Goal: Task Accomplishment & Management: Complete application form

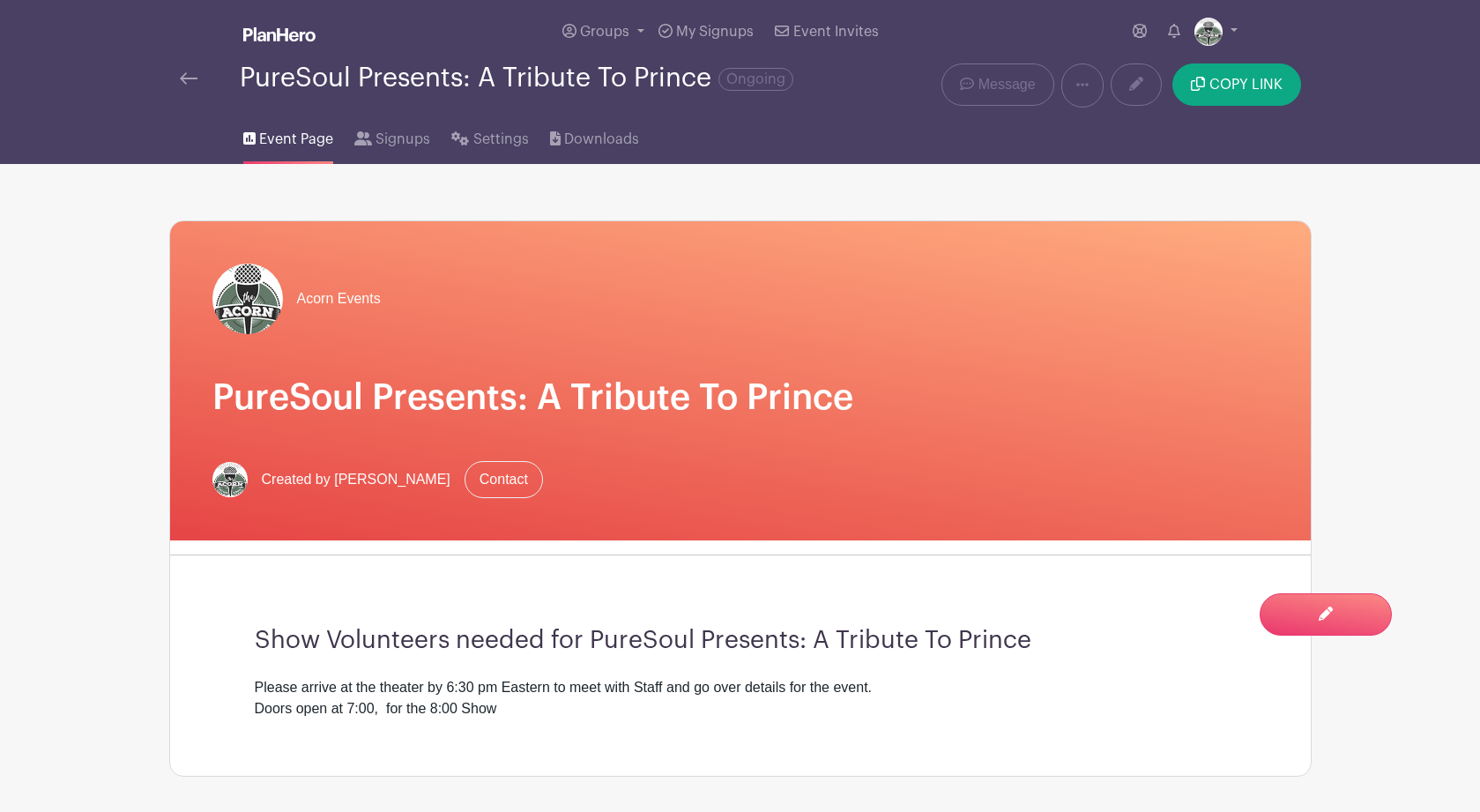
click at [1402, 300] on main "Groups All Groups Acorn Events My Signups Event Invites My account Logout PureS…" at bounding box center [740, 704] width 1480 height 1409
click at [1090, 86] on link at bounding box center [1082, 85] width 42 height 44
click at [1111, 133] on link "Duplicate" at bounding box center [1132, 131] width 140 height 28
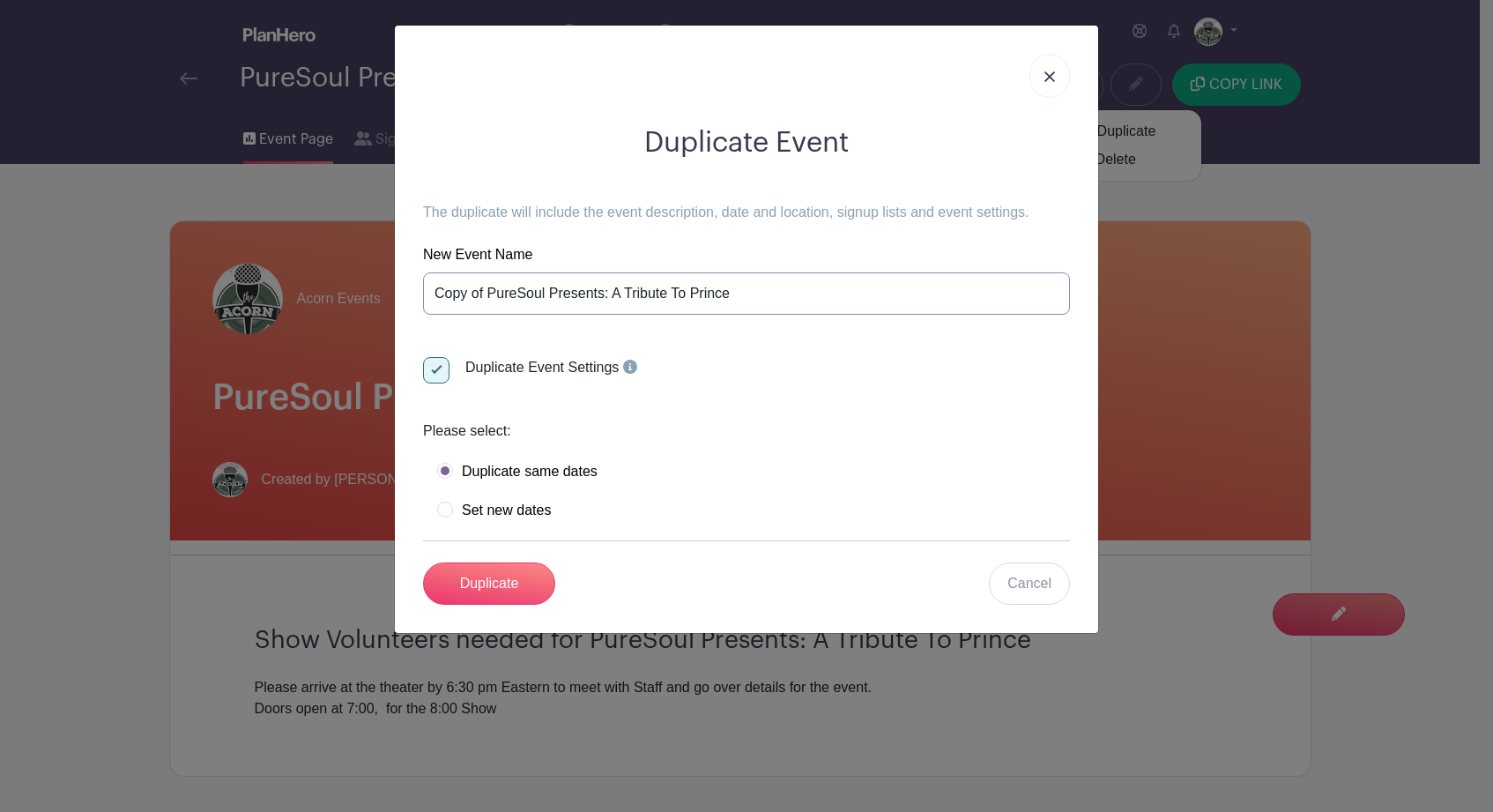
drag, startPoint x: 731, startPoint y: 296, endPoint x: 437, endPoint y: 289, distance: 294.1
click at [437, 289] on input "Copy of PureSoul Presents: A Tribute To Prince" at bounding box center [746, 293] width 647 height 42
click at [498, 583] on input "Duplicate" at bounding box center [489, 583] width 132 height 42
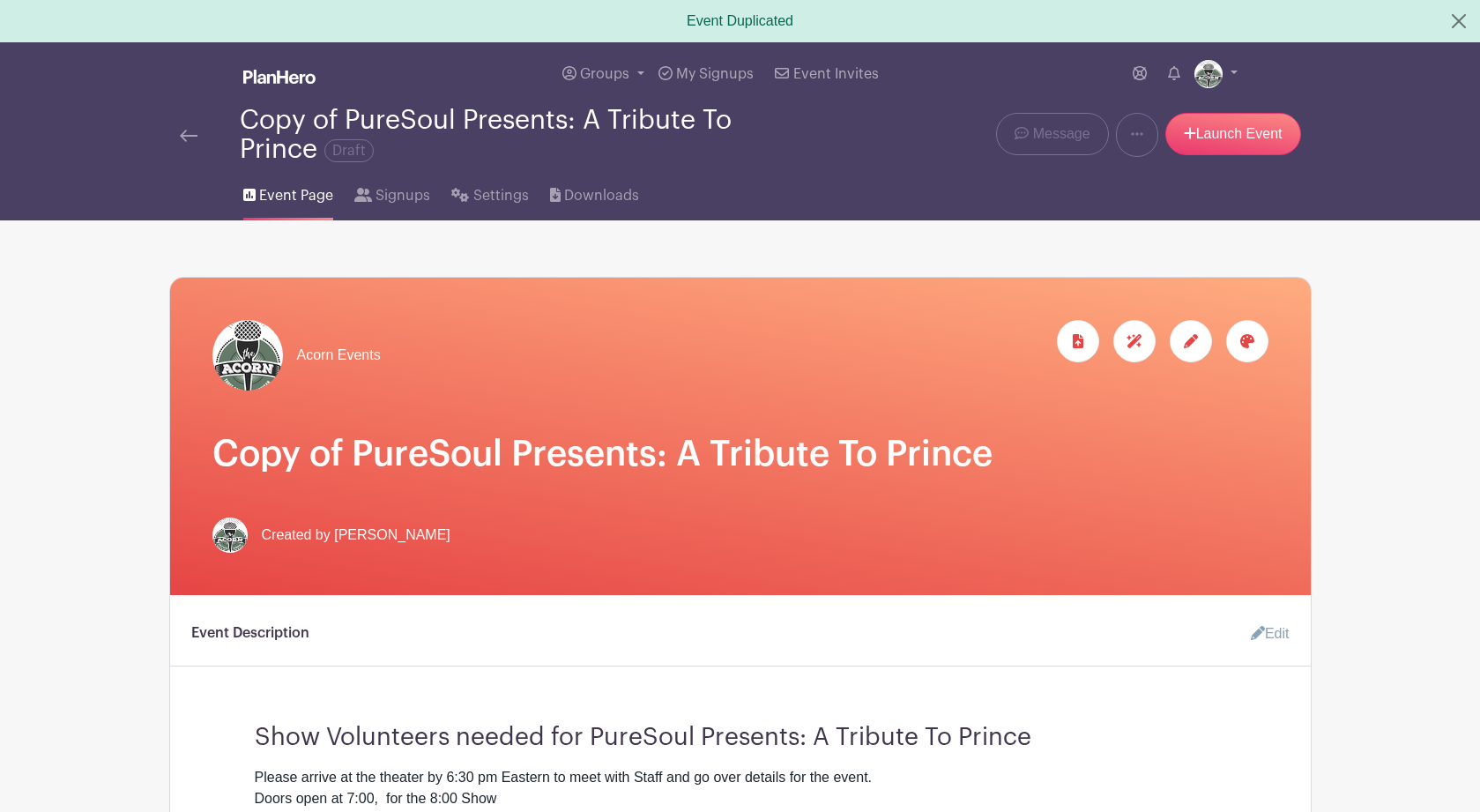
click at [305, 201] on span "Event Page" at bounding box center [296, 196] width 74 height 22
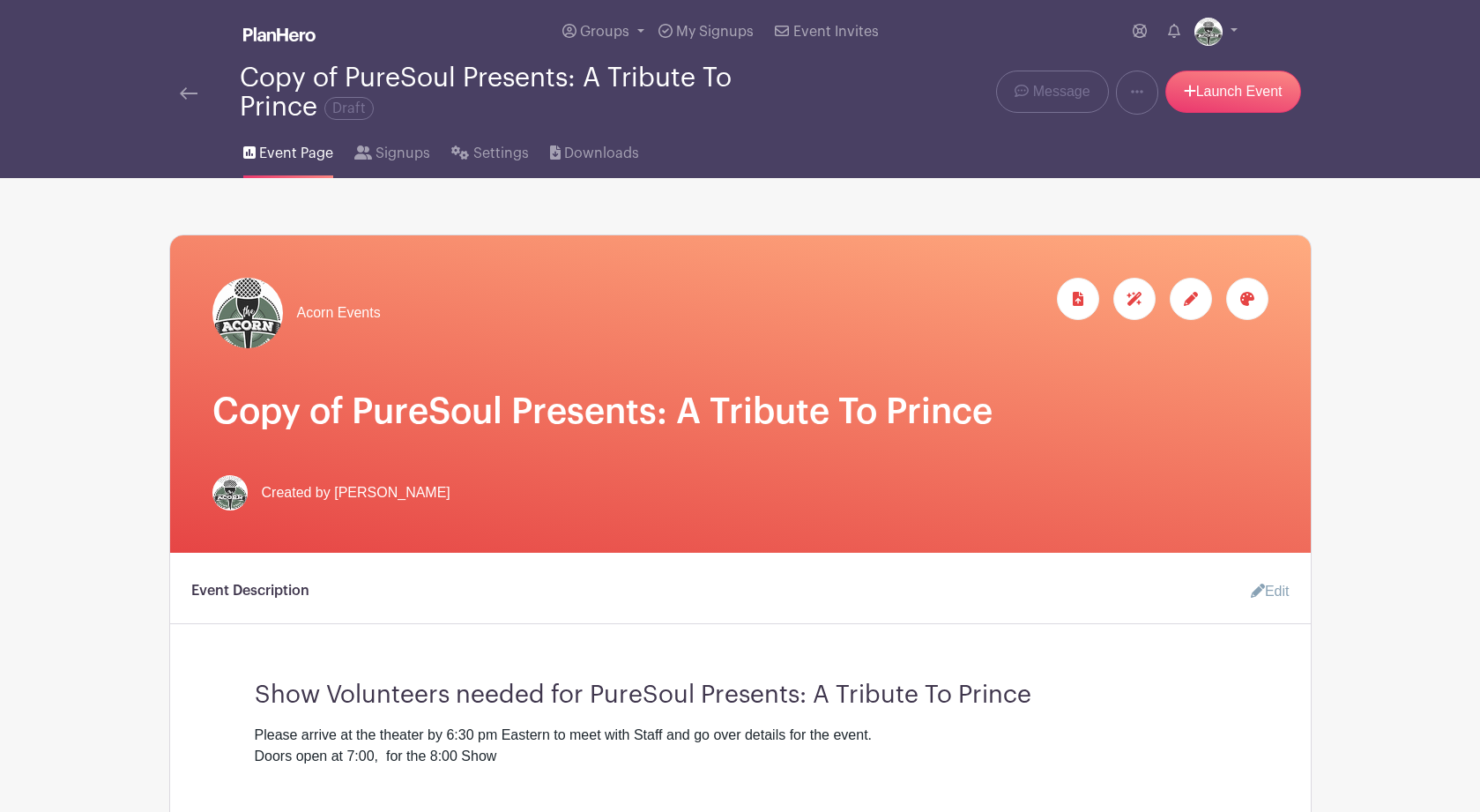
click at [295, 158] on span "Event Page" at bounding box center [296, 153] width 74 height 22
click at [182, 98] on img at bounding box center [188, 93] width 18 height 12
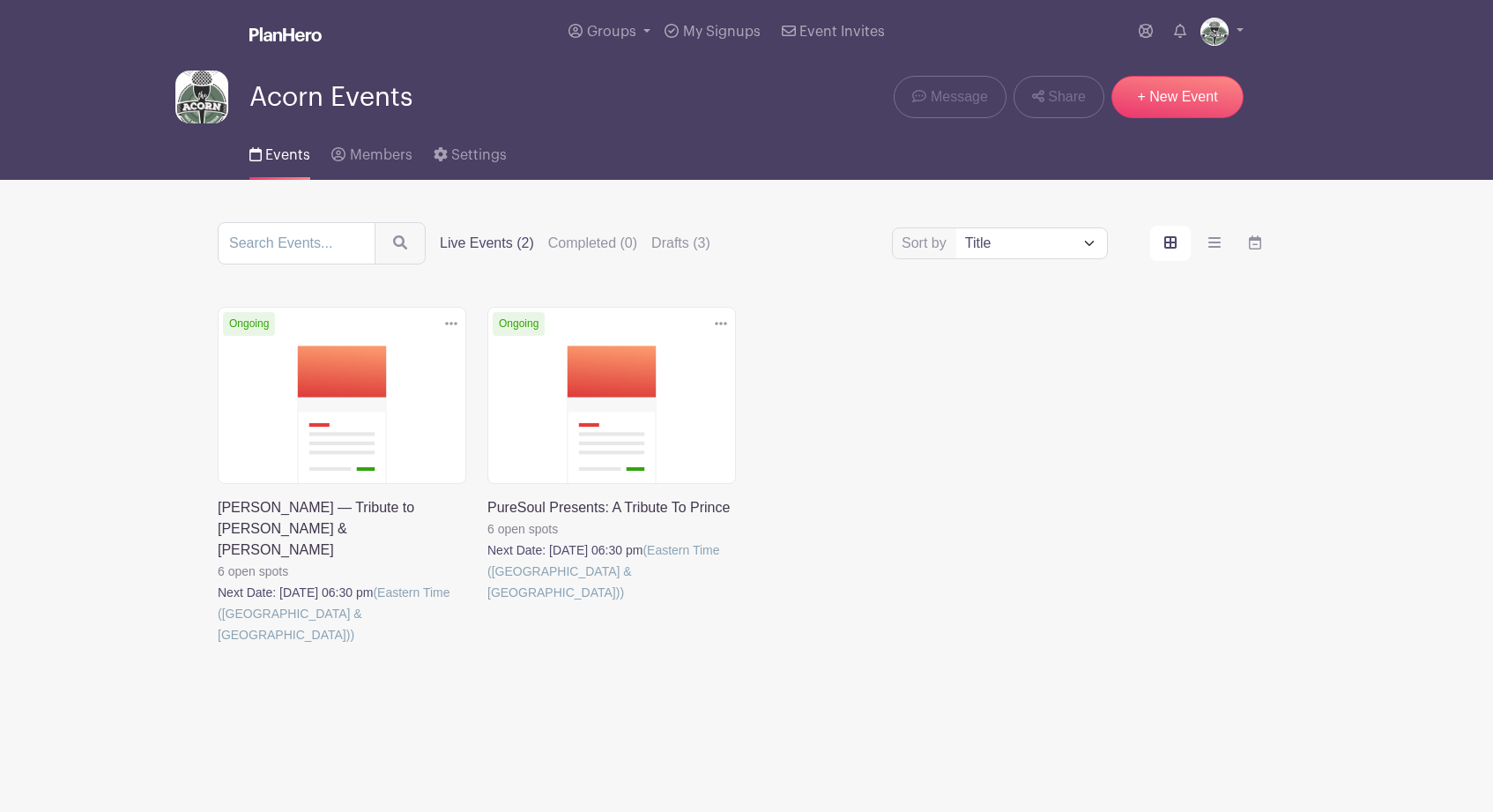
click at [487, 603] on link at bounding box center [487, 603] width 0 height 0
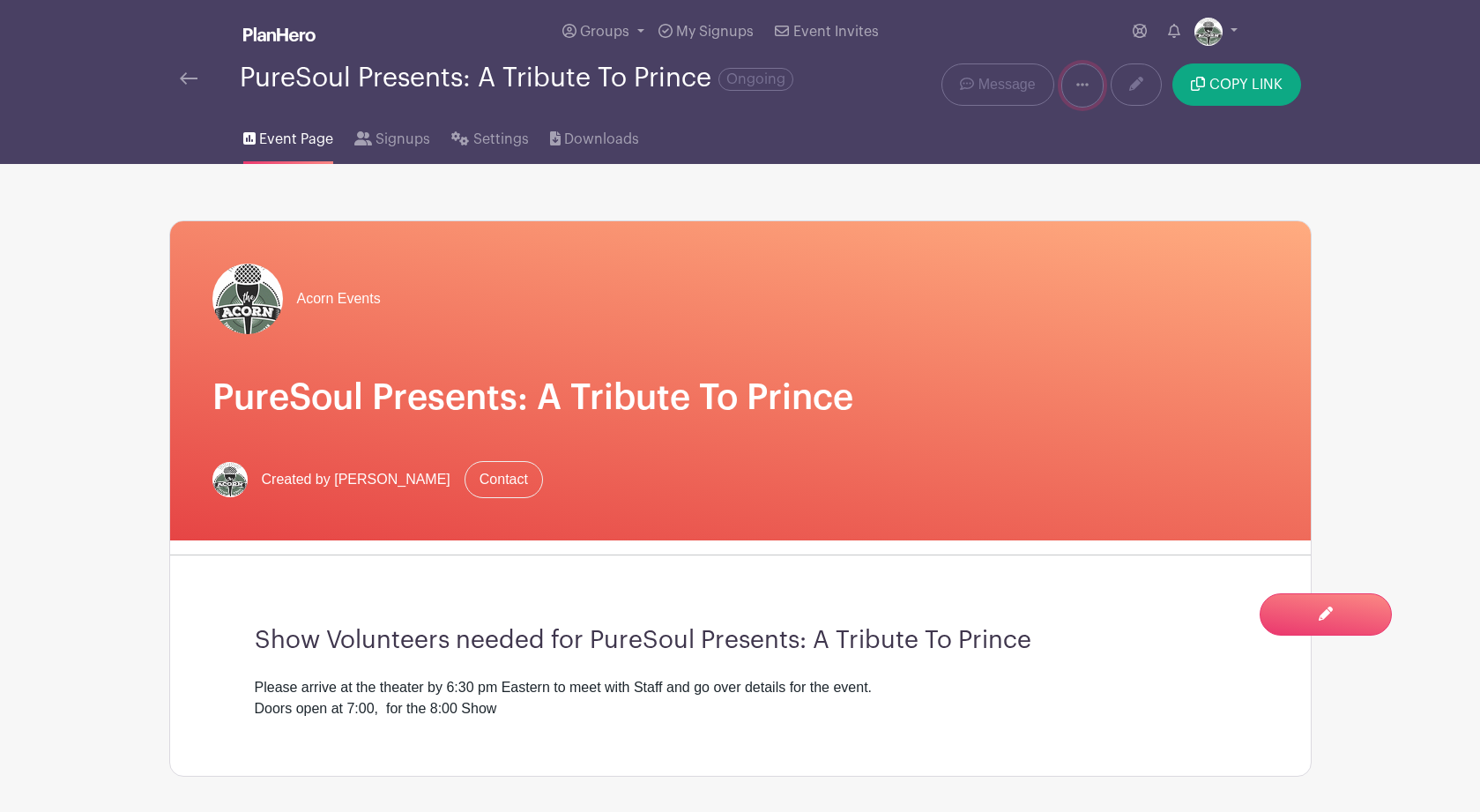
click at [1081, 83] on icon at bounding box center [1082, 84] width 12 height 14
click at [1113, 134] on link "Duplicate" at bounding box center [1132, 131] width 140 height 28
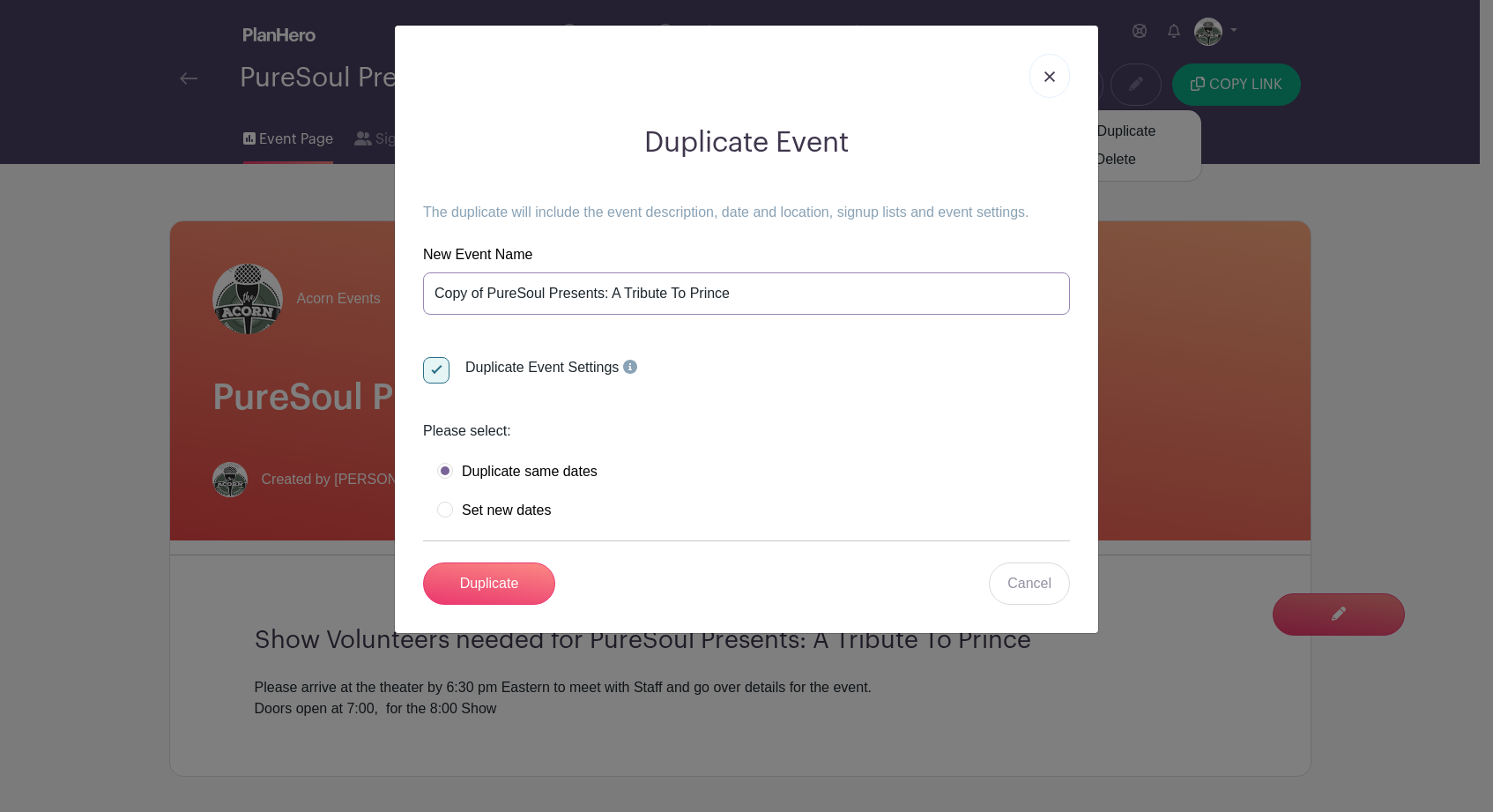
drag, startPoint x: 734, startPoint y: 295, endPoint x: 425, endPoint y: 295, distance: 309.0
click at [425, 295] on input "Copy of PureSoul Presents: A Tribute To Prince" at bounding box center [746, 293] width 647 height 42
paste input "Jeff Tweedy with special guest Sima Cunningham"
type input "Jeff Tweedy with special guest Sima Cunningham"
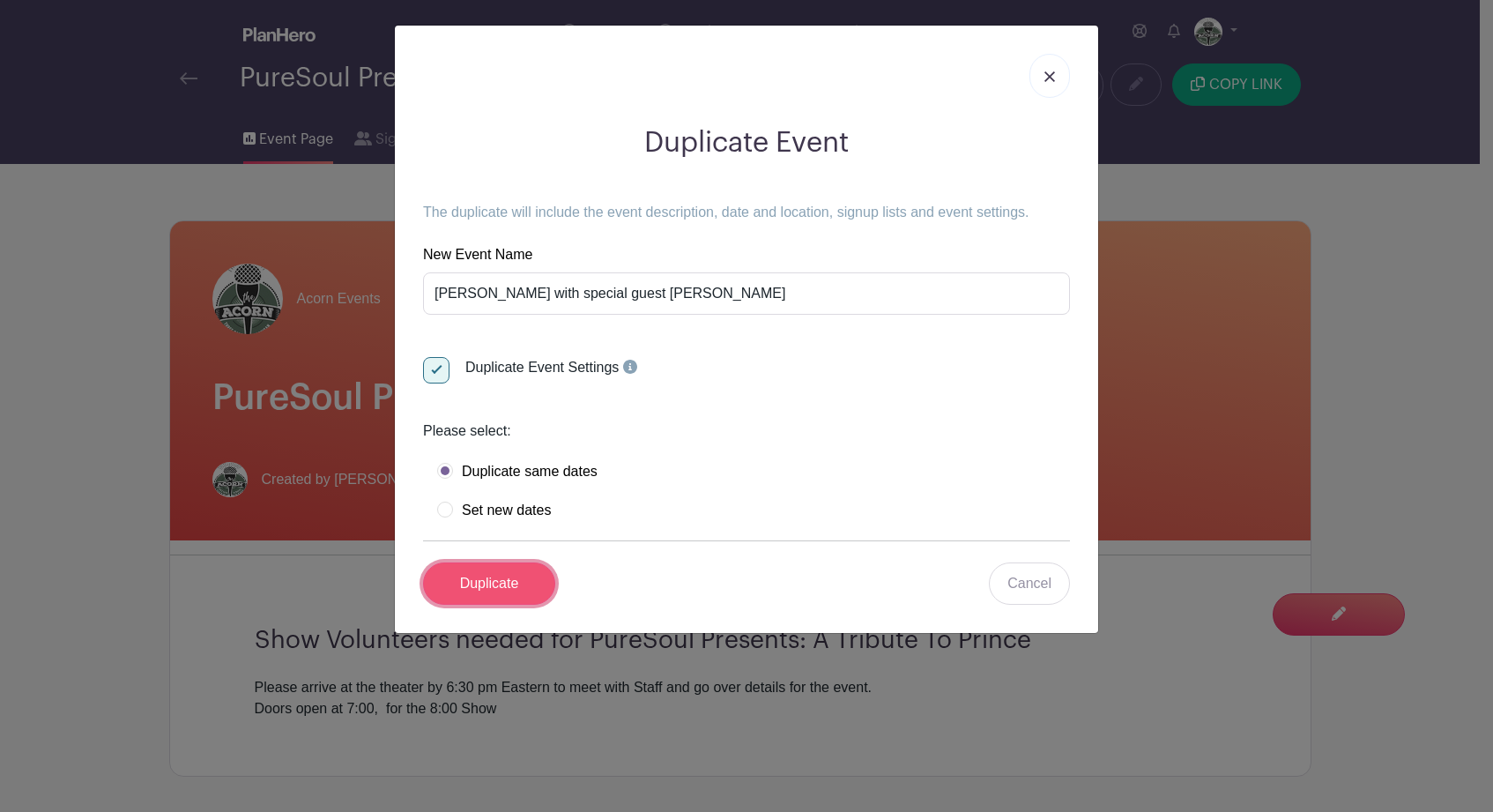
click at [498, 588] on input "Duplicate" at bounding box center [489, 583] width 132 height 42
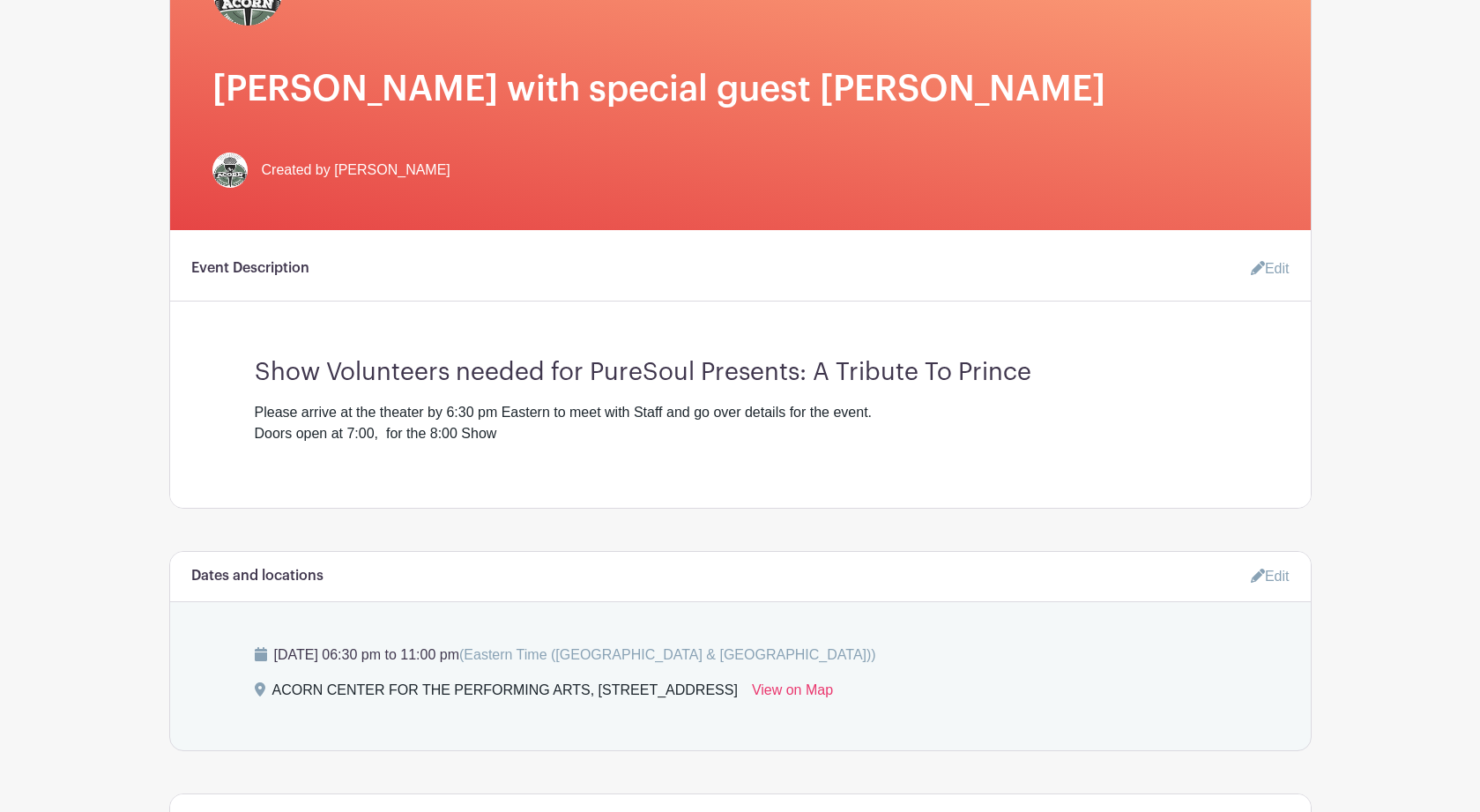
scroll to position [364, 0]
click at [1274, 273] on link "Edit" at bounding box center [1263, 270] width 52 height 36
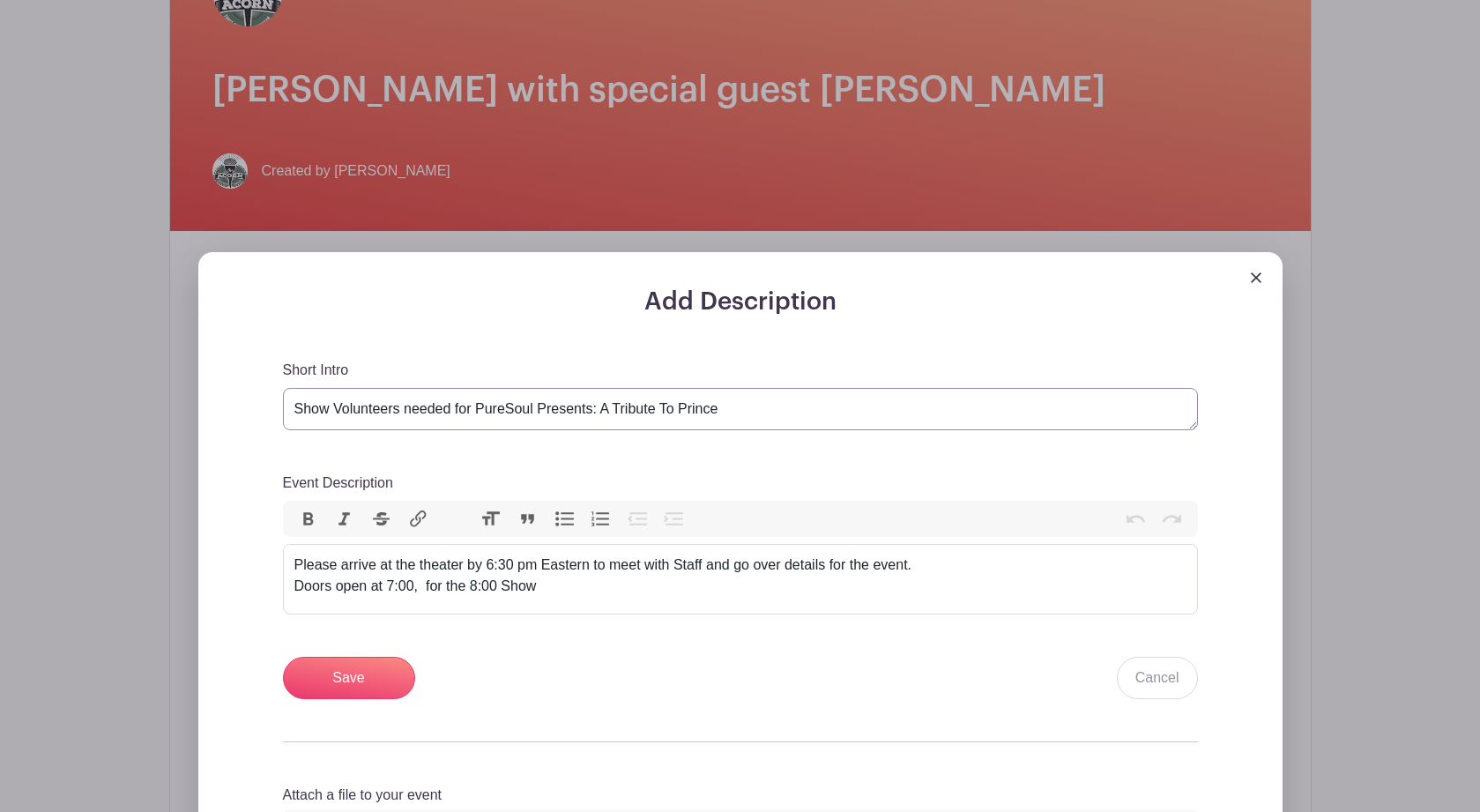
drag, startPoint x: 720, startPoint y: 414, endPoint x: 478, endPoint y: 420, distance: 242.1
click at [478, 420] on textarea "Show Volunteers needed for PureSoul Presents: A Tribute To Prince" at bounding box center [740, 408] width 915 height 42
paste textarea "Jeff Tweedy with special guest Sima Cunningham"
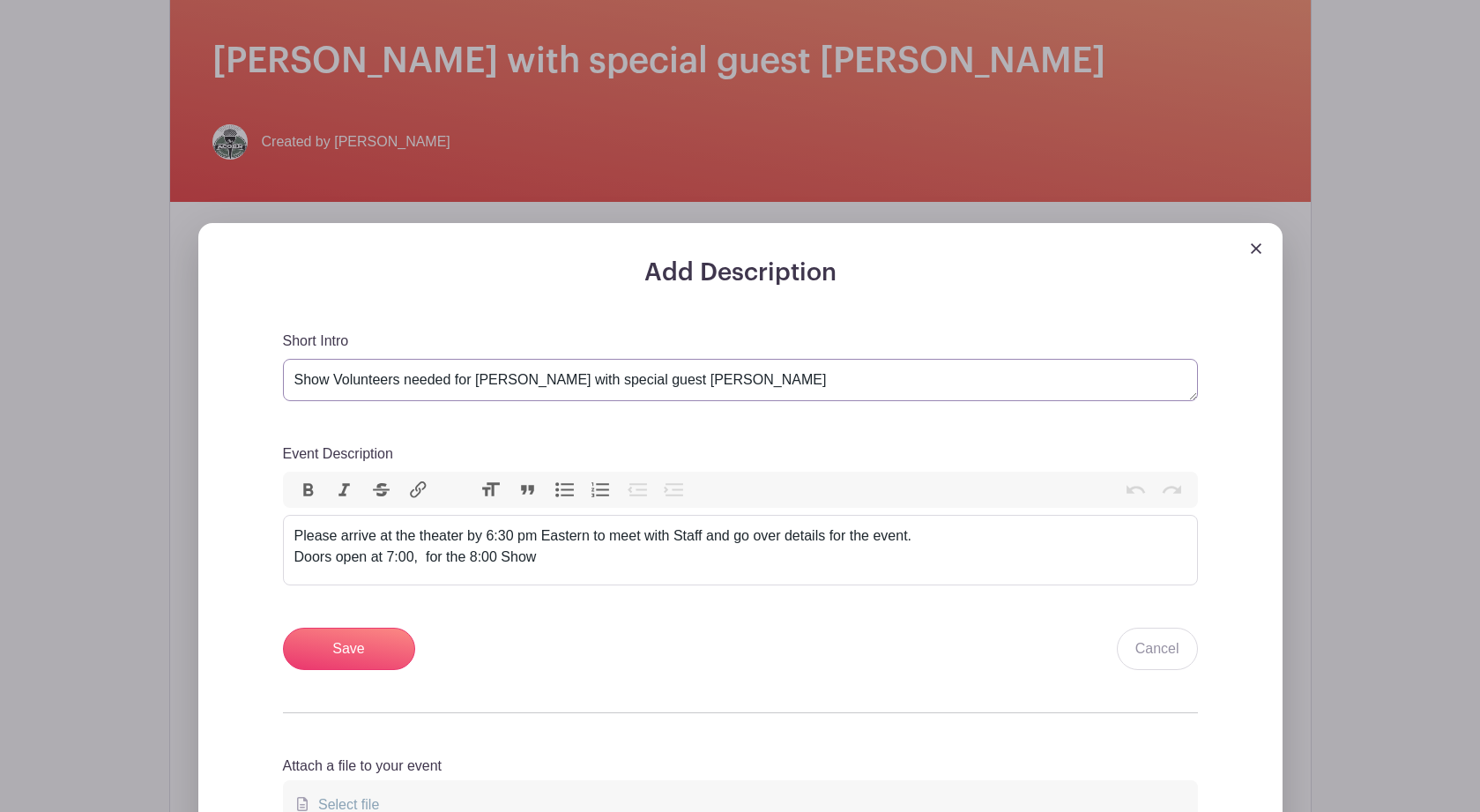
scroll to position [398, 0]
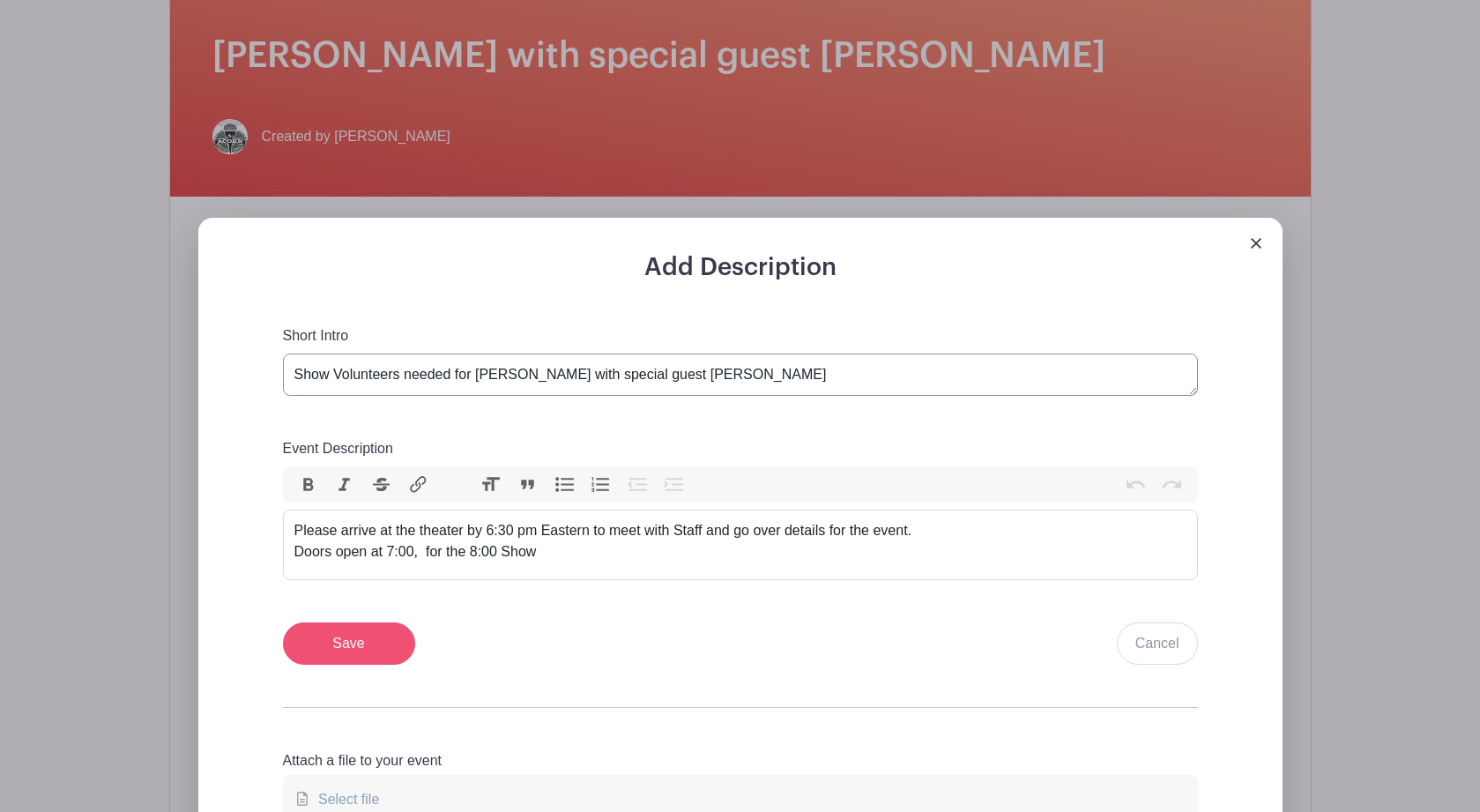
type textarea "Show Volunteers needed for Jeff Tweedy with special guest Sima Cunningham"
click at [343, 650] on input "Save" at bounding box center [348, 642] width 132 height 42
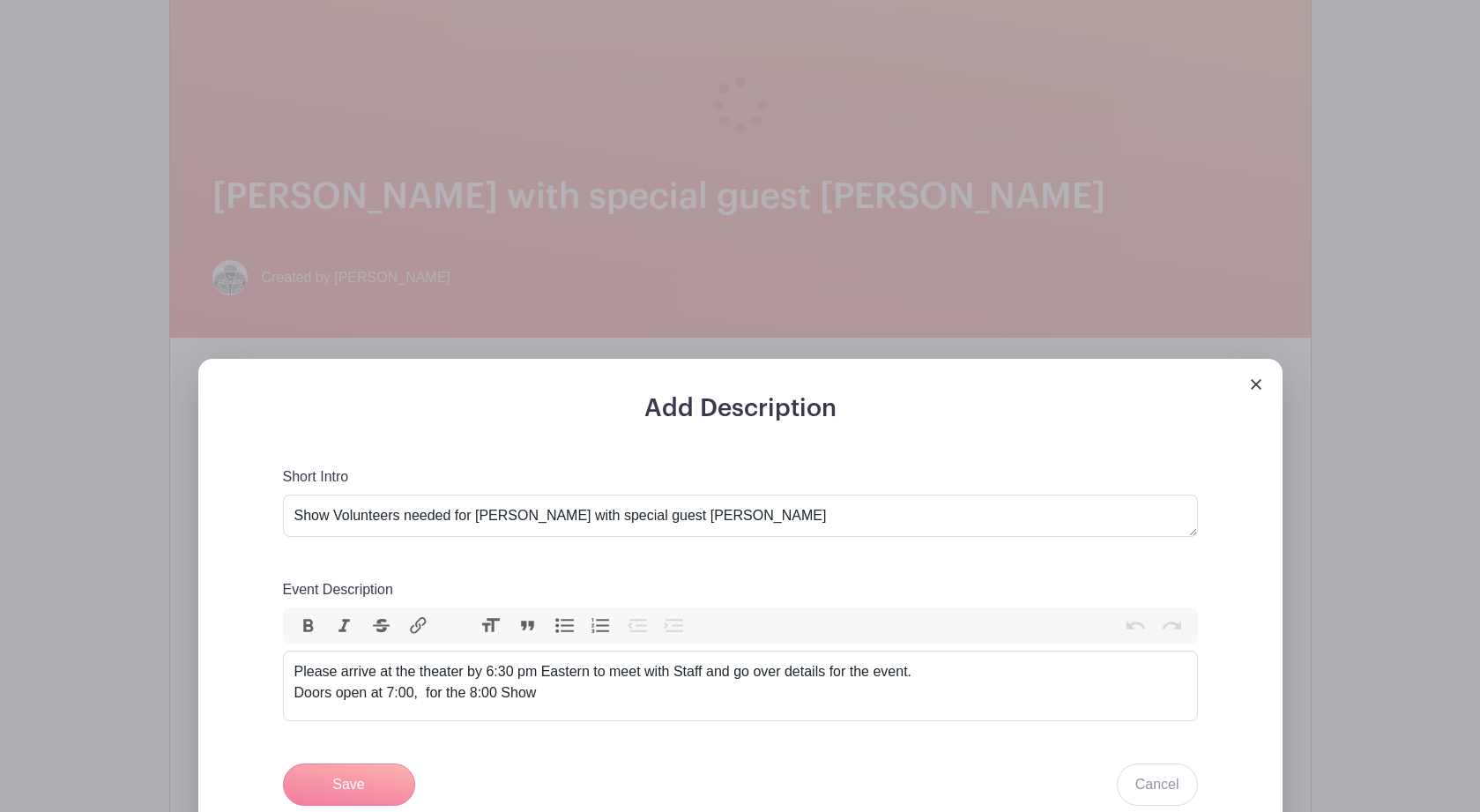
scroll to position [539, 0]
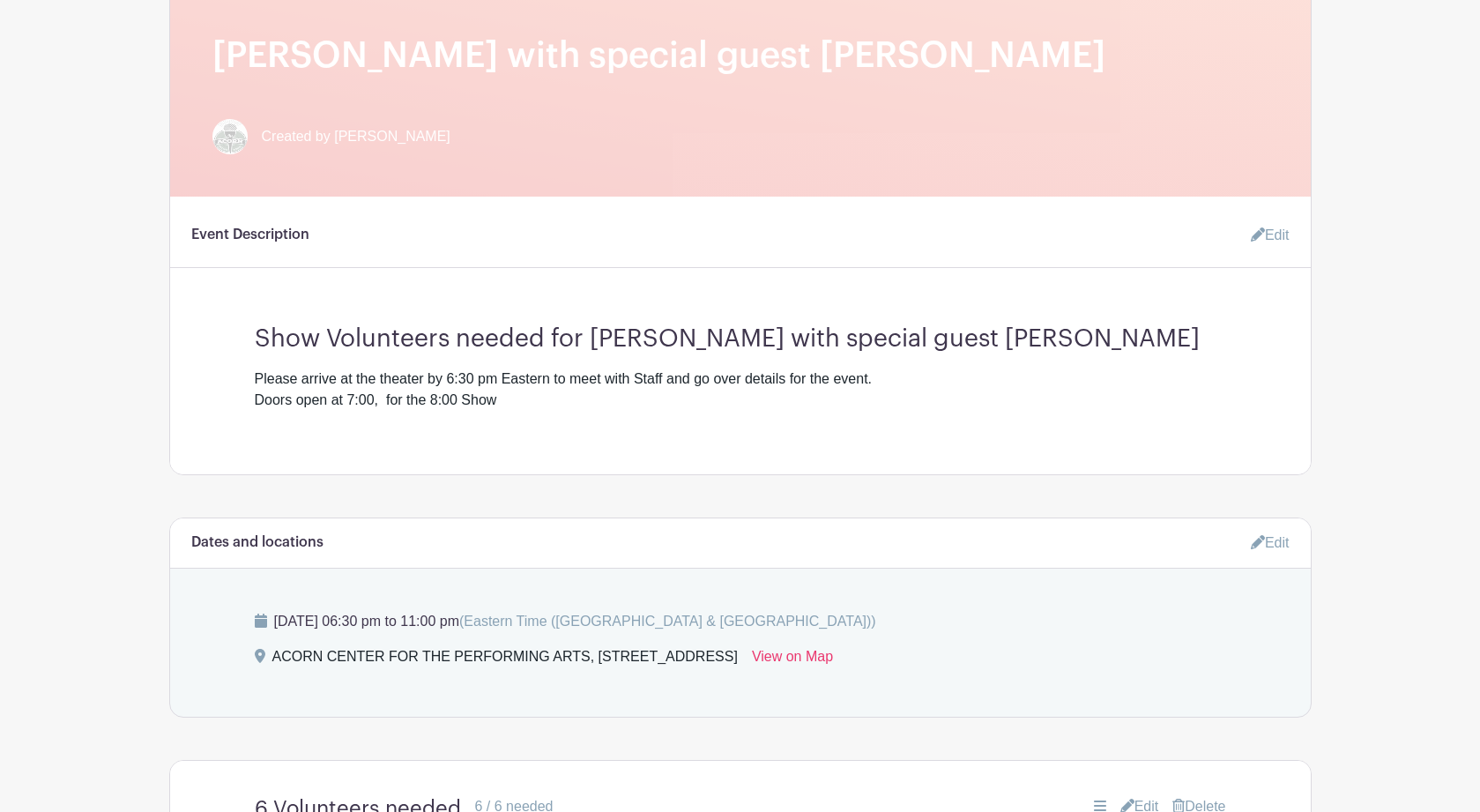
click at [1277, 547] on link "Edit" at bounding box center [1269, 542] width 38 height 29
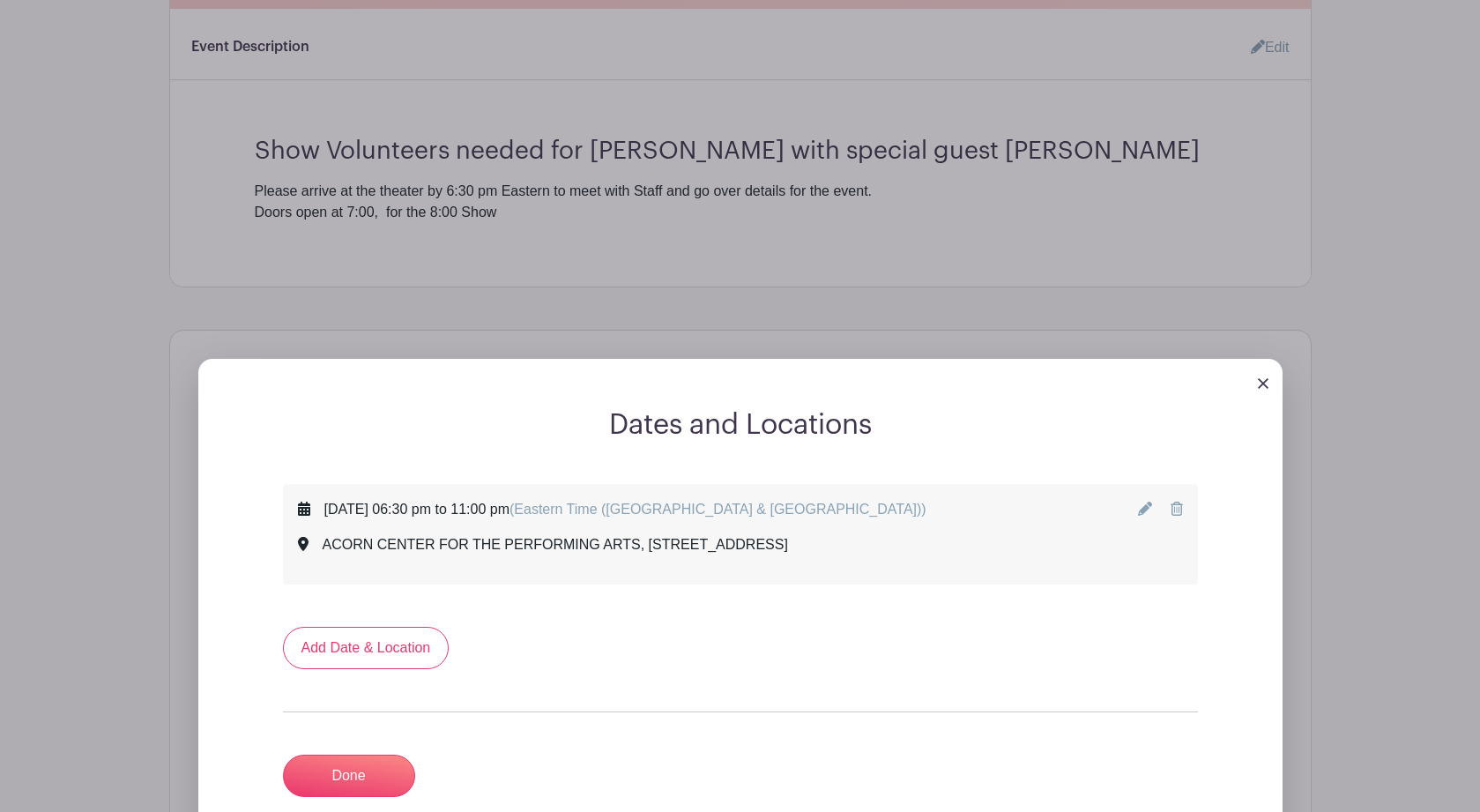
scroll to position [791, 0]
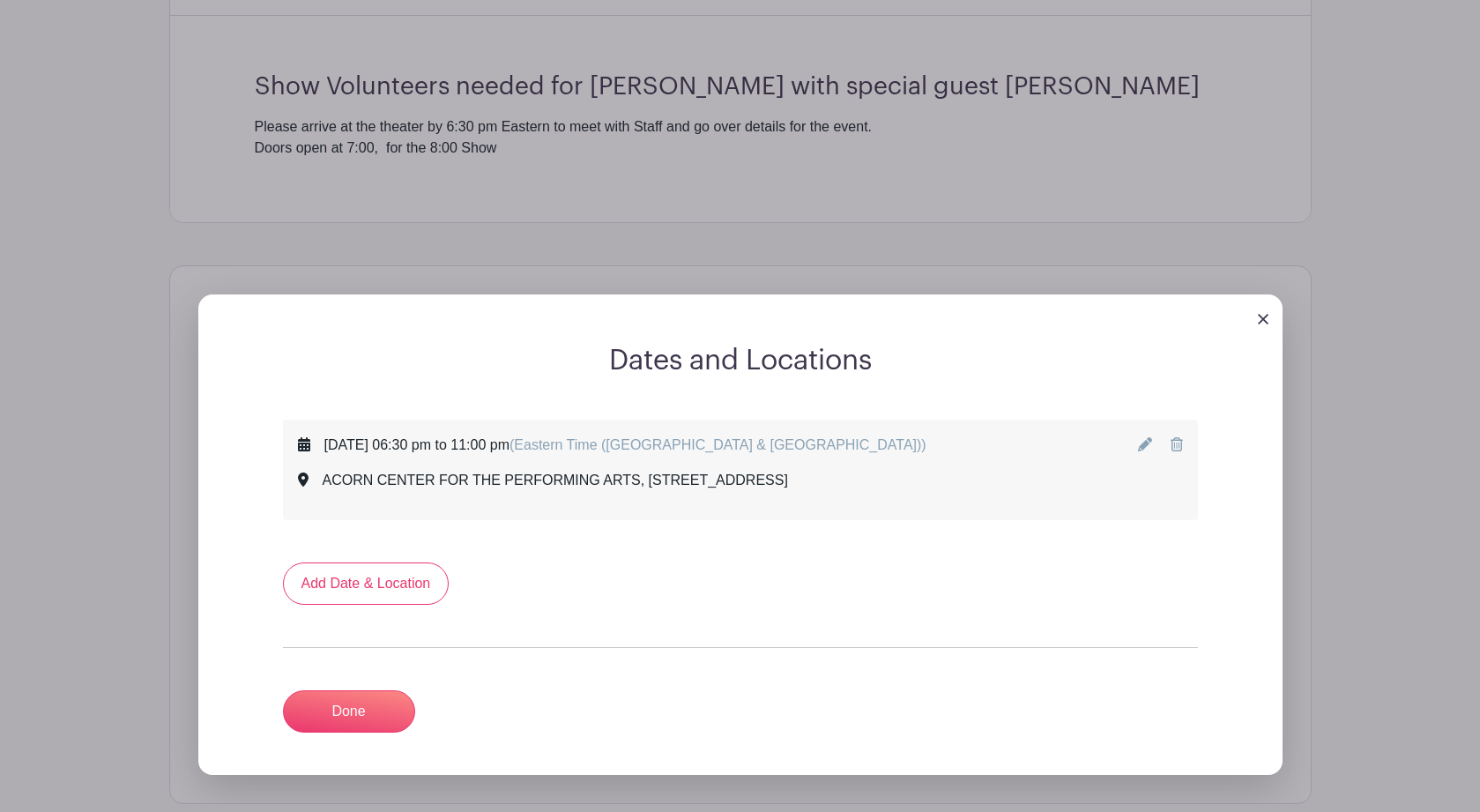
click at [1143, 451] on icon at bounding box center [1145, 444] width 14 height 14
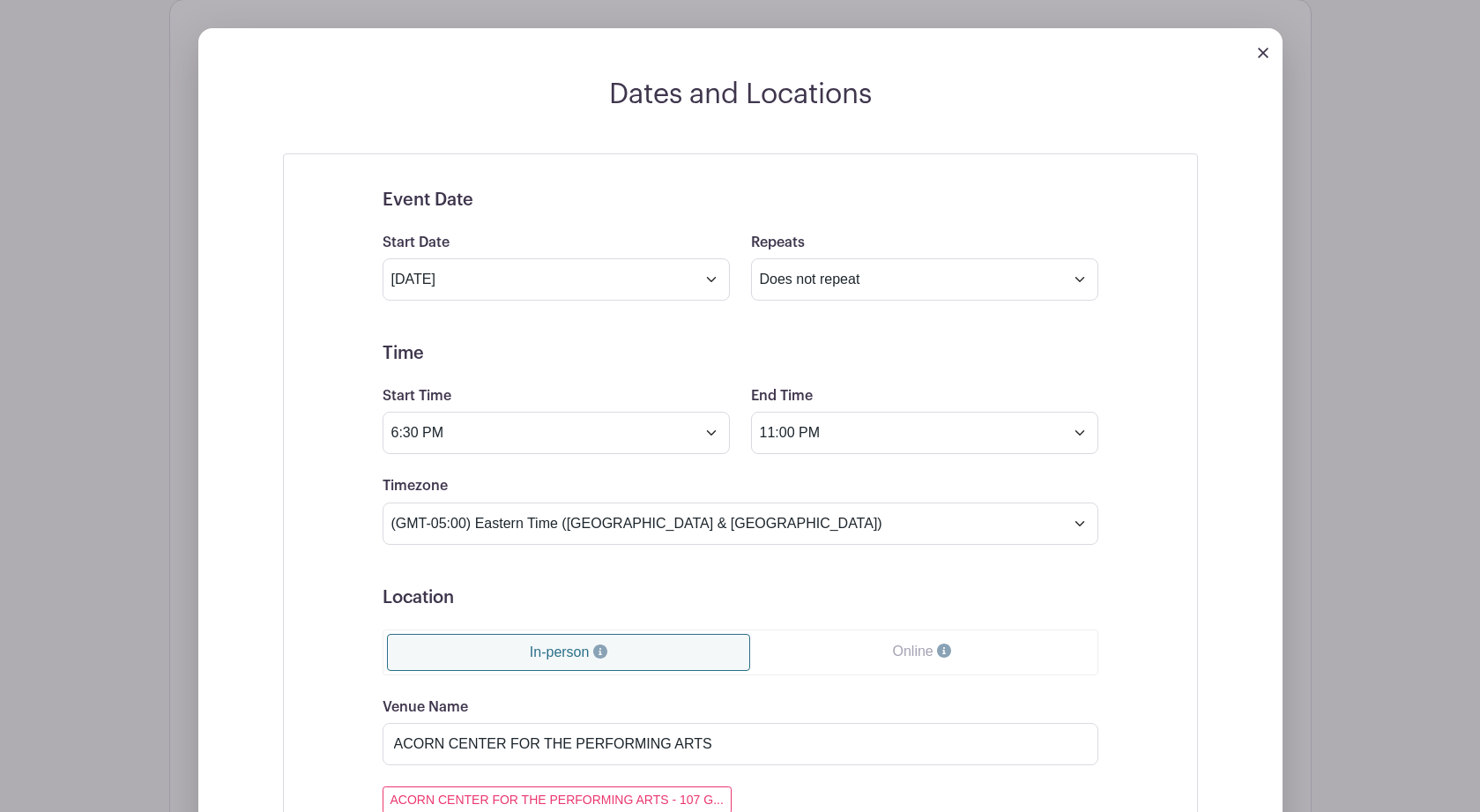
scroll to position [1061, 0]
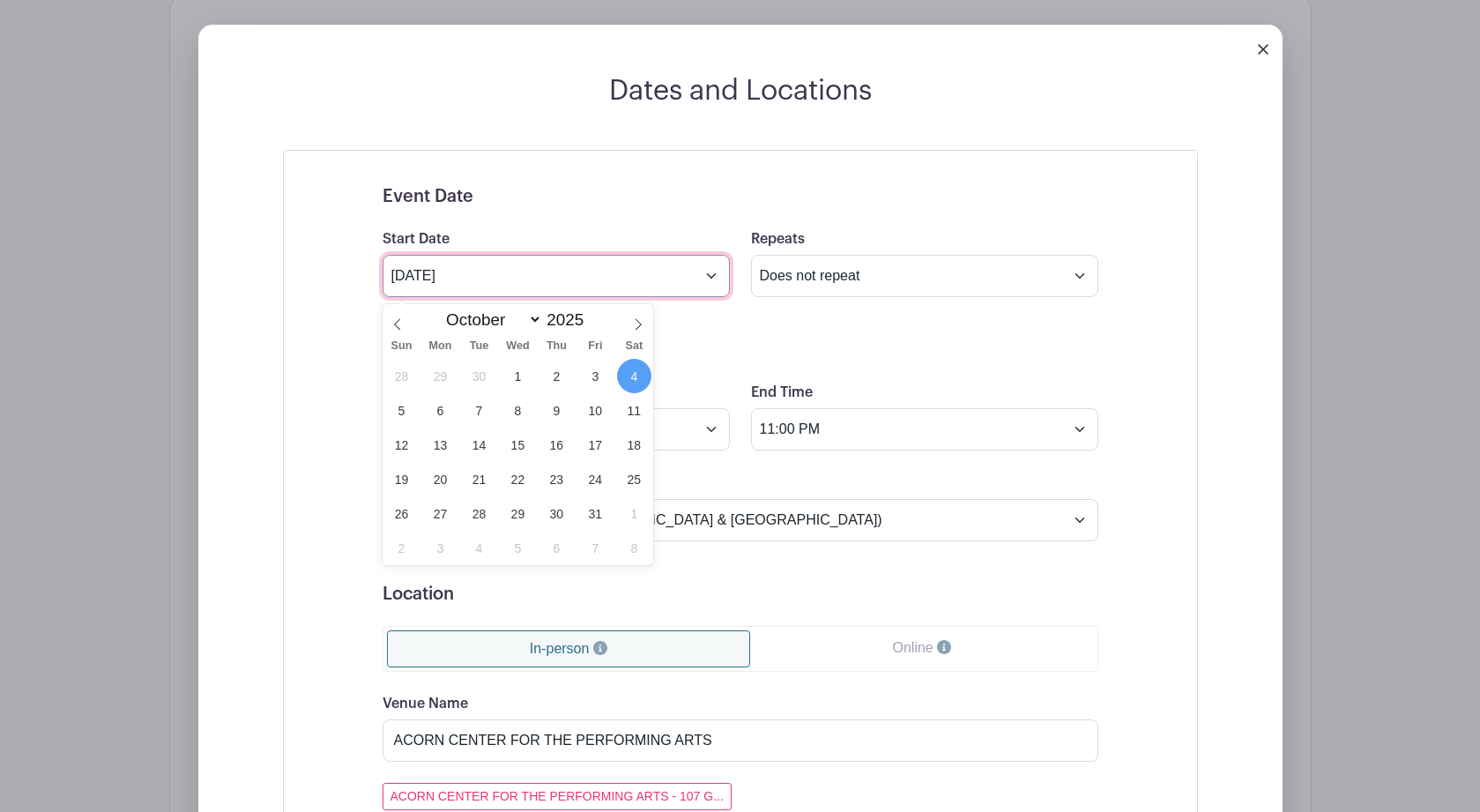
click at [708, 286] on input "Oct 4 2025" at bounding box center [555, 275] width 348 height 42
click at [516, 413] on span "8" at bounding box center [517, 410] width 35 height 35
type input "Oct 8 2025"
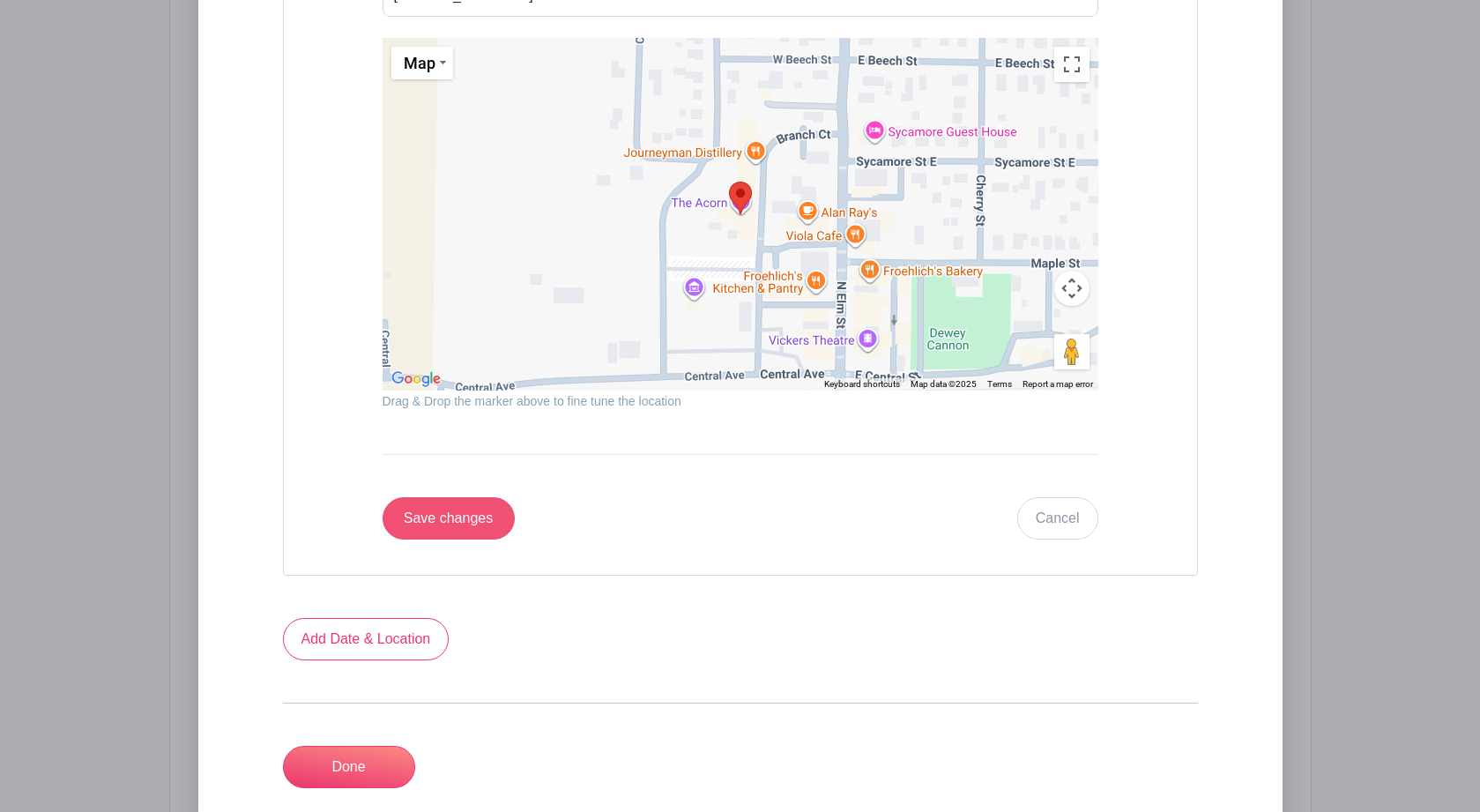
scroll to position [1945, 0]
click at [438, 525] on input "Save changes" at bounding box center [448, 516] width 132 height 42
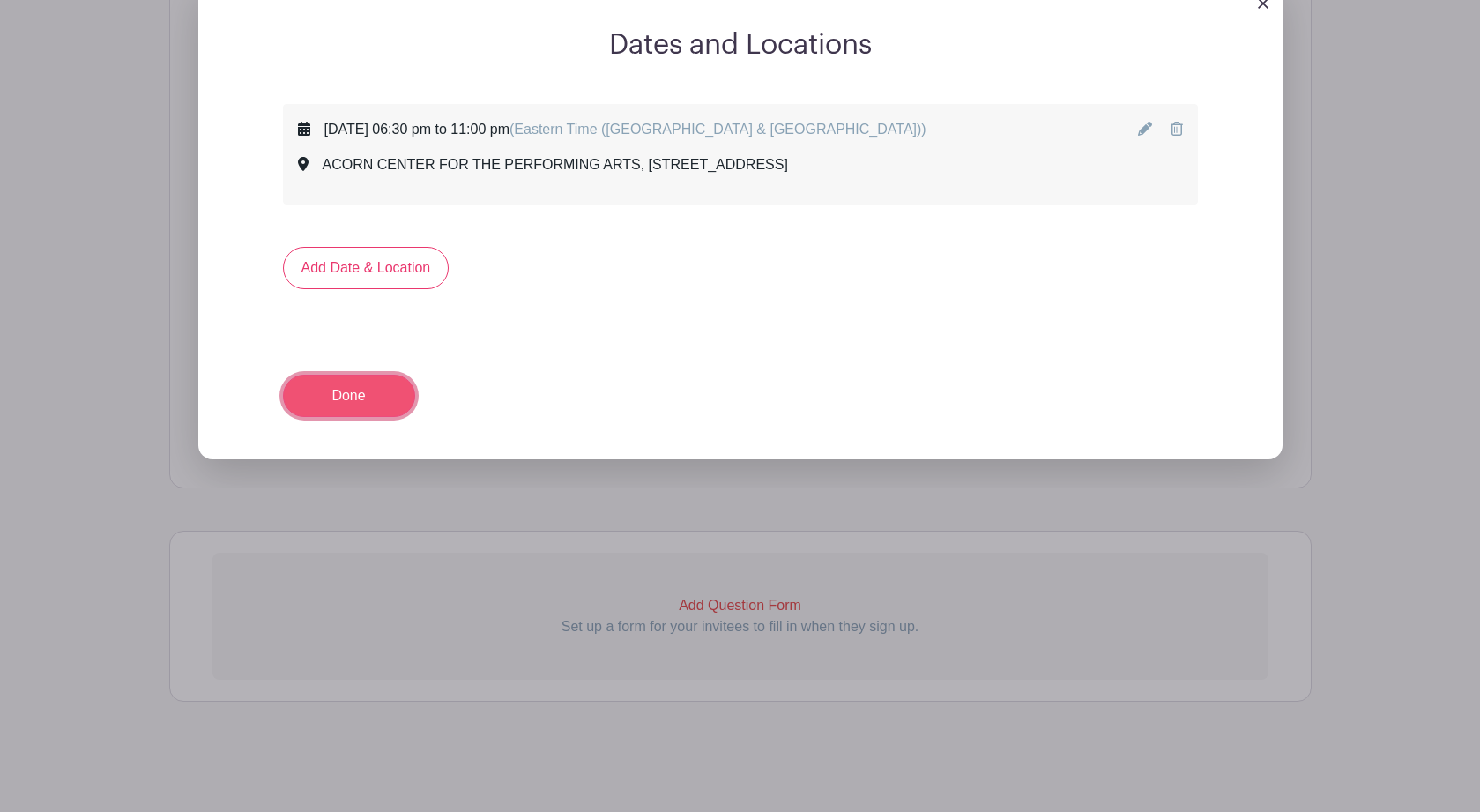
click at [365, 392] on link "Done" at bounding box center [348, 395] width 132 height 42
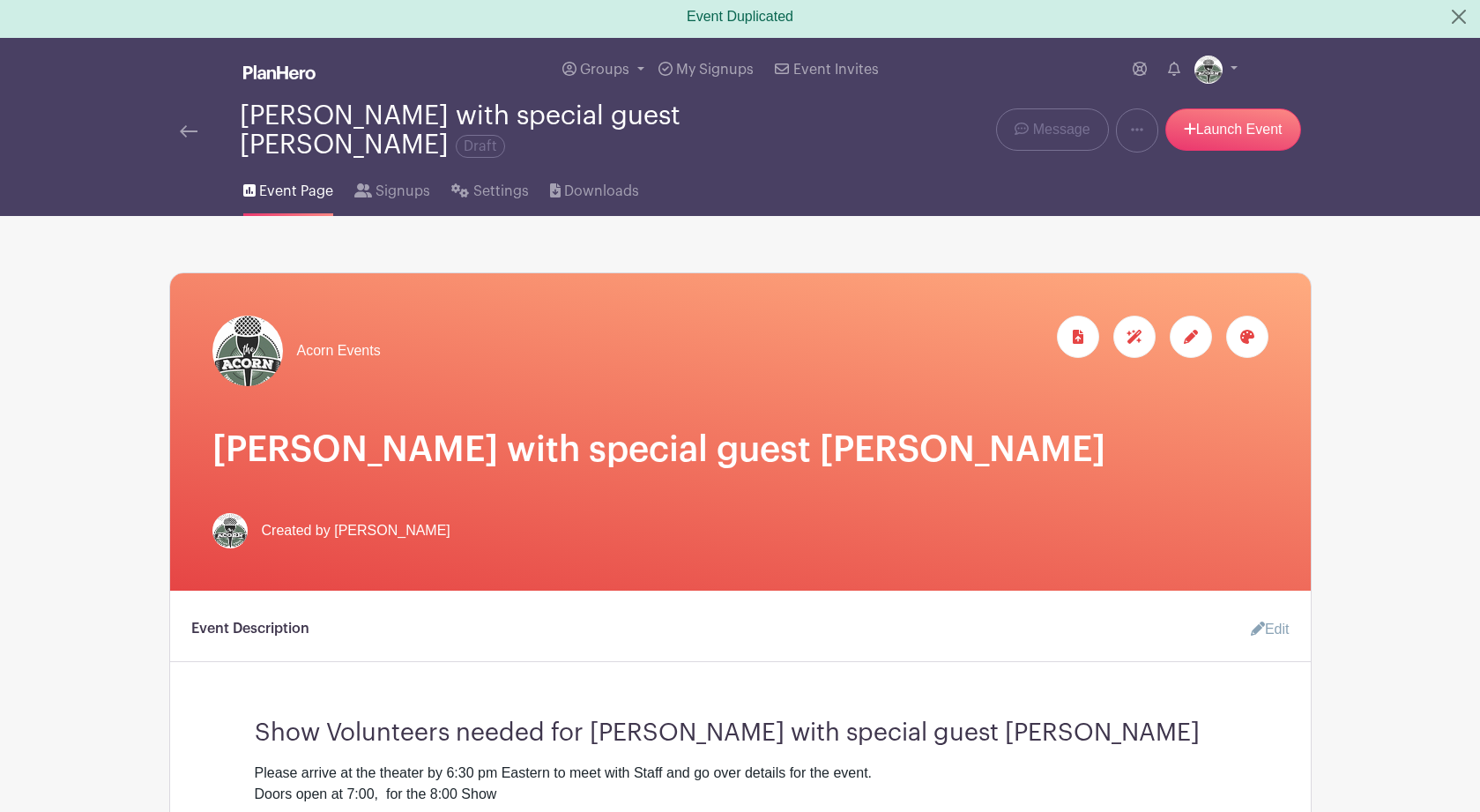
scroll to position [0, 0]
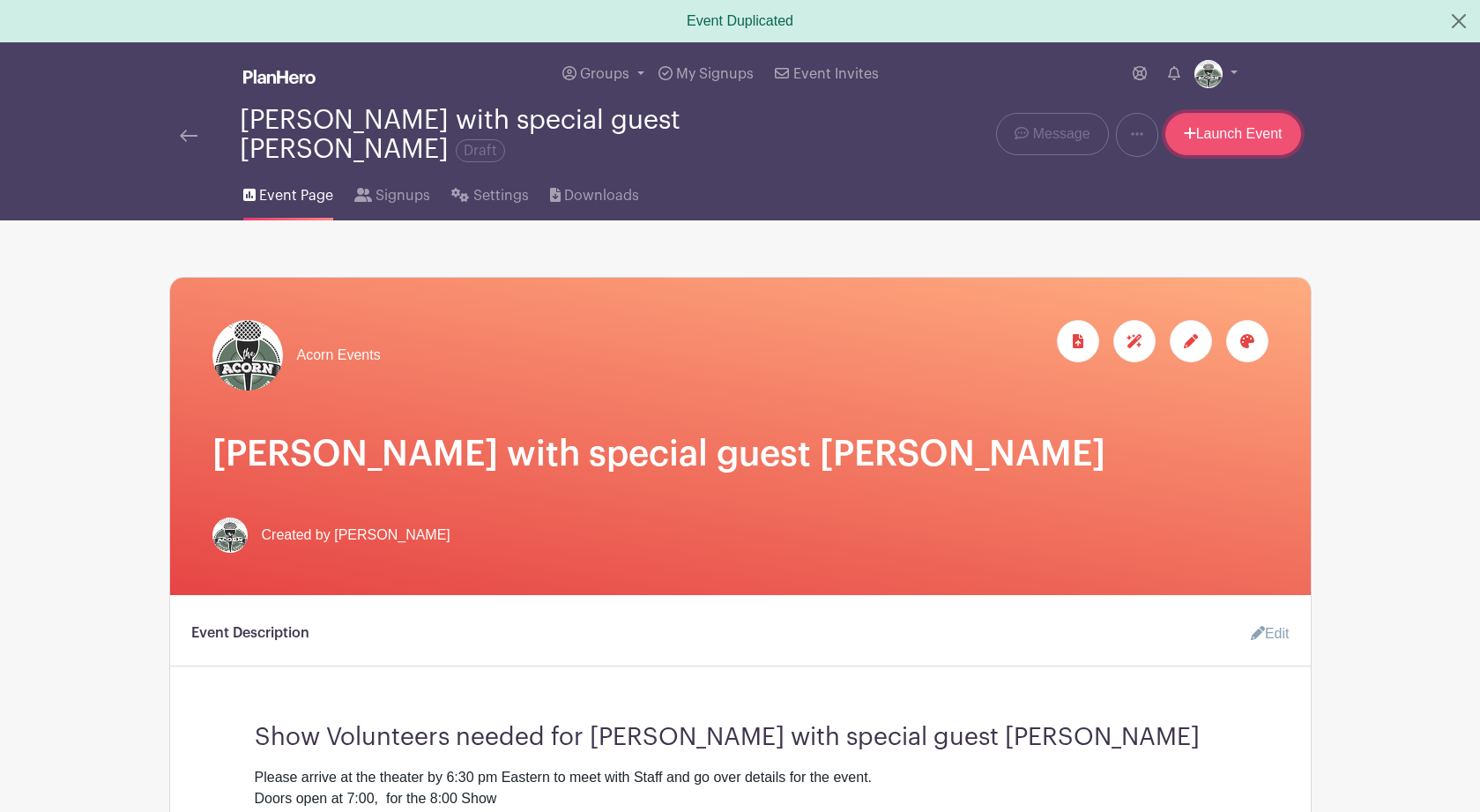
click at [1215, 135] on link "Launch Event" at bounding box center [1233, 133] width 136 height 42
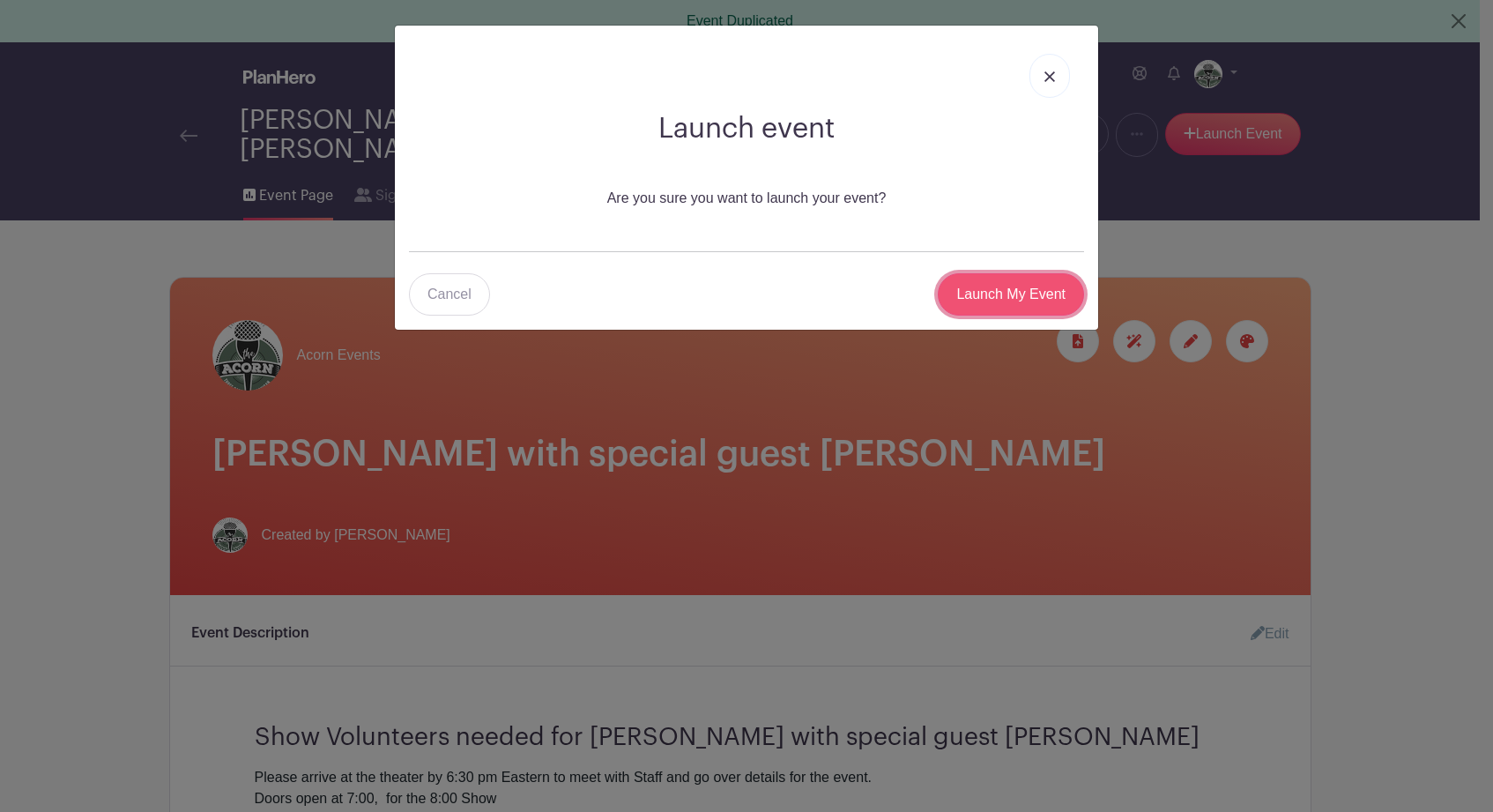
click at [1017, 297] on input "Launch My Event" at bounding box center [1011, 294] width 146 height 42
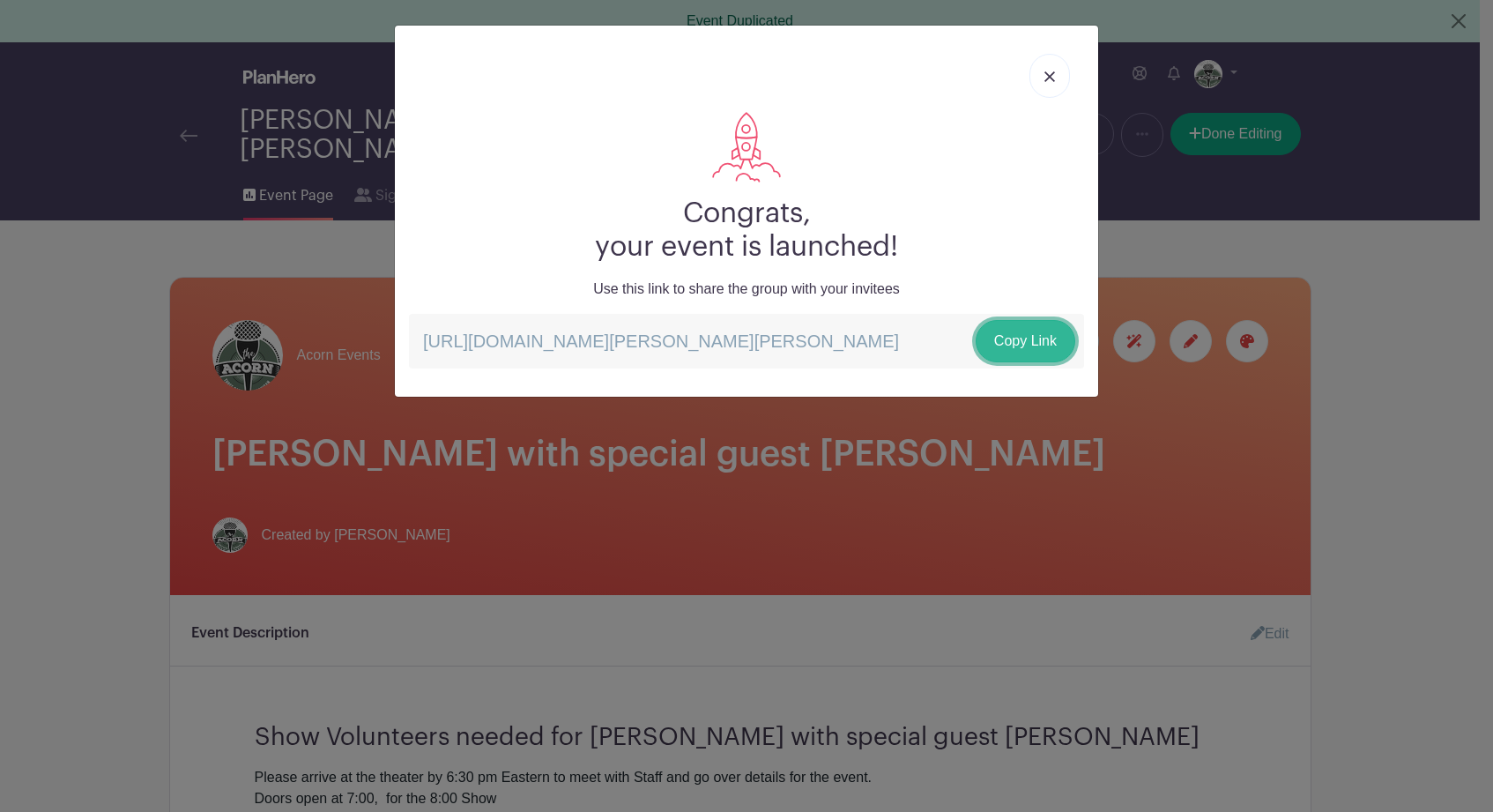
click at [1024, 341] on link "Copy Link" at bounding box center [1026, 341] width 99 height 42
click at [1050, 75] on img at bounding box center [1049, 76] width 10 height 10
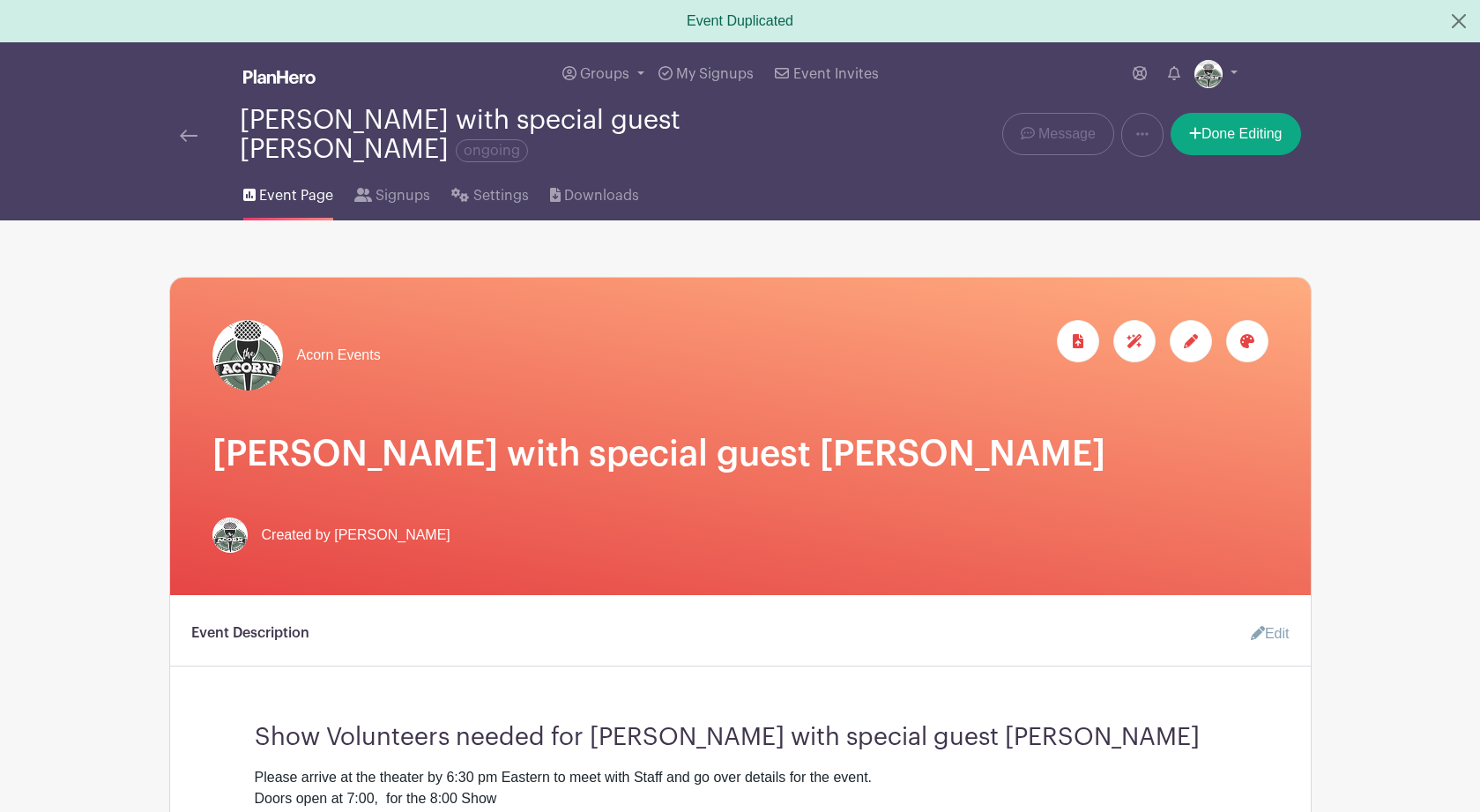
click at [185, 138] on img at bounding box center [188, 135] width 18 height 12
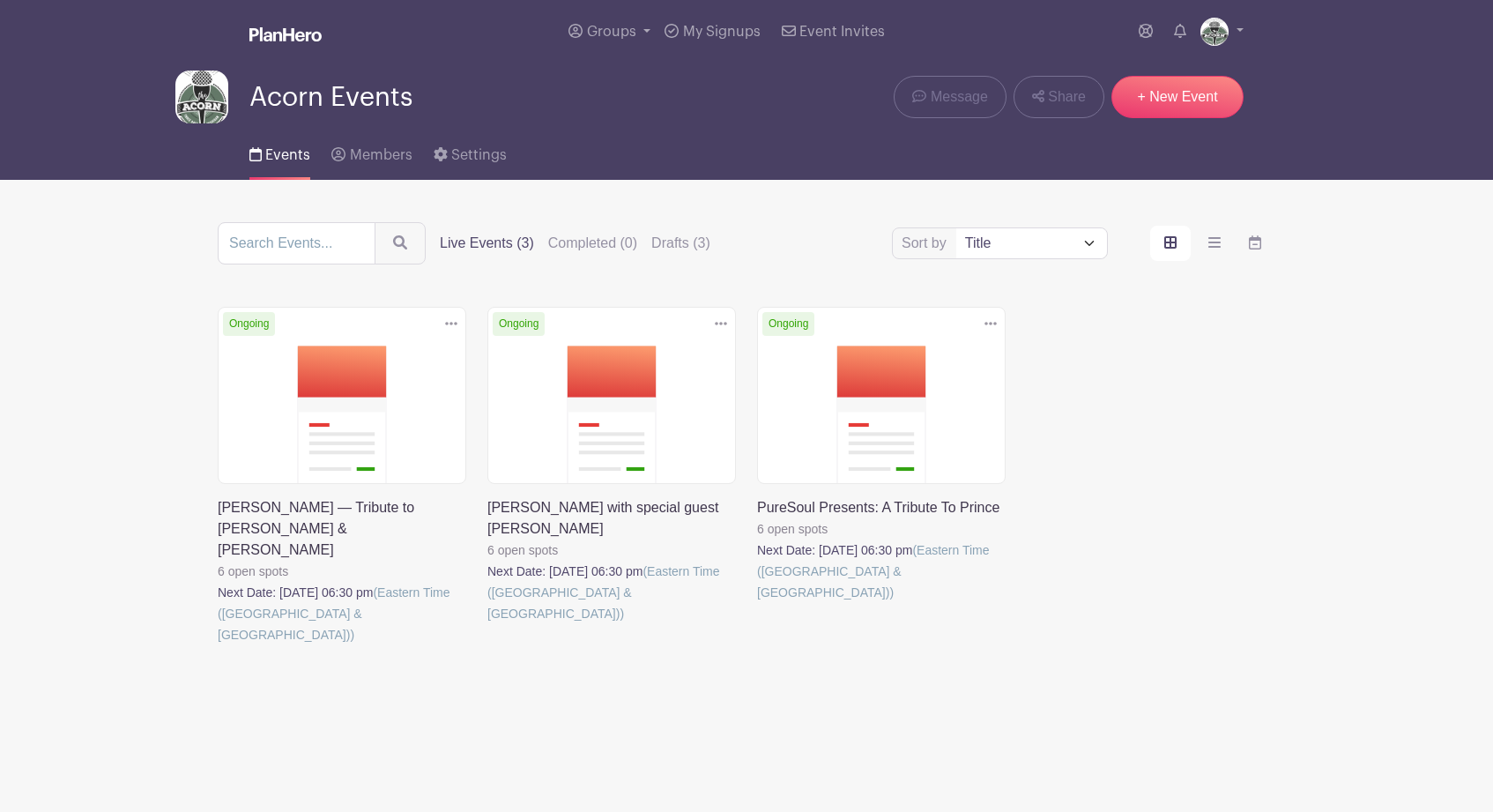
click at [217, 645] on link at bounding box center [217, 645] width 0 height 0
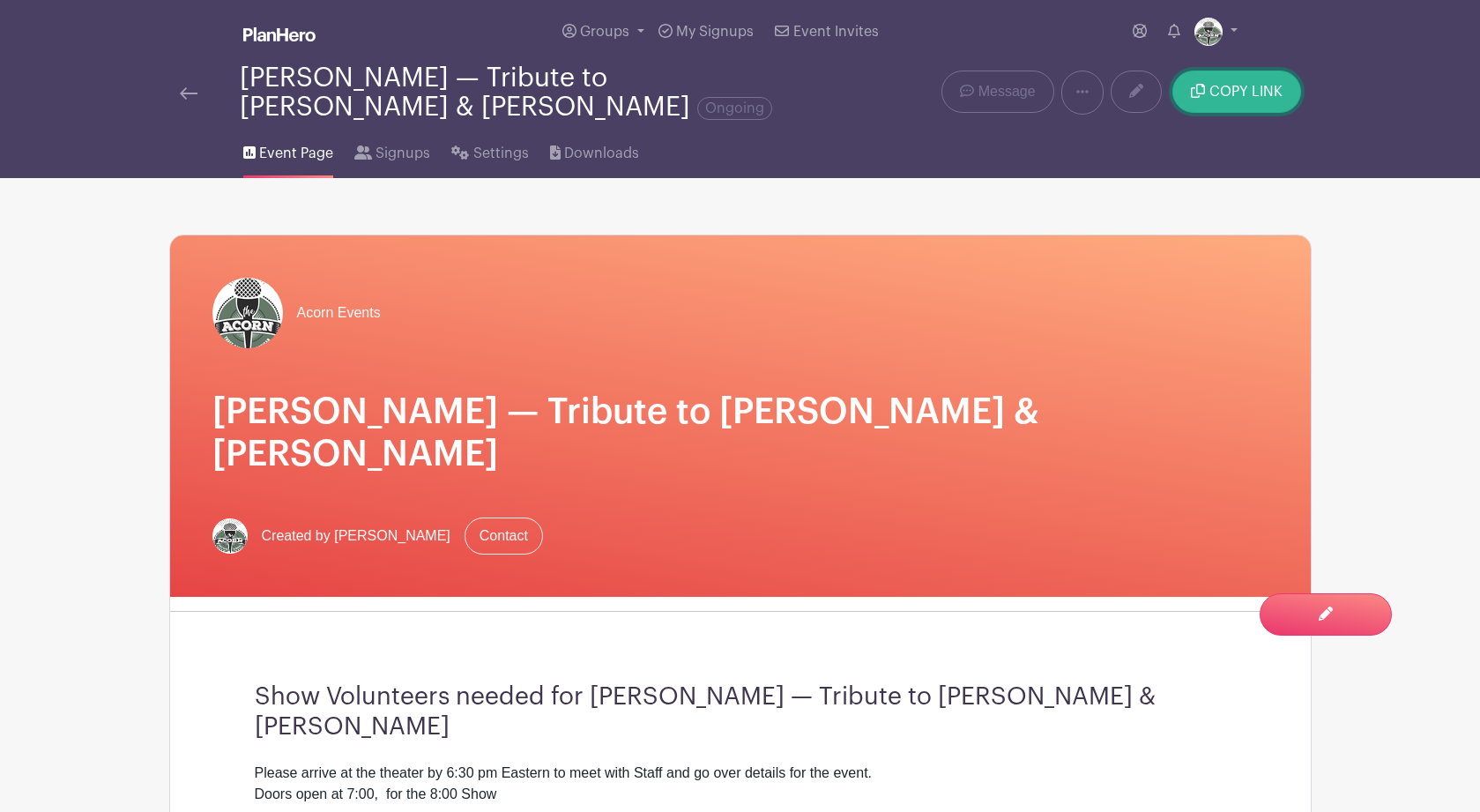
click at [1240, 96] on span "COPY LINK" at bounding box center [1246, 91] width 73 height 14
click at [1227, 96] on span "COPY LINK" at bounding box center [1246, 91] width 73 height 14
click at [1336, 104] on nav "Groups All Groups Acorn Events My Signups Event Invites My account Logout Billy…" at bounding box center [740, 89] width 1480 height 178
click at [1084, 92] on icon at bounding box center [1082, 91] width 12 height 14
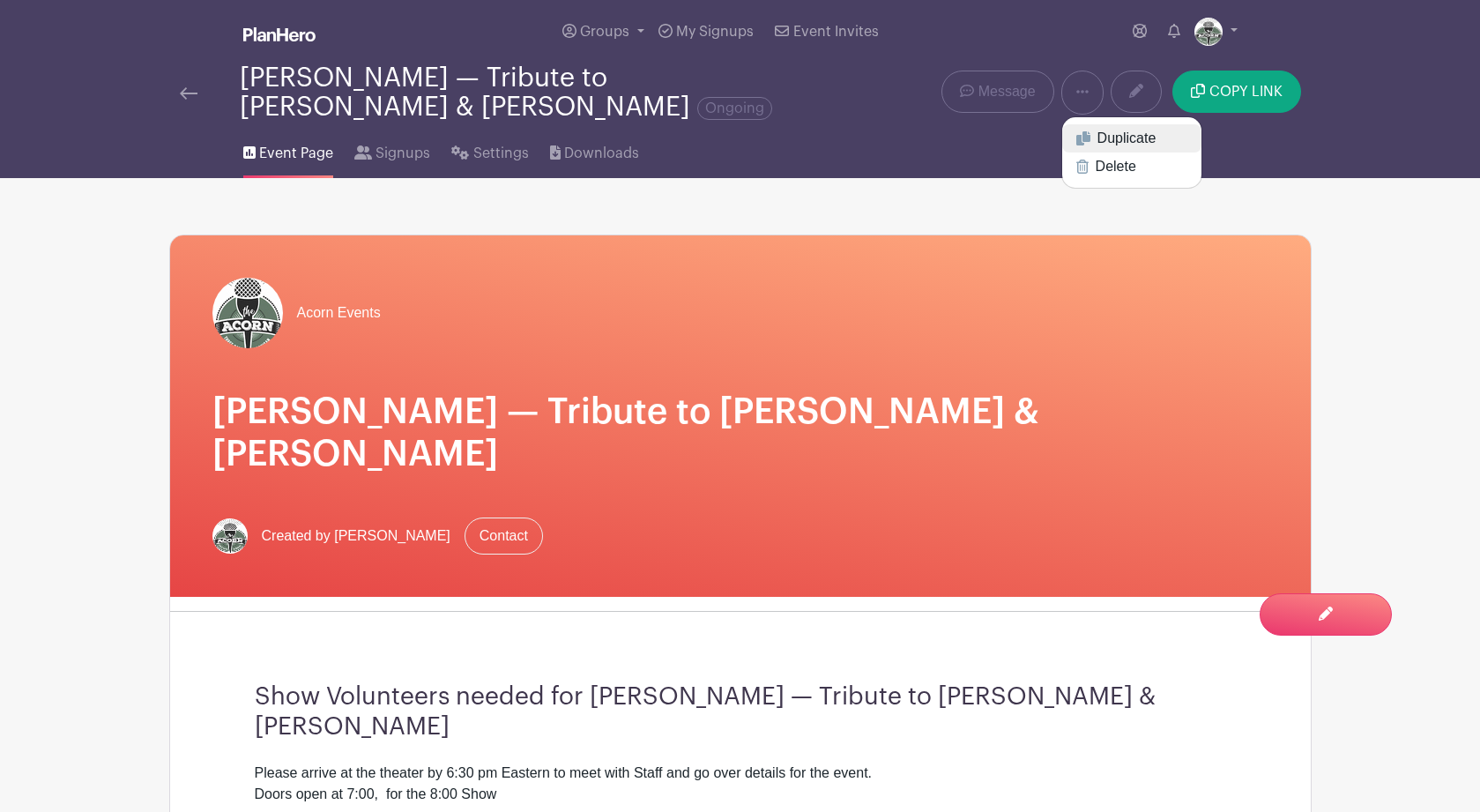
click at [1108, 140] on link "Duplicate" at bounding box center [1132, 139] width 140 height 28
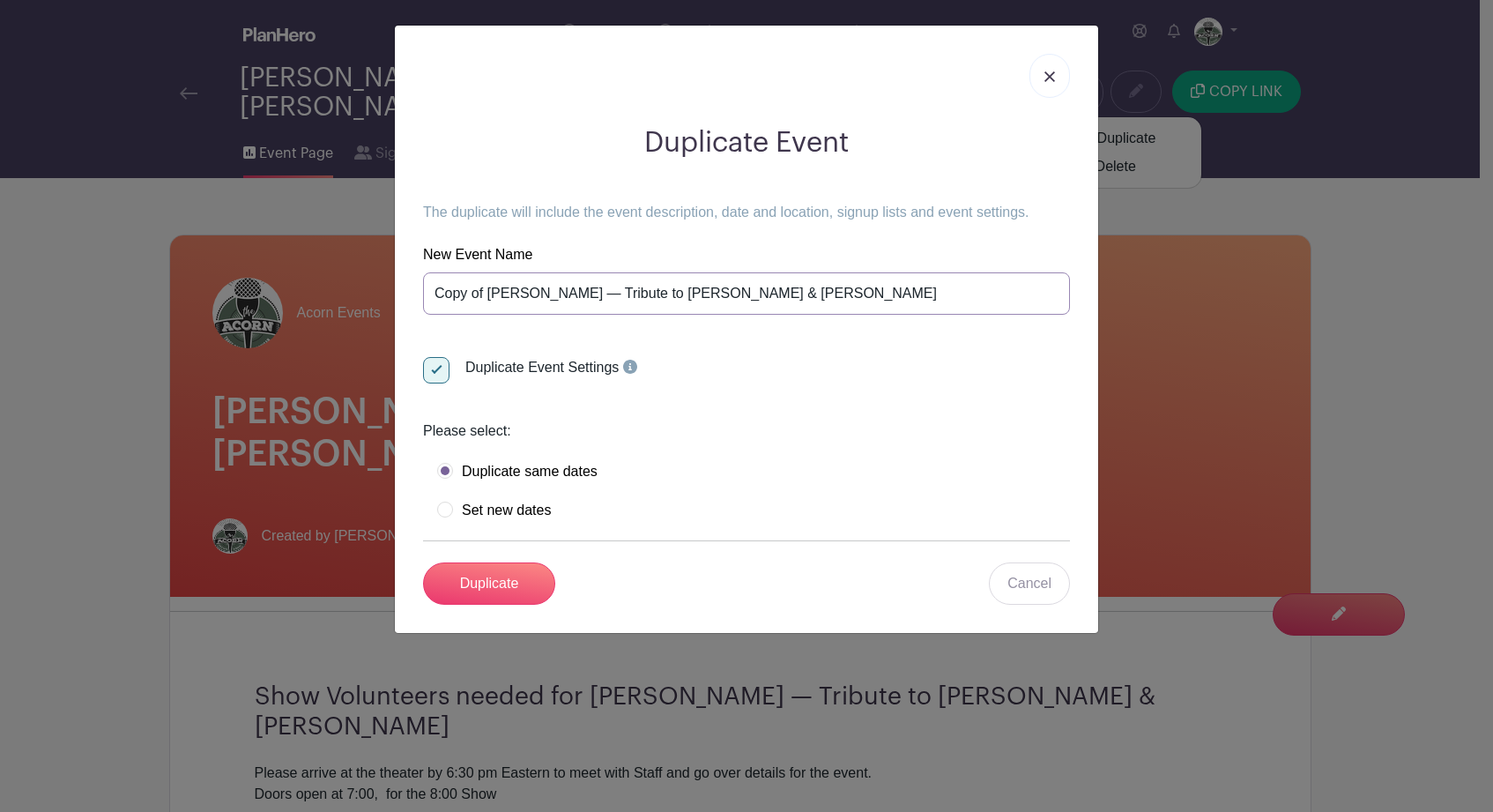
drag, startPoint x: 773, startPoint y: 299, endPoint x: 464, endPoint y: 281, distance: 309.5
click at [464, 281] on input "Copy of Billy Elton — Tribute to Billy Joel & Elton John" at bounding box center [746, 293] width 647 height 42
paste input "An Evening of Soulful Music & Purpose: [PERSON_NAME] Benefit Concert for Neighb…"
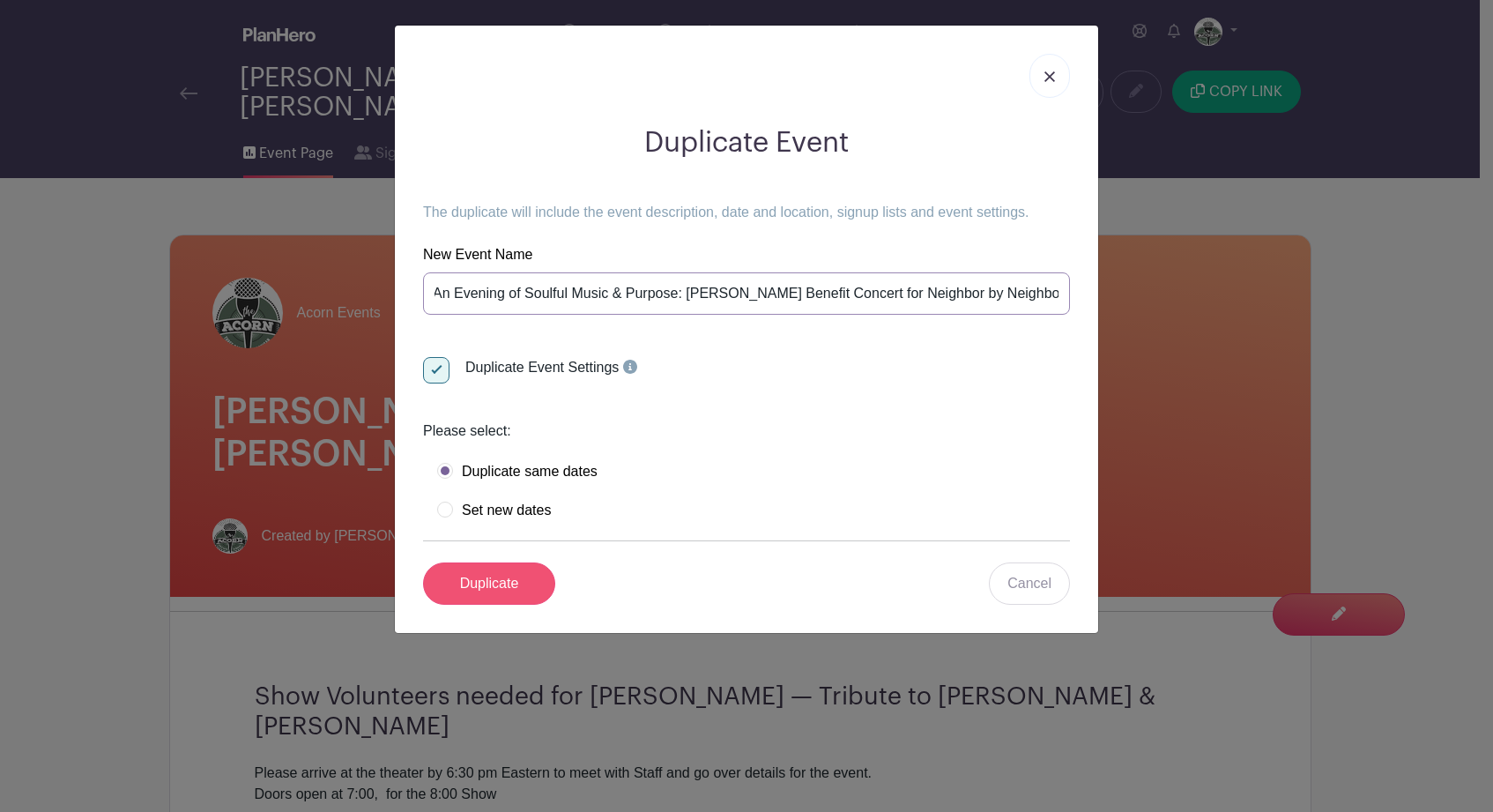
type input "An Evening of Soulful Music & Purpose: [PERSON_NAME] Benefit Concert for Neighb…"
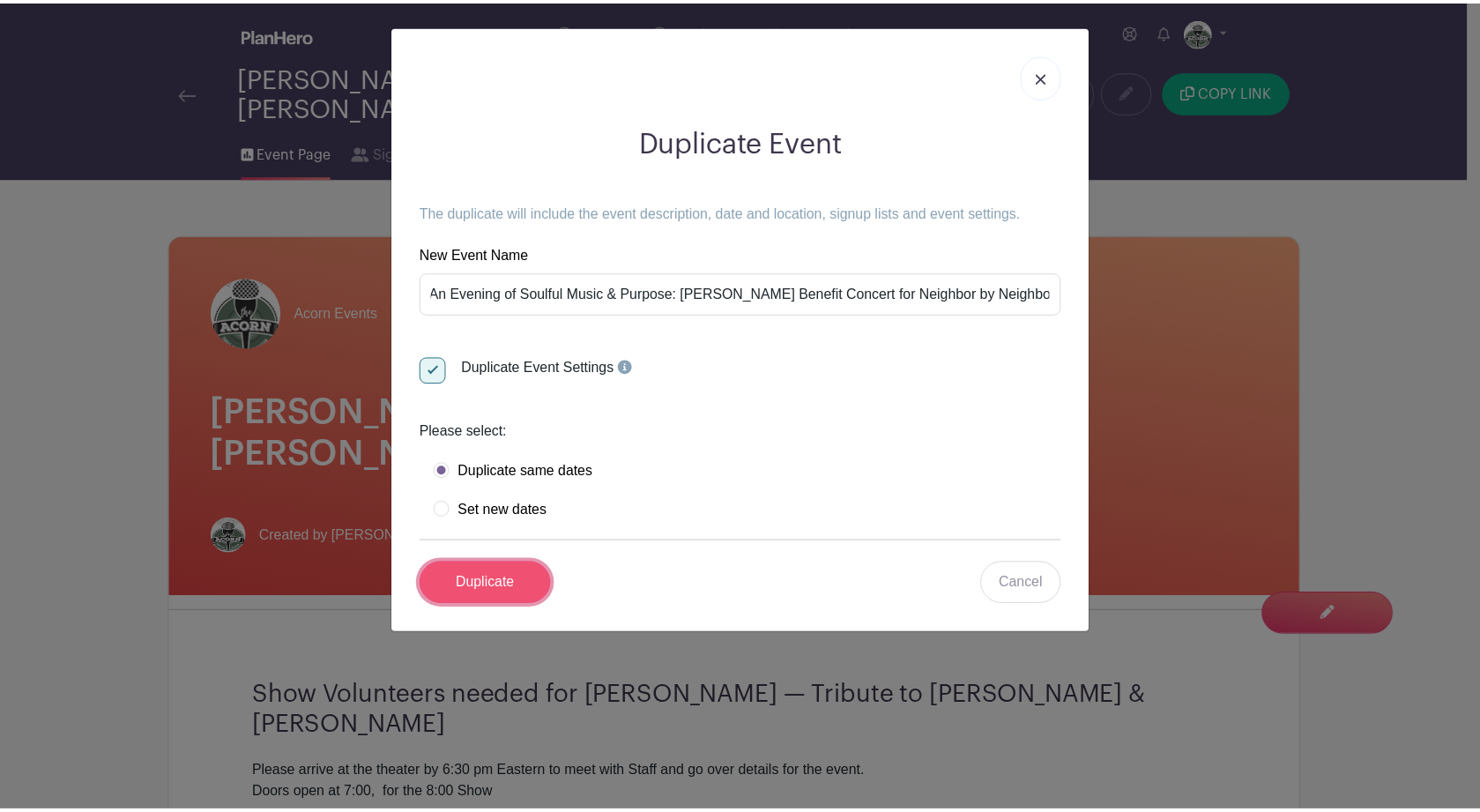
scroll to position [0, 0]
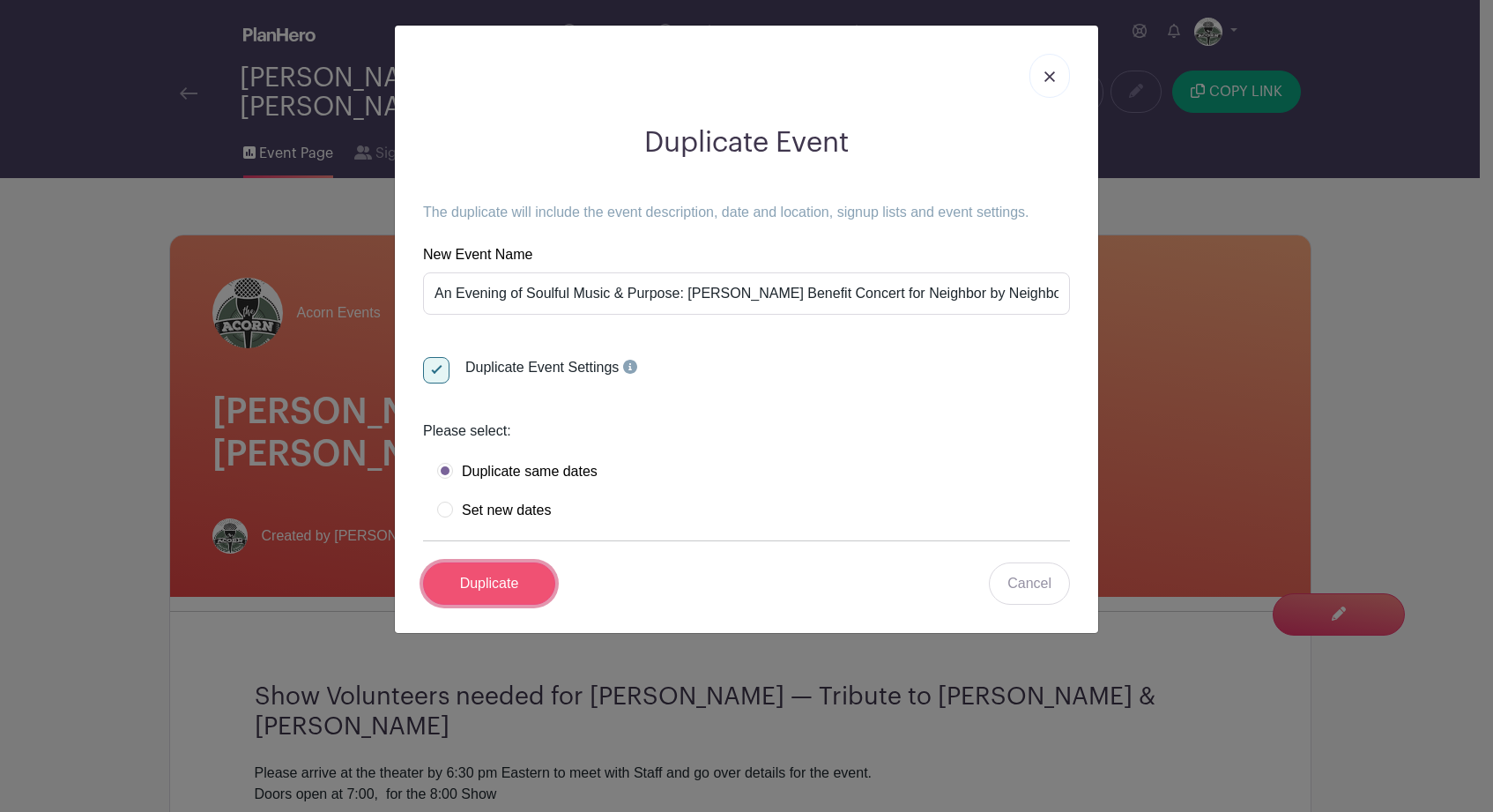
click at [507, 588] on input "Duplicate" at bounding box center [489, 583] width 132 height 42
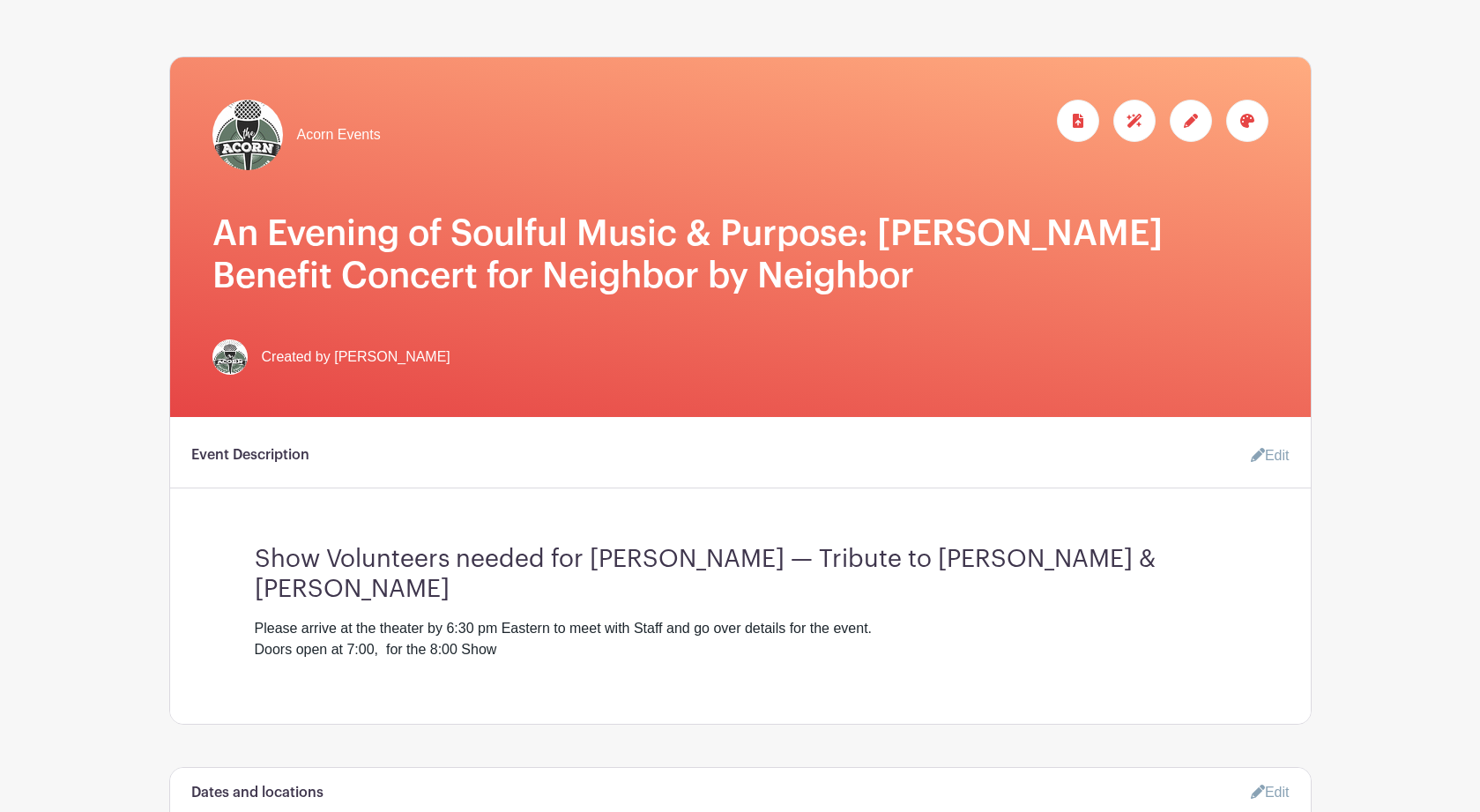
scroll to position [260, 0]
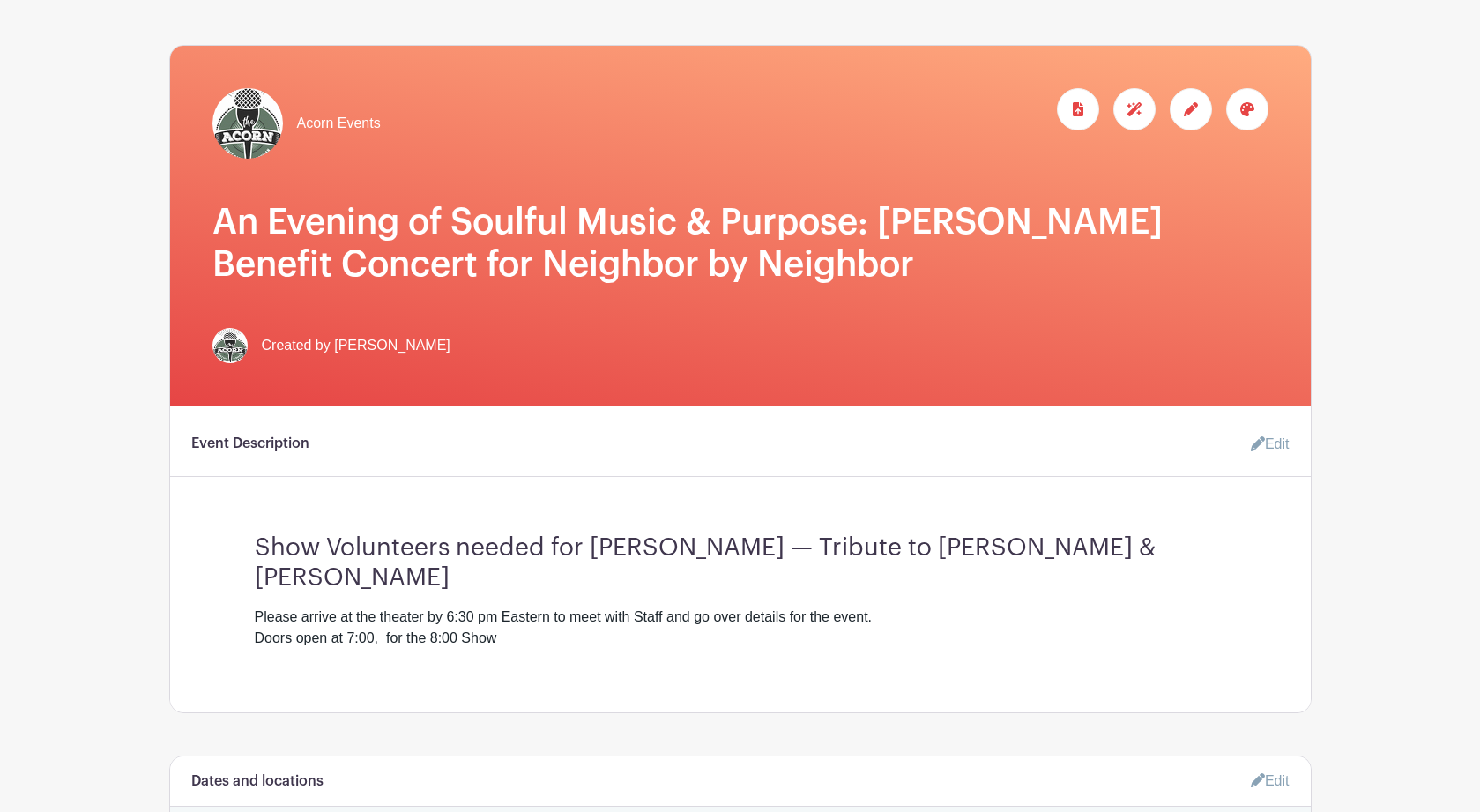
click at [1280, 447] on link "Edit" at bounding box center [1263, 444] width 52 height 36
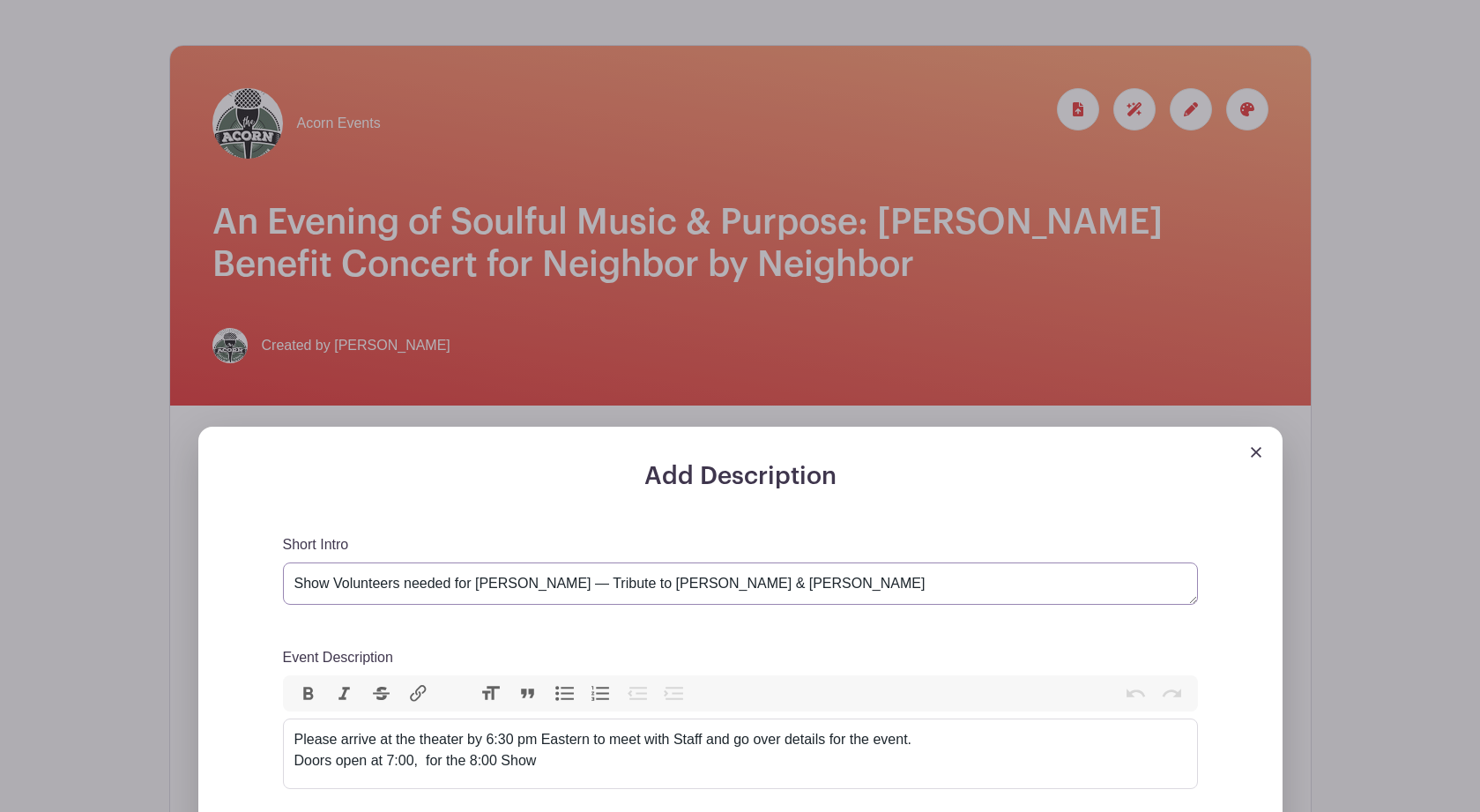
drag, startPoint x: 761, startPoint y: 588, endPoint x: 477, endPoint y: 583, distance: 284.0
click at [477, 583] on textarea "Show Volunteers needed for Billy Elton — Tribute to Billy Joel & Elton John" at bounding box center [740, 583] width 915 height 42
paste textarea "An Evening of Soulful Music & Purpose: [PERSON_NAME] Benefit Concert for Neighb…"
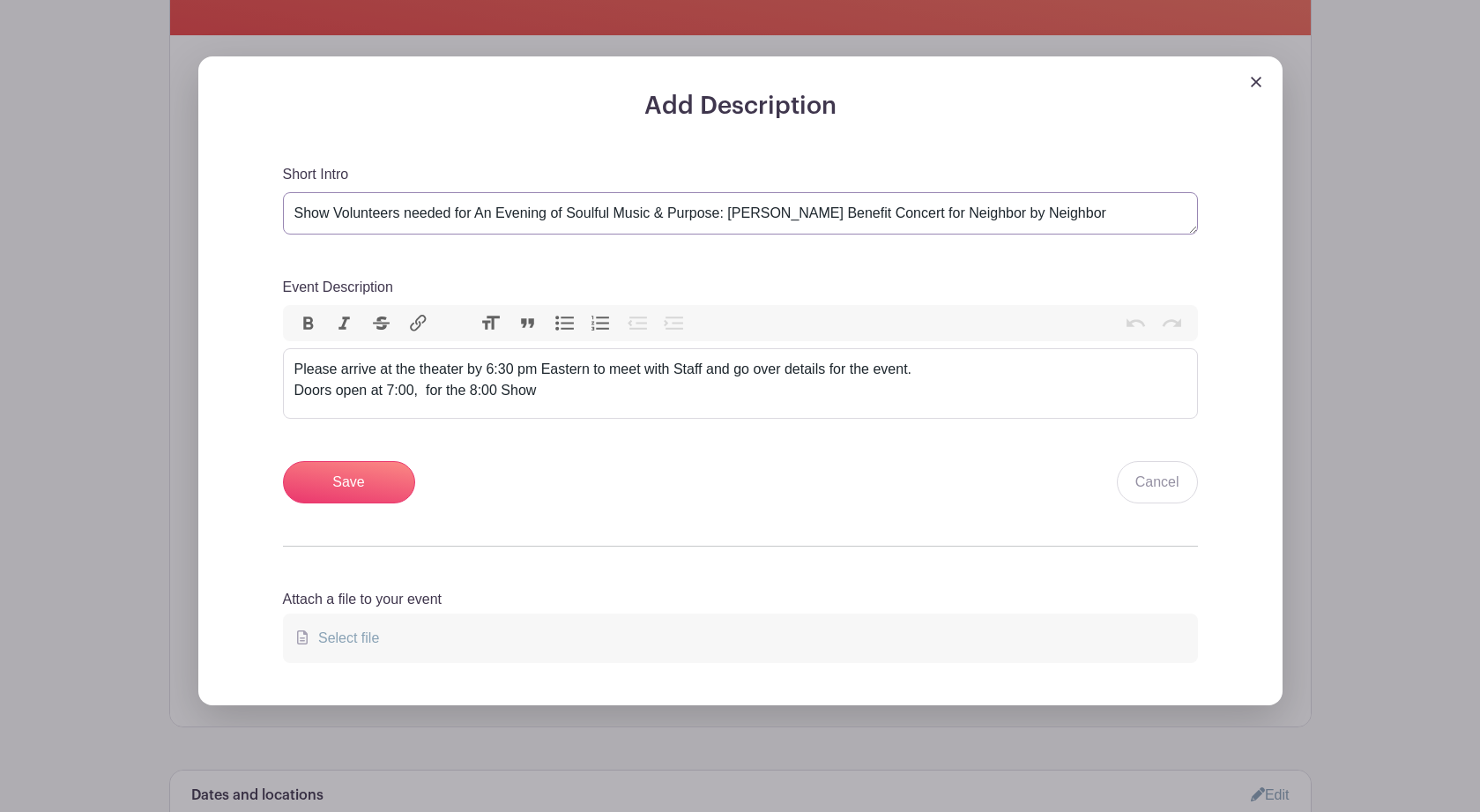
scroll to position [786, 0]
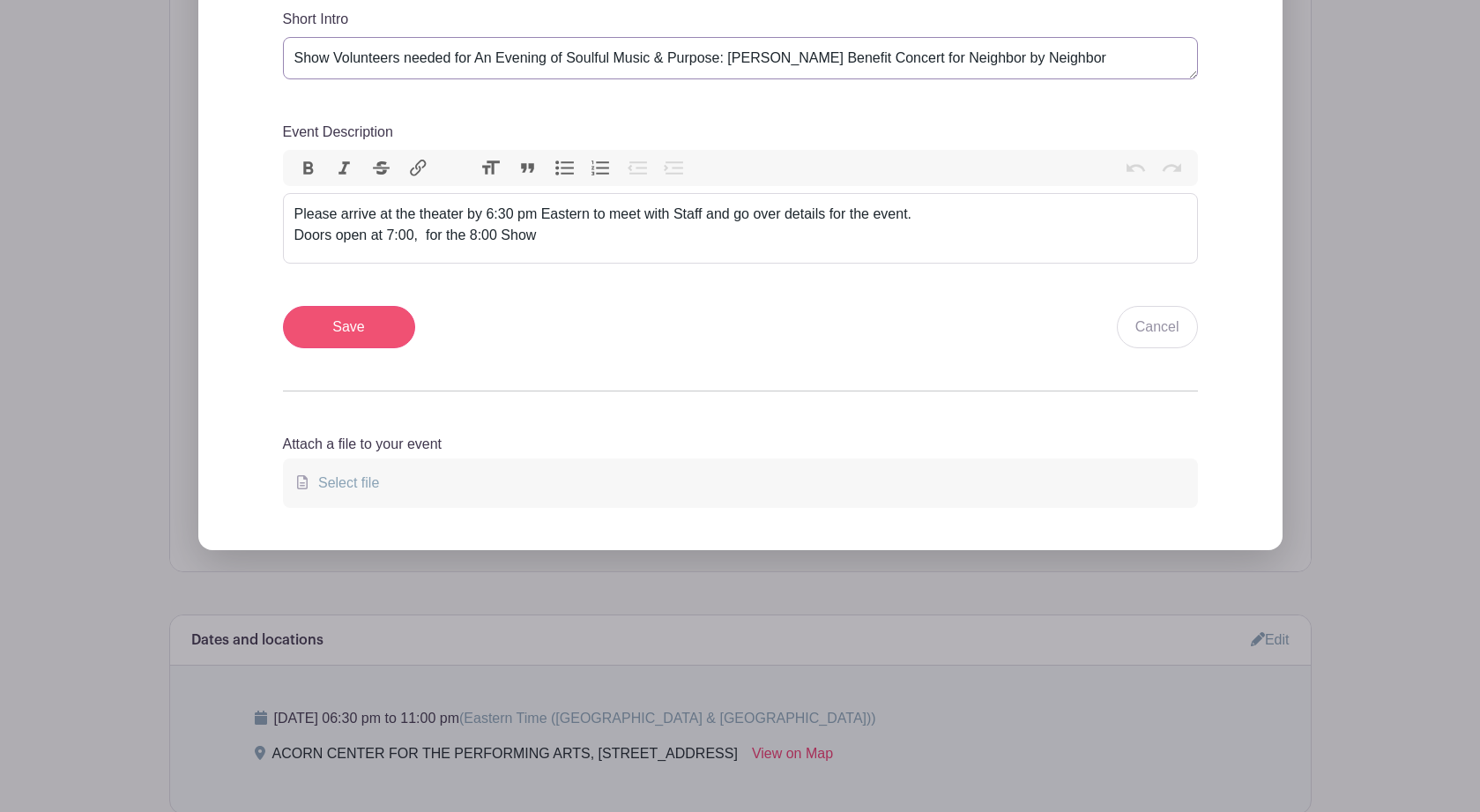
type textarea "Show Volunteers needed for An Evening of Soulful Music & Purpose: Meagan McNeal…"
click at [353, 325] on input "Save" at bounding box center [348, 326] width 132 height 42
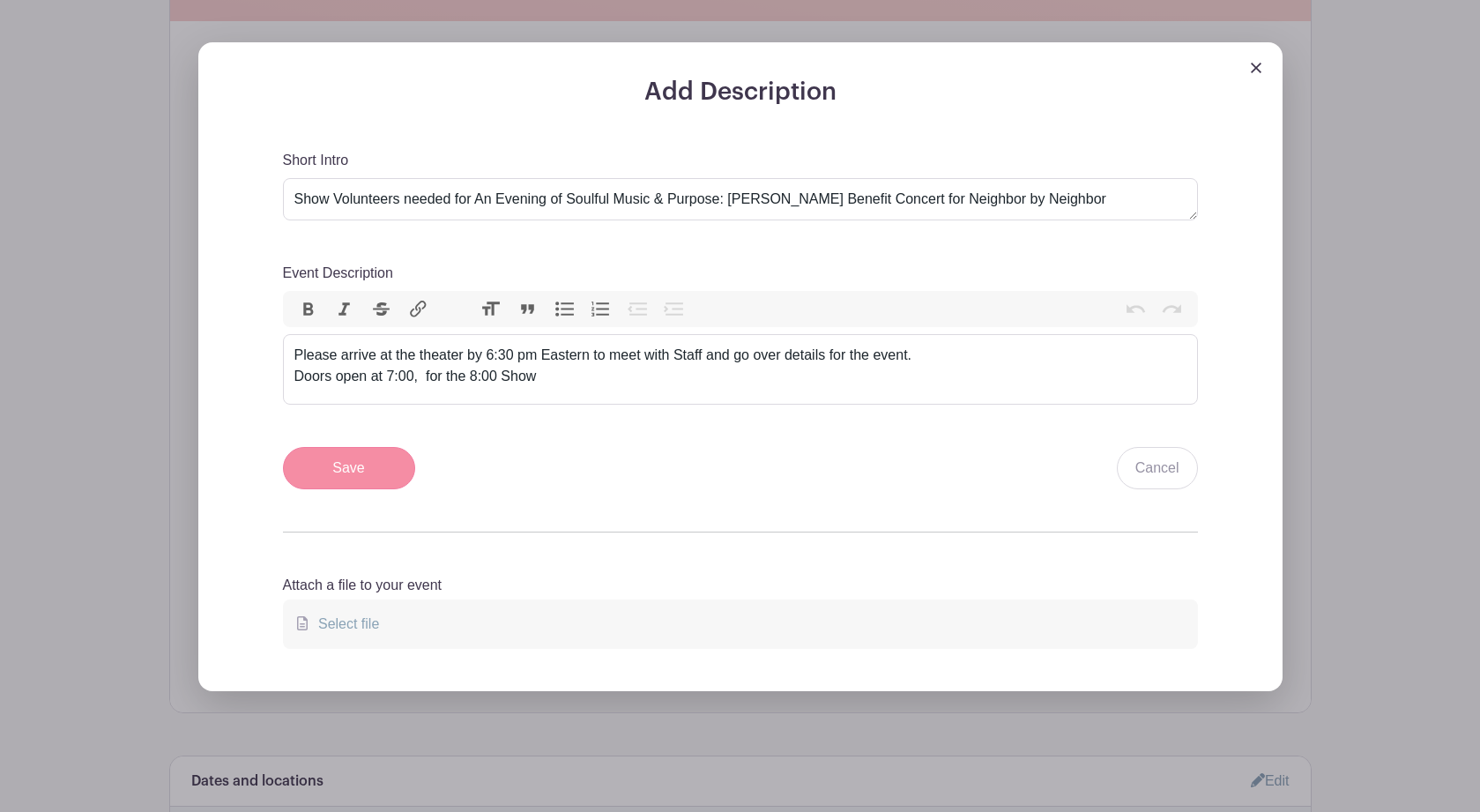
scroll to position [927, 0]
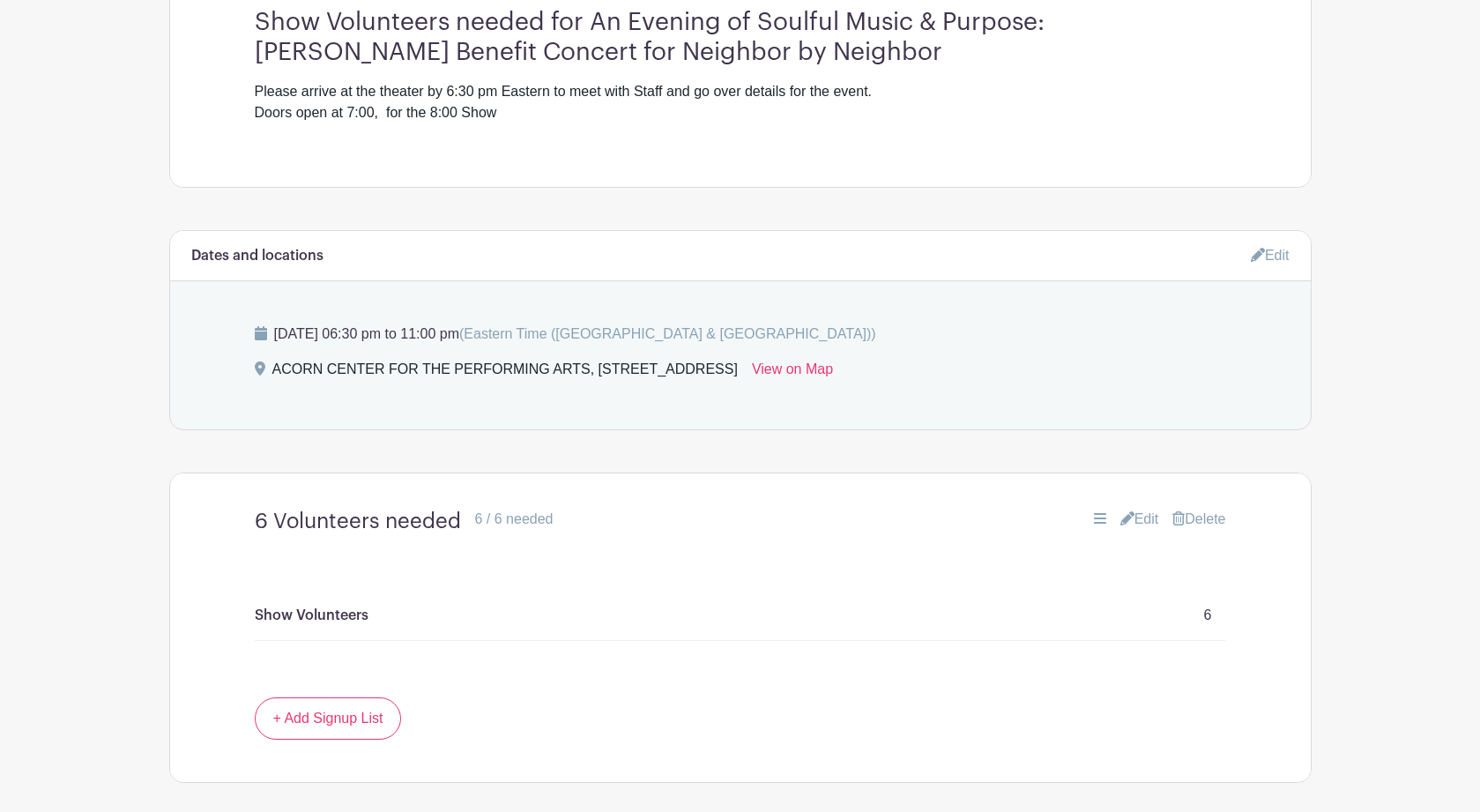
click at [1274, 260] on link "Edit" at bounding box center [1269, 255] width 38 height 29
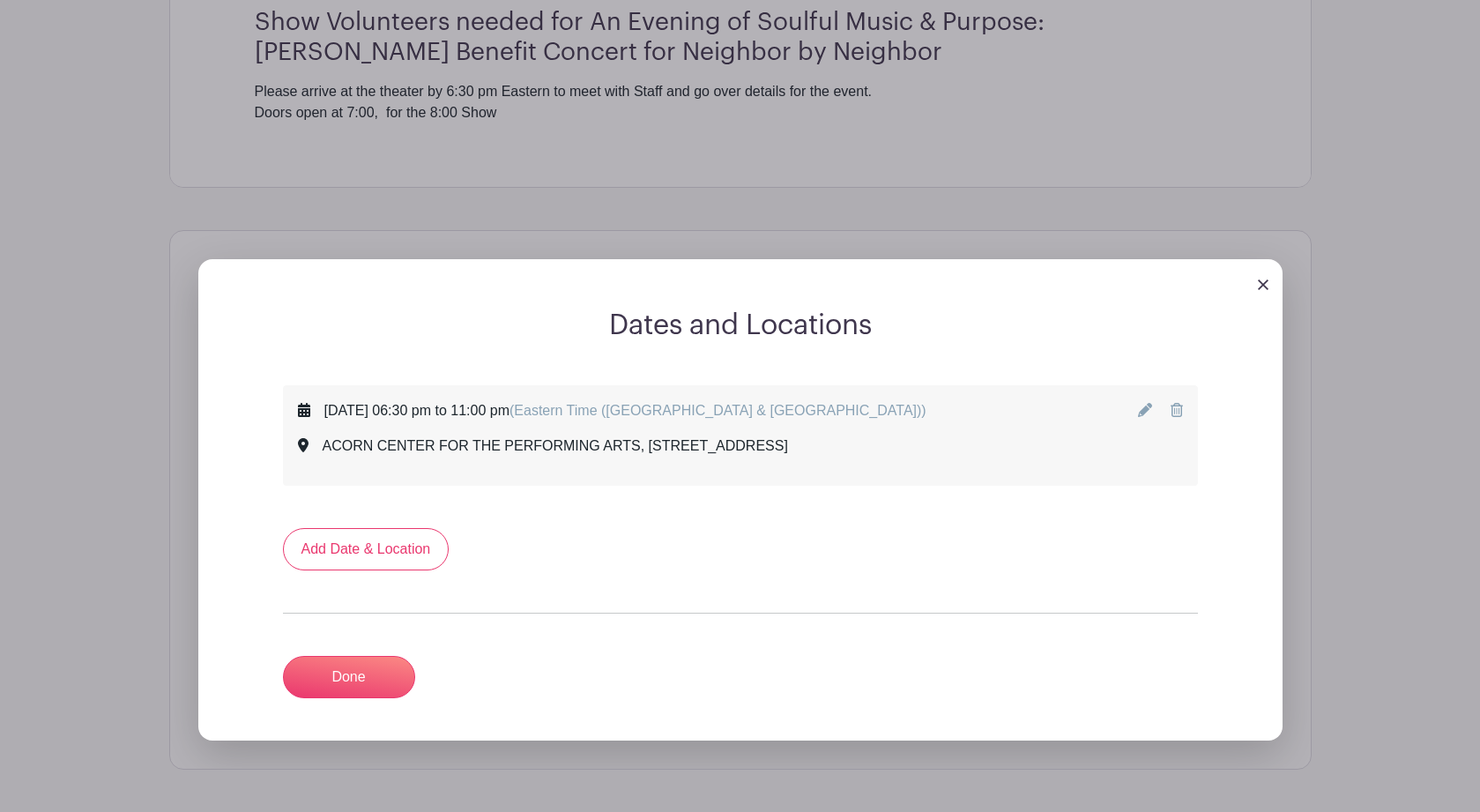
click at [1141, 415] on icon at bounding box center [1145, 409] width 14 height 14
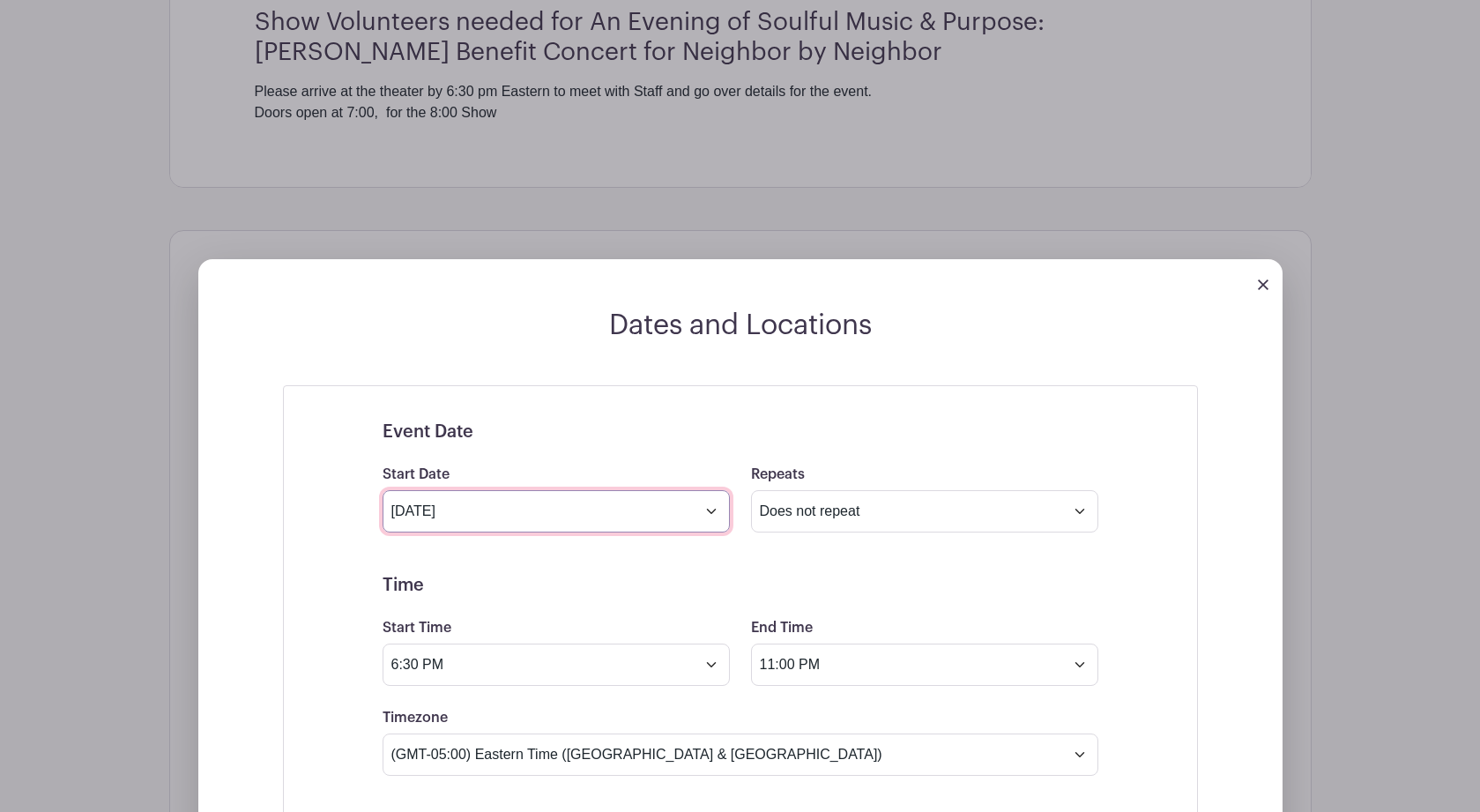
click at [713, 523] on input "Oct 3 2025" at bounding box center [555, 510] width 348 height 42
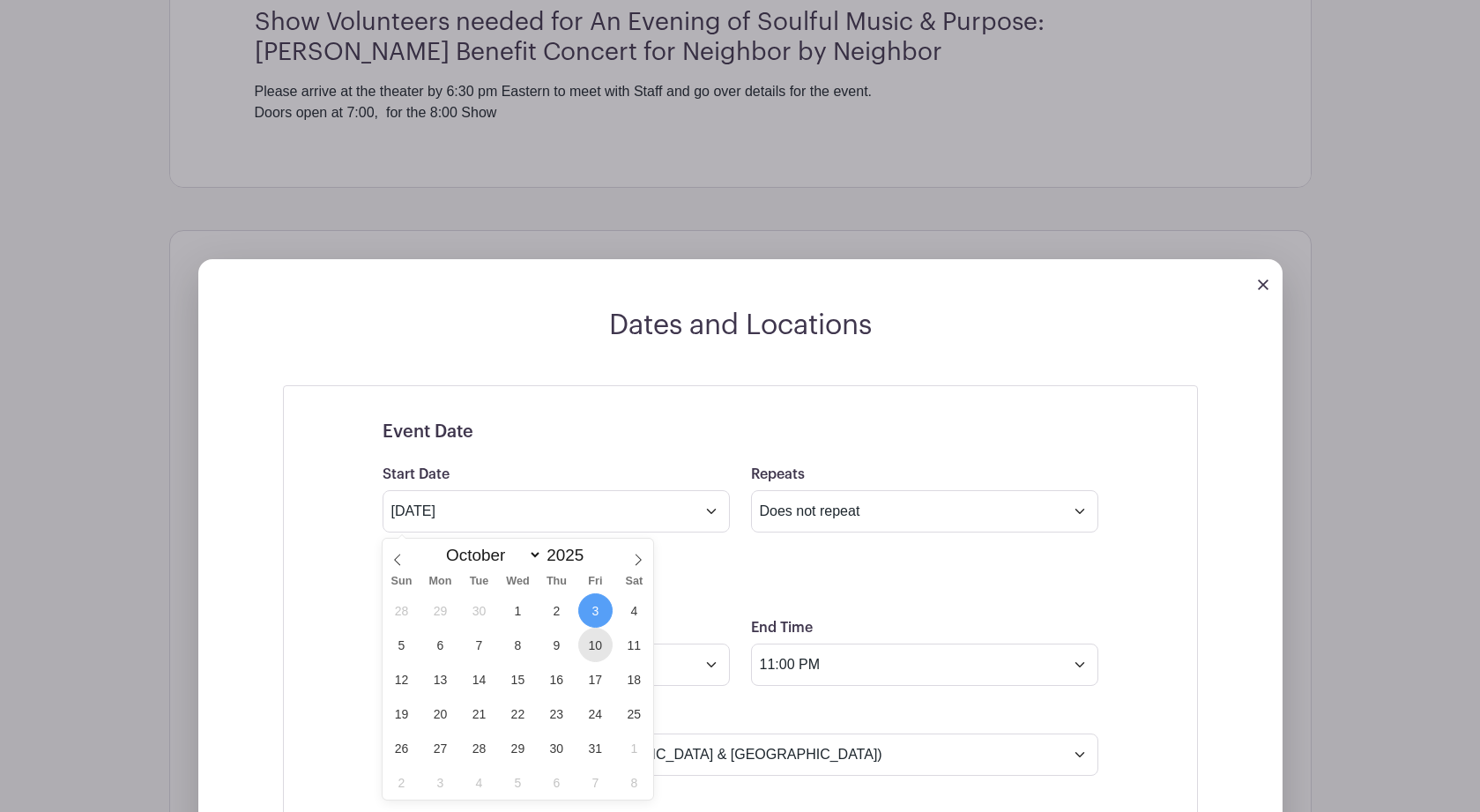
click at [598, 648] on span "10" at bounding box center [595, 644] width 35 height 35
type input "Oct 10 2025"
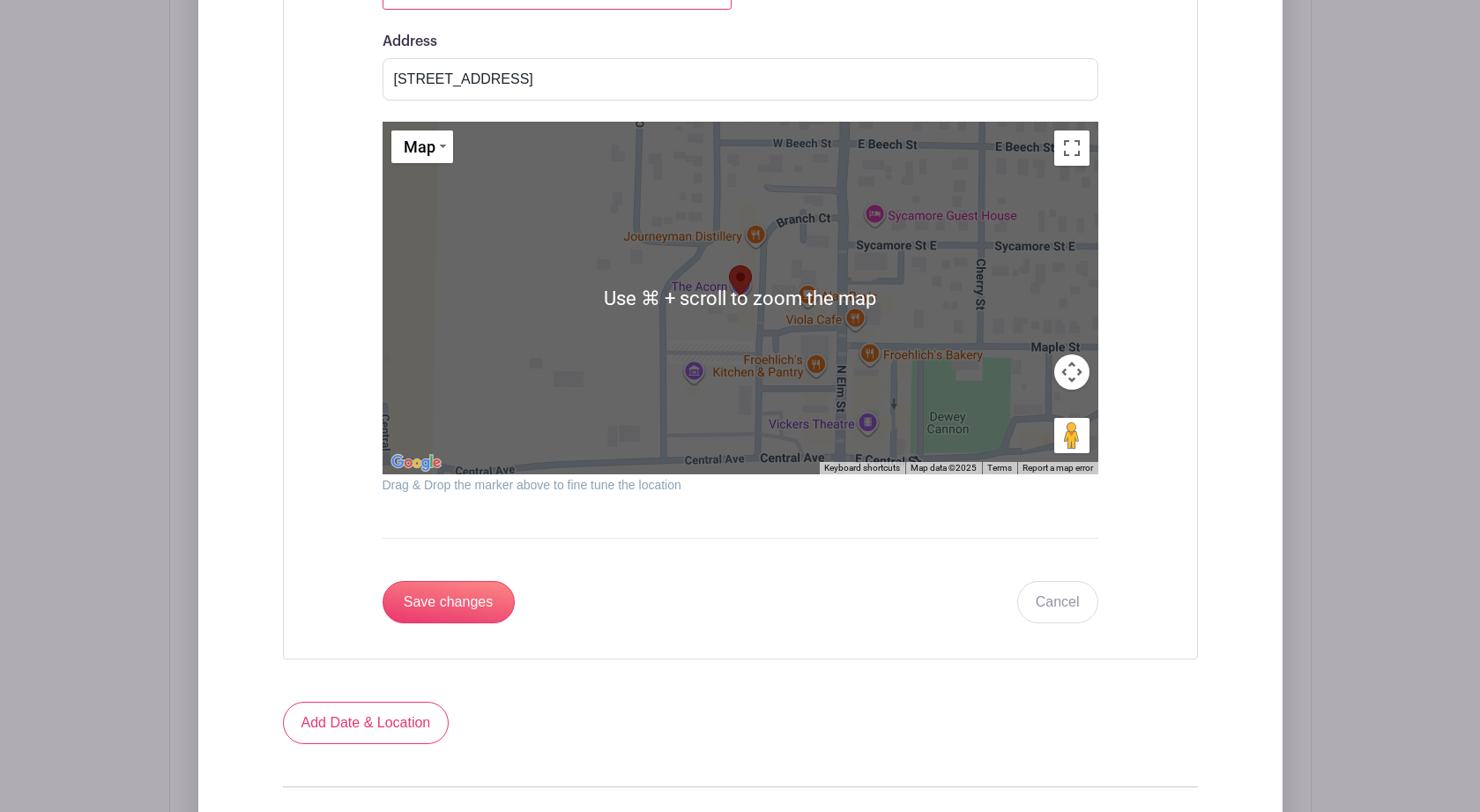
scroll to position [1992, 0]
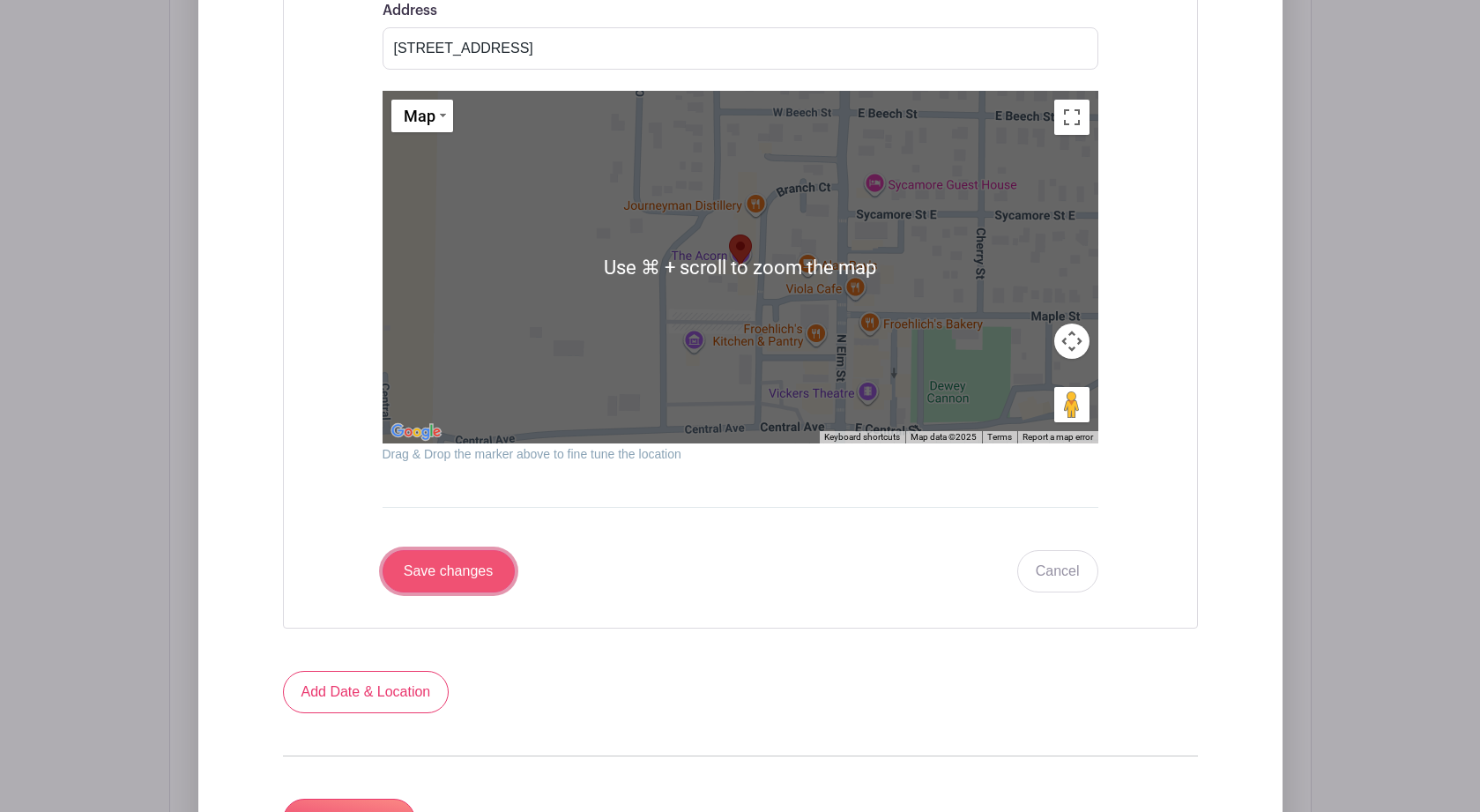
click at [464, 589] on input "Save changes" at bounding box center [448, 570] width 132 height 42
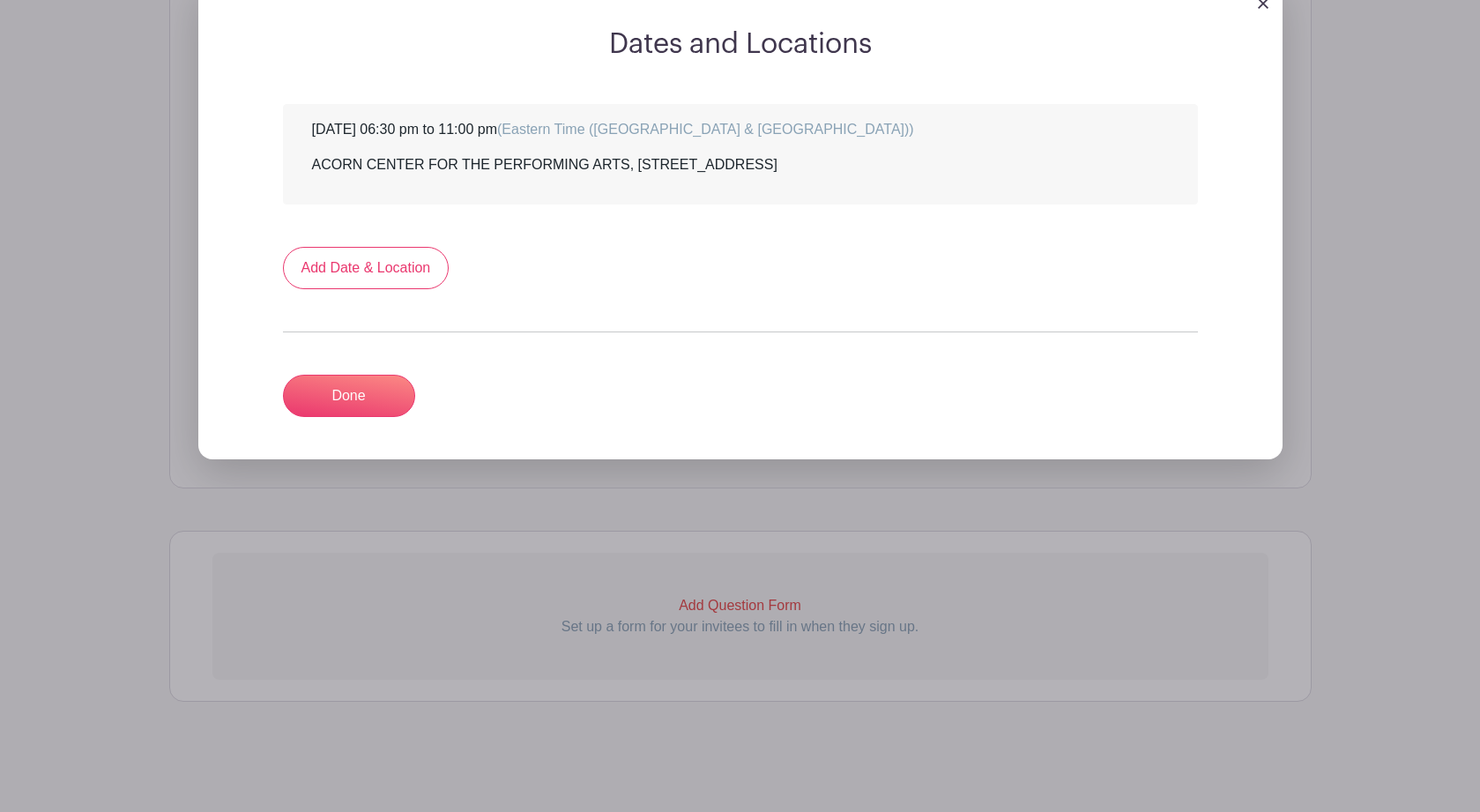
scroll to position [1070, 0]
click at [353, 396] on link "Done" at bounding box center [348, 395] width 132 height 42
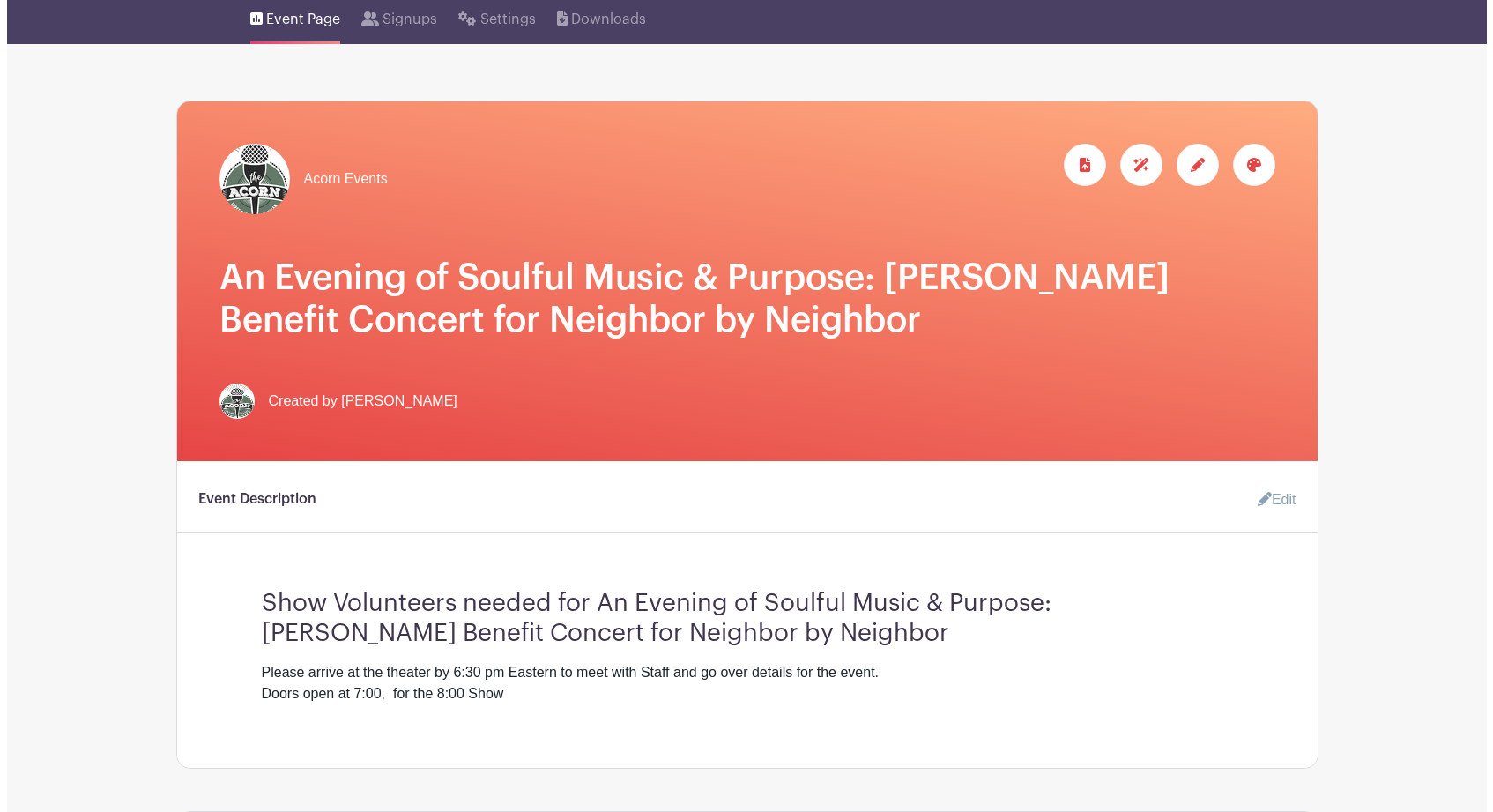
scroll to position [0, 0]
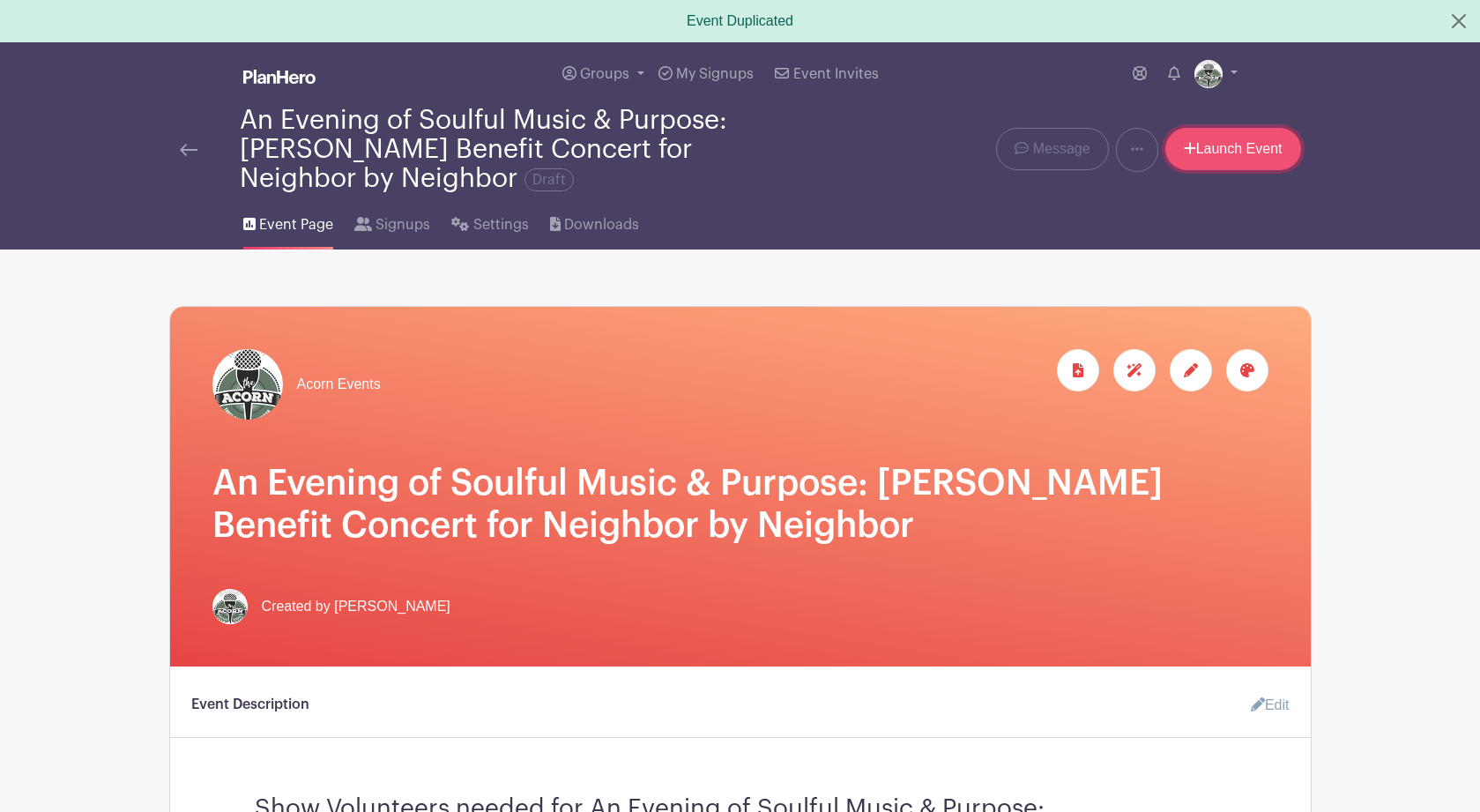
click at [1237, 153] on link "Launch Event" at bounding box center [1233, 148] width 136 height 42
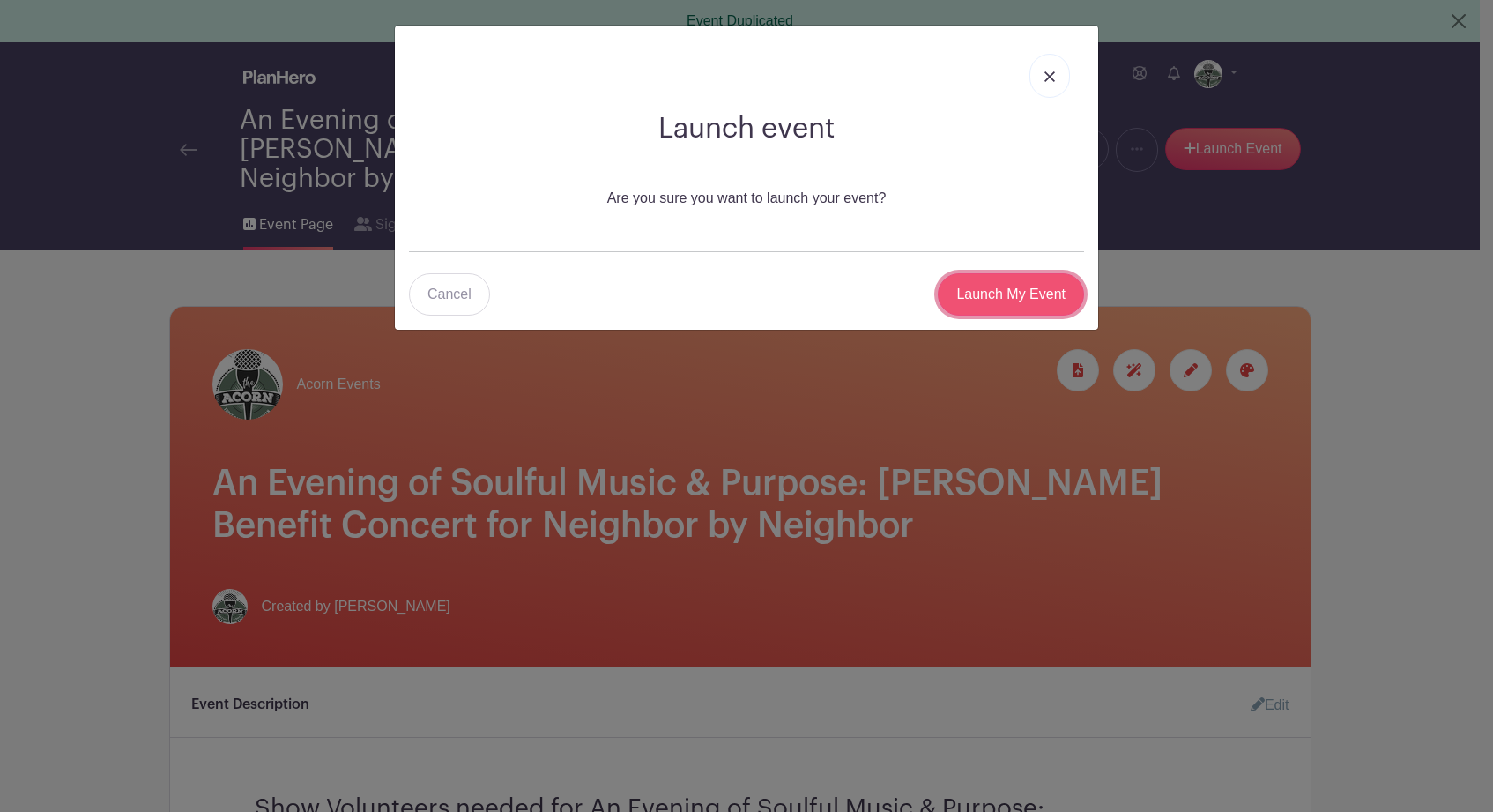
click at [1004, 298] on input "Launch My Event" at bounding box center [1011, 294] width 146 height 42
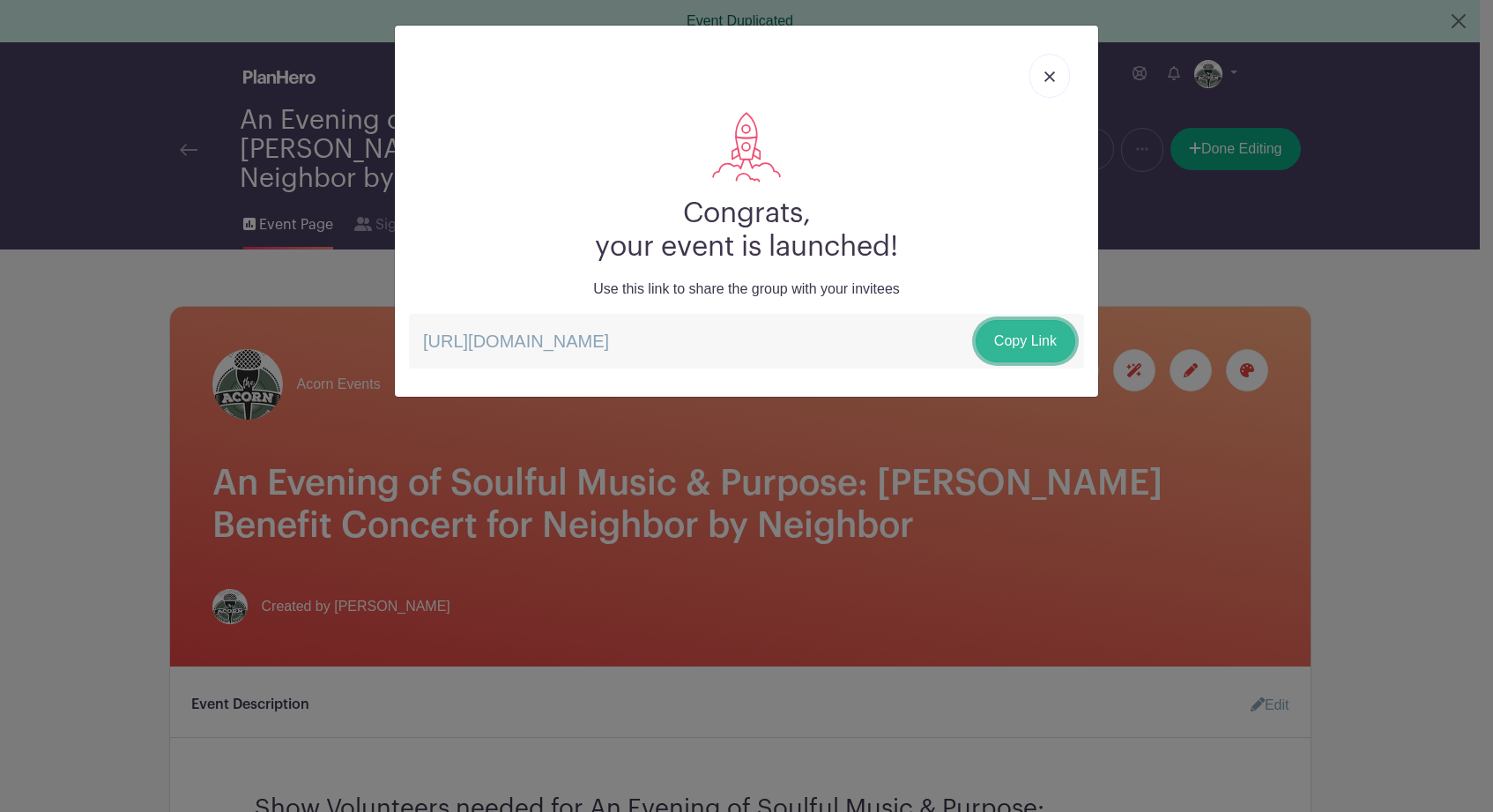
click at [1022, 345] on link "Copy Link" at bounding box center [1026, 341] width 99 height 42
click at [1049, 73] on img at bounding box center [1049, 76] width 10 height 10
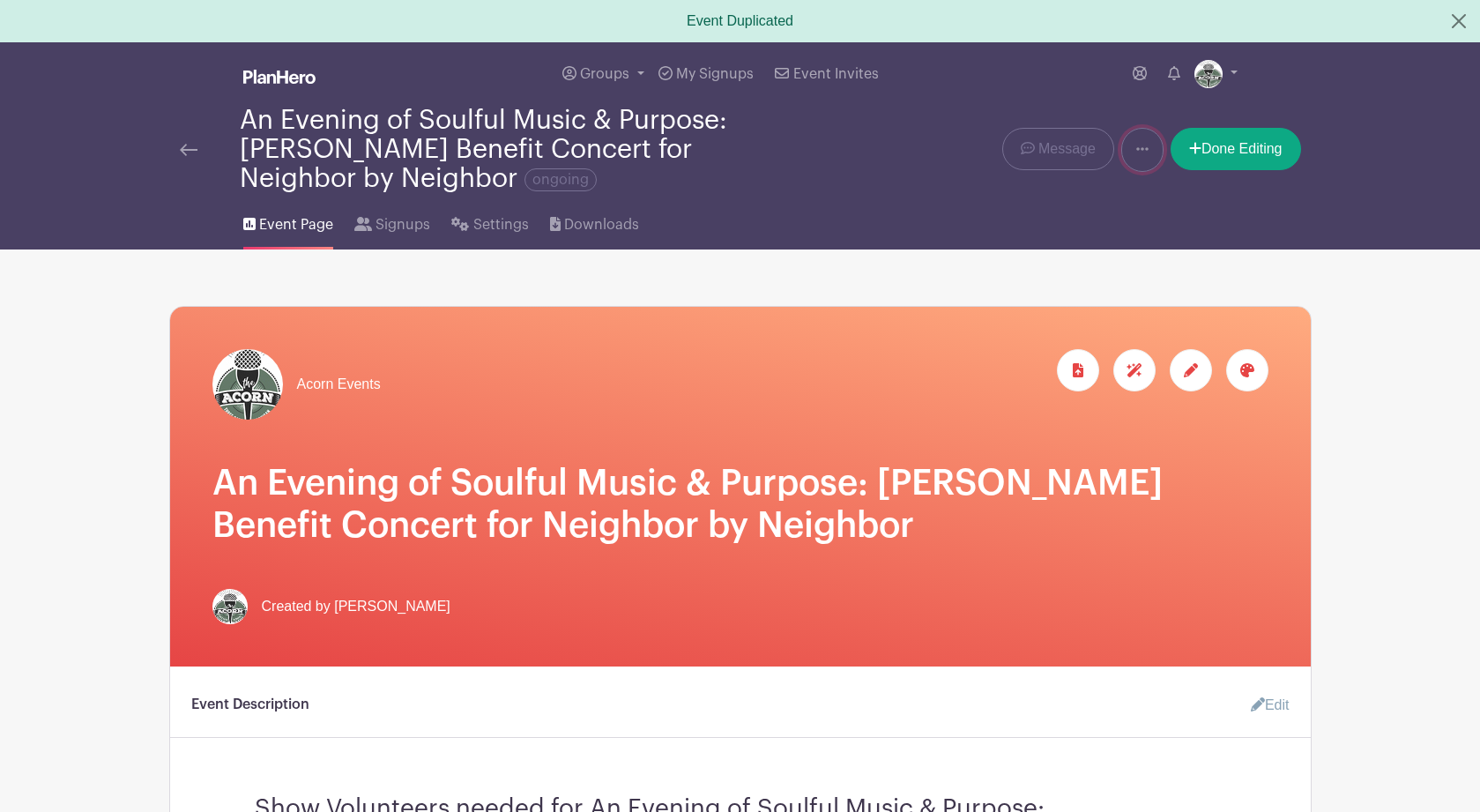
click at [1136, 151] on icon at bounding box center [1142, 149] width 12 height 4
click at [1161, 195] on link "Duplicate" at bounding box center [1191, 196] width 140 height 28
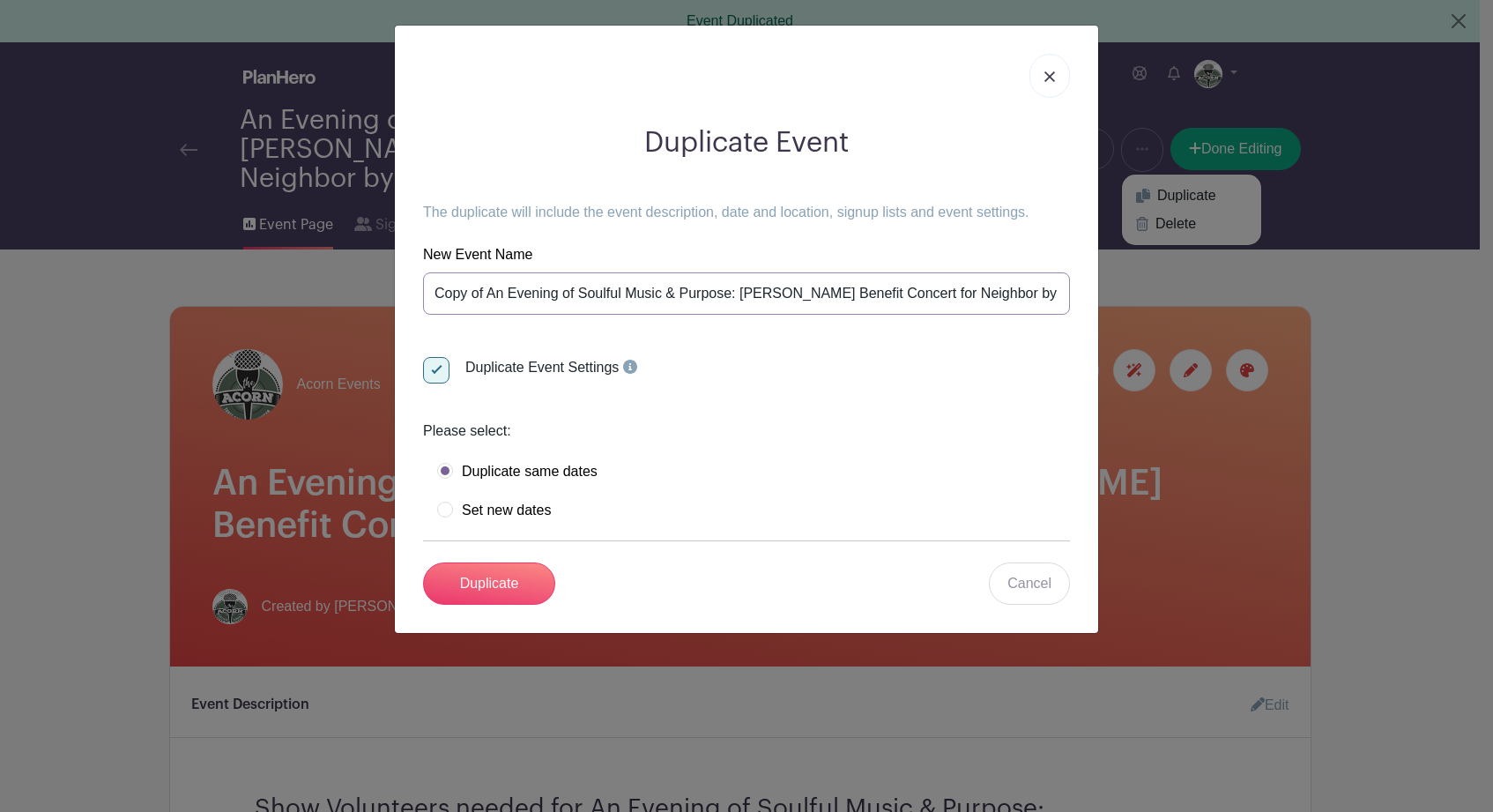
scroll to position [0, 56]
drag, startPoint x: 434, startPoint y: 294, endPoint x: 1109, endPoint y: 298, distance: 675.0
click at [1109, 298] on div "Duplicate Event The duplicate will include the event description, date and loca…" at bounding box center [746, 406] width 1493 height 812
click at [739, 469] on div "Duplicate same dates" at bounding box center [754, 471] width 633 height 18
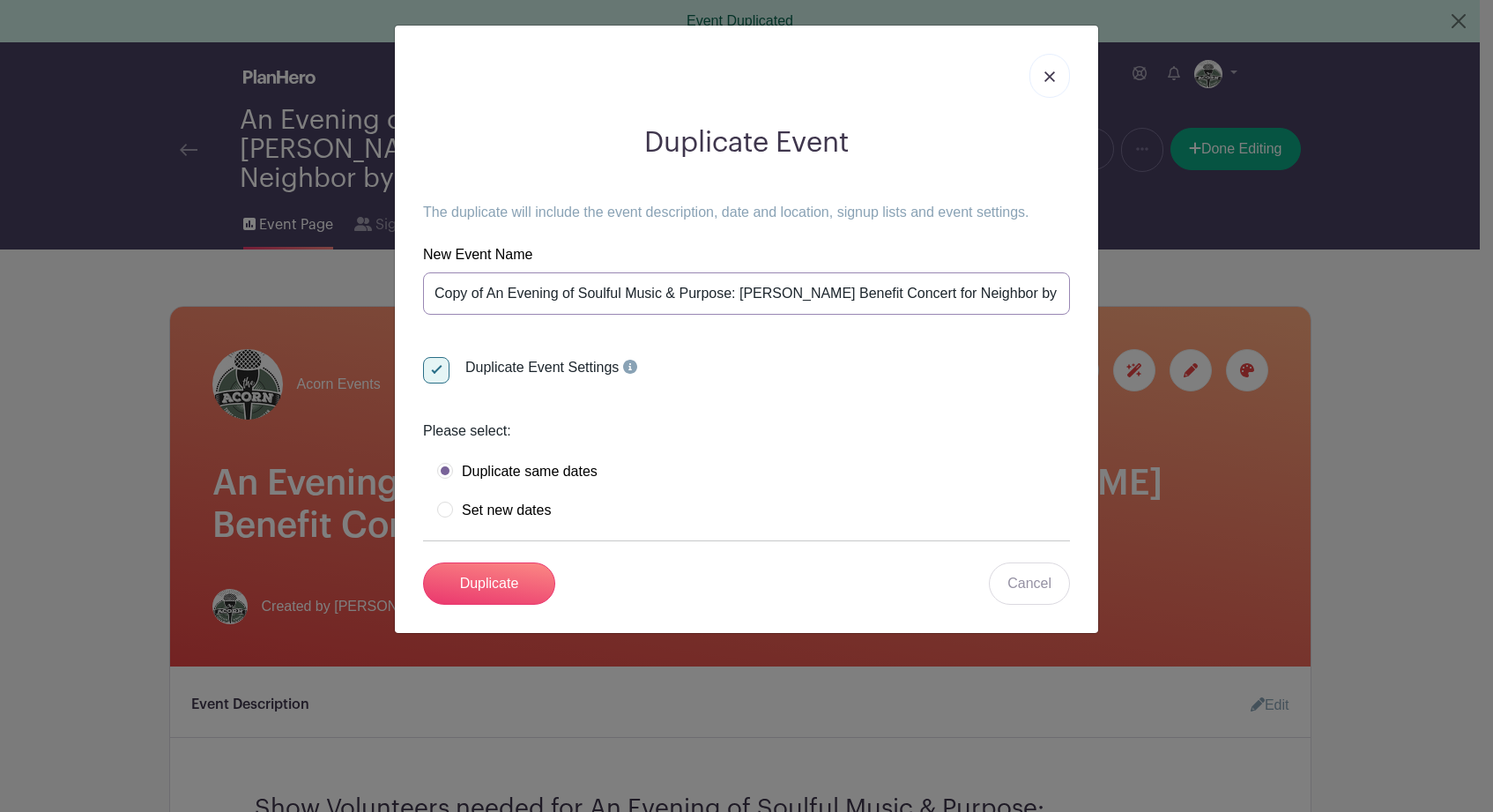
scroll to position [0, 56]
drag, startPoint x: 434, startPoint y: 293, endPoint x: 1114, endPoint y: 288, distance: 680.0
click at [1114, 288] on div "Duplicate Event The duplicate will include the event description, date and loca…" at bounding box center [746, 406] width 1493 height 812
drag, startPoint x: 434, startPoint y: 295, endPoint x: 1127, endPoint y: 313, distance: 693.2
click at [1127, 313] on div "Duplicate Event The duplicate will include the event description, date and loca…" at bounding box center [746, 406] width 1493 height 812
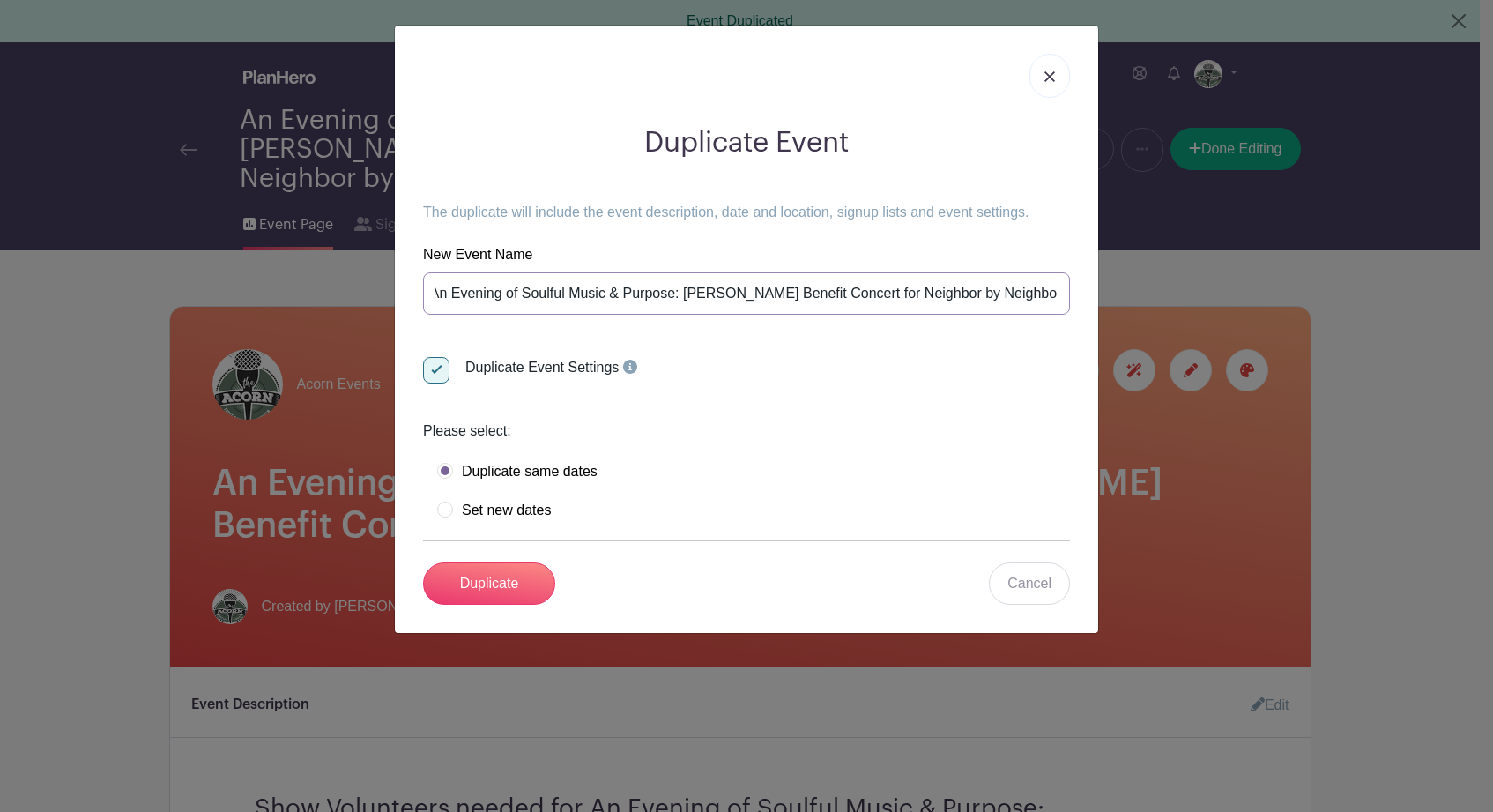
paste input "MegaBeatles"
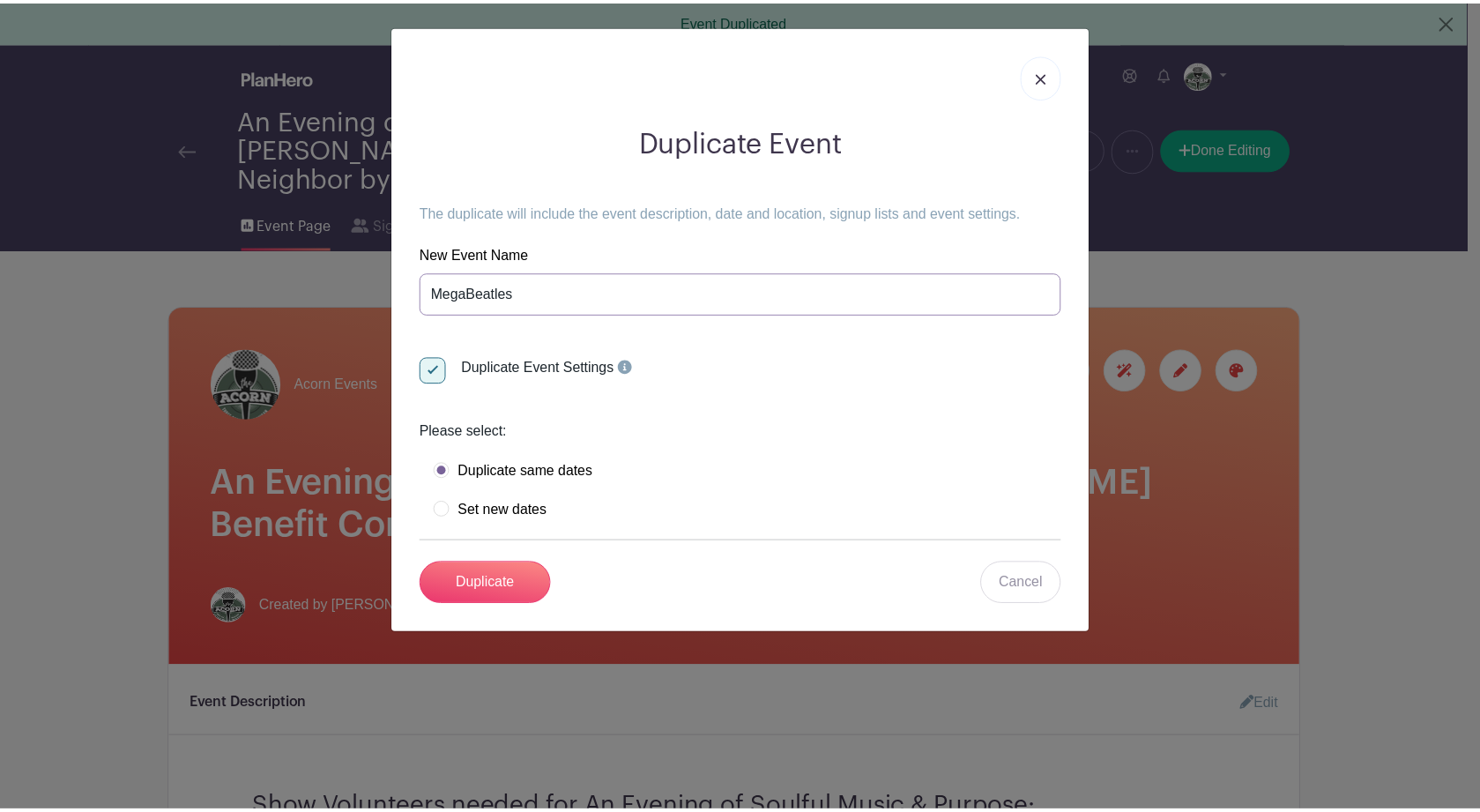
scroll to position [0, 0]
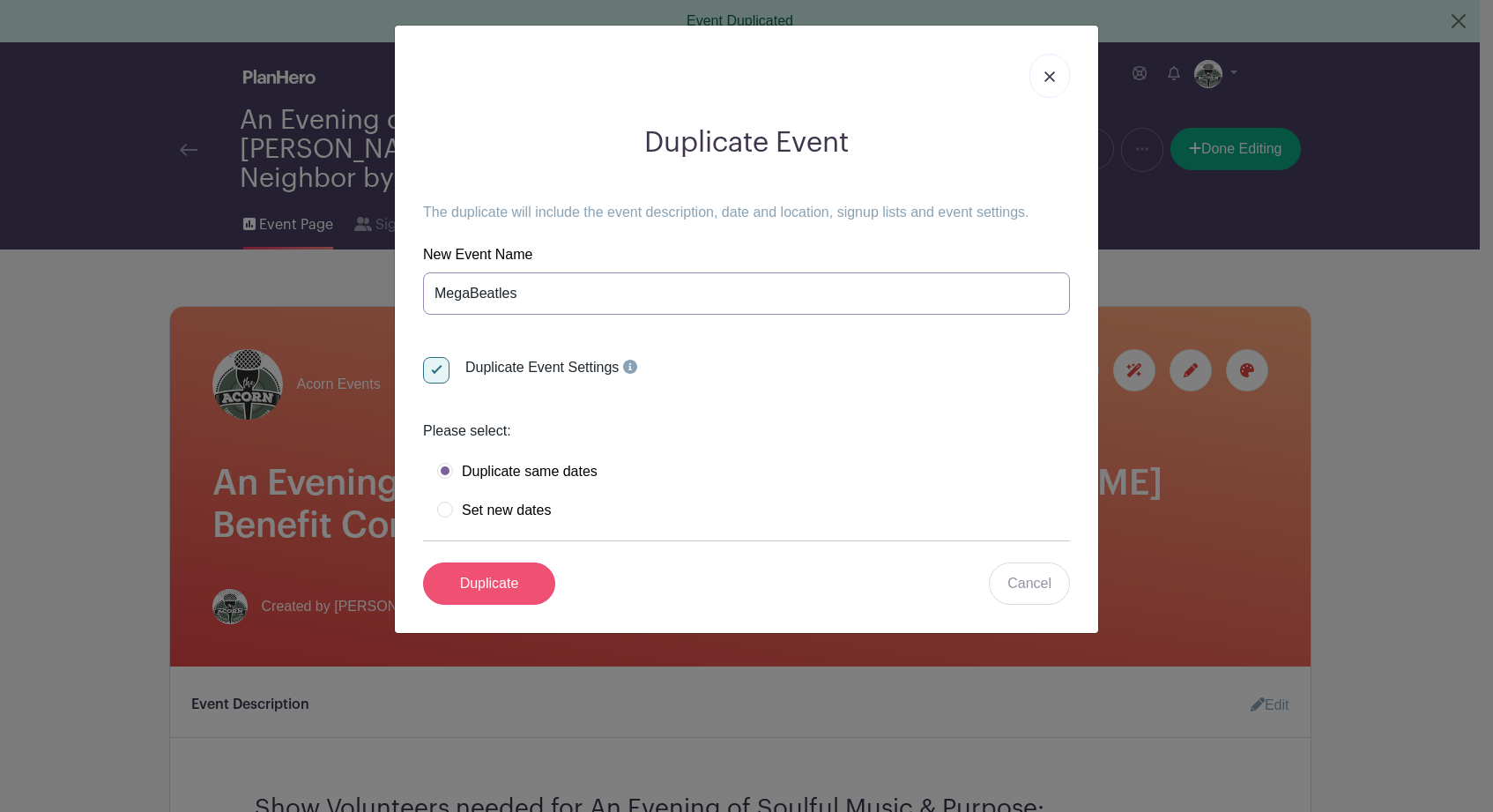
type input "MegaBeatles"
click at [491, 586] on input "Duplicate" at bounding box center [489, 583] width 132 height 42
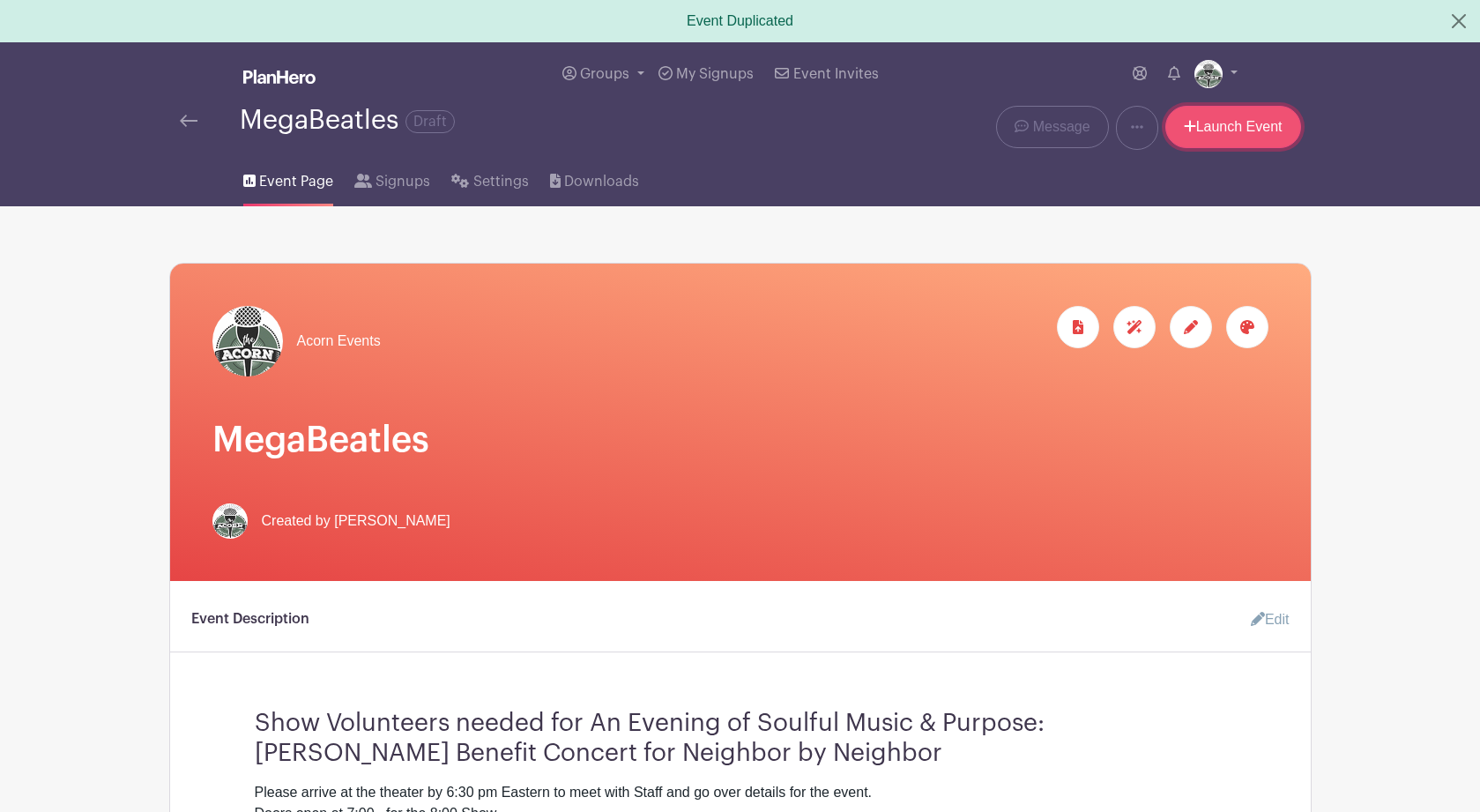
click at [1226, 125] on link "Launch Event" at bounding box center [1233, 126] width 136 height 42
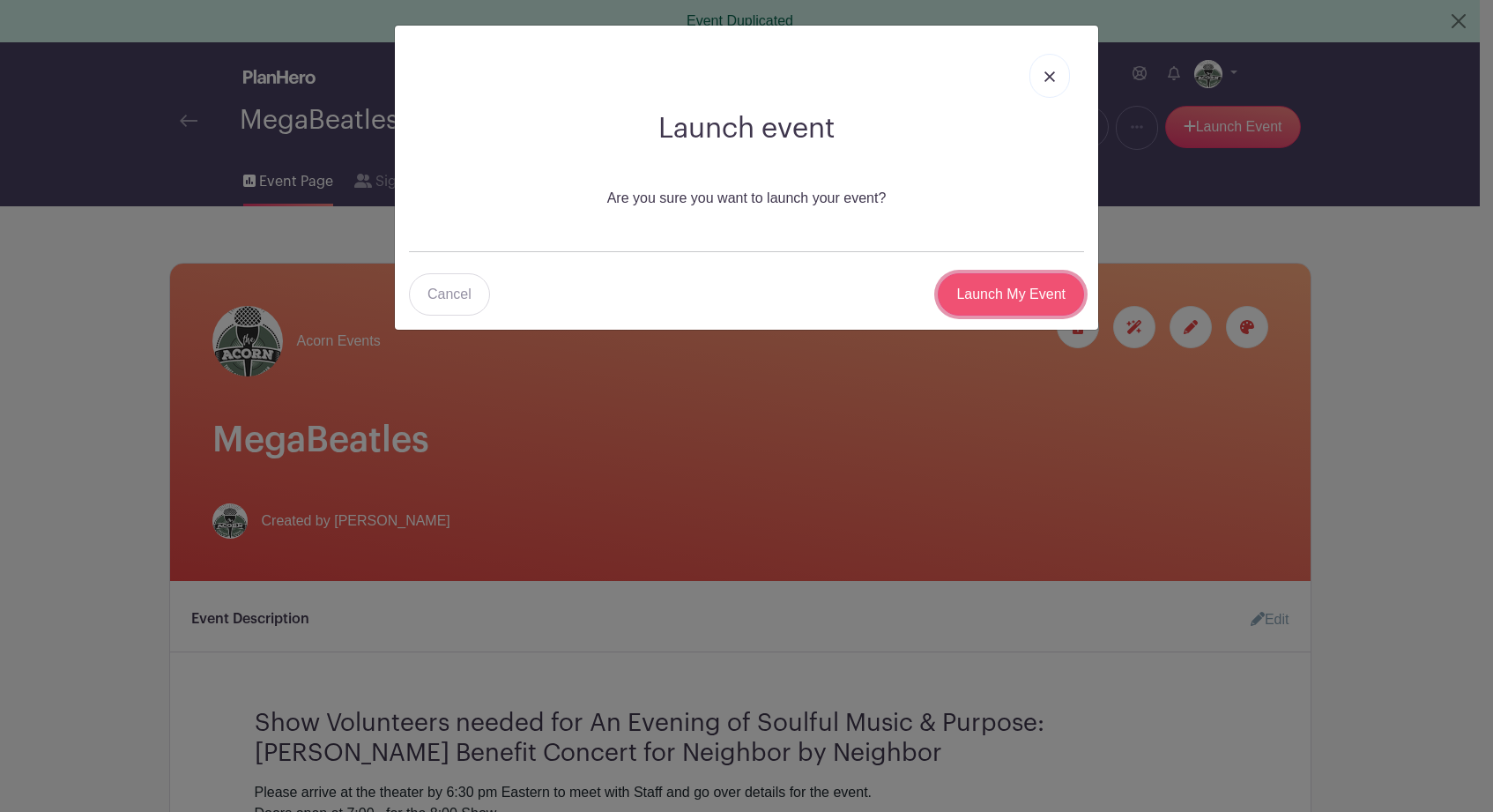
click at [993, 296] on input "Launch My Event" at bounding box center [1011, 294] width 146 height 42
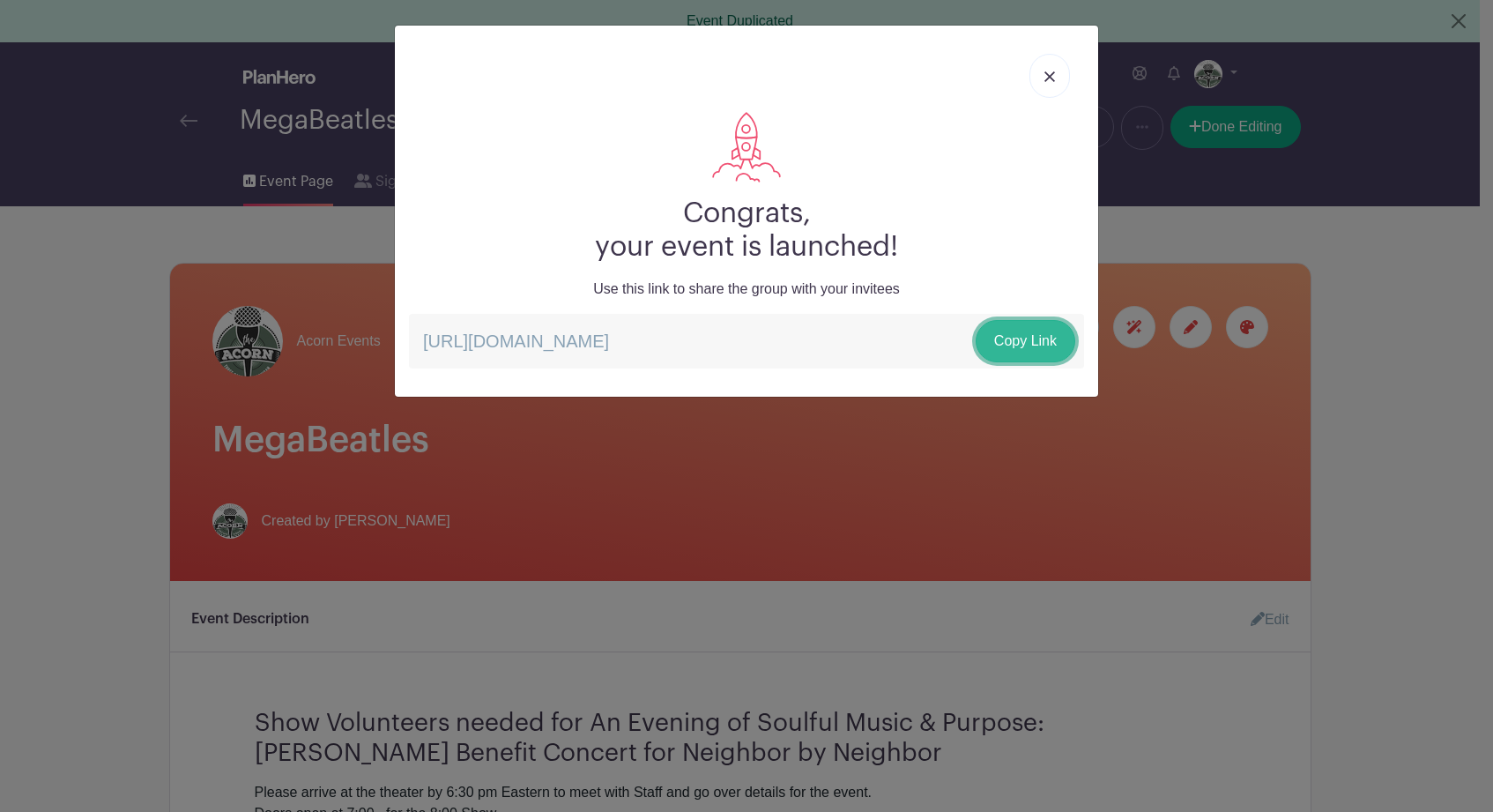
click at [1012, 335] on link "Copy Link" at bounding box center [1026, 341] width 99 height 42
click at [1044, 81] on img at bounding box center [1049, 76] width 10 height 10
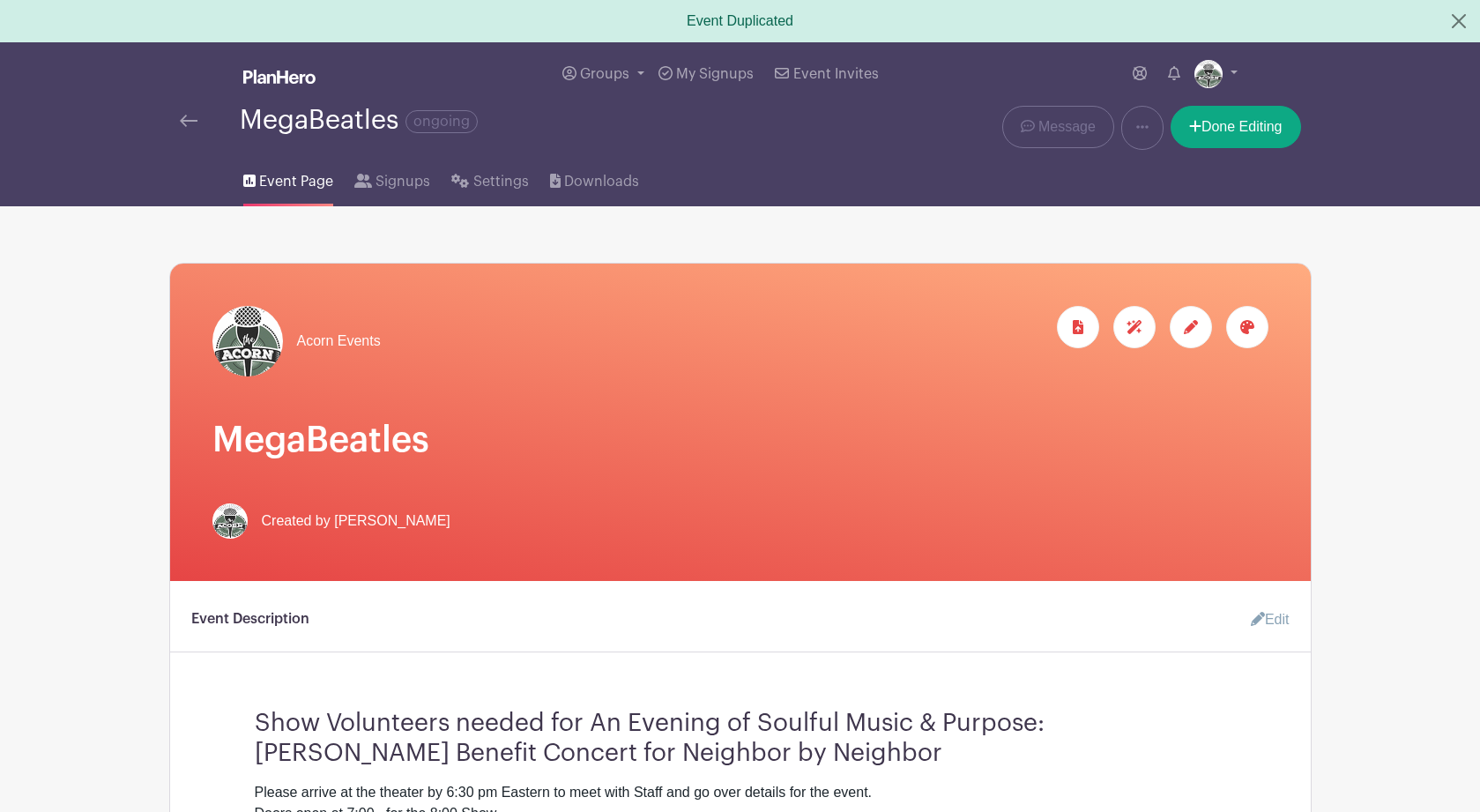
click at [186, 125] on img at bounding box center [188, 120] width 18 height 12
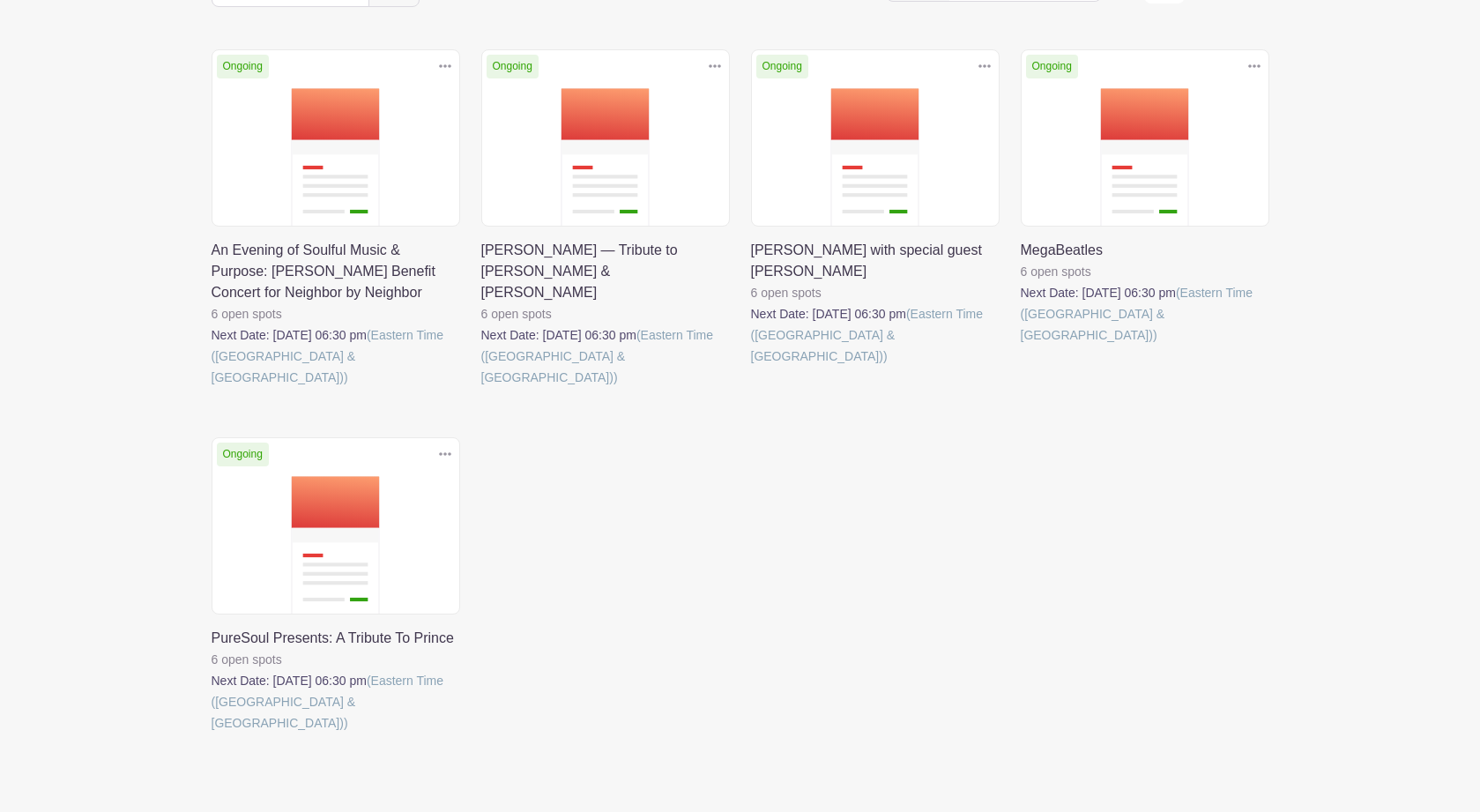
scroll to position [260, 0]
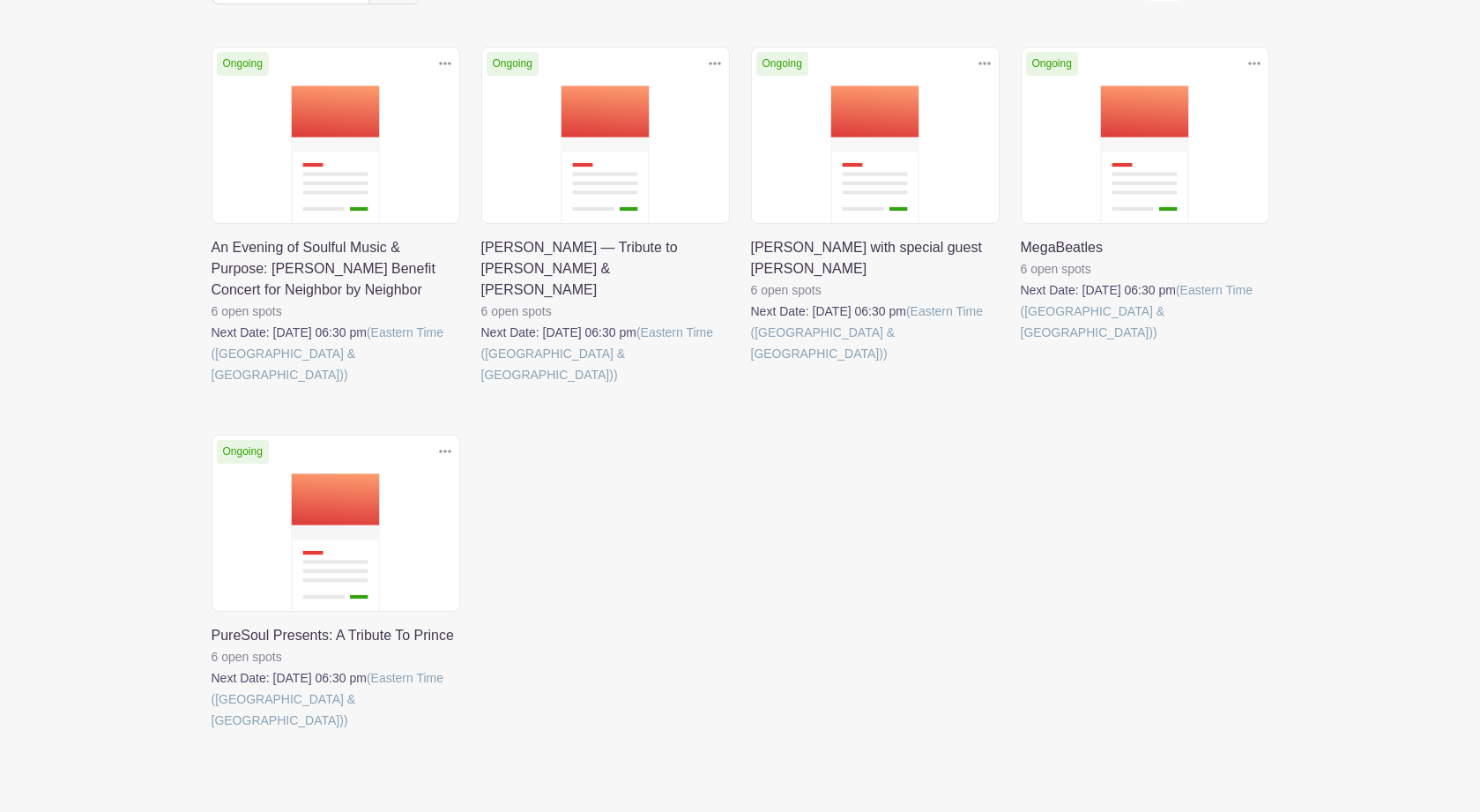
click at [1020, 343] on link at bounding box center [1020, 343] width 0 height 0
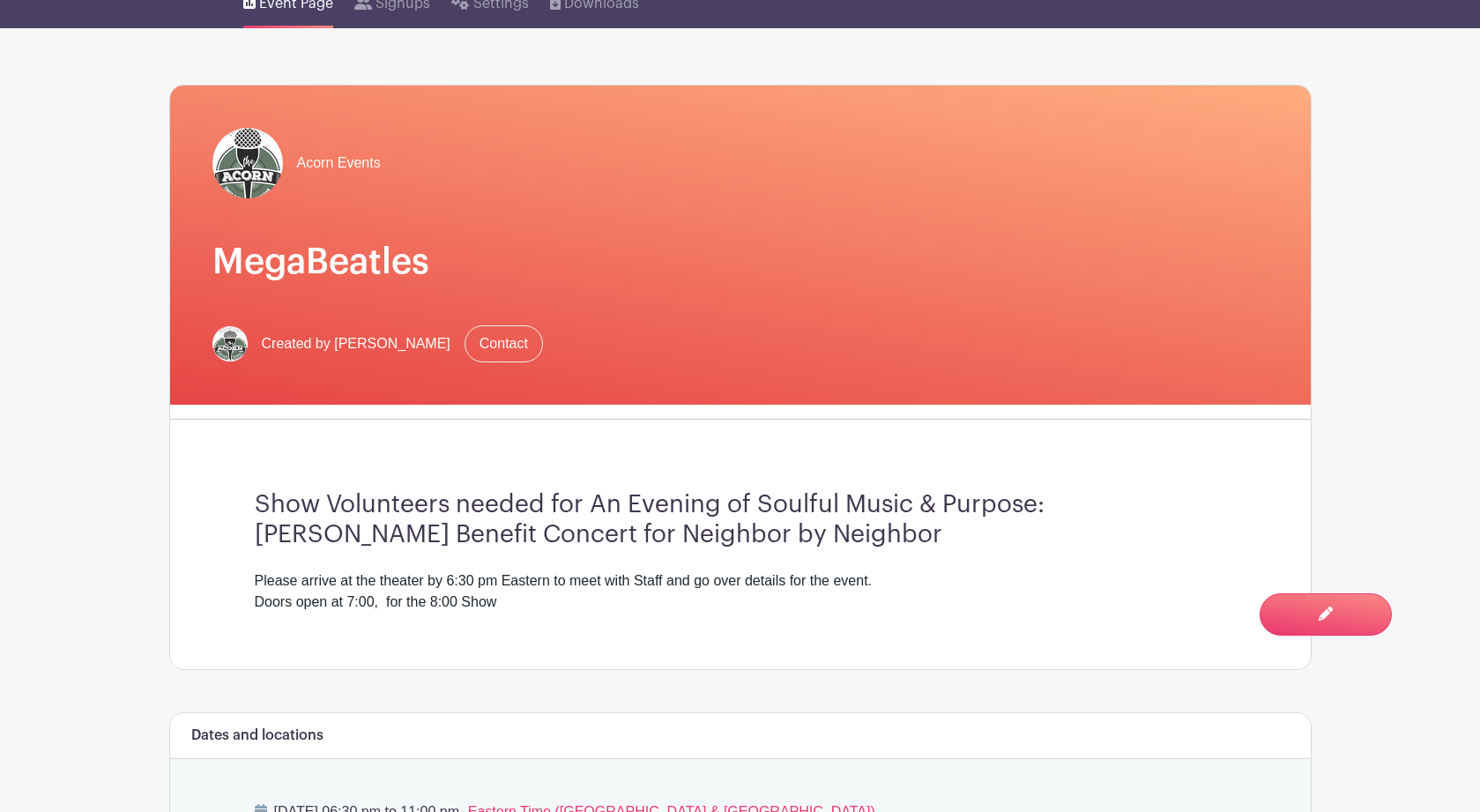
scroll to position [140, 0]
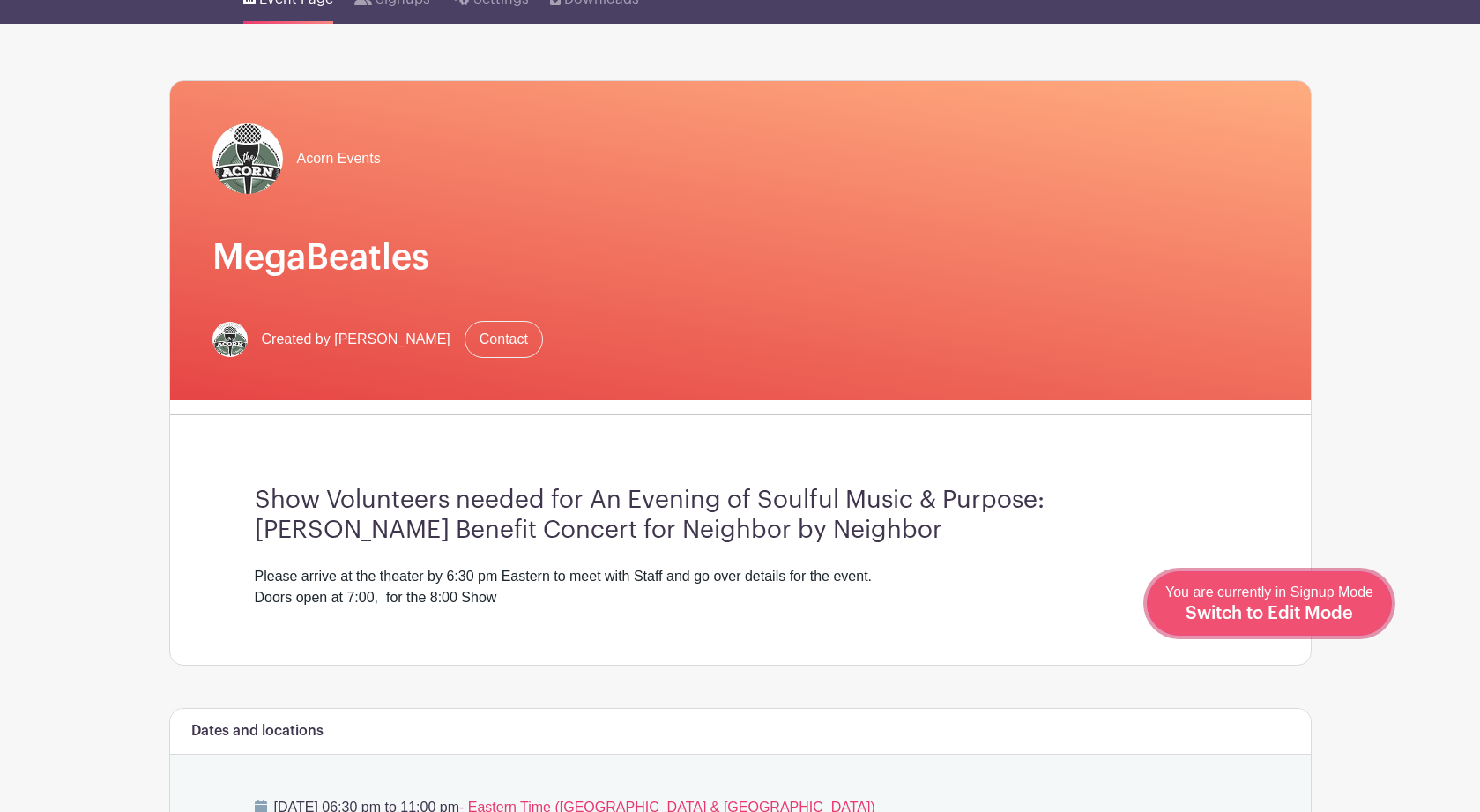
click at [1328, 624] on div "You are currently in Signup Mode Switch to Edit Mode" at bounding box center [1269, 603] width 208 height 43
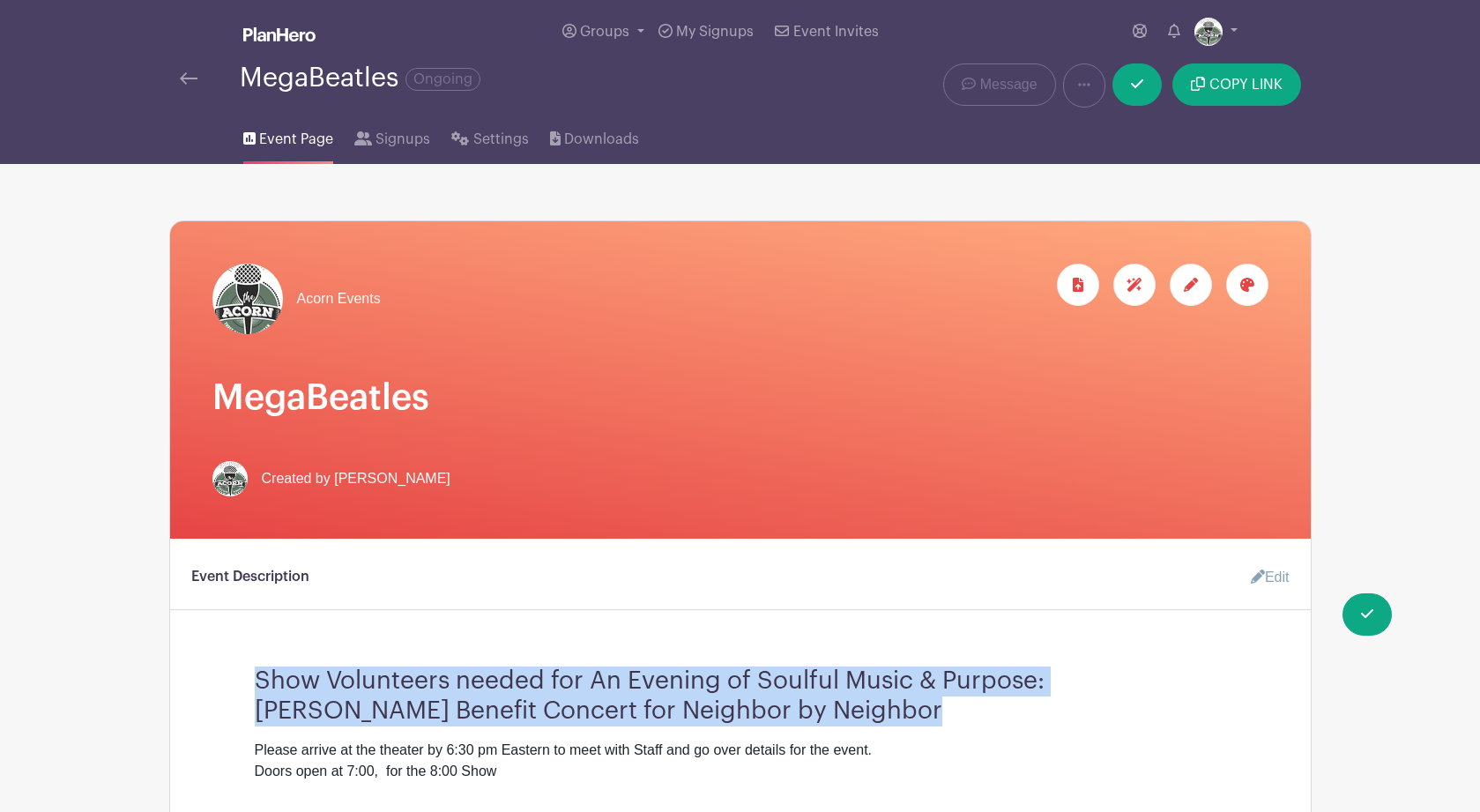
drag, startPoint x: 834, startPoint y: 714, endPoint x: 298, endPoint y: 643, distance: 540.7
click at [298, 643] on turbo-frame "Event Description Edit Show Volunteers needed for An Evening of Soulful Music &…" at bounding box center [740, 670] width 1140 height 222
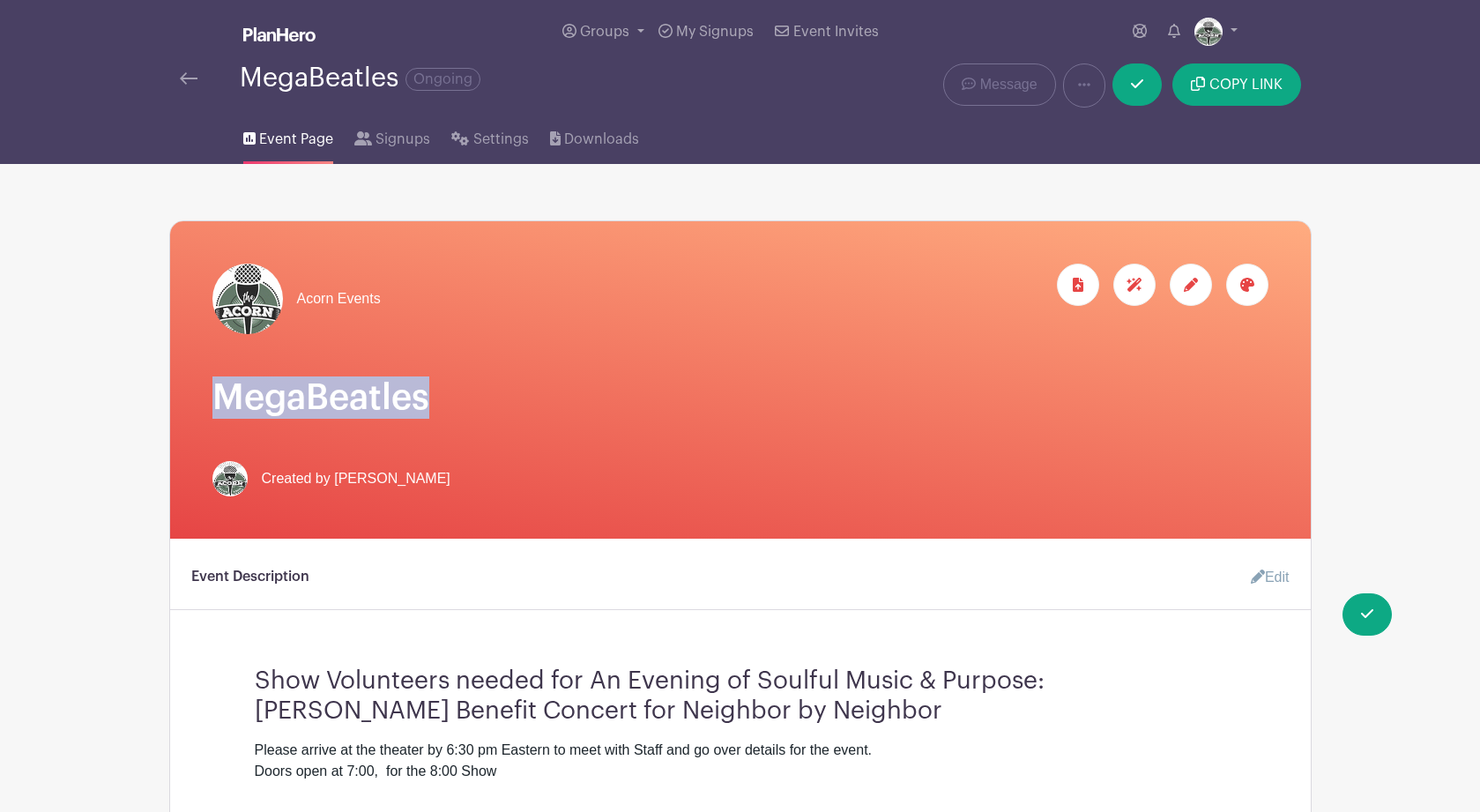
drag, startPoint x: 431, startPoint y: 403, endPoint x: 217, endPoint y: 410, distance: 214.1
click at [217, 410] on h1 "MegaBeatles" at bounding box center [740, 397] width 1056 height 42
copy h1 "MegaBeatles"
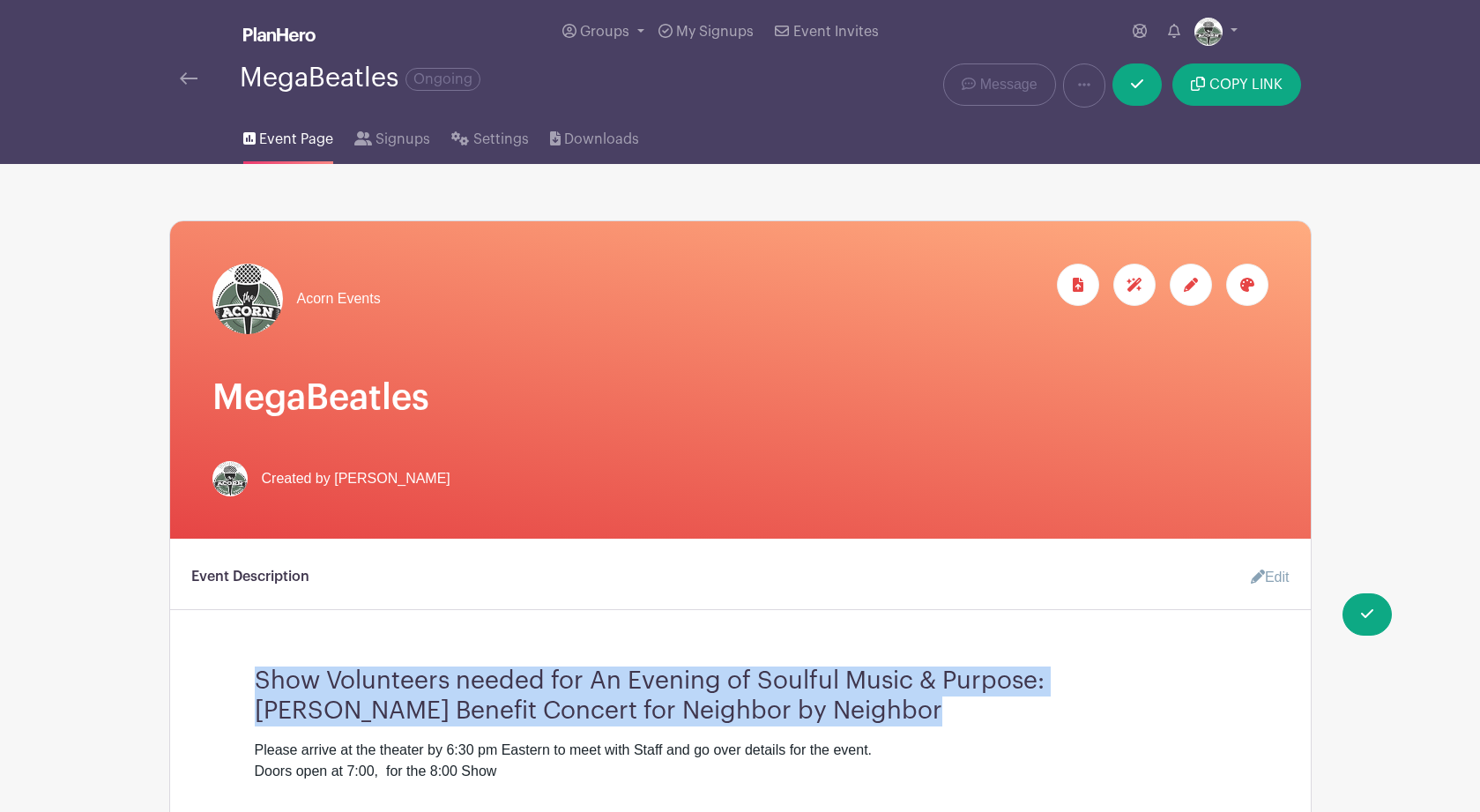
drag, startPoint x: 832, startPoint y: 714, endPoint x: 258, endPoint y: 693, distance: 574.4
click at [258, 693] on h3 "Show Volunteers needed for An Evening of Soulful Music & Purpose: Meagan McNeal…" at bounding box center [740, 688] width 971 height 73
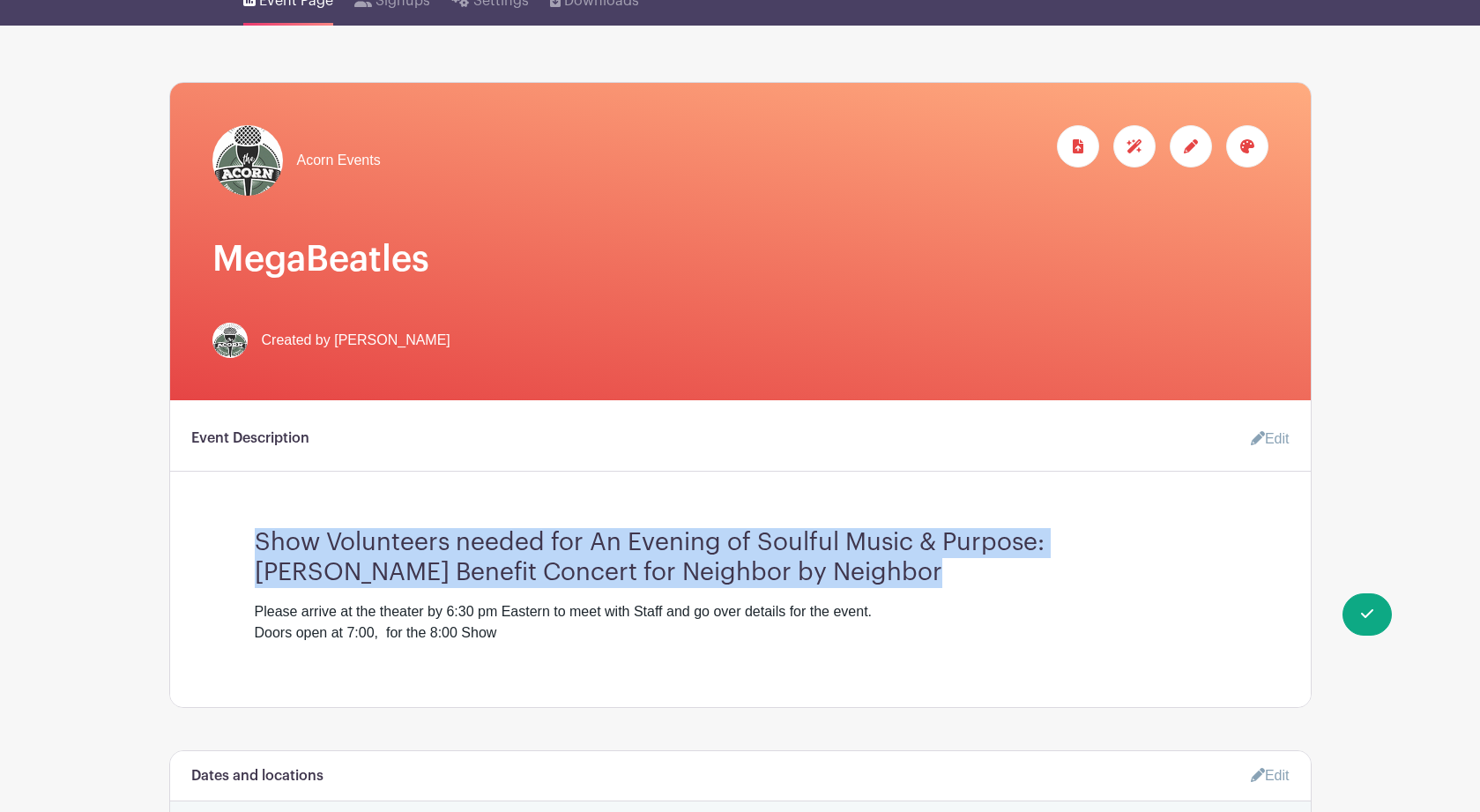
scroll to position [156, 0]
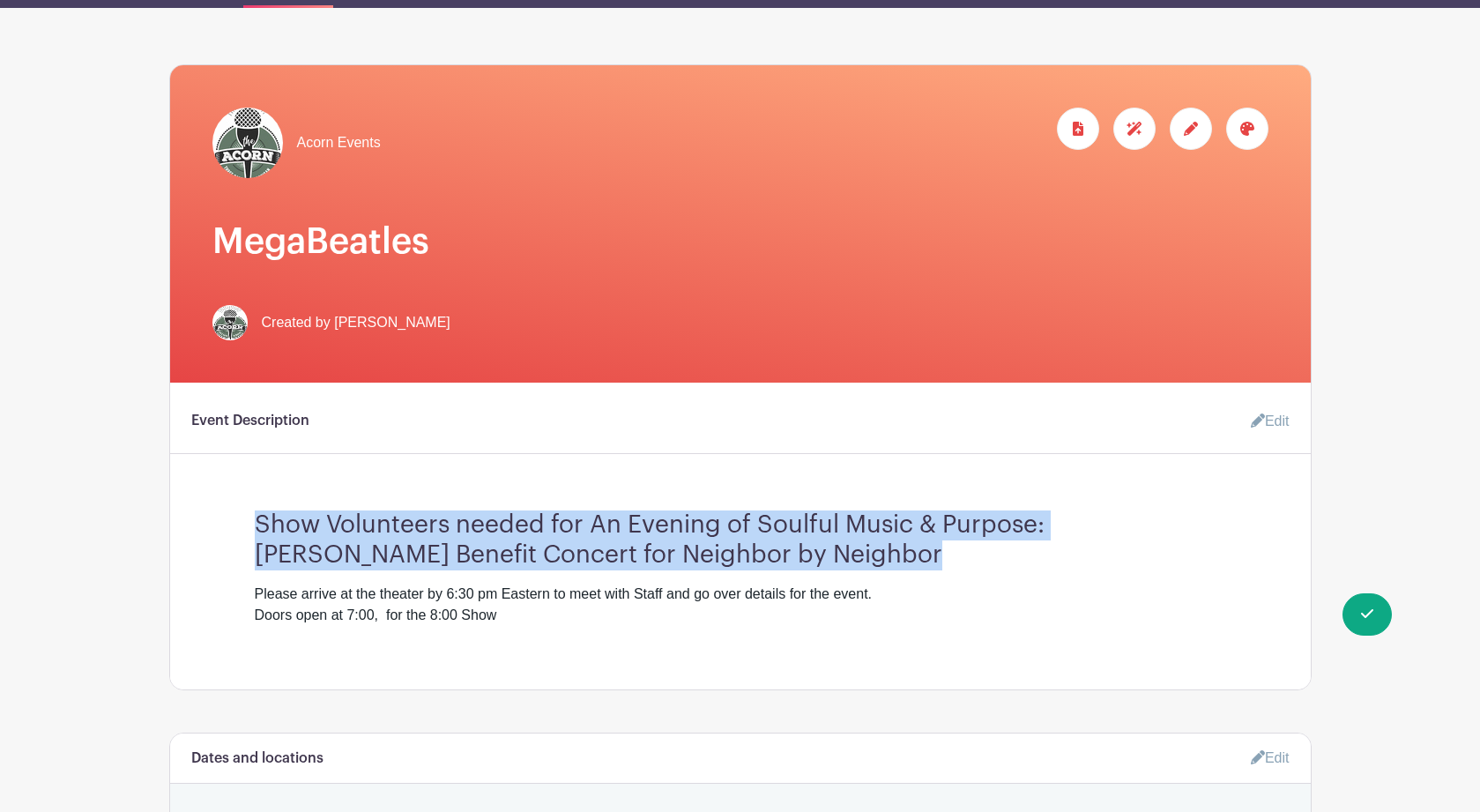
click at [1268, 427] on link "Edit" at bounding box center [1263, 421] width 52 height 36
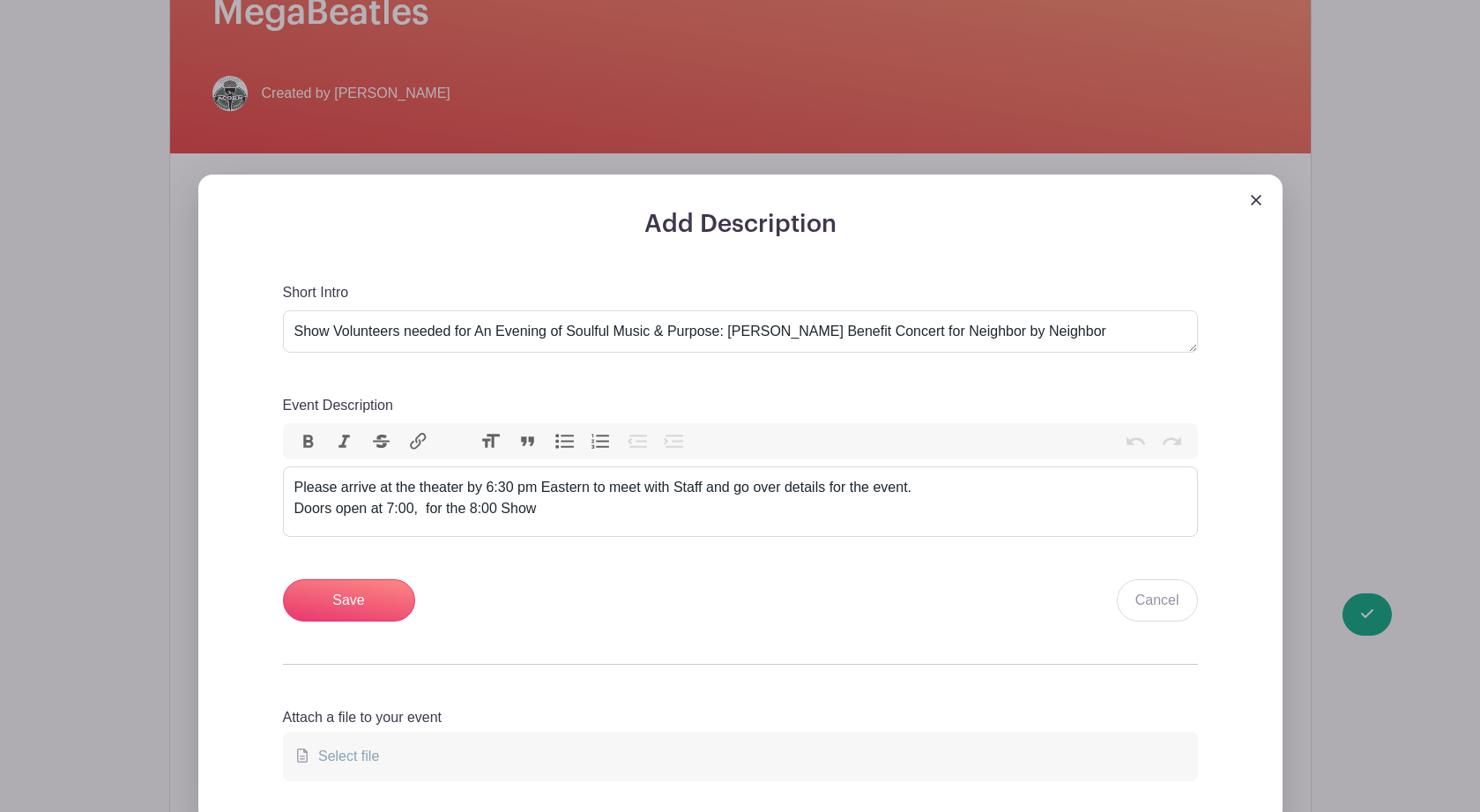
scroll to position [422, 0]
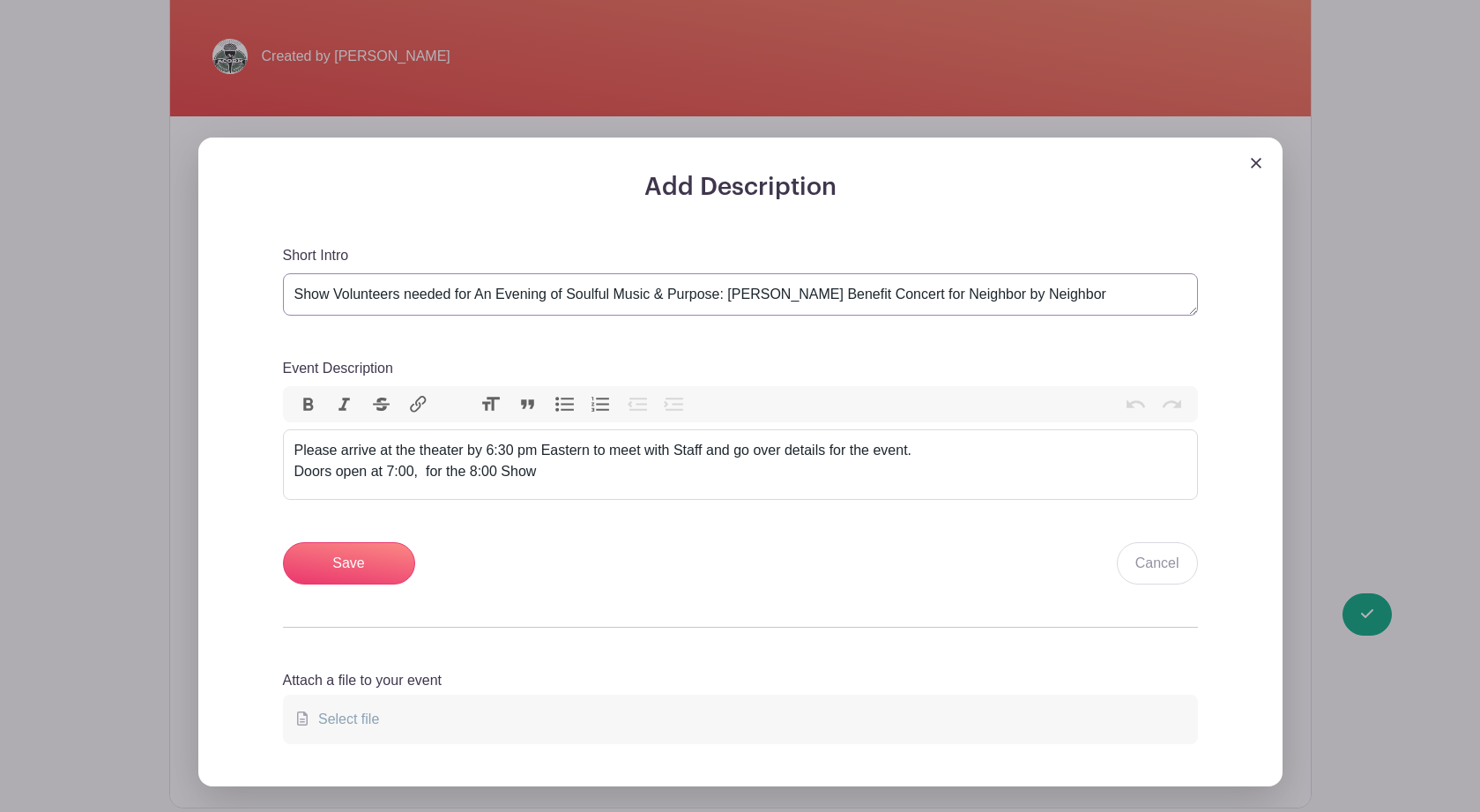
drag, startPoint x: 1106, startPoint y: 301, endPoint x: 479, endPoint y: 298, distance: 627.0
click at [479, 298] on textarea "Show Volunteers needed for An Evening of Soulful Music & Purpose: Meagan McNeal…" at bounding box center [740, 294] width 915 height 42
paste textarea "MegaBeatles"
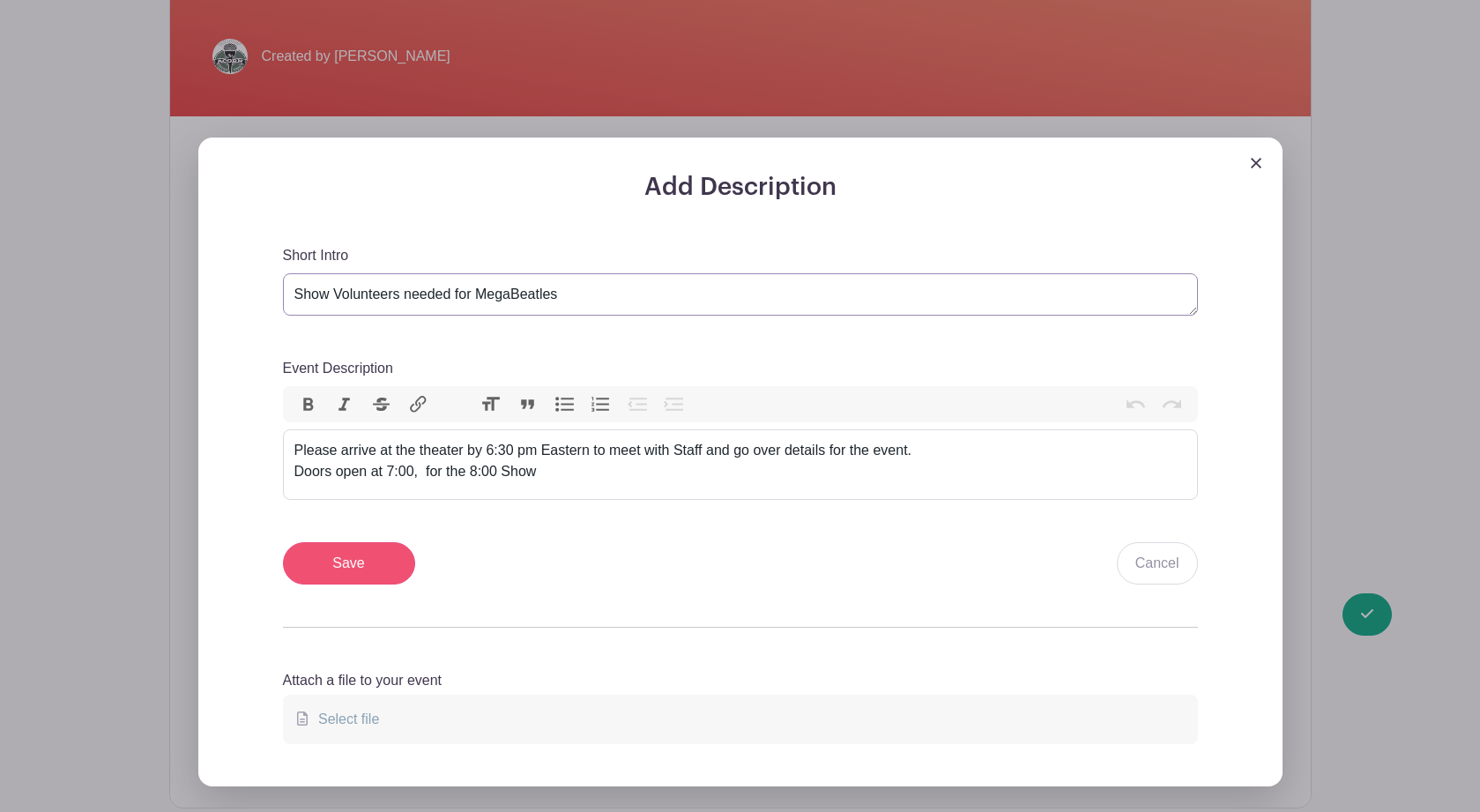
type textarea "Show Volunteers needed for MegaBeatles"
click at [352, 566] on input "Save" at bounding box center [348, 563] width 132 height 42
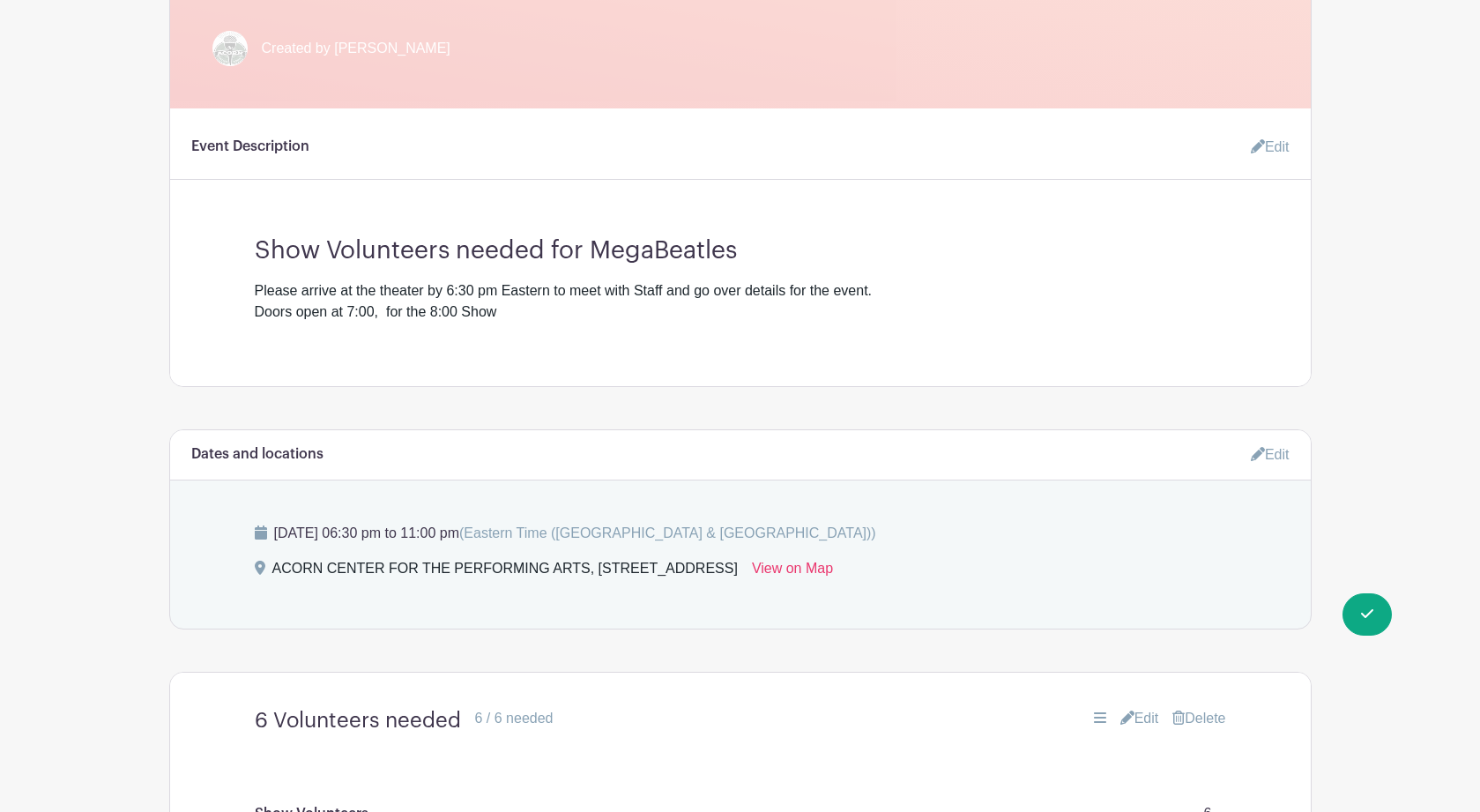
scroll to position [575, 0]
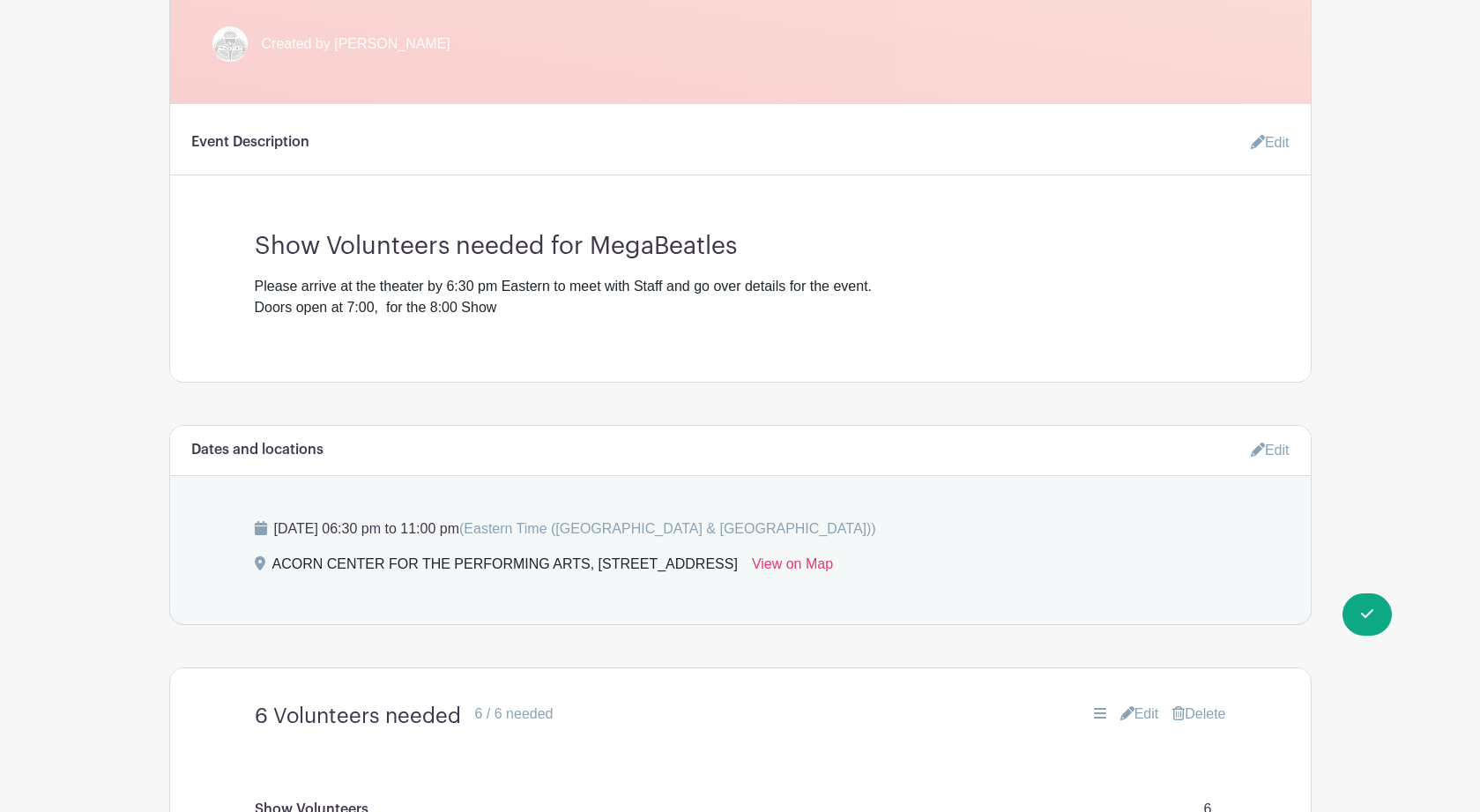
click at [1275, 455] on link "Edit" at bounding box center [1269, 450] width 38 height 29
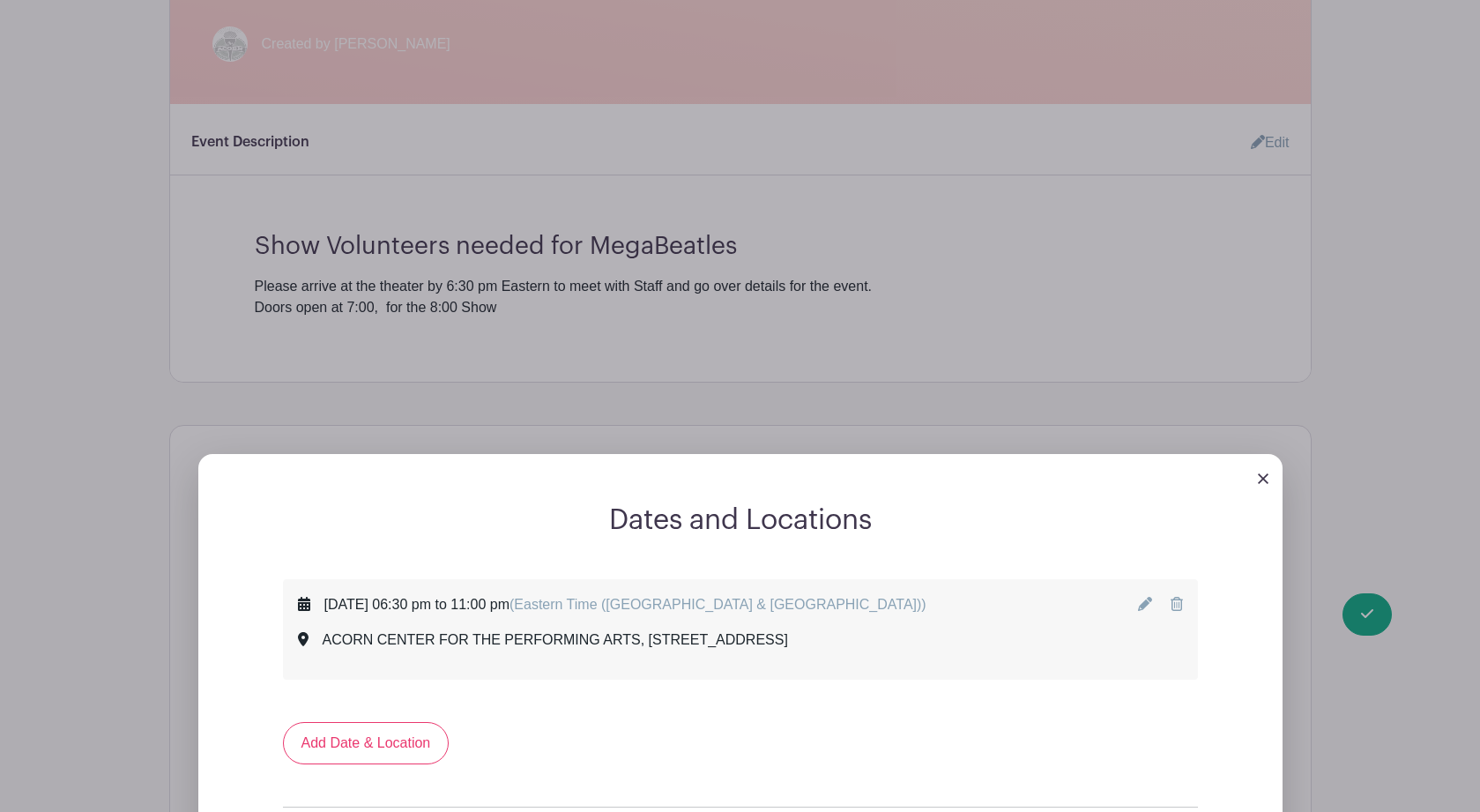
click at [1147, 610] on icon at bounding box center [1145, 603] width 14 height 14
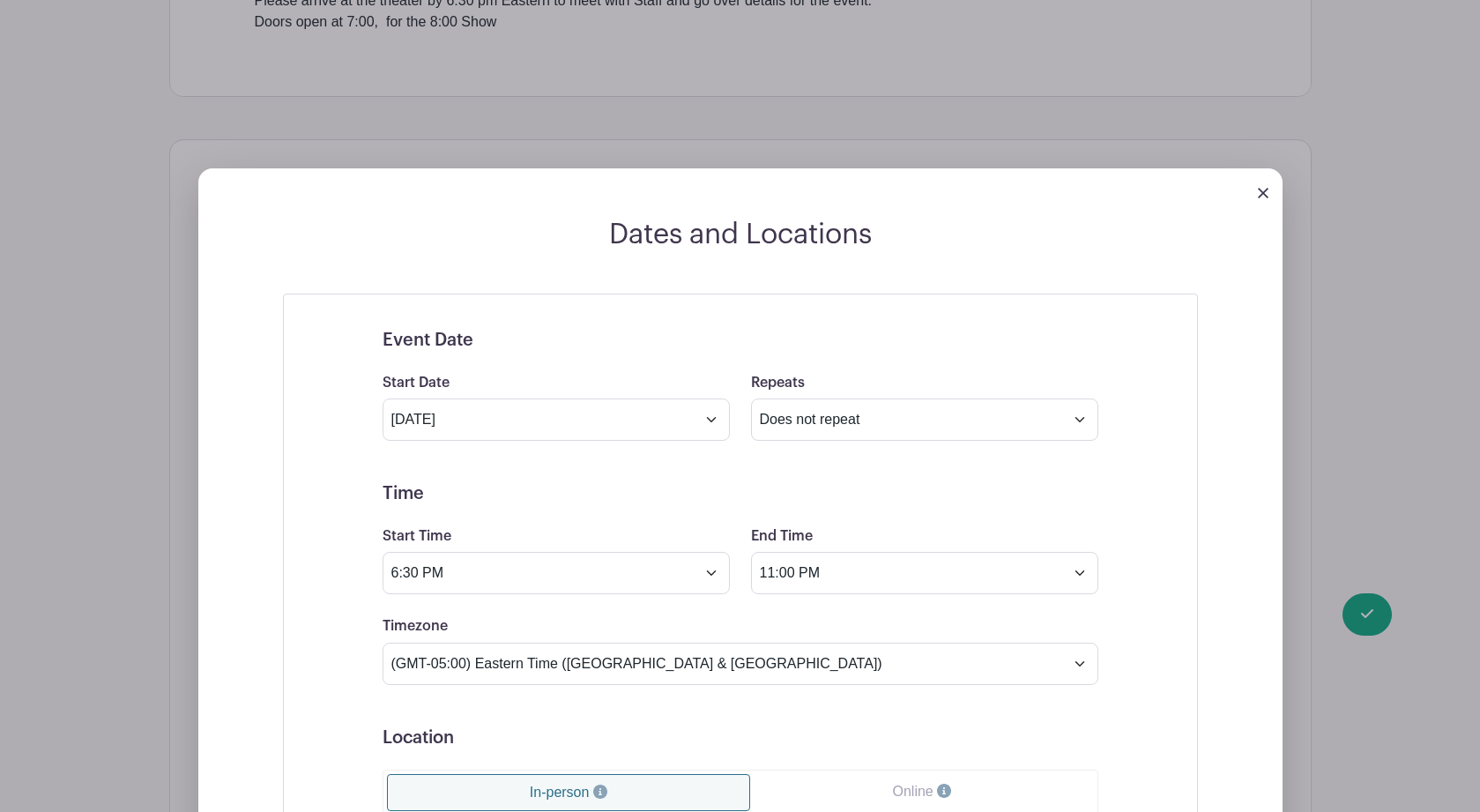
scroll to position [872, 0]
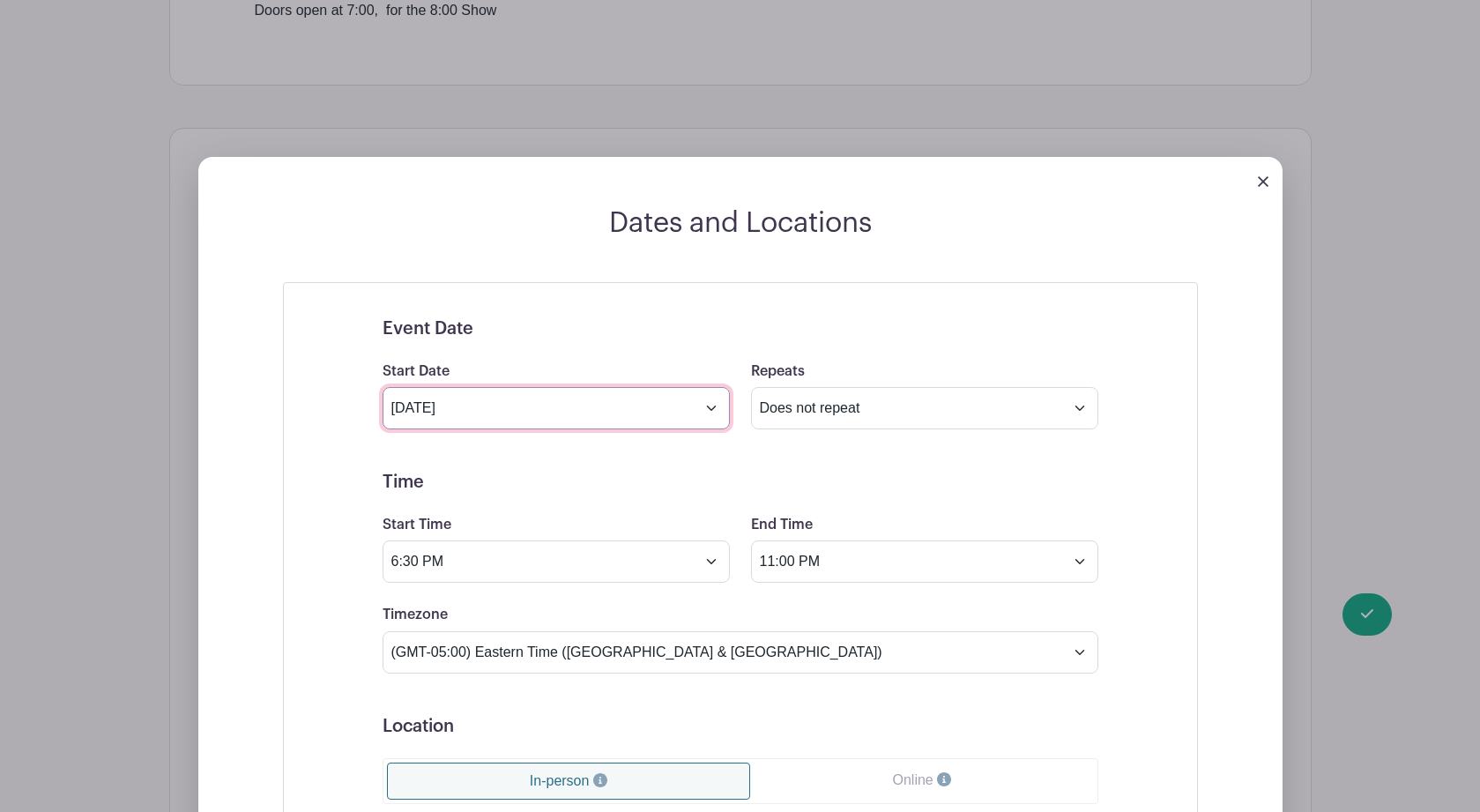
click at [712, 413] on input "Oct 10 2025" at bounding box center [555, 407] width 348 height 42
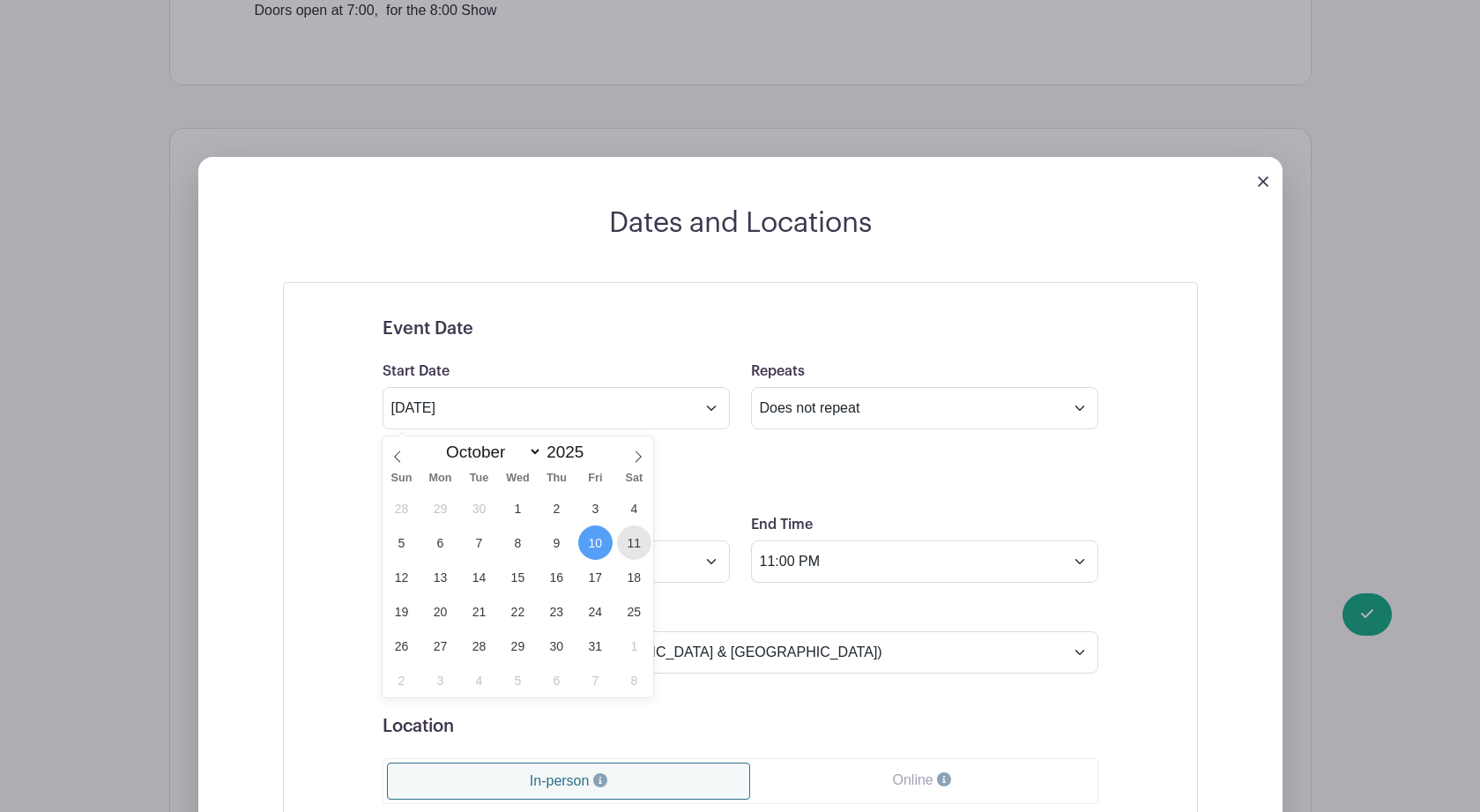
click at [639, 545] on span "11" at bounding box center [634, 542] width 35 height 35
type input "Oct 11 2025"
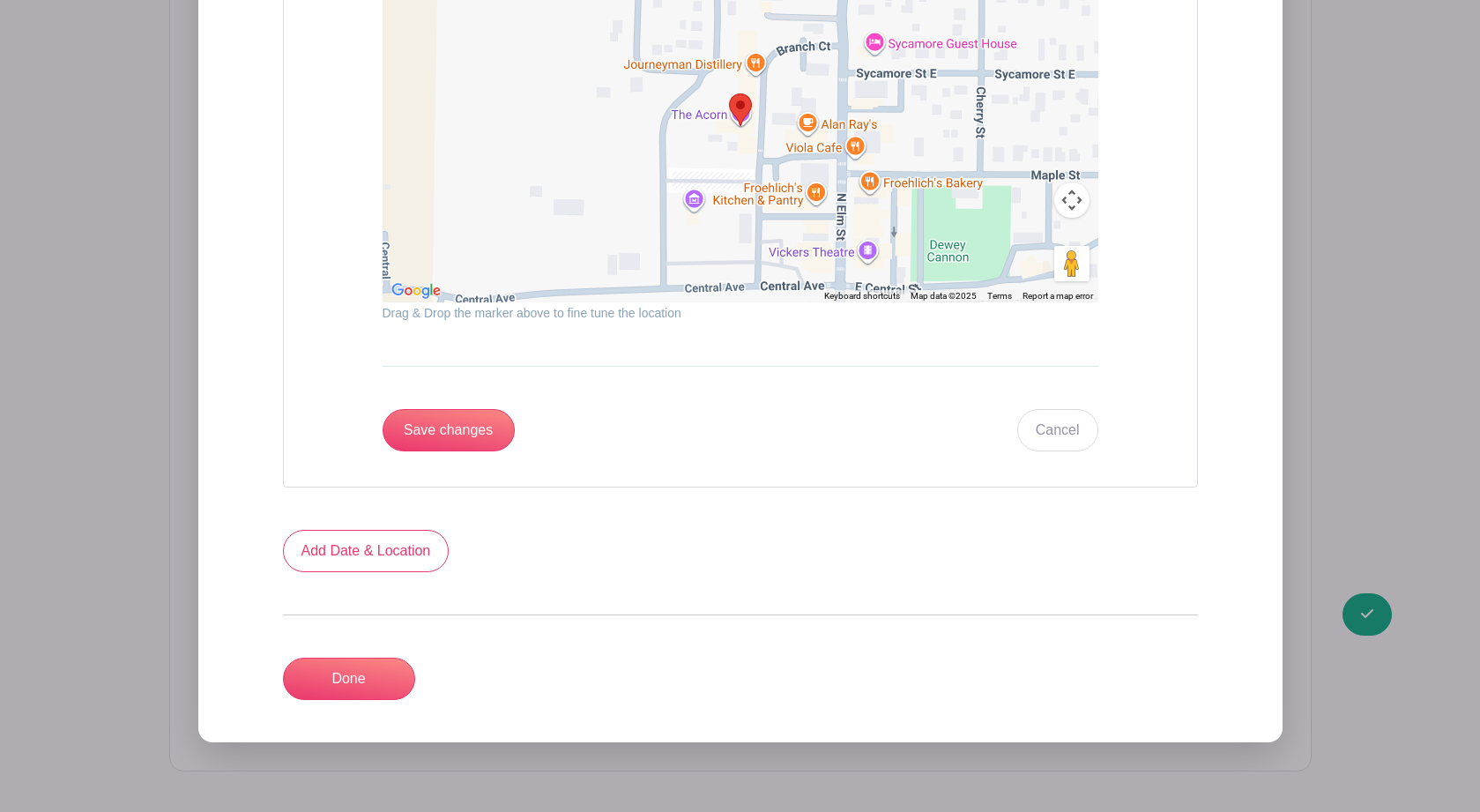
scroll to position [2015, 0]
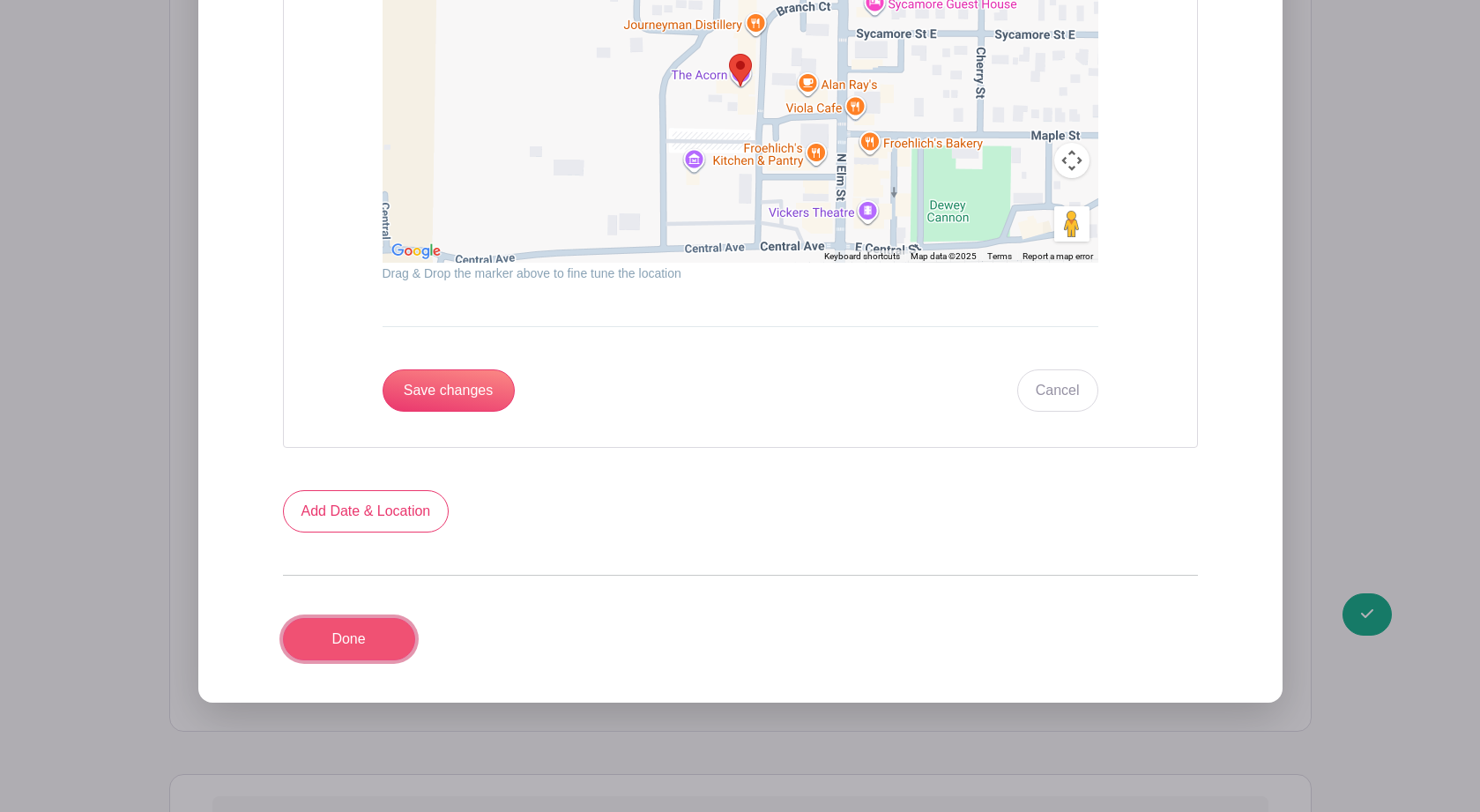
click at [348, 648] on link "Done" at bounding box center [348, 639] width 132 height 42
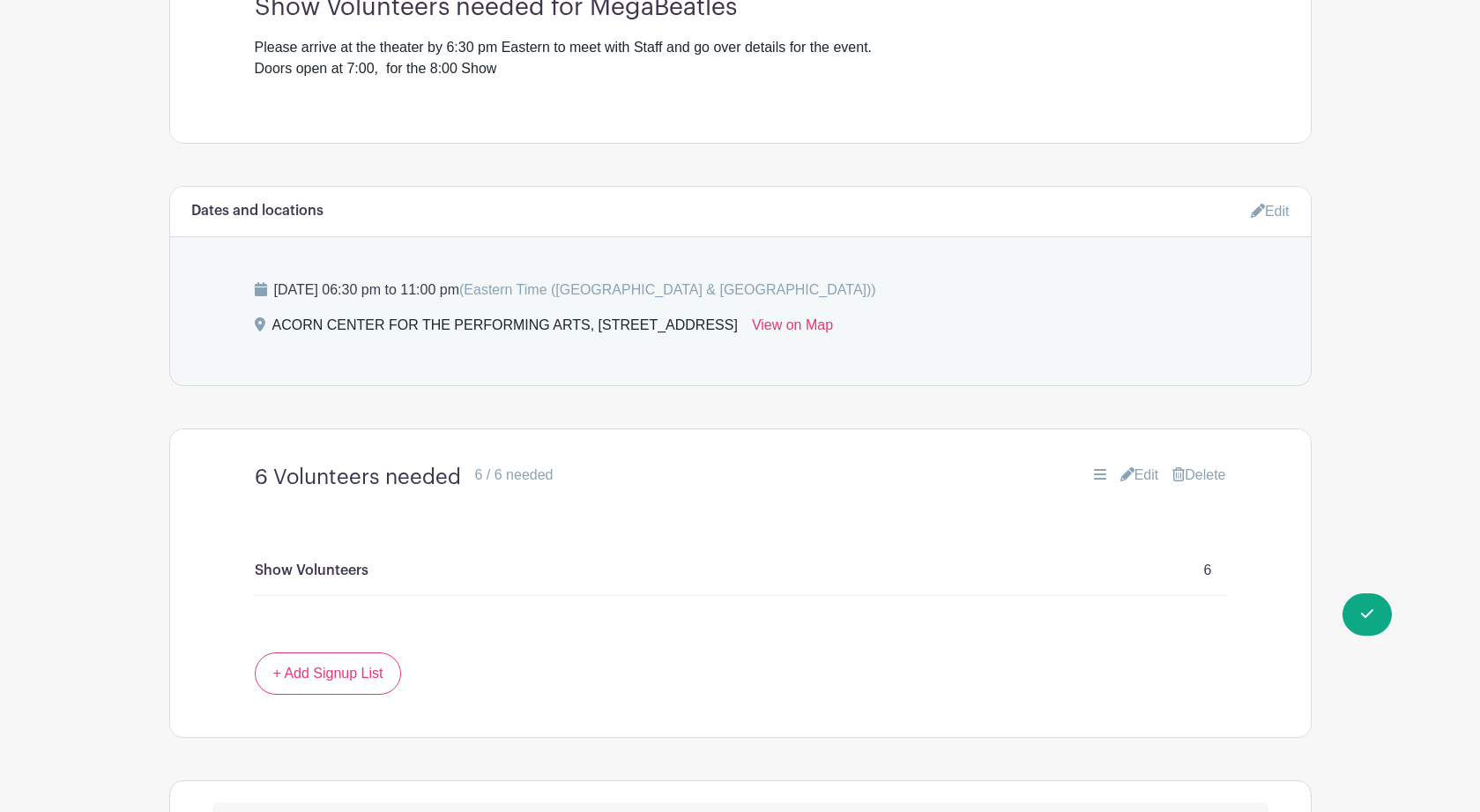
click at [1277, 218] on link "Edit" at bounding box center [1269, 211] width 38 height 29
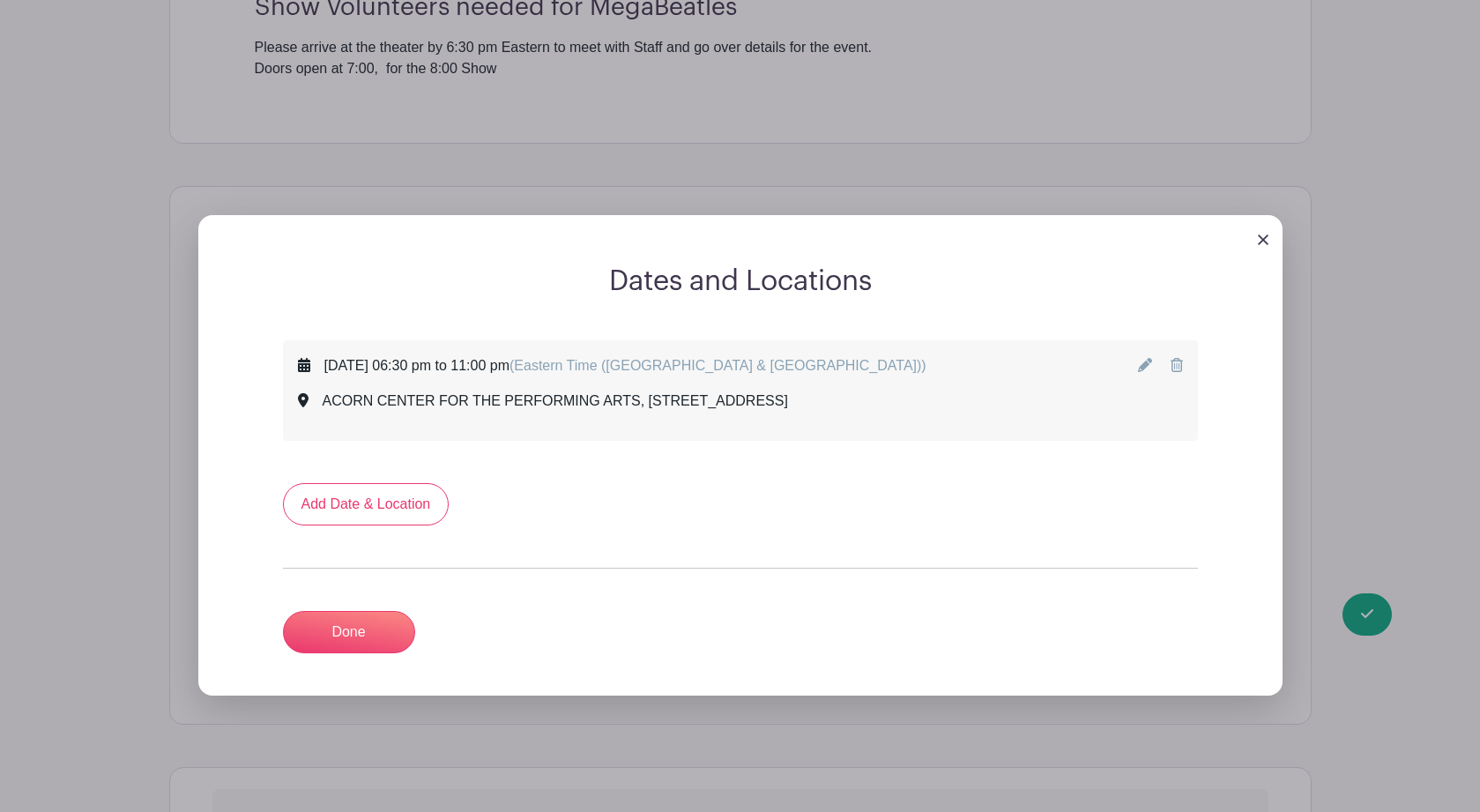
click at [1142, 370] on icon at bounding box center [1145, 364] width 14 height 14
select select "9"
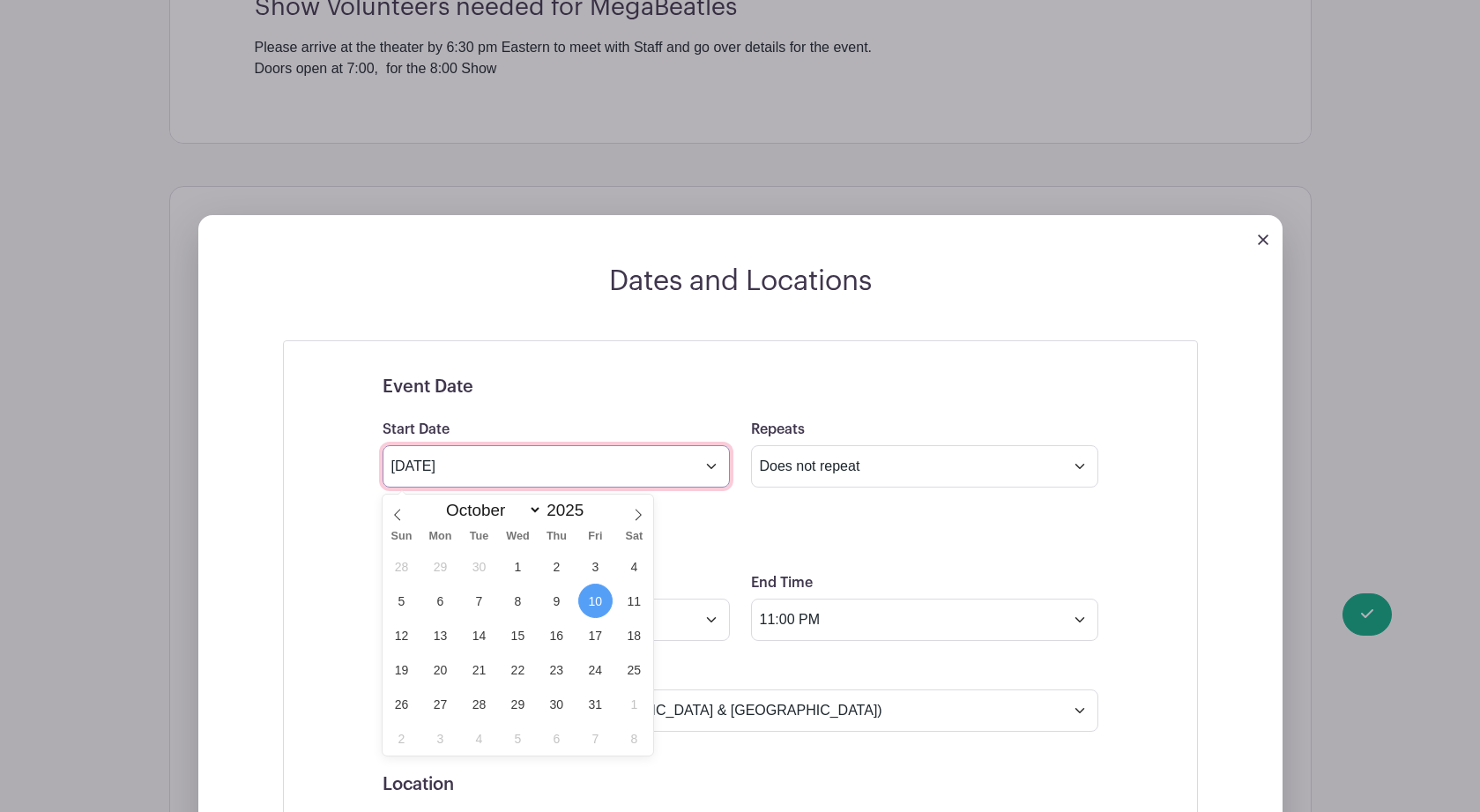
click at [712, 470] on input "Oct 10 2025" at bounding box center [555, 465] width 348 height 42
click at [633, 603] on span "11" at bounding box center [634, 600] width 35 height 35
type input "Oct 11 2025"
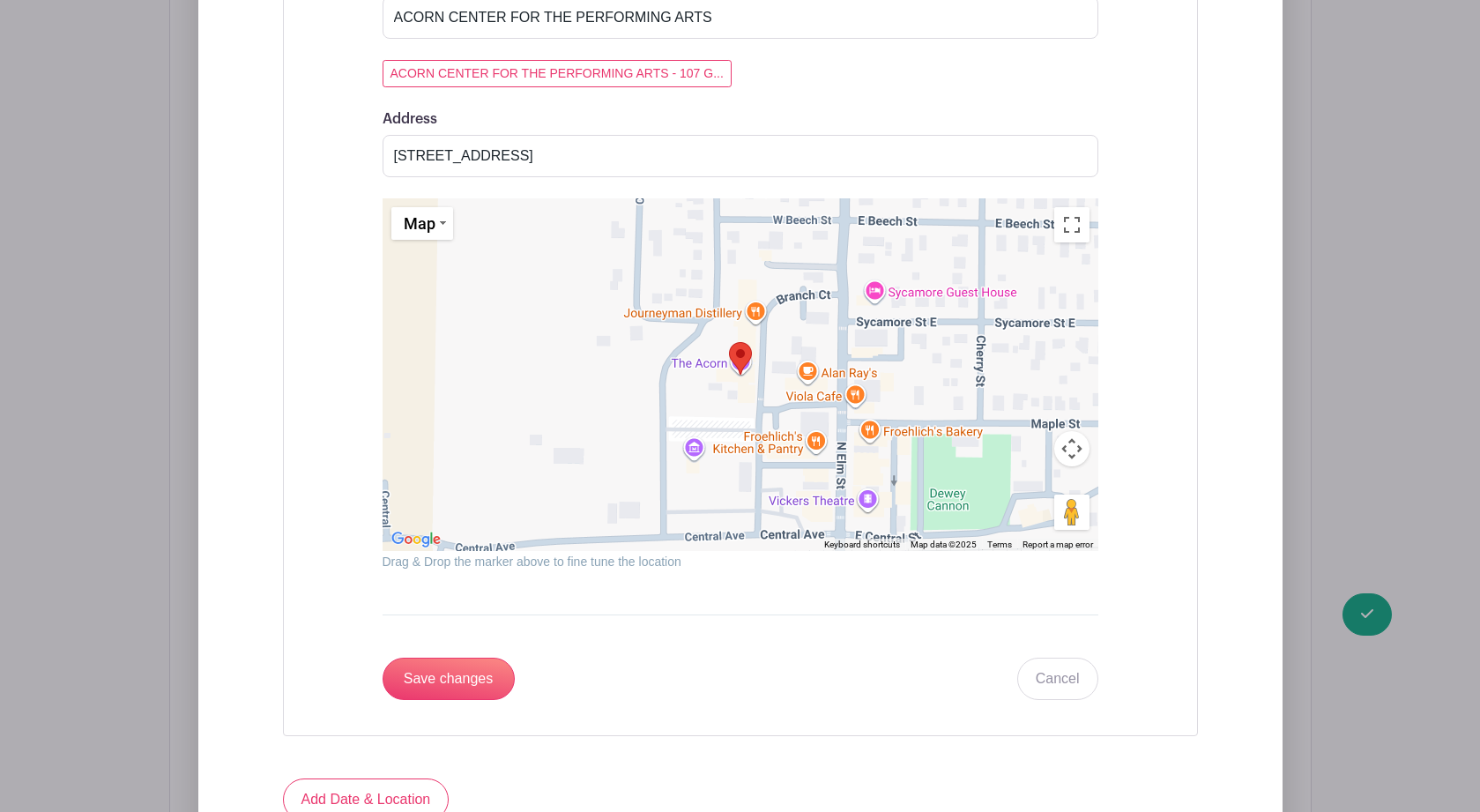
scroll to position [1780, 0]
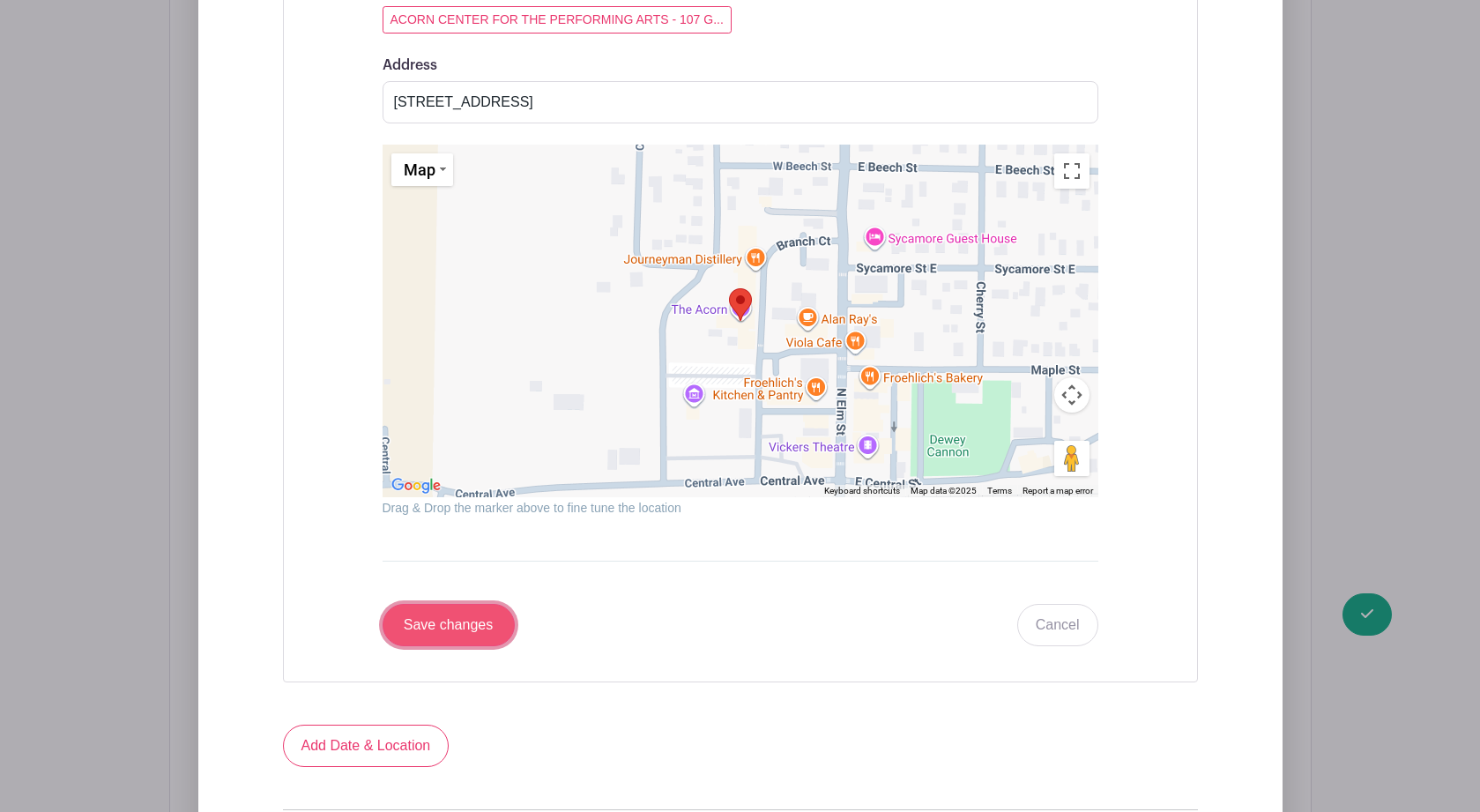
click at [468, 644] on input "Save changes" at bounding box center [448, 624] width 132 height 42
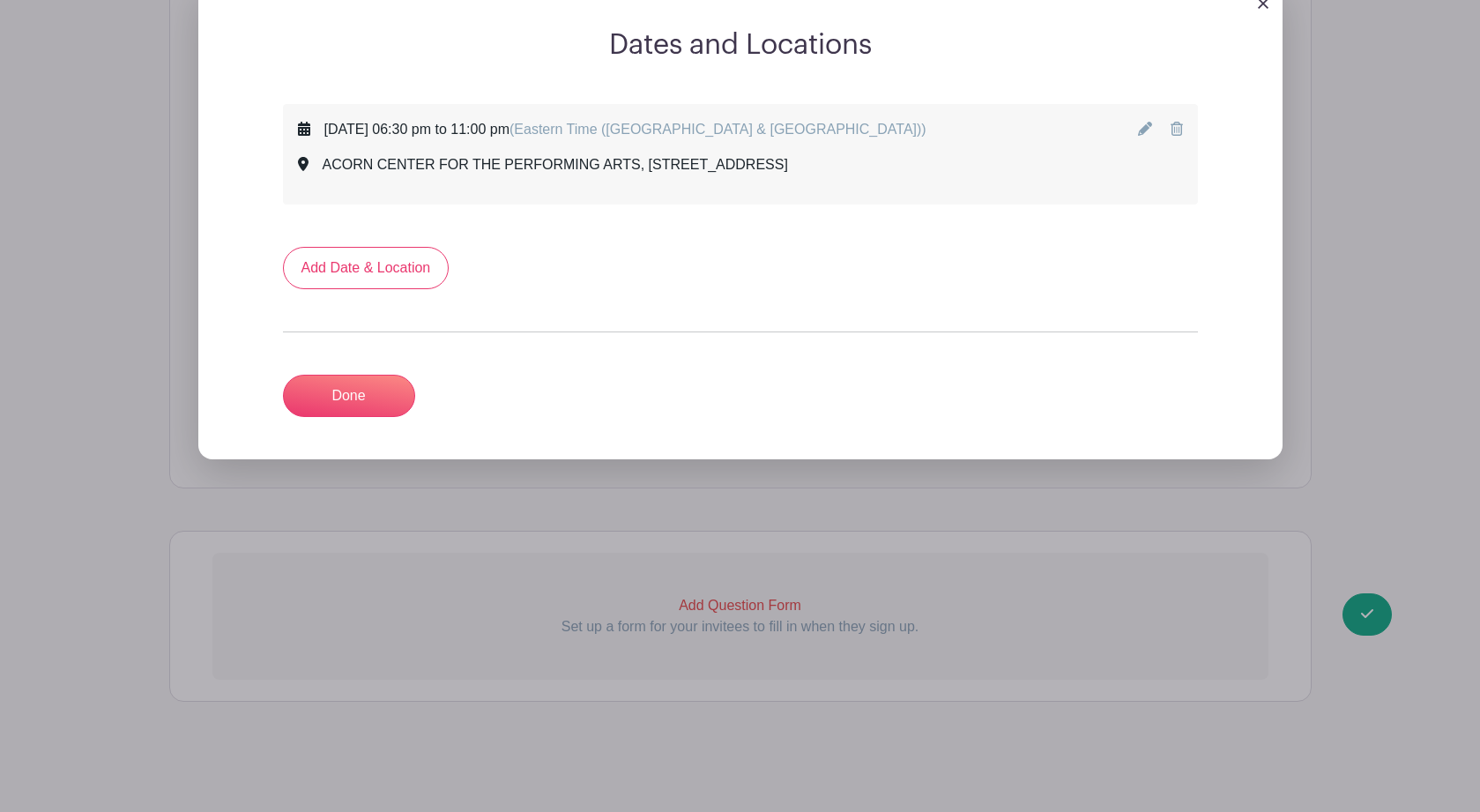
scroll to position [913, 0]
click at [353, 391] on link "Done" at bounding box center [348, 395] width 132 height 42
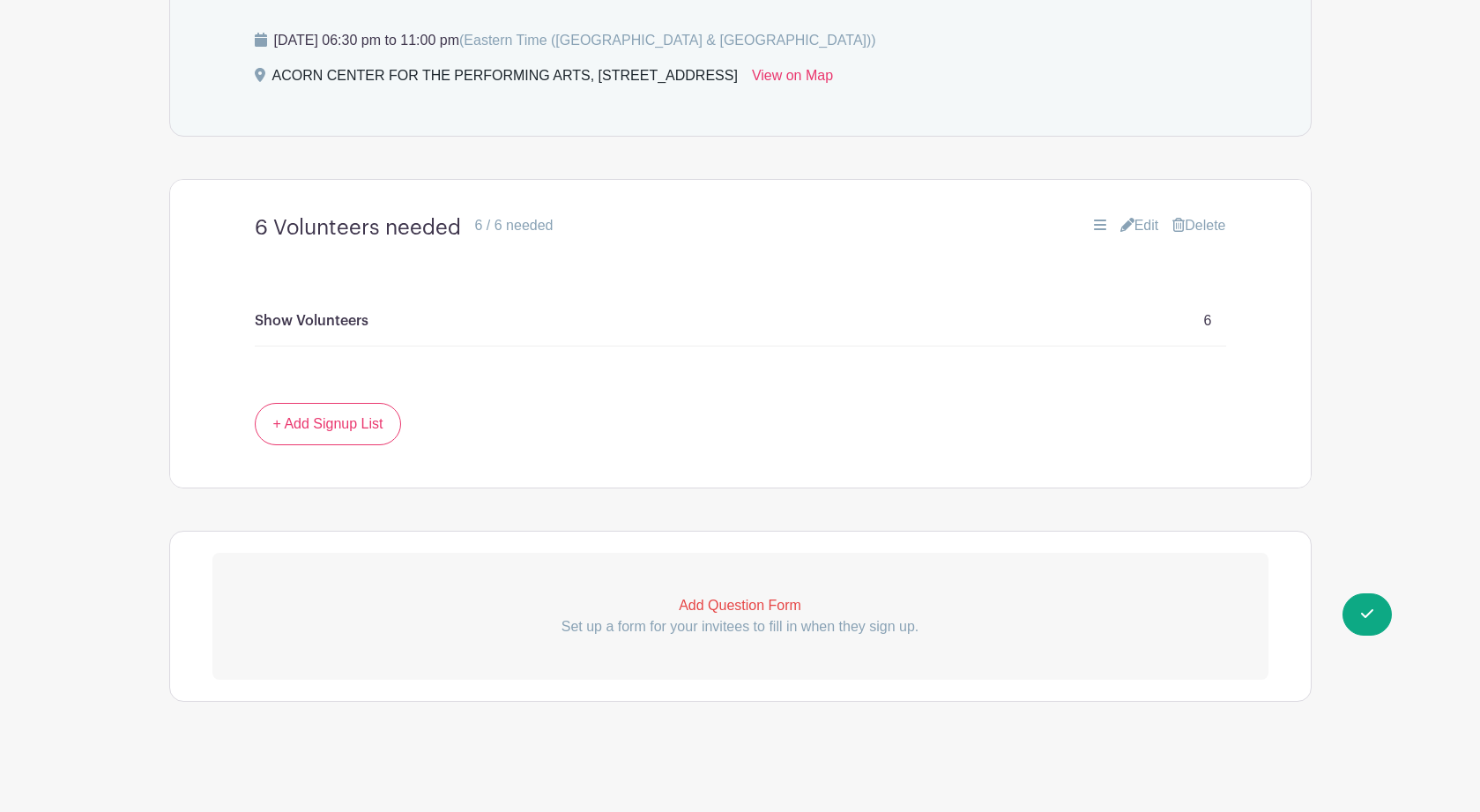
scroll to position [0, 0]
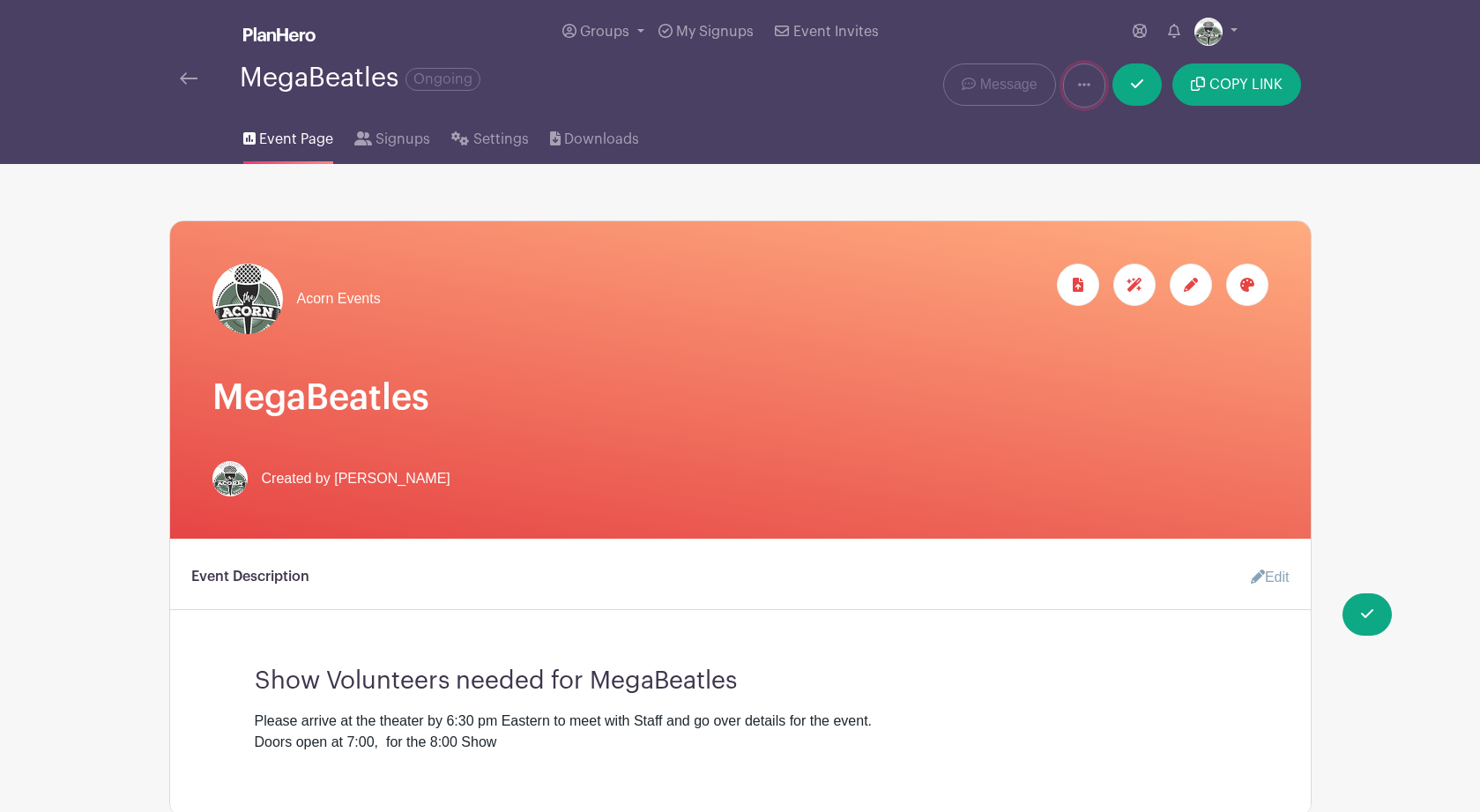
click at [1090, 90] on icon at bounding box center [1084, 84] width 12 height 14
click at [1117, 128] on link "Duplicate" at bounding box center [1133, 131] width 140 height 28
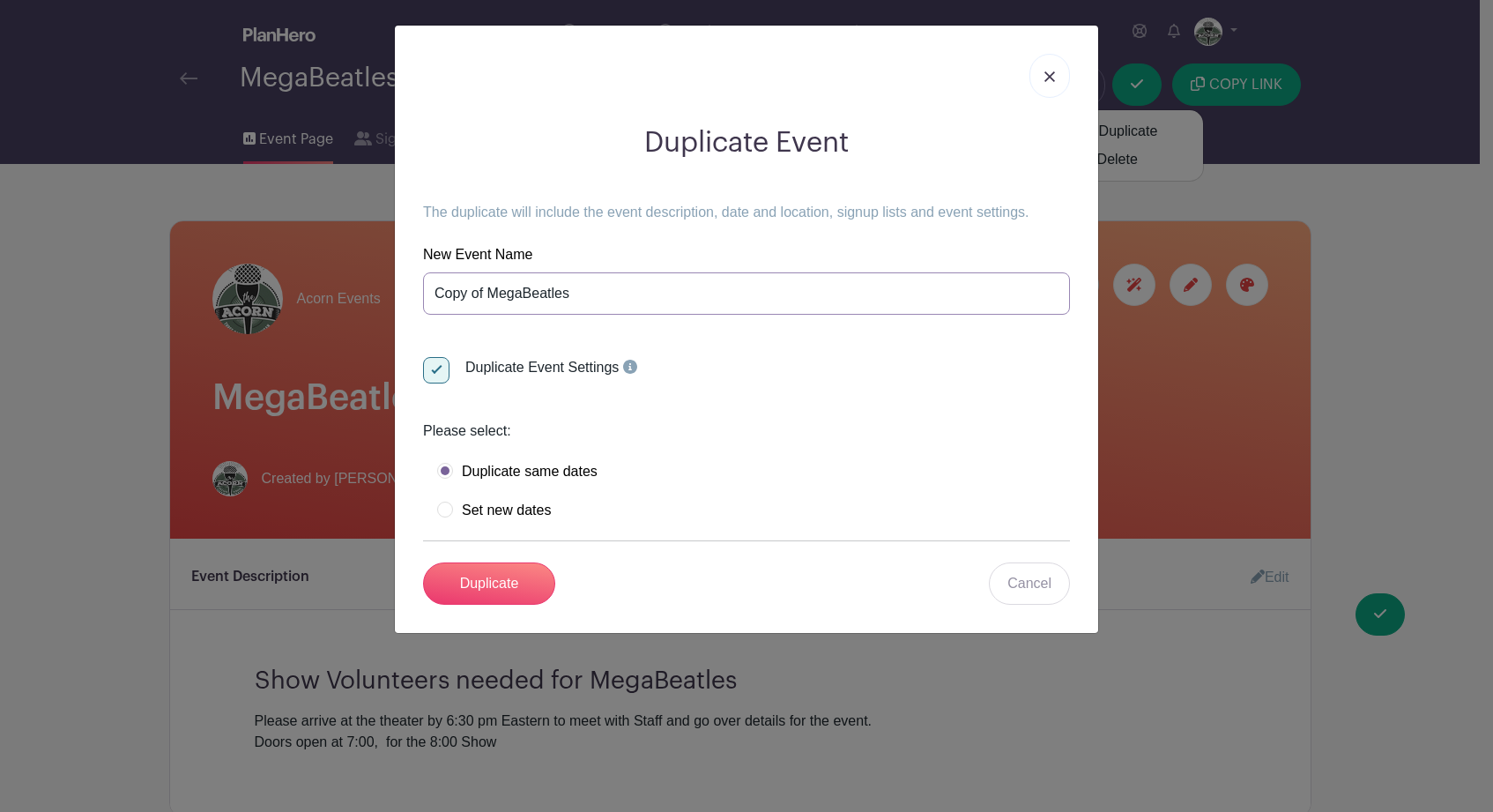
drag, startPoint x: 577, startPoint y: 293, endPoint x: 405, endPoint y: 289, distance: 172.0
click at [405, 289] on div "Duplicate Event The duplicate will include the event description, date and loca…" at bounding box center [746, 329] width 703 height 607
paste input "An American Prayer: A Tribute to the Doors w/ Lost Pyramid"
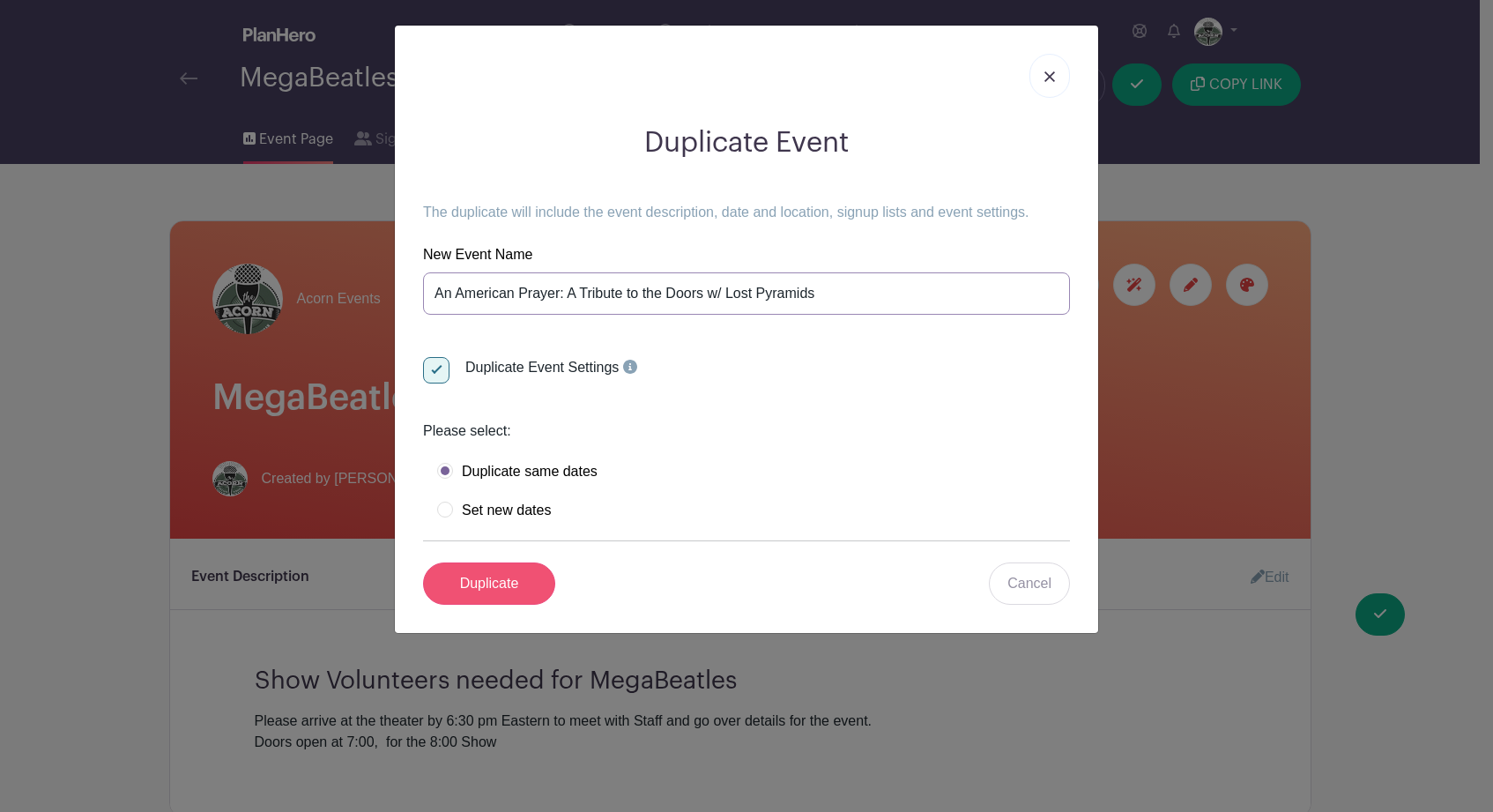
type input "An American Prayer: A Tribute to the Doors w/ Lost Pyramids"
click at [495, 587] on input "Duplicate" at bounding box center [489, 583] width 132 height 42
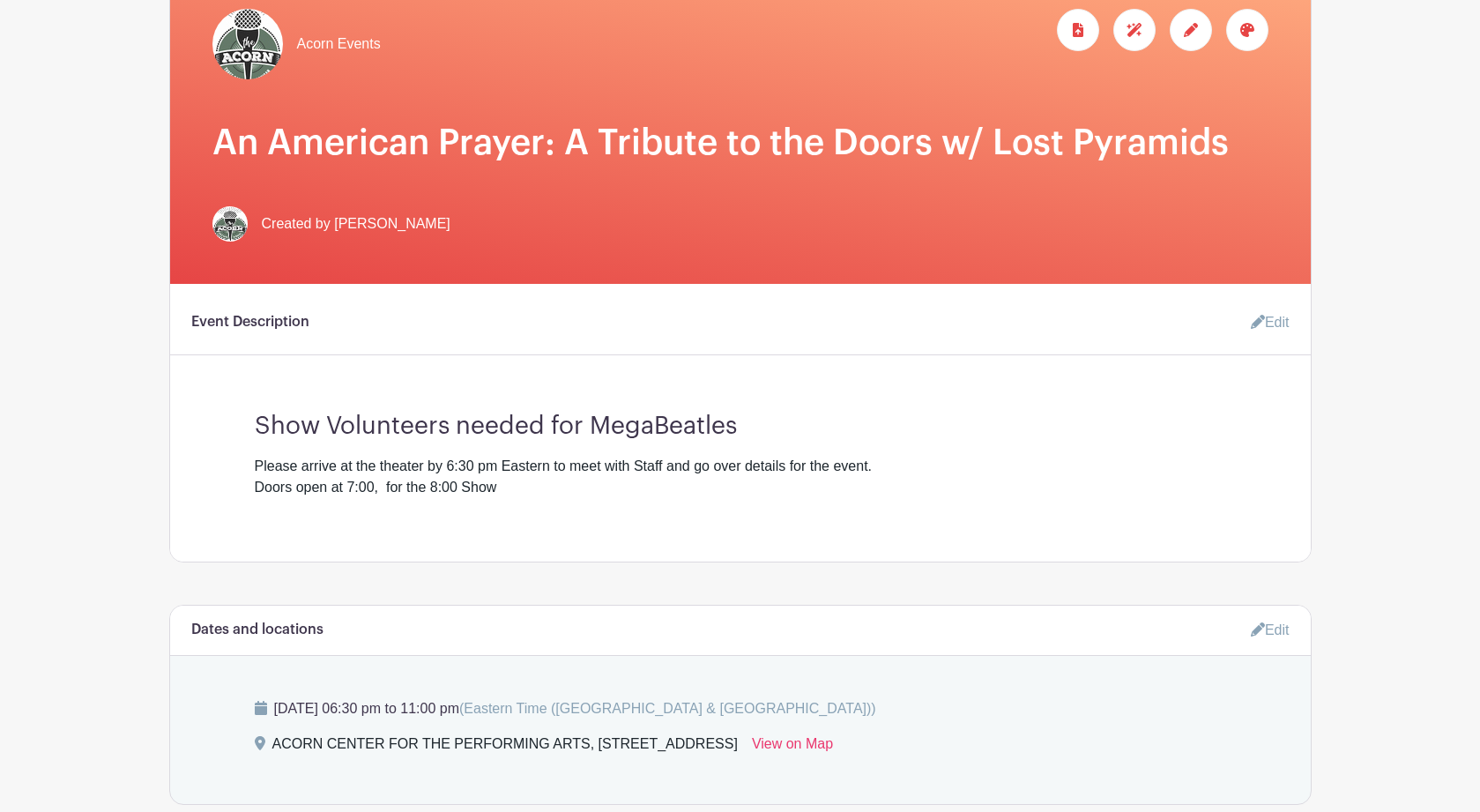
scroll to position [316, 0]
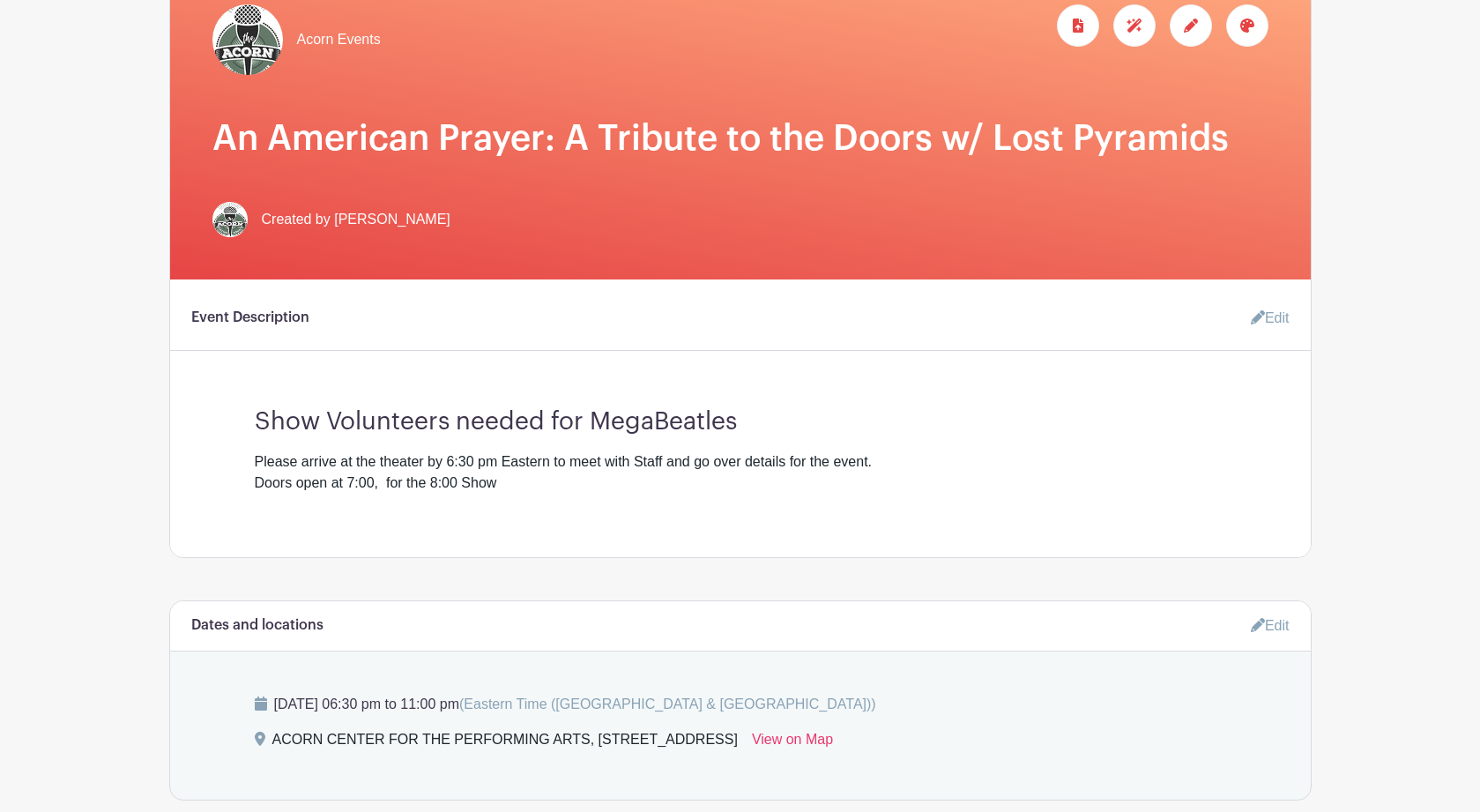
click at [1276, 322] on link "Edit" at bounding box center [1263, 318] width 52 height 36
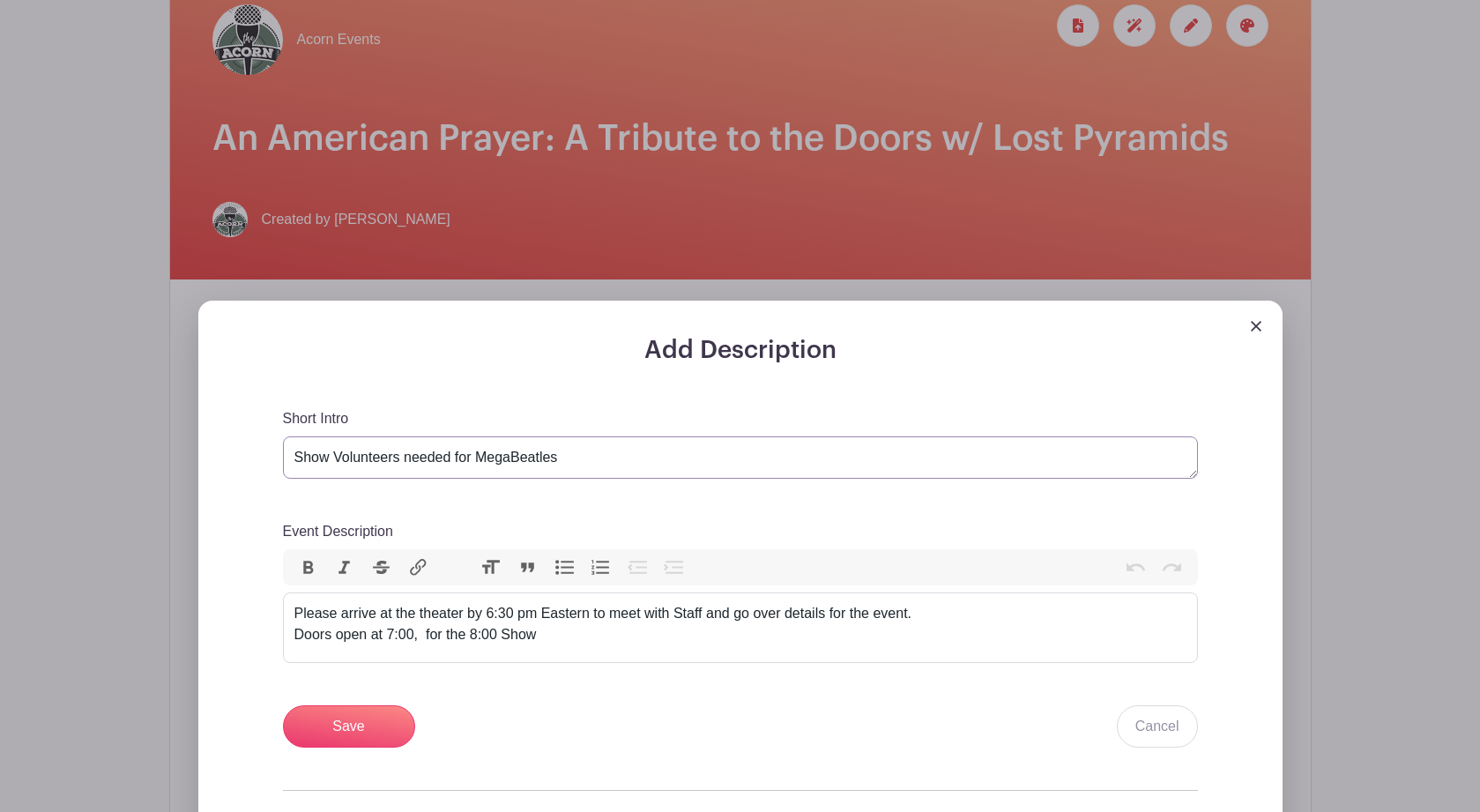
drag, startPoint x: 565, startPoint y: 460, endPoint x: 482, endPoint y: 464, distance: 83.1
click at [482, 464] on textarea "Show Volunteers needed for MegaBeatles" at bounding box center [740, 457] width 915 height 42
paste textarea "An American Prayer: A Tribute to the Doors w/ Lost Pyramid"
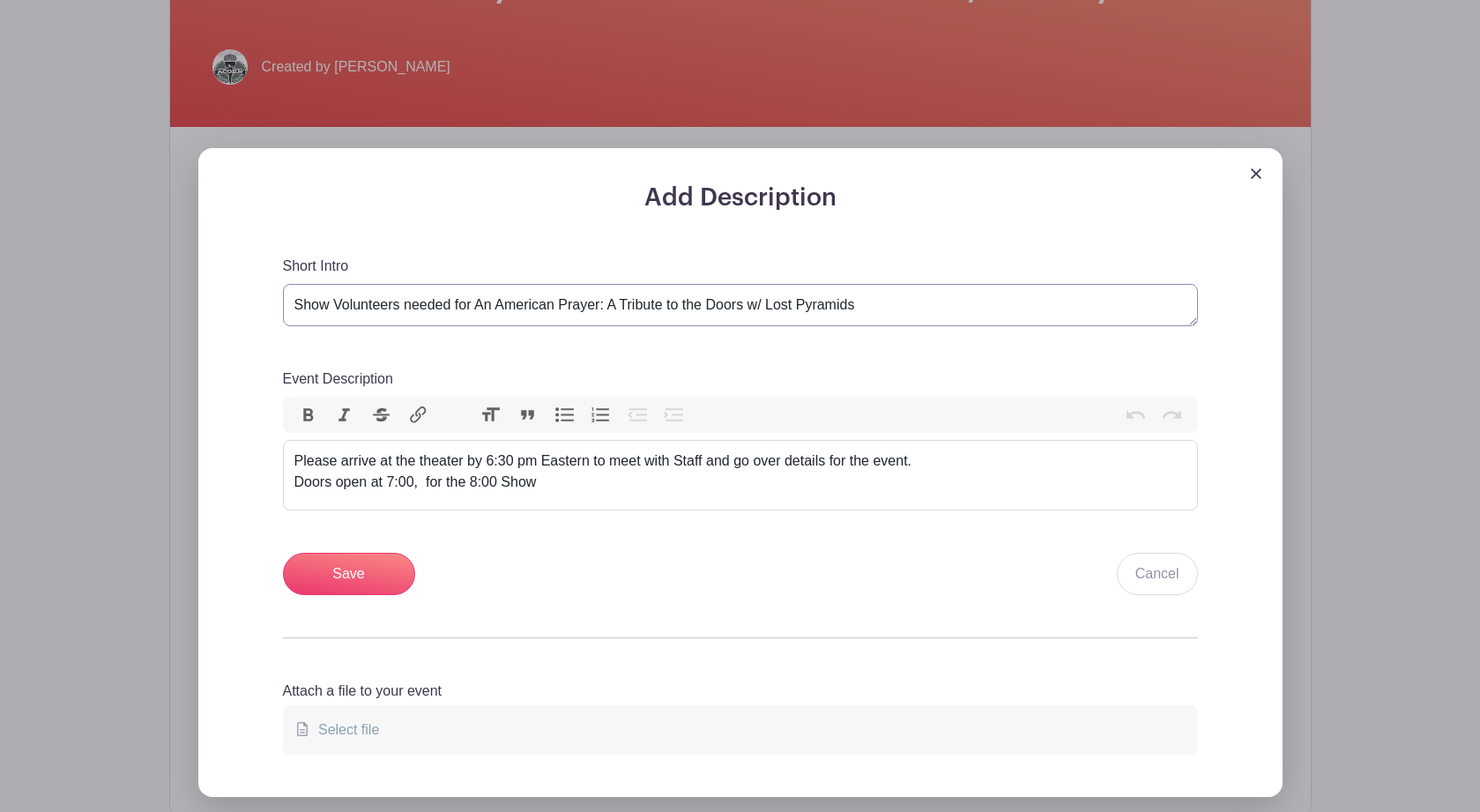
scroll to position [482, 0]
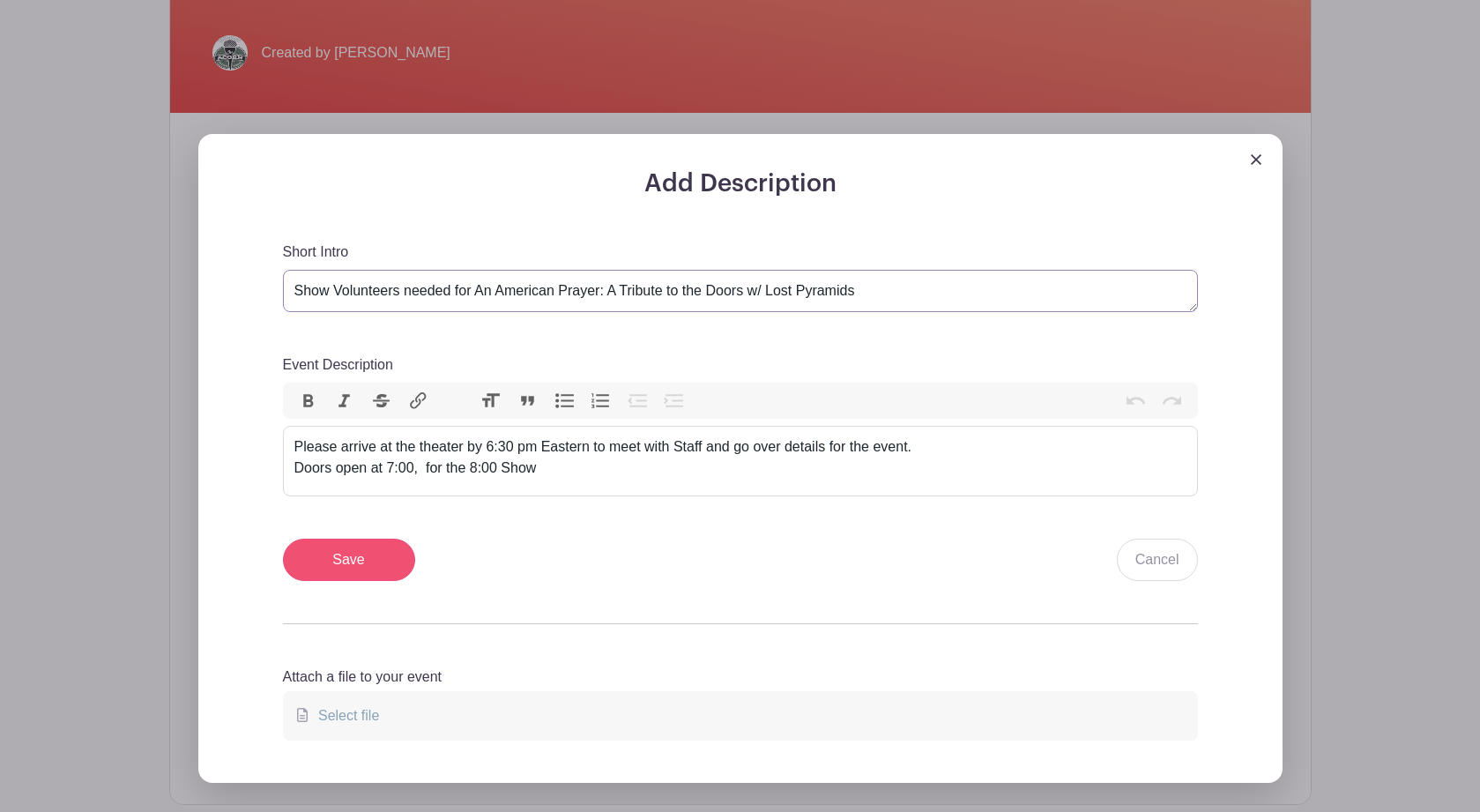
type textarea "Show Volunteers needed for An American Prayer: A Tribute to the Doors w/ Lost P…"
click at [359, 565] on input "Save" at bounding box center [348, 559] width 132 height 42
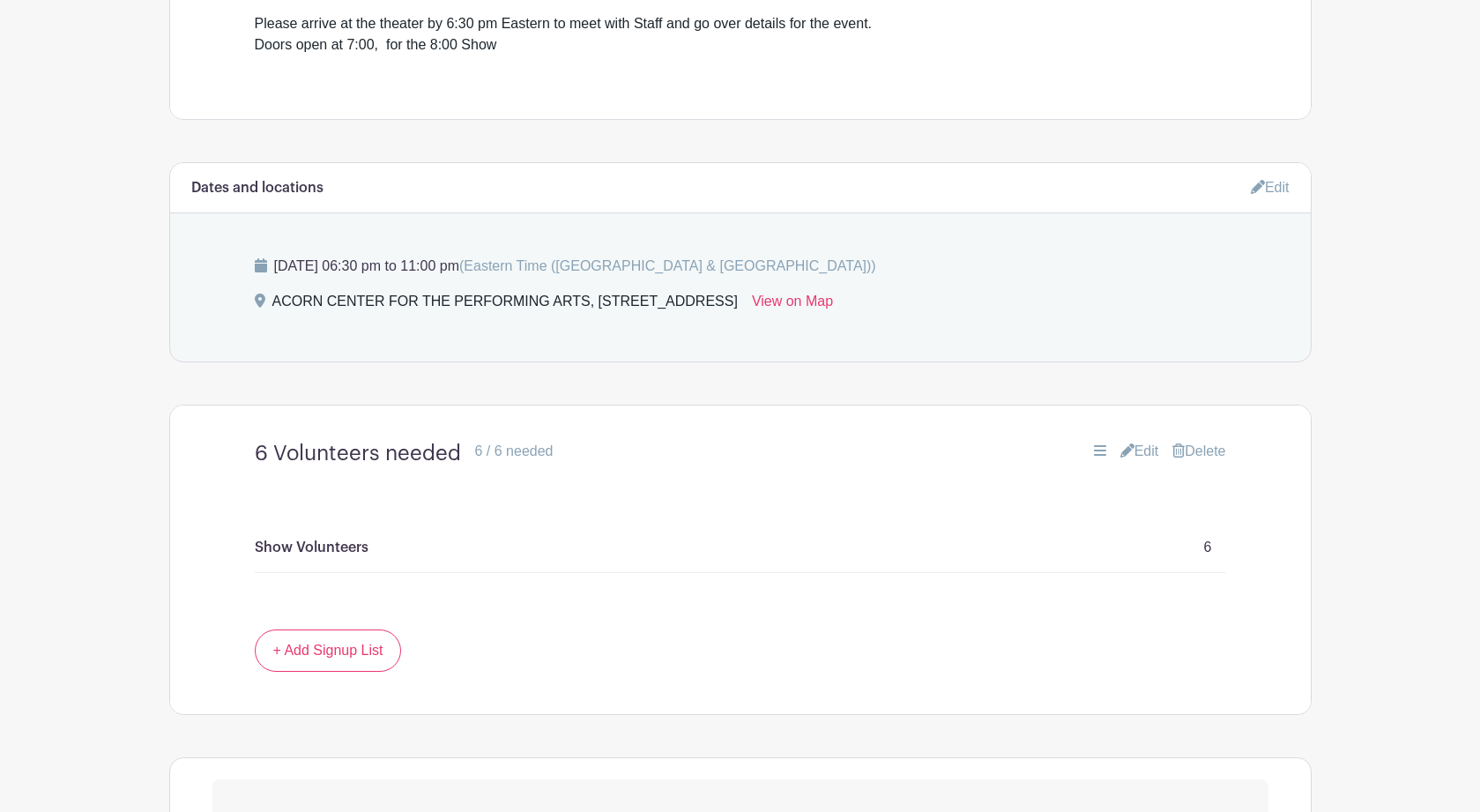
scroll to position [925, 0]
click at [1273, 191] on link "Edit" at bounding box center [1269, 185] width 38 height 29
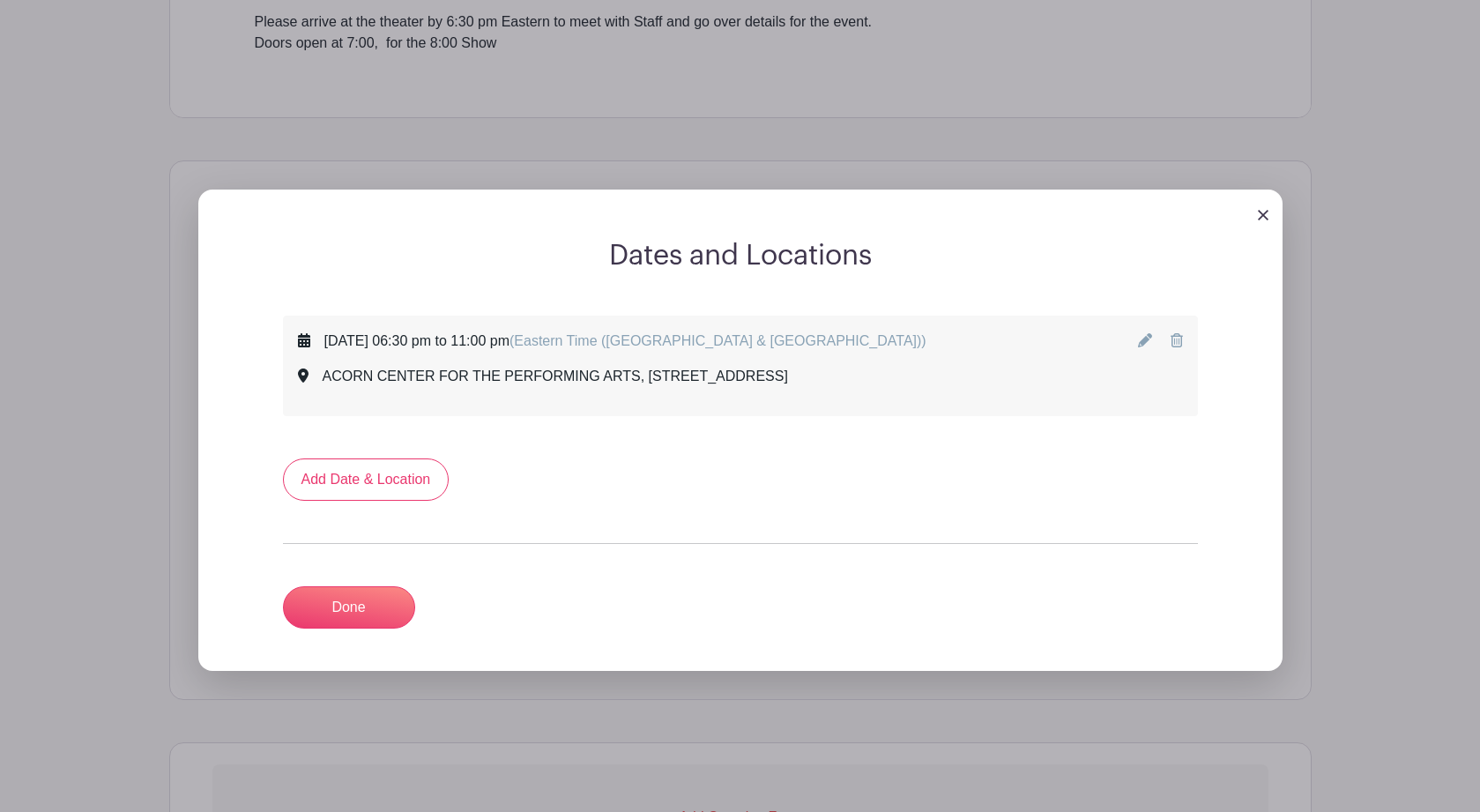
click at [1145, 347] on icon at bounding box center [1145, 340] width 14 height 14
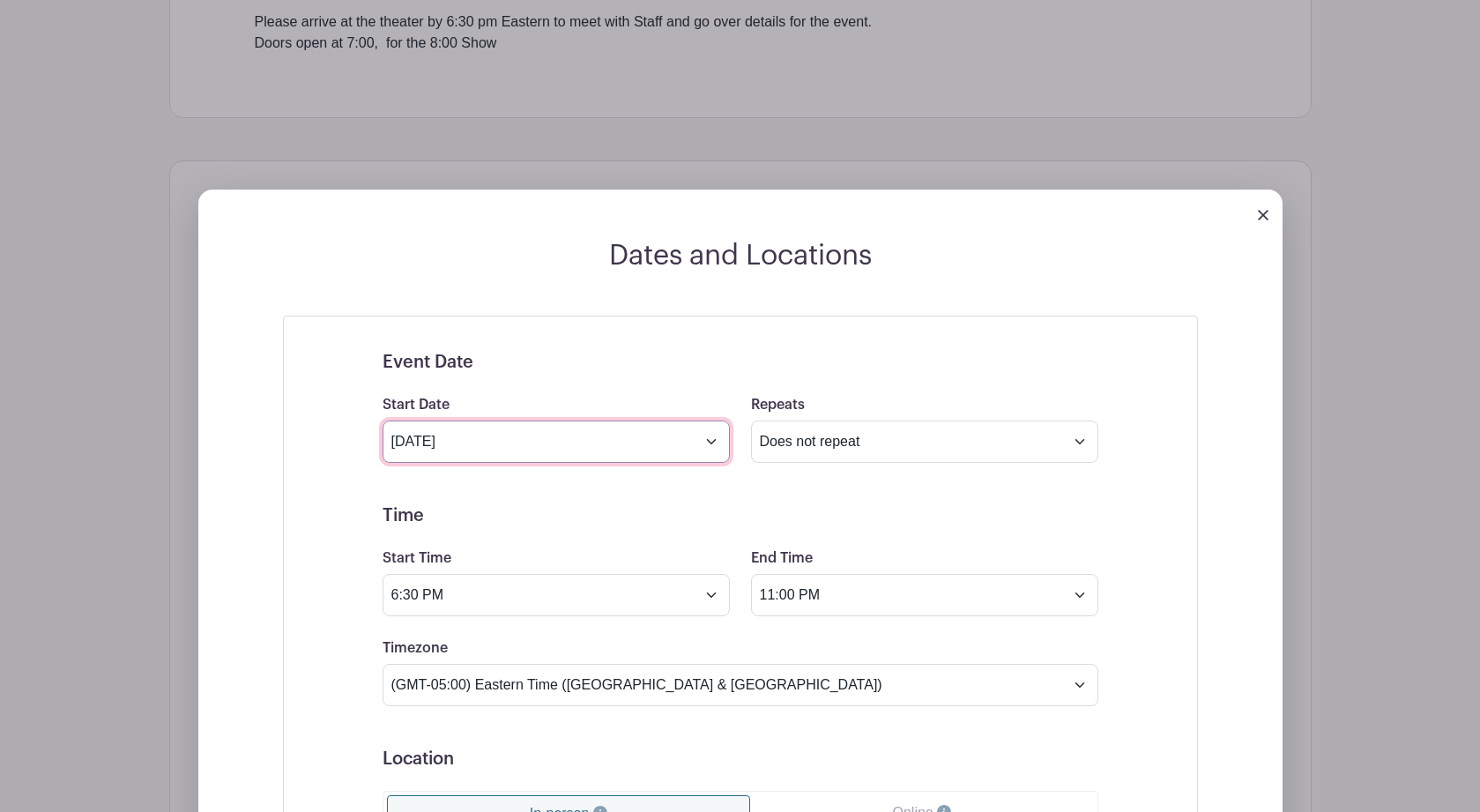
click at [715, 445] on input "Oct 11 2025" at bounding box center [555, 441] width 348 height 42
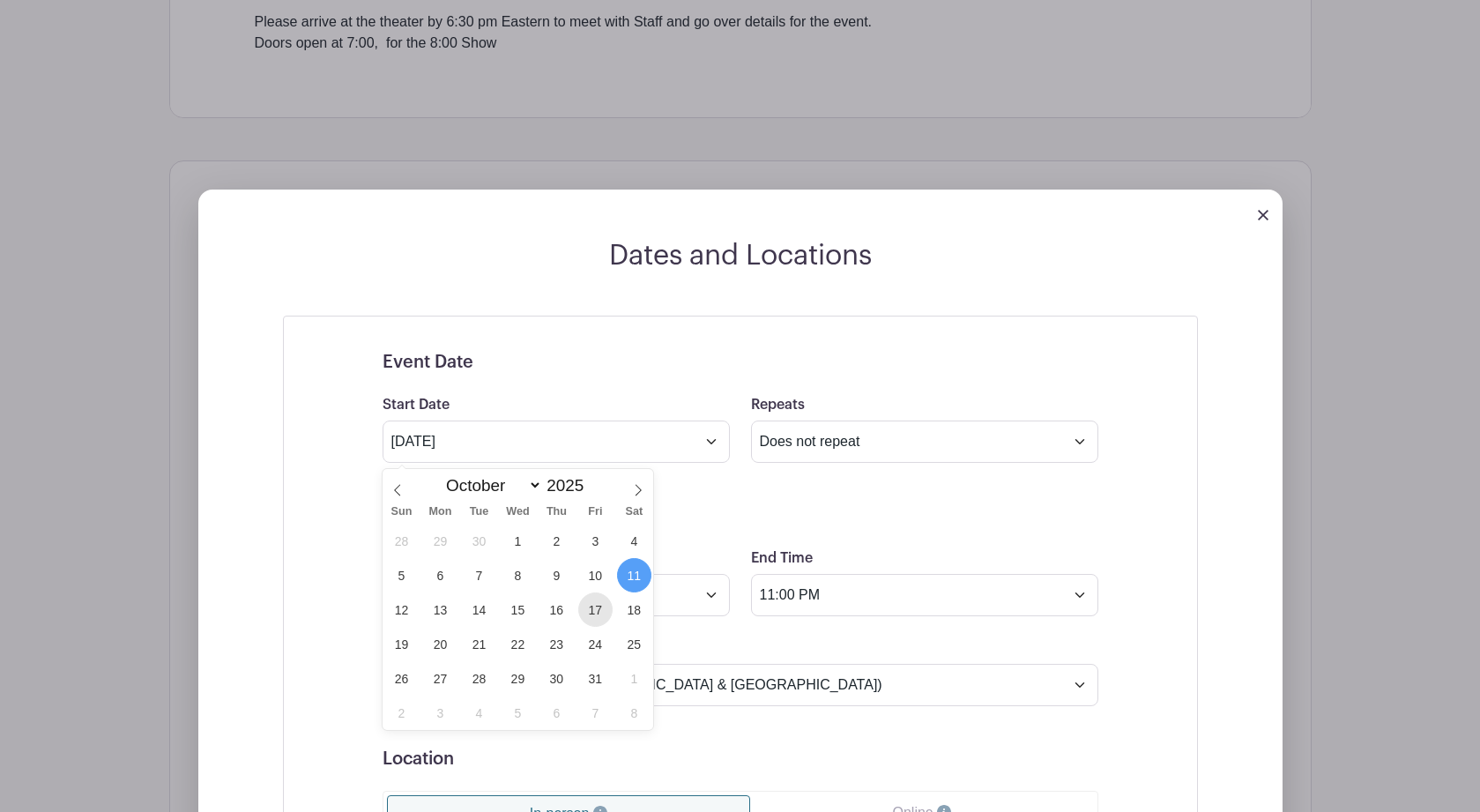
click at [595, 609] on span "17" at bounding box center [595, 609] width 35 height 35
type input "Oct 17 2025"
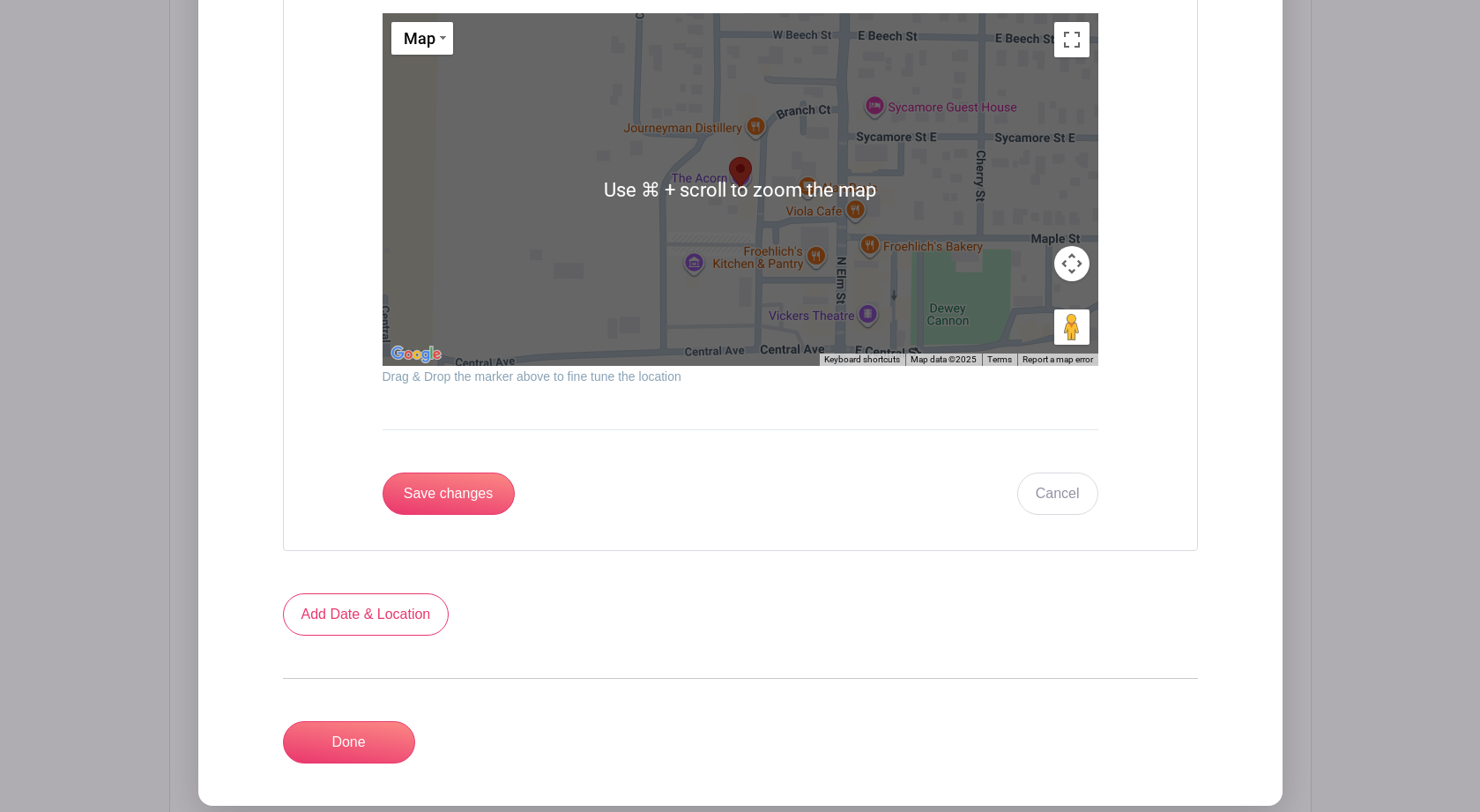
scroll to position [2009, 0]
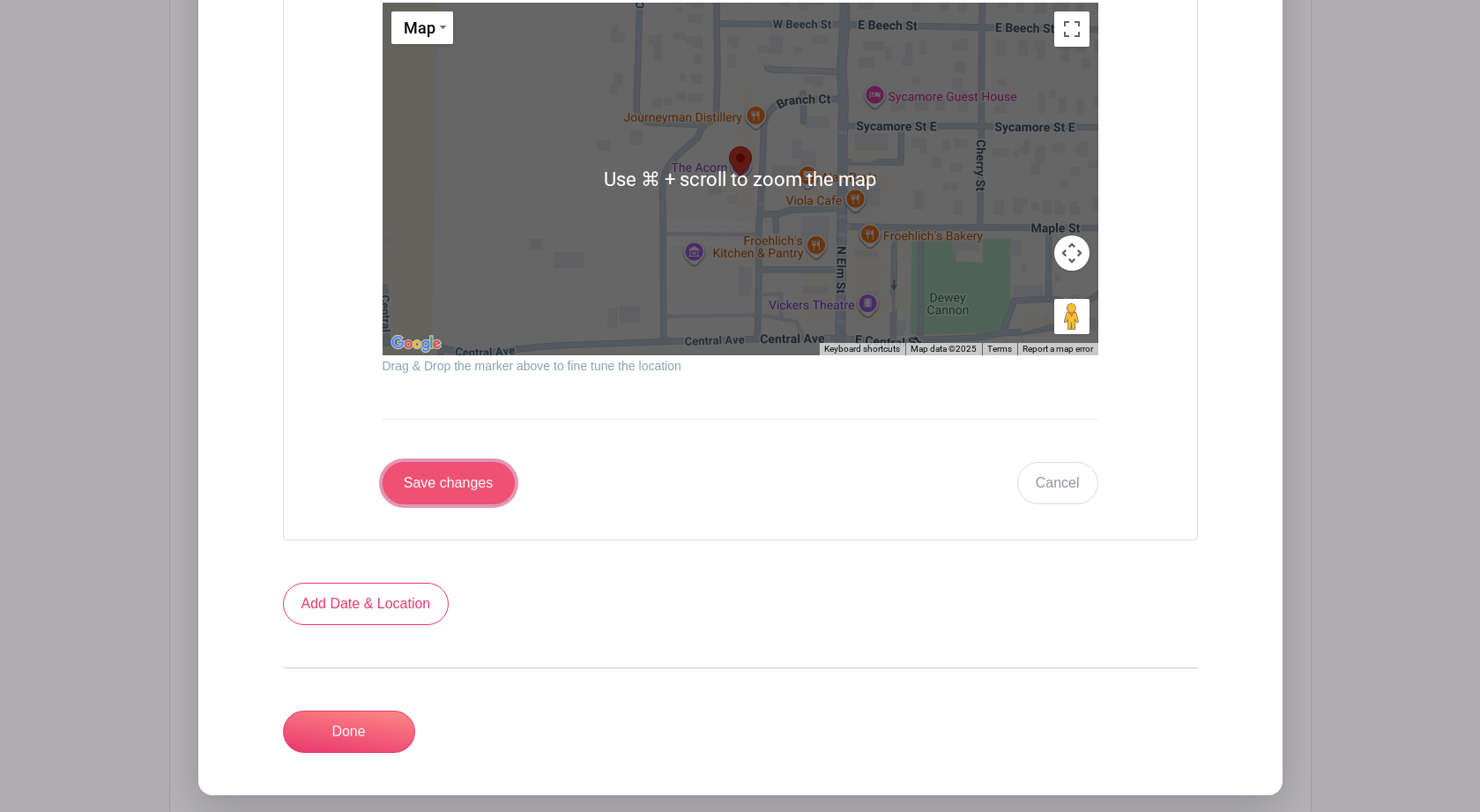
click at [432, 499] on input "Save changes" at bounding box center [448, 482] width 132 height 42
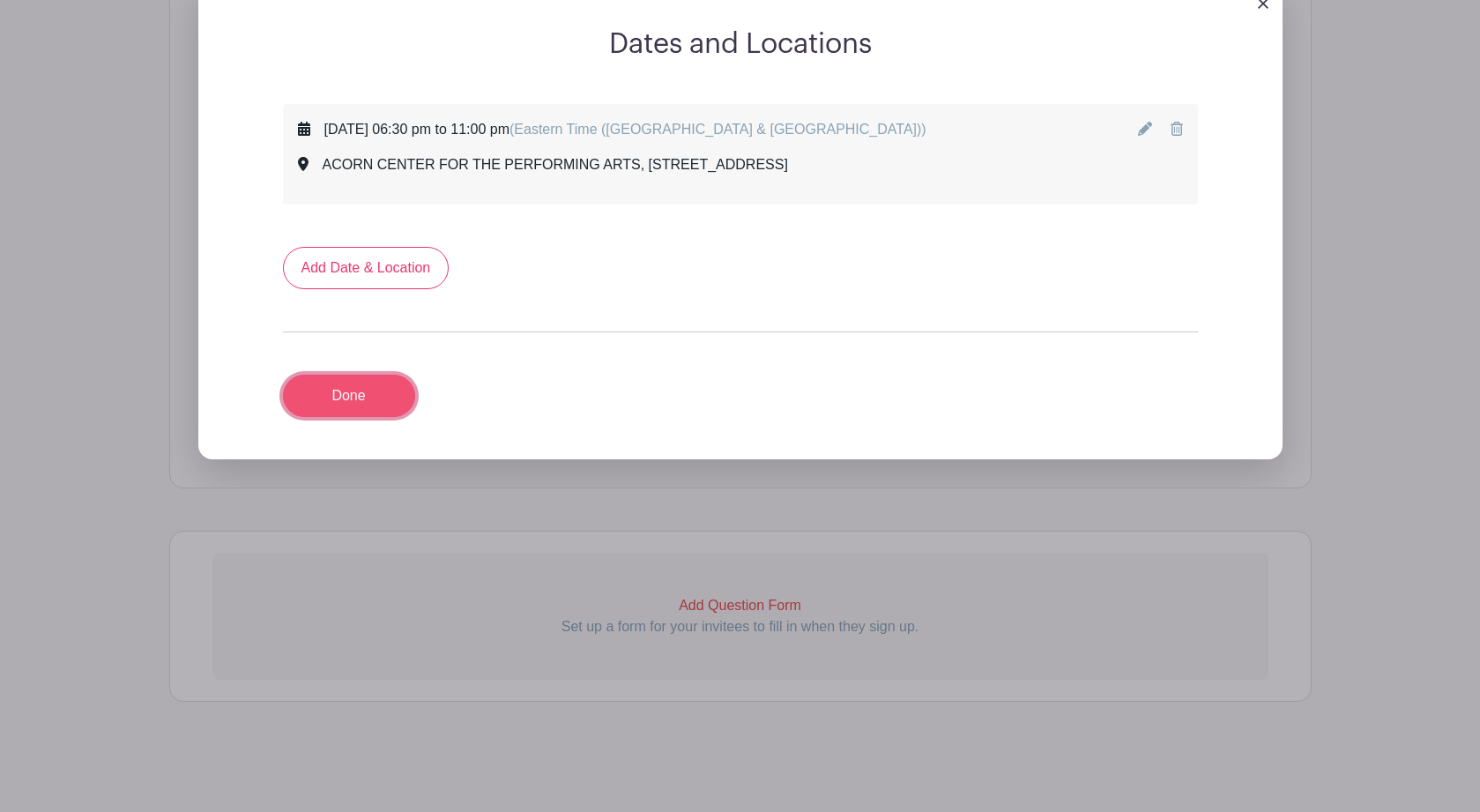
click at [356, 392] on link "Done" at bounding box center [348, 395] width 132 height 42
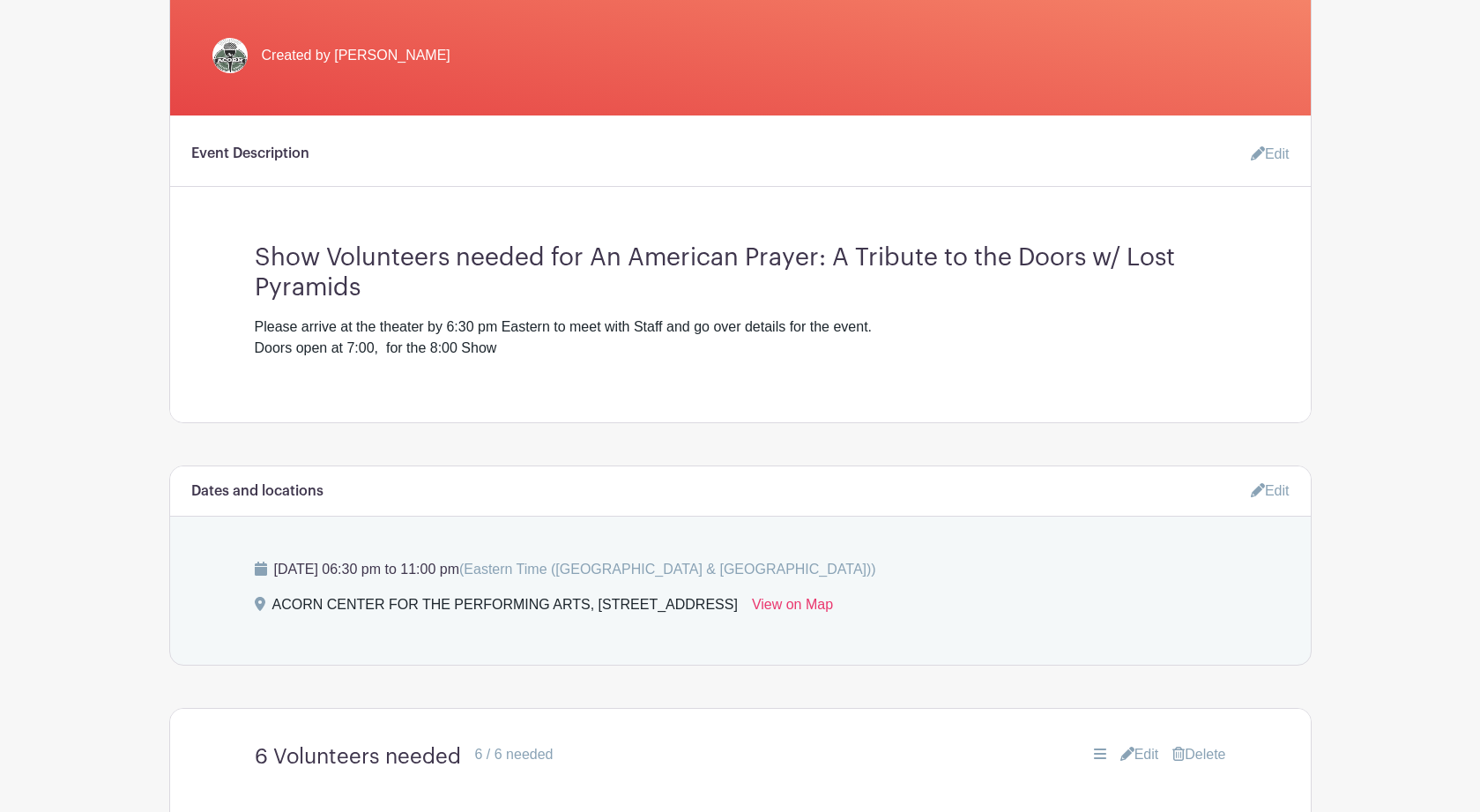
scroll to position [0, 0]
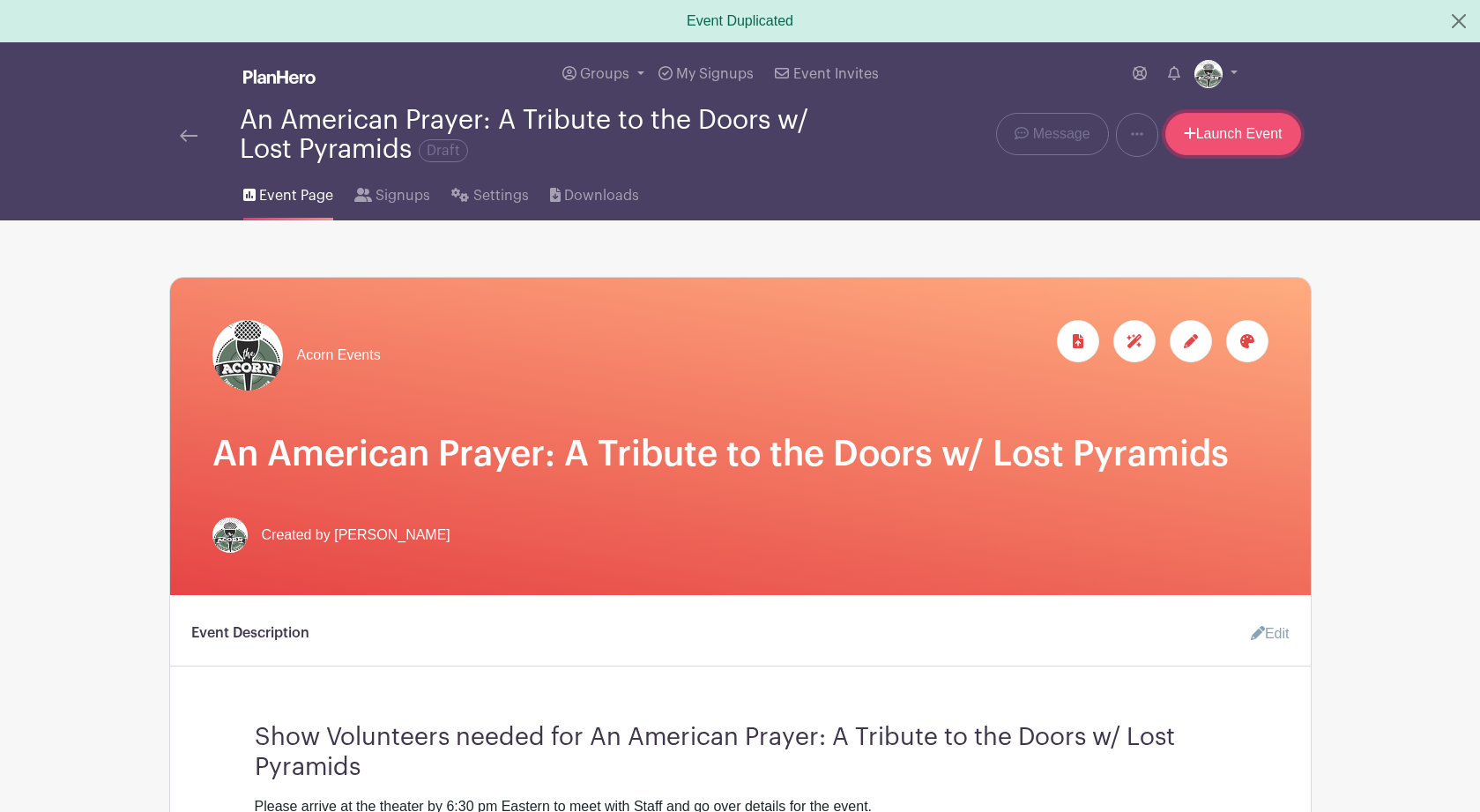
click at [1253, 139] on link "Launch Event" at bounding box center [1233, 133] width 136 height 42
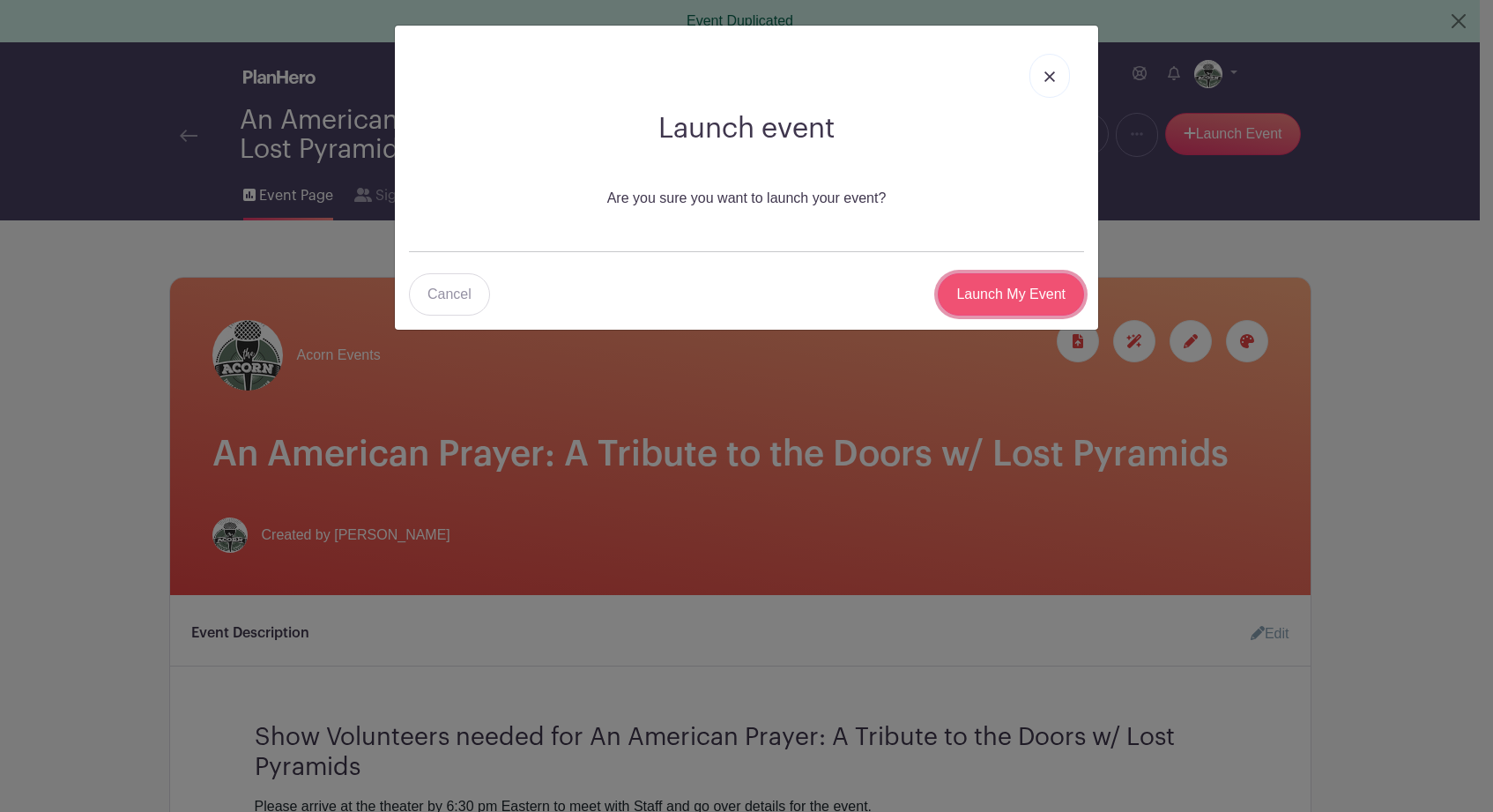
click at [1016, 287] on input "Launch My Event" at bounding box center [1011, 294] width 146 height 42
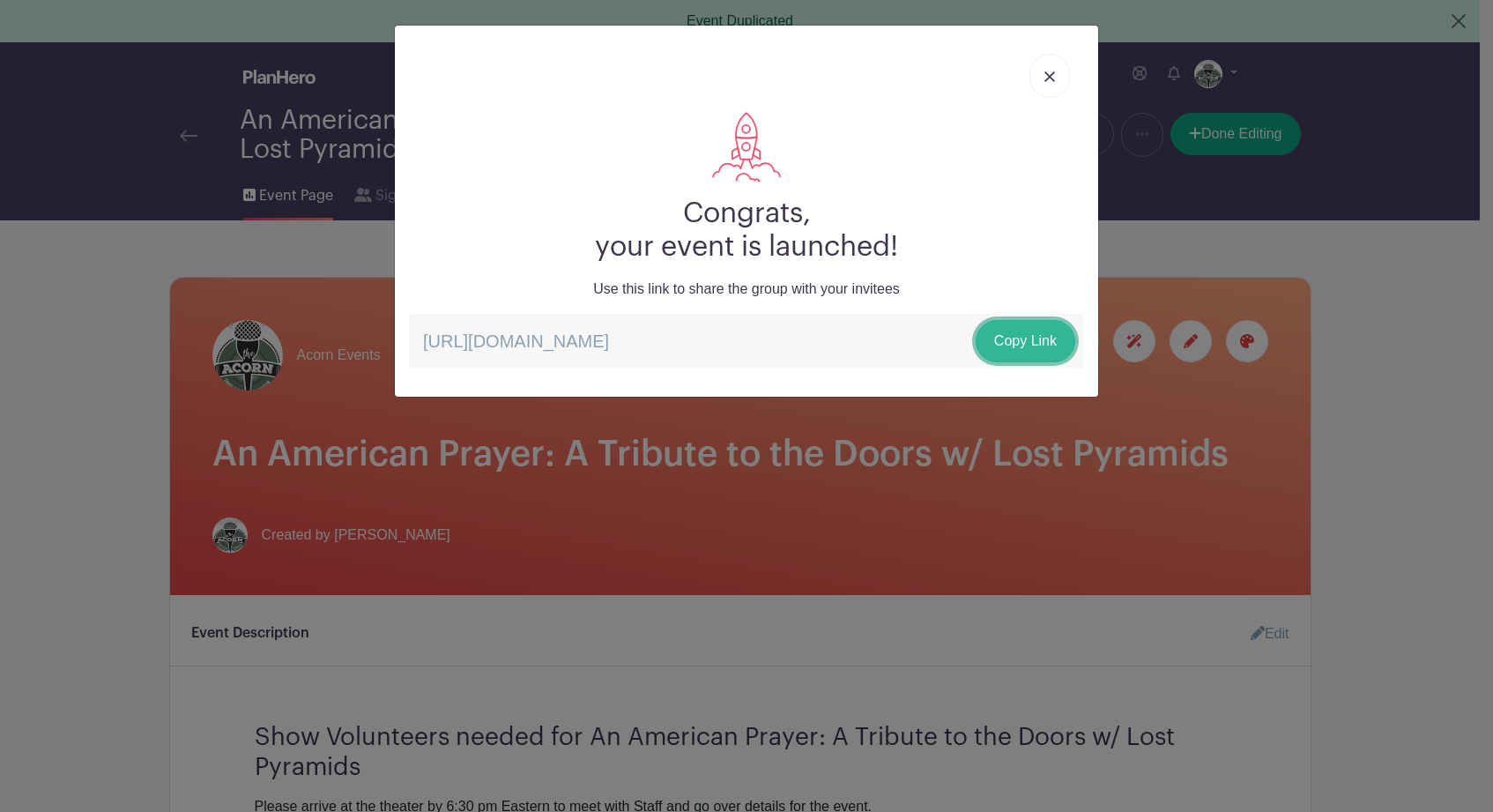
click at [1022, 344] on link "Copy Link" at bounding box center [1026, 341] width 99 height 42
click at [1048, 73] on img at bounding box center [1049, 76] width 10 height 10
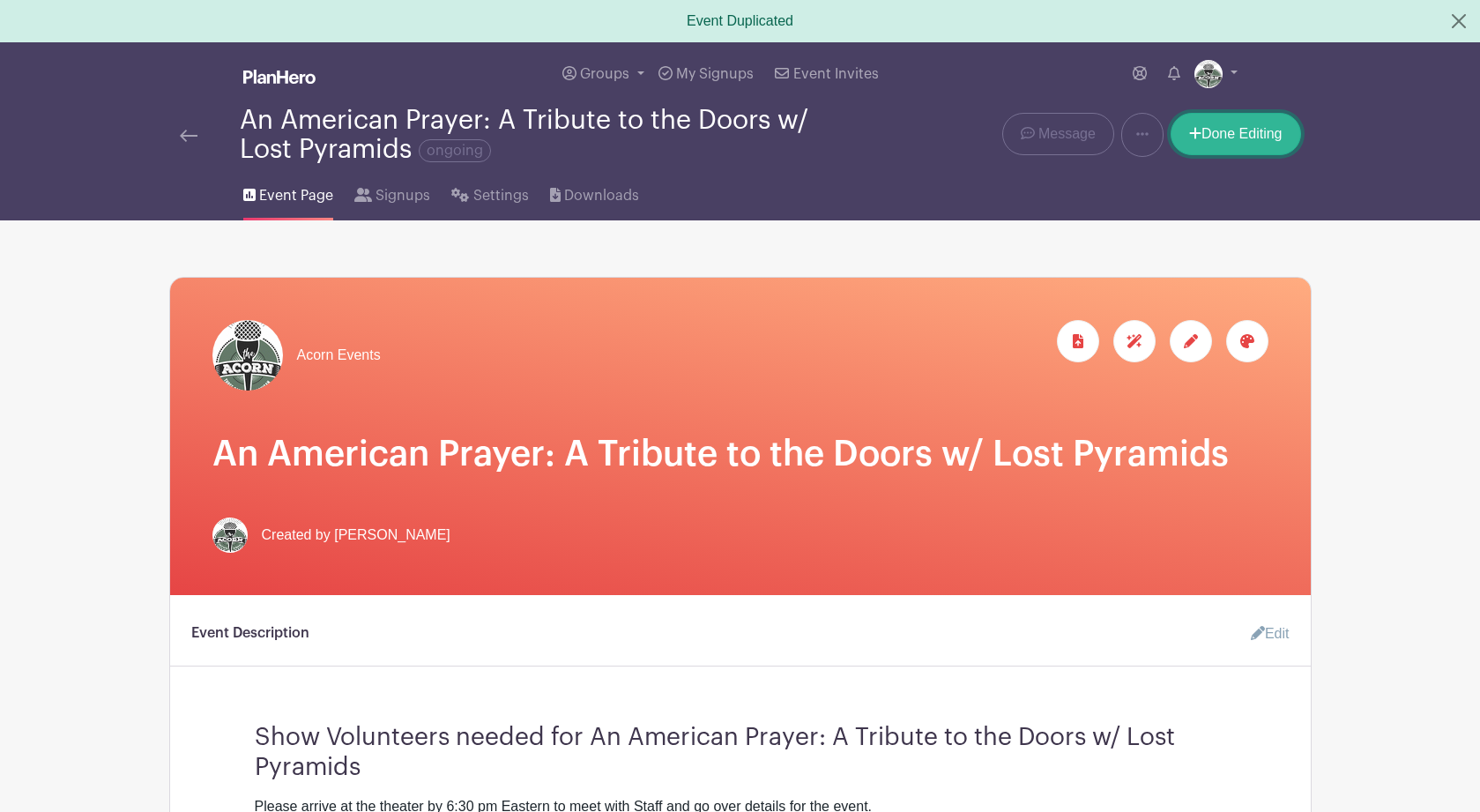
click at [1236, 134] on link "Done Editing" at bounding box center [1235, 133] width 130 height 42
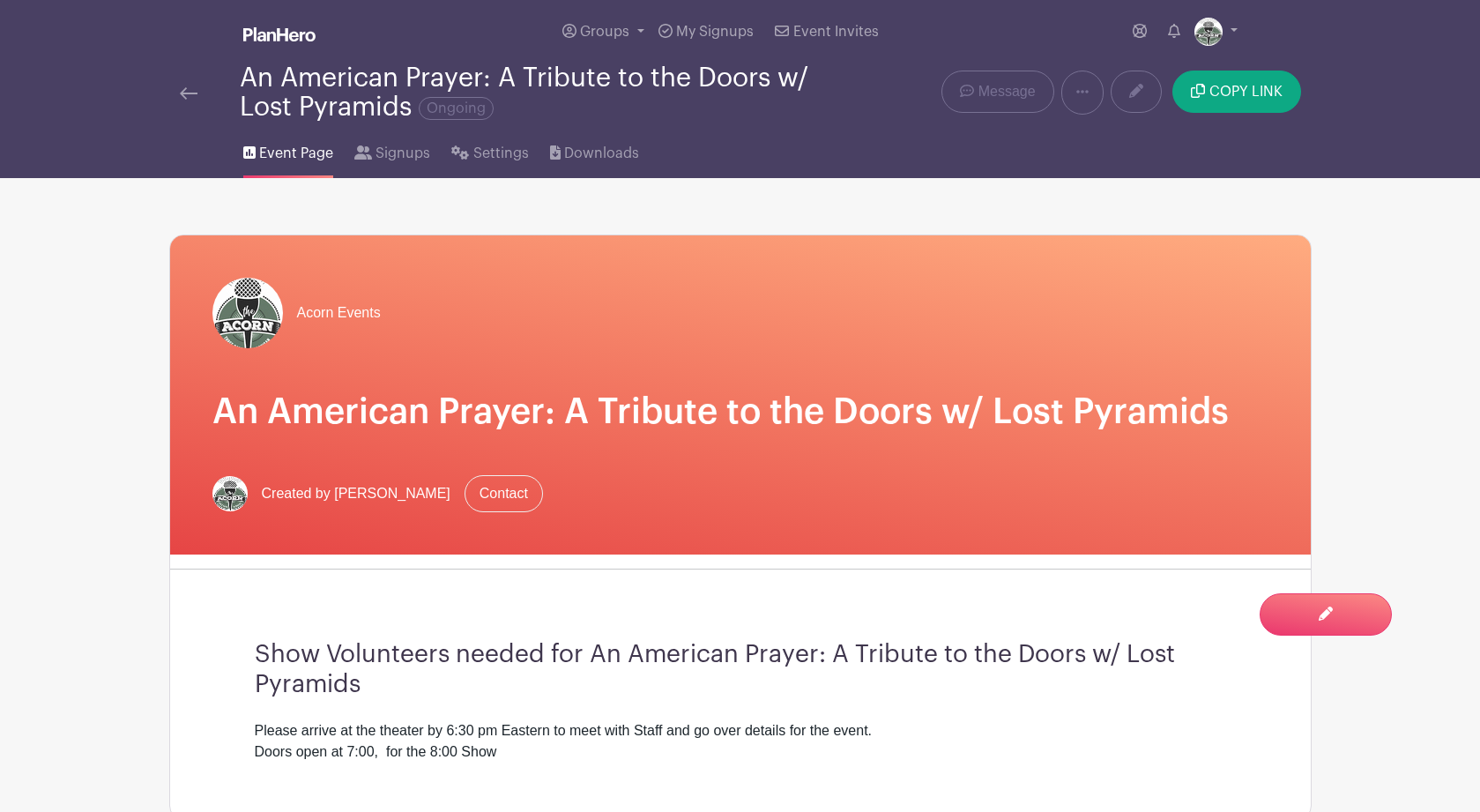
click at [188, 98] on img at bounding box center [188, 93] width 18 height 12
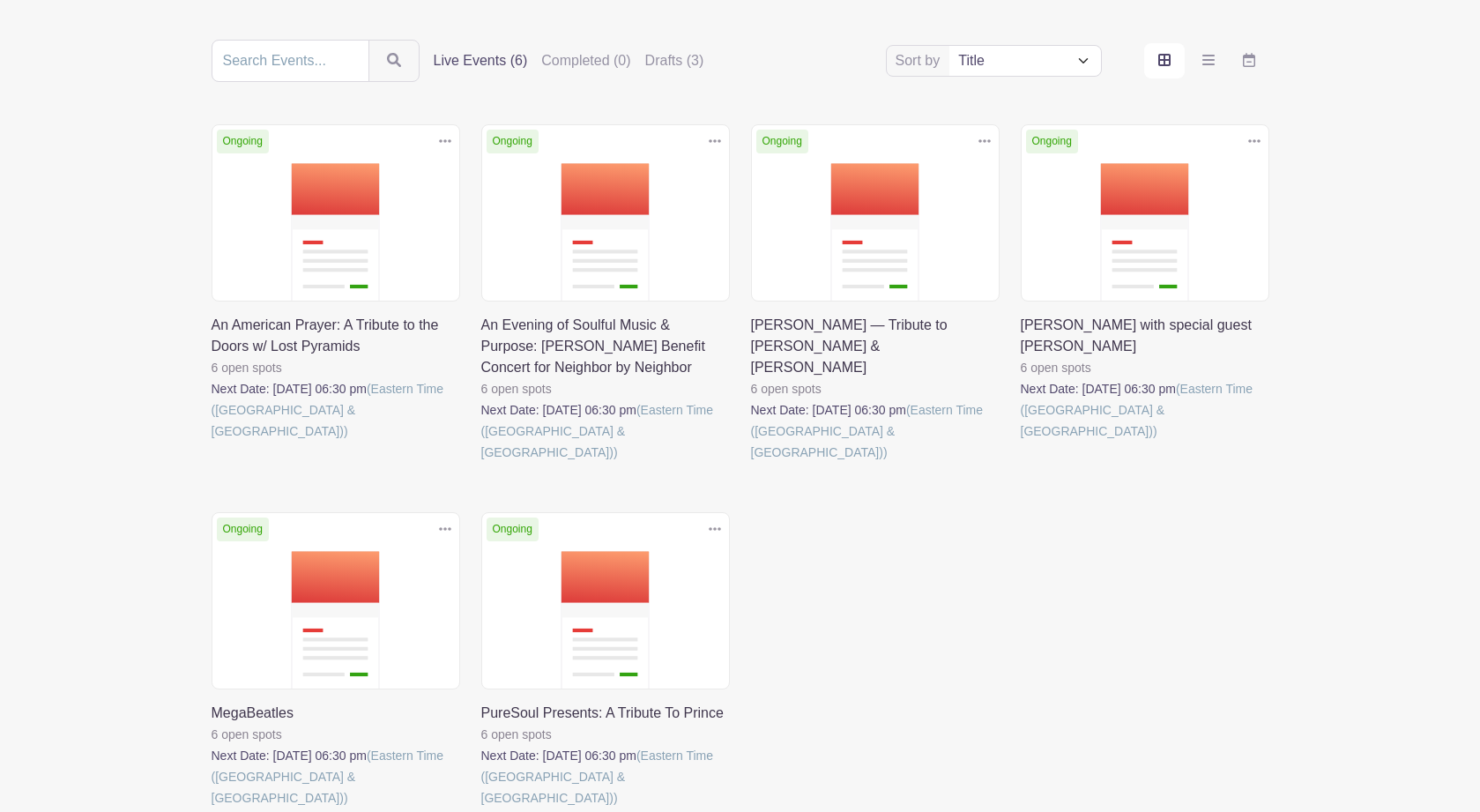
scroll to position [186, 0]
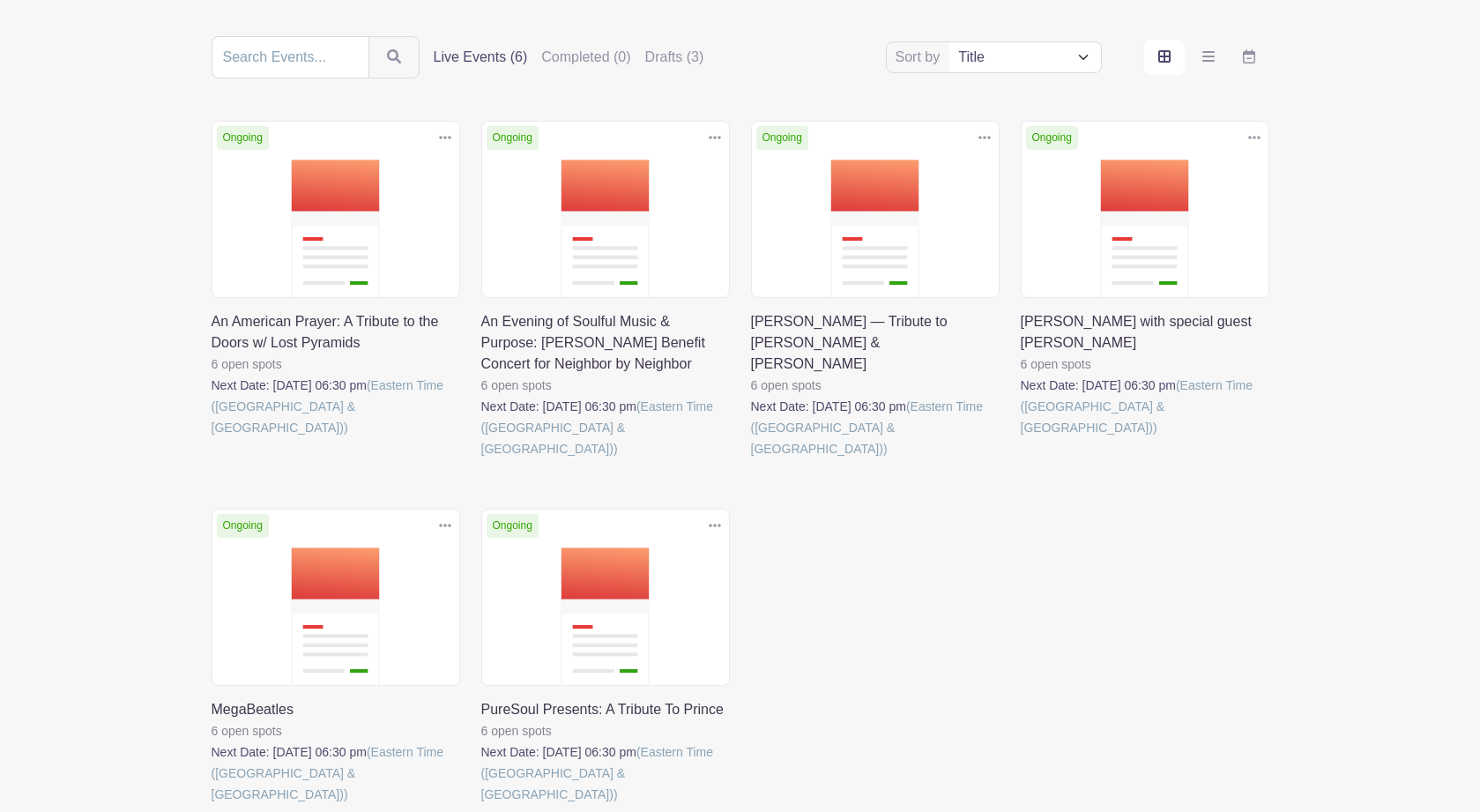
click at [212, 805] on link at bounding box center [212, 805] width 0 height 0
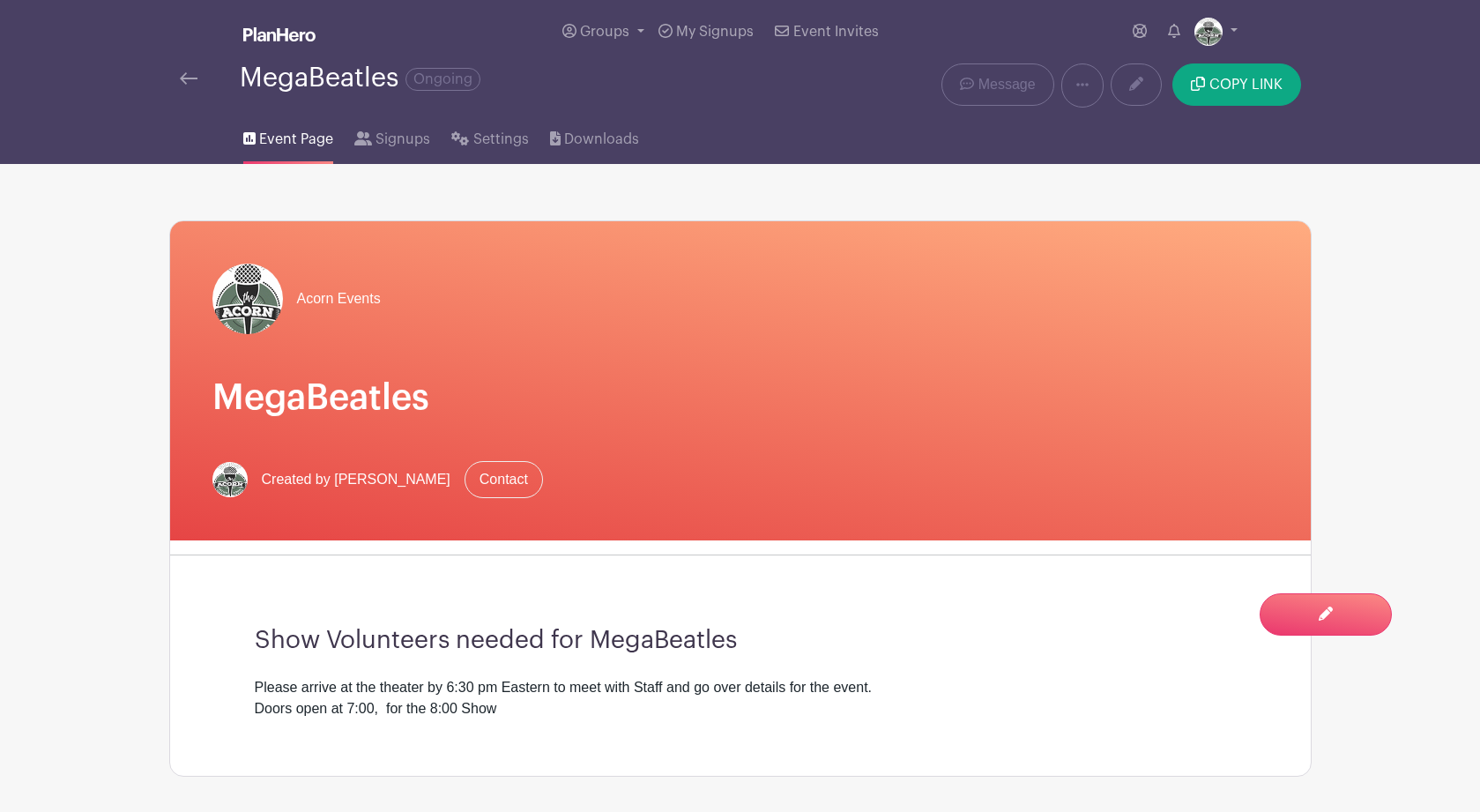
scroll to position [62, 0]
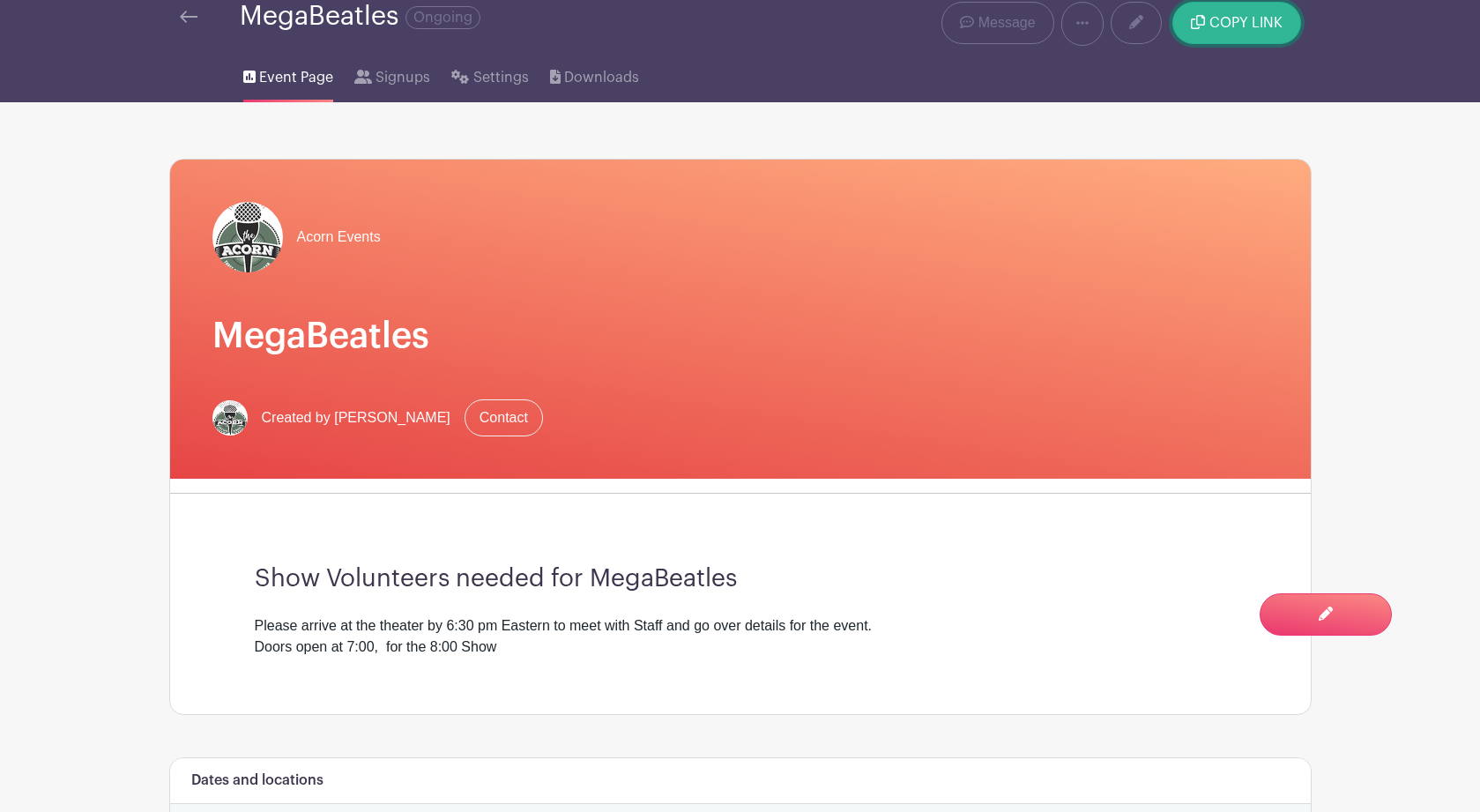
click at [1264, 27] on span "COPY LINK" at bounding box center [1246, 22] width 73 height 14
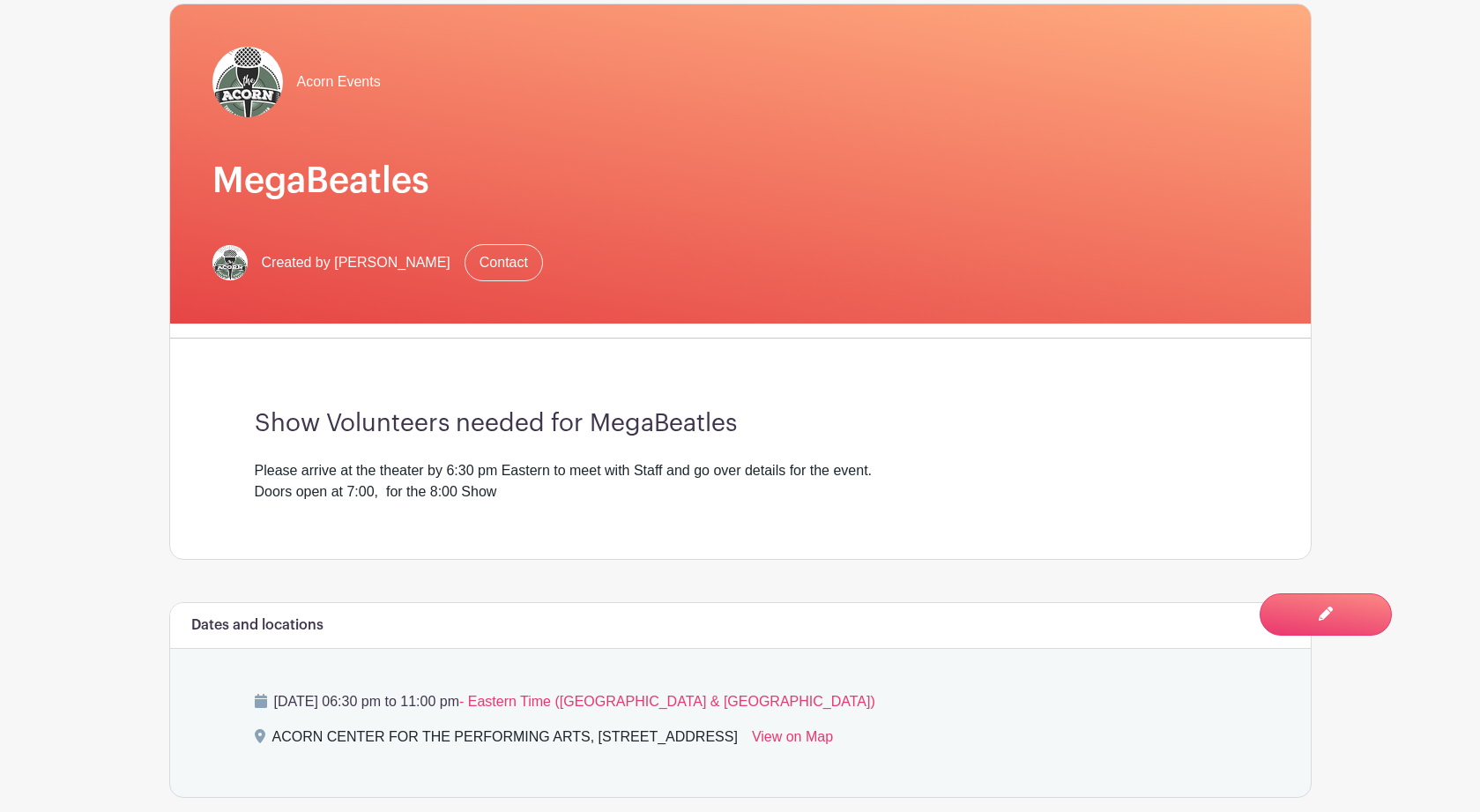
scroll to position [0, 0]
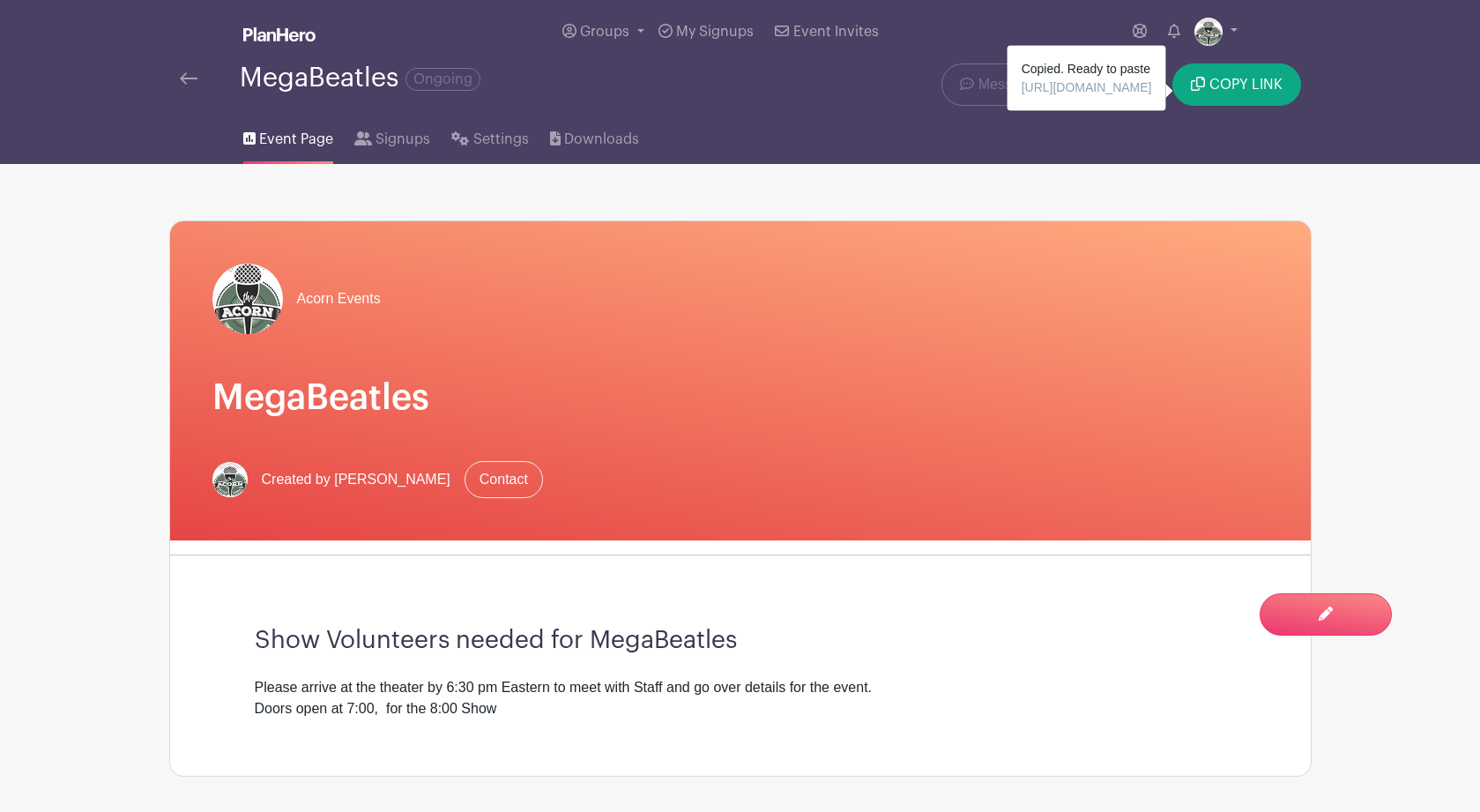
click at [839, 74] on div "Delete Event Are you sure you want to delete this Event? Yes, Delete No, Cancel…" at bounding box center [1073, 85] width 476 height 44
click at [1075, 83] on link at bounding box center [1082, 85] width 42 height 44
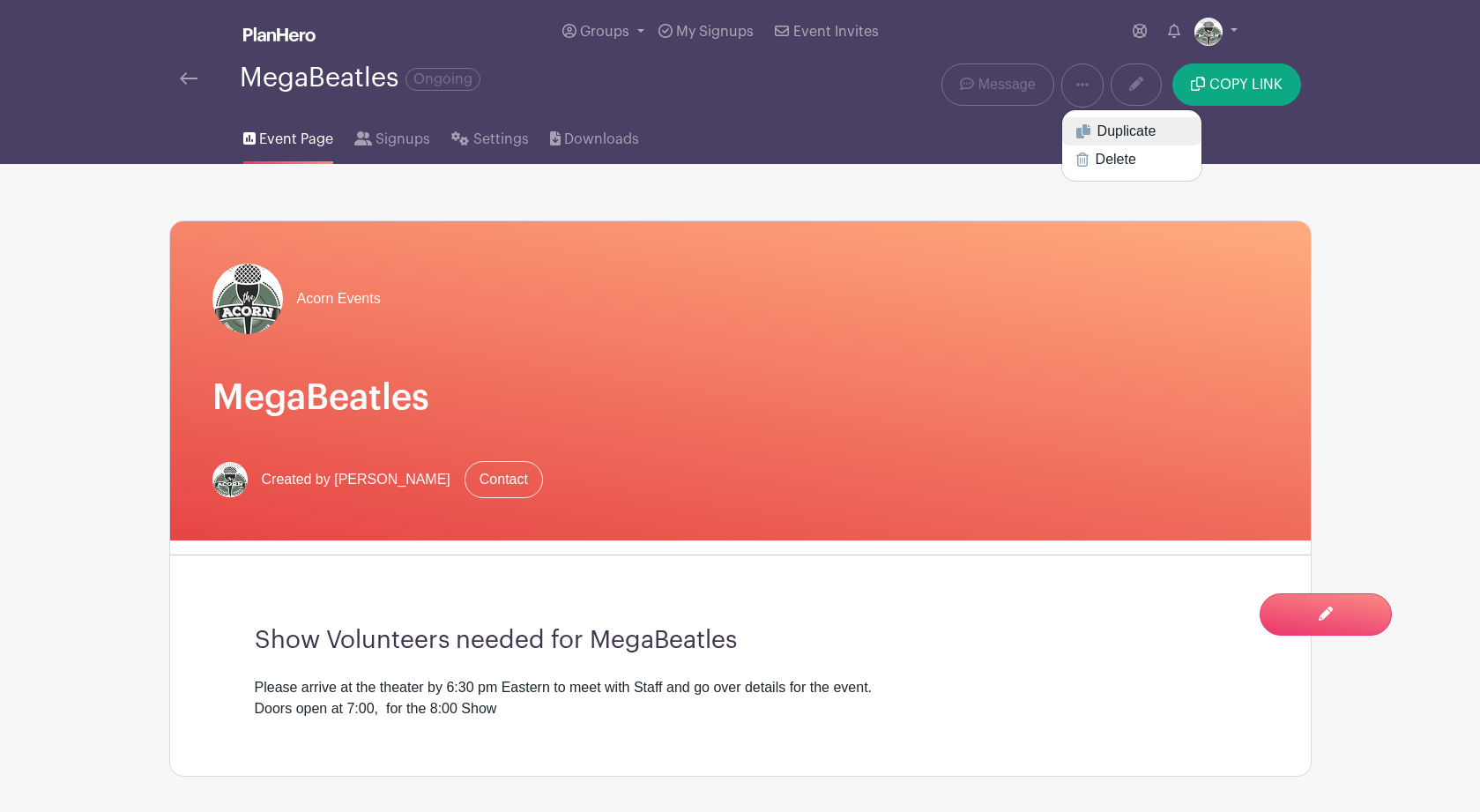
click at [1103, 133] on link "Duplicate" at bounding box center [1132, 131] width 140 height 28
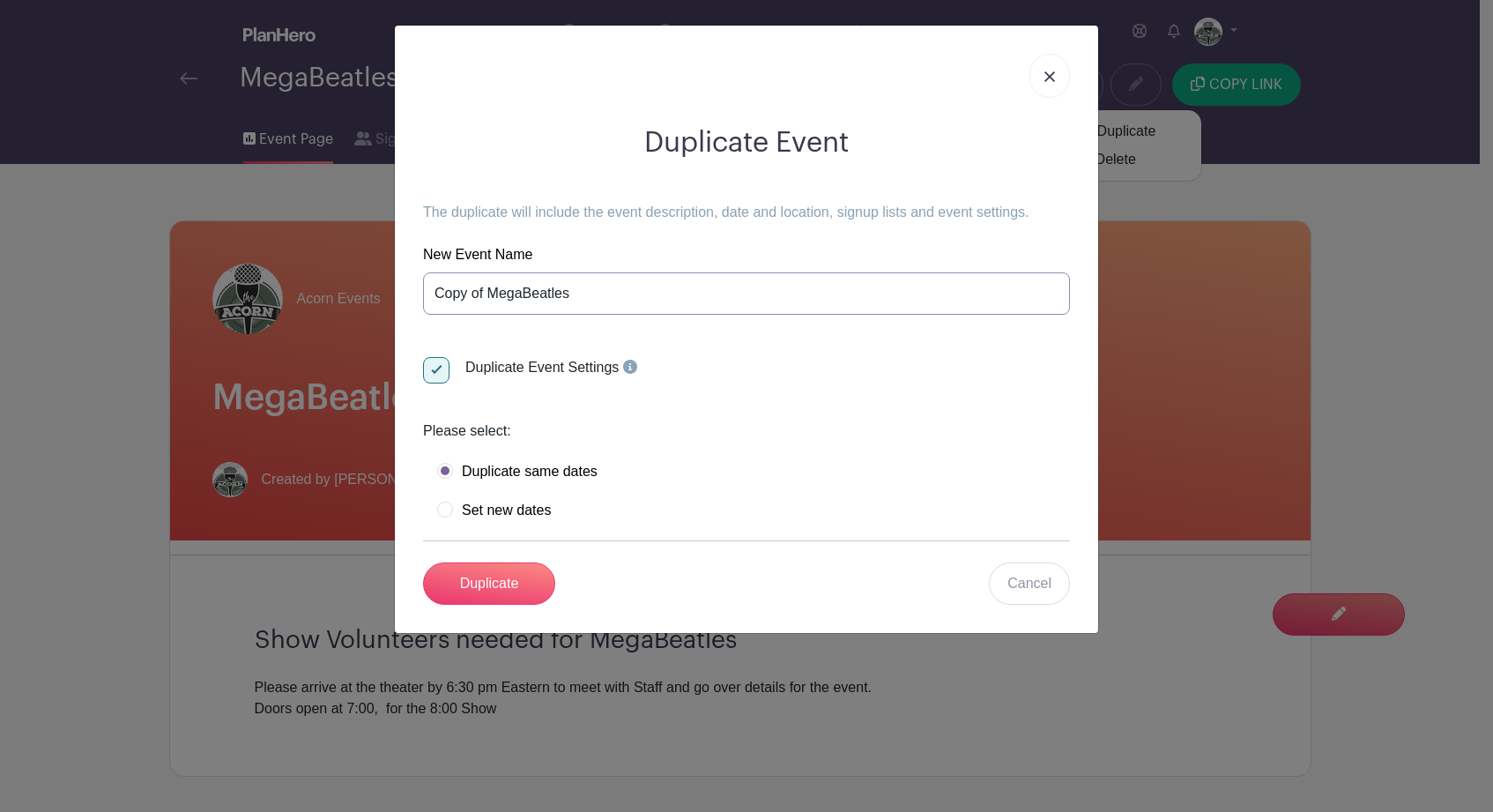
click at [608, 299] on input "Copy of MegaBeatles" at bounding box center [746, 293] width 647 height 42
drag, startPoint x: 608, startPoint y: 299, endPoint x: 430, endPoint y: 299, distance: 178.0
click at [430, 299] on input "Copy of MegaBeatles" at bounding box center [746, 293] width 647 height 42
paste input "Small Town - A [PERSON_NAME] Experience"
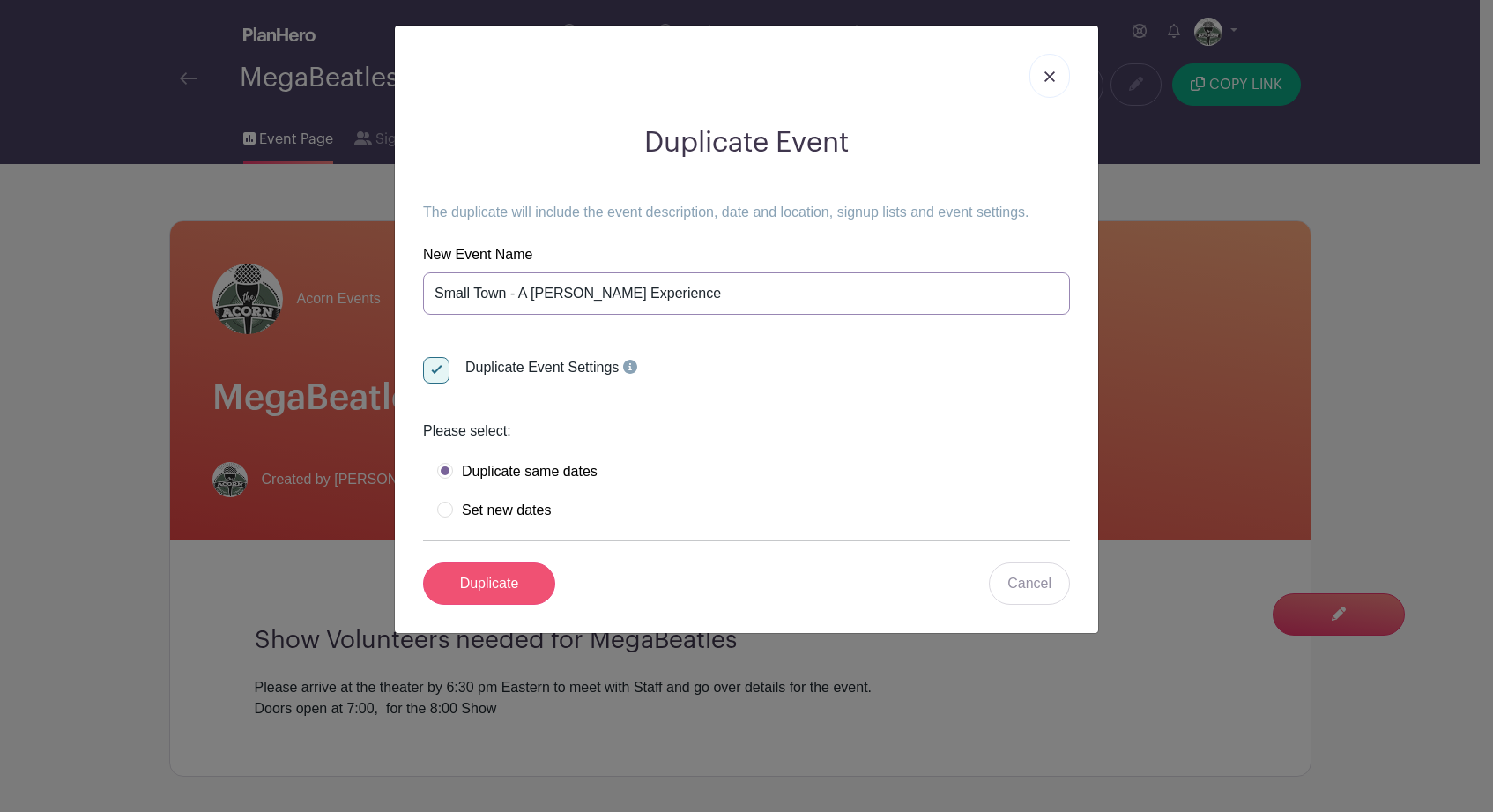
type input "Small Town - A [PERSON_NAME] Experience"
click at [499, 582] on input "Duplicate" at bounding box center [489, 583] width 132 height 42
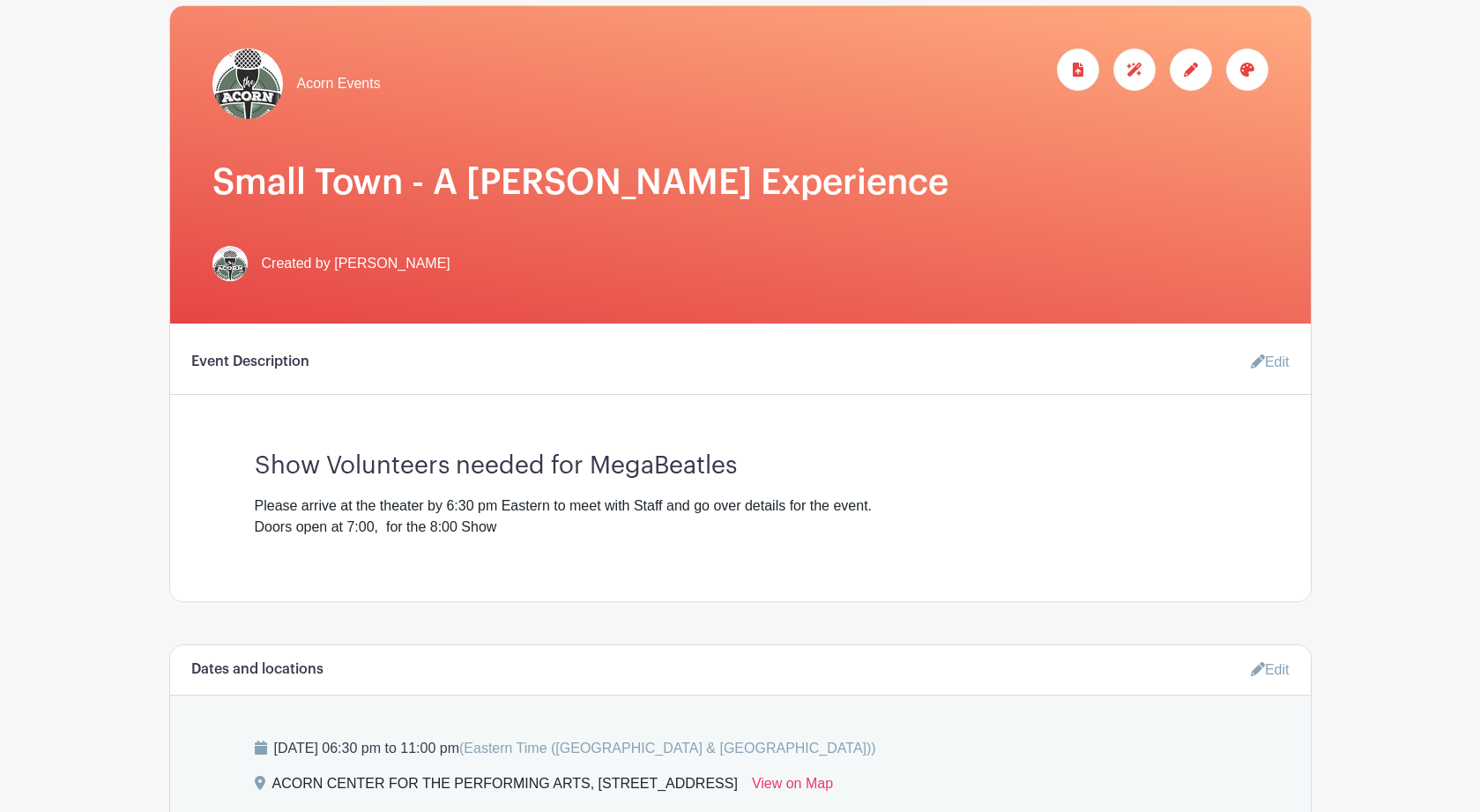
scroll to position [273, 0]
click at [1264, 365] on link "Edit" at bounding box center [1263, 362] width 52 height 36
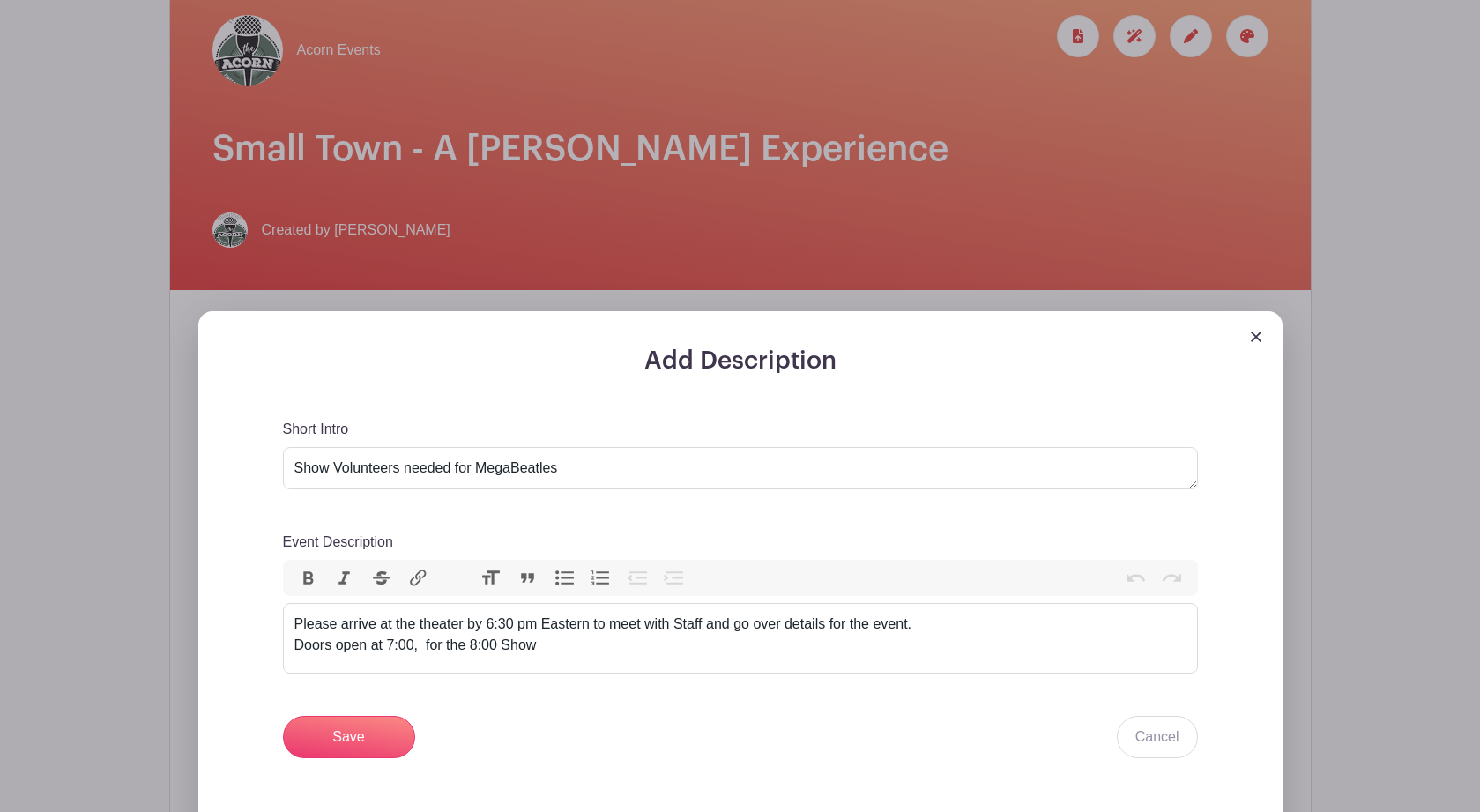
scroll to position [313, 0]
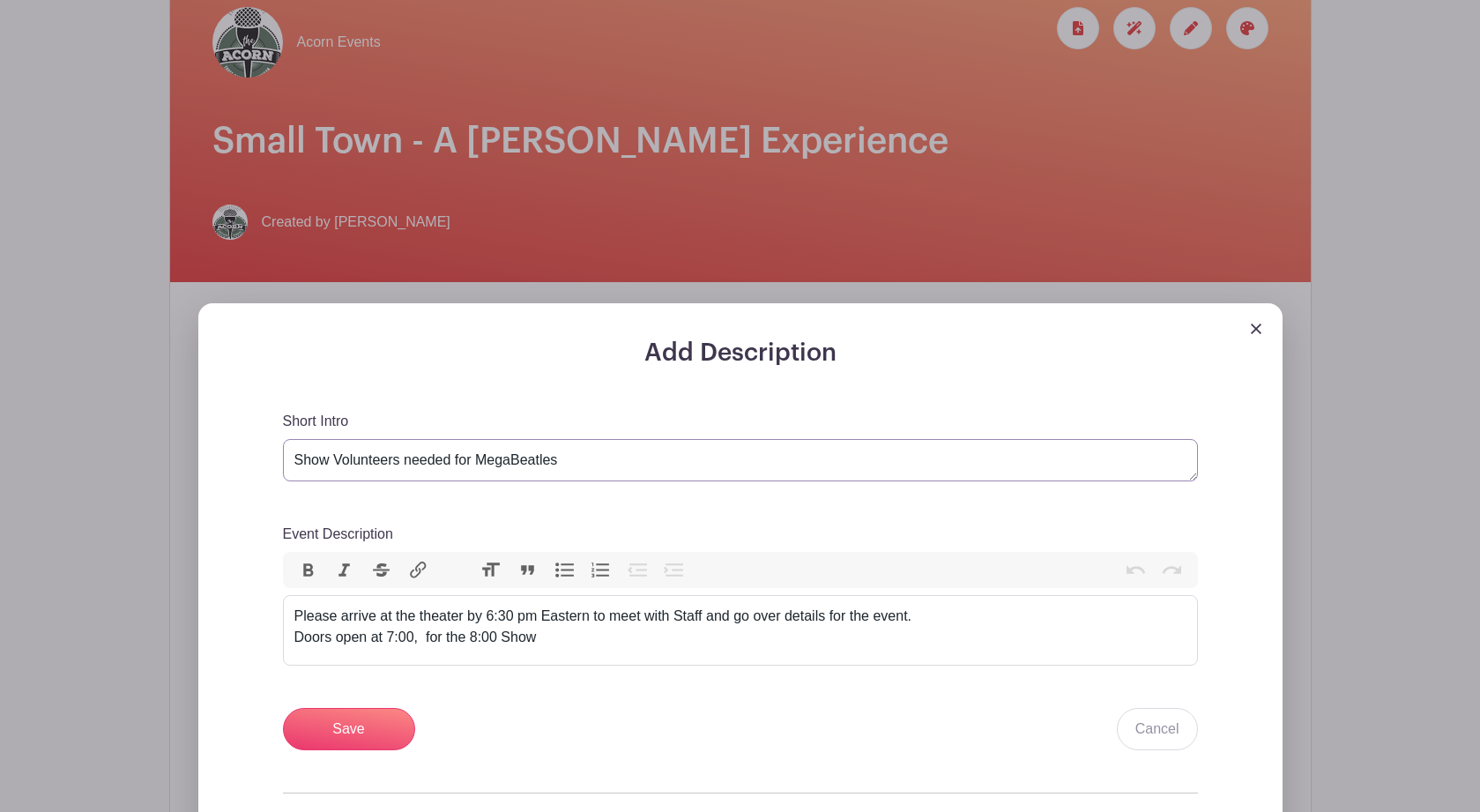
drag, startPoint x: 559, startPoint y: 467, endPoint x: 480, endPoint y: 470, distance: 79.1
click at [480, 470] on textarea "Show Volunteers needed for MegaBeatles" at bounding box center [740, 460] width 915 height 42
paste textarea "Small Town - A [PERSON_NAME] Experience"
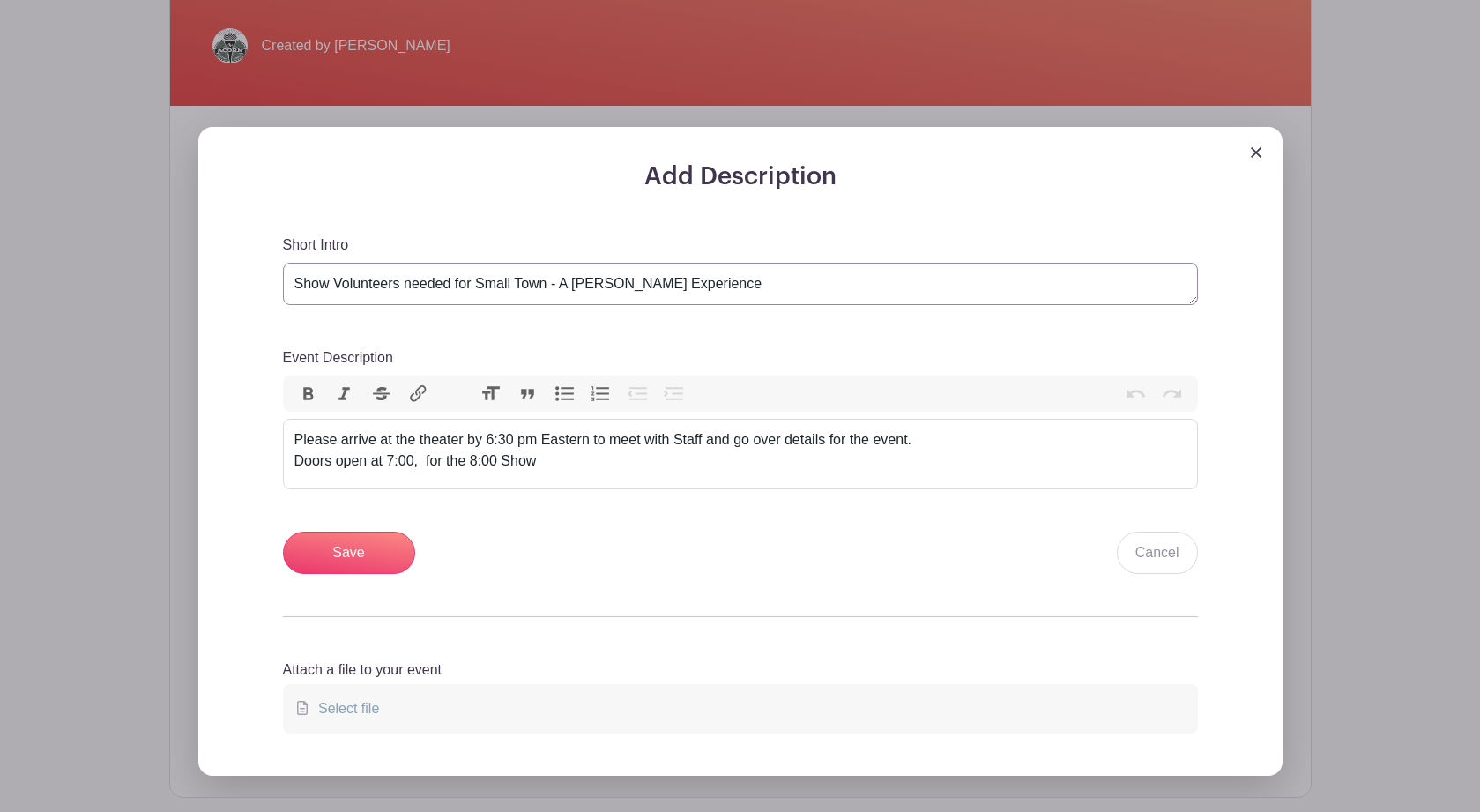
scroll to position [495, 0]
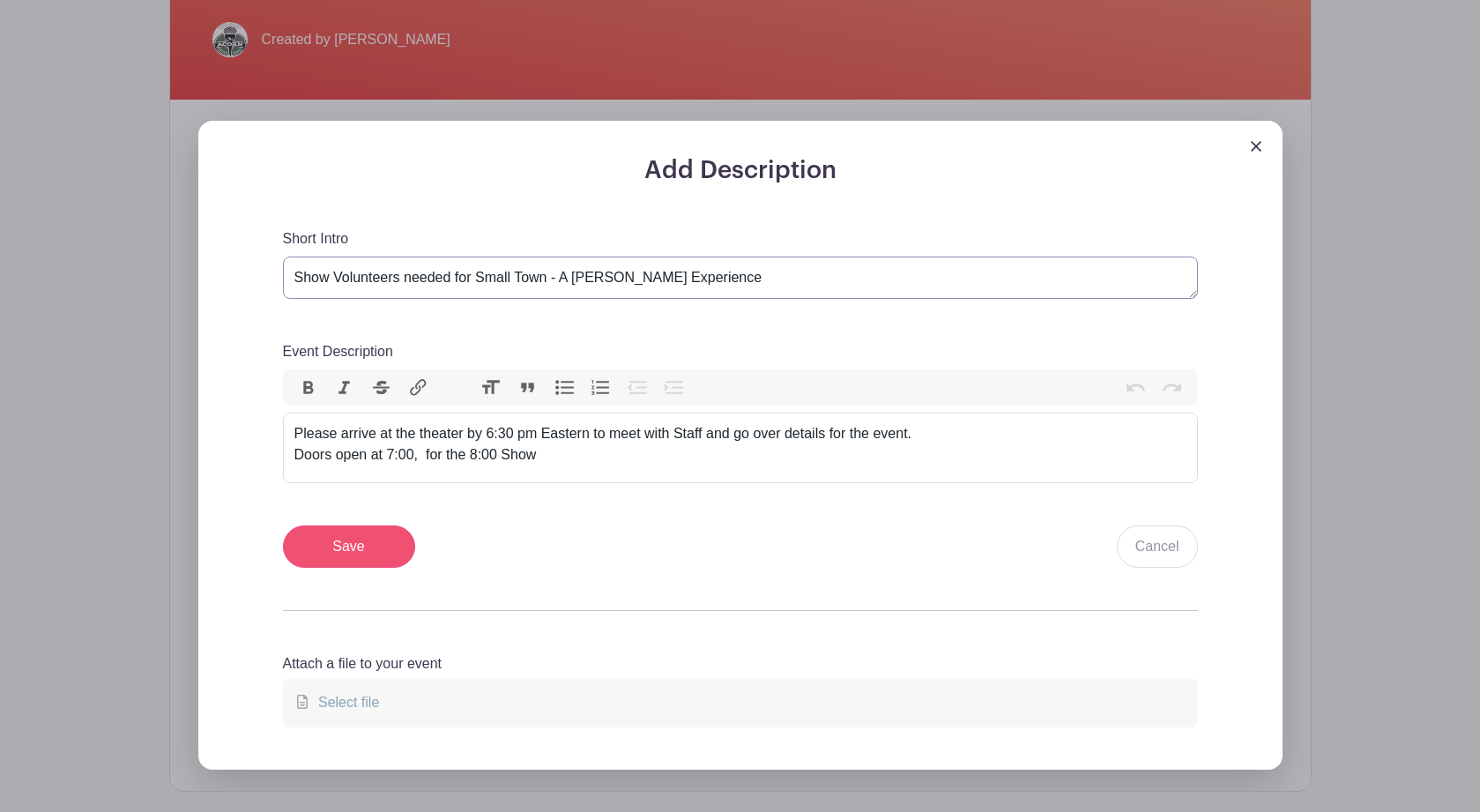
type textarea "Show Volunteers needed for Small Town - A John Mellencamp Experience"
click at [372, 551] on input "Save" at bounding box center [348, 546] width 132 height 42
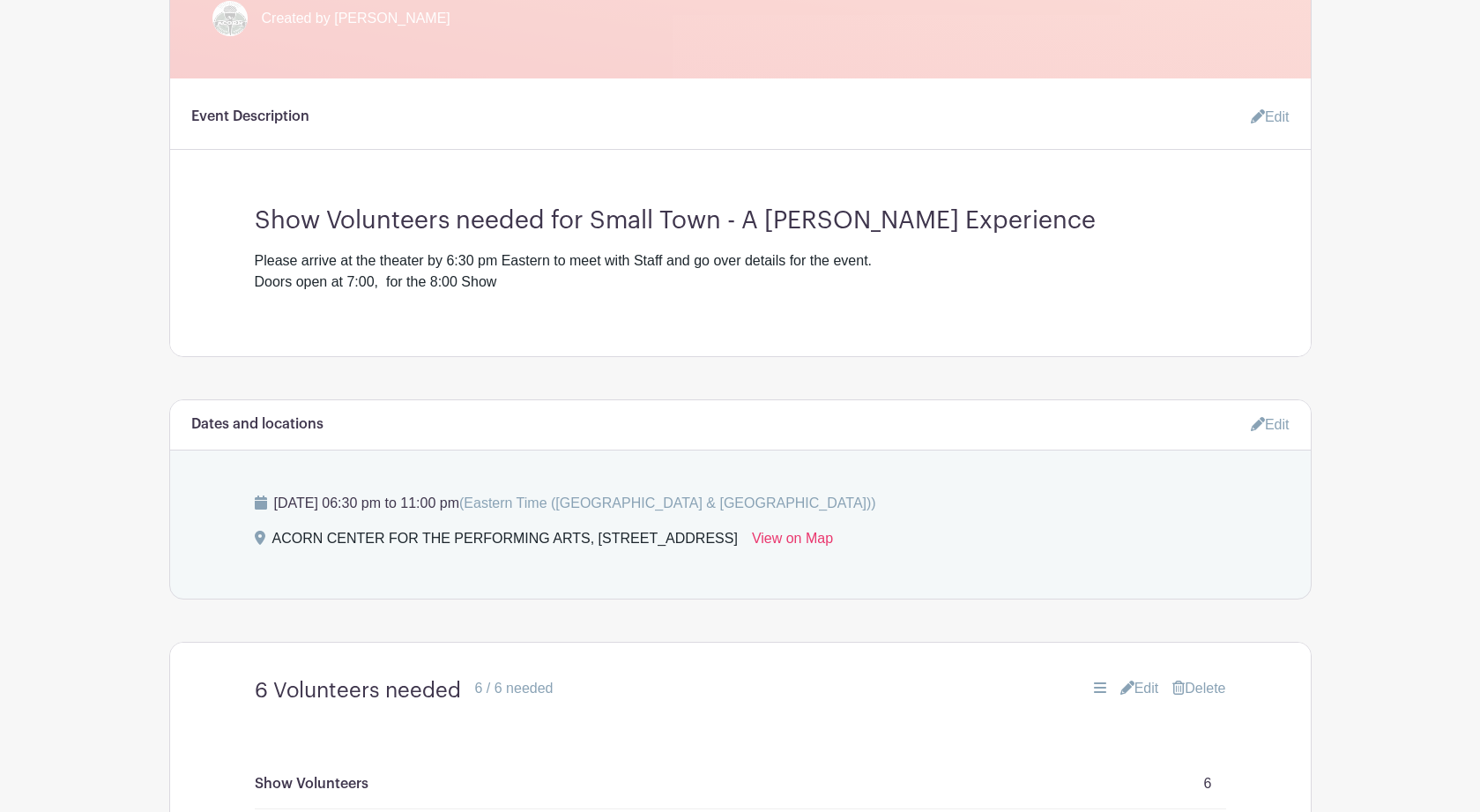
scroll to position [663, 0]
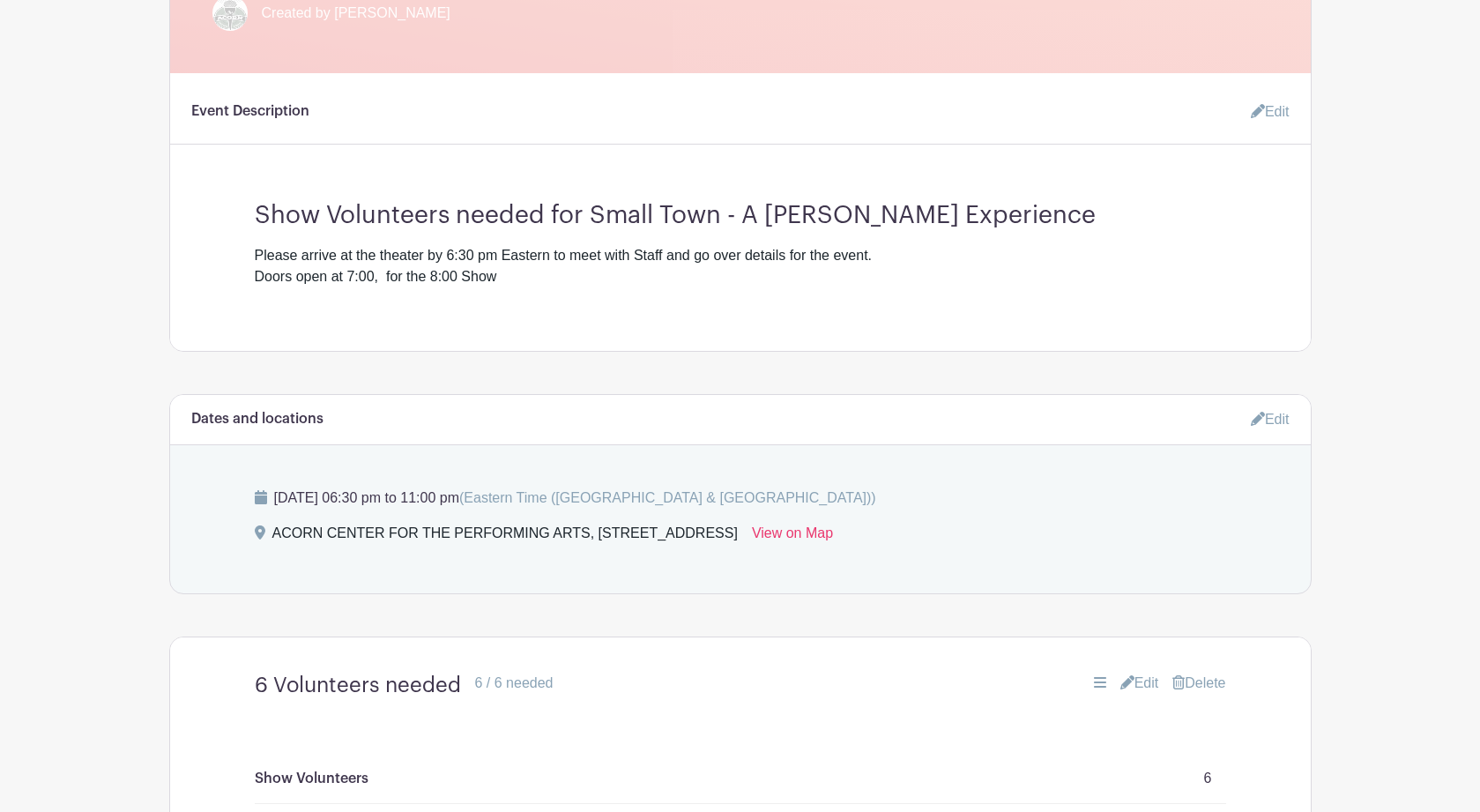
click at [1274, 425] on link "Edit" at bounding box center [1269, 419] width 38 height 29
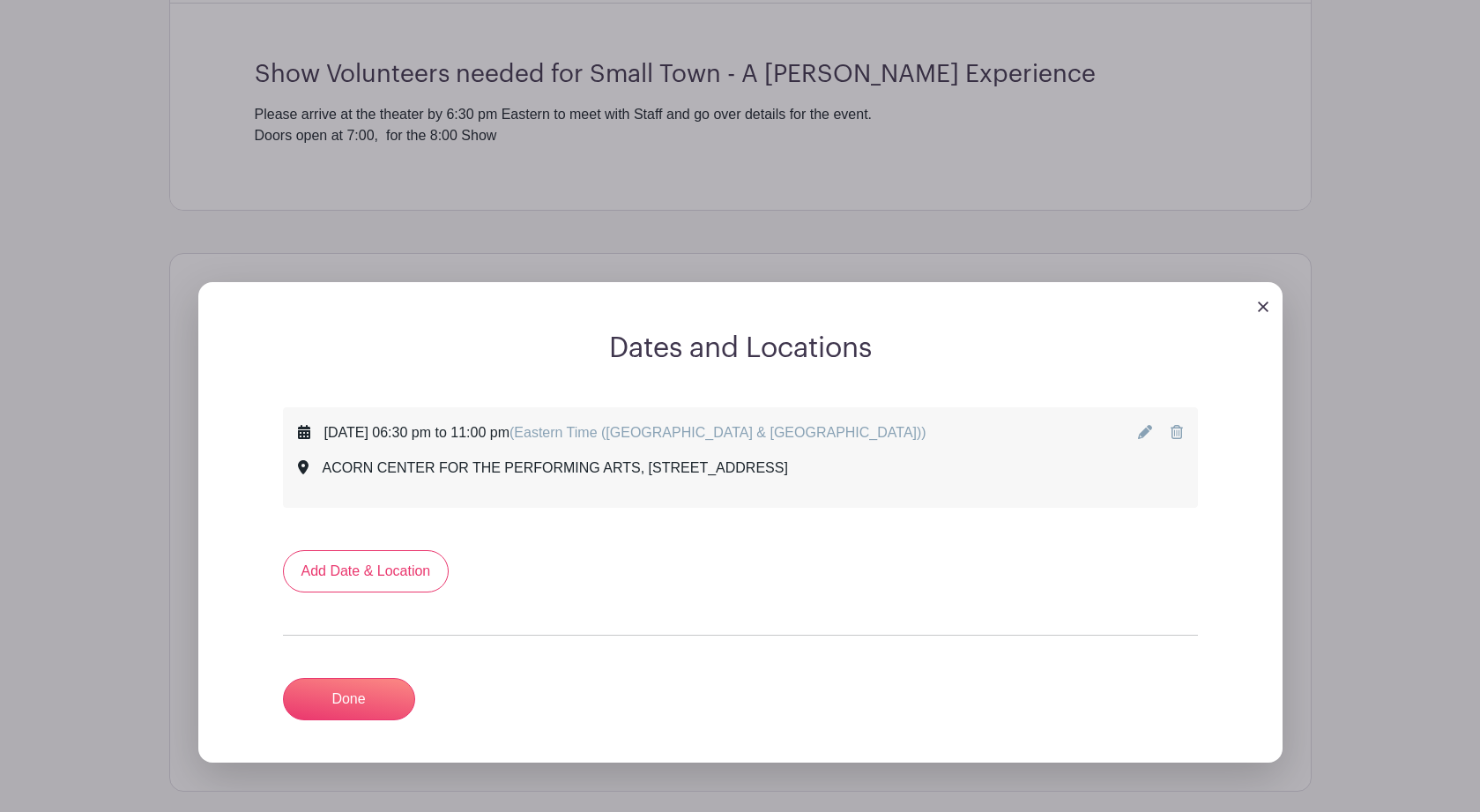
scroll to position [815, 0]
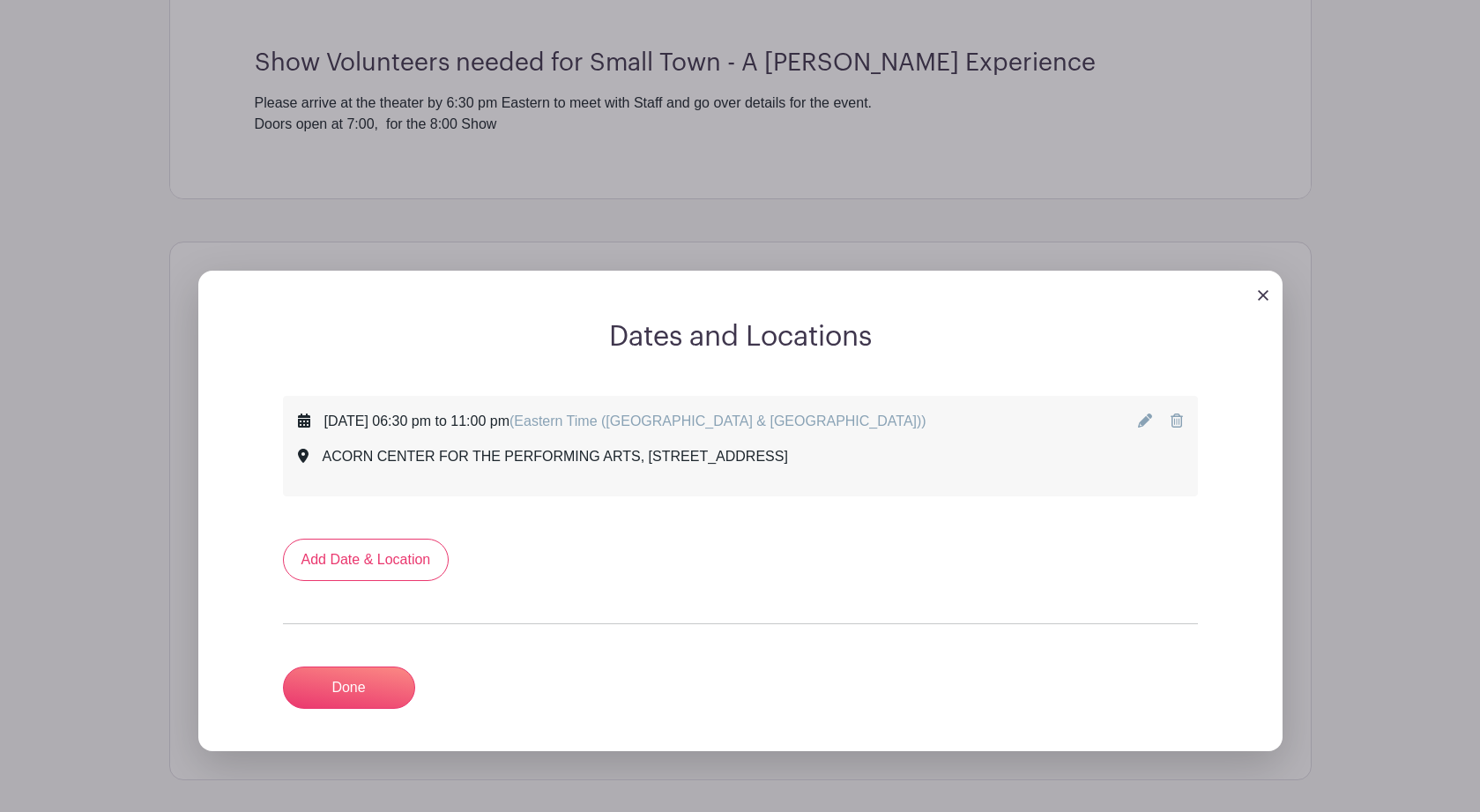
click at [1144, 424] on icon at bounding box center [1145, 420] width 14 height 14
select select "9"
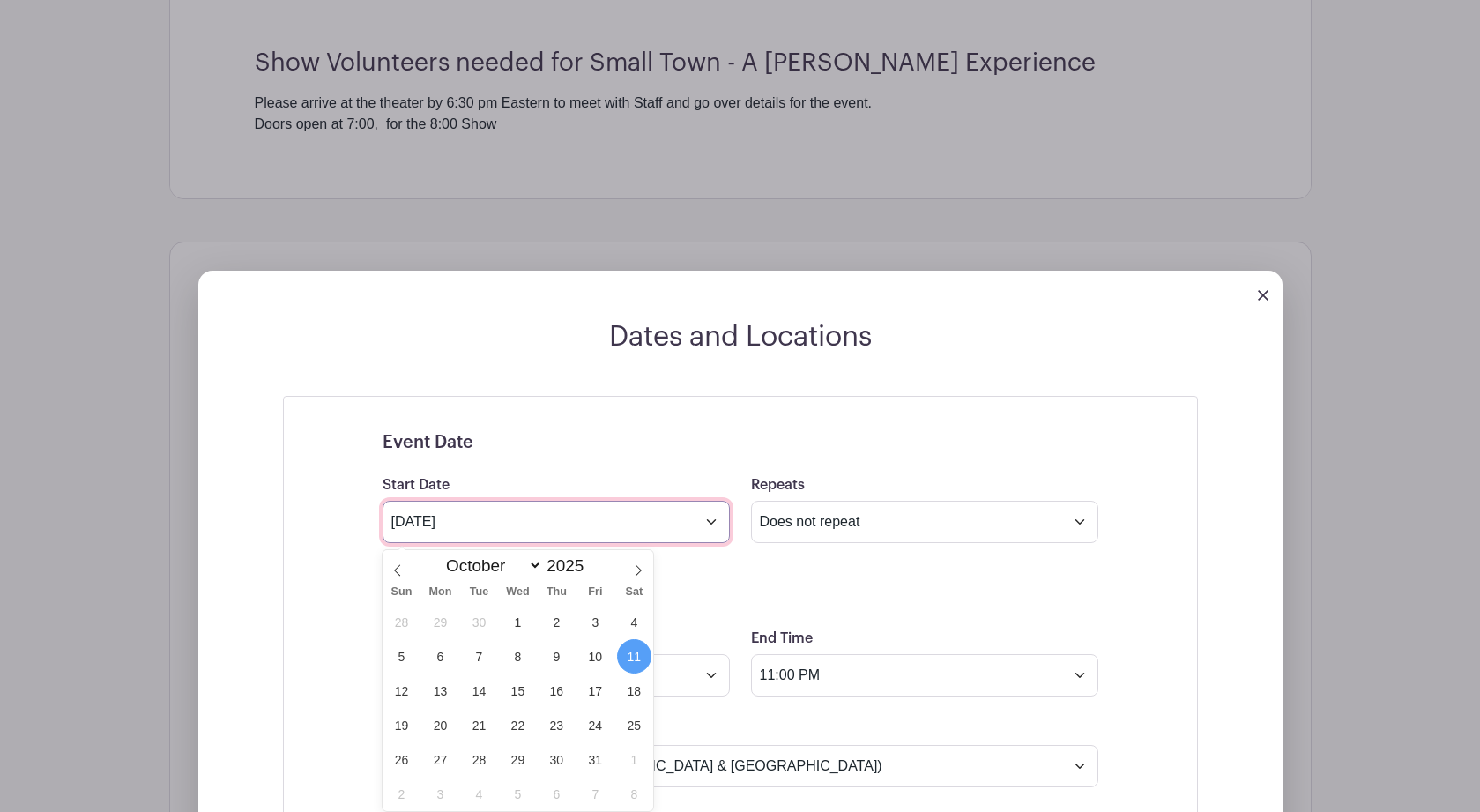
click at [707, 529] on input "Oct 11 2025" at bounding box center [555, 521] width 348 height 42
click at [630, 691] on span "18" at bounding box center [634, 690] width 35 height 35
type input "Oct 18 2025"
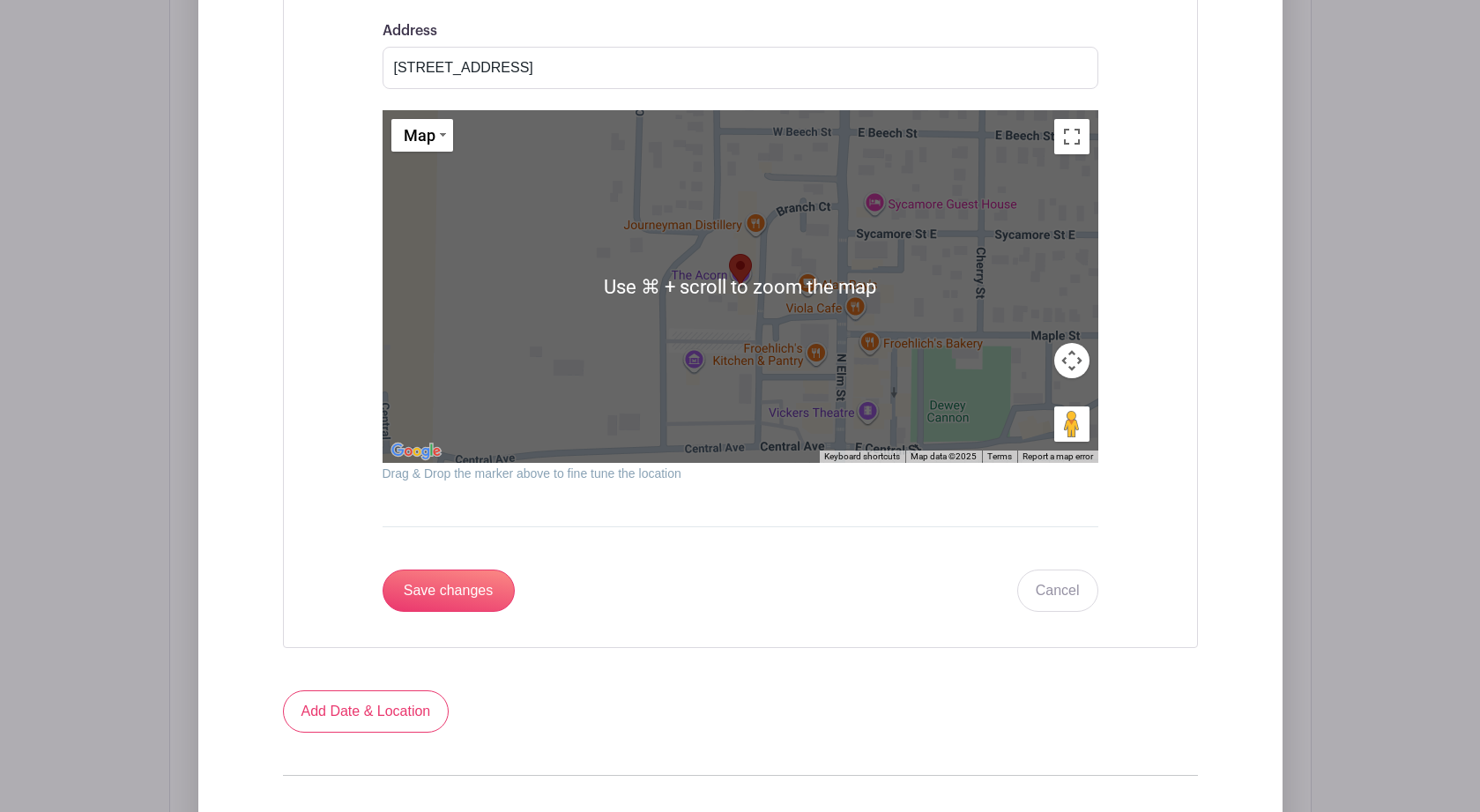
scroll to position [1992, 0]
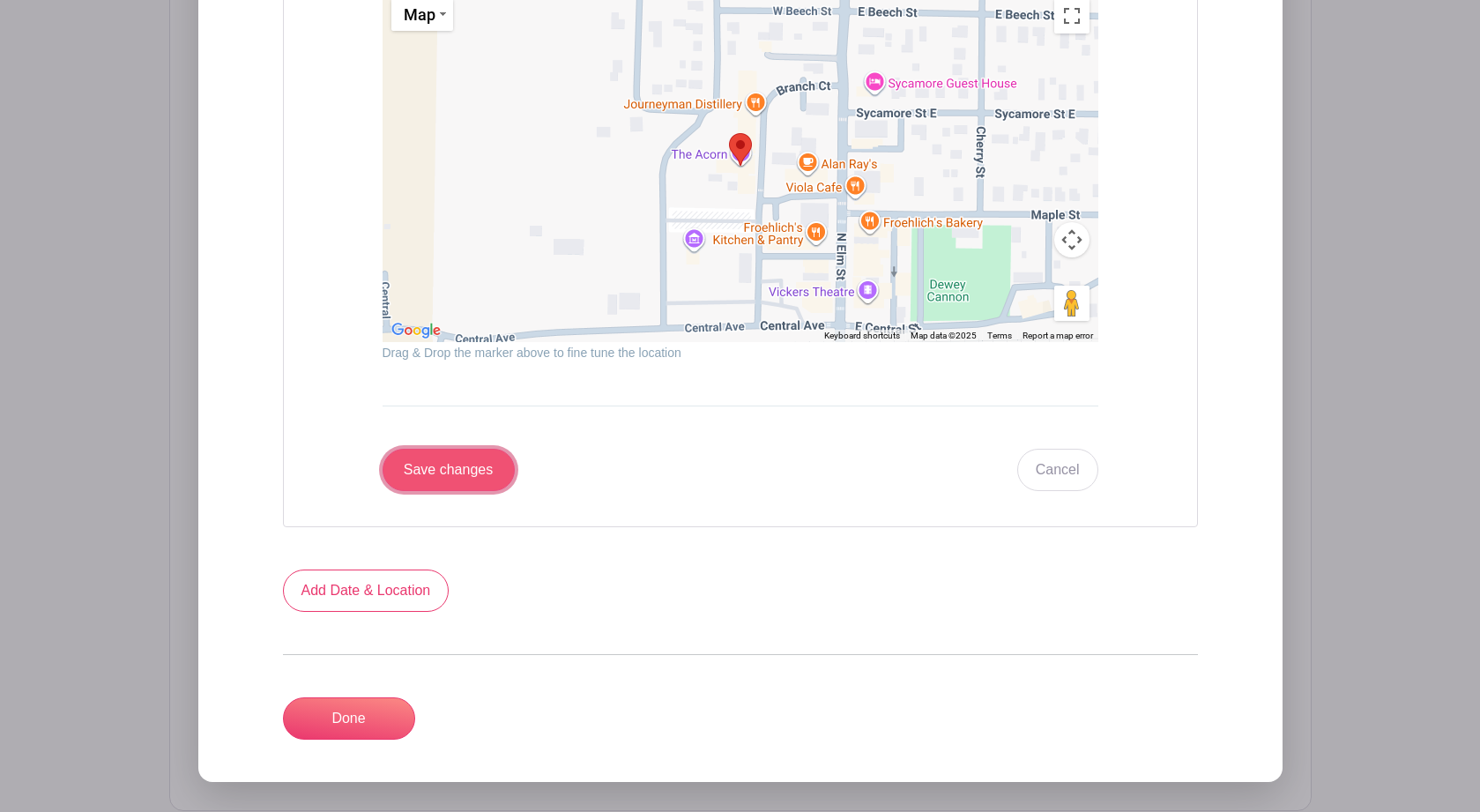
click at [427, 481] on input "Save changes" at bounding box center [448, 469] width 132 height 42
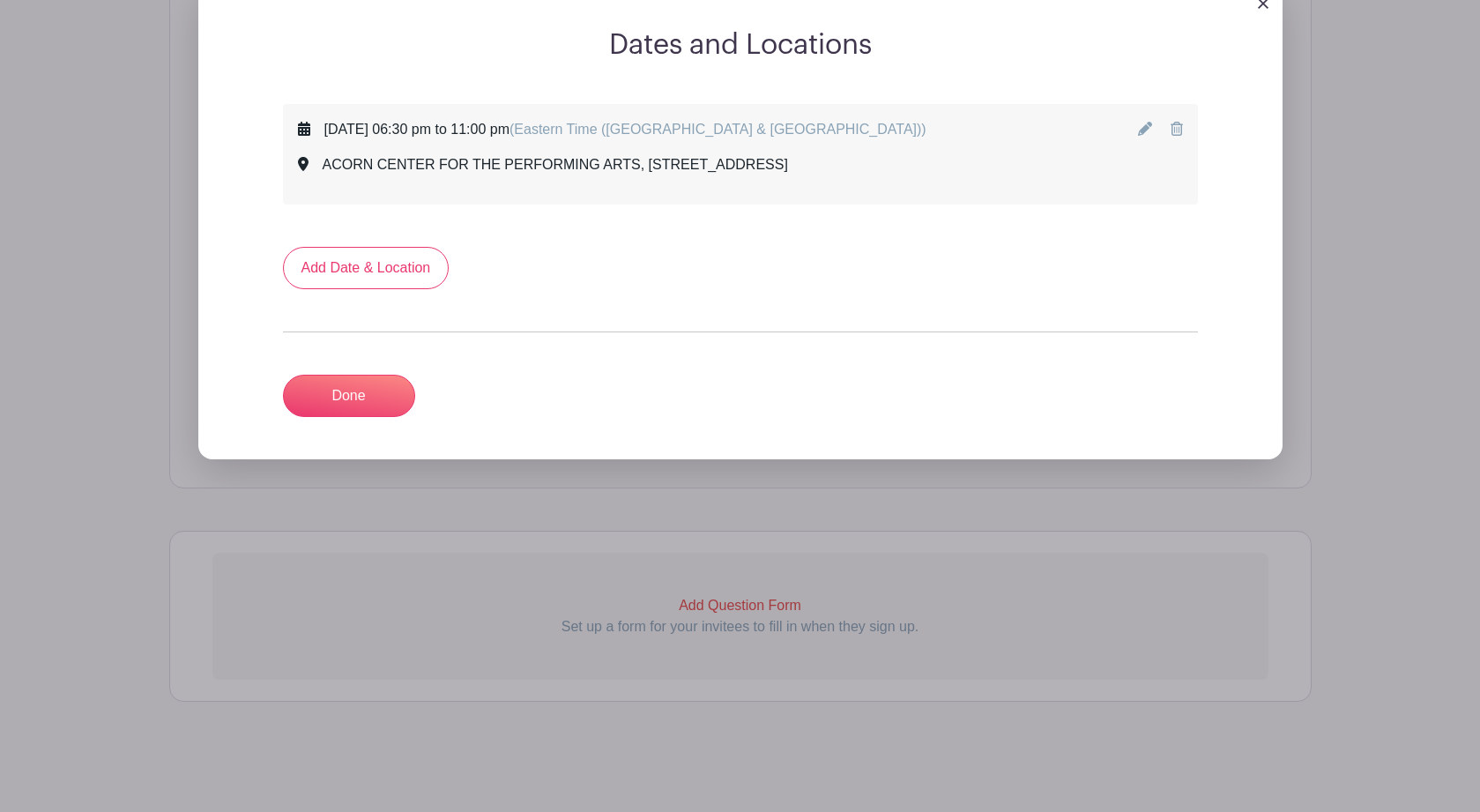
scroll to position [969, 0]
click at [337, 395] on link "Done" at bounding box center [348, 395] width 132 height 42
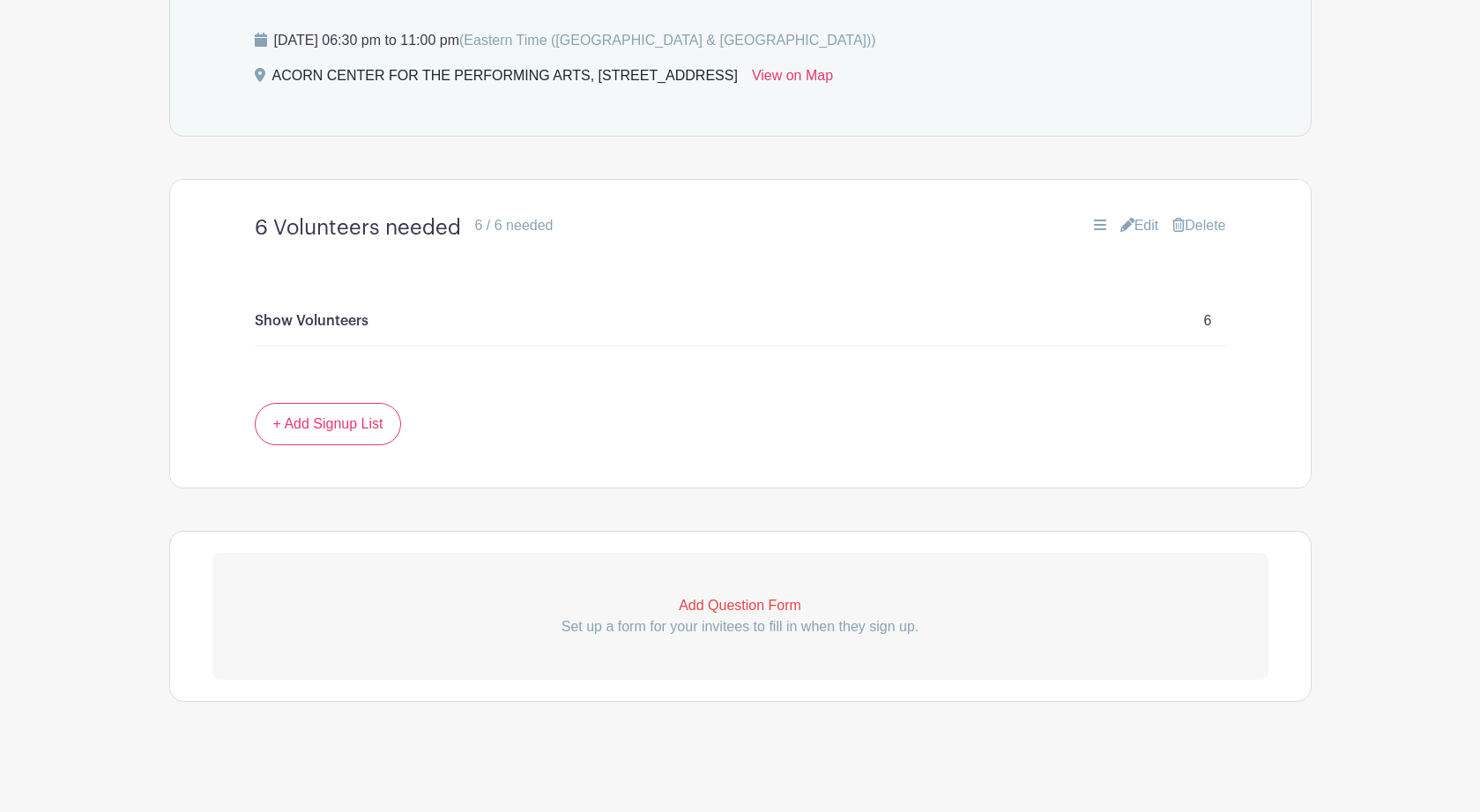
scroll to position [0, 0]
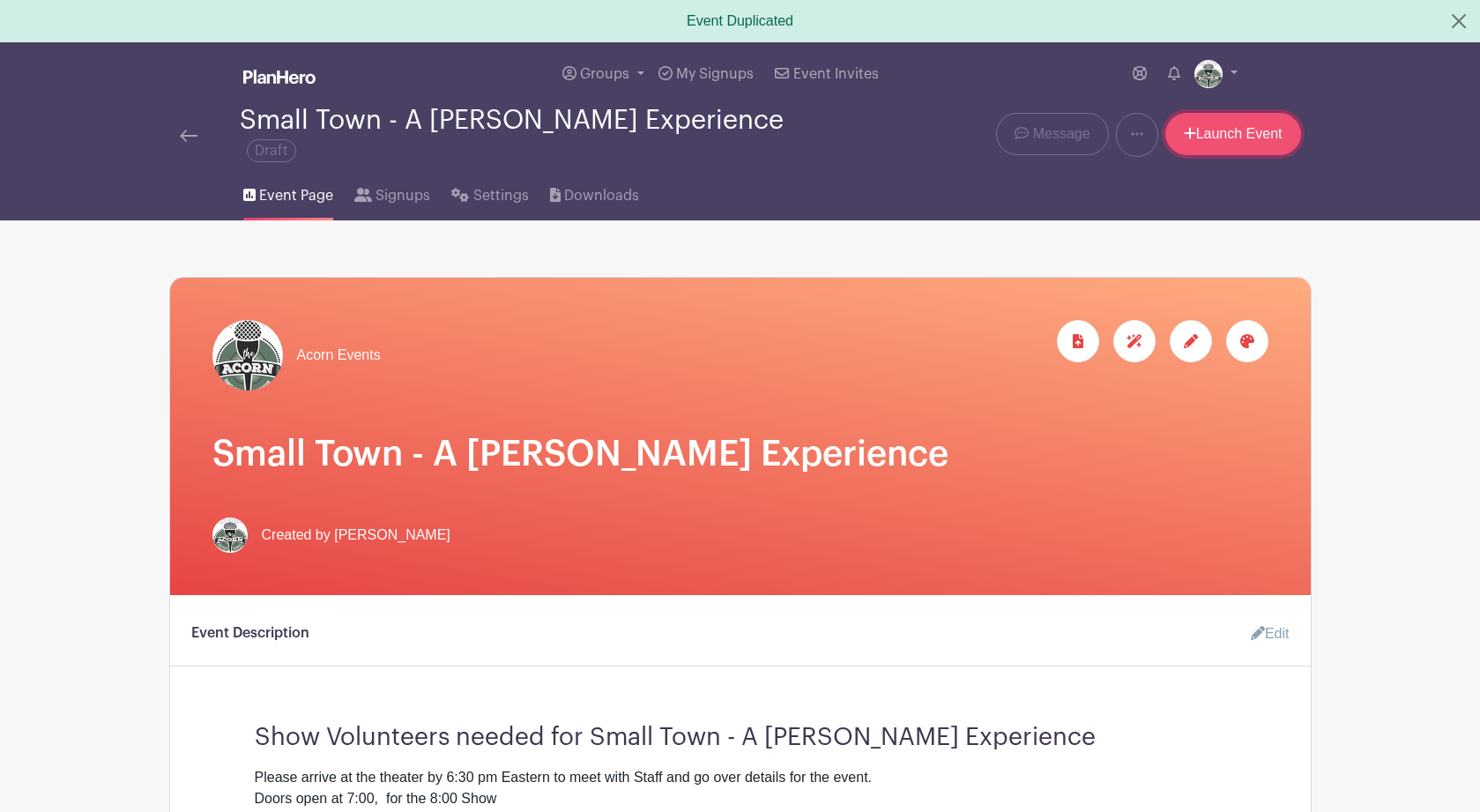
click at [1212, 135] on link "Launch Event" at bounding box center [1233, 133] width 136 height 42
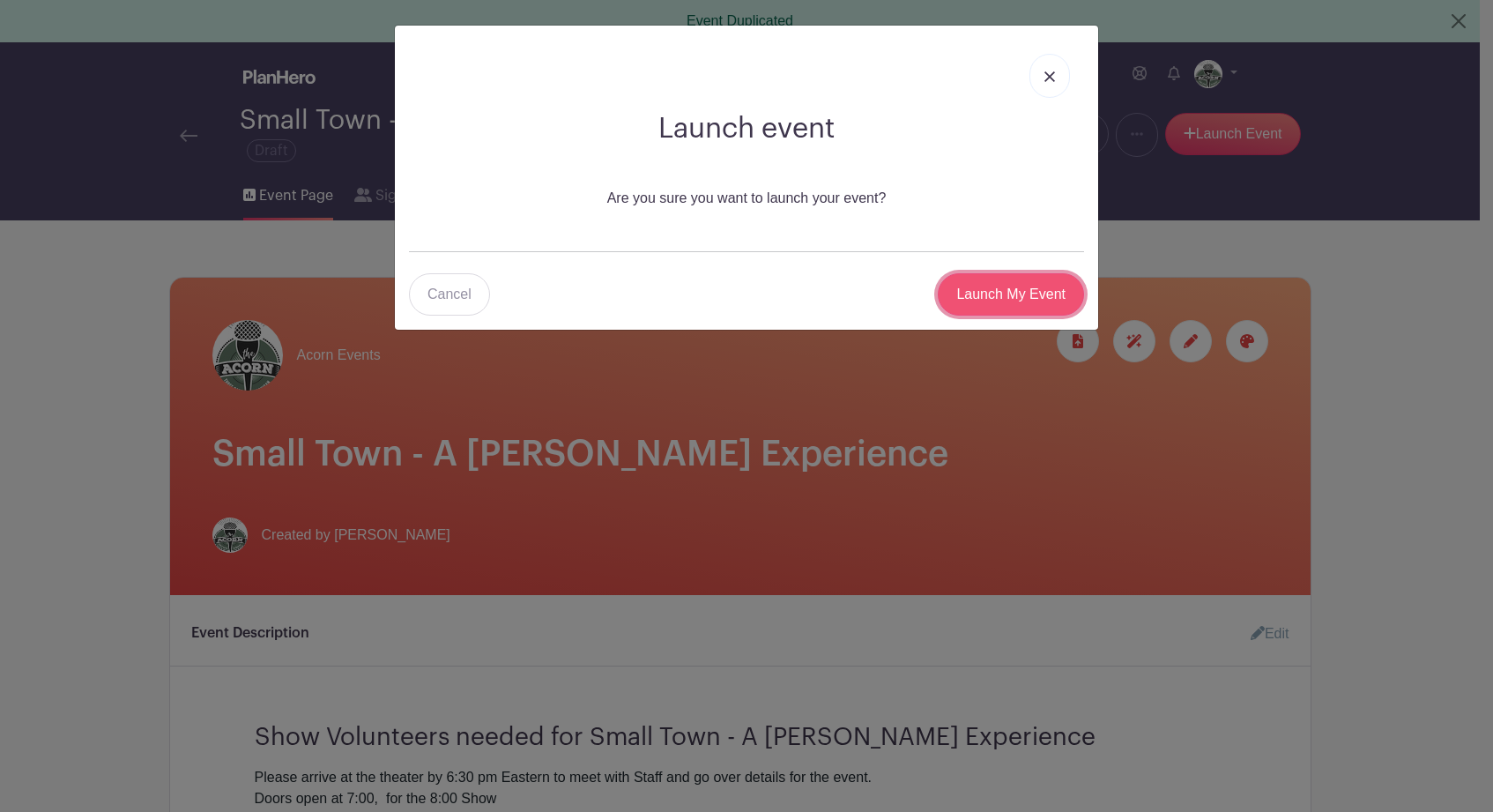
click at [990, 293] on input "Launch My Event" at bounding box center [1011, 294] width 146 height 42
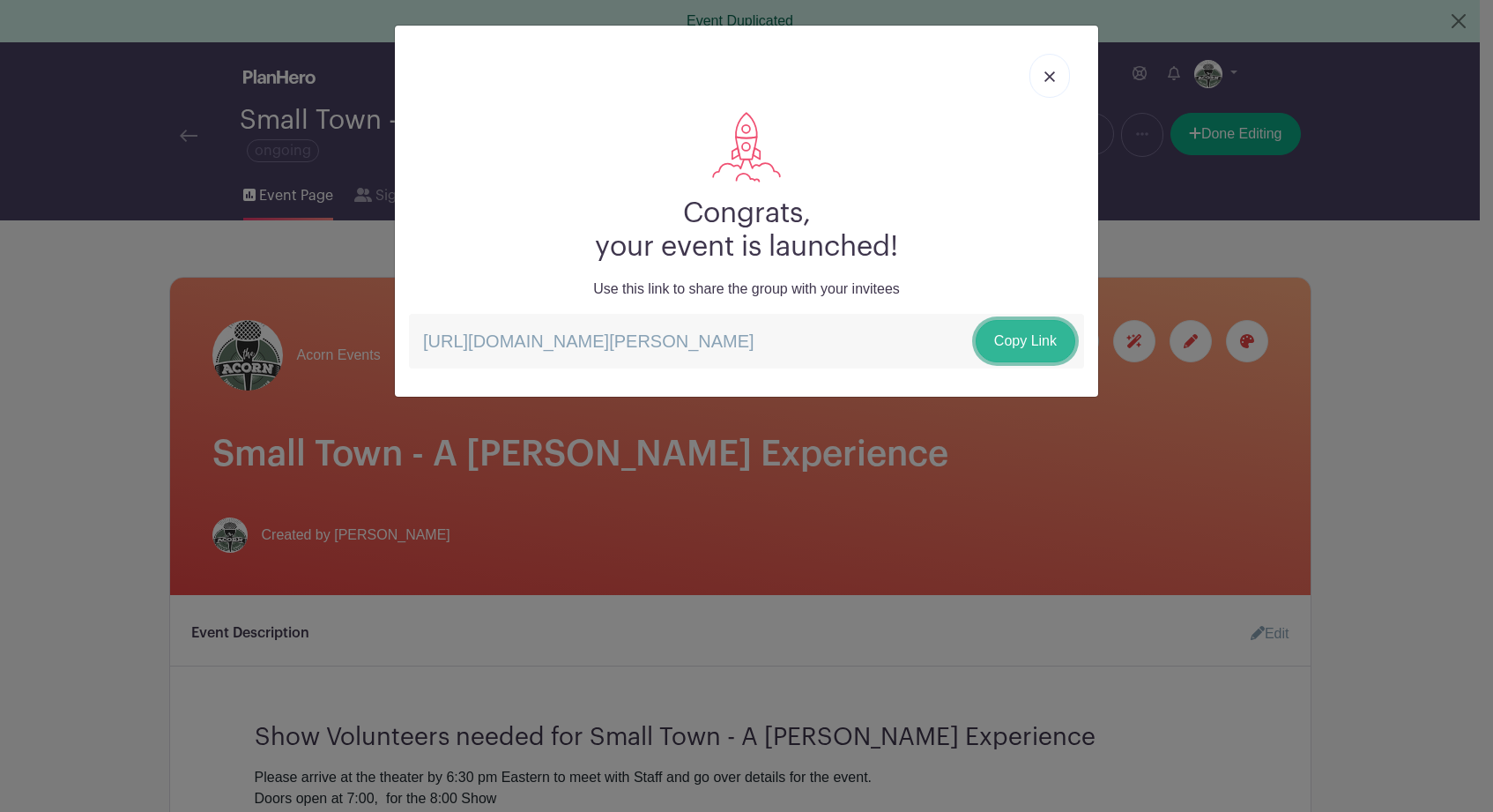
click at [1047, 345] on link "Copy Link" at bounding box center [1026, 341] width 99 height 42
click at [1050, 76] on img at bounding box center [1049, 76] width 10 height 10
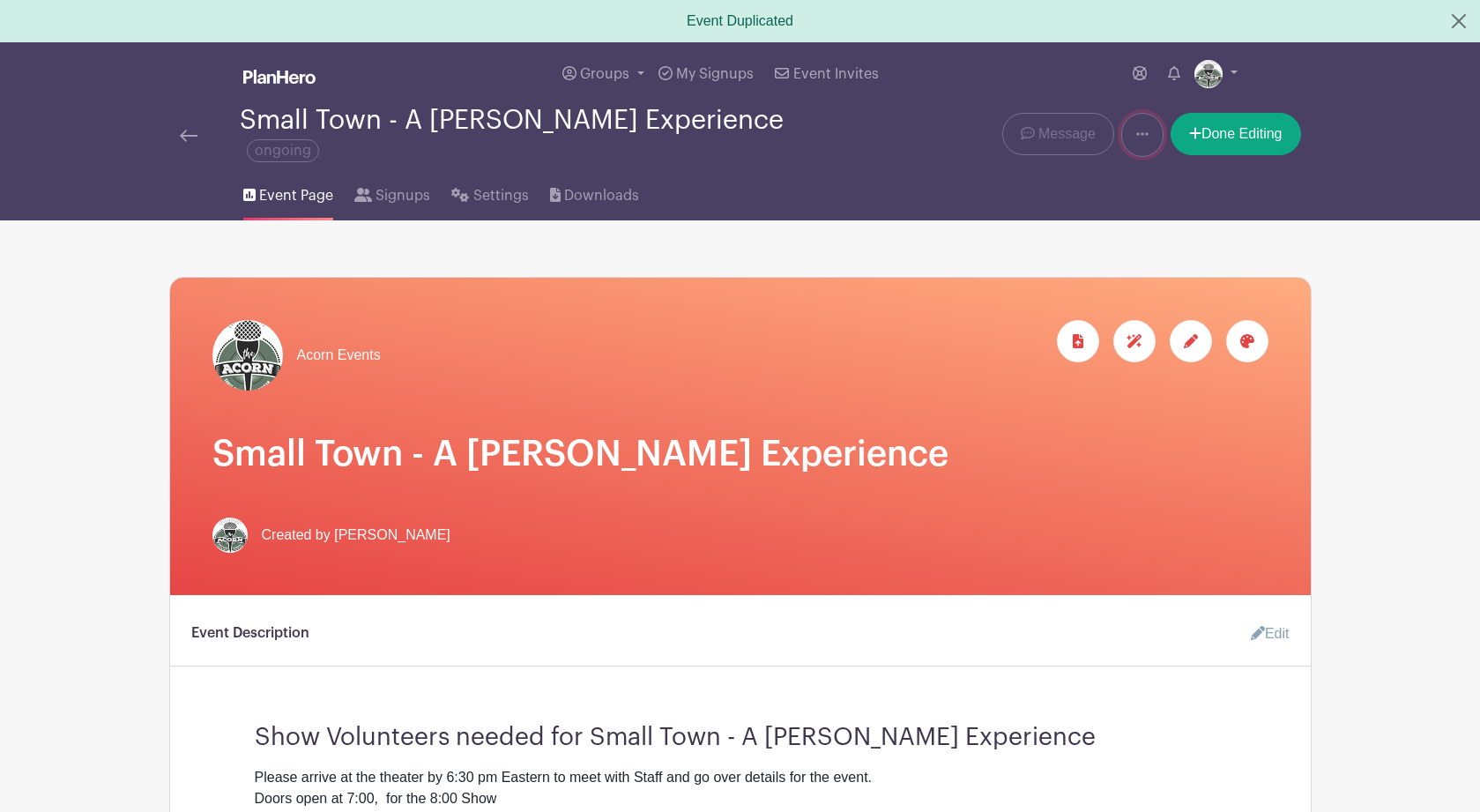
click at [1136, 136] on icon at bounding box center [1142, 134] width 12 height 4
click at [1155, 180] on link "Duplicate" at bounding box center [1191, 181] width 140 height 28
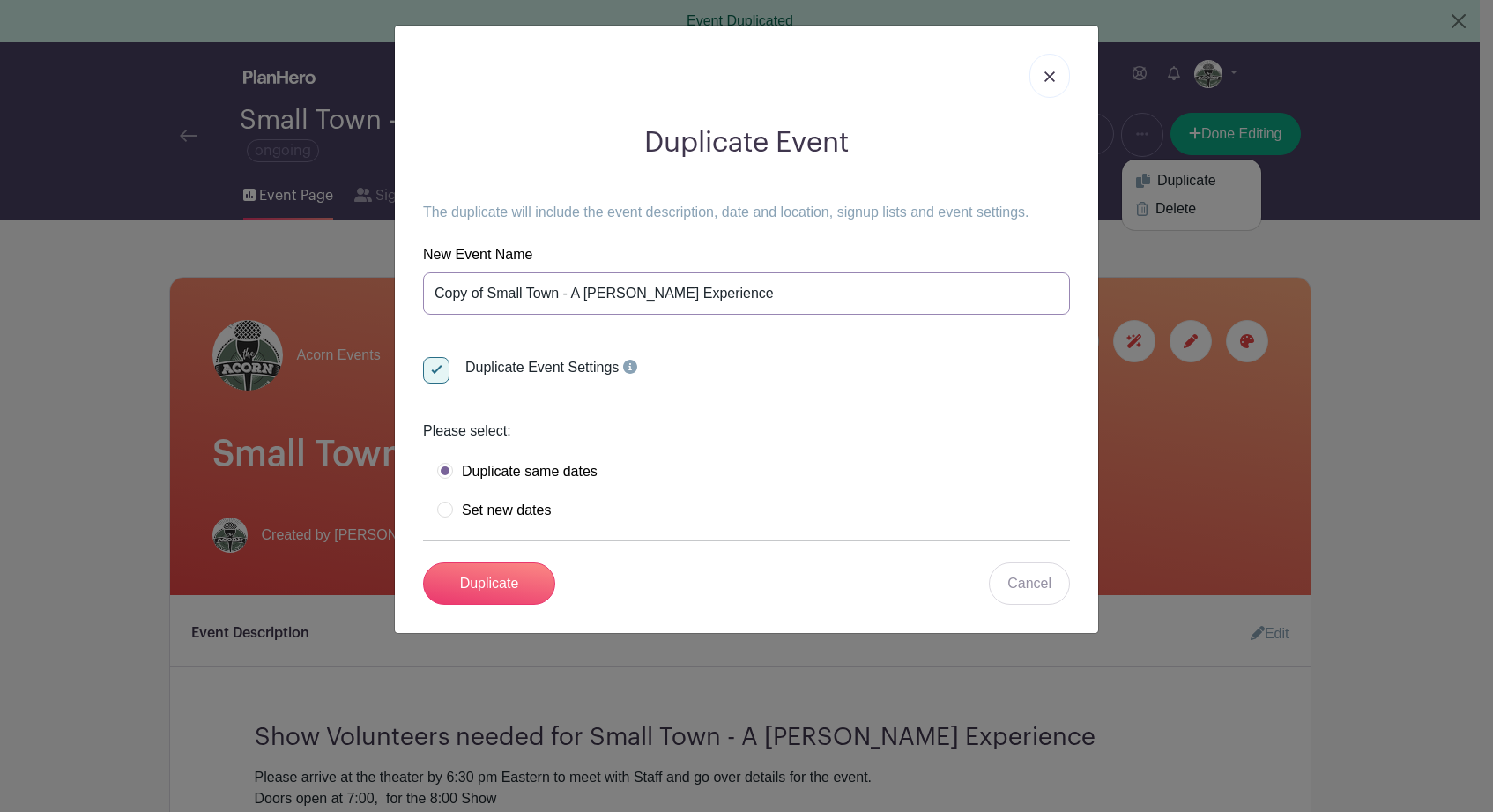
drag, startPoint x: 775, startPoint y: 295, endPoint x: 428, endPoint y: 301, distance: 347.1
click at [428, 301] on input "Copy of Small Town - A John Mellencamp Experience" at bounding box center [746, 293] width 647 height 42
paste input "Open Mic Night featuring [PERSON_NAME]"
type input "Open Mic Night featuring [PERSON_NAME]"
click at [448, 506] on label "Set new dates" at bounding box center [494, 509] width 113 height 18
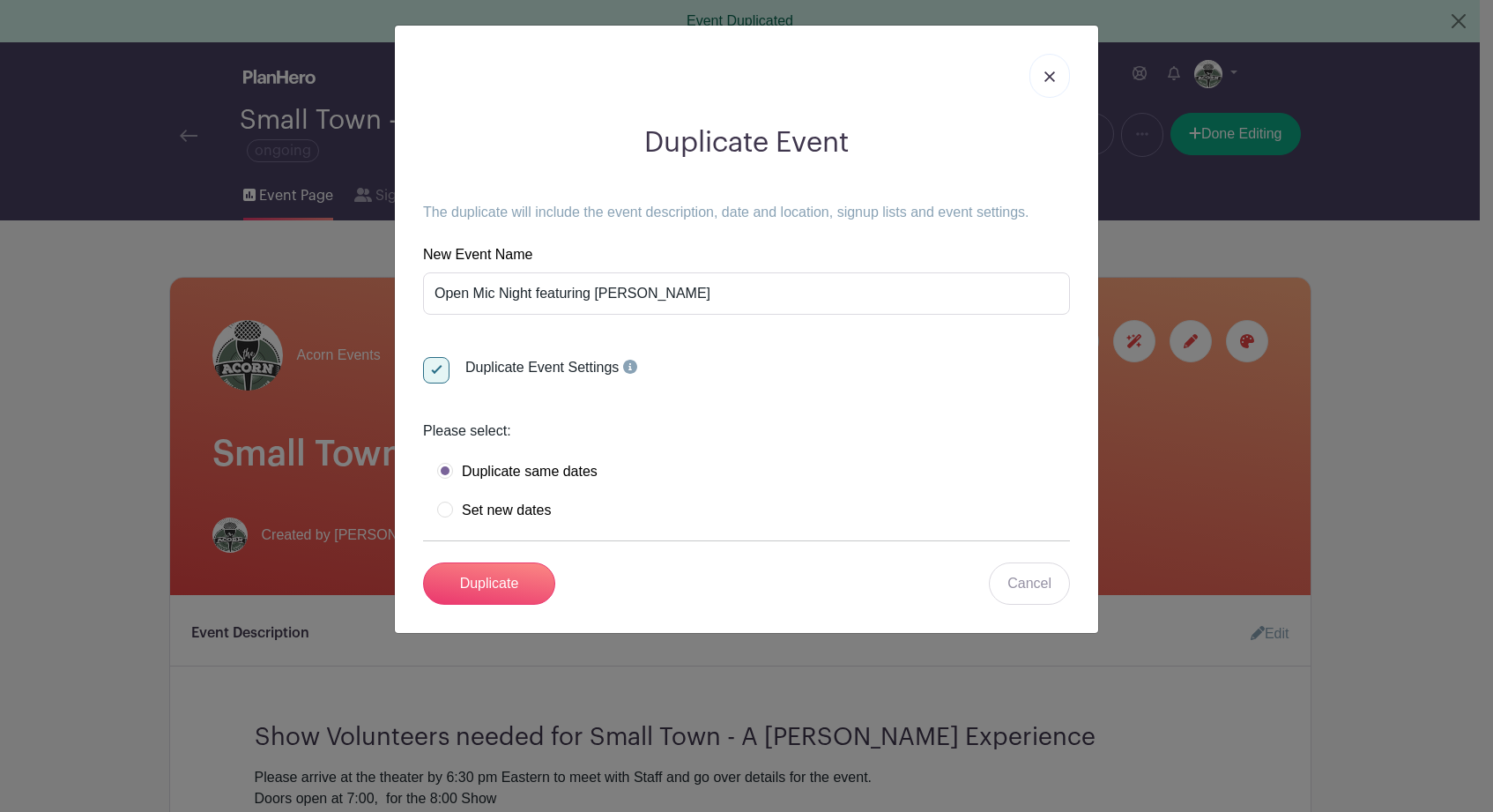
radio input "true"
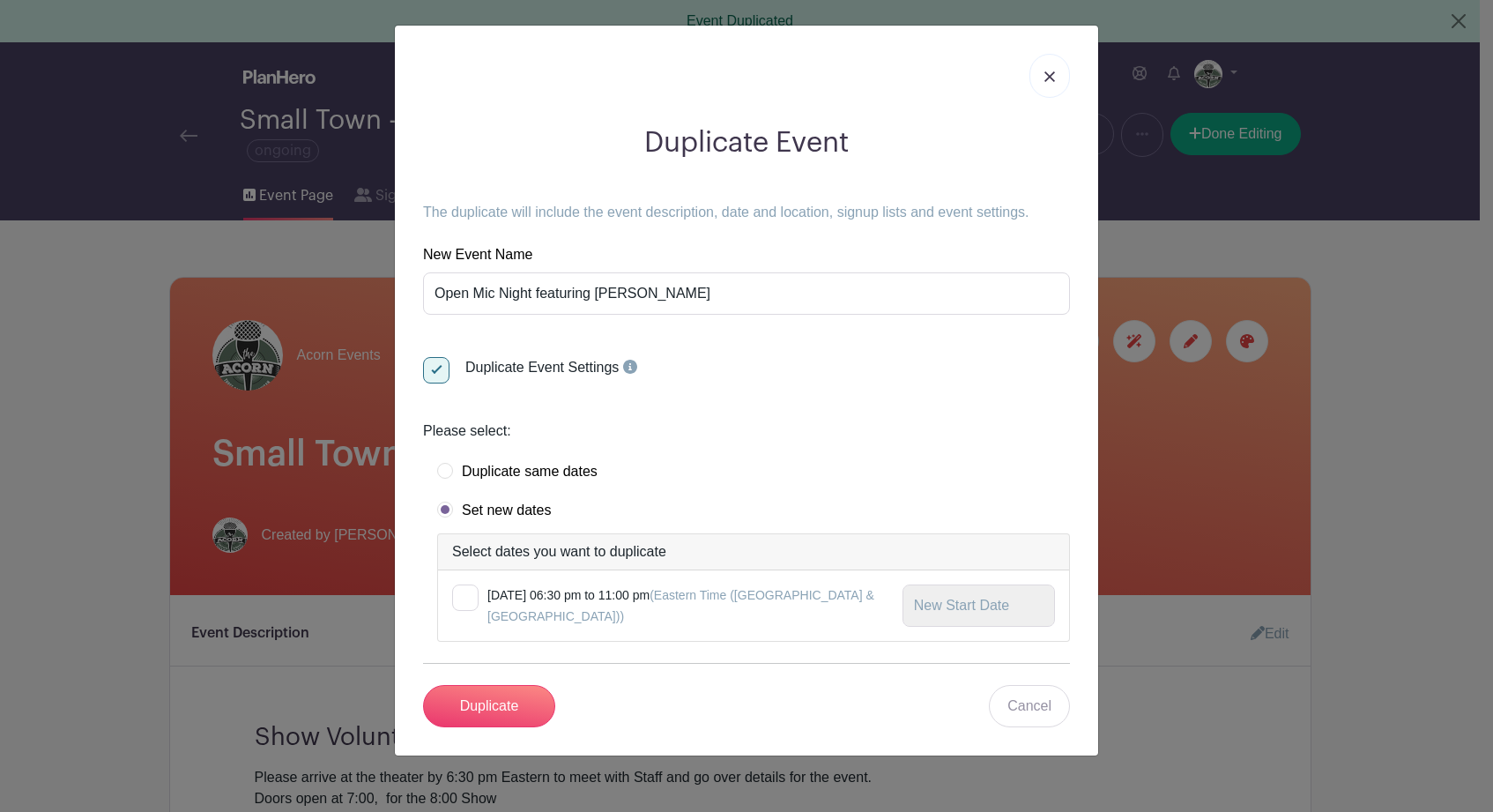
click at [441, 467] on label "Duplicate same dates" at bounding box center [517, 471] width 160 height 18
radio input "true"
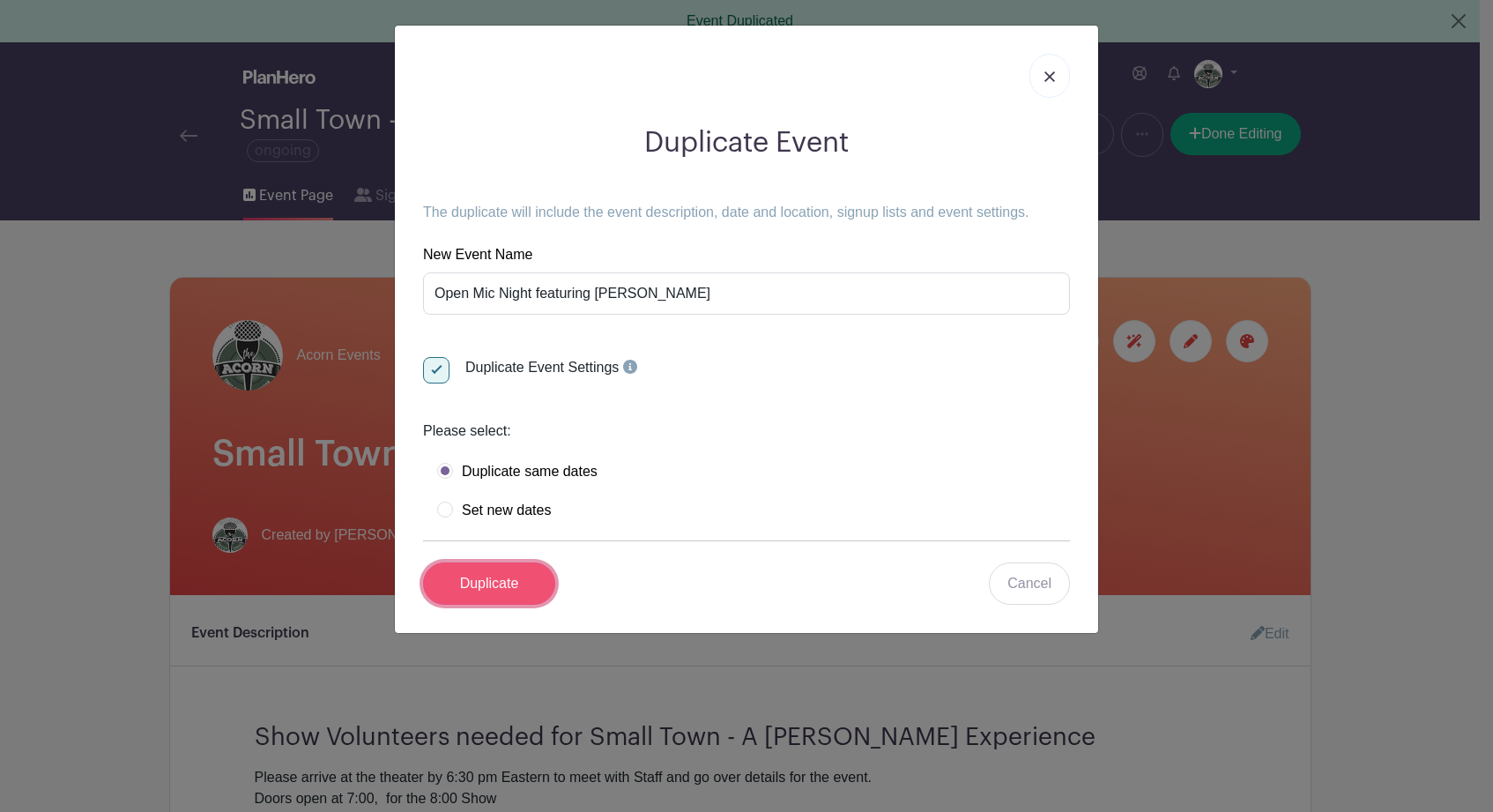
click at [479, 583] on input "Duplicate" at bounding box center [489, 583] width 132 height 42
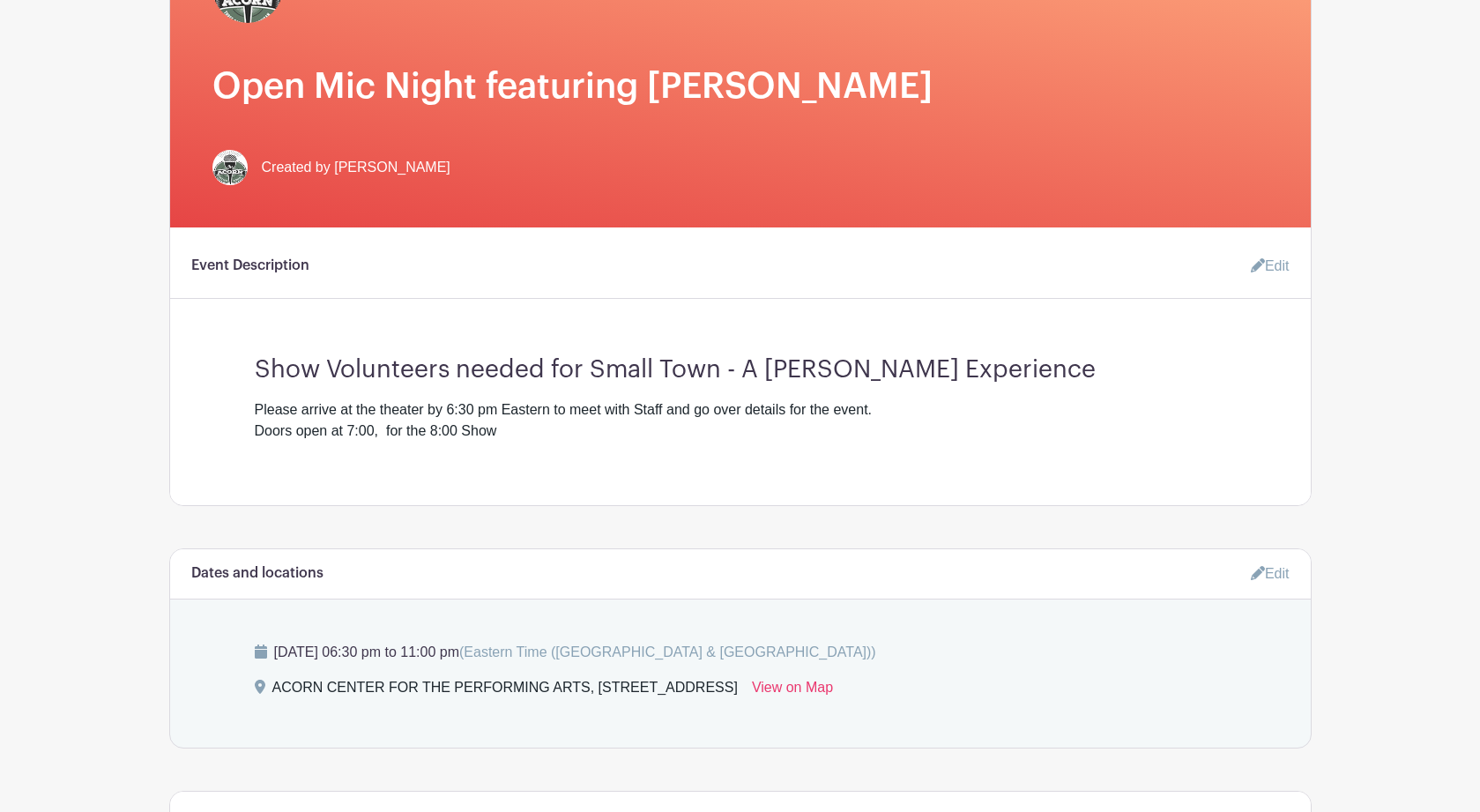
scroll to position [405, 0]
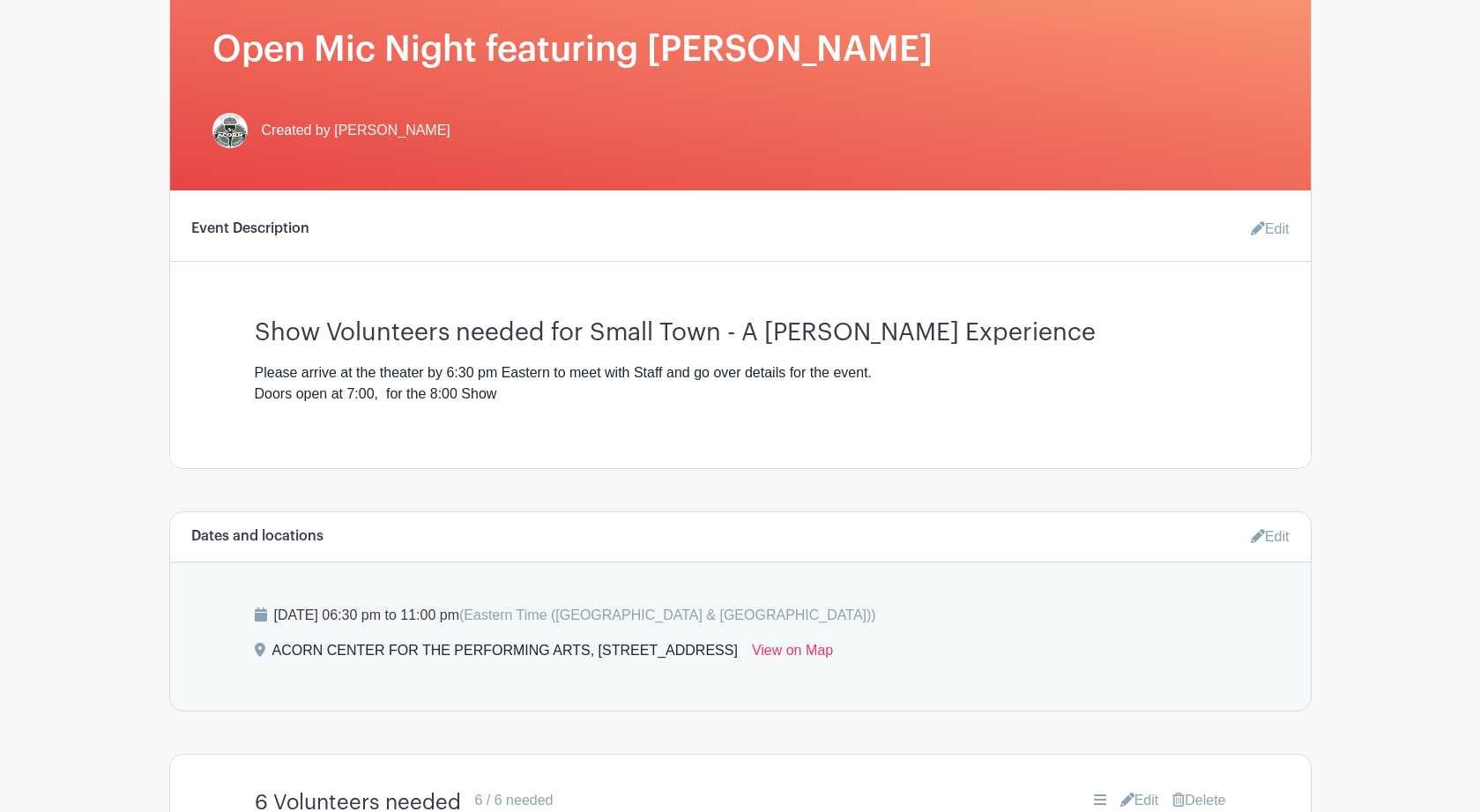
click at [1280, 235] on link "Edit" at bounding box center [1263, 229] width 52 height 36
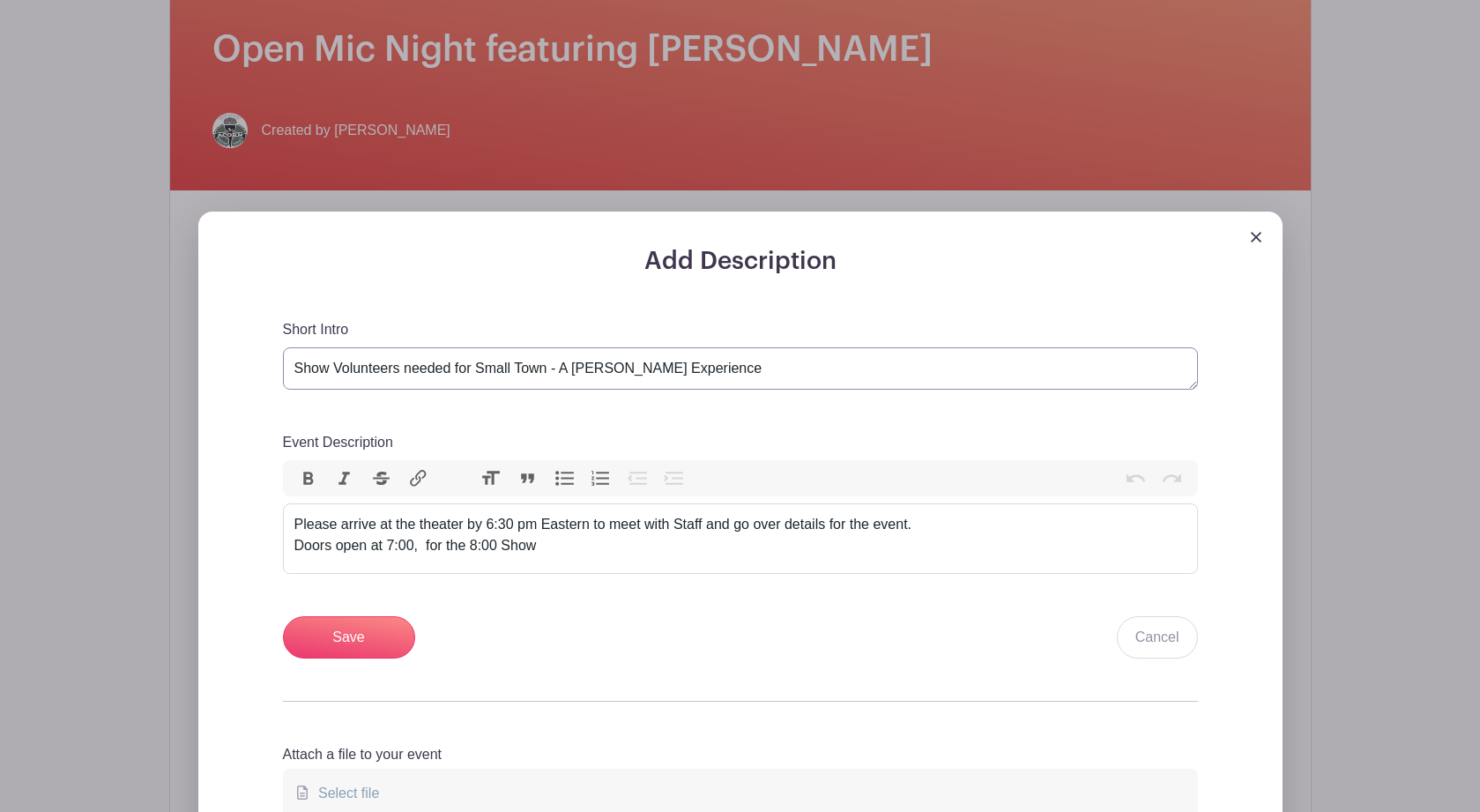
drag, startPoint x: 766, startPoint y: 375, endPoint x: 480, endPoint y: 379, distance: 286.0
click at [480, 379] on textarea "Show Volunteers needed for Small Town - A John Mellencamp Experience" at bounding box center [740, 368] width 915 height 42
paste textarea "Open Mic Night featuring [PERSON_NAME]"
type textarea "Show Volunteers needed for Open Mic Night featuring Ellen Wallenfang"
click at [462, 547] on div "Please arrive at the theater by 6:30 pm Eastern to meet with Staff and go over …" at bounding box center [740, 535] width 892 height 42
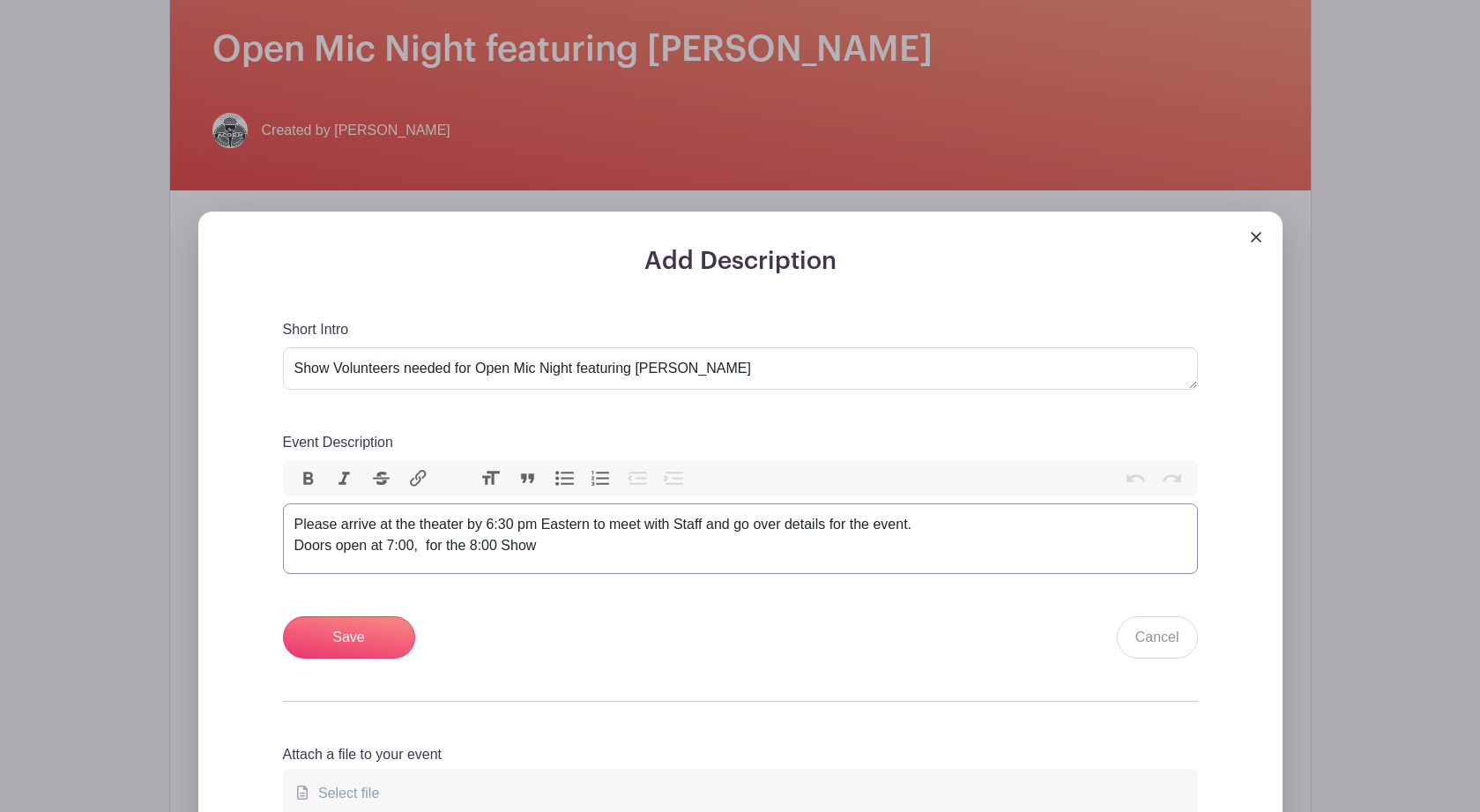
click at [462, 547] on div "Please arrive at the theater by 6:30 pm Eastern to meet with Staff and go over …" at bounding box center [740, 535] width 892 height 42
click at [493, 534] on div "Please arrive at the theater by 6:30 pm Eastern to meet with Staff and go over …" at bounding box center [740, 535] width 892 height 42
click at [478, 550] on div "Please arrive at the theater by 5:30 pm Eastern to meet with Staff and go over …" at bounding box center [740, 535] width 892 height 42
click at [393, 550] on div "Please arrive at the theater by 5:30 pm Eastern to meet with Staff and go over …" at bounding box center [740, 535] width 892 height 42
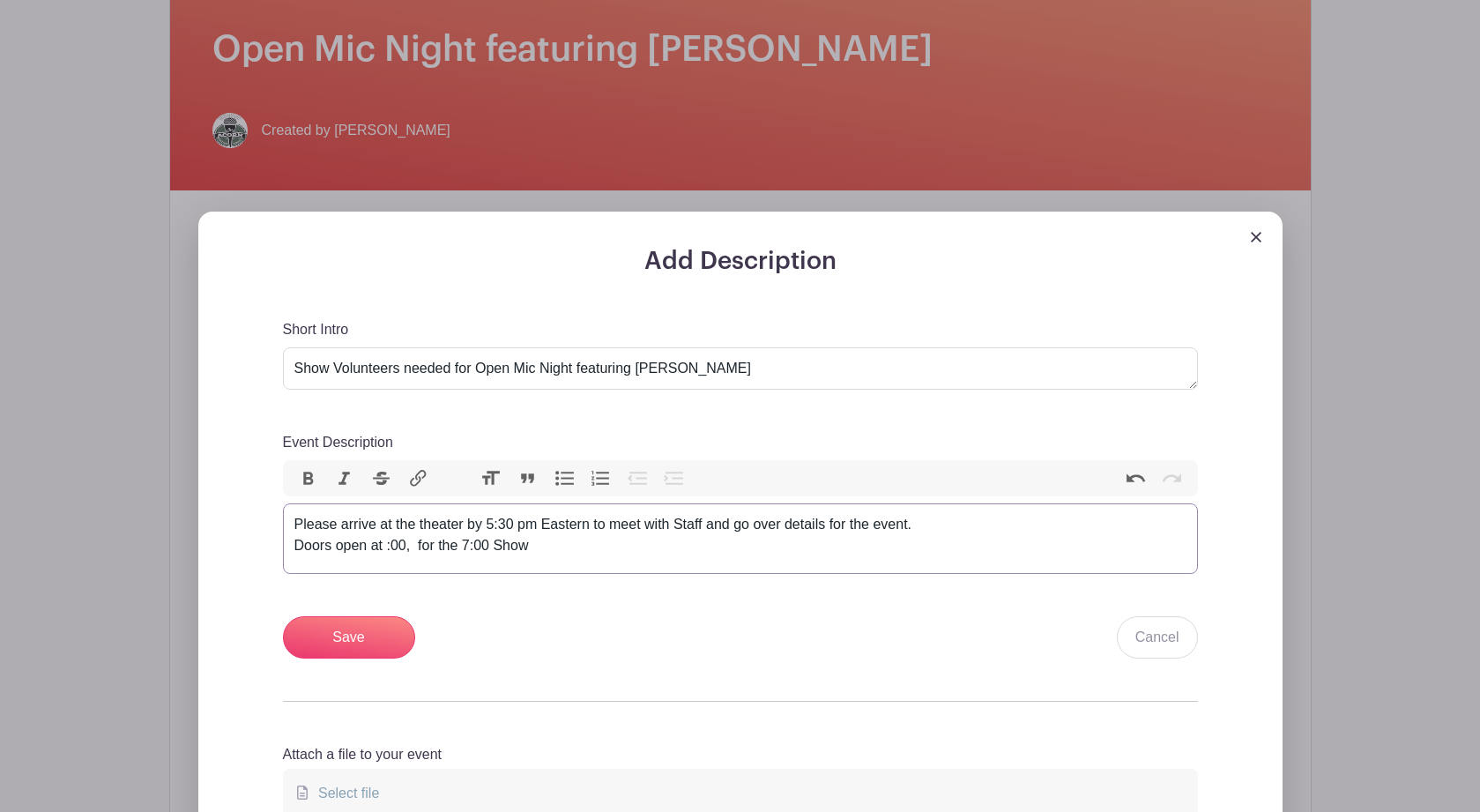
type trix-editor "<div>Please arrive at the theater by 5:30 pm Eastern to meet with Staff and go …"
drag, startPoint x: 540, startPoint y: 550, endPoint x: 470, endPoint y: 557, distance: 70.3
click at [470, 556] on div "Please arrive at the theater by 5:30 pm Eastern to meet with Staff and go over …" at bounding box center [740, 535] width 892 height 42
click at [300, 476] on button "Bold" at bounding box center [309, 479] width 37 height 22
click at [568, 625] on div "Save Cancel" at bounding box center [740, 637] width 915 height 42
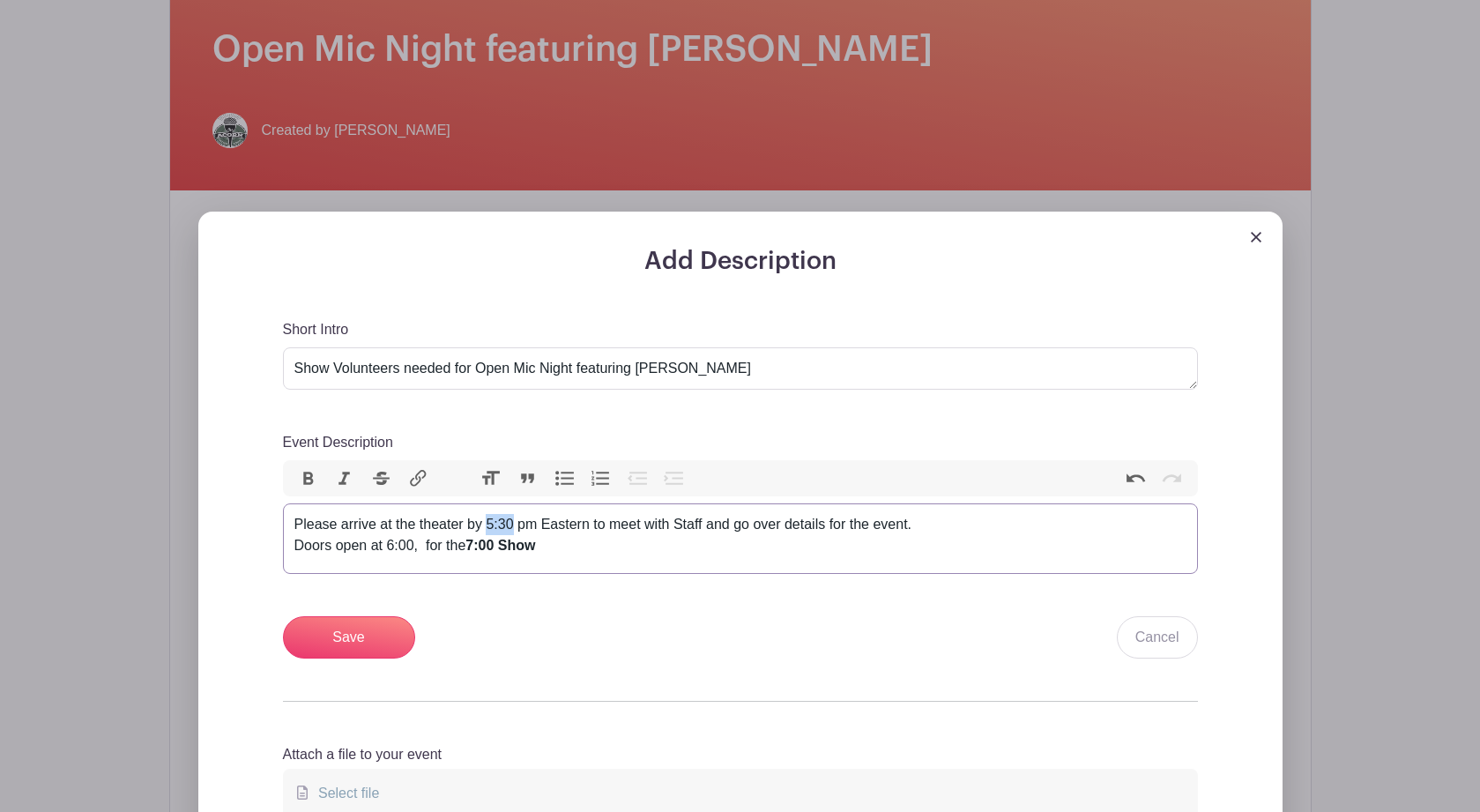
drag, startPoint x: 512, startPoint y: 528, endPoint x: 486, endPoint y: 529, distance: 26.0
click at [486, 529] on div "Please arrive at the theater by 5:30 pm Eastern to meet with Staff and go over …" at bounding box center [740, 535] width 892 height 42
click at [305, 478] on button "Bold" at bounding box center [309, 479] width 37 height 22
drag, startPoint x: 416, startPoint y: 555, endPoint x: 389, endPoint y: 557, distance: 27.1
click at [389, 556] on div "Please arrive at the theater by 5:30 pm Eastern to meet with Staff and go over …" at bounding box center [740, 535] width 892 height 42
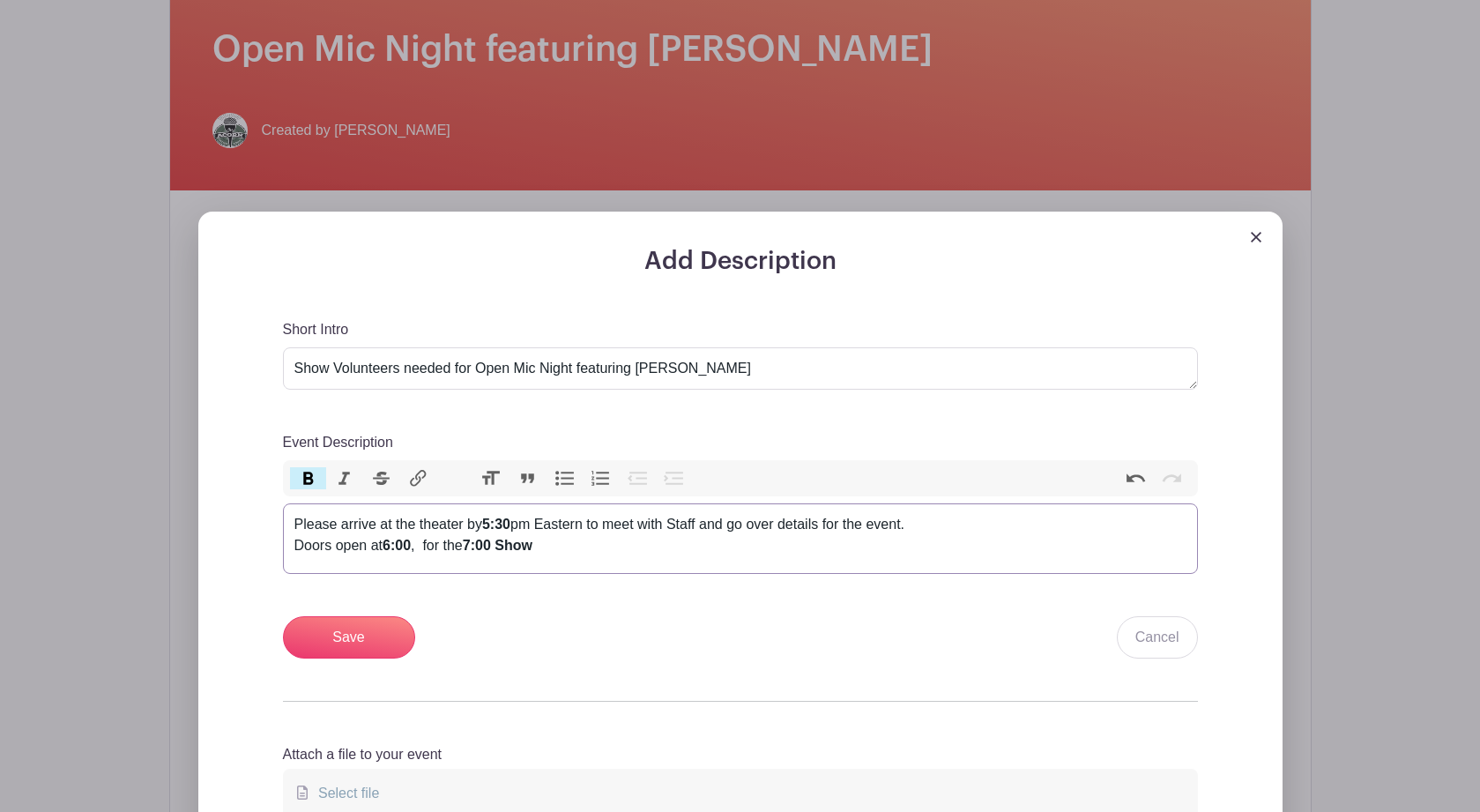
click at [306, 473] on button "Bold" at bounding box center [309, 479] width 37 height 22
click at [615, 661] on div "Add Description Short Intro Show Volunteers needed for Small Town - A John Mell…" at bounding box center [740, 553] width 999 height 613
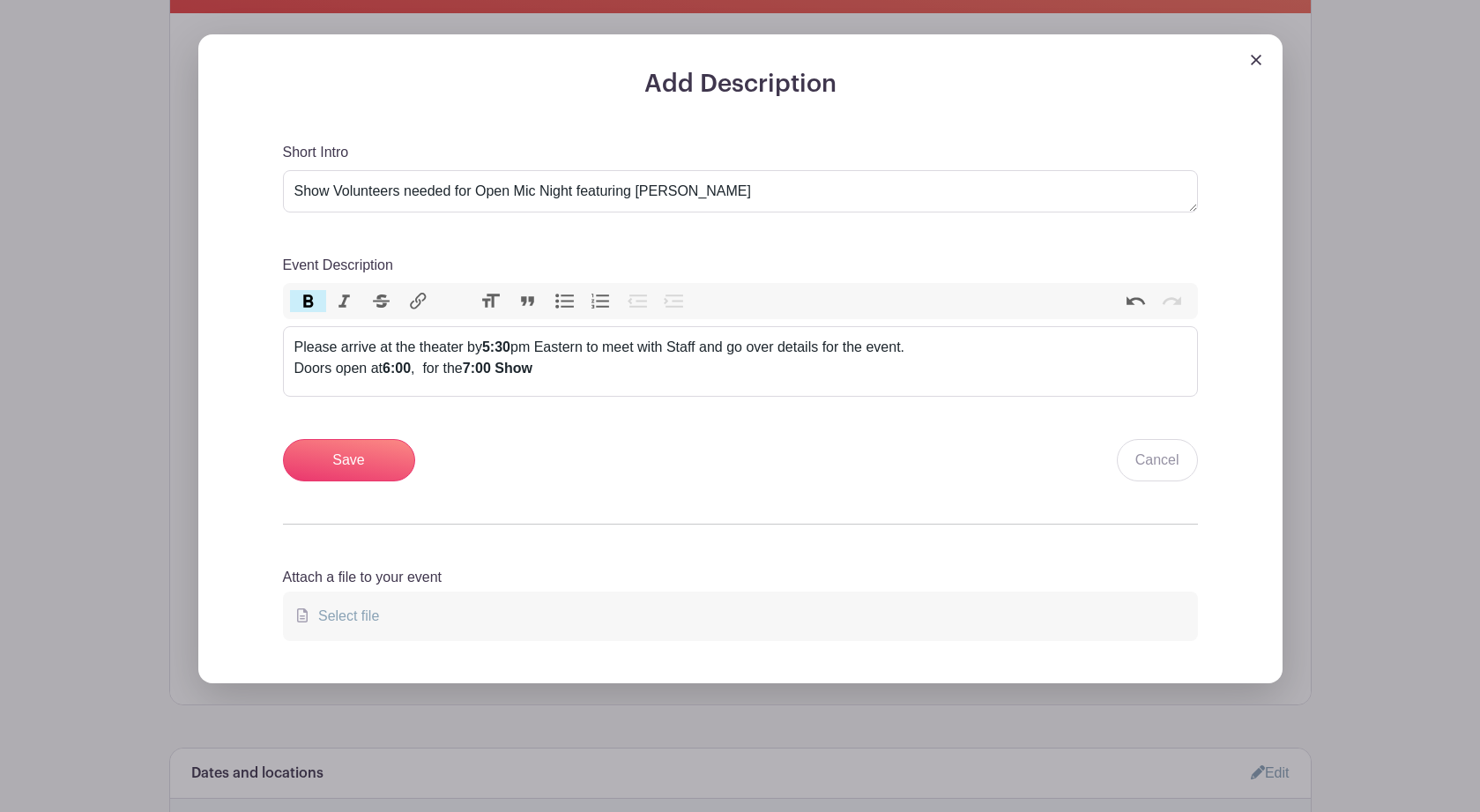
scroll to position [596, 0]
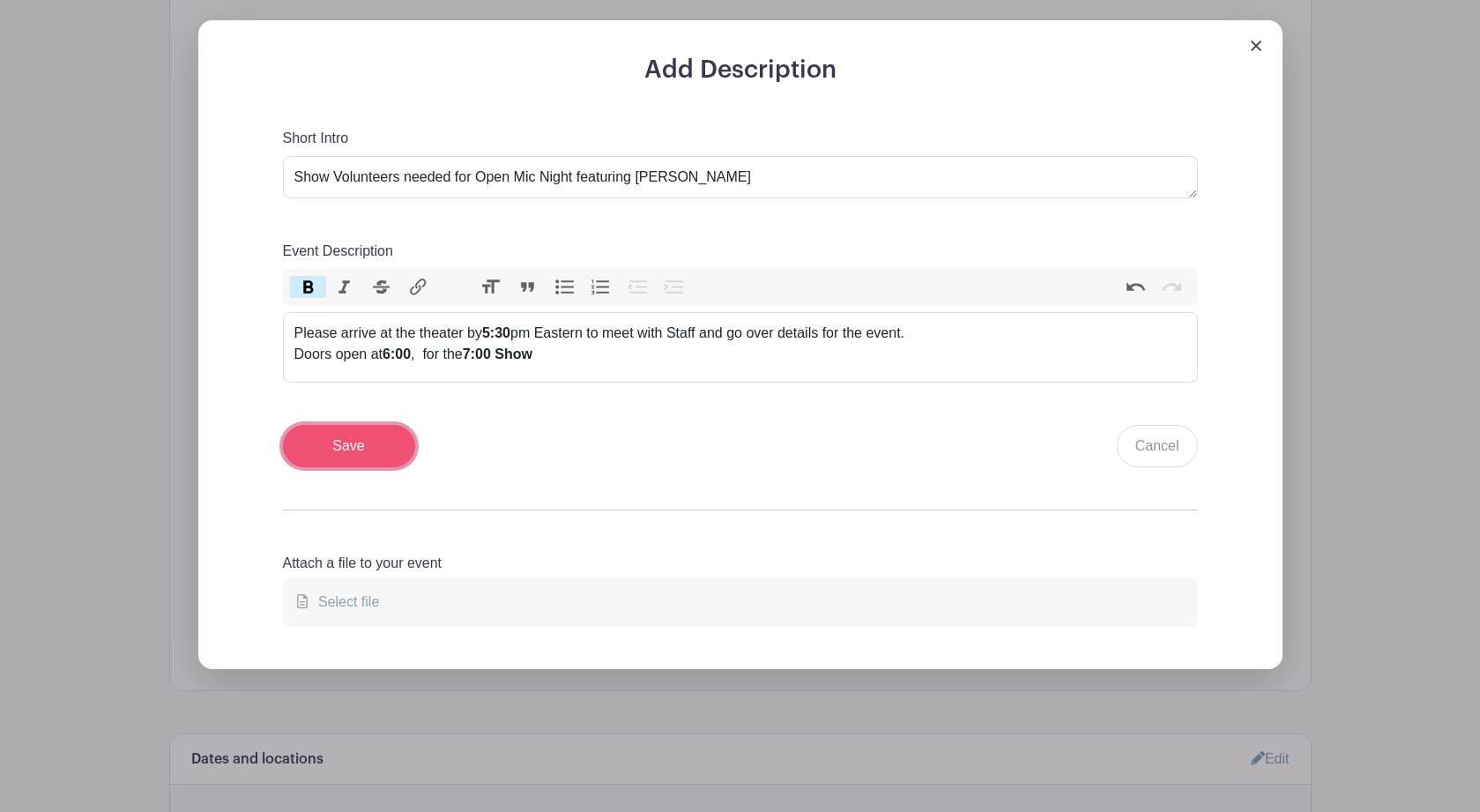
click at [364, 450] on input "Save" at bounding box center [348, 445] width 132 height 42
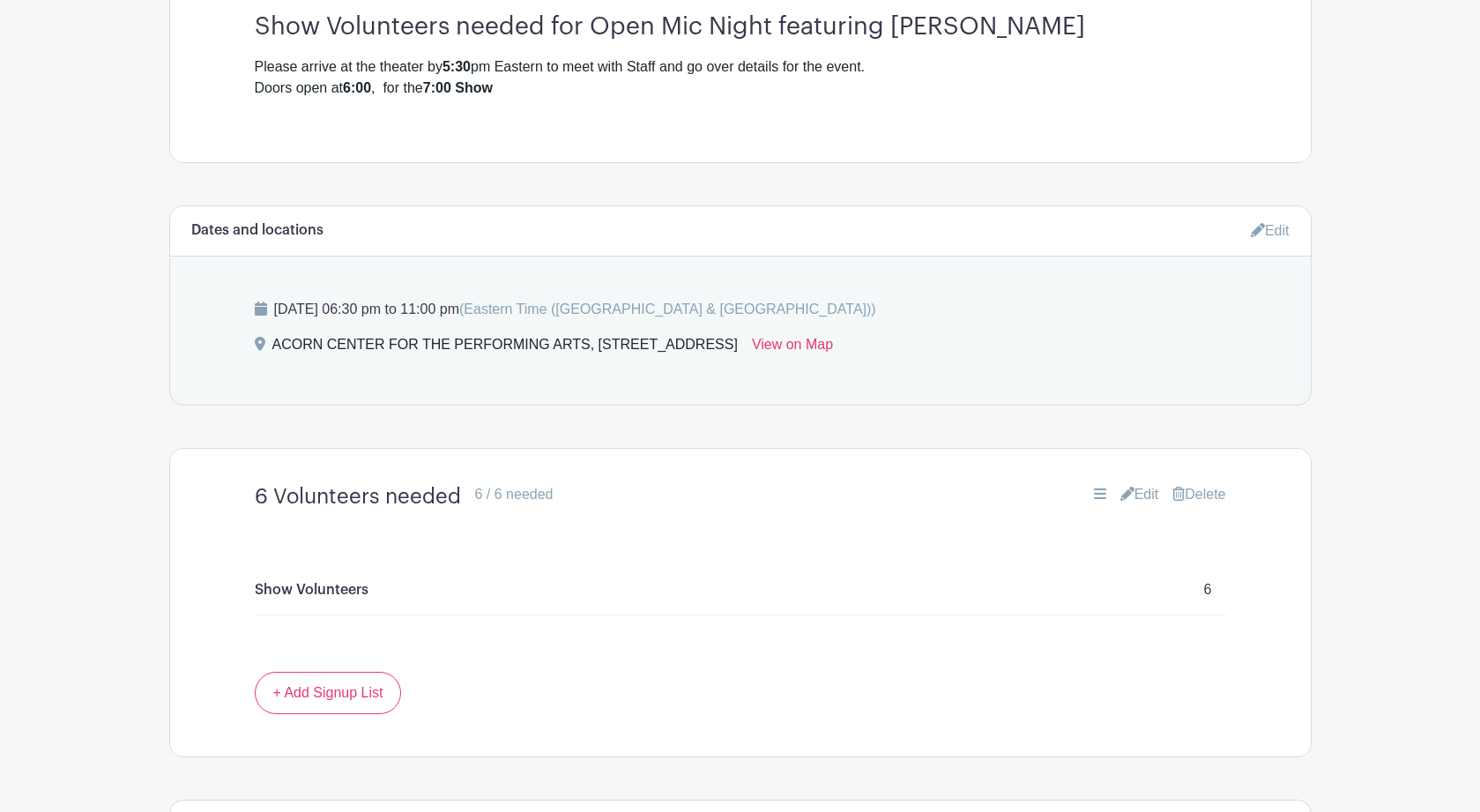
scroll to position [844, 0]
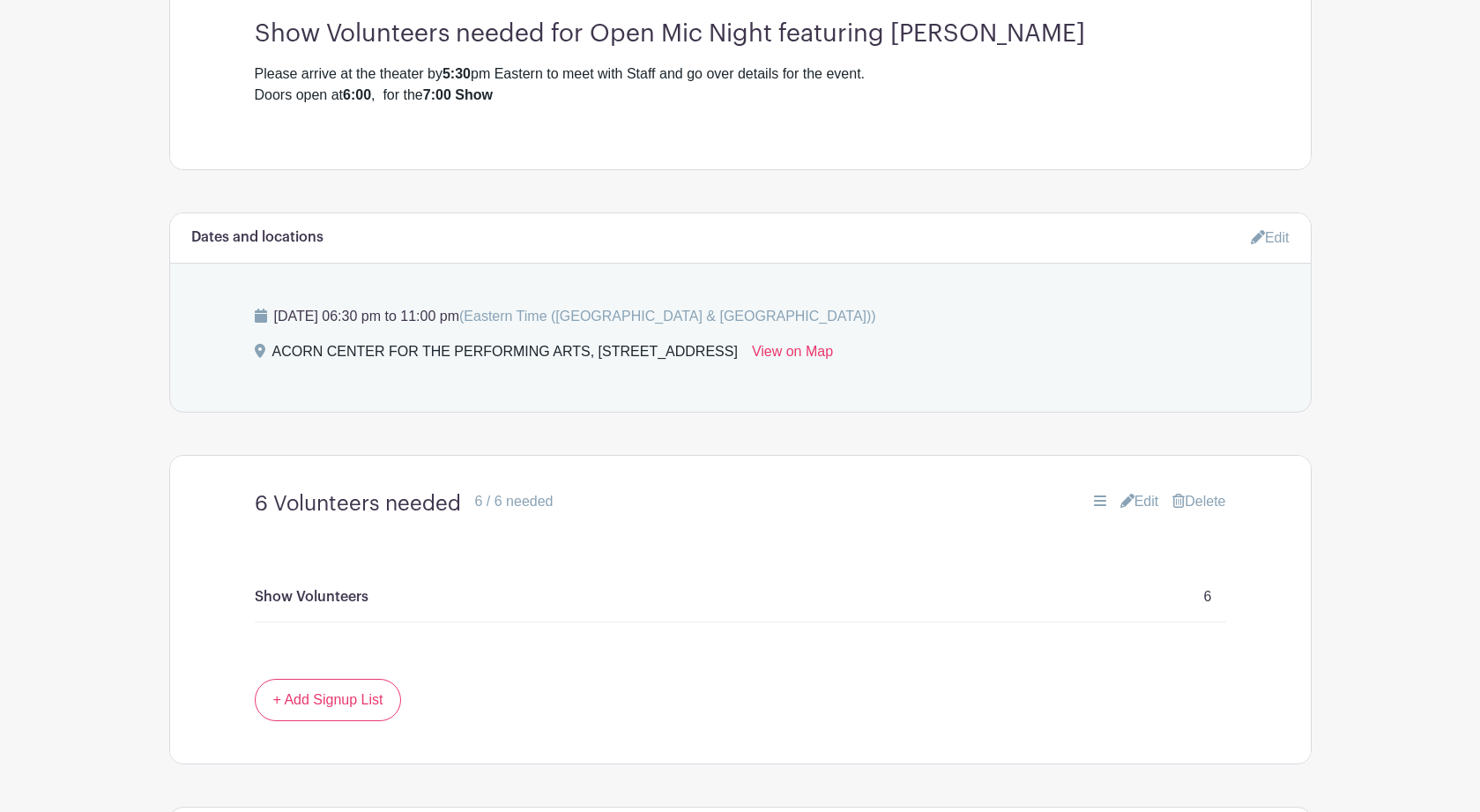
click at [1282, 235] on link "Edit" at bounding box center [1269, 237] width 38 height 29
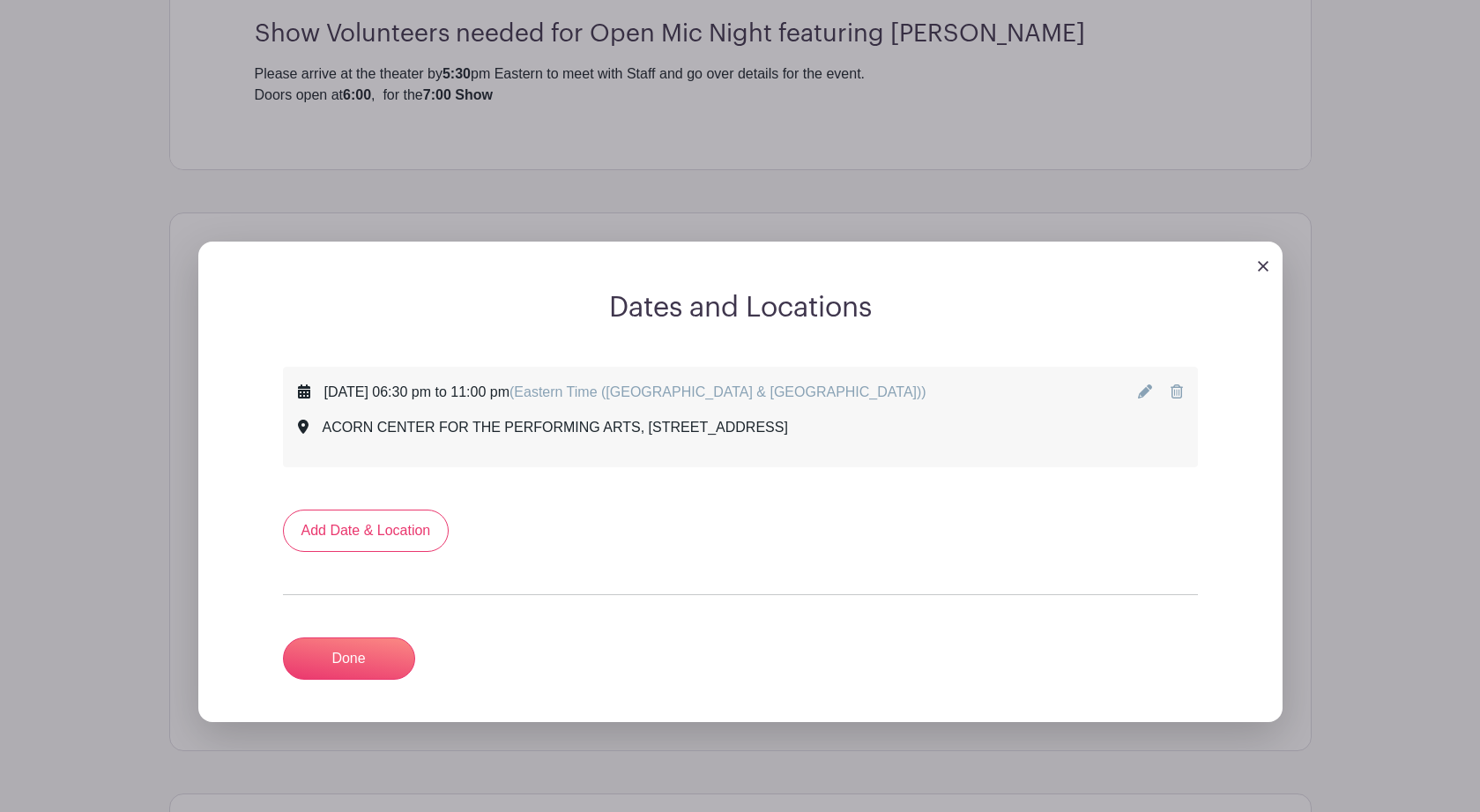
click at [1139, 394] on icon at bounding box center [1145, 391] width 14 height 14
select select "9"
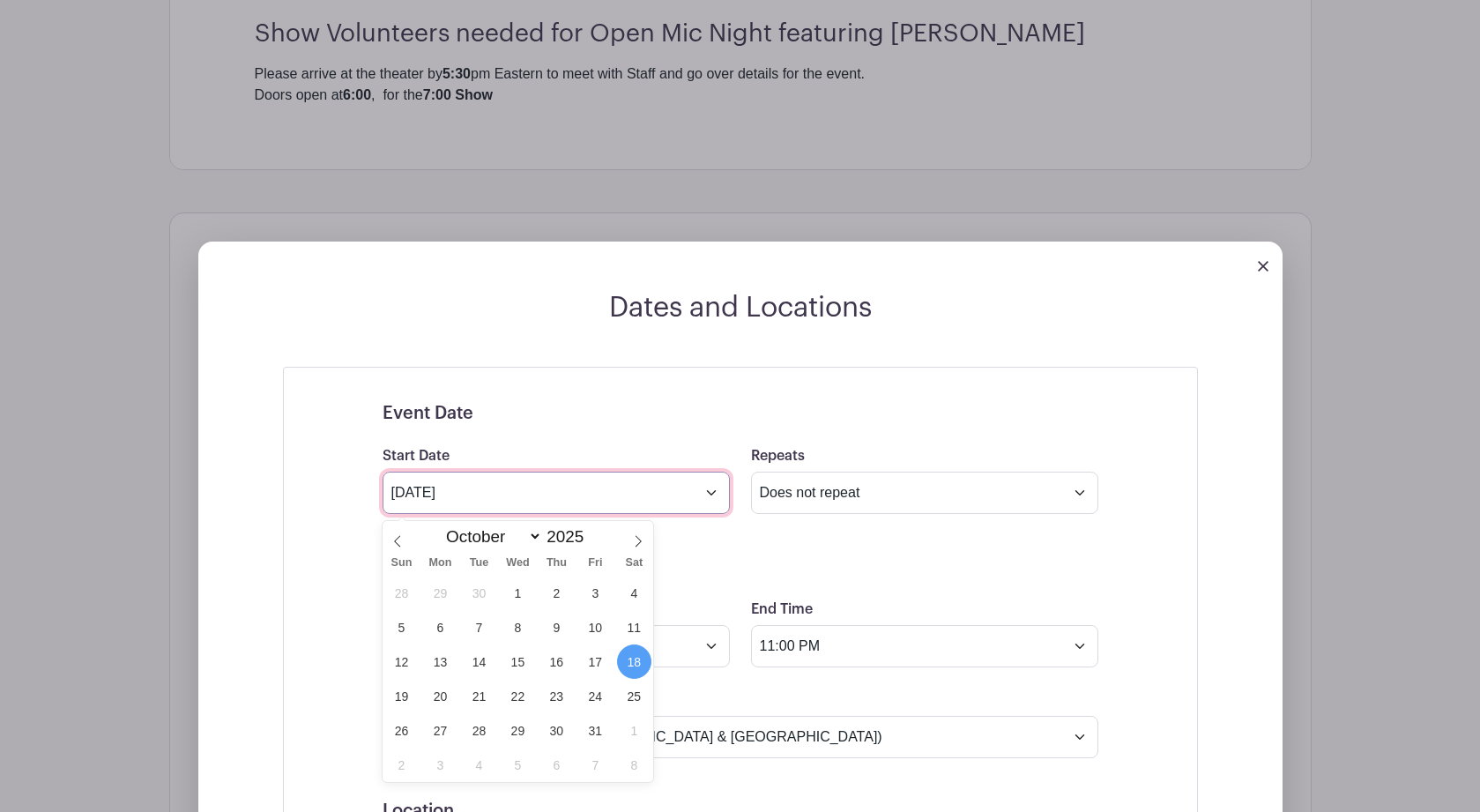
click at [709, 504] on input "Oct 18 2025" at bounding box center [555, 492] width 348 height 42
click at [396, 693] on span "19" at bounding box center [401, 695] width 35 height 35
type input "Oct 19 2025"
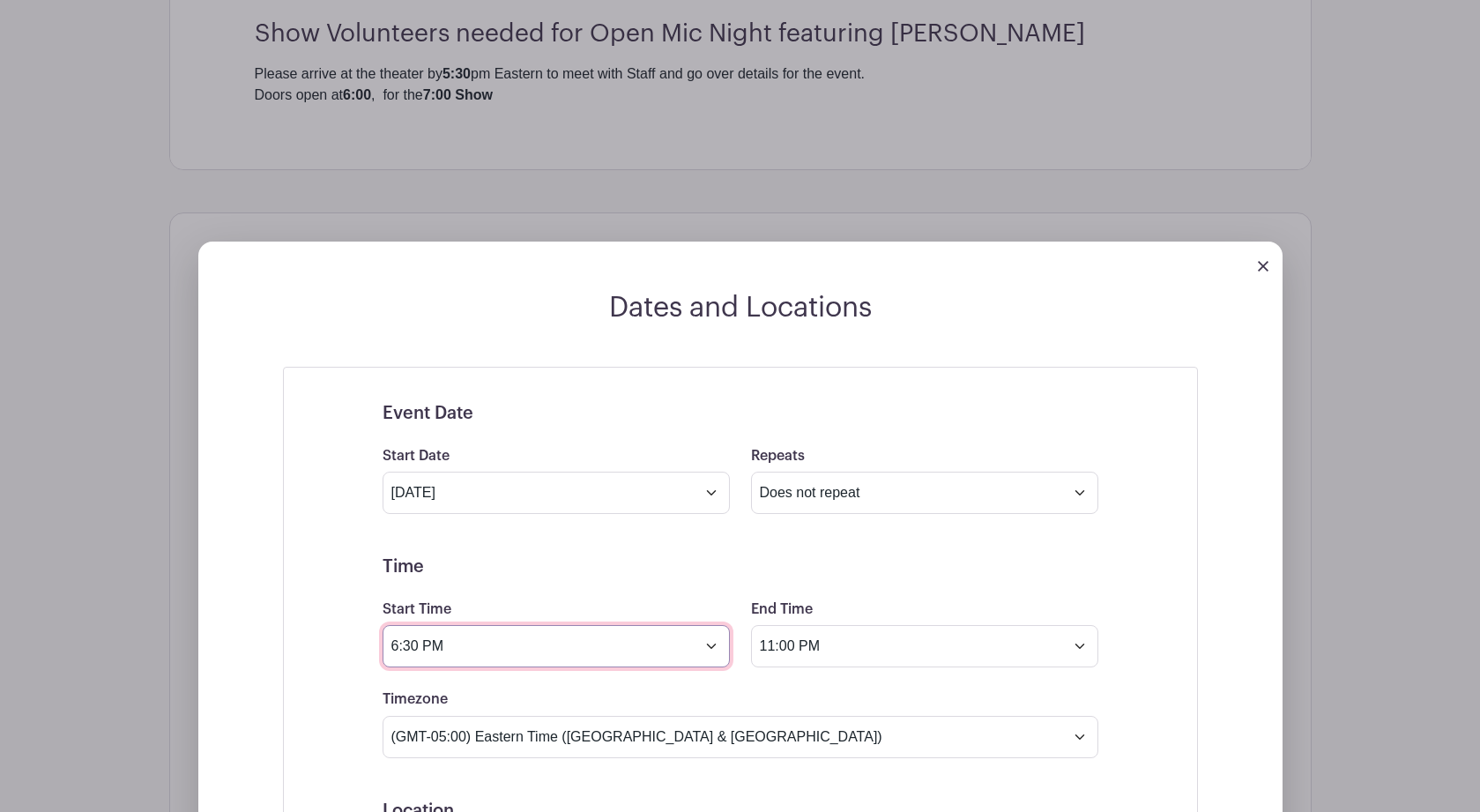
click at [712, 657] on input "6:30 PM" at bounding box center [555, 645] width 348 height 42
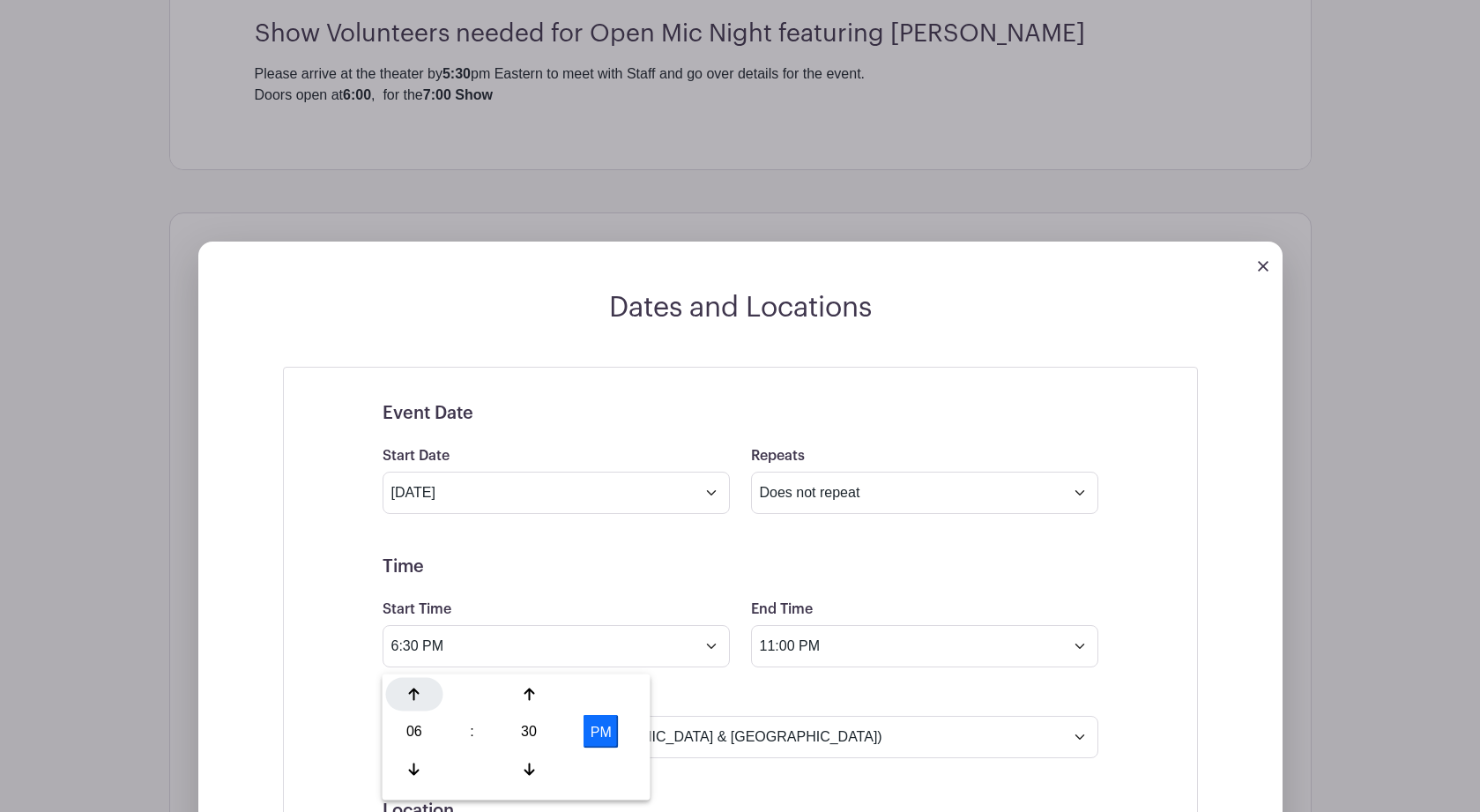
click at [416, 693] on icon at bounding box center [414, 694] width 10 height 14
click at [412, 767] on icon at bounding box center [414, 768] width 10 height 14
type input "5:30 PM"
click at [653, 659] on input "5:30 PM" at bounding box center [555, 645] width 348 height 42
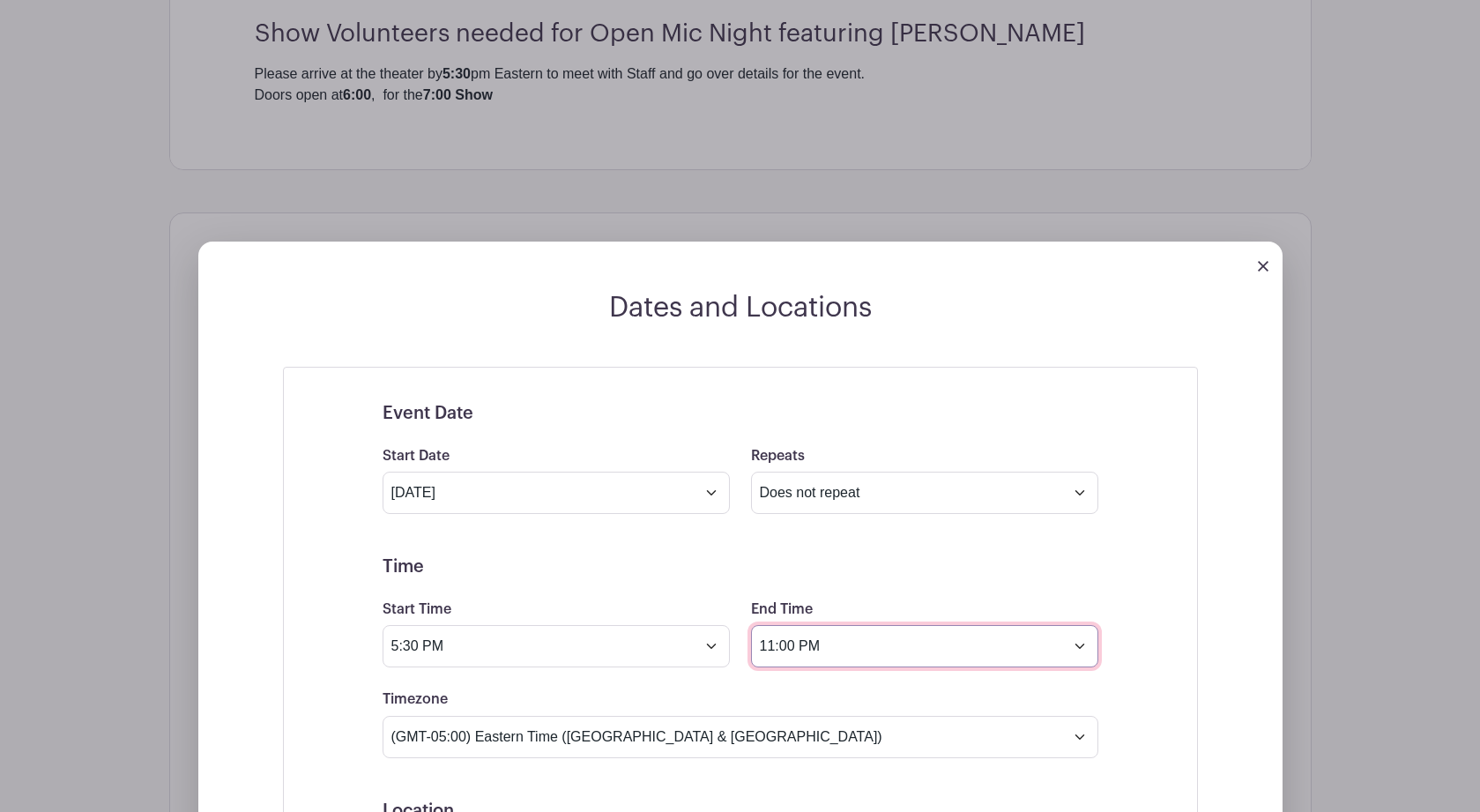
click at [1082, 656] on input "11:00 PM" at bounding box center [925, 645] width 348 height 42
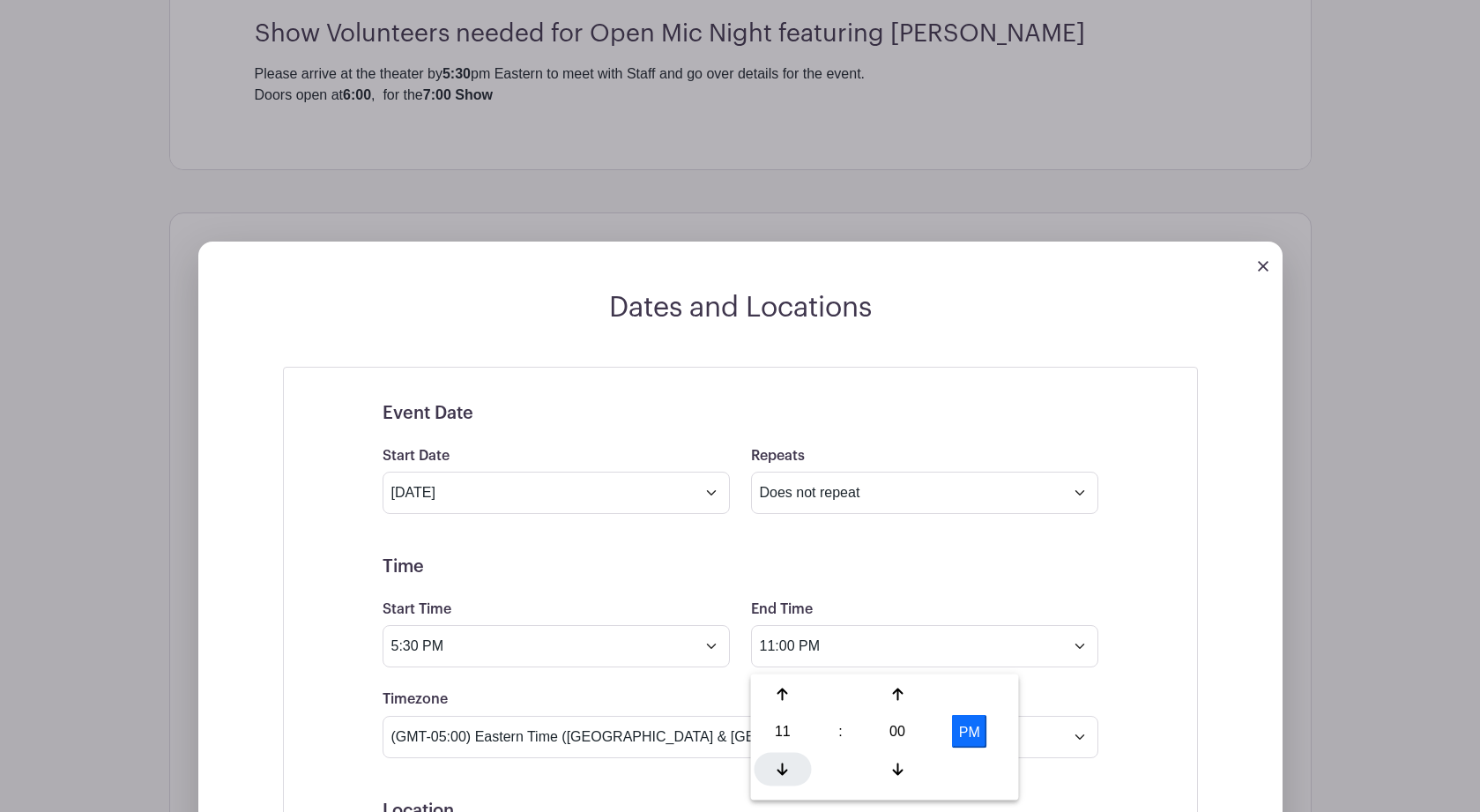
click at [780, 759] on div at bounding box center [782, 769] width 57 height 34
click at [907, 729] on div "00" at bounding box center [897, 731] width 57 height 34
click at [919, 729] on div "30" at bounding box center [914, 731] width 59 height 34
type input "9:30 PM"
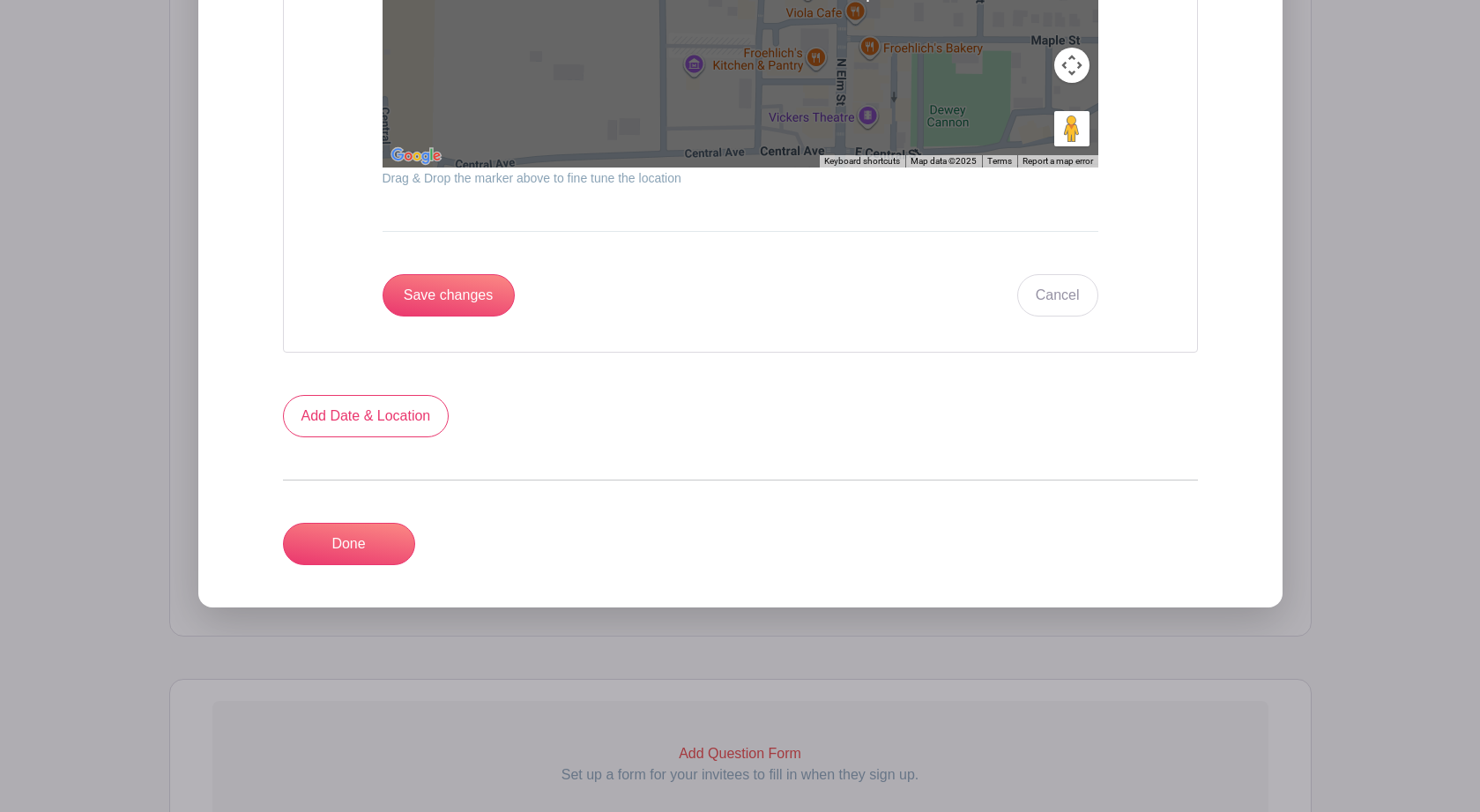
scroll to position [2187, 0]
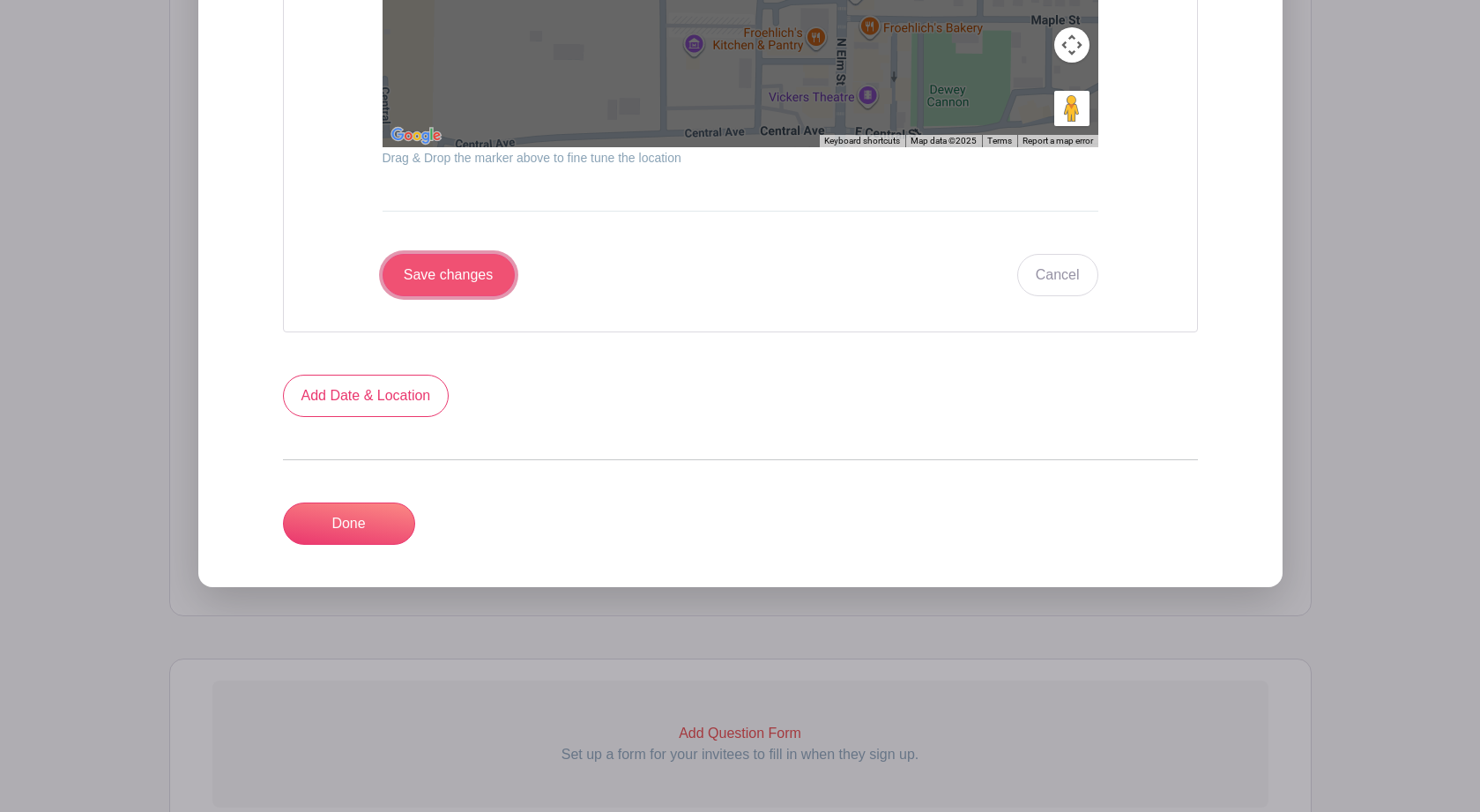
click at [420, 291] on input "Save changes" at bounding box center [448, 274] width 132 height 42
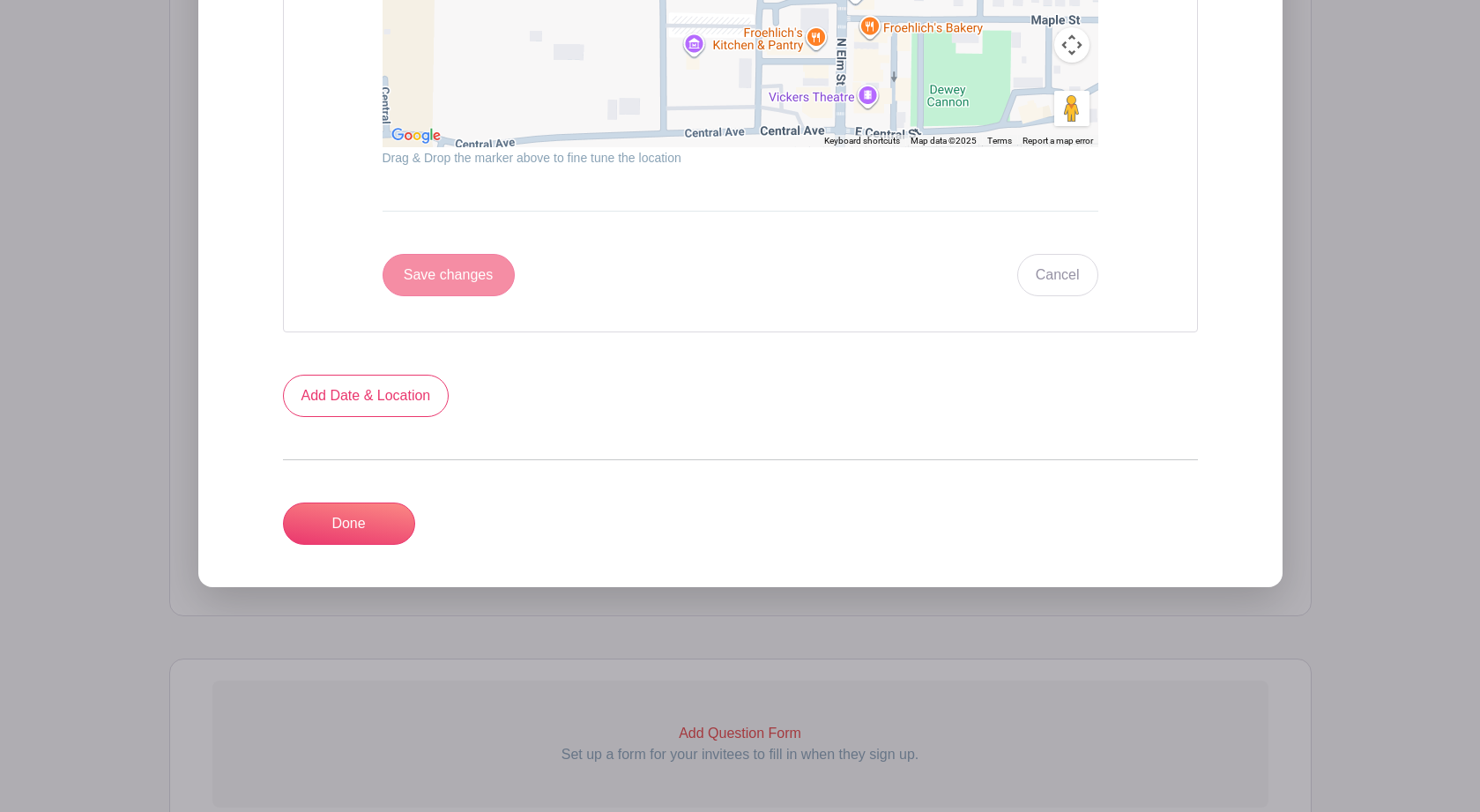
scroll to position [969, 0]
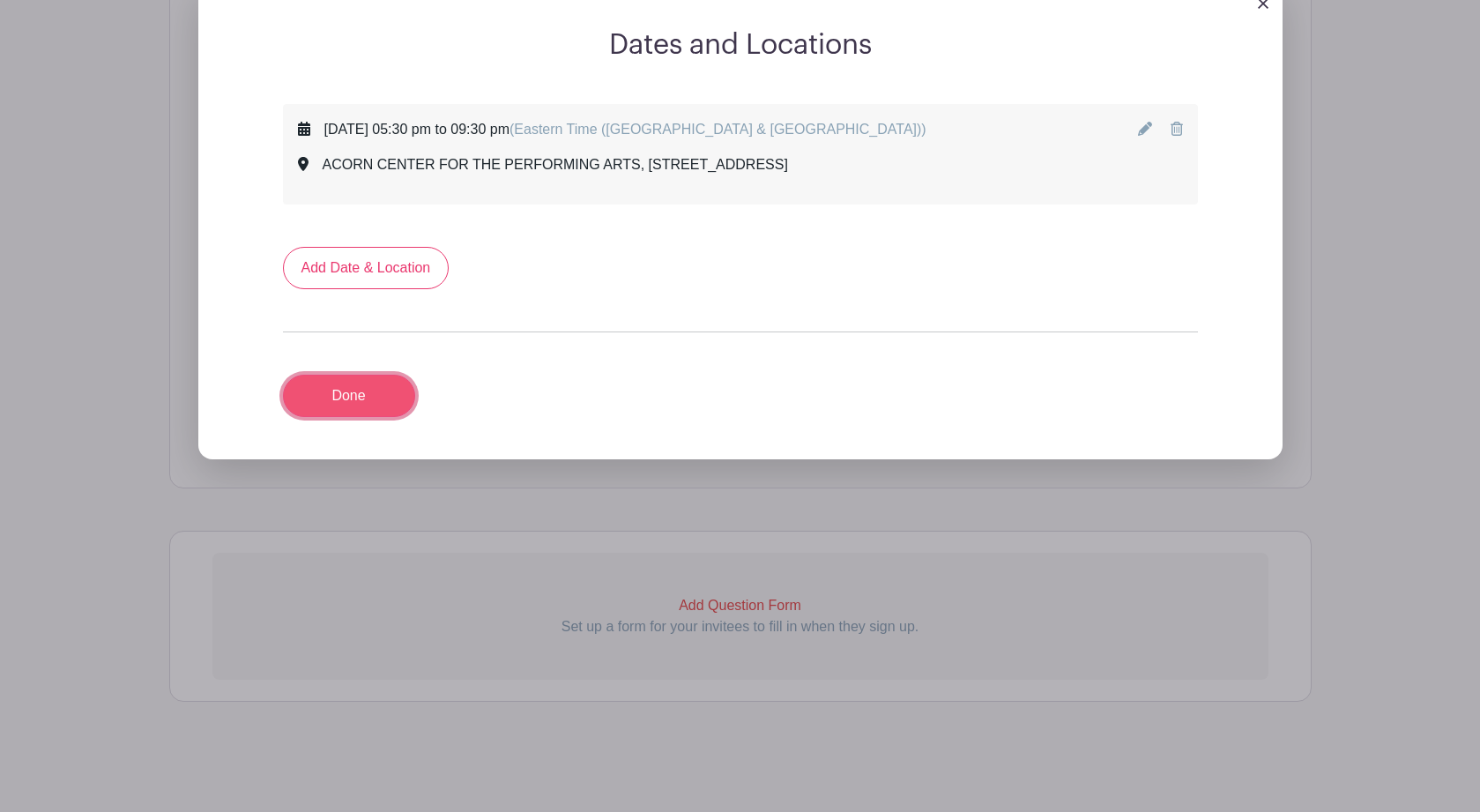
click at [349, 399] on link "Done" at bounding box center [348, 395] width 132 height 42
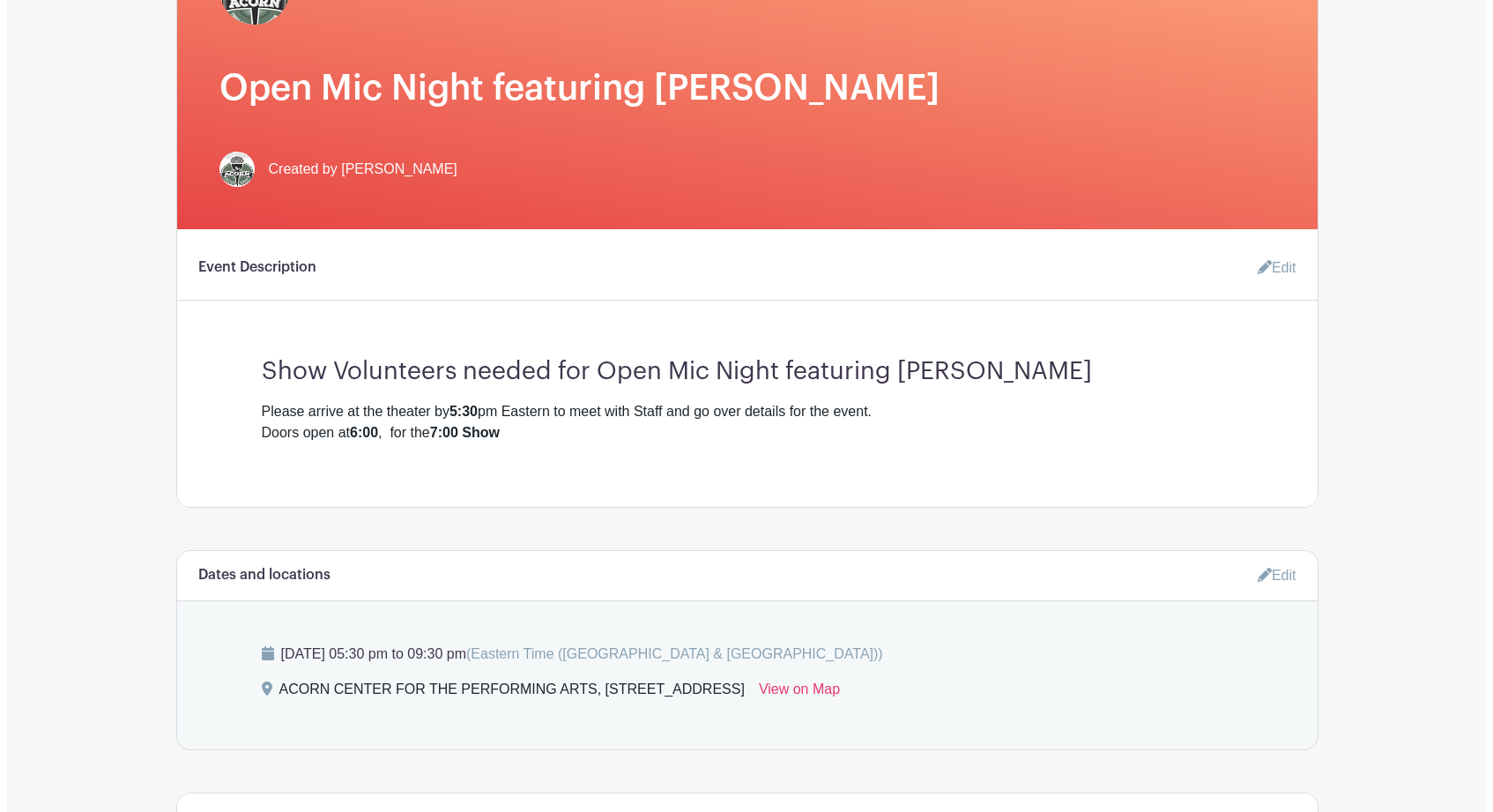
scroll to position [0, 0]
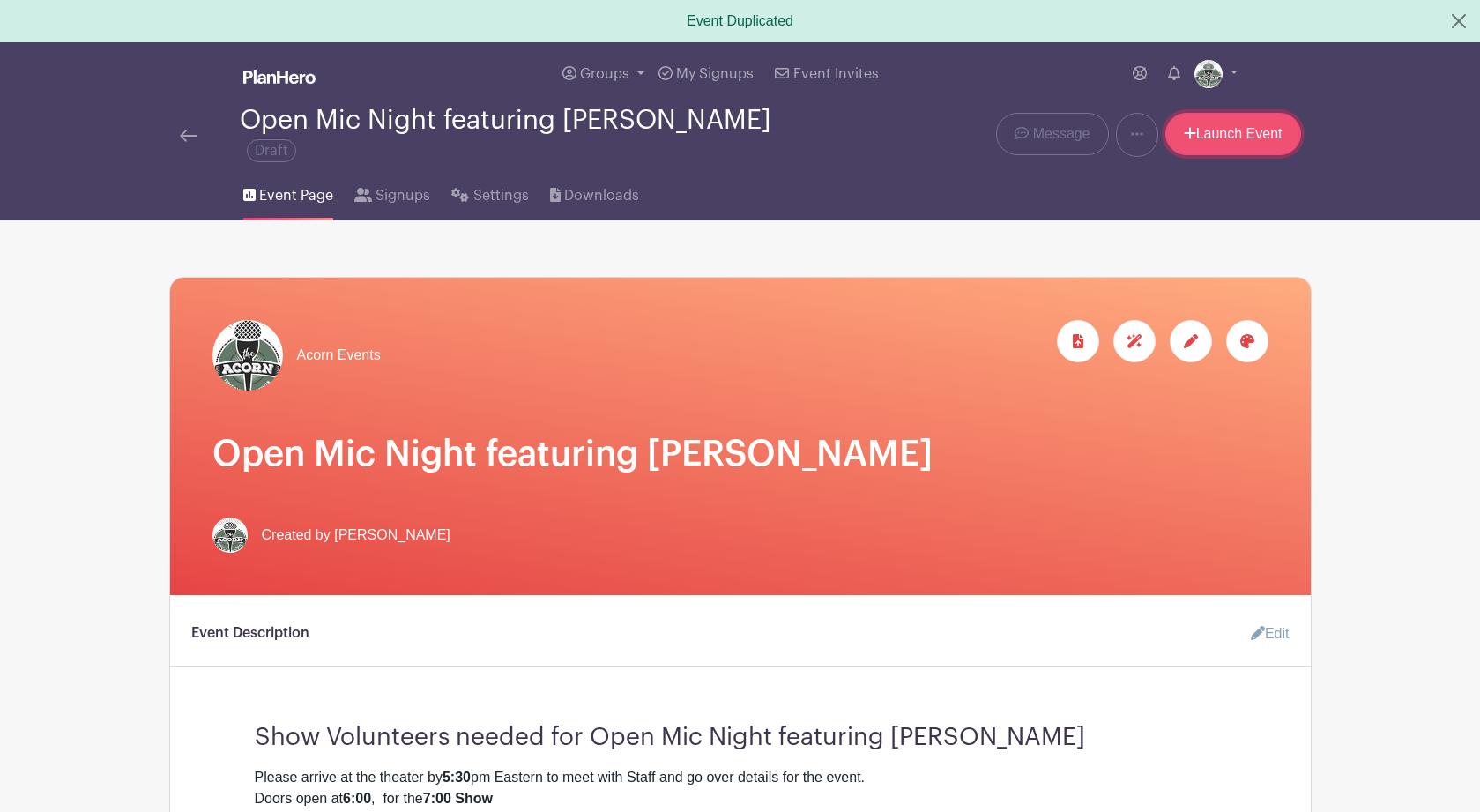
click at [1214, 141] on link "Launch Event" at bounding box center [1233, 133] width 136 height 42
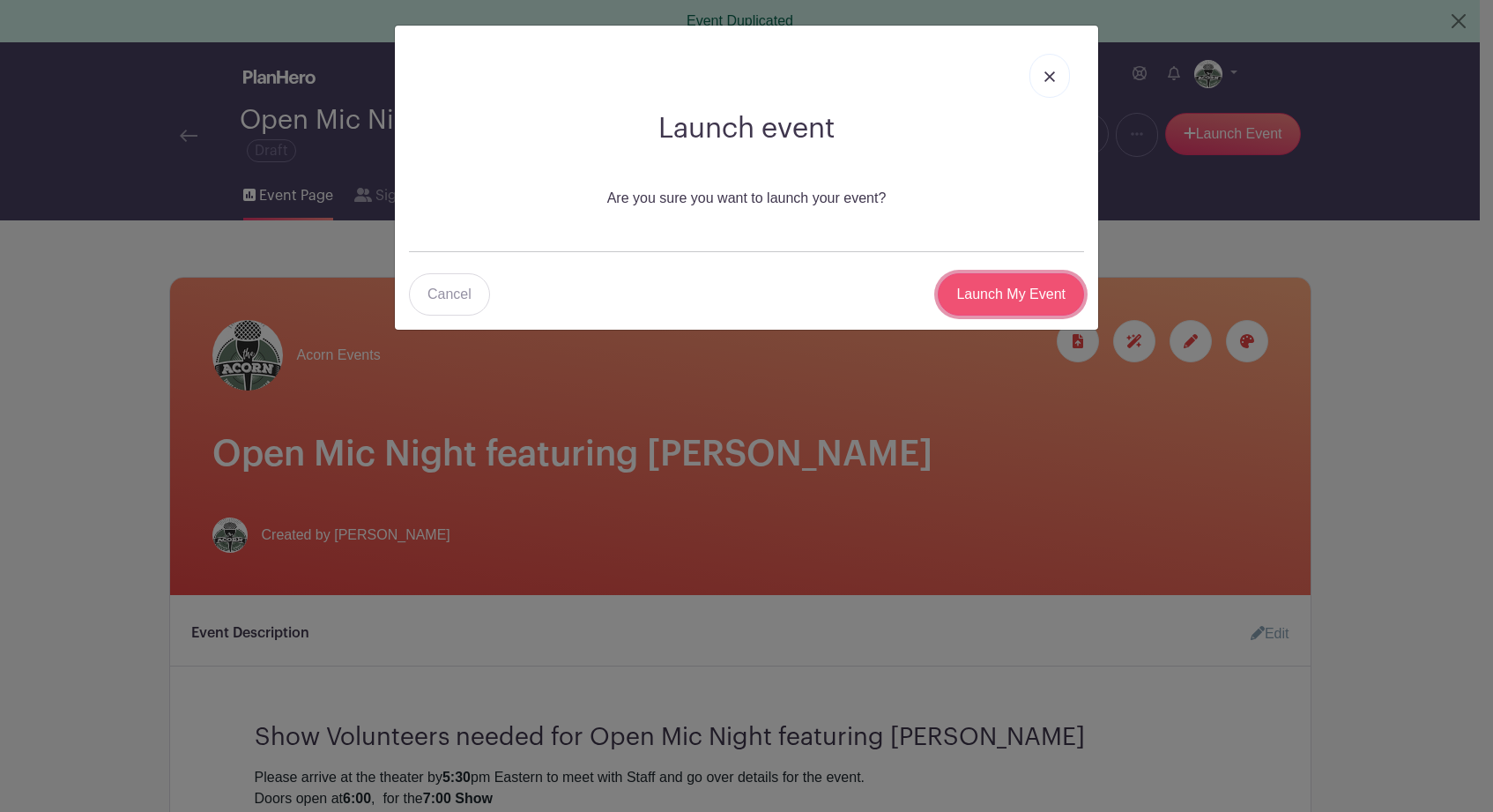
click at [1021, 289] on input "Launch My Event" at bounding box center [1011, 294] width 146 height 42
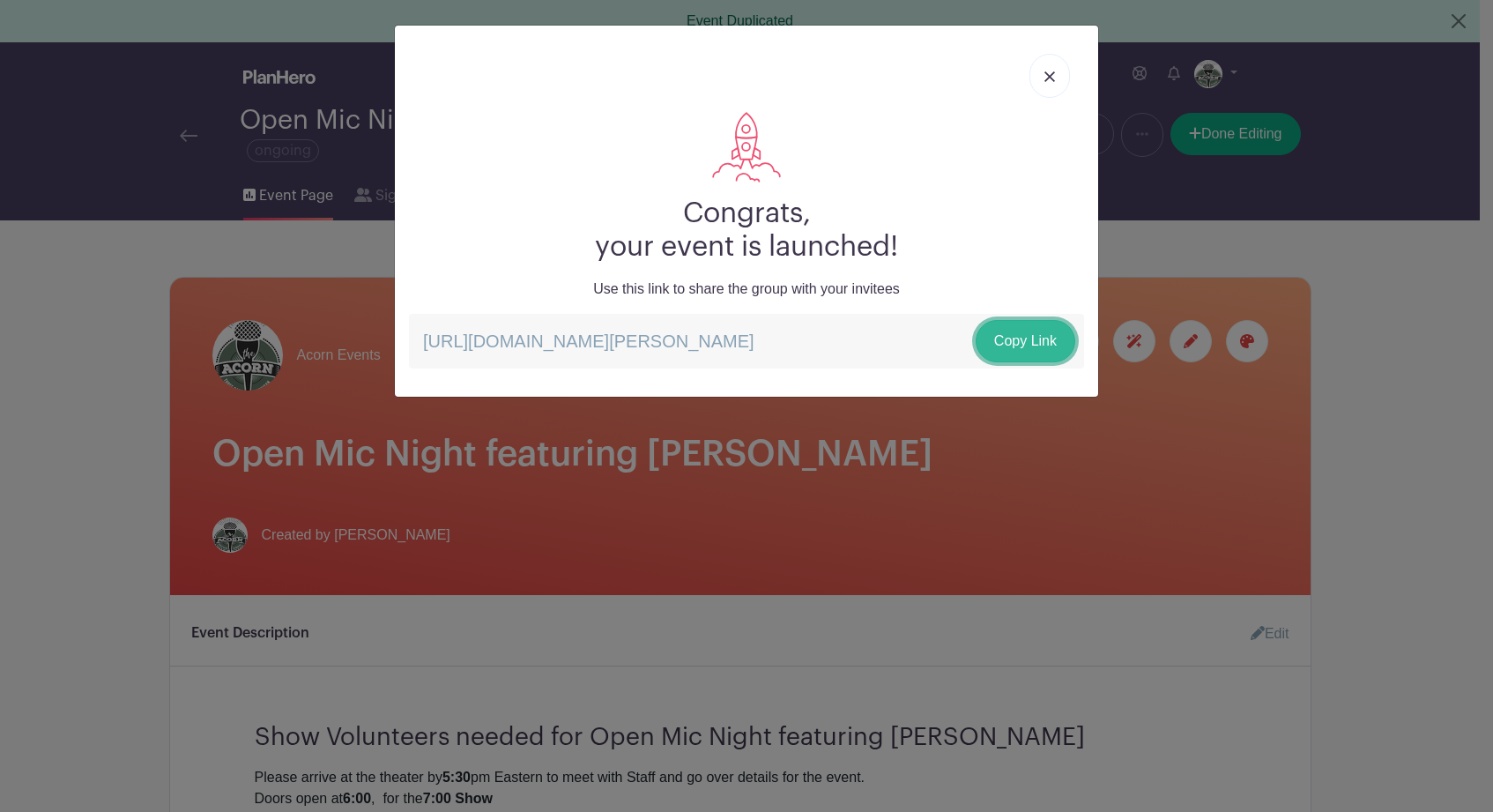
click at [1031, 343] on link "Copy Link" at bounding box center [1026, 341] width 99 height 42
click at [1049, 70] on link at bounding box center [1049, 75] width 40 height 44
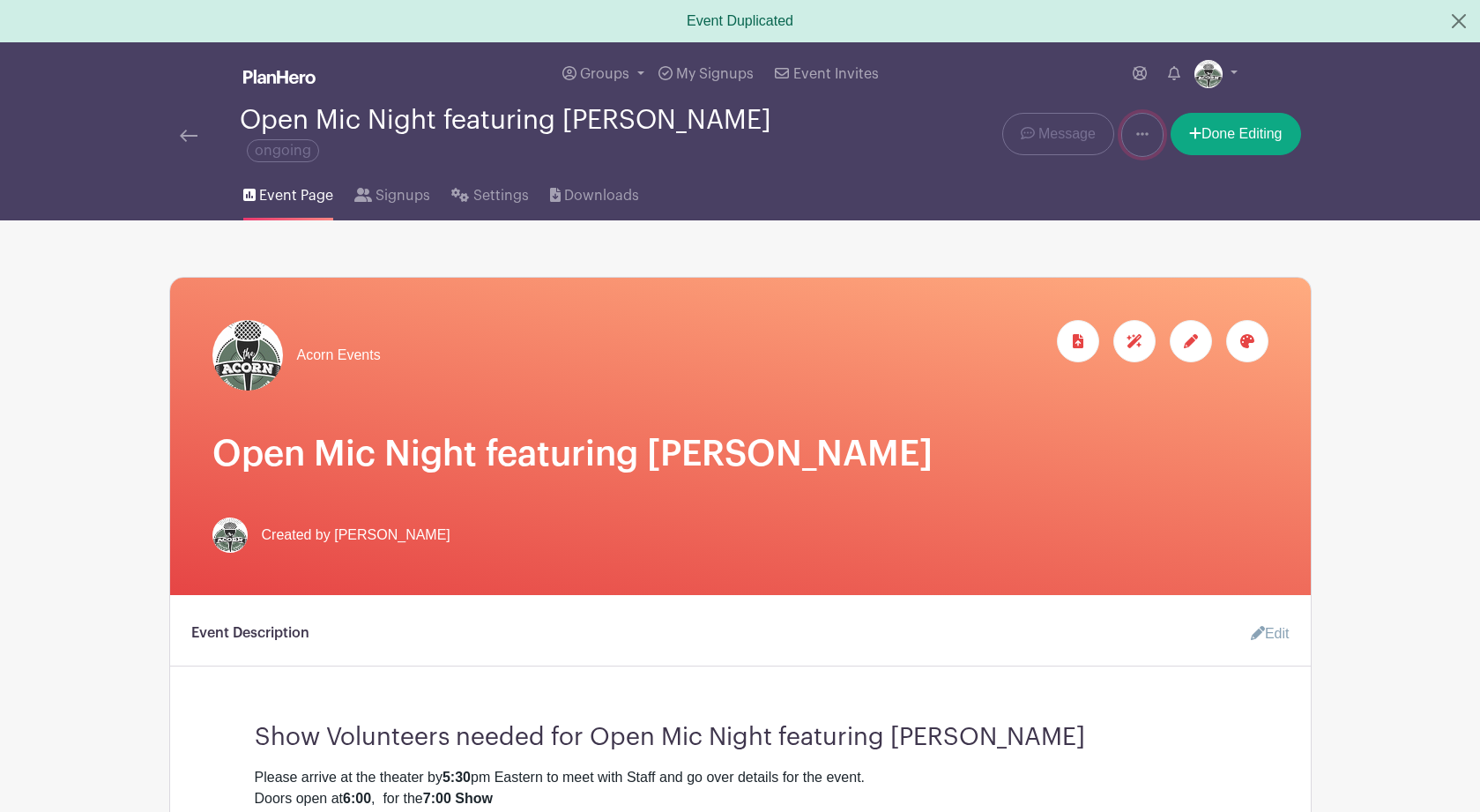
click at [1136, 135] on icon at bounding box center [1142, 133] width 12 height 14
click at [1158, 179] on link "Duplicate" at bounding box center [1191, 181] width 140 height 28
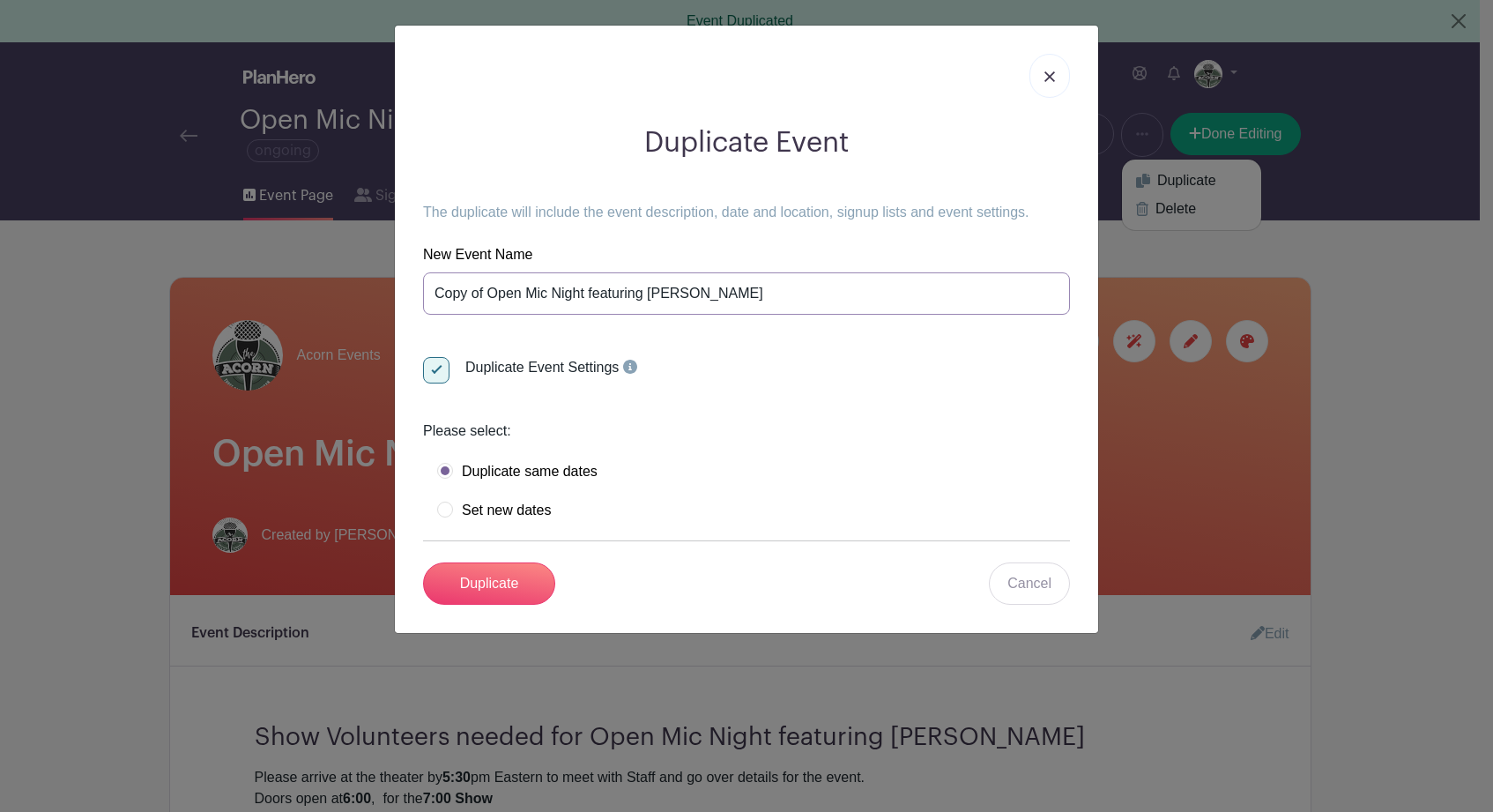
drag, startPoint x: 766, startPoint y: 295, endPoint x: 426, endPoint y: 302, distance: 340.1
click at [426, 302] on input "Copy of Open Mic Night featuring Ellen Wallenfang" at bounding box center [746, 293] width 647 height 42
paste input "Boo Ball — A Fundraiser to Benefit The Acorn Center for the Performing Arts wit…"
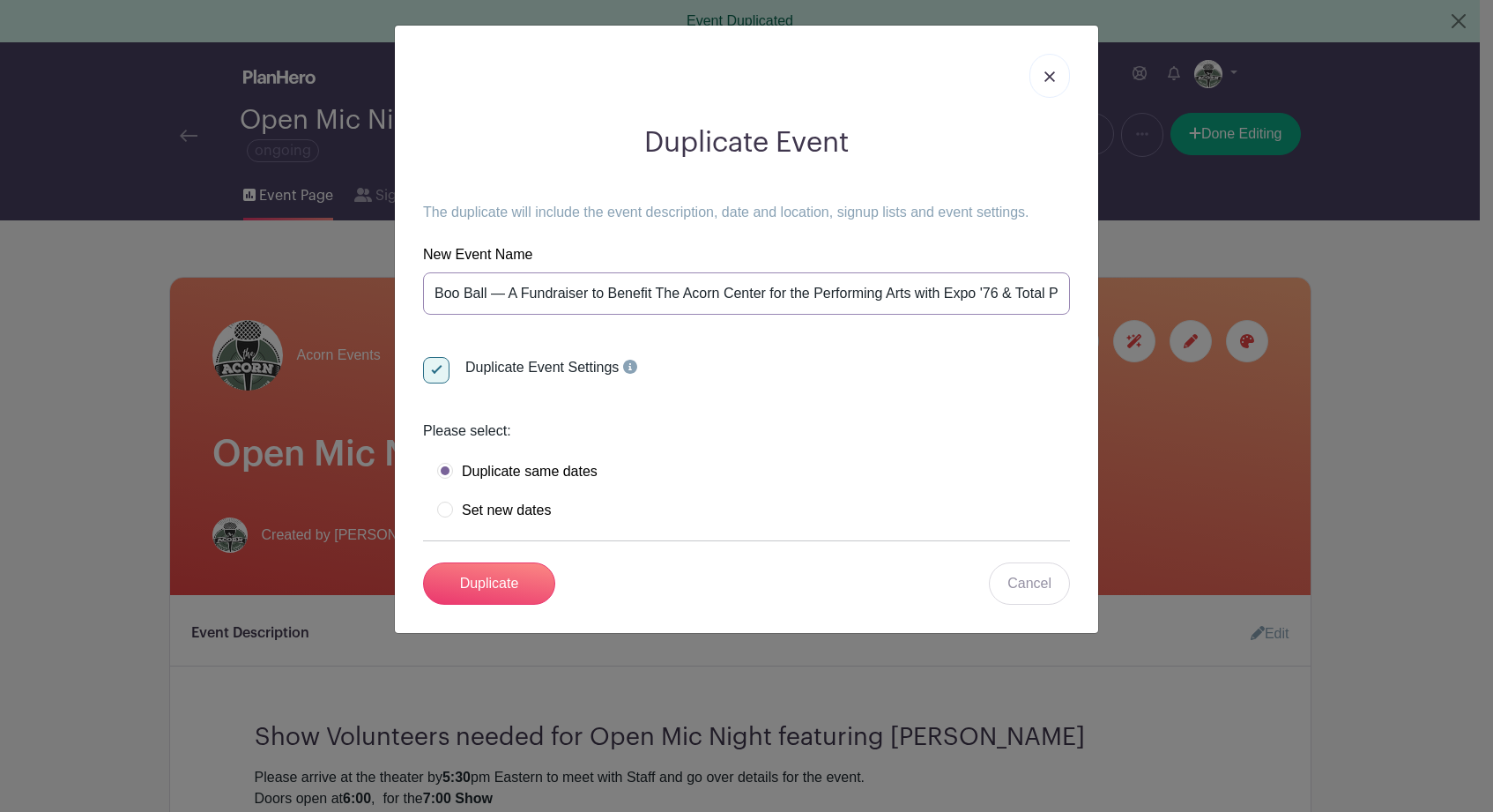
scroll to position [0, 54]
type input "Boo Ball — A Fundraiser to Benefit The Acorn Center for the Performing Arts wit…"
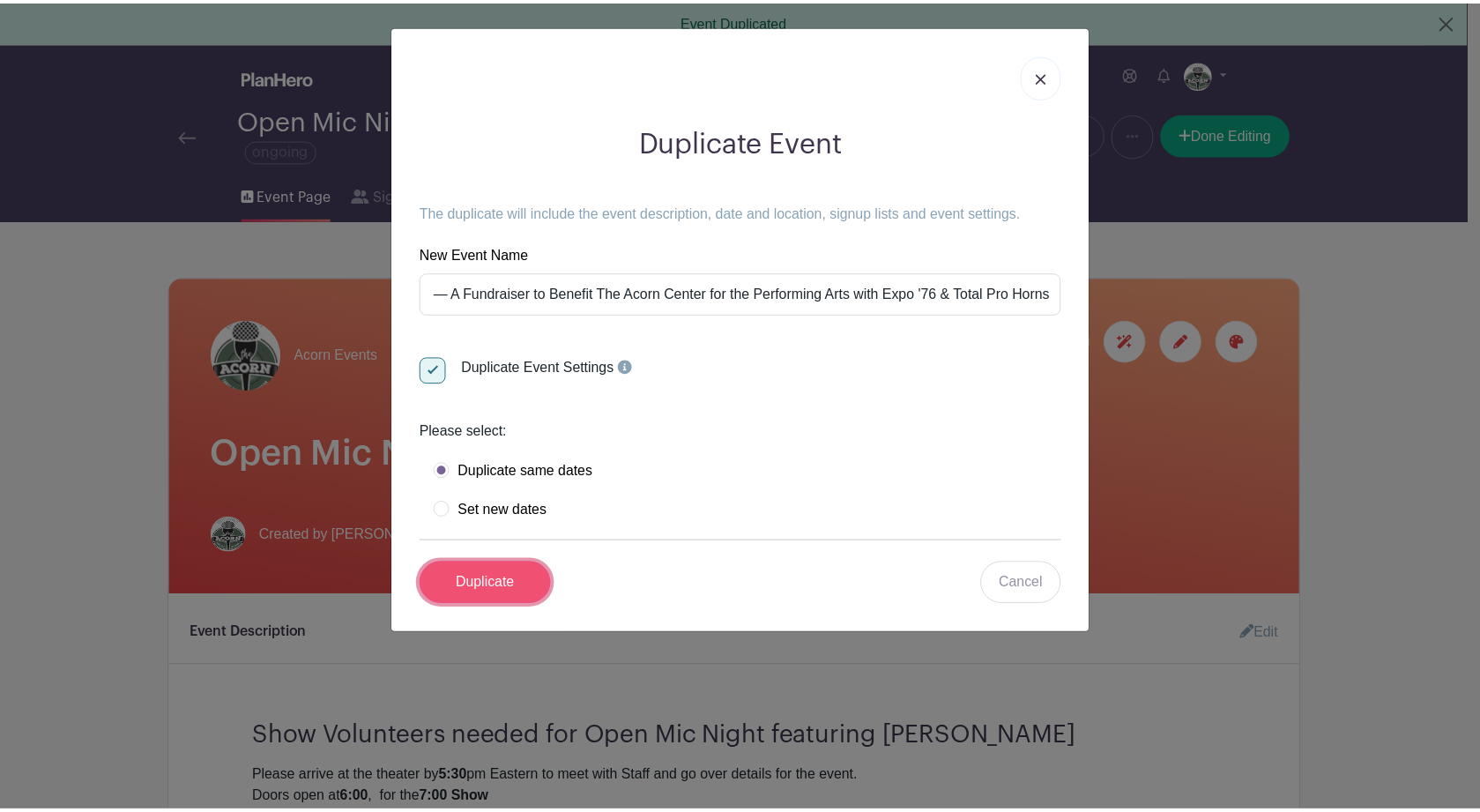
scroll to position [0, 0]
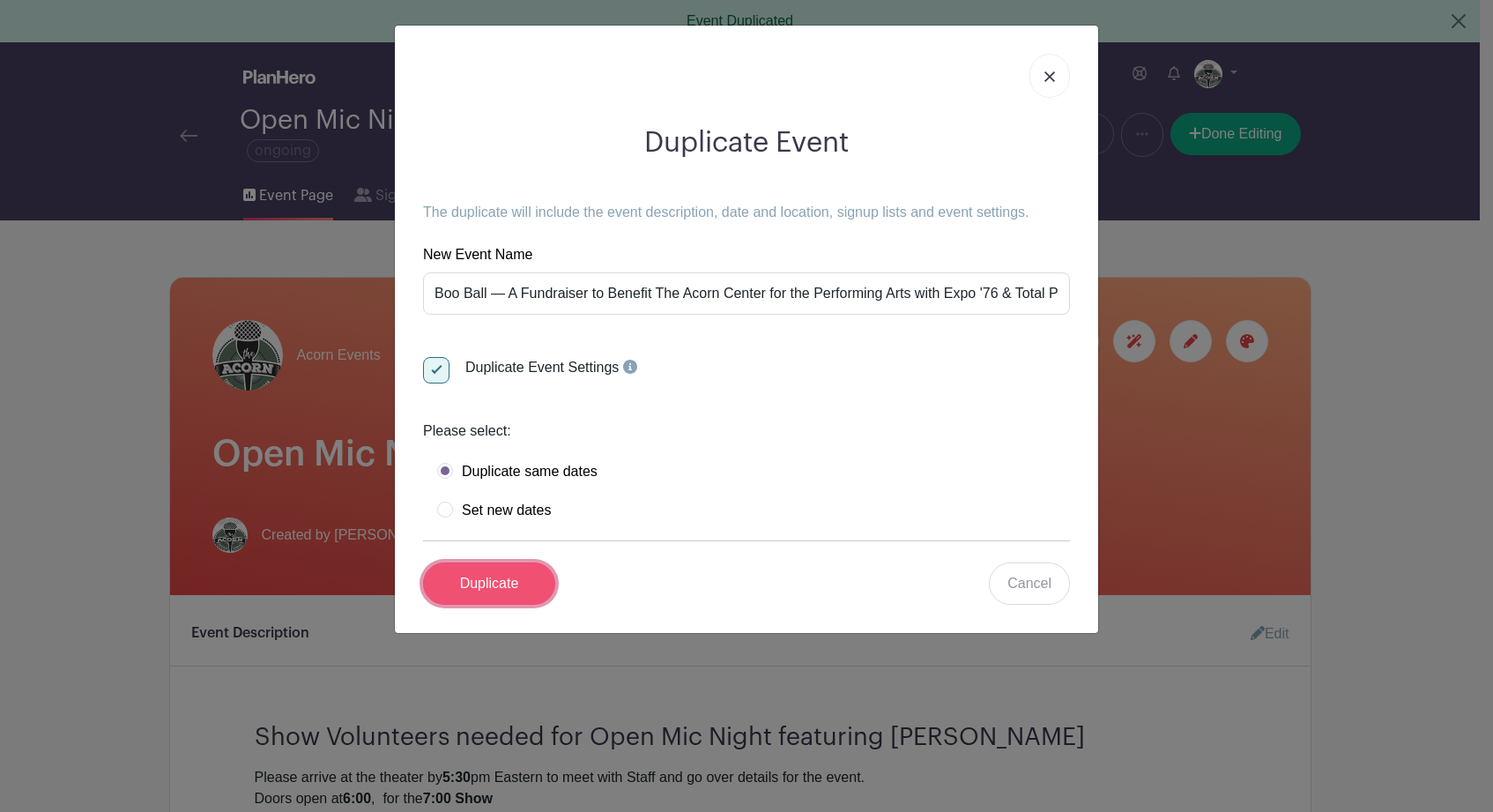
click at [485, 582] on input "Duplicate" at bounding box center [489, 583] width 132 height 42
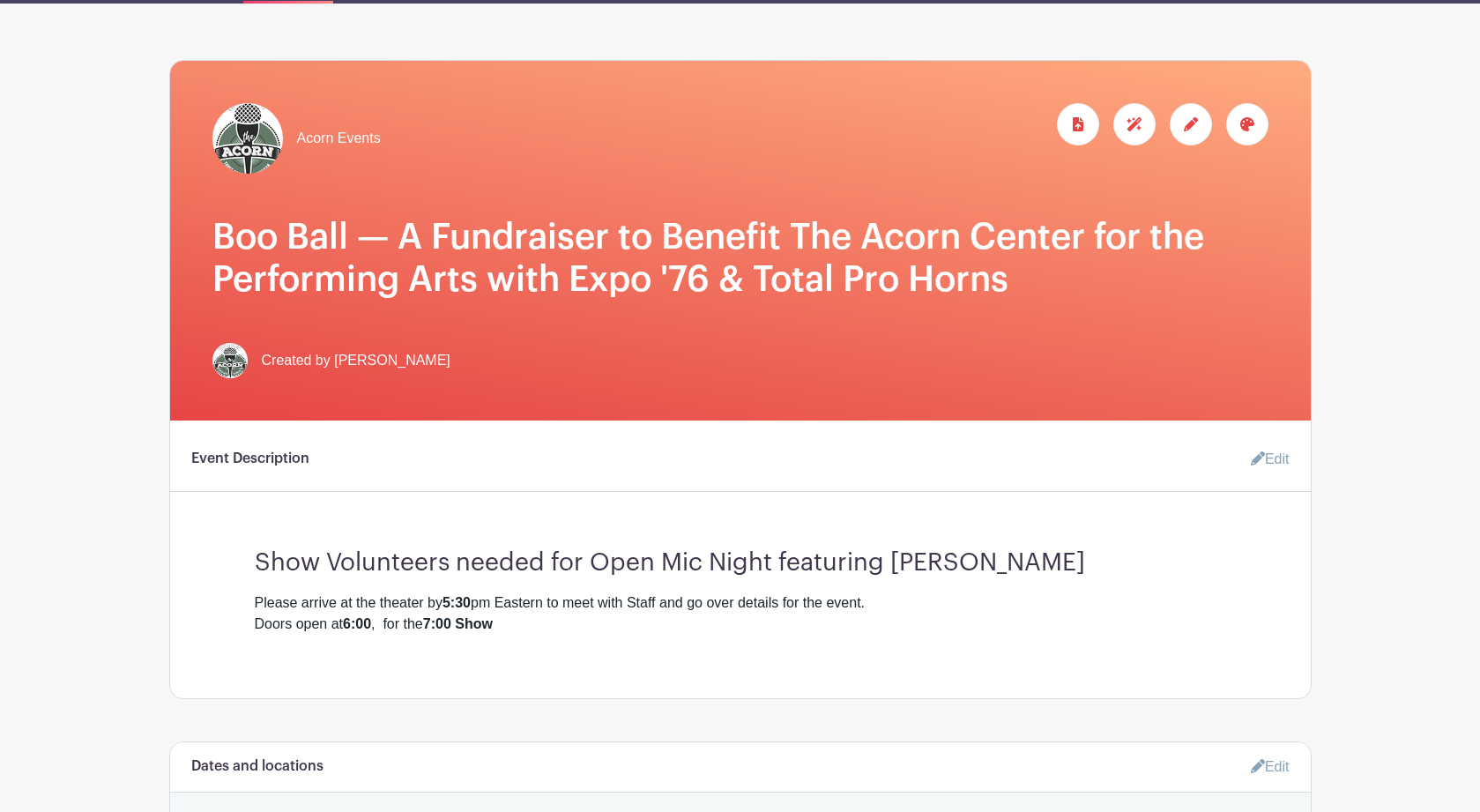
scroll to position [365, 0]
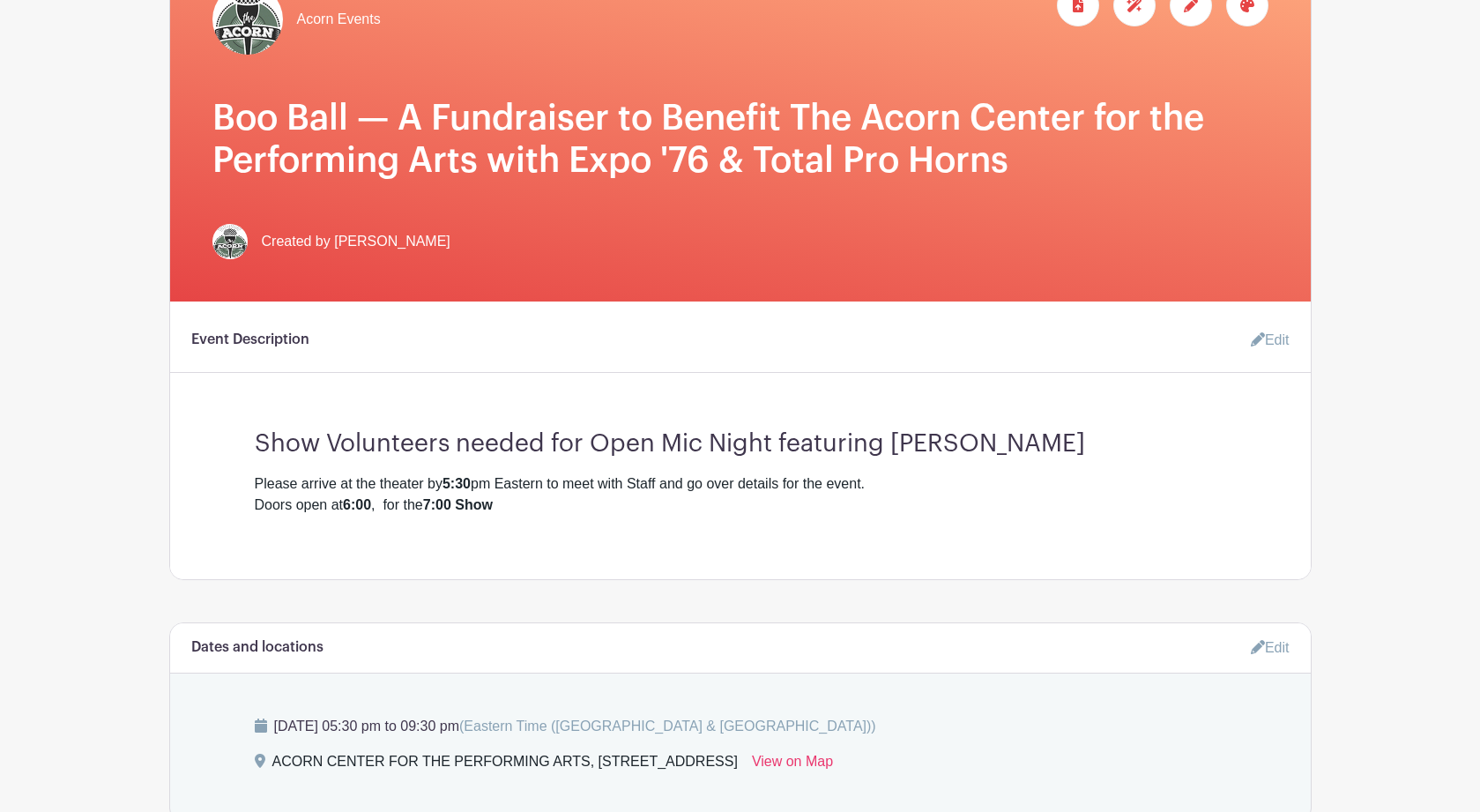
click at [1278, 341] on link "Edit" at bounding box center [1263, 340] width 52 height 36
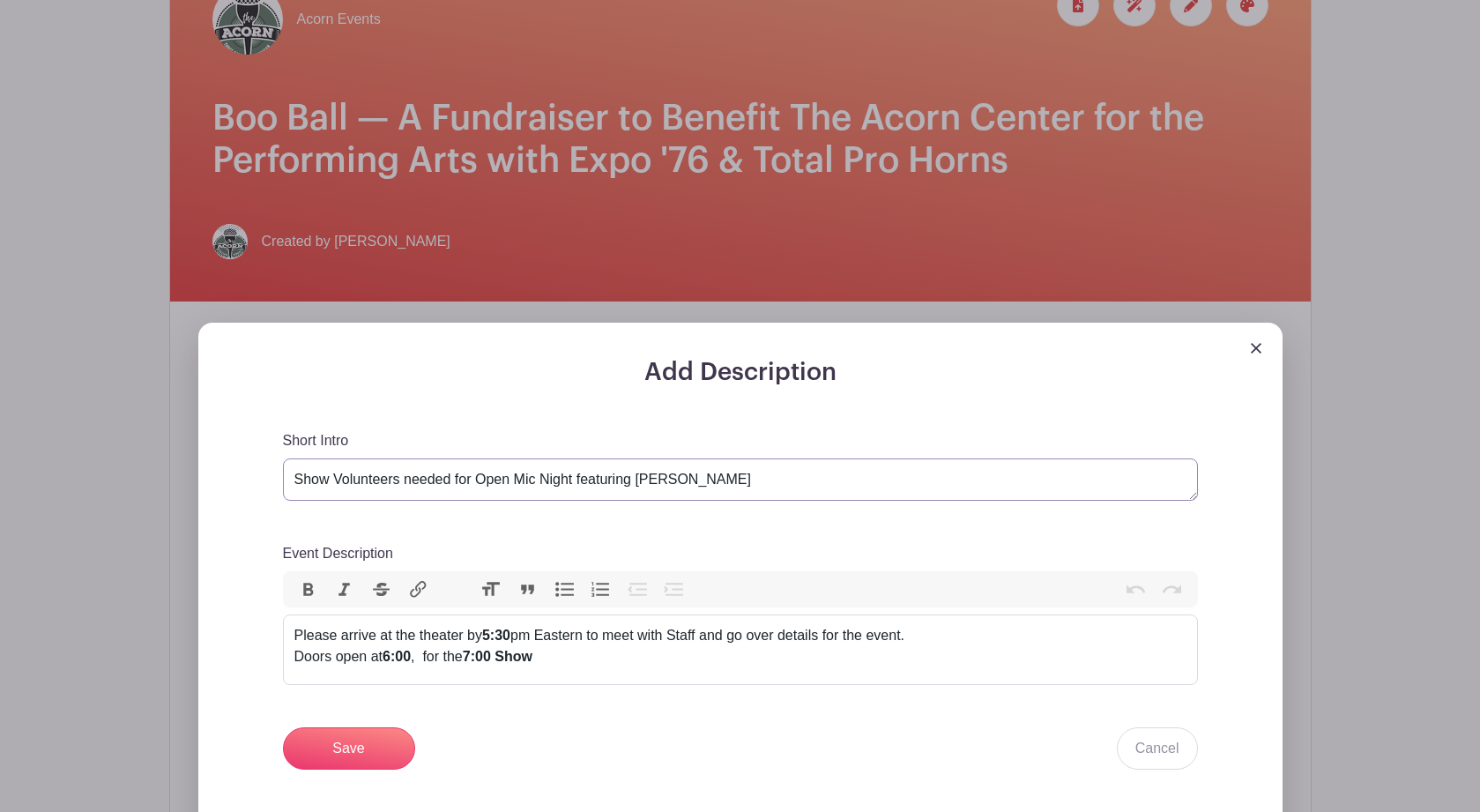
drag, startPoint x: 750, startPoint y: 485, endPoint x: 478, endPoint y: 491, distance: 272.1
click at [478, 491] on textarea "Show Volunteers needed for Open Mic Night featuring Ellen Wallenfang" at bounding box center [740, 479] width 915 height 42
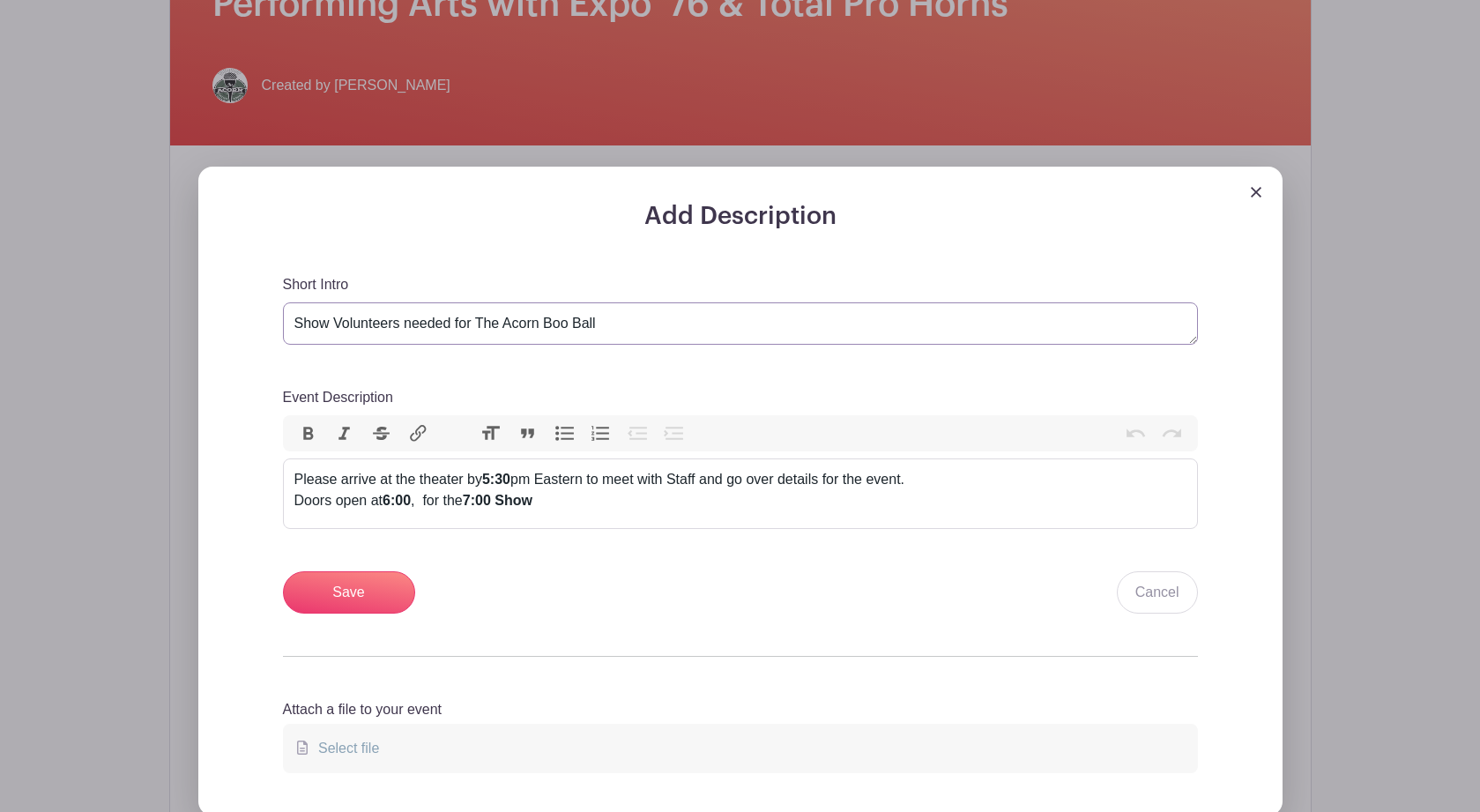
scroll to position [534, 0]
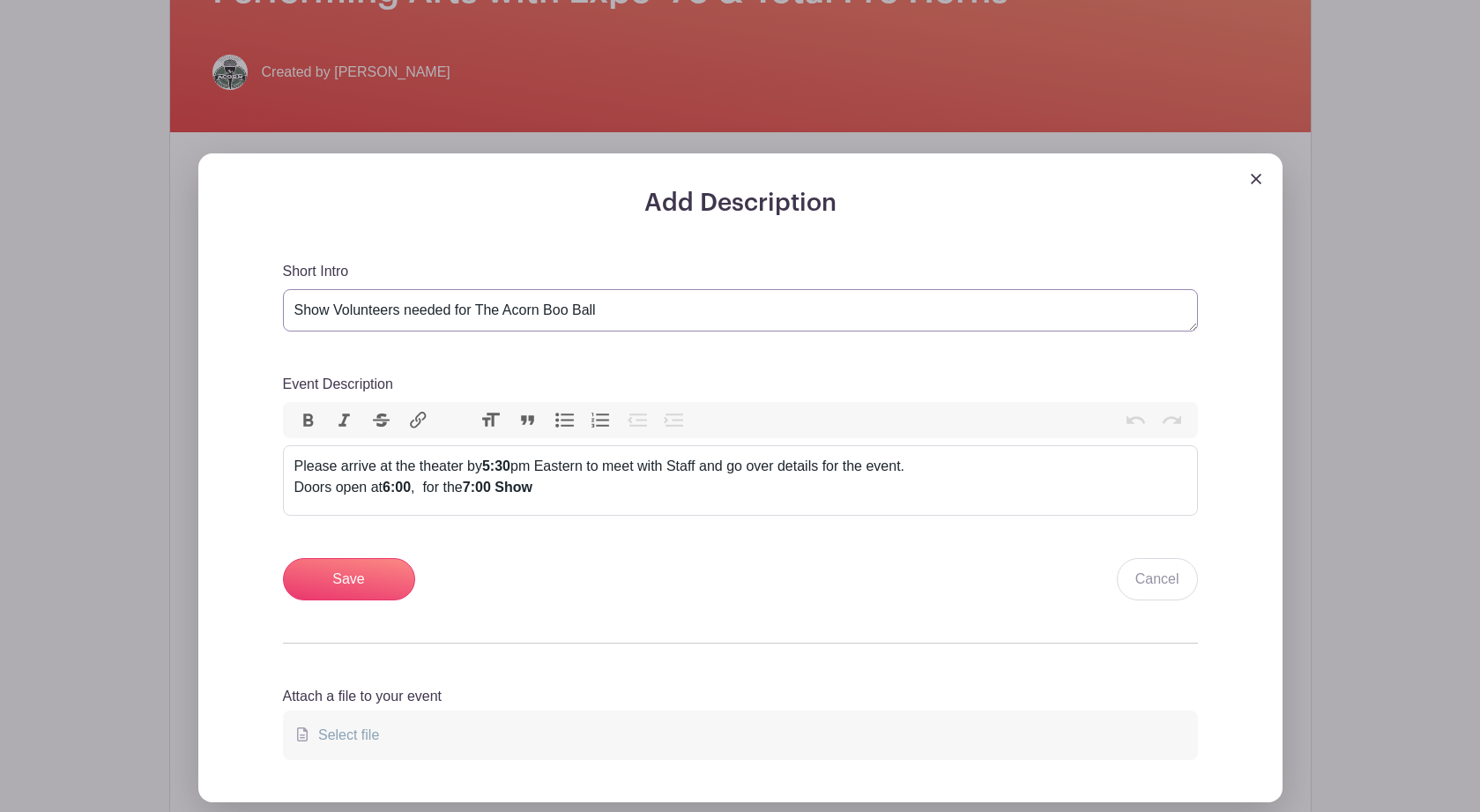
type textarea "Show Volunteers needed for The Acorn Boo Ball"
click at [484, 495] on strong "7:00 Show" at bounding box center [497, 487] width 69 height 15
click at [496, 471] on strong "5:30" at bounding box center [496, 465] width 28 height 15
click at [514, 472] on strong ":30" at bounding box center [504, 465] width 21 height 15
click at [394, 493] on strong "6:00" at bounding box center [396, 487] width 28 height 15
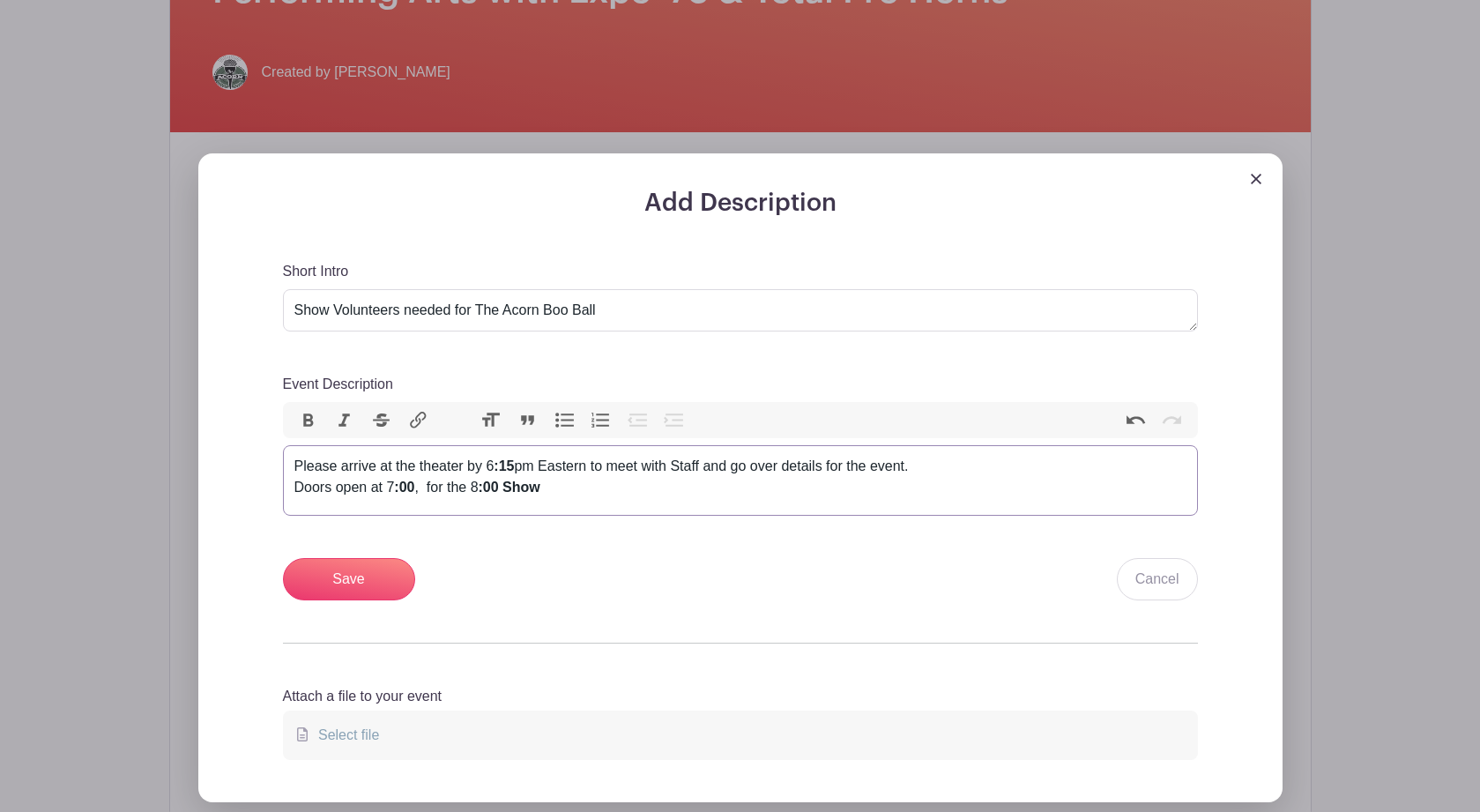
type trix-editor "<div>Please arrive at the theater by 6<strong>:15</strong>&nbsp;pm Eastern to m…"
click at [574, 498] on div "Please arrive at the theater by 6 :15 pm Eastern to meet with Staff and go over…" at bounding box center [740, 476] width 892 height 42
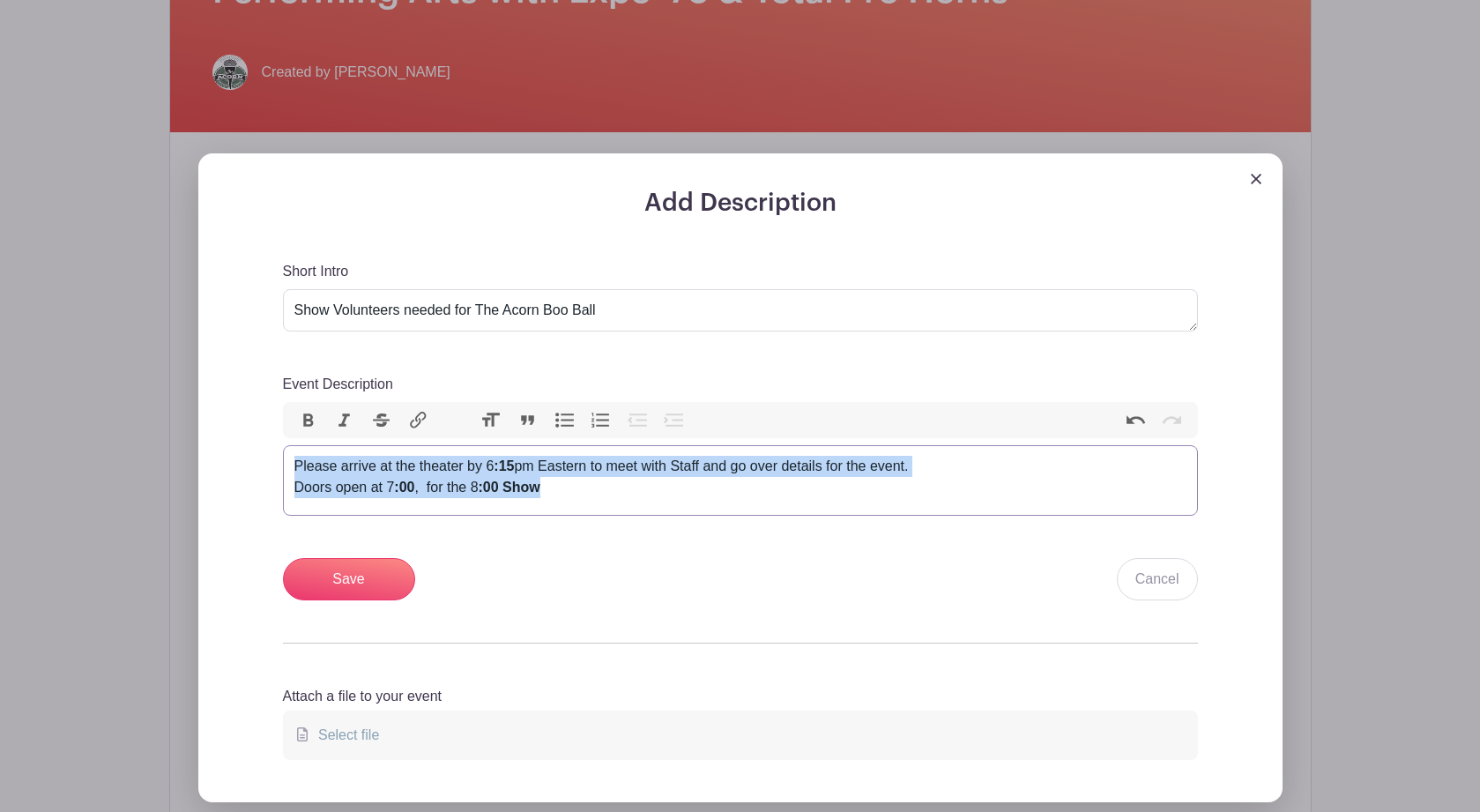
drag, startPoint x: 553, startPoint y: 492, endPoint x: 289, endPoint y: 471, distance: 264.8
click at [289, 471] on trix-editor "Please arrive at the theater by 6 :15 pm Eastern to meet with Staff and go over…" at bounding box center [740, 480] width 915 height 70
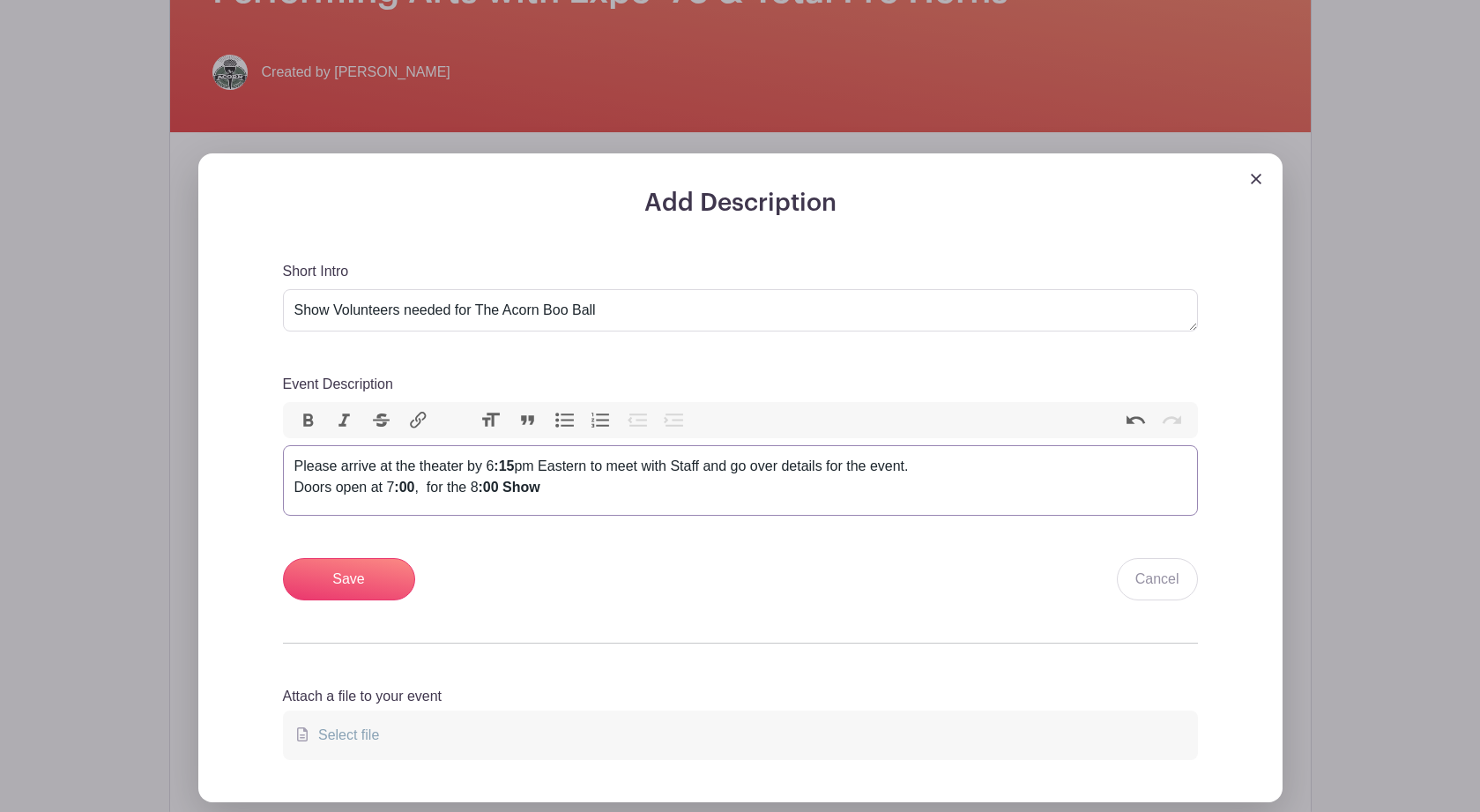
click at [299, 420] on button "Bold" at bounding box center [309, 421] width 37 height 22
click at [305, 421] on button "Bold" at bounding box center [309, 421] width 37 height 22
click at [583, 498] on div "Please arrive at the theater by 6:15 pm Eastern to meet with Staff and go over …" at bounding box center [740, 476] width 892 height 42
click at [358, 578] on input "Save" at bounding box center [348, 579] width 132 height 42
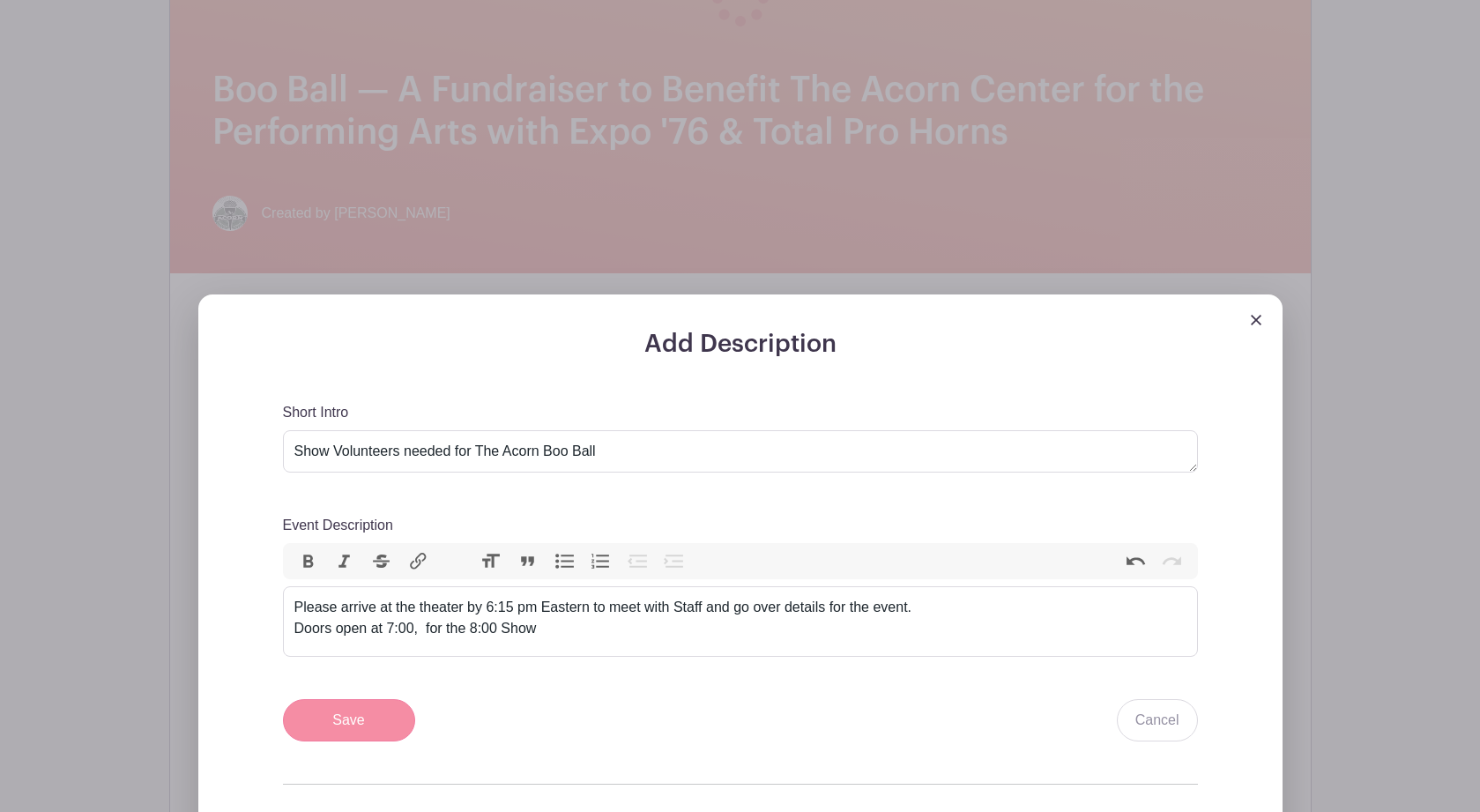
scroll to position [675, 0]
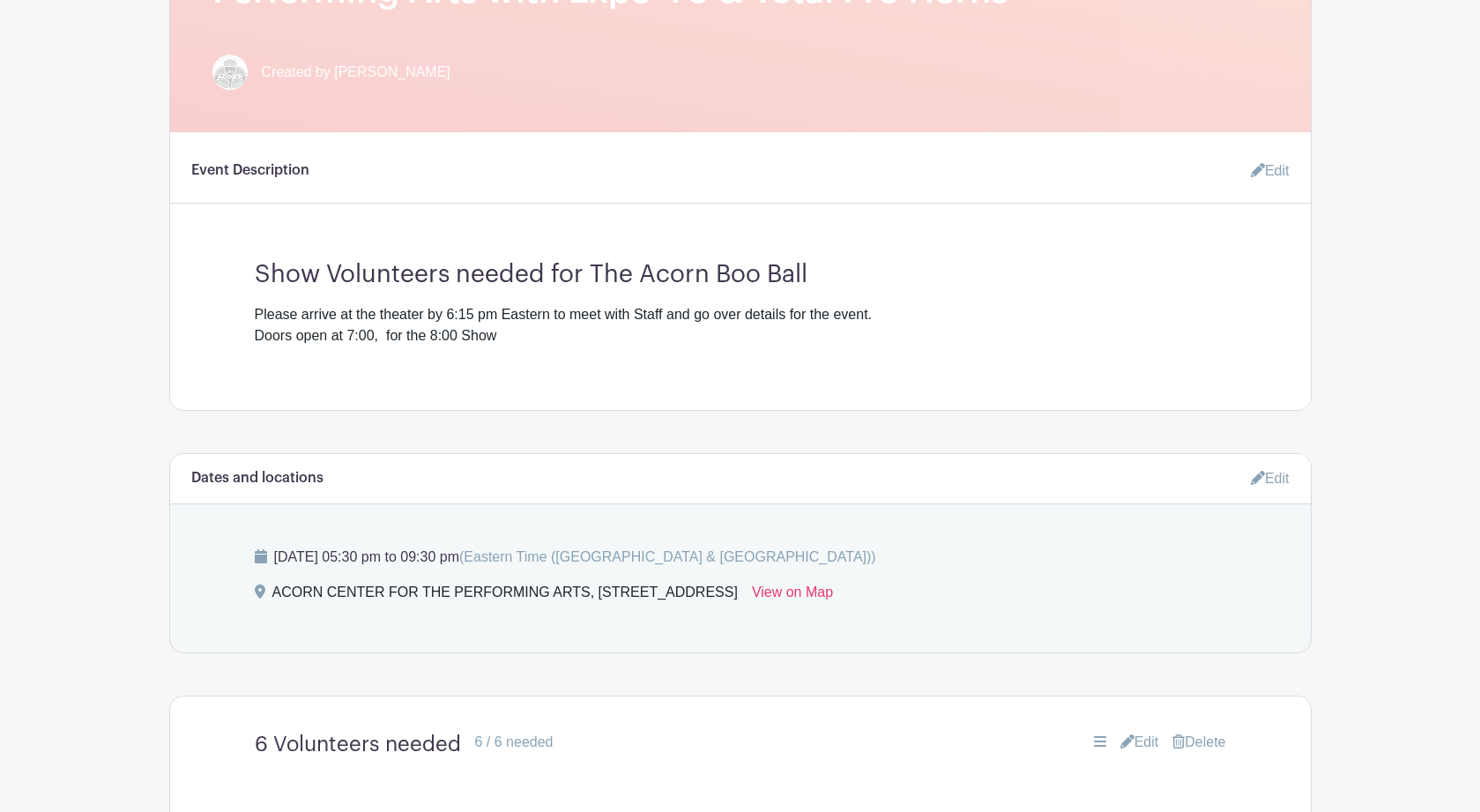
click at [1271, 480] on link "Edit" at bounding box center [1269, 478] width 38 height 29
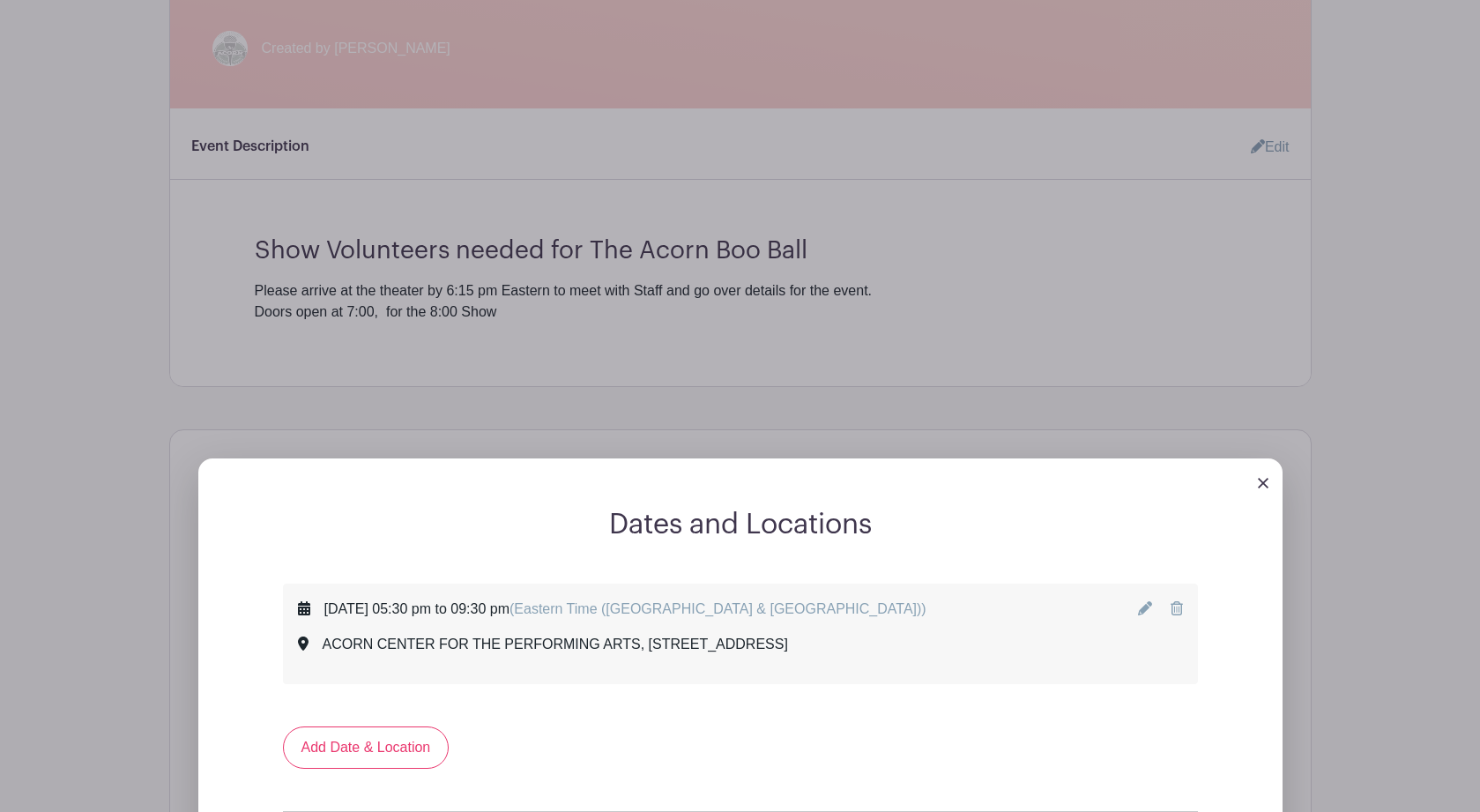
scroll to position [707, 0]
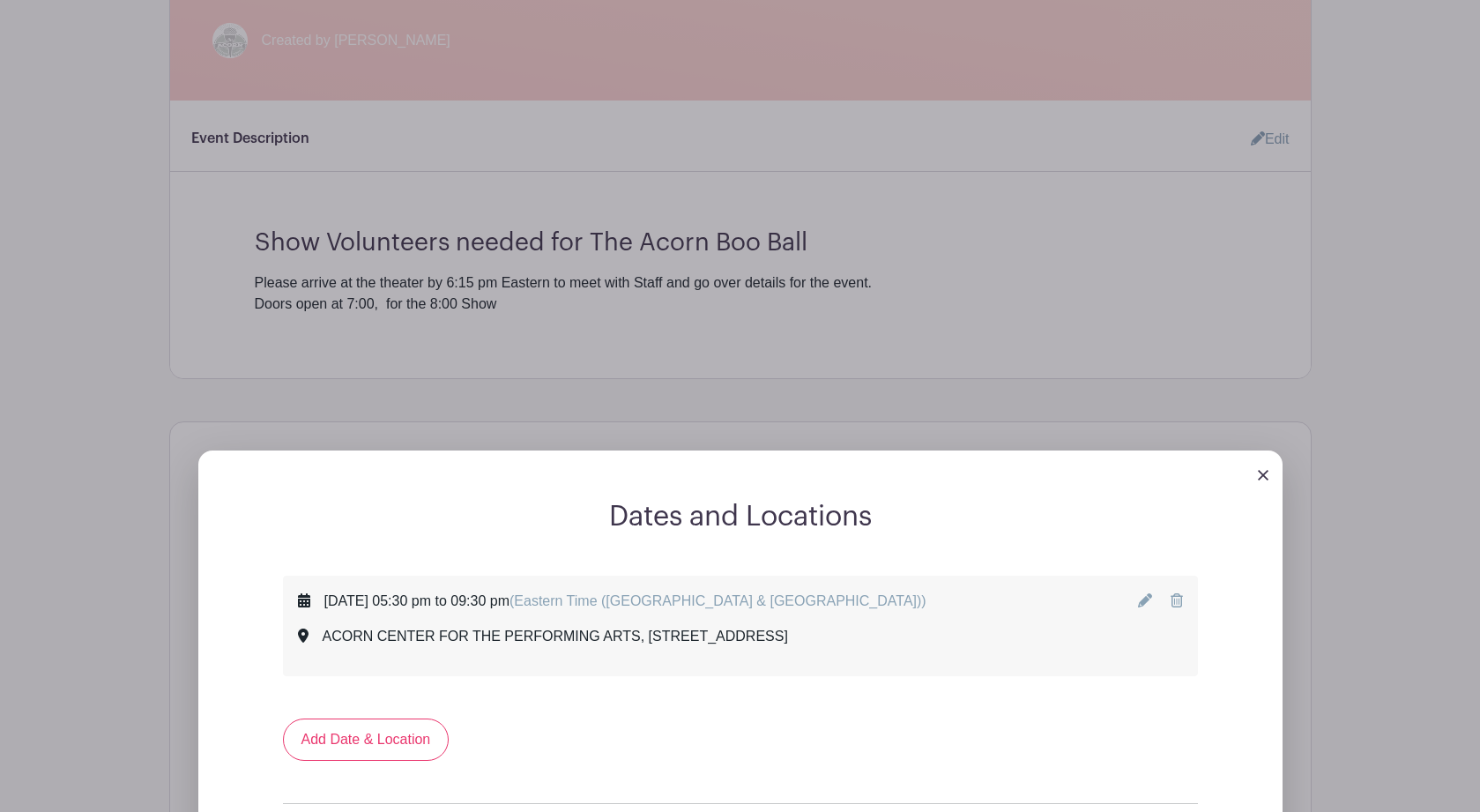
click at [1143, 605] on icon at bounding box center [1145, 599] width 14 height 14
select select "9"
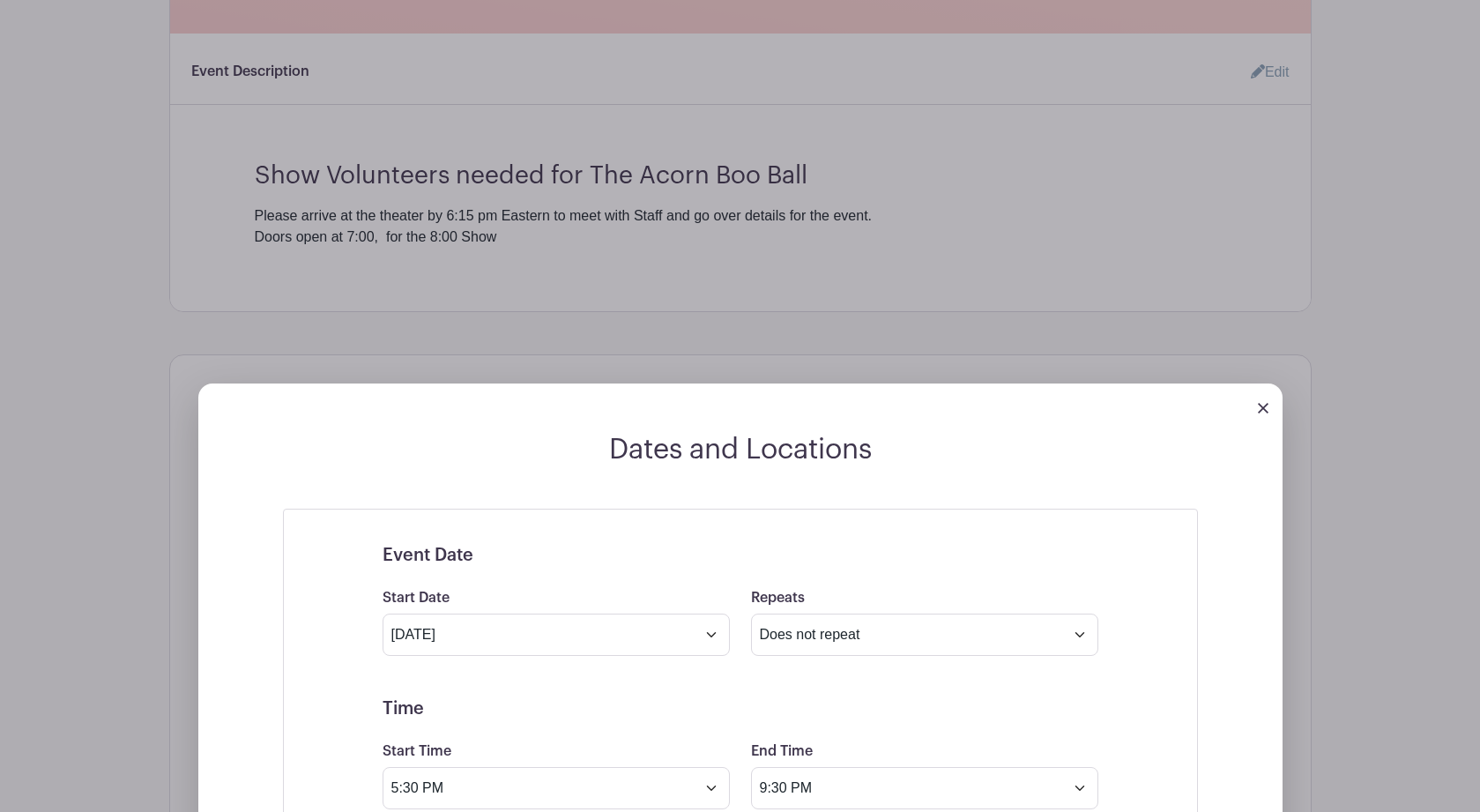
scroll to position [819, 0]
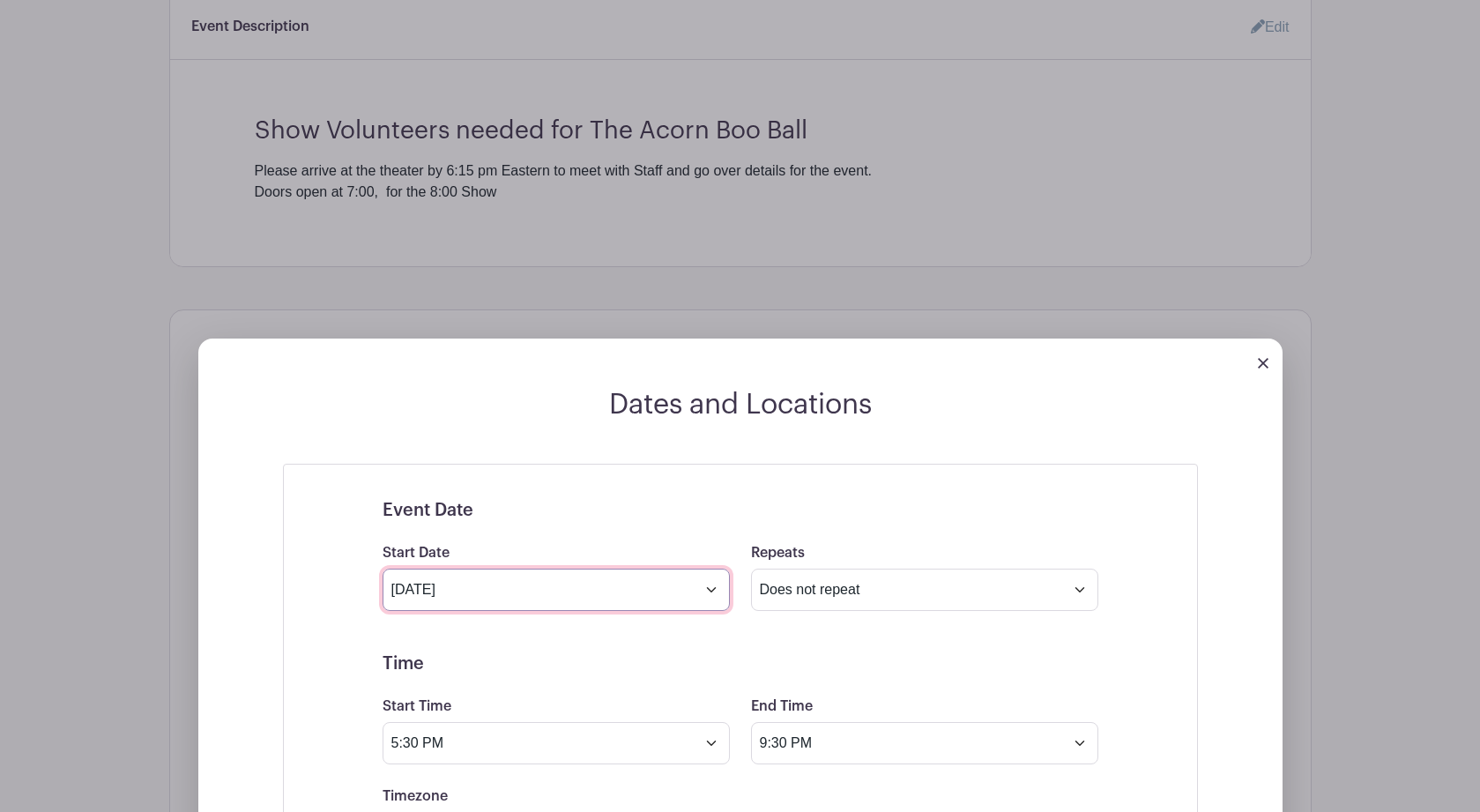
click at [709, 598] on input "Oct 19 2025" at bounding box center [555, 589] width 348 height 42
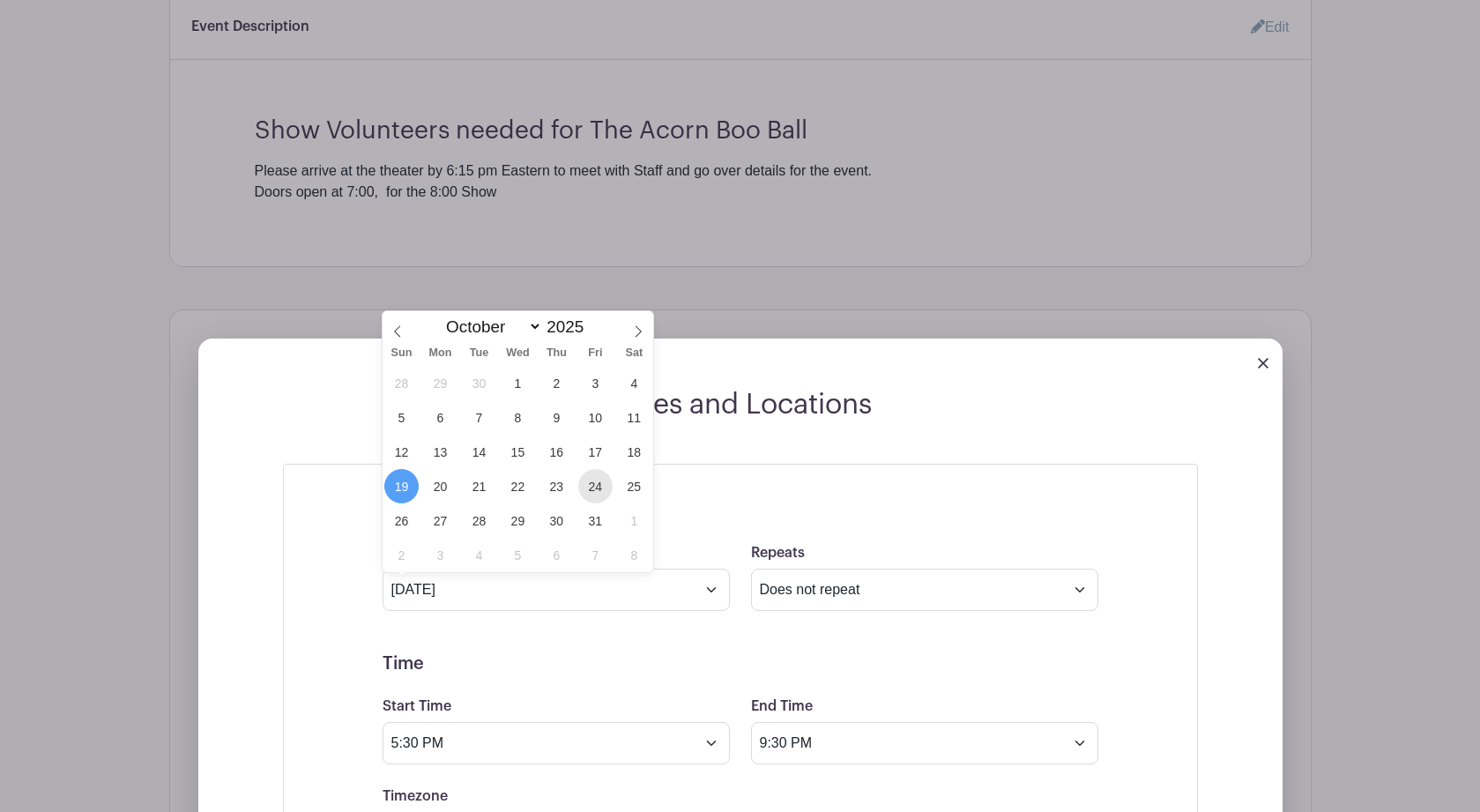
click at [594, 487] on span "24" at bounding box center [595, 486] width 35 height 35
type input "Oct 24 2025"
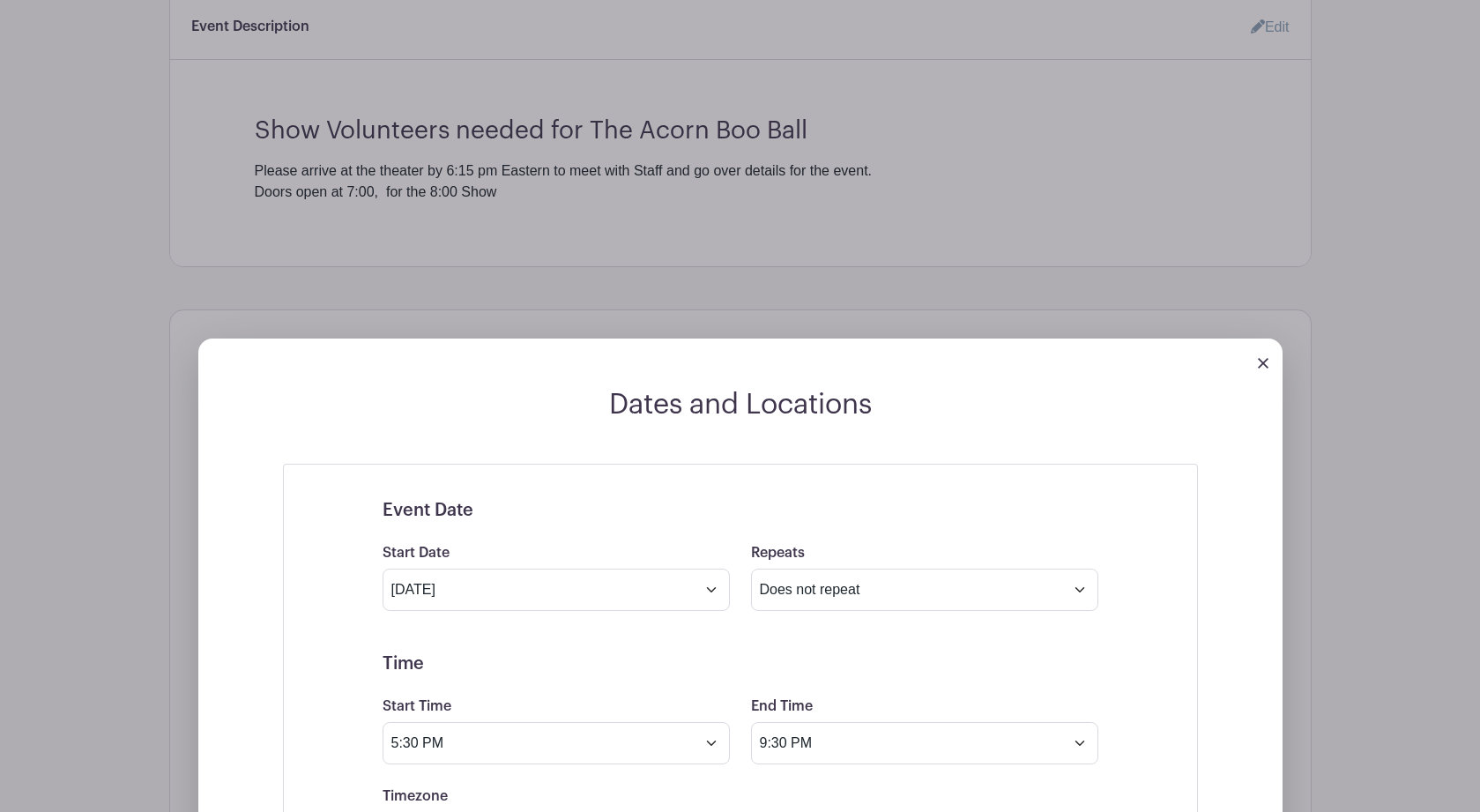
click at [663, 674] on h5 "Time" at bounding box center [740, 663] width 716 height 22
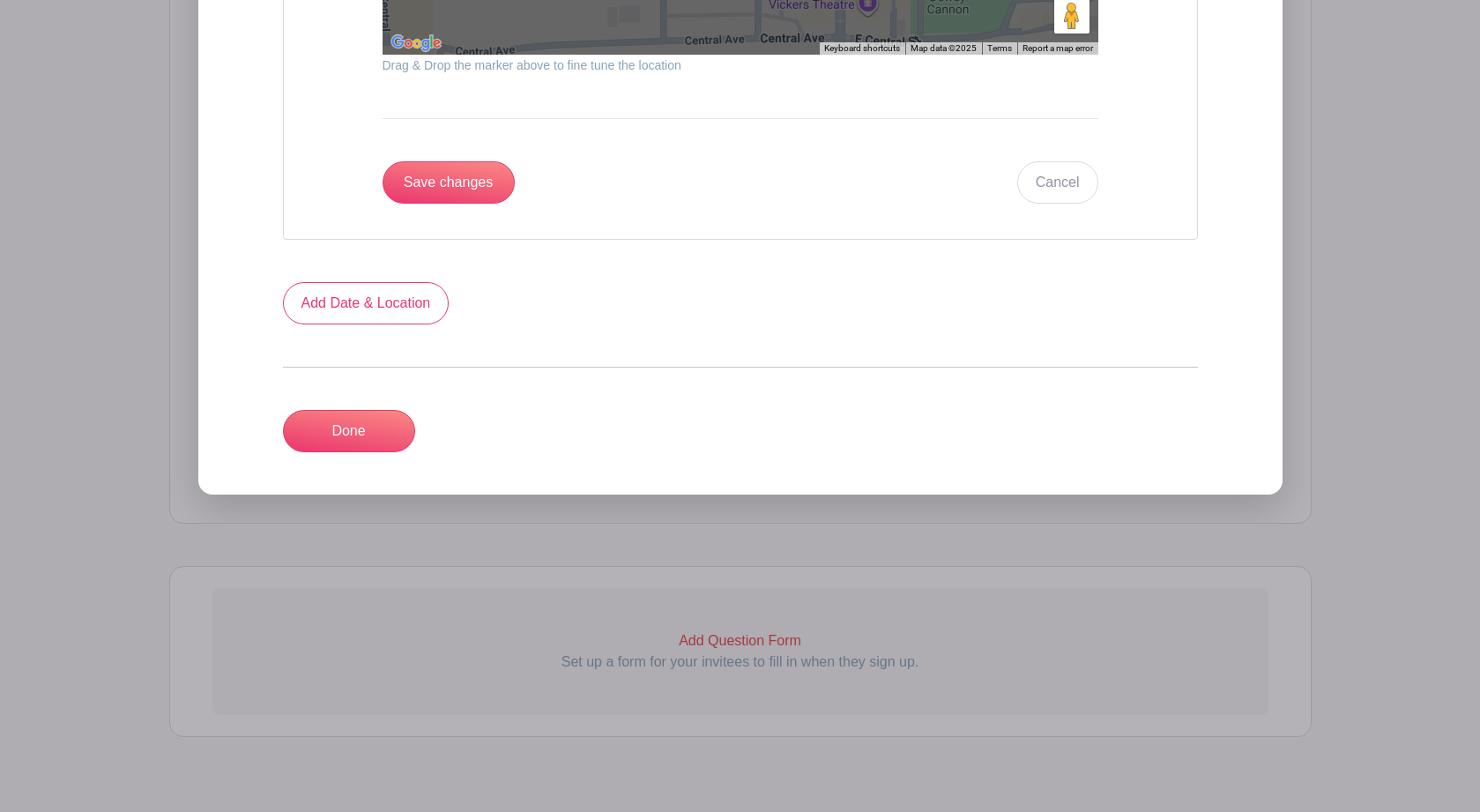
scroll to position [2355, 0]
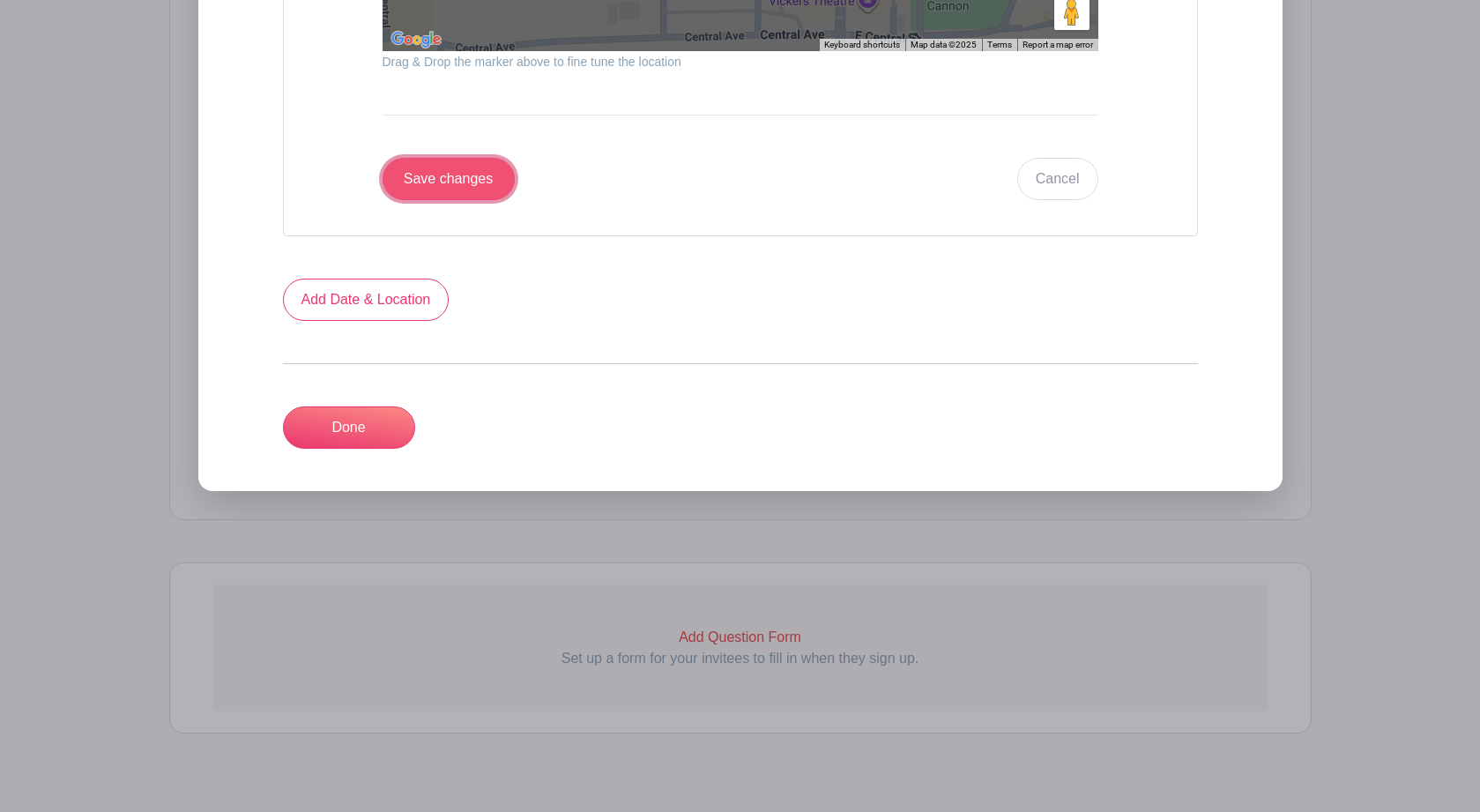
click at [455, 197] on input "Save changes" at bounding box center [448, 178] width 132 height 42
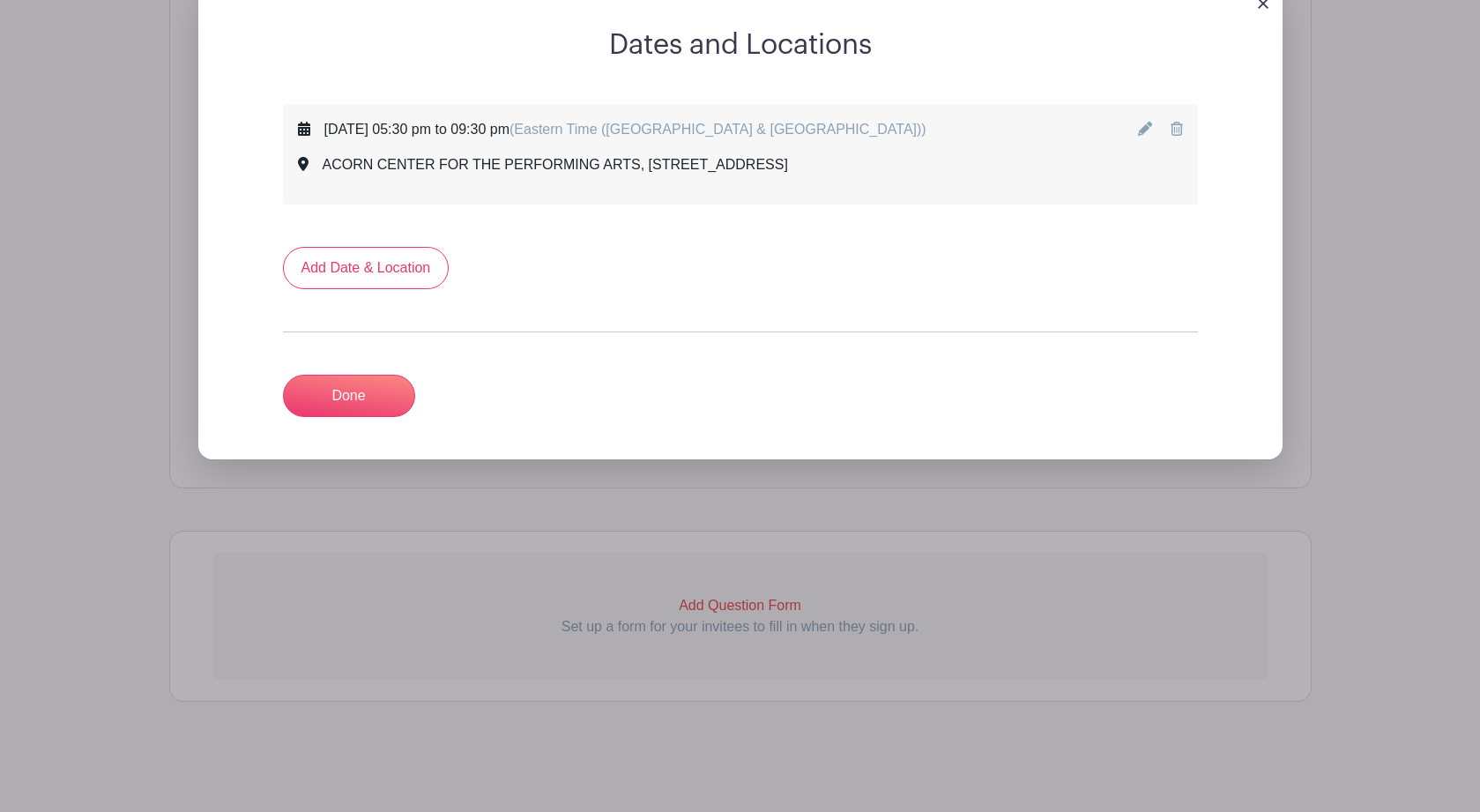
click at [1140, 131] on icon at bounding box center [1145, 128] width 14 height 14
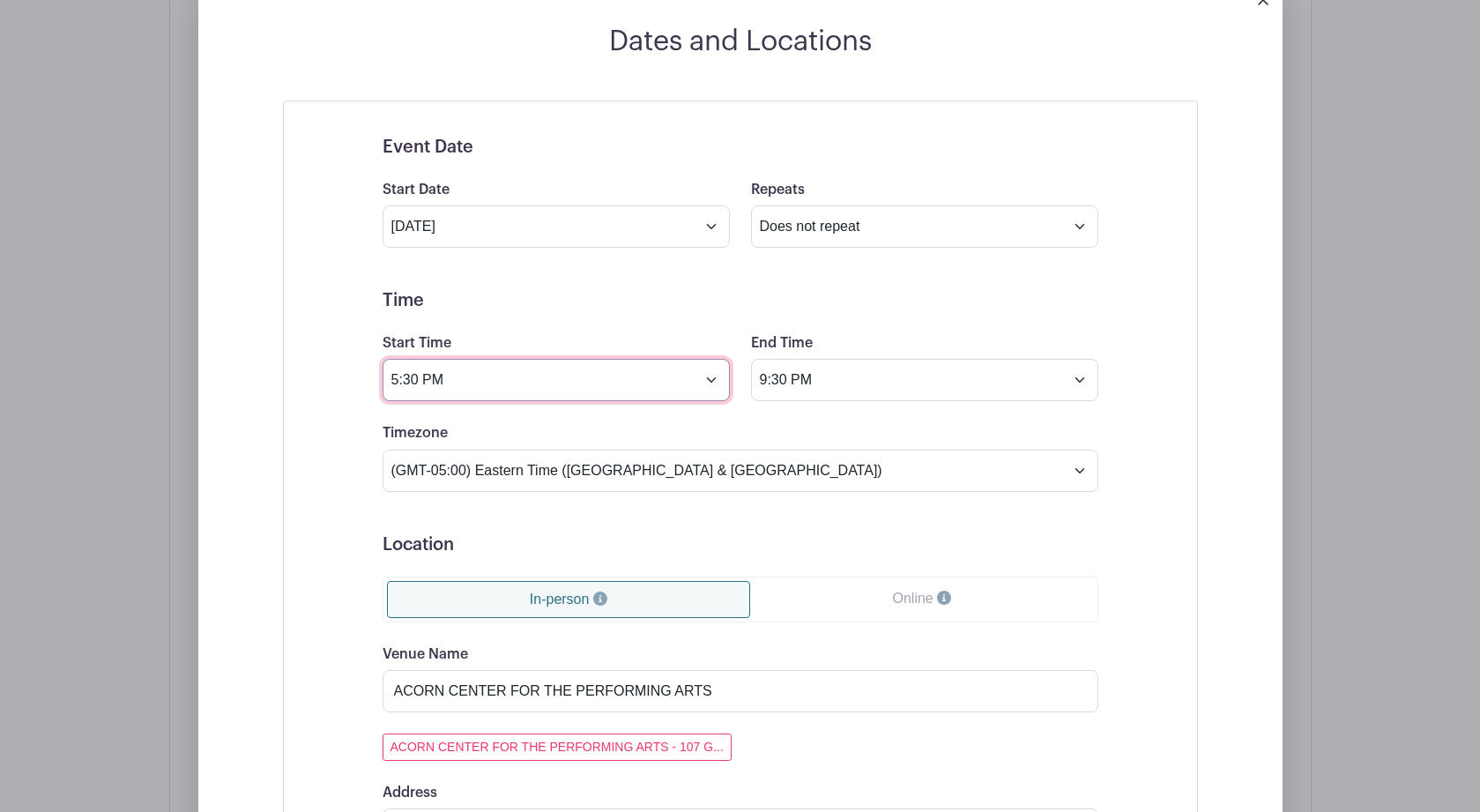
click at [710, 390] on input "5:30 PM" at bounding box center [555, 379] width 348 height 42
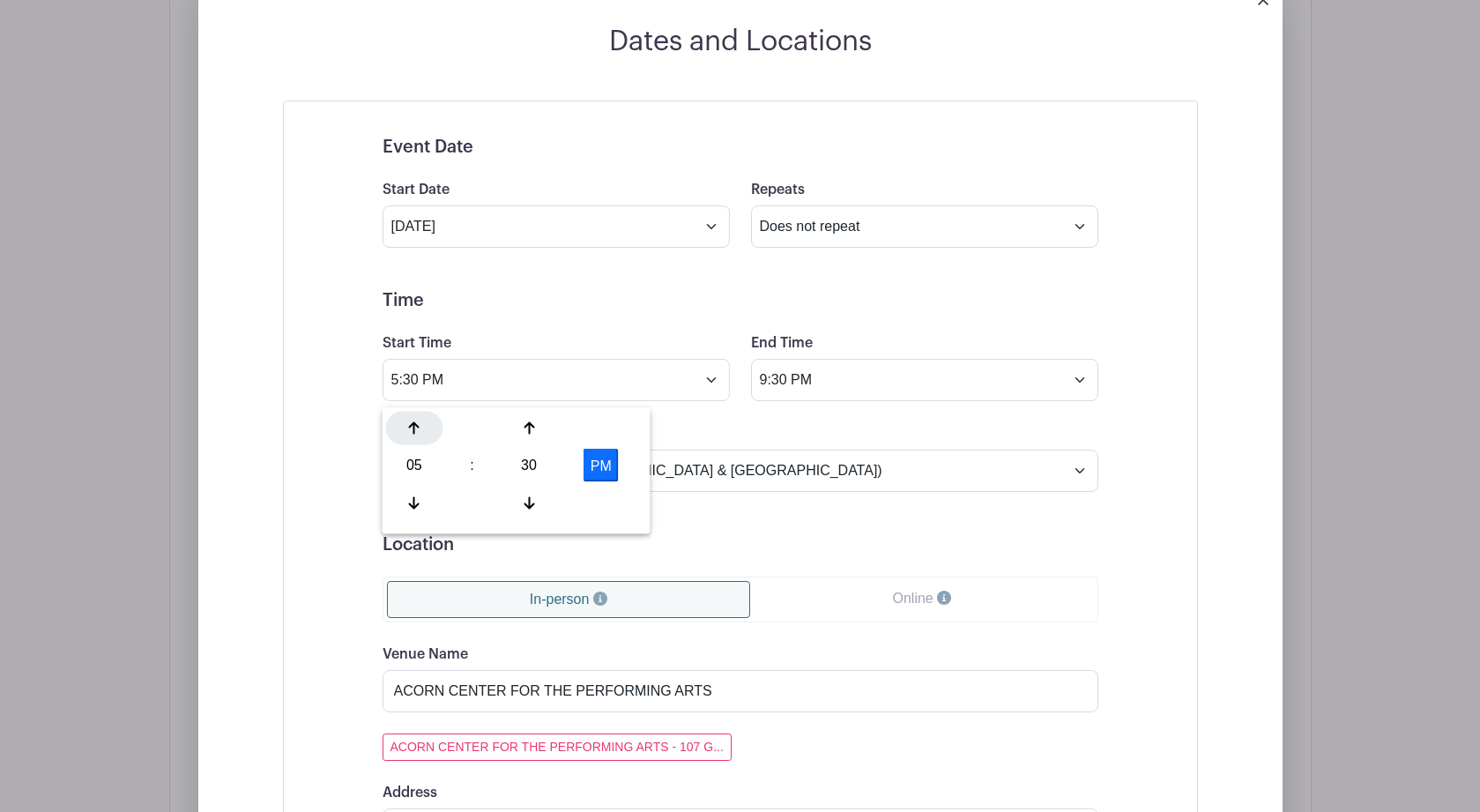
click at [410, 425] on icon at bounding box center [414, 428] width 10 height 12
click at [525, 462] on div "30" at bounding box center [528, 465] width 57 height 34
click at [602, 424] on div "15" at bounding box center [611, 428] width 59 height 34
type input "6:15 PM"
click at [784, 388] on input "9:30 PM" at bounding box center [925, 379] width 348 height 42
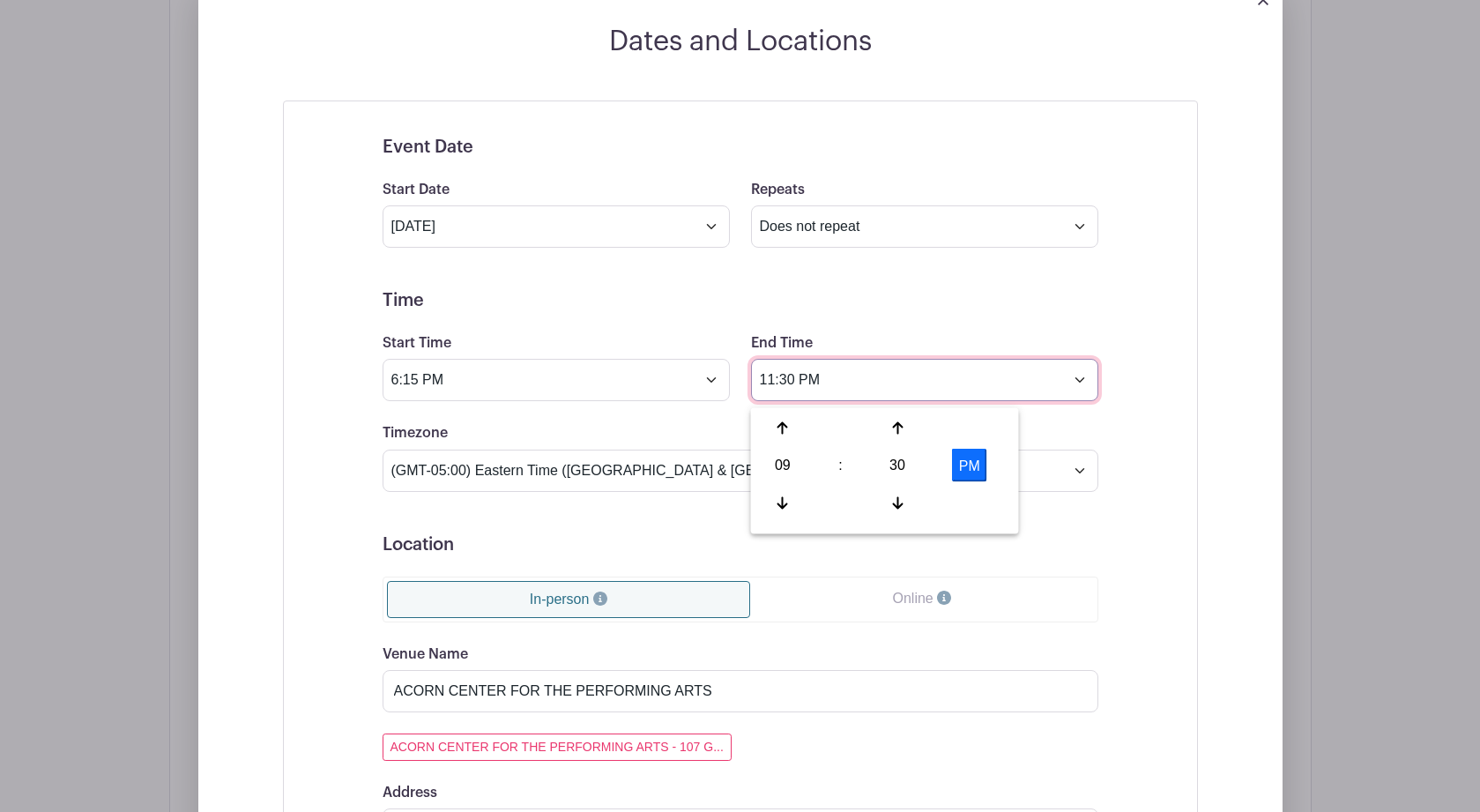
type input "11:30 PM"
click at [1112, 425] on div "Event Date Start Date Oct 24 2025 Repeats Does not repeat Daily Weekly Monthly …" at bounding box center [740, 754] width 800 height 1278
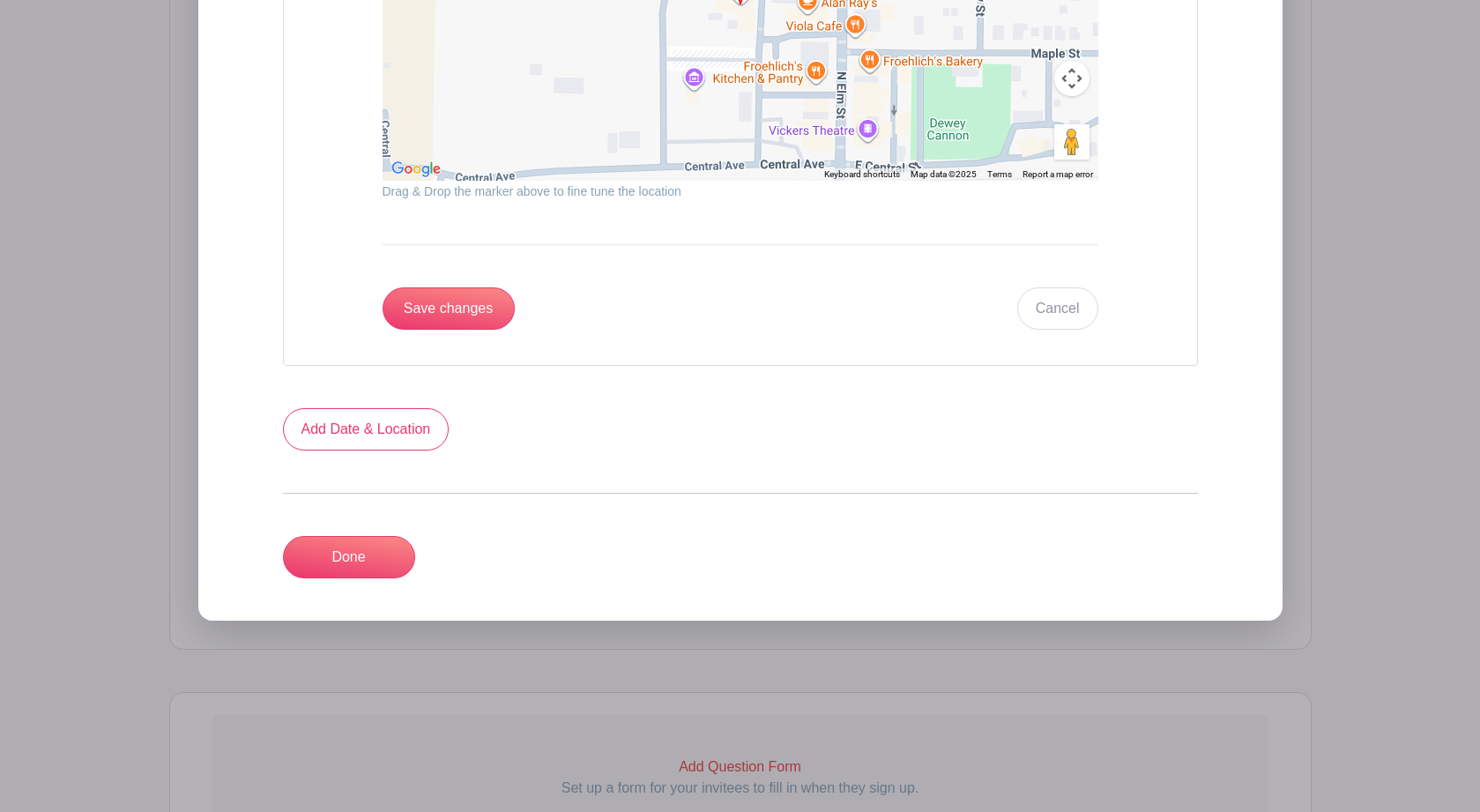
scroll to position [2126, 0]
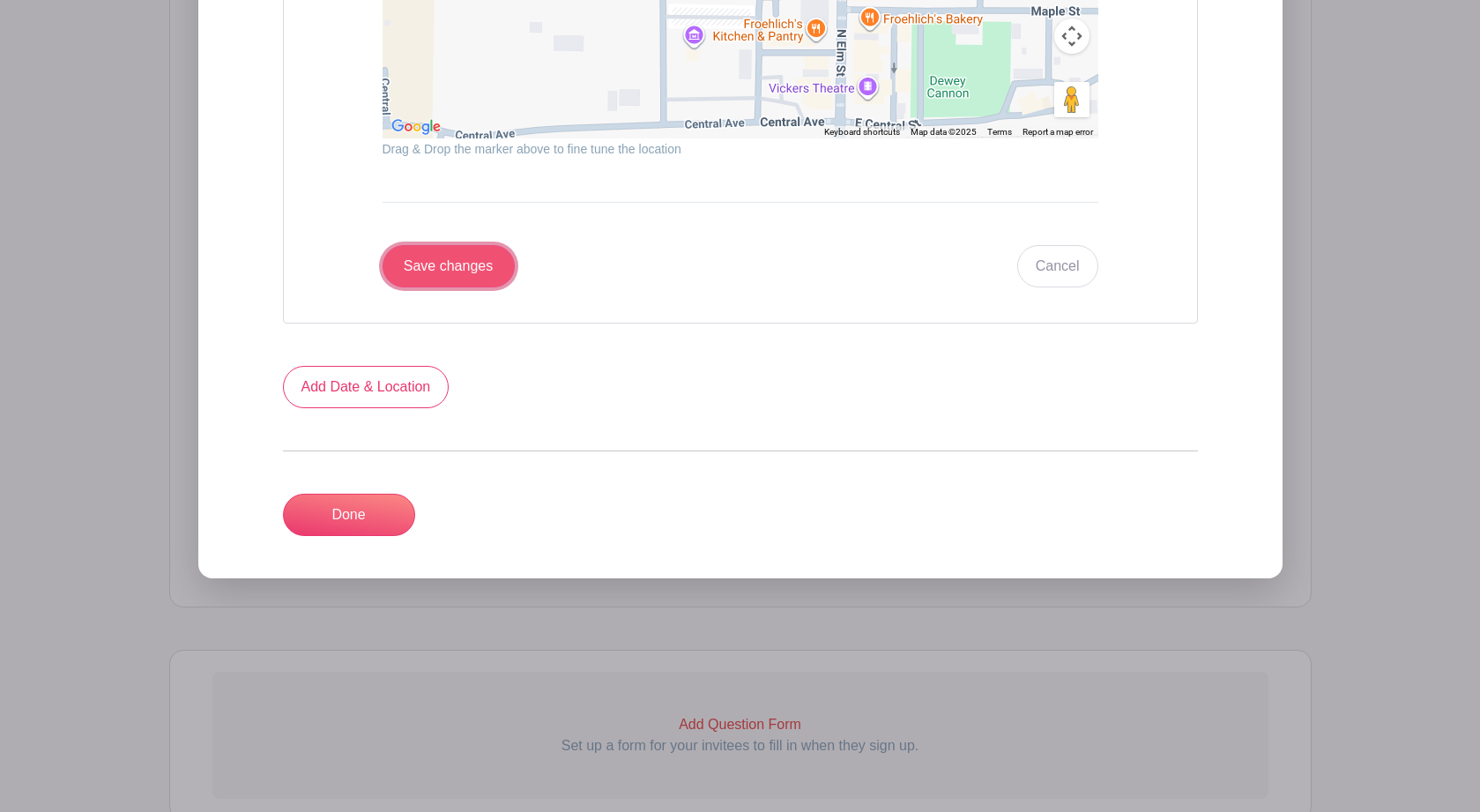
click at [491, 274] on input "Save changes" at bounding box center [448, 266] width 132 height 42
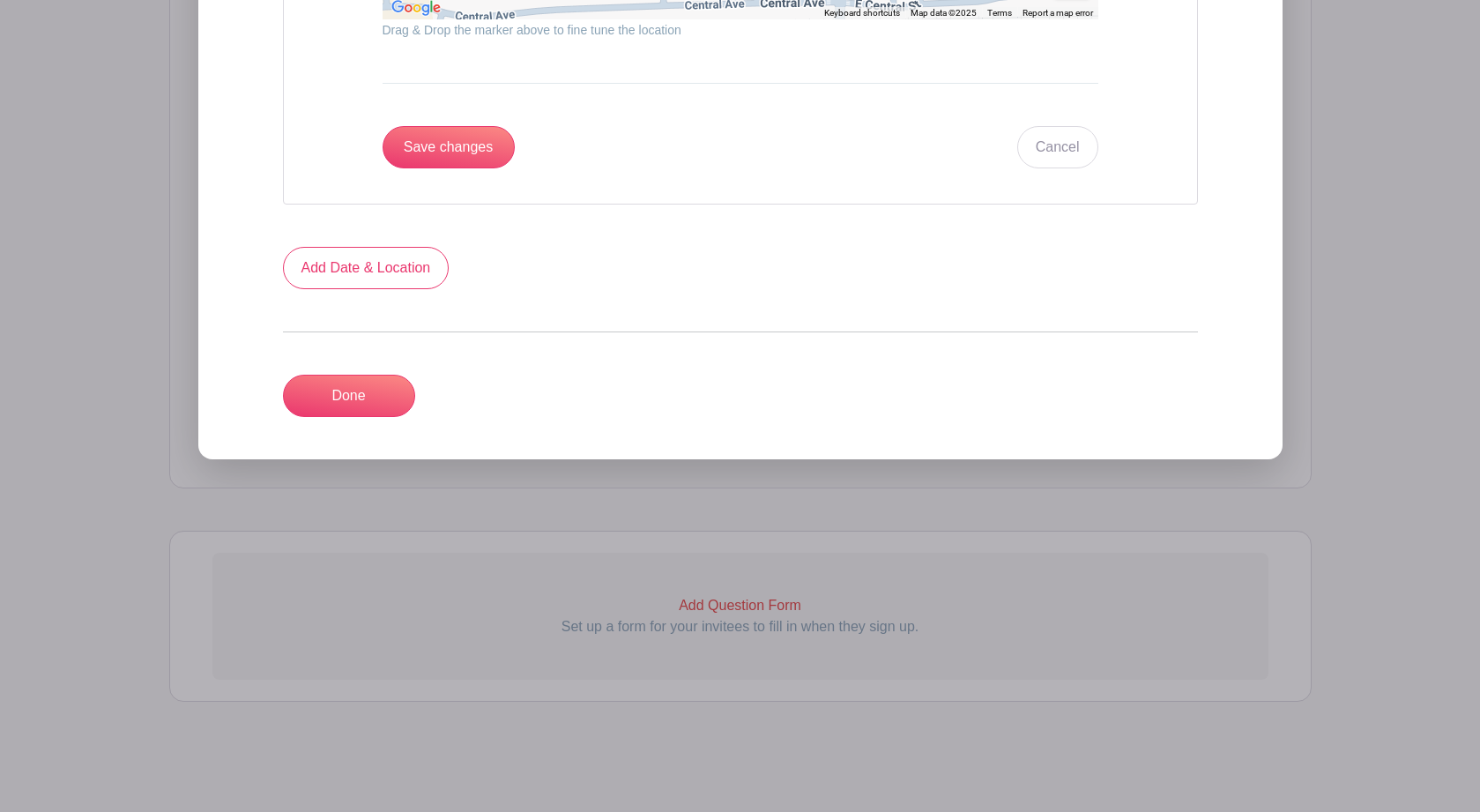
scroll to position [1041, 0]
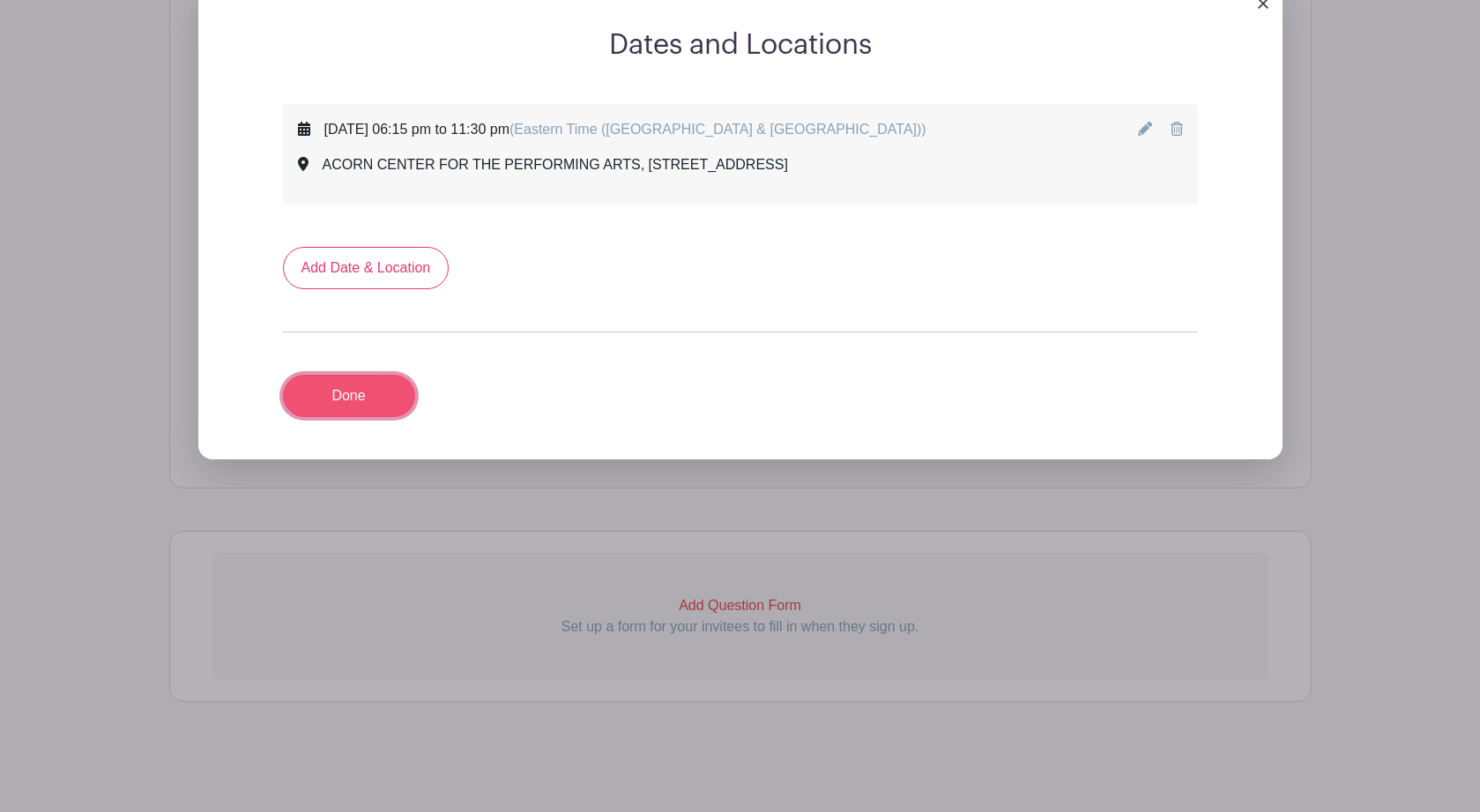
click at [370, 391] on link "Done" at bounding box center [348, 395] width 132 height 42
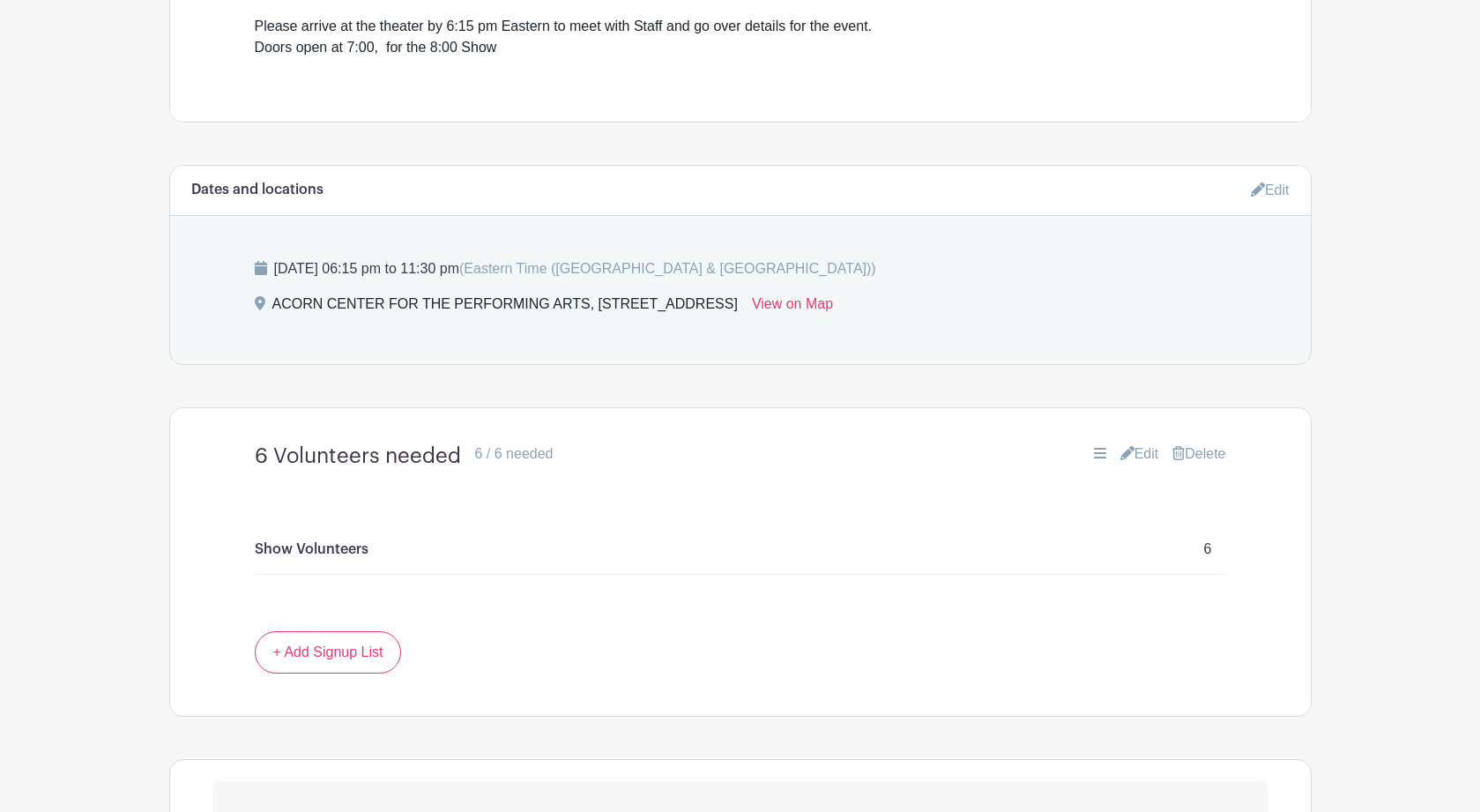
scroll to position [830, 0]
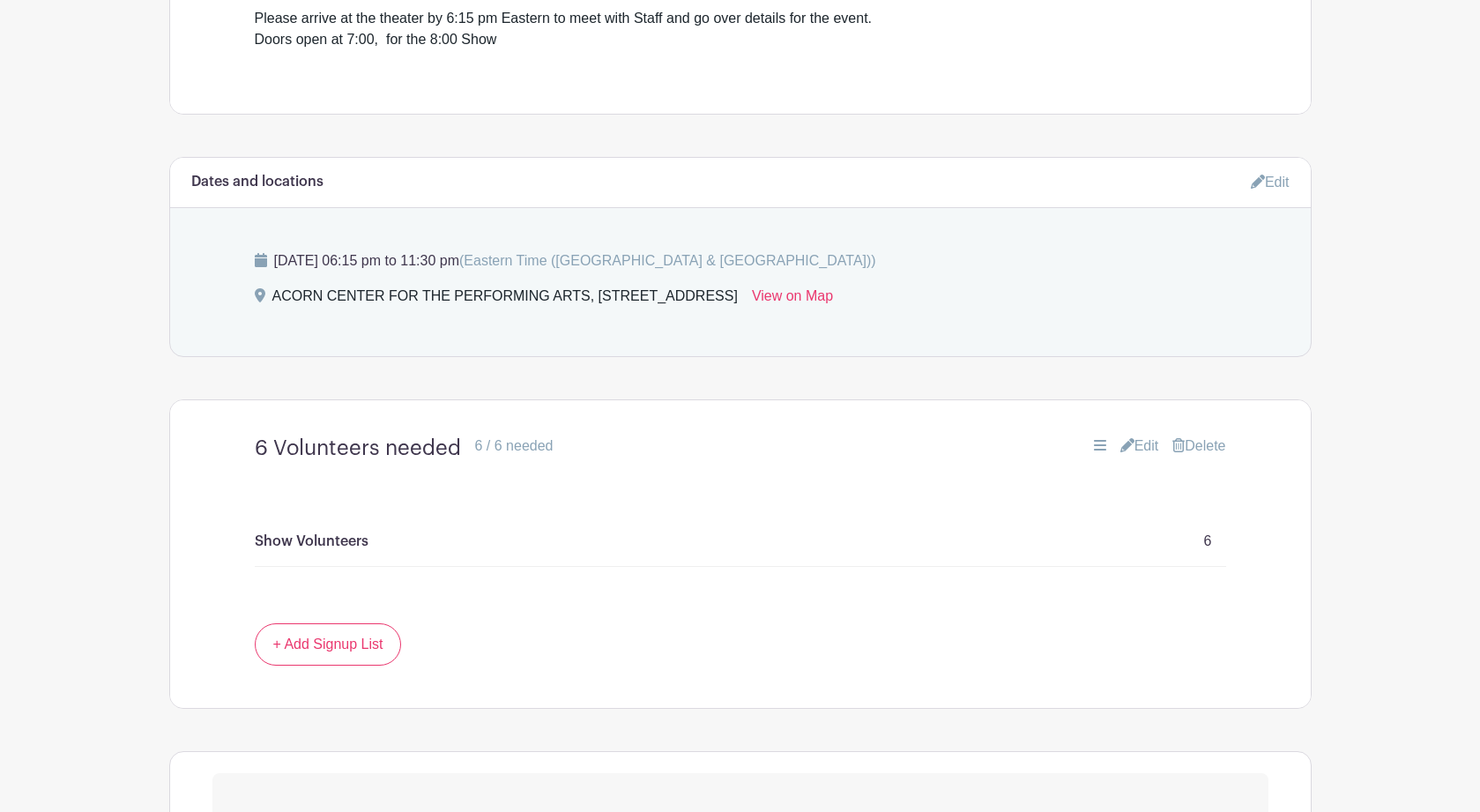
click at [1274, 186] on link "Edit" at bounding box center [1269, 182] width 38 height 29
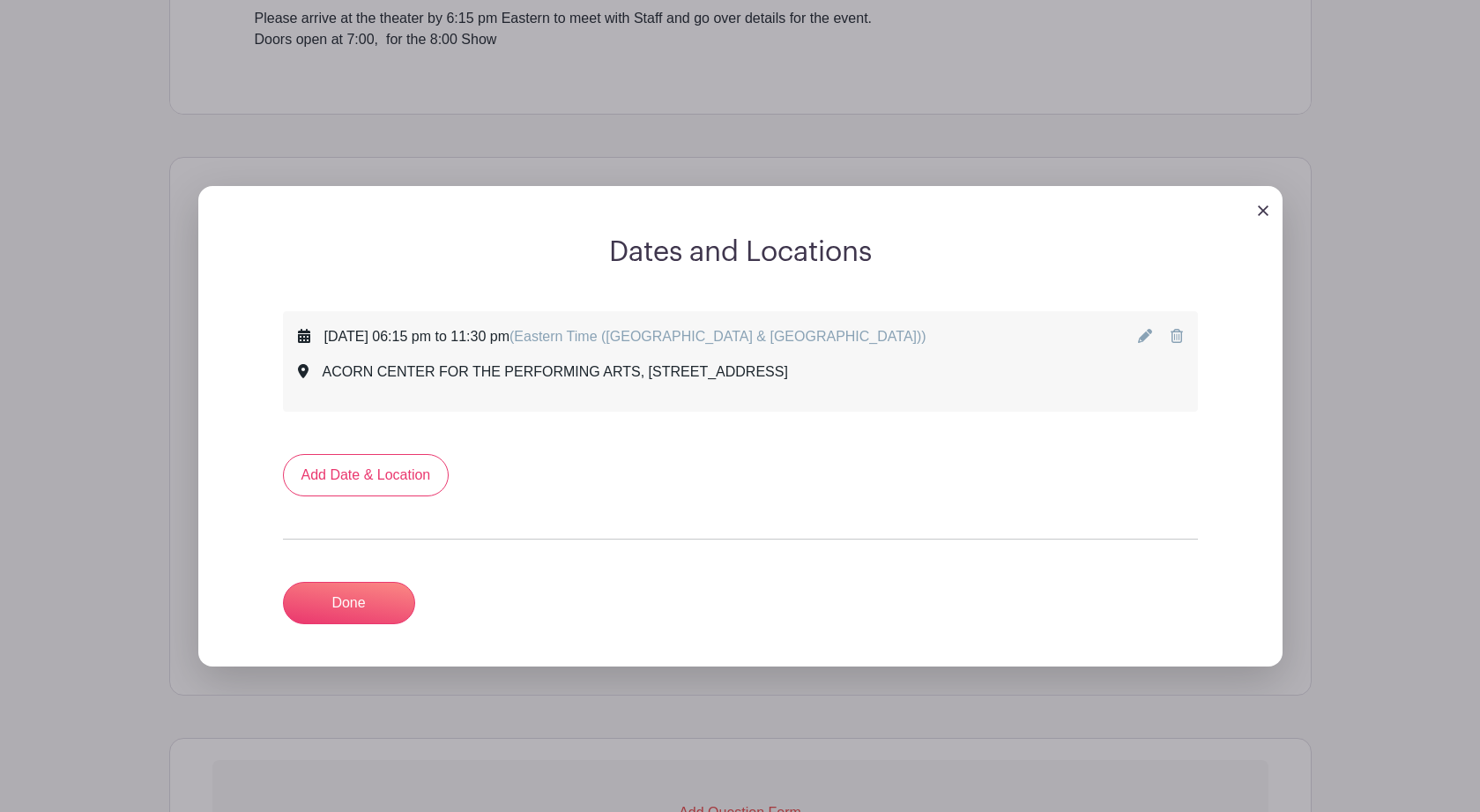
click at [1141, 338] on icon at bounding box center [1145, 335] width 14 height 14
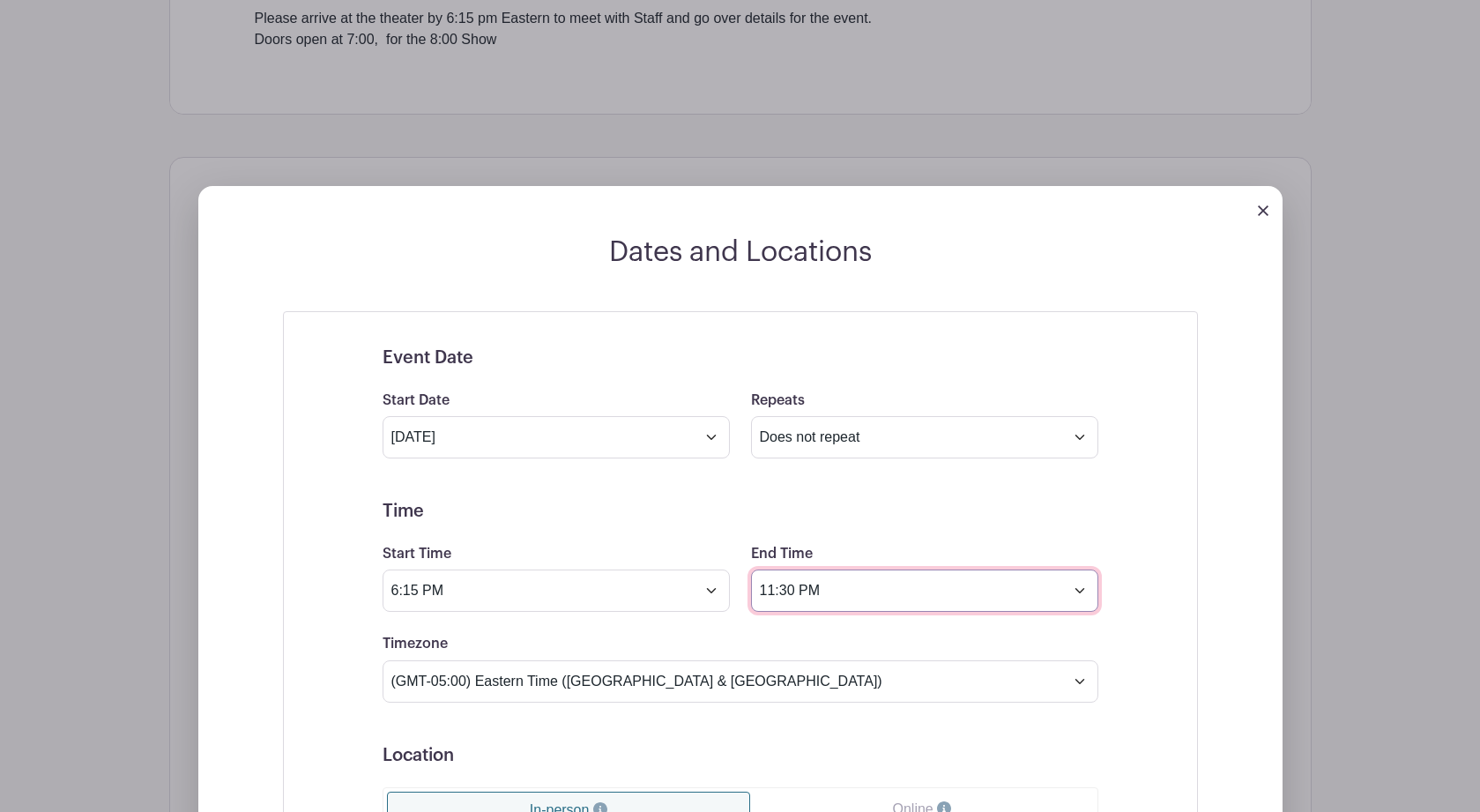
click at [791, 597] on input "11:30 PM" at bounding box center [925, 590] width 348 height 42
type input "11:45 PM"
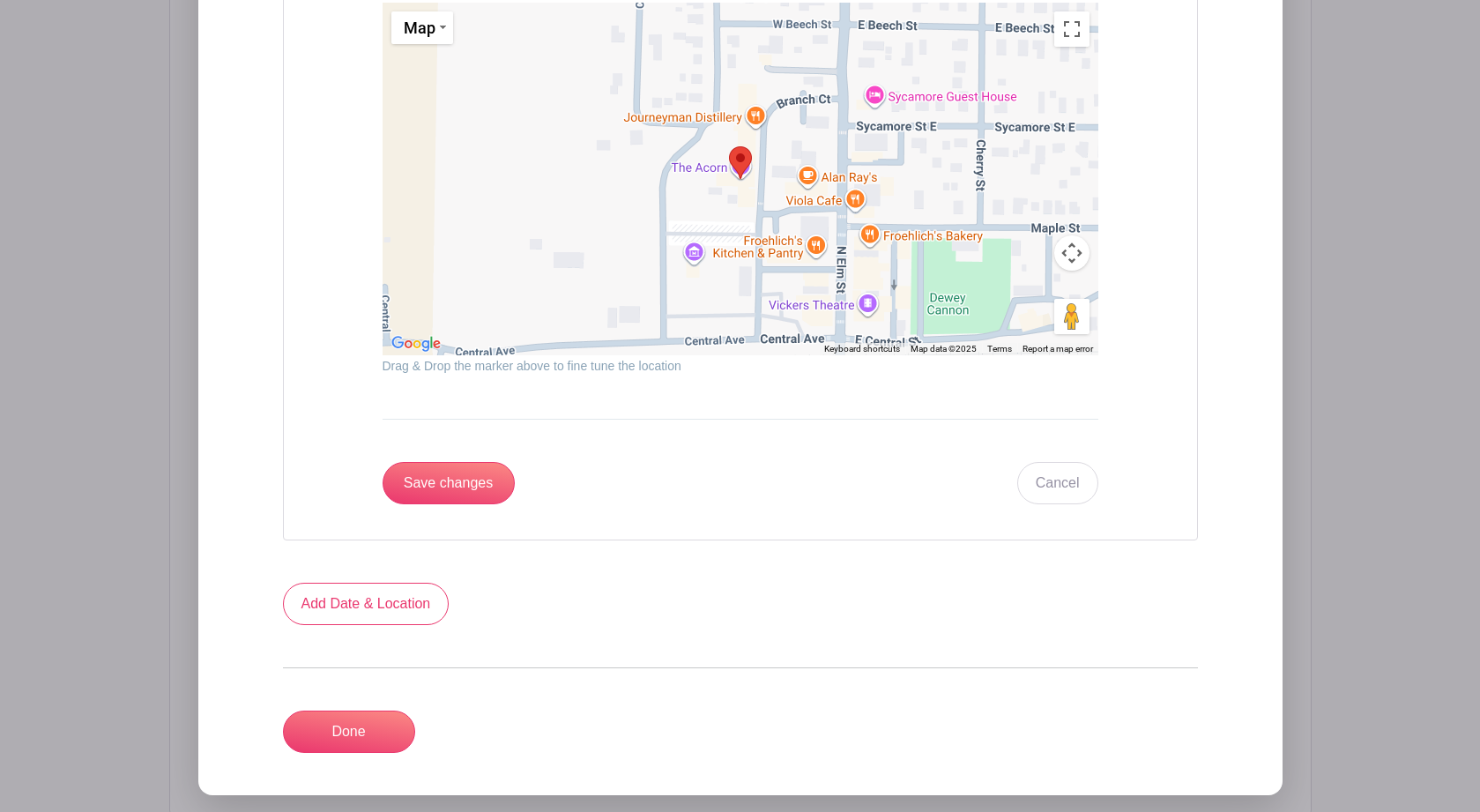
scroll to position [1921, 0]
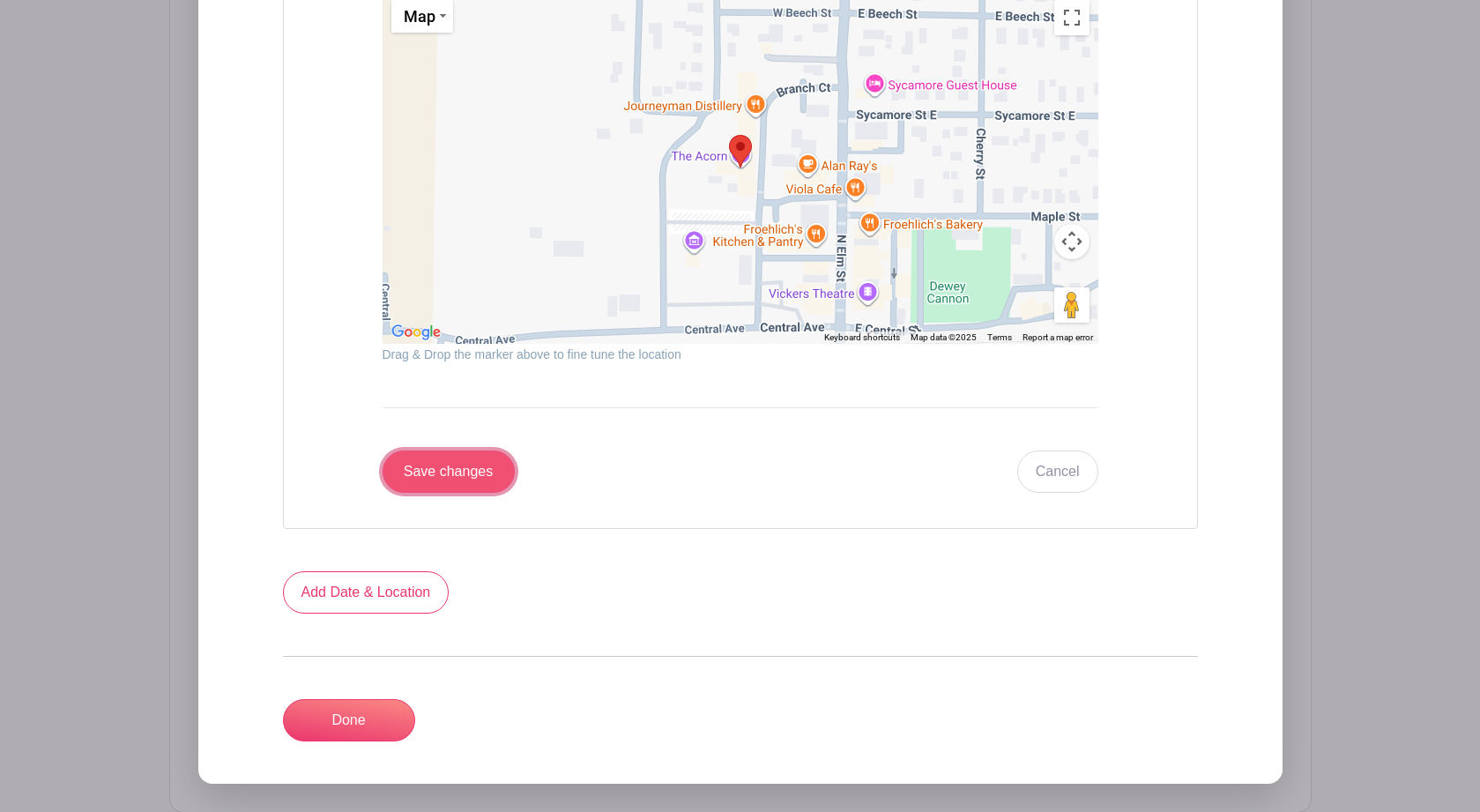
click at [470, 479] on input "Save changes" at bounding box center [448, 471] width 132 height 42
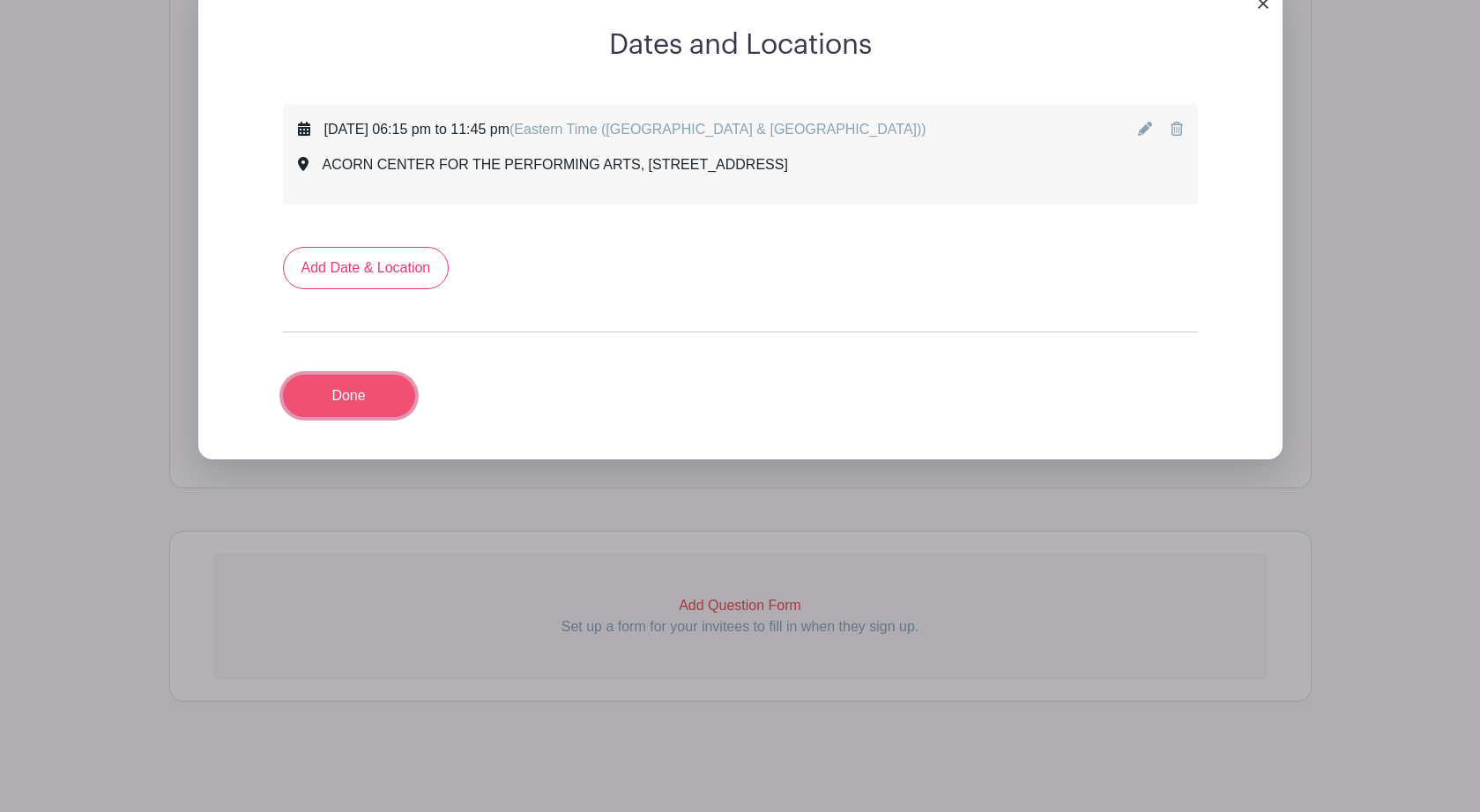
click at [354, 393] on link "Done" at bounding box center [348, 395] width 132 height 42
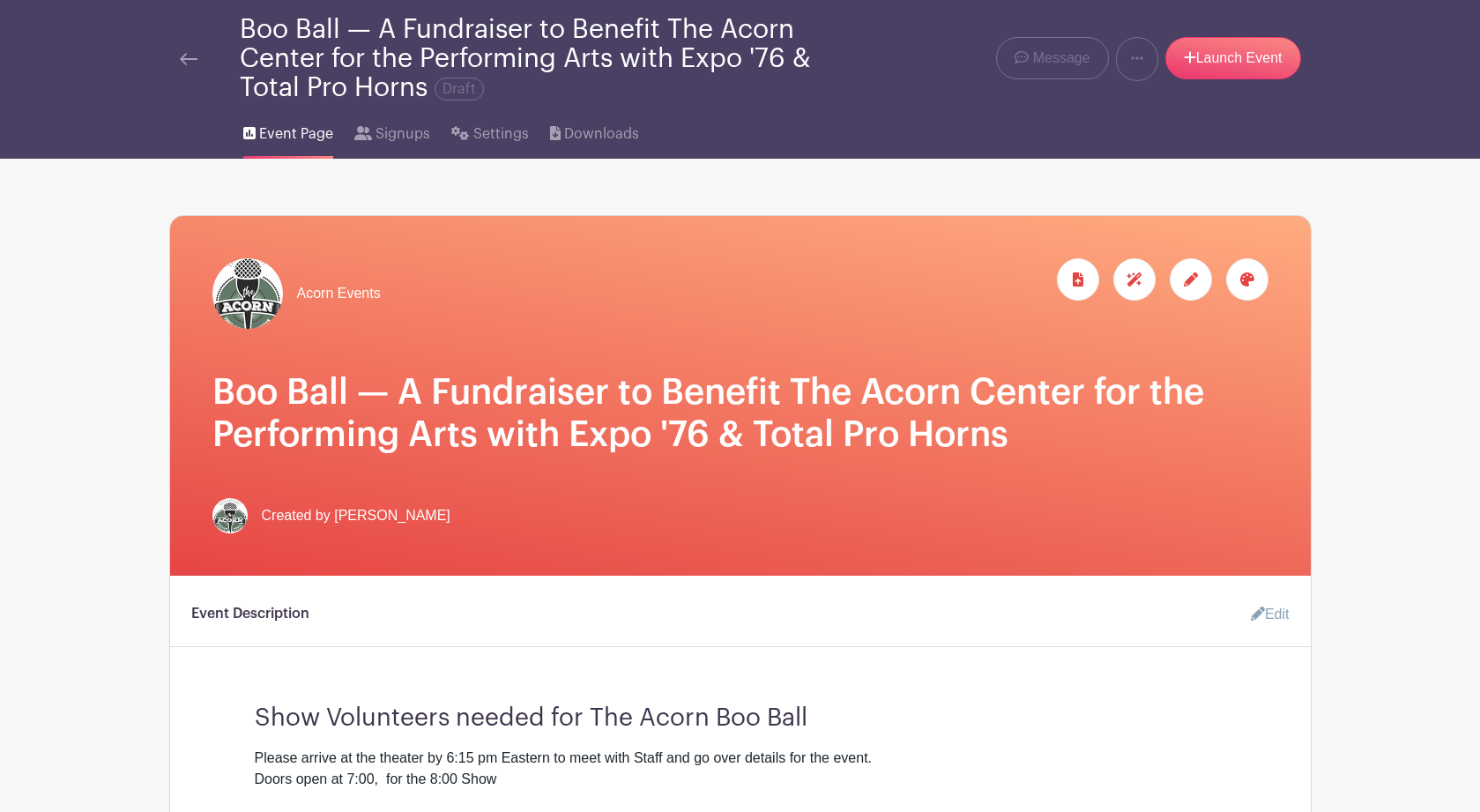
scroll to position [0, 0]
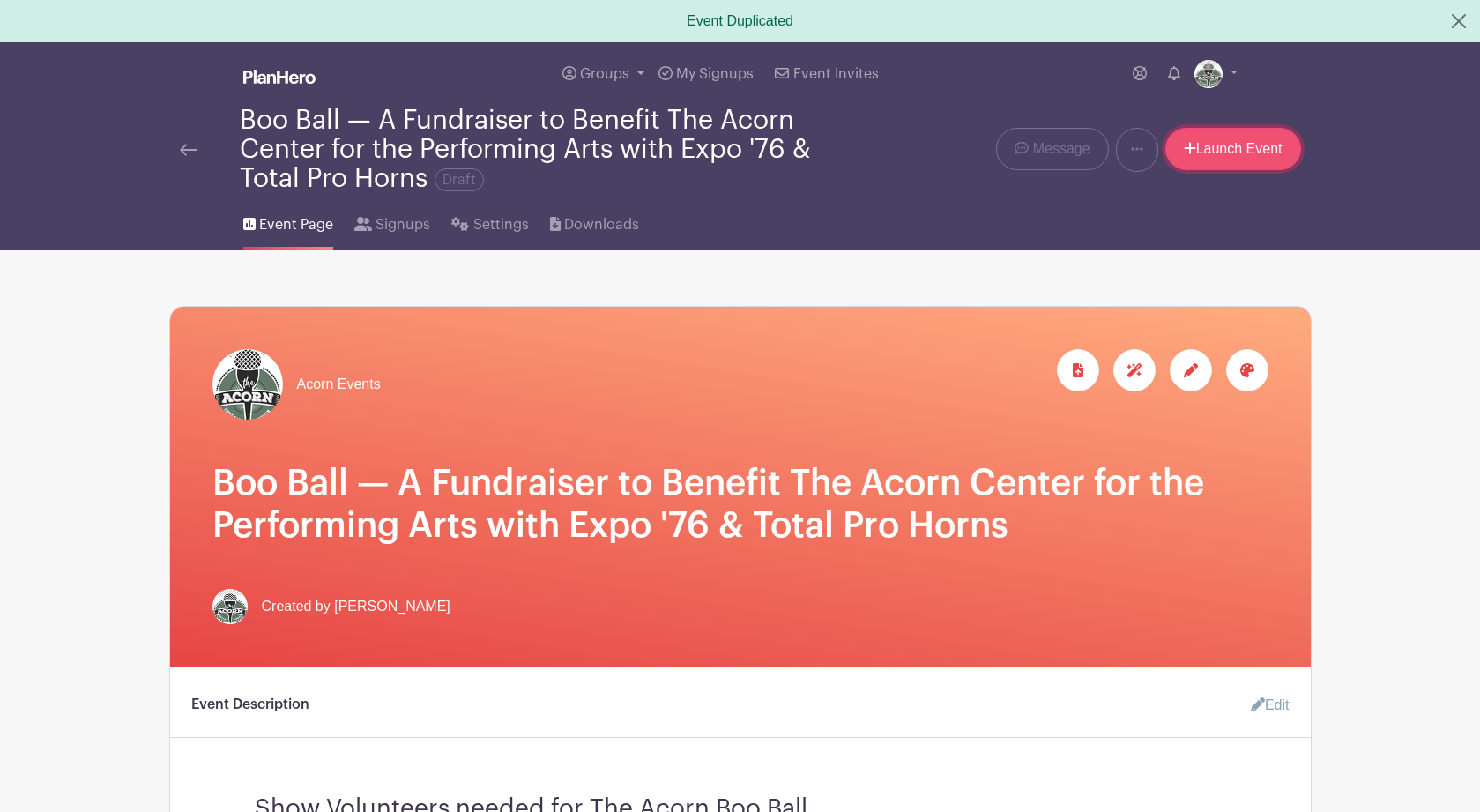
click at [1234, 144] on link "Launch Event" at bounding box center [1233, 148] width 136 height 42
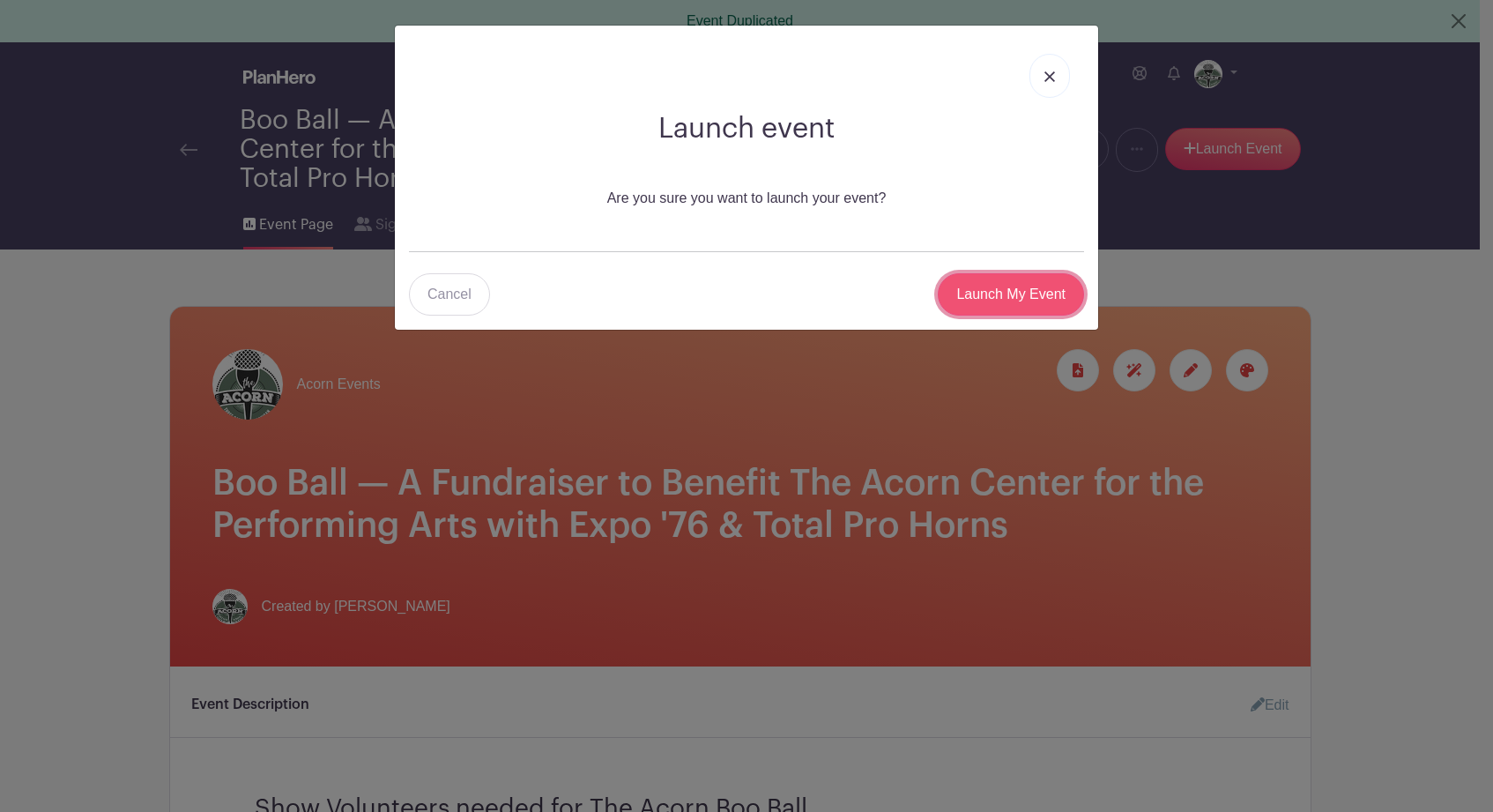
click at [1040, 301] on input "Launch My Event" at bounding box center [1011, 294] width 146 height 42
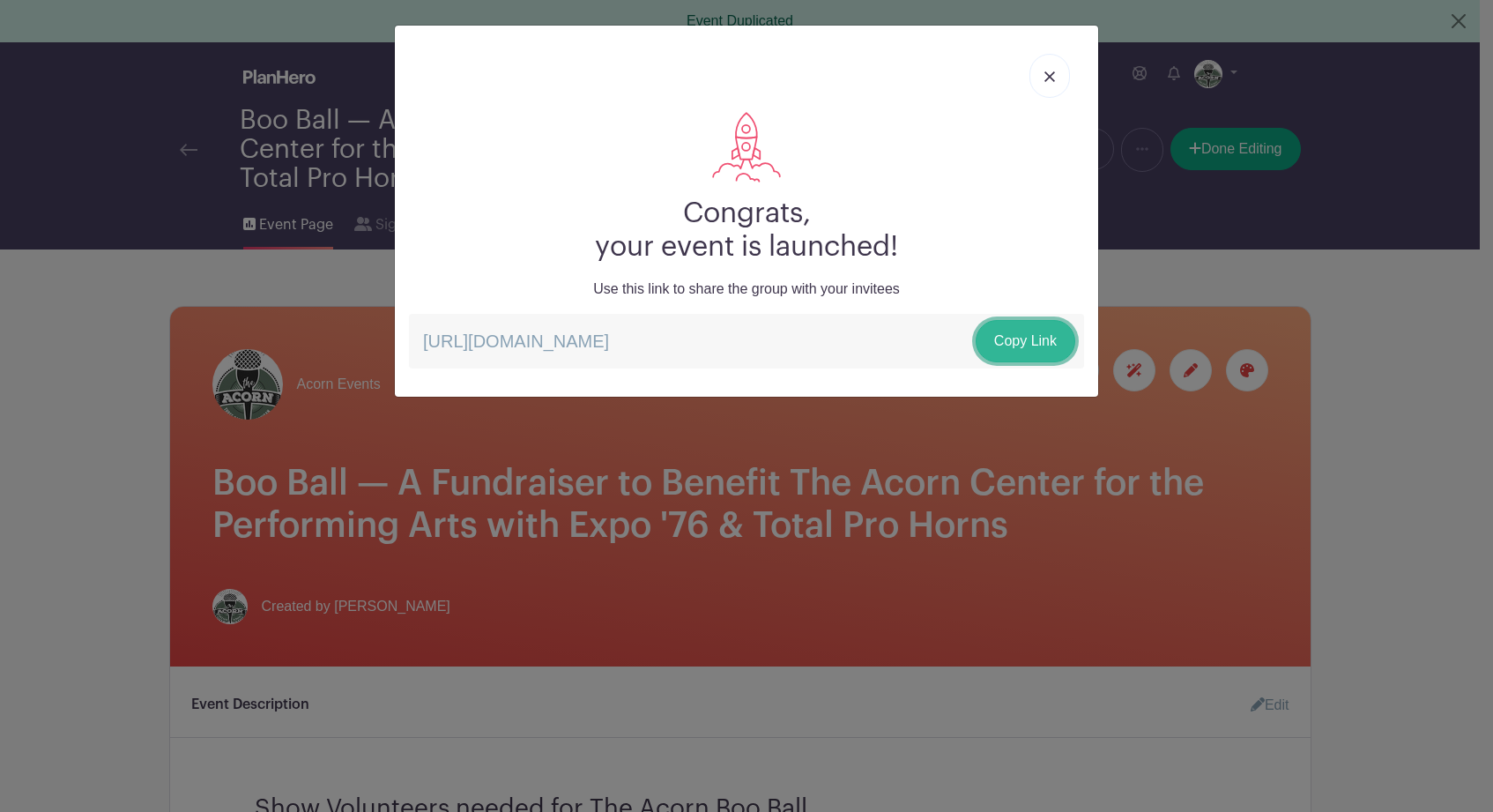
click at [1025, 340] on link "Copy Link" at bounding box center [1026, 341] width 99 height 42
click at [1048, 74] on img at bounding box center [1049, 76] width 10 height 10
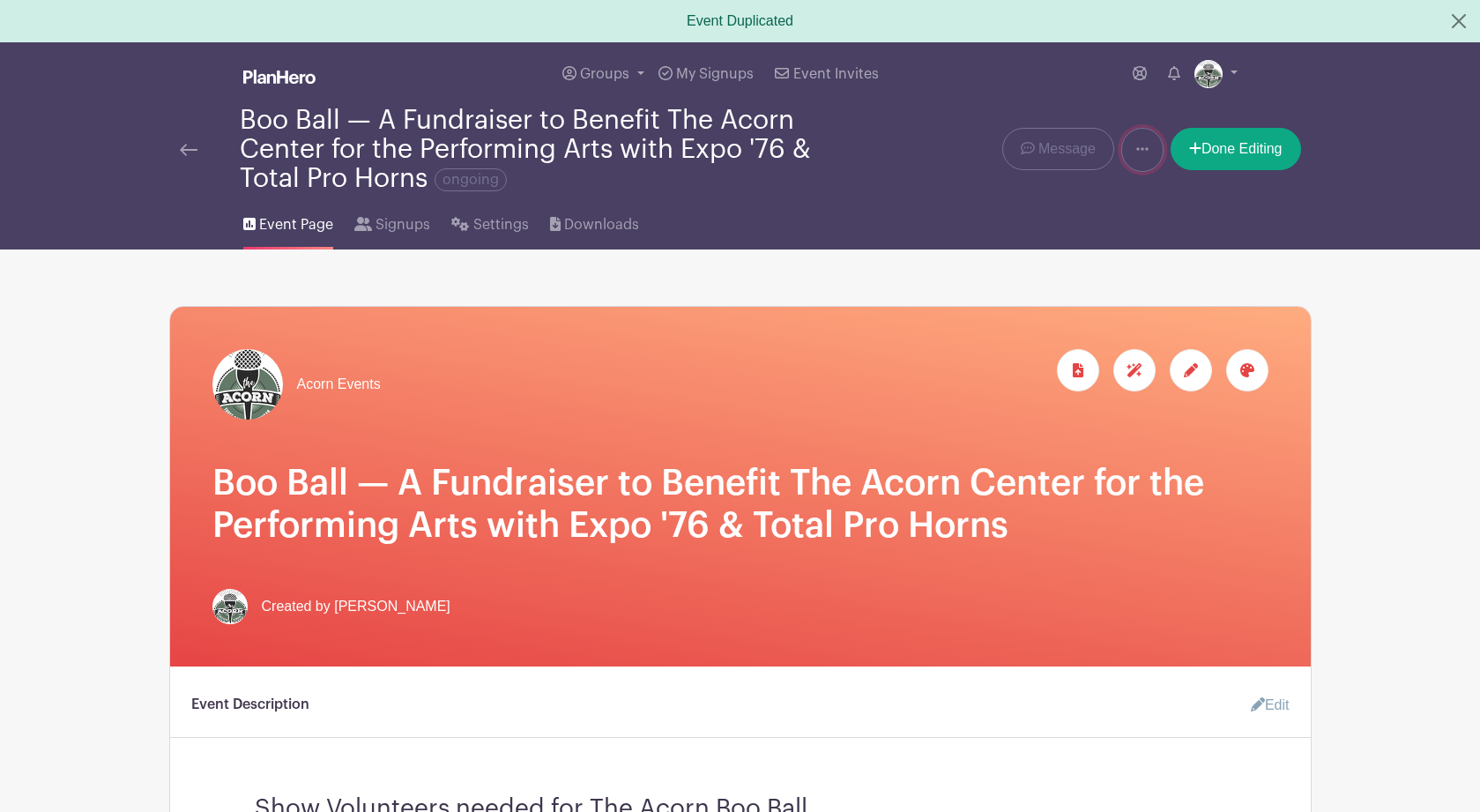
click at [1142, 151] on icon at bounding box center [1142, 148] width 12 height 14
click at [1160, 191] on link "Duplicate" at bounding box center [1191, 196] width 140 height 28
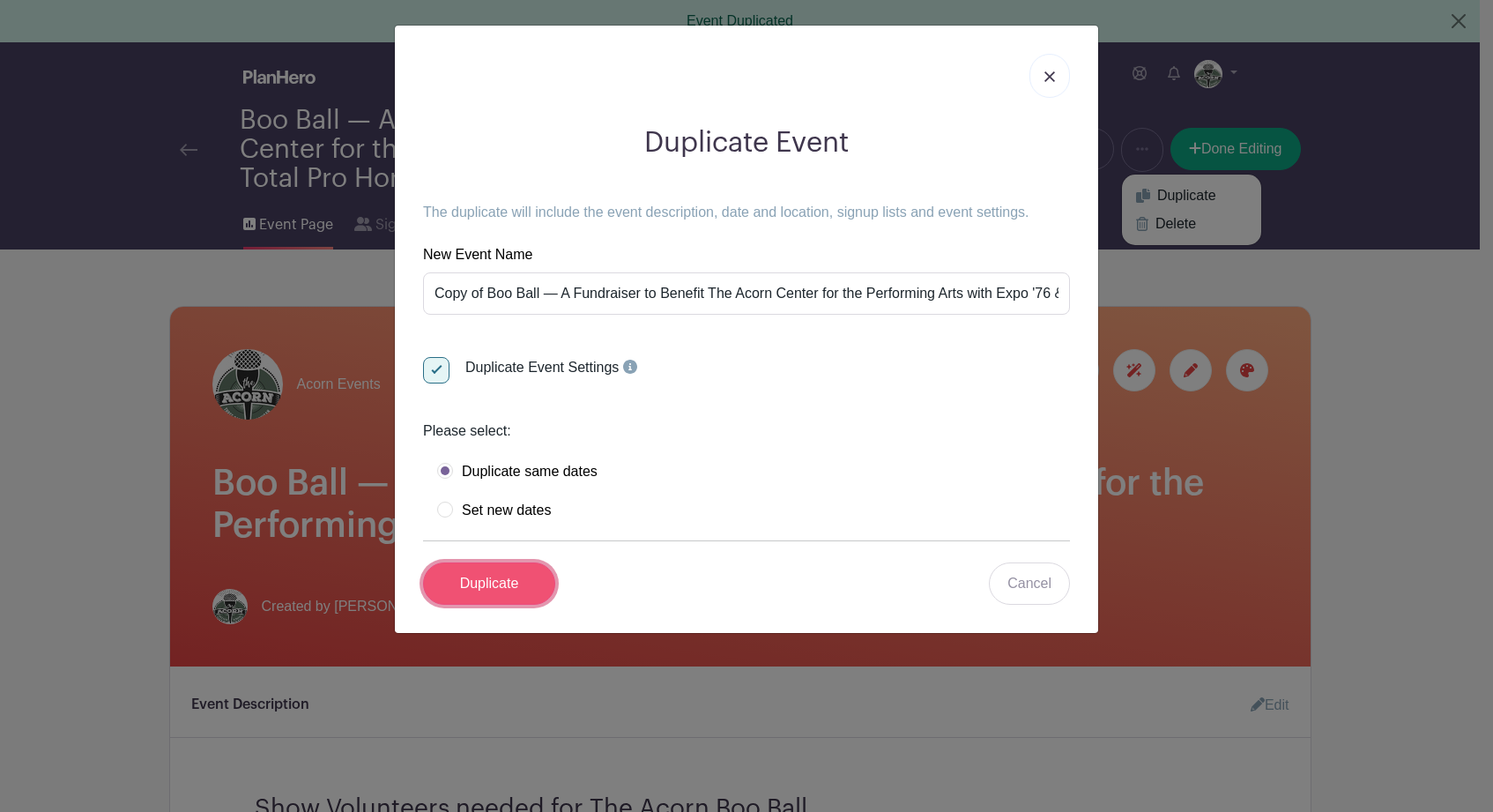
click at [487, 584] on input "Duplicate" at bounding box center [489, 583] width 132 height 42
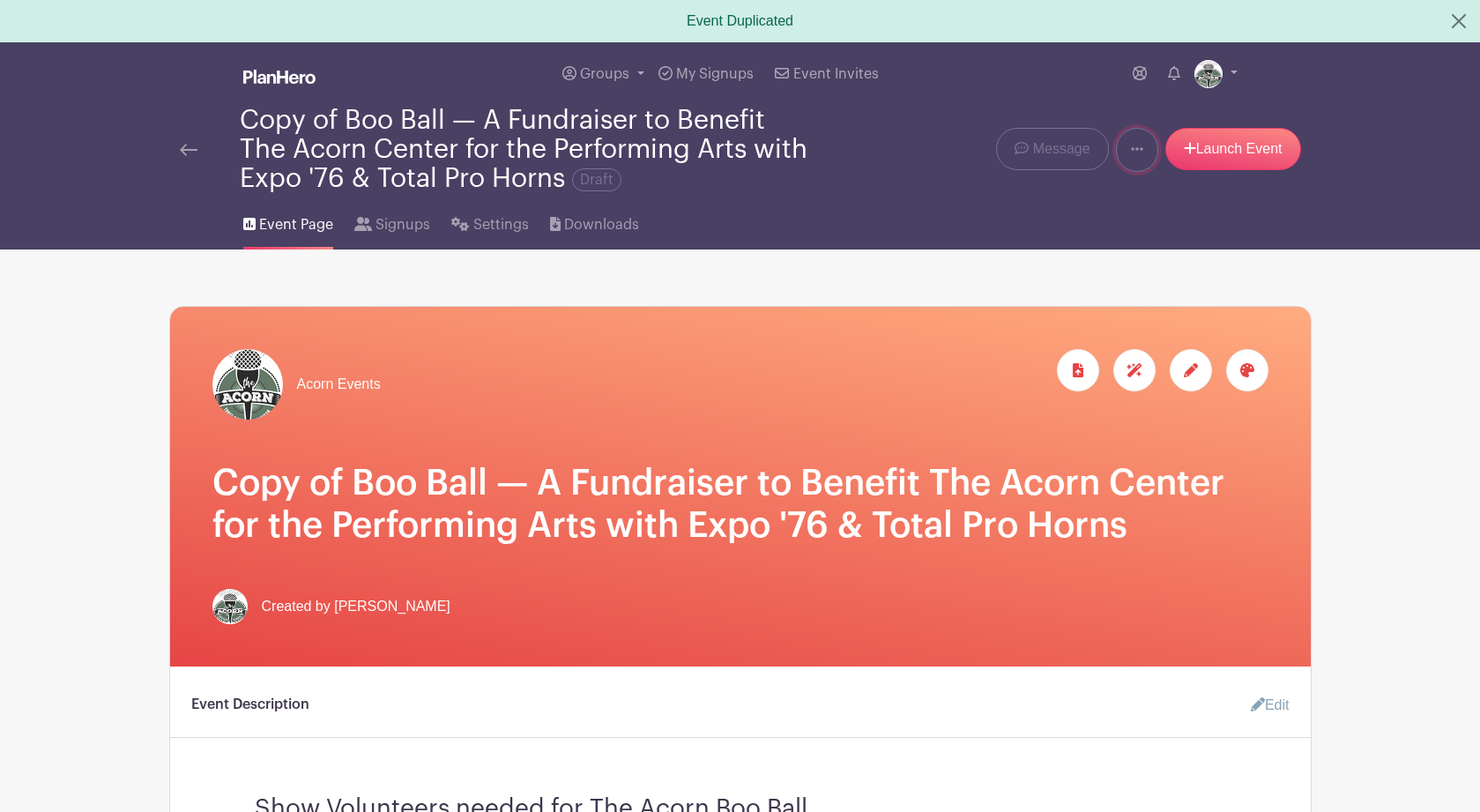
click at [1132, 147] on icon at bounding box center [1136, 148] width 12 height 14
click at [1158, 216] on link "Delete" at bounding box center [1186, 224] width 140 height 28
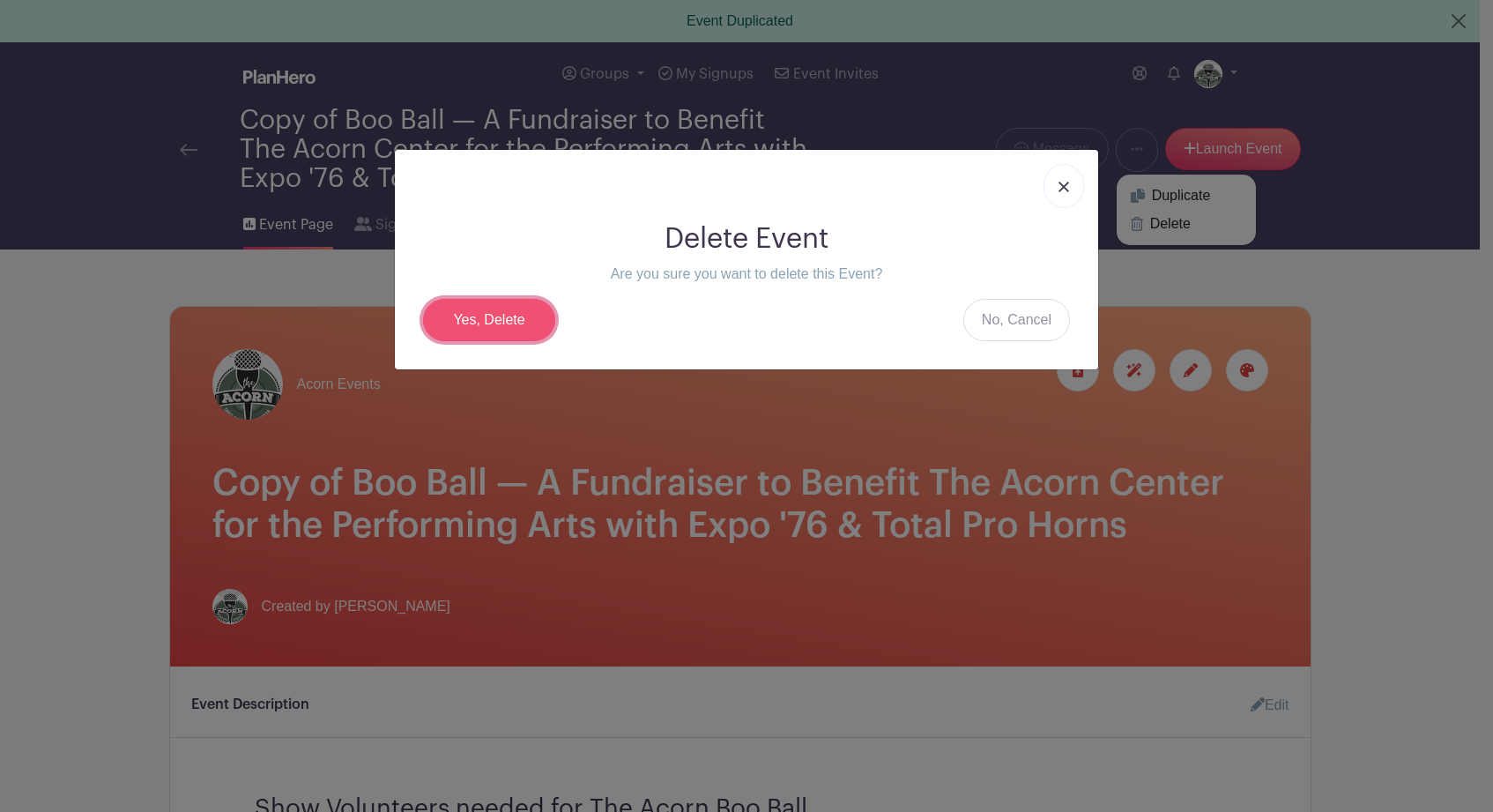
click at [474, 317] on link "Yes, Delete" at bounding box center [489, 319] width 132 height 42
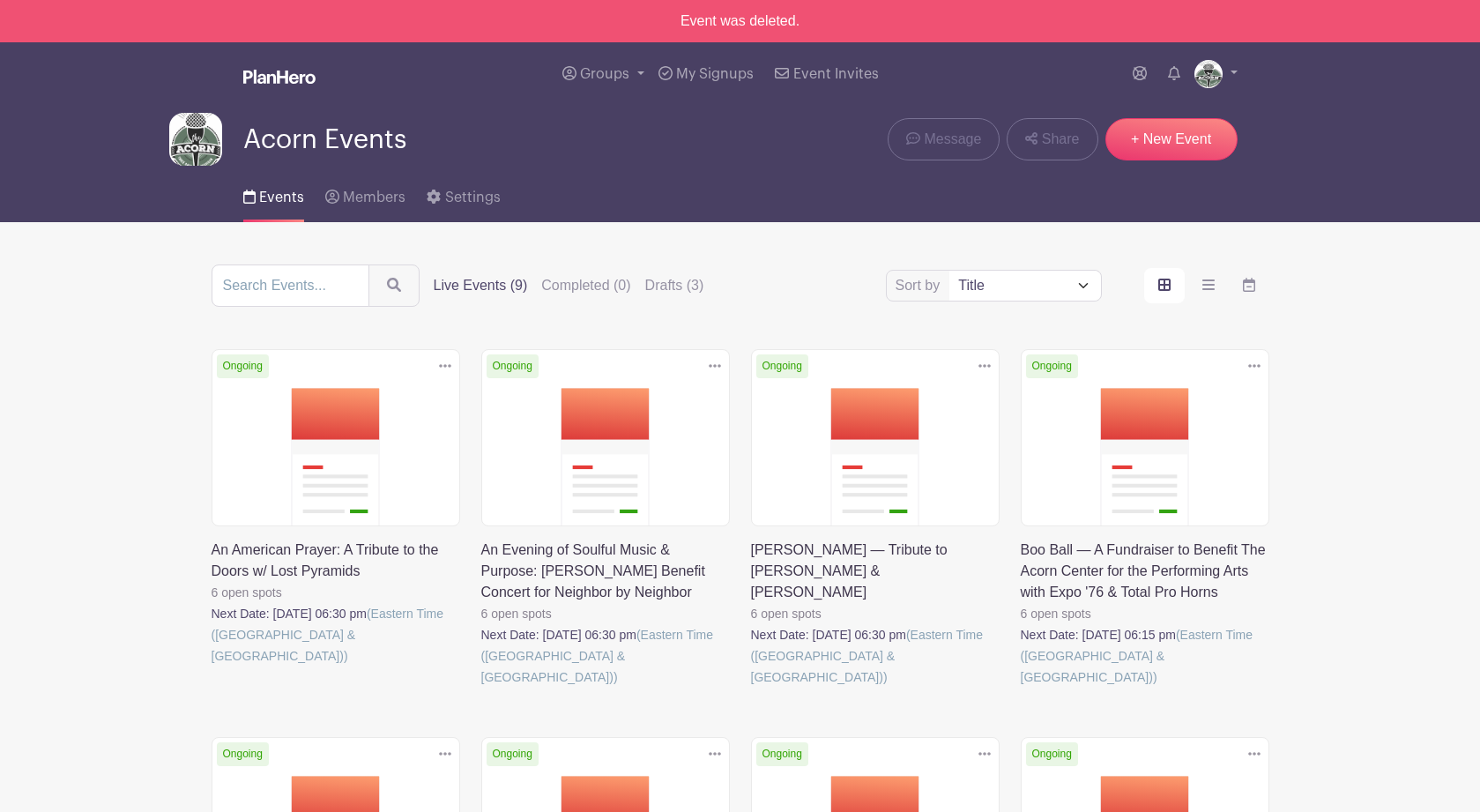
click at [1020, 687] on link at bounding box center [1020, 687] width 0 height 0
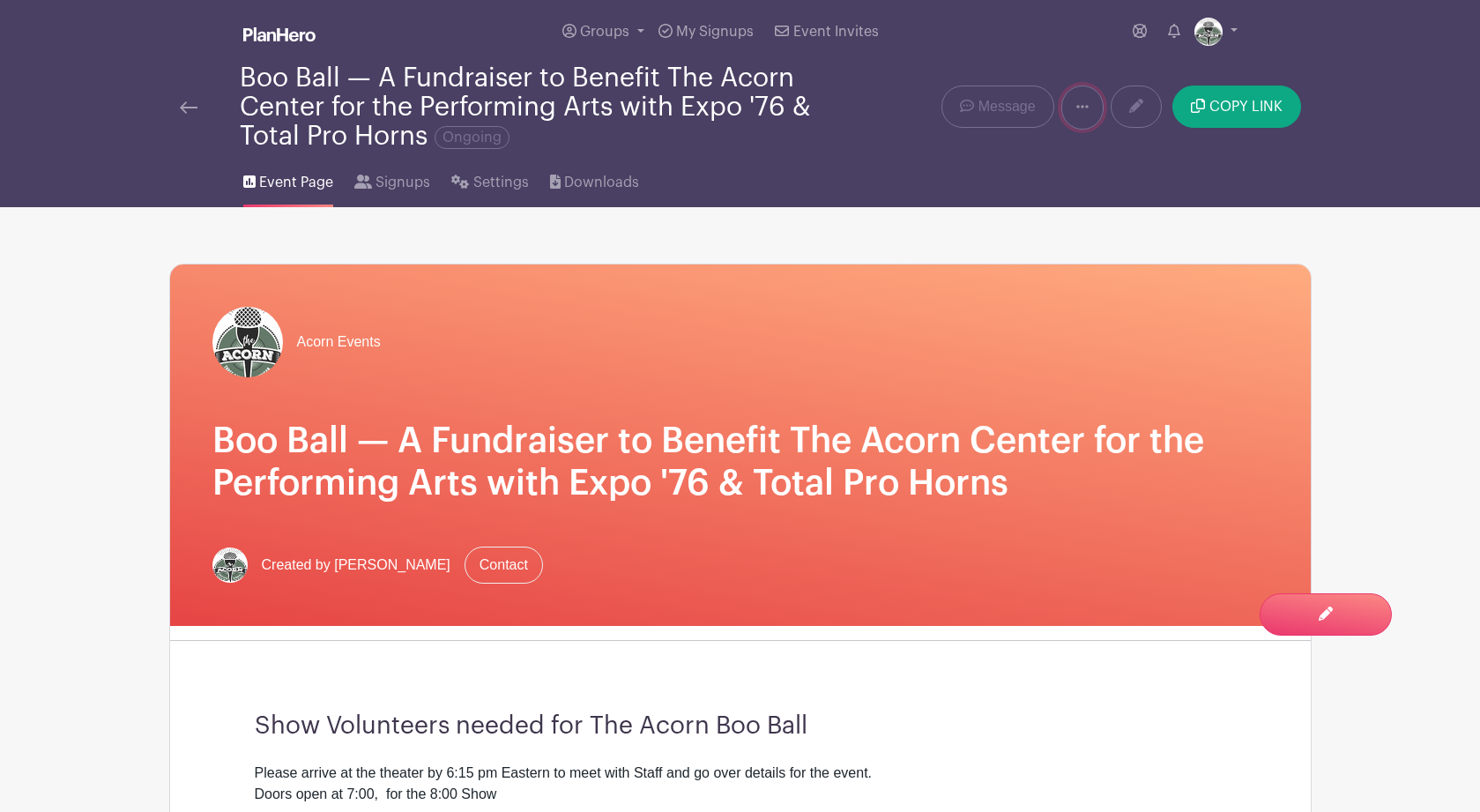
click at [1085, 113] on icon at bounding box center [1082, 106] width 12 height 14
click at [1120, 159] on link "Duplicate" at bounding box center [1132, 154] width 140 height 28
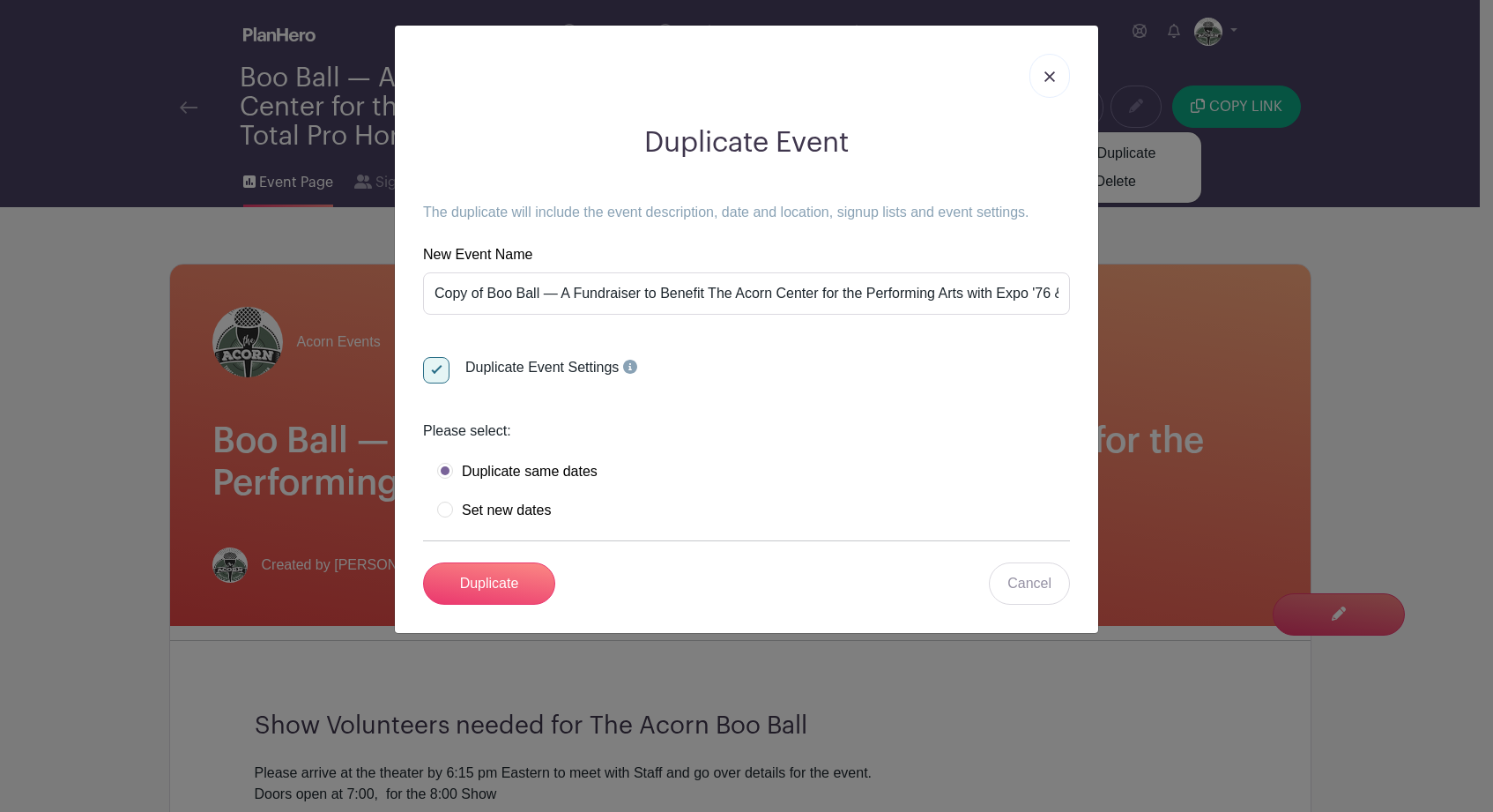
click at [1050, 78] on img at bounding box center [1049, 76] width 10 height 10
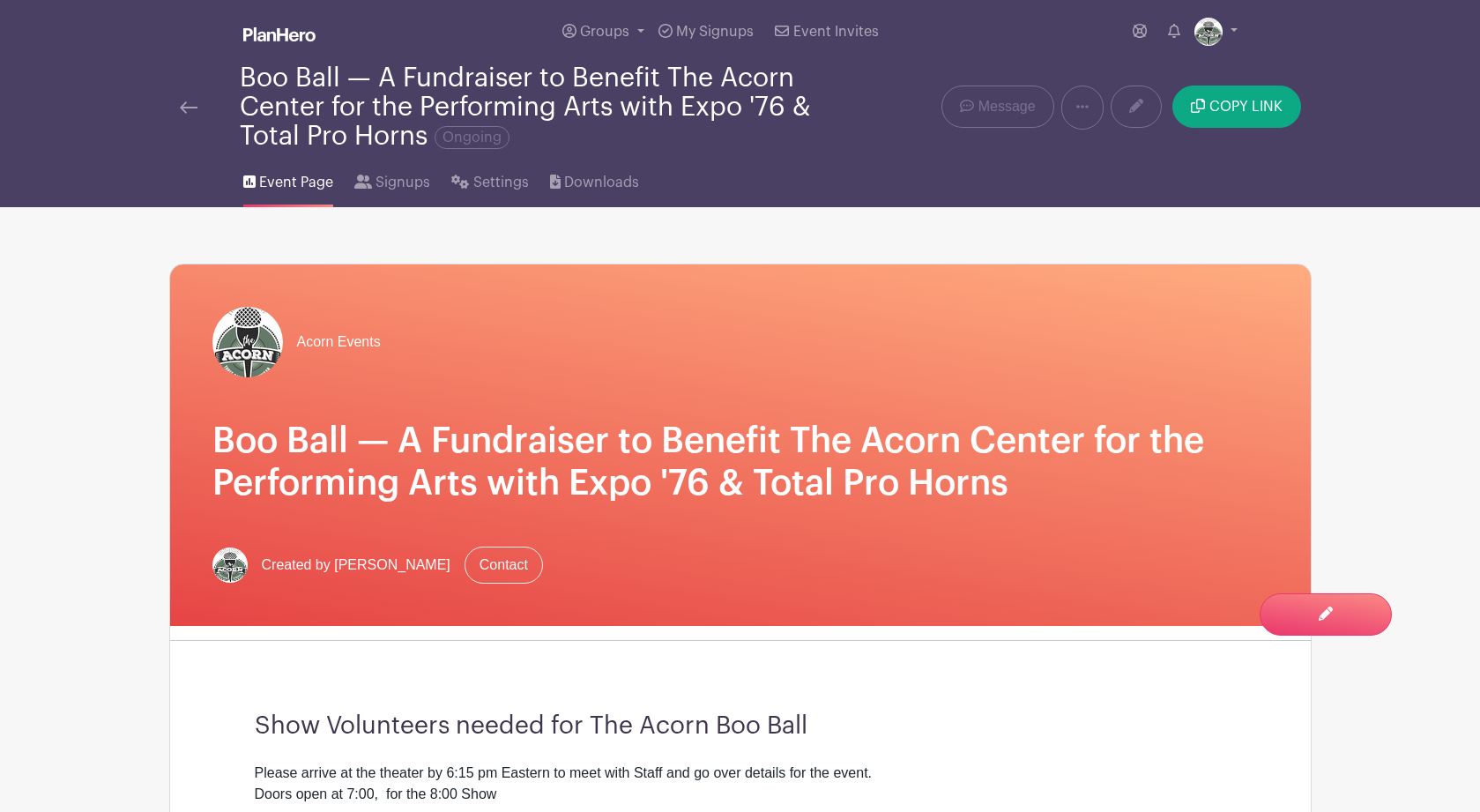
click at [185, 104] on link at bounding box center [188, 107] width 18 height 22
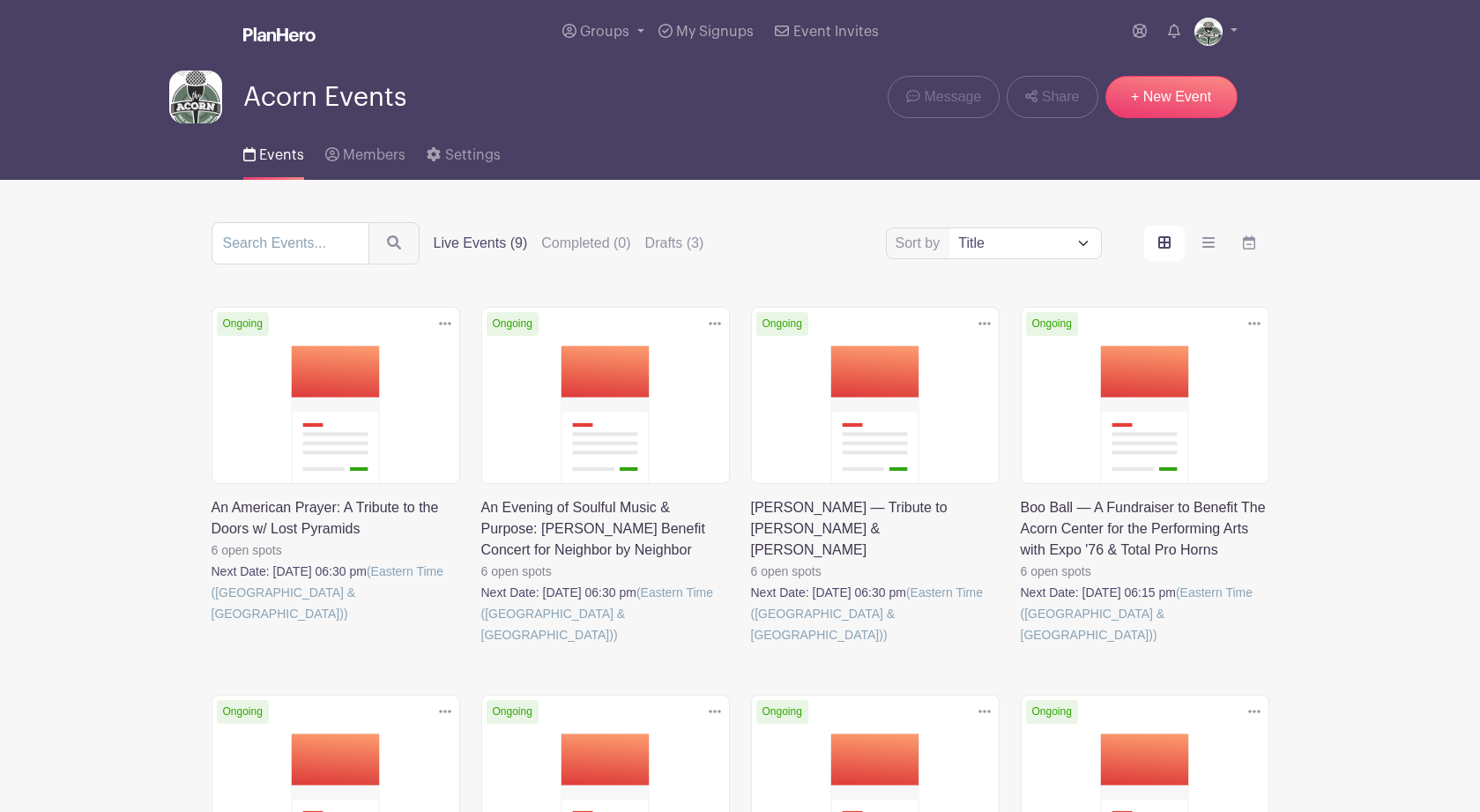
click at [212, 624] on link at bounding box center [212, 624] width 0 height 0
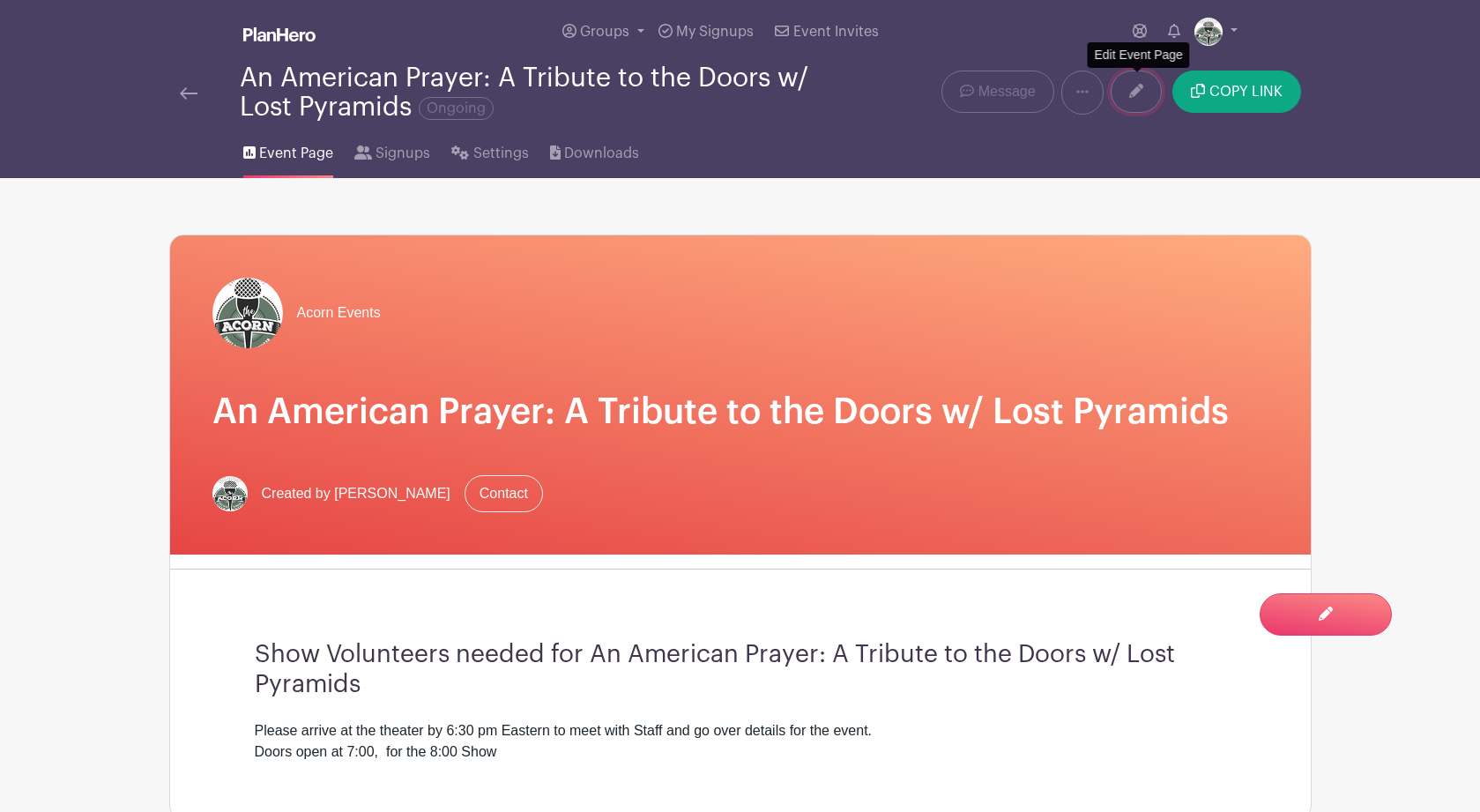
click at [1139, 96] on icon at bounding box center [1135, 90] width 14 height 14
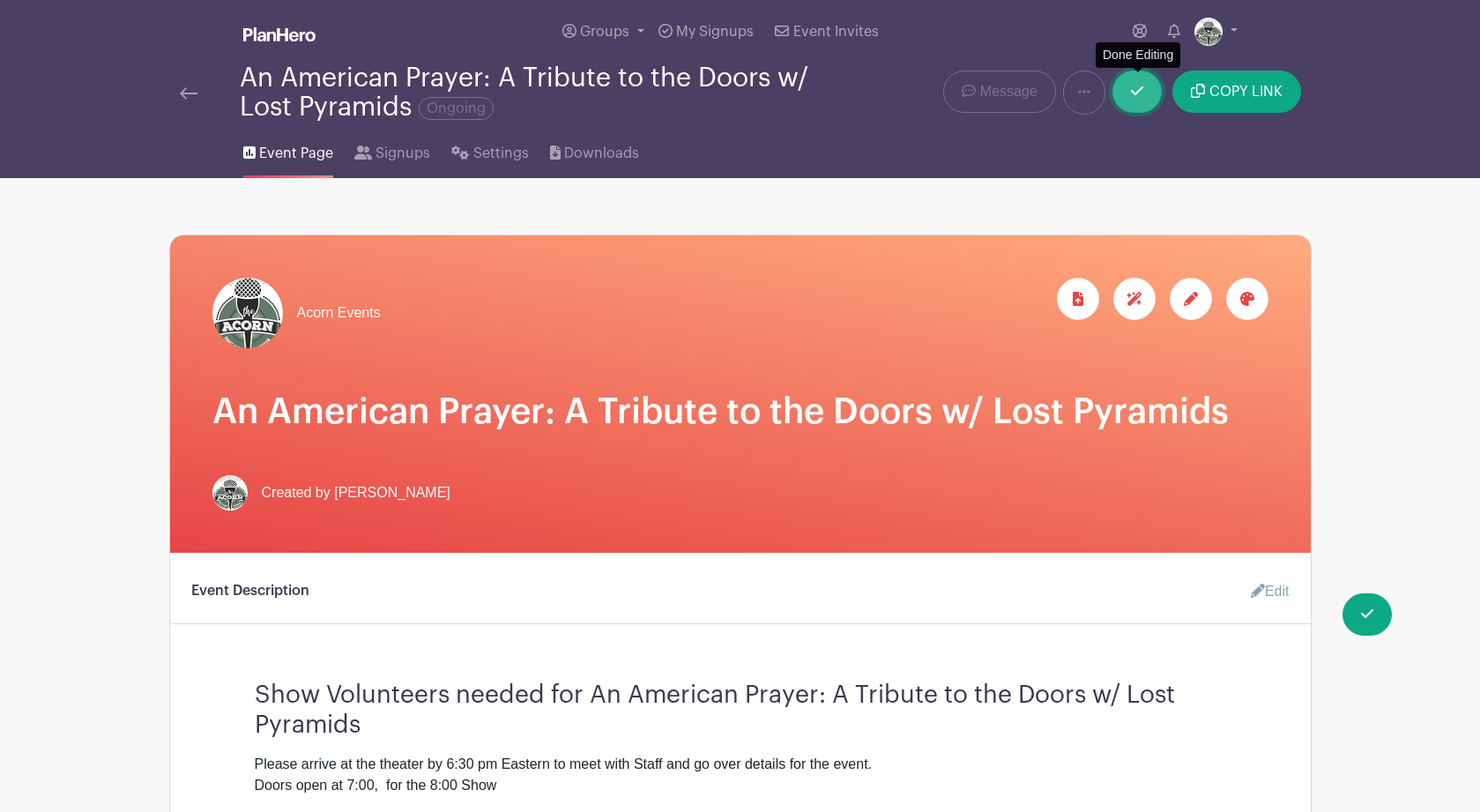
click at [1139, 96] on icon at bounding box center [1136, 90] width 12 height 8
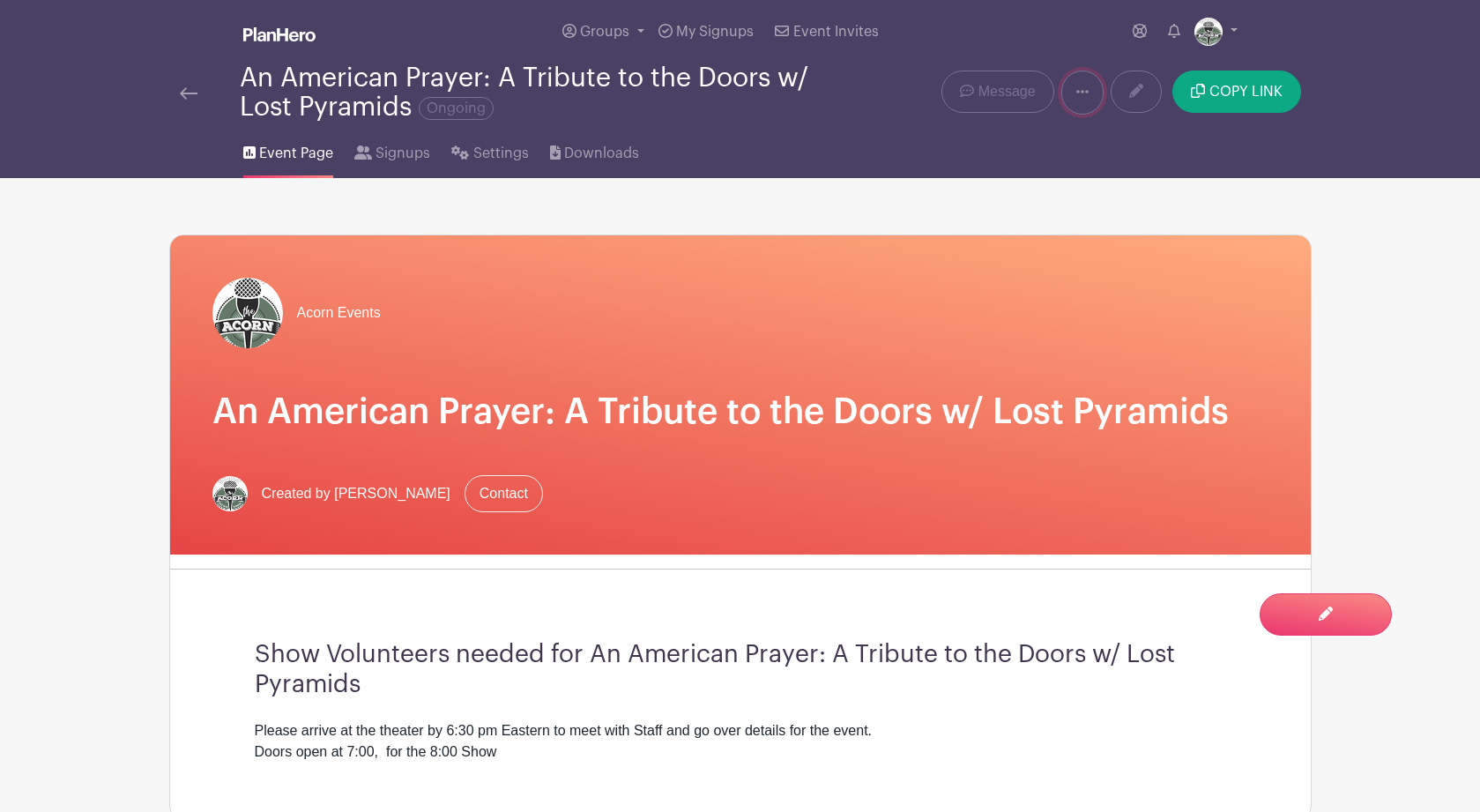
click at [1084, 96] on icon at bounding box center [1082, 91] width 12 height 14
click at [1117, 137] on link "Duplicate" at bounding box center [1132, 139] width 140 height 28
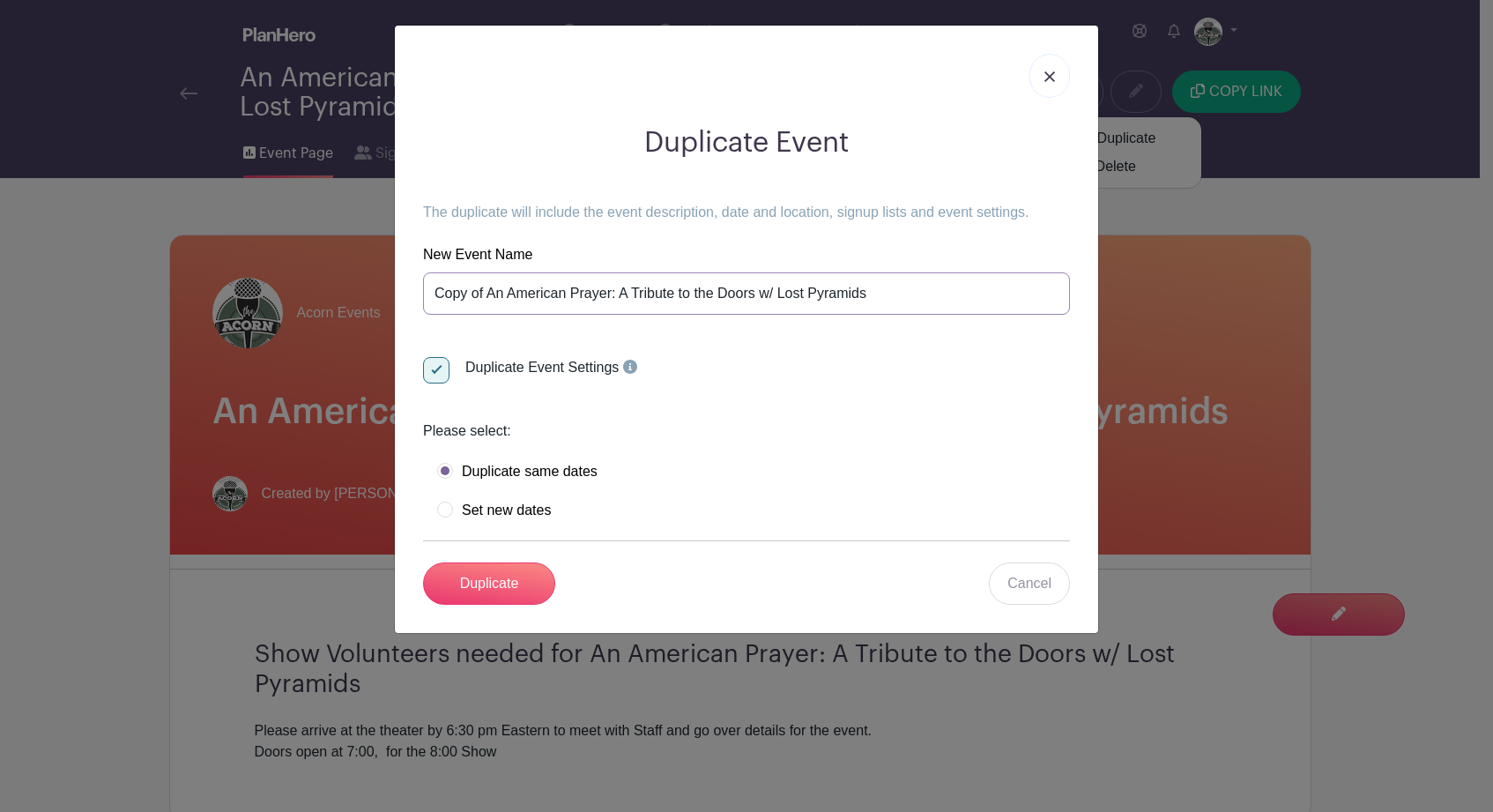
drag, startPoint x: 877, startPoint y: 296, endPoint x: 432, endPoint y: 297, distance: 445.0
click at [432, 297] on input "Copy of An American Prayer: A Tribute to the Doors w/ Lost Pyramids" at bounding box center [746, 293] width 647 height 42
paste input "[PERSON_NAME]"
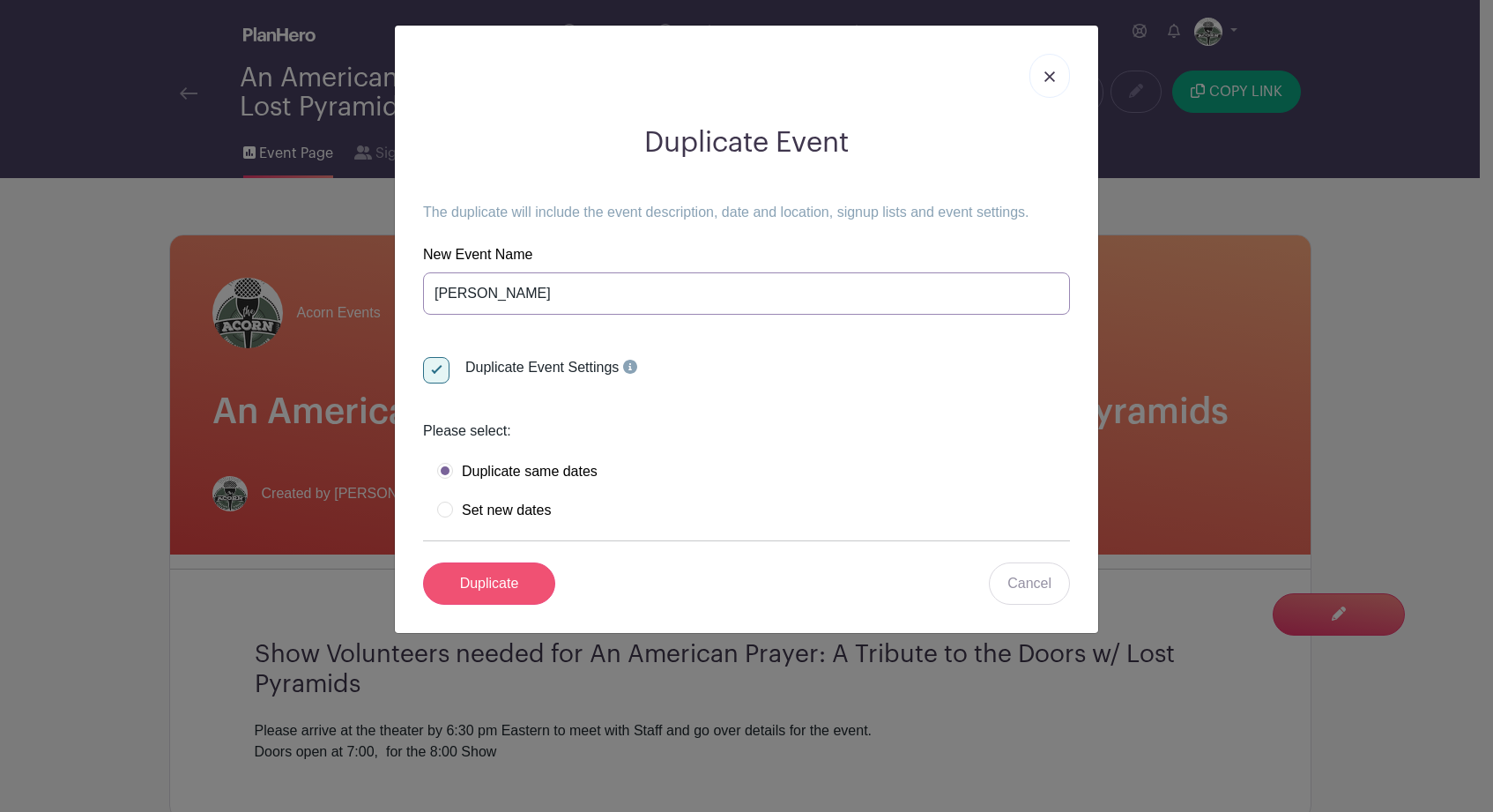
type input "[PERSON_NAME]"
click at [498, 581] on input "Duplicate" at bounding box center [489, 583] width 132 height 42
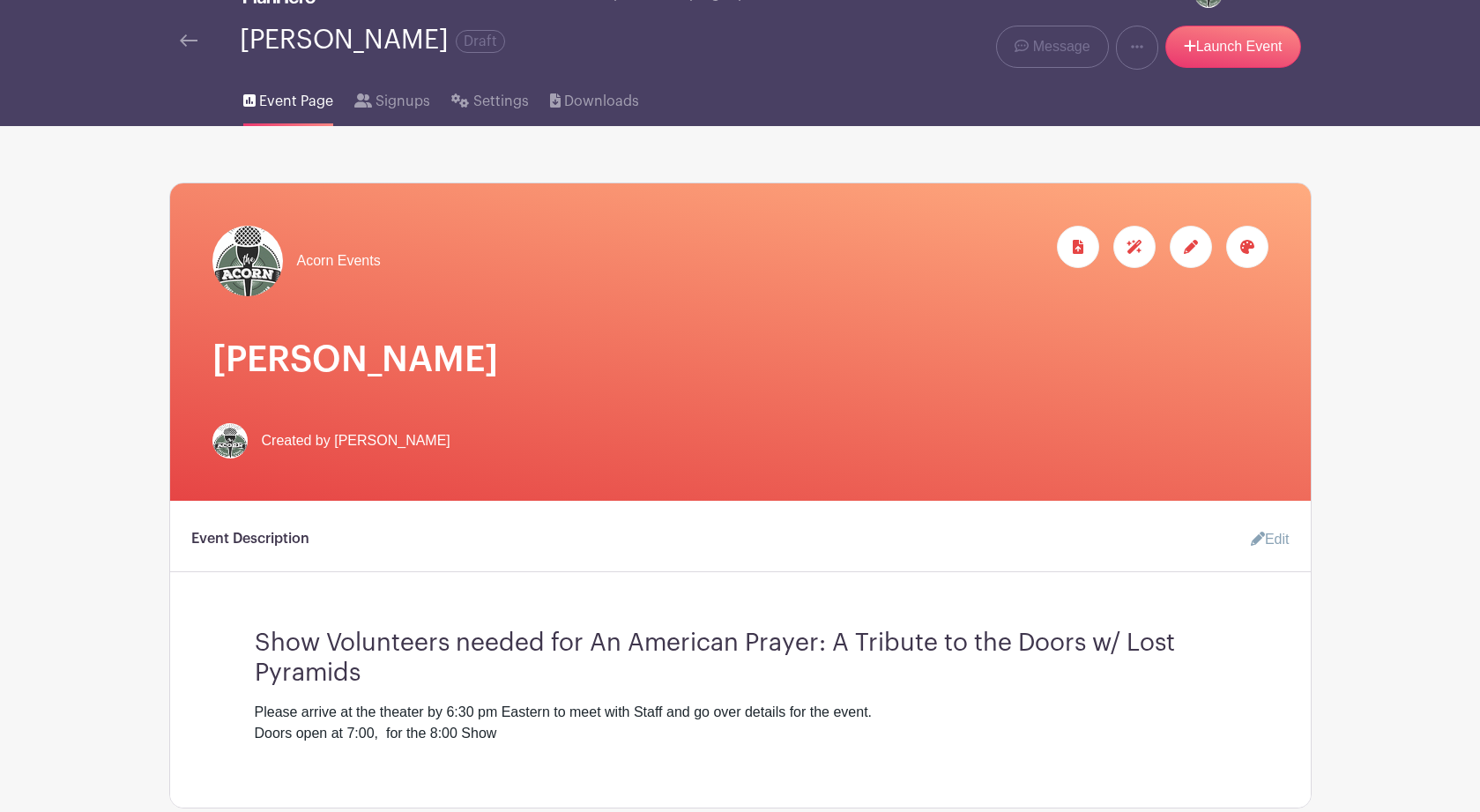
scroll to position [317, 0]
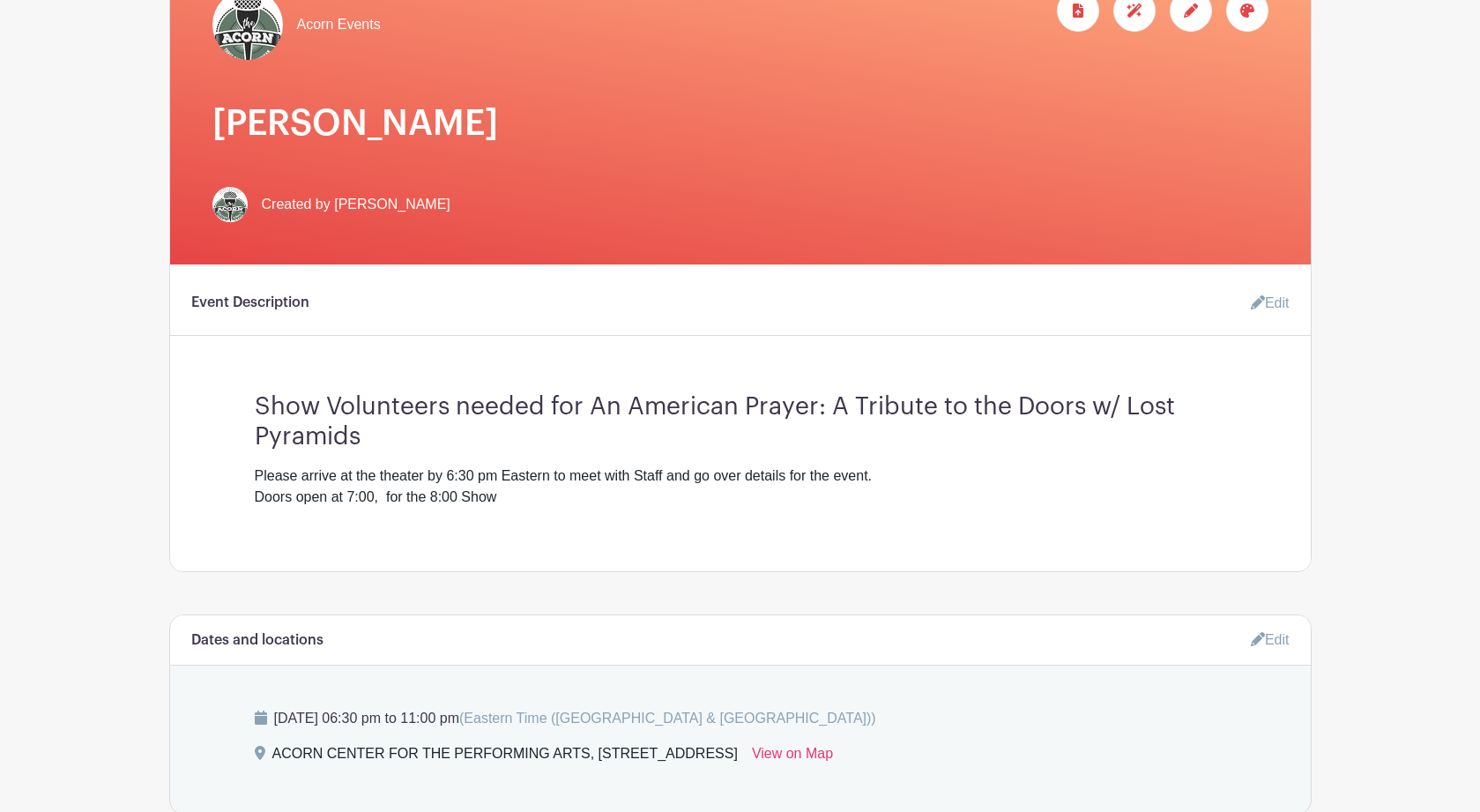
click at [1277, 303] on link "Edit" at bounding box center [1263, 303] width 52 height 36
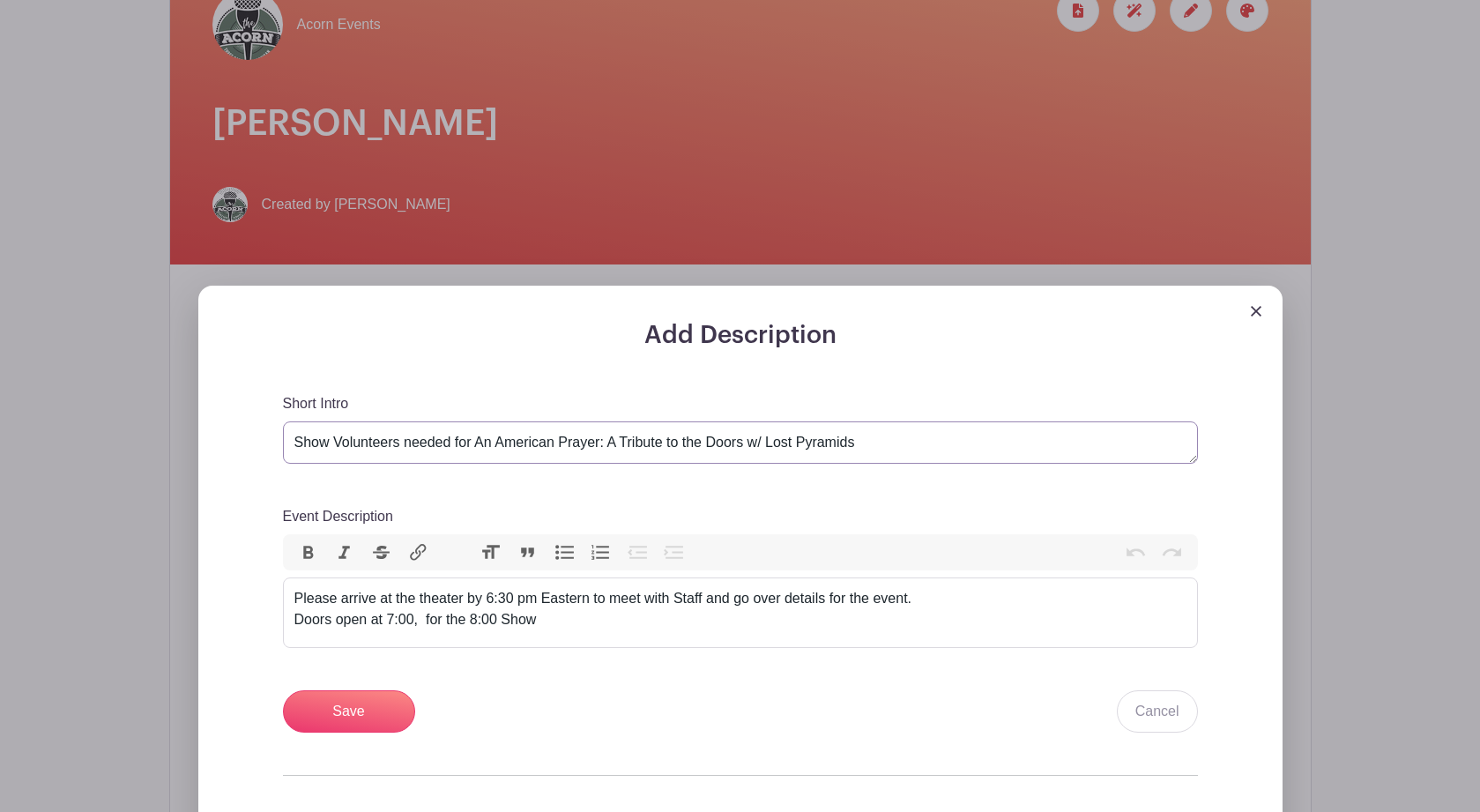
drag, startPoint x: 863, startPoint y: 446, endPoint x: 482, endPoint y: 445, distance: 381.0
click at [482, 445] on textarea "Show Volunteers needed for An American Prayer: A Tribute to the Doors w/ Lost P…" at bounding box center [740, 442] width 915 height 42
paste textarea "[PERSON_NAME]"
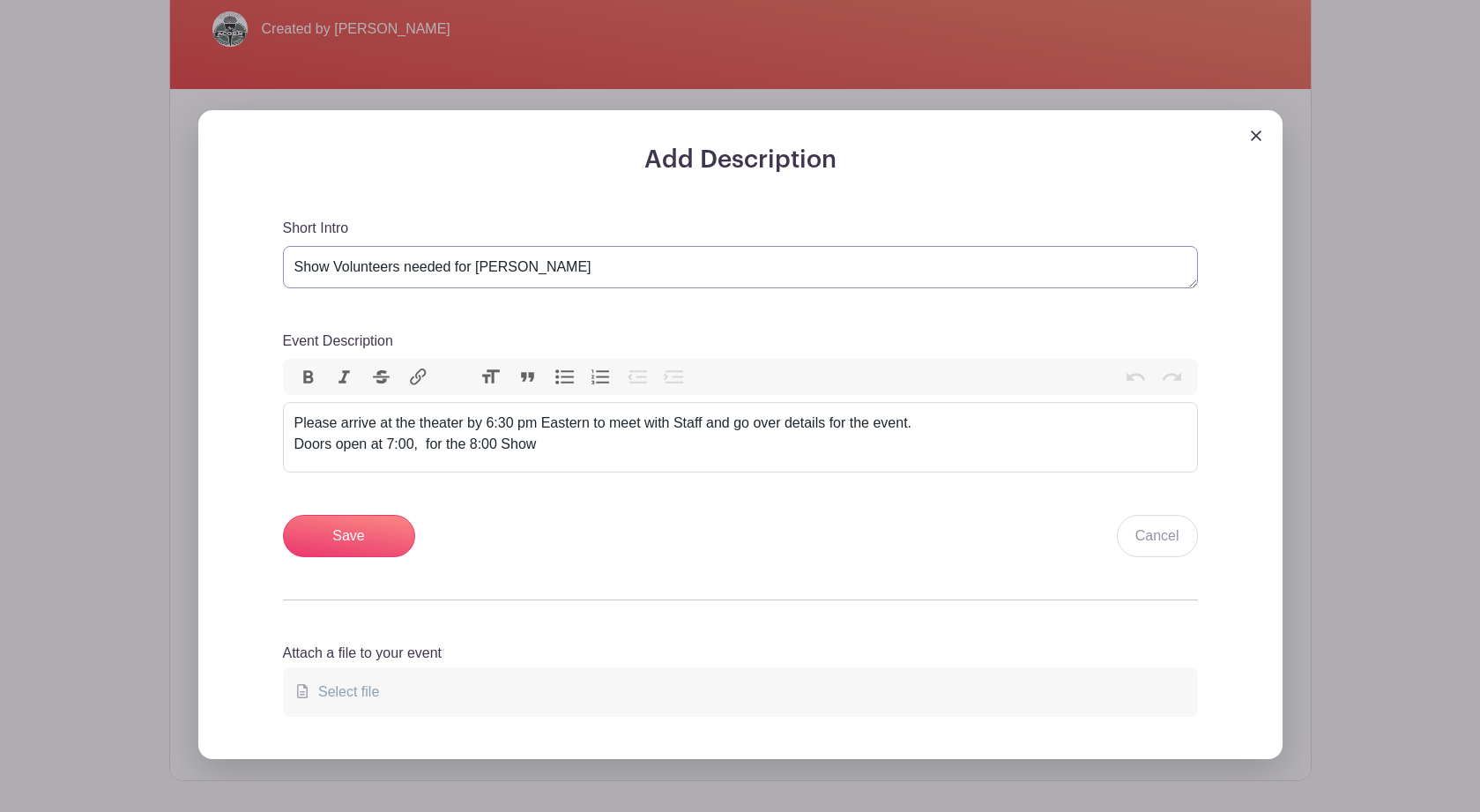
scroll to position [560, 0]
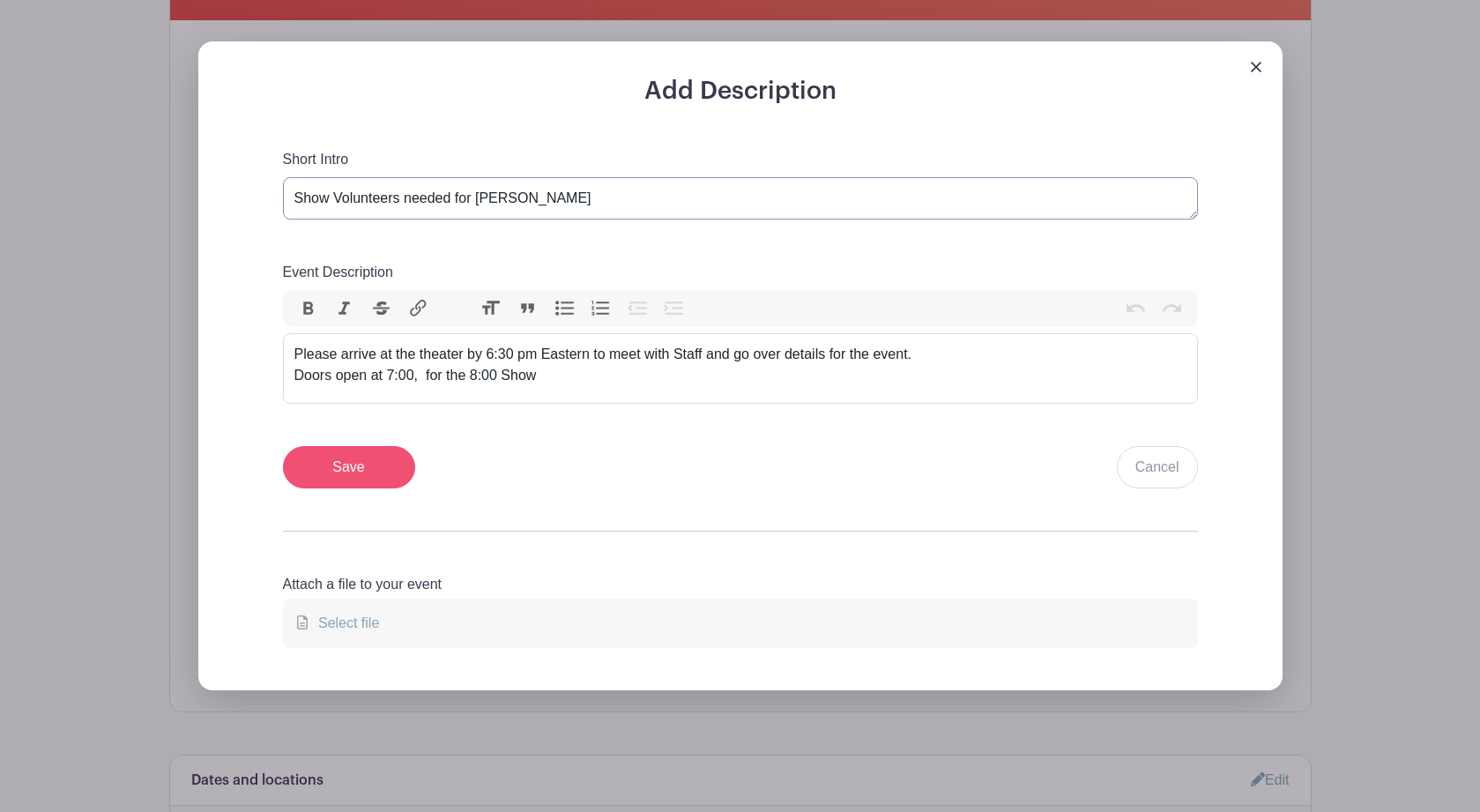
type textarea "Show Volunteers needed for [PERSON_NAME]"
click at [346, 468] on input "Save" at bounding box center [348, 466] width 132 height 42
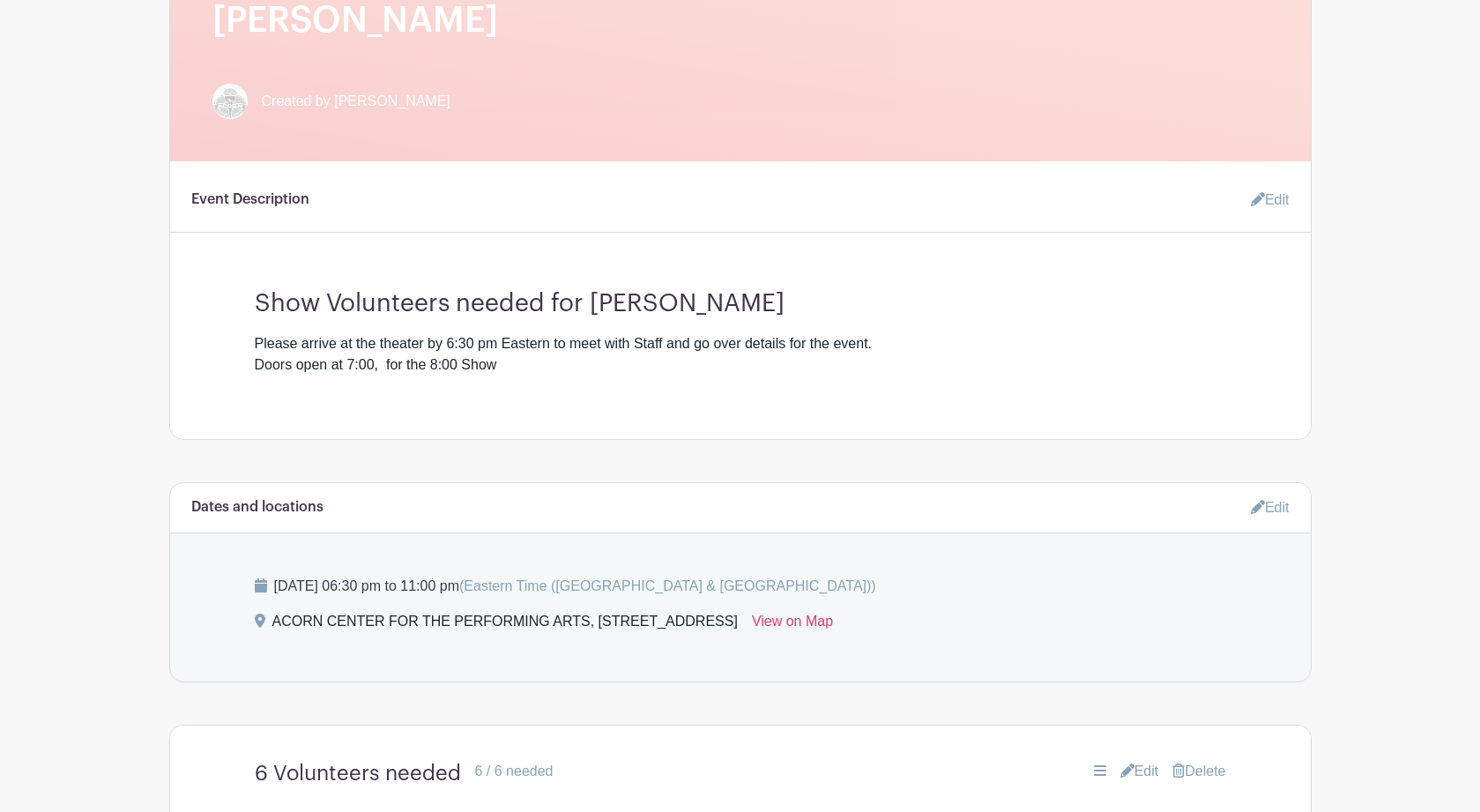
click at [1283, 511] on link "Edit" at bounding box center [1269, 507] width 38 height 29
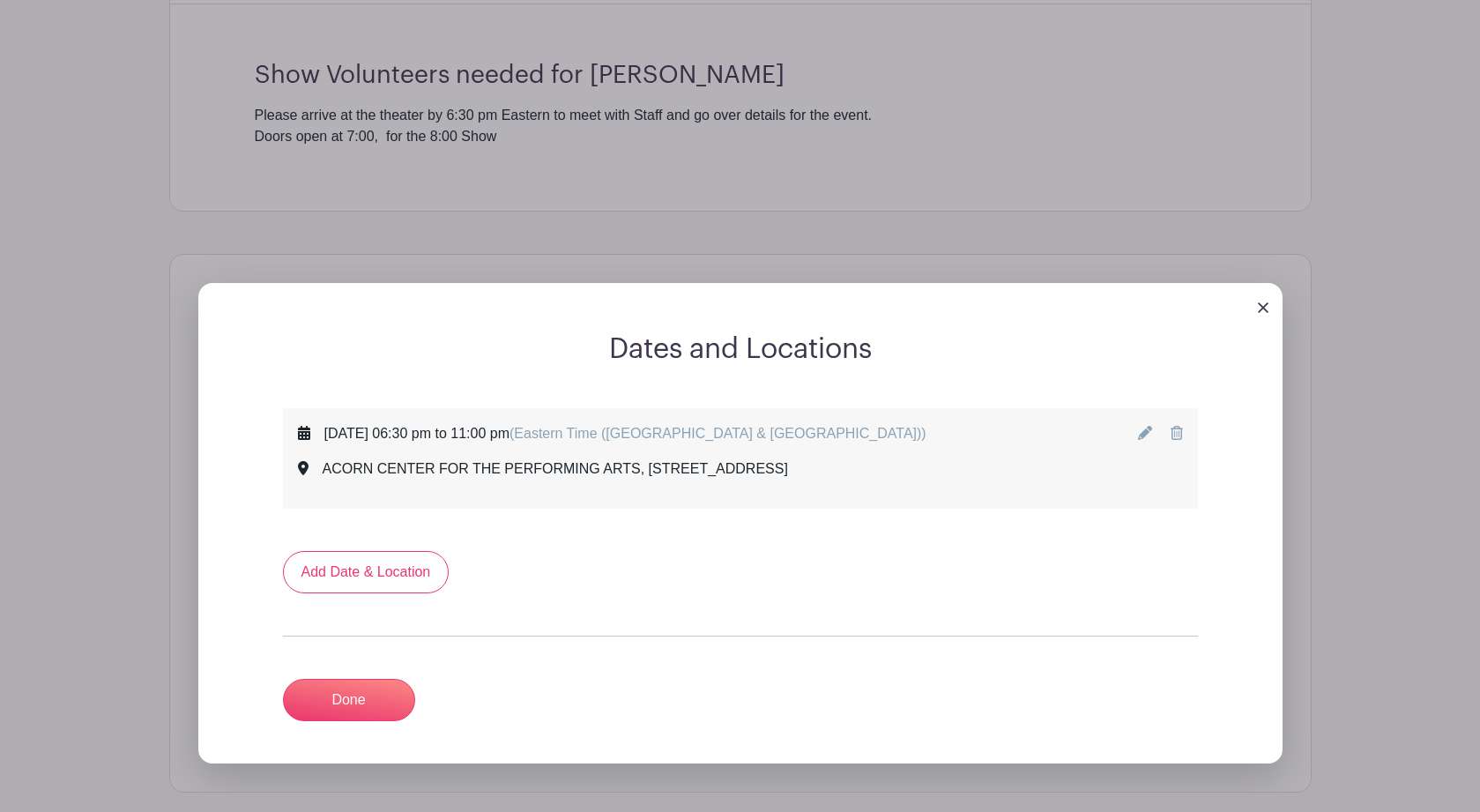
scroll to position [914, 0]
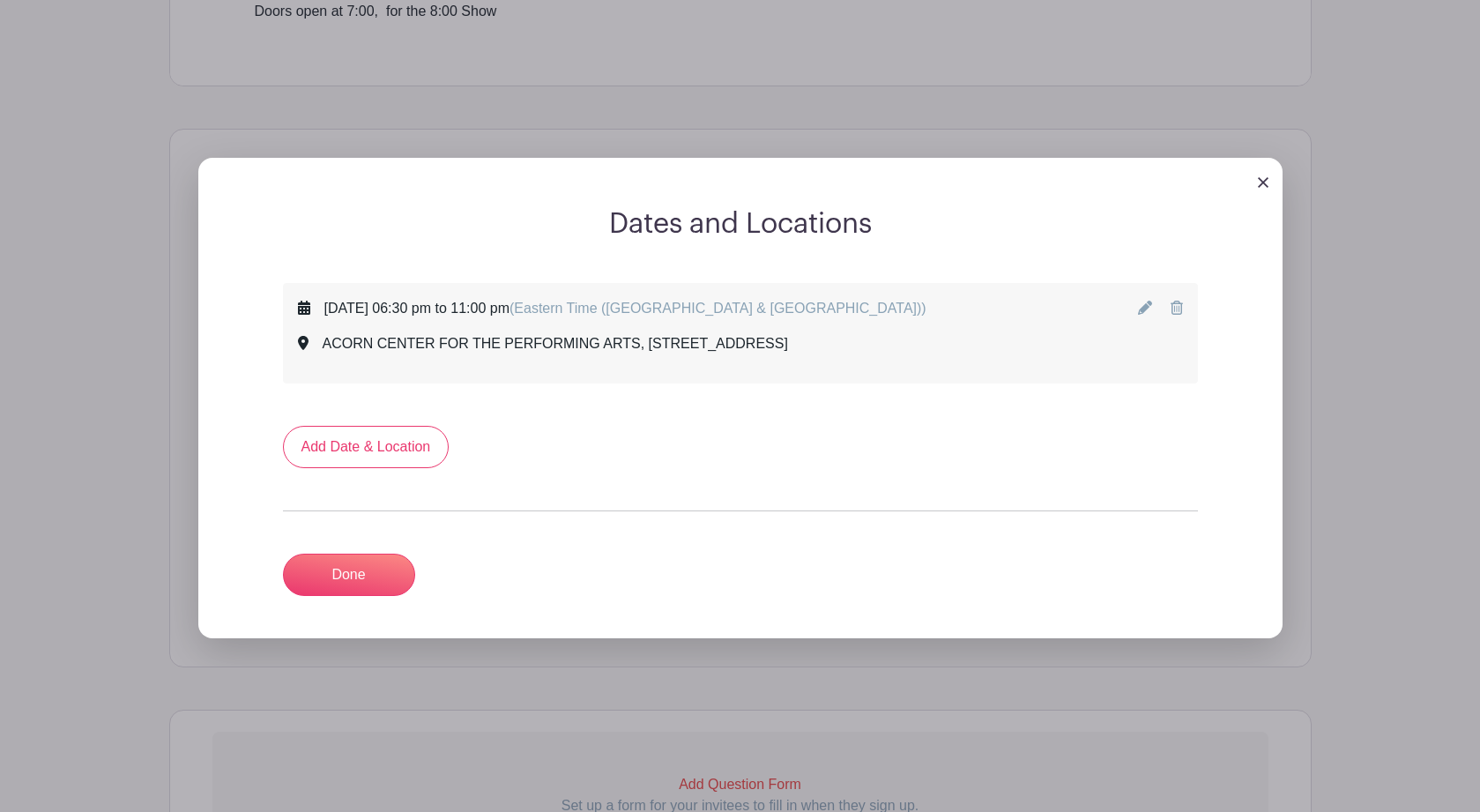
click at [1142, 315] on icon at bounding box center [1145, 307] width 14 height 14
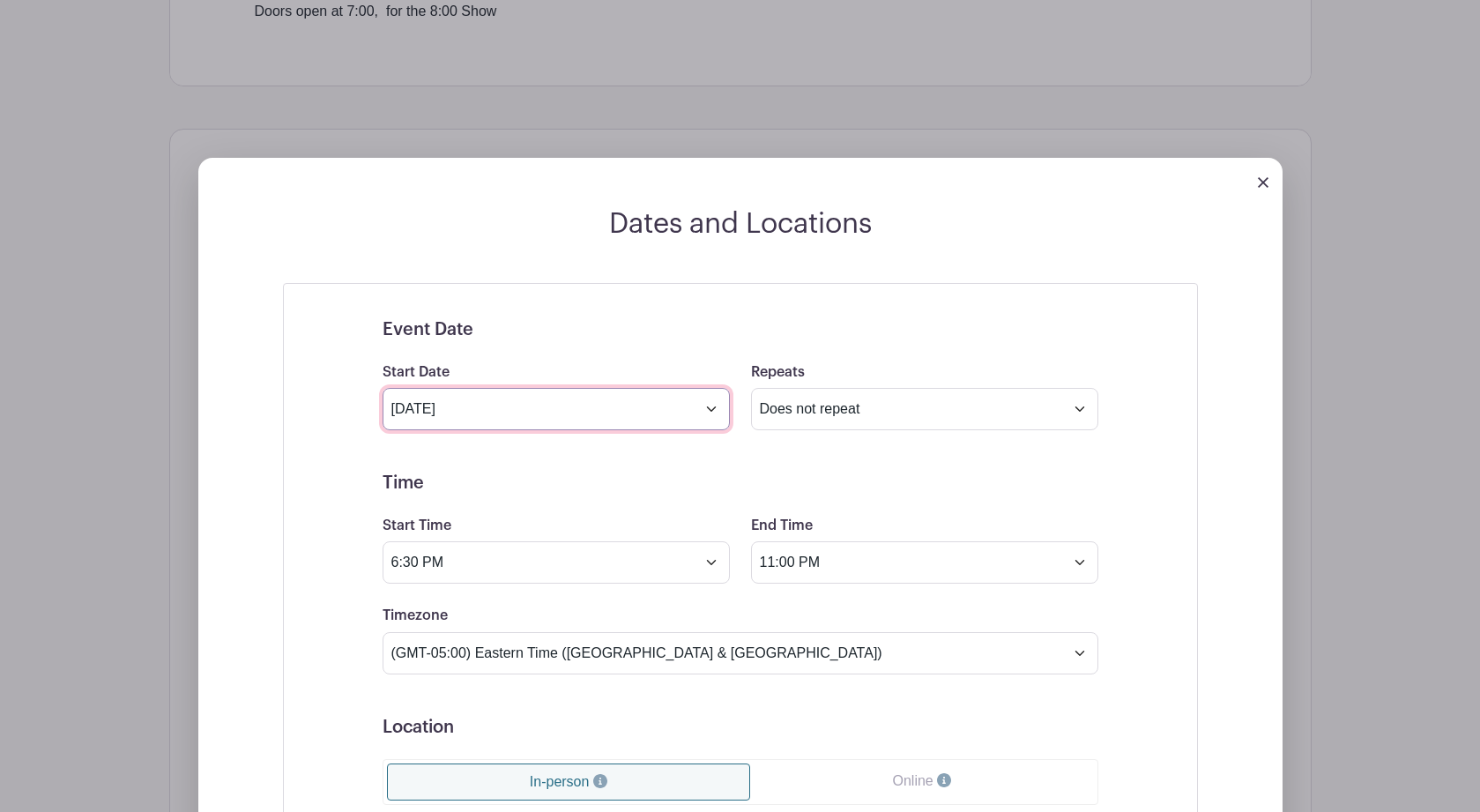
click at [710, 409] on input "Oct 17 2025" at bounding box center [555, 408] width 348 height 42
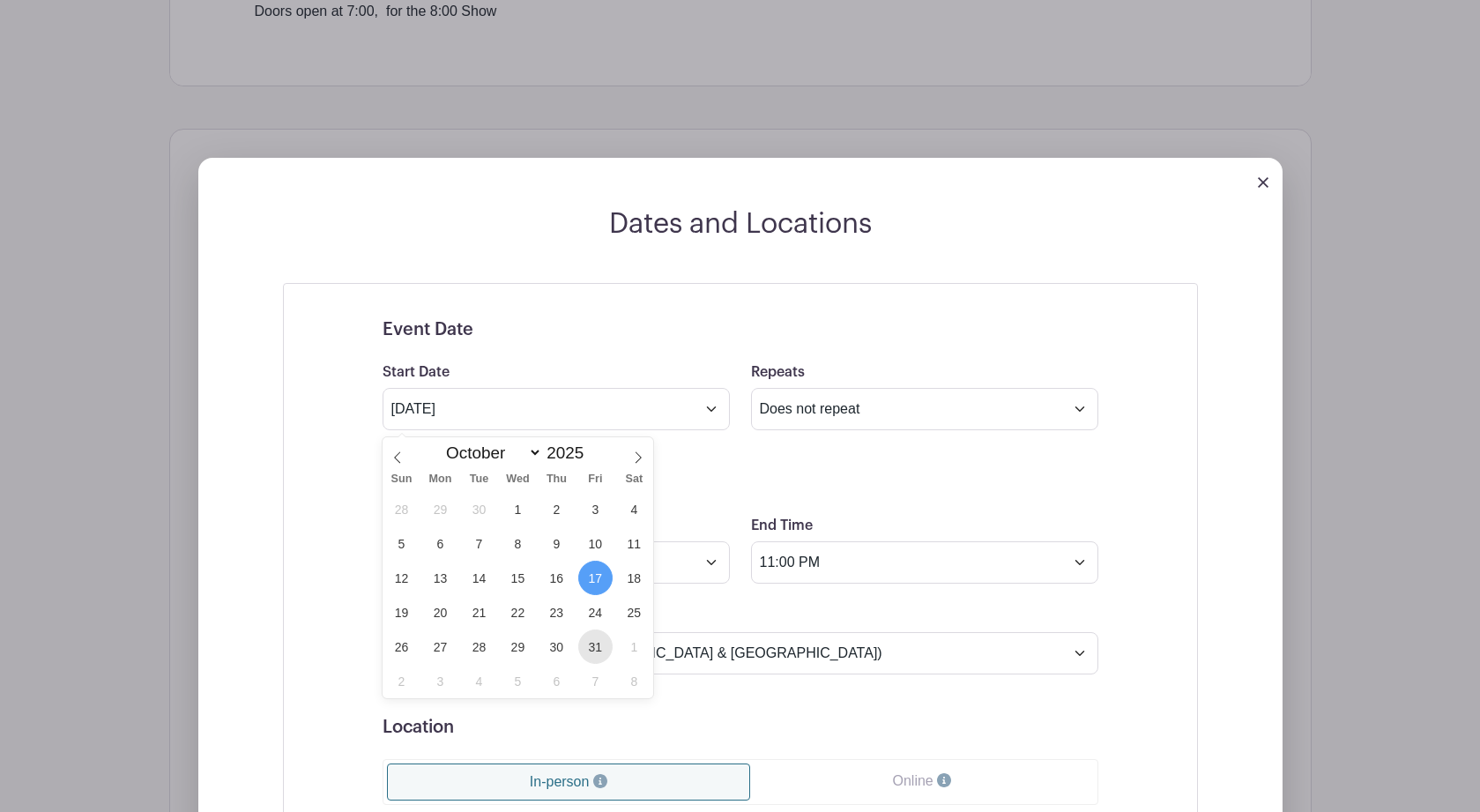
click at [593, 648] on span "31" at bounding box center [595, 646] width 35 height 35
type input "Oct 31 2025"
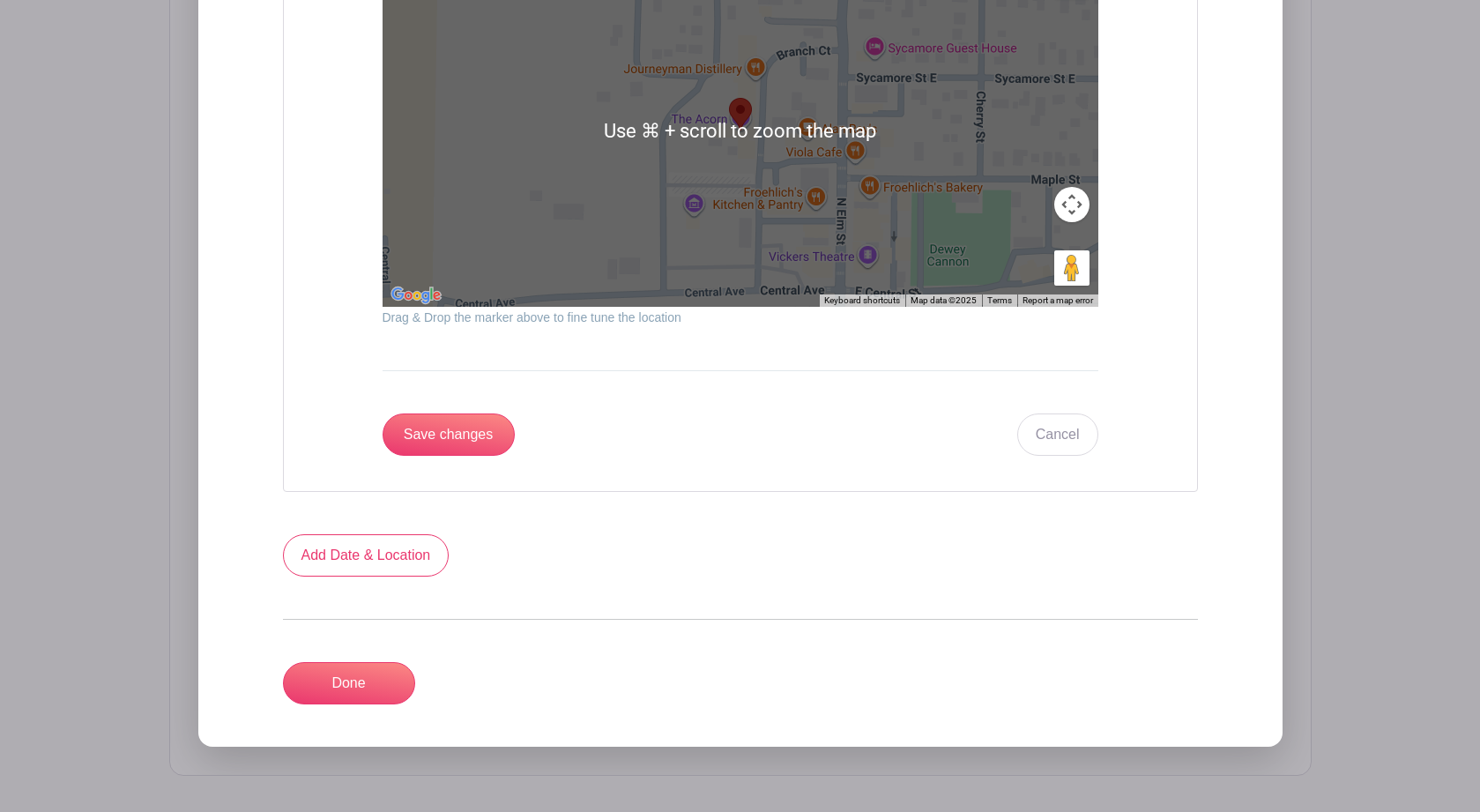
scroll to position [2311, 0]
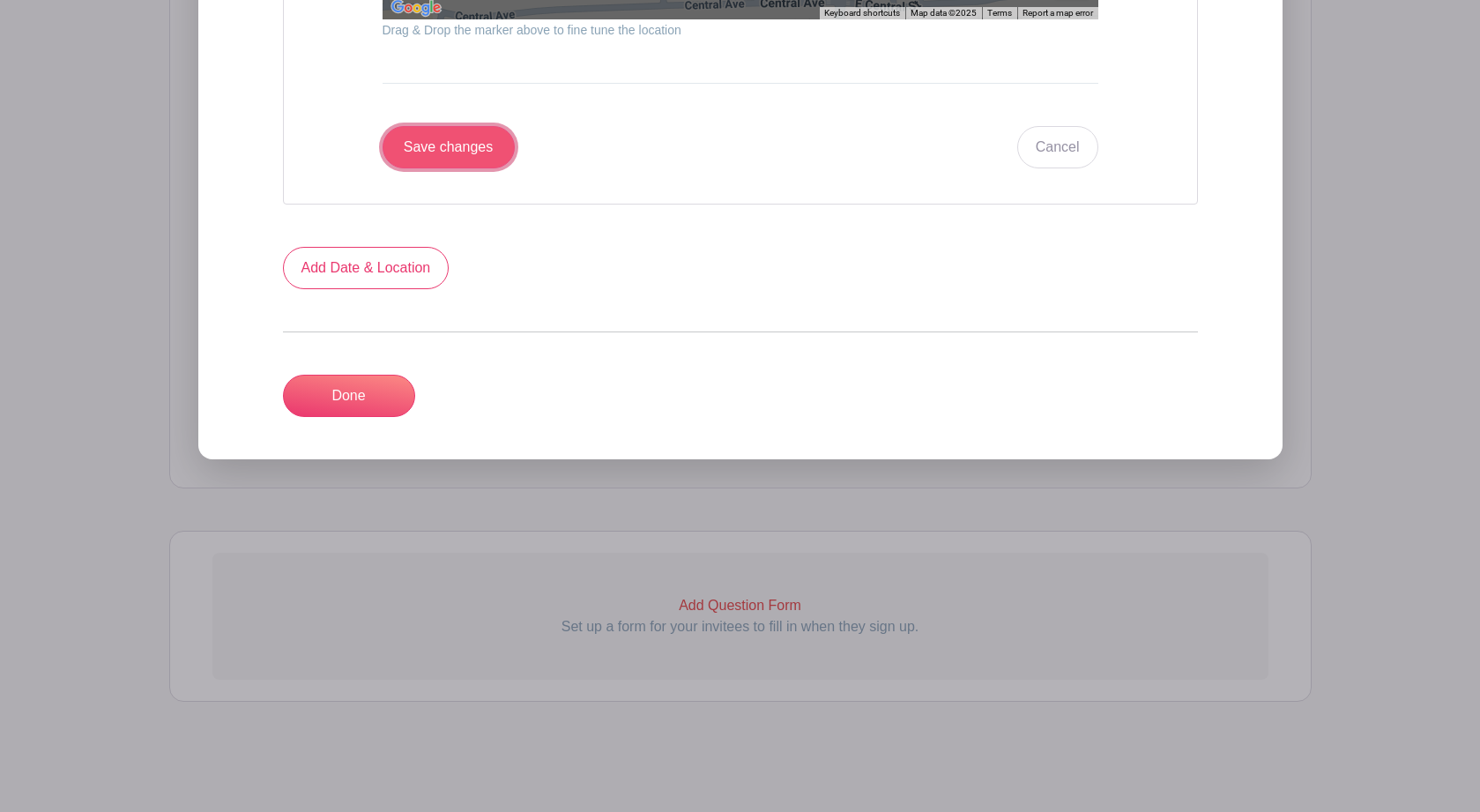
click at [422, 146] on input "Save changes" at bounding box center [448, 147] width 132 height 42
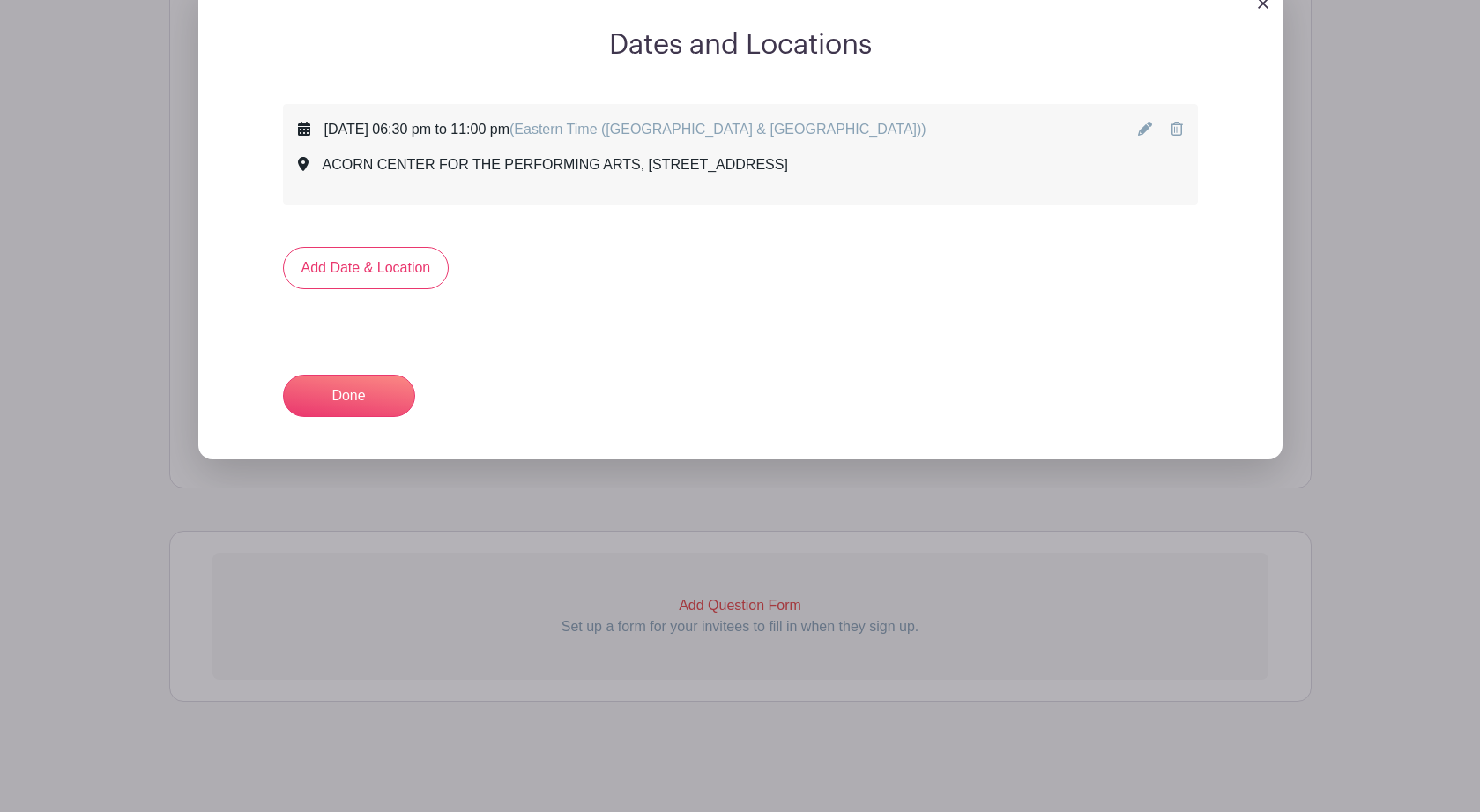
scroll to position [955, 0]
click at [377, 391] on link "Done" at bounding box center [348, 395] width 132 height 42
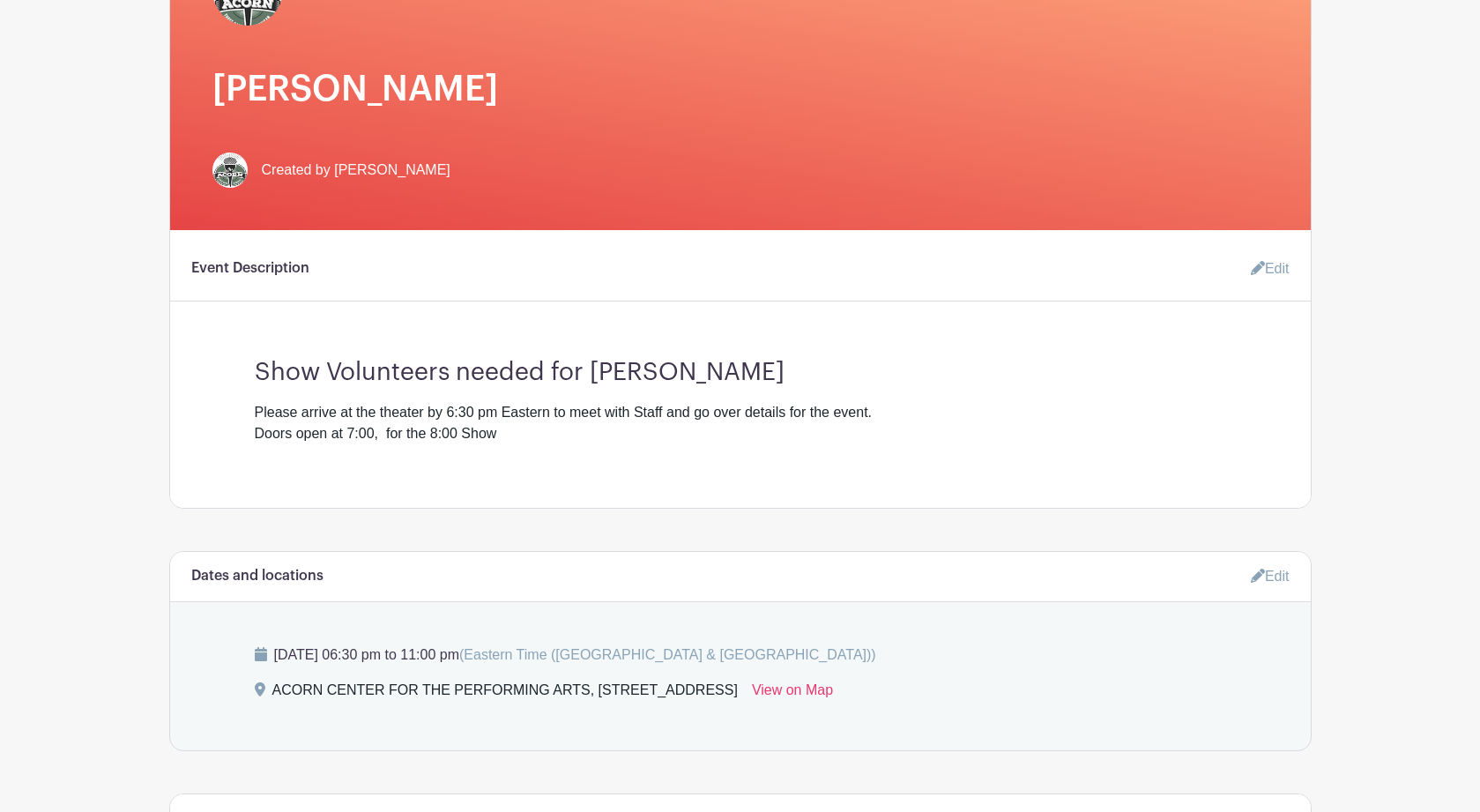
scroll to position [0, 0]
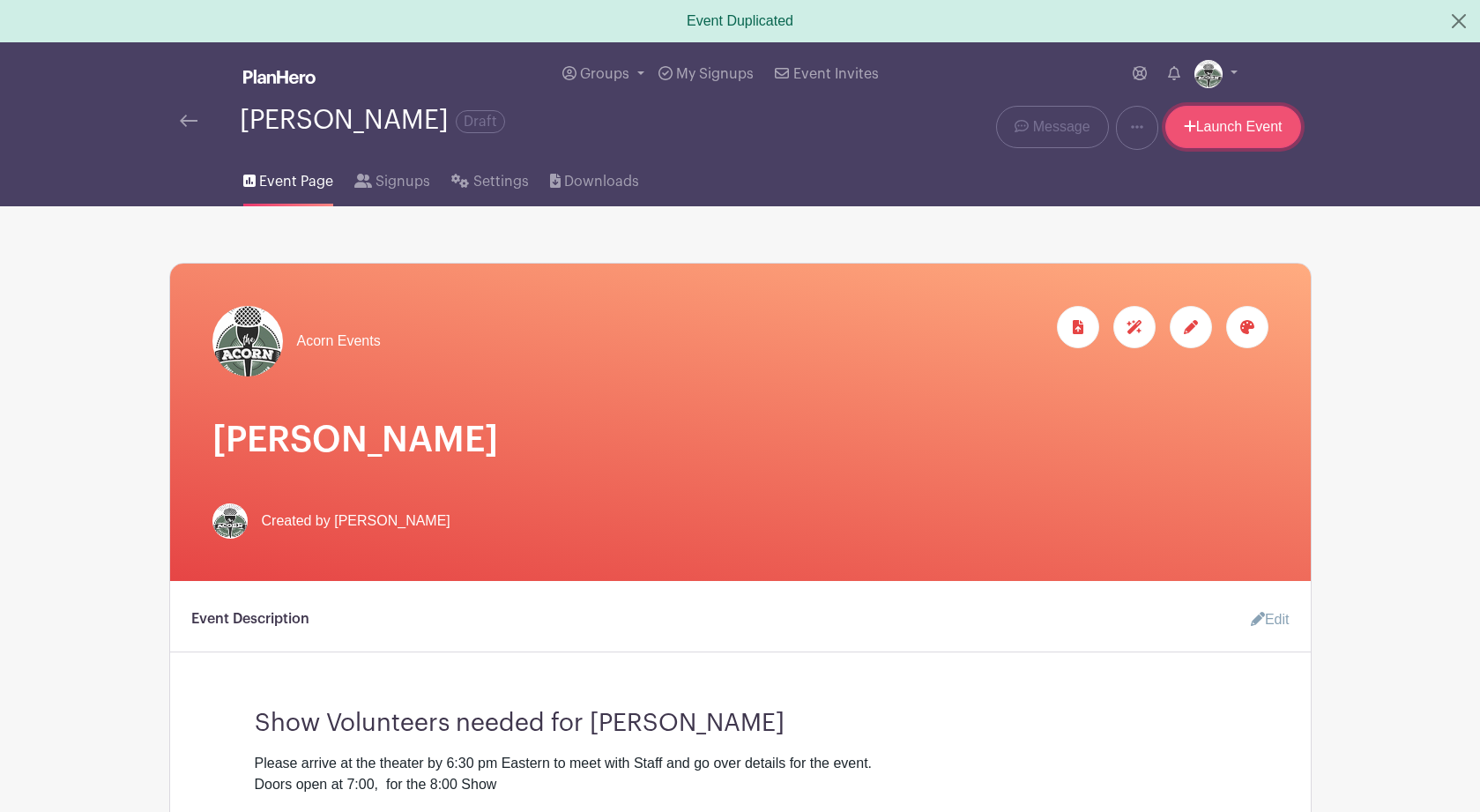
click at [1214, 132] on link "Launch Event" at bounding box center [1233, 126] width 136 height 42
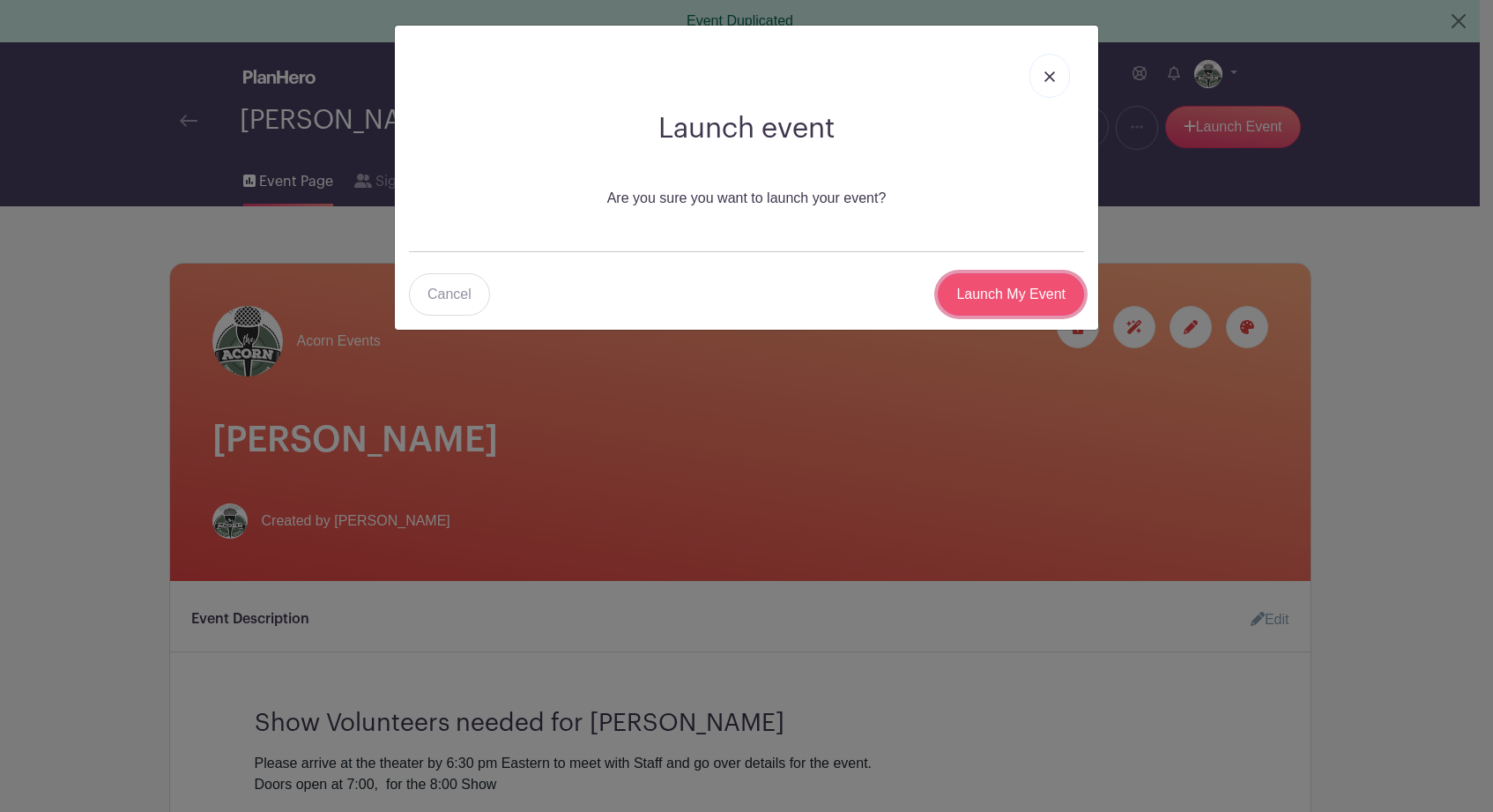
click at [1008, 298] on input "Launch My Event" at bounding box center [1011, 294] width 146 height 42
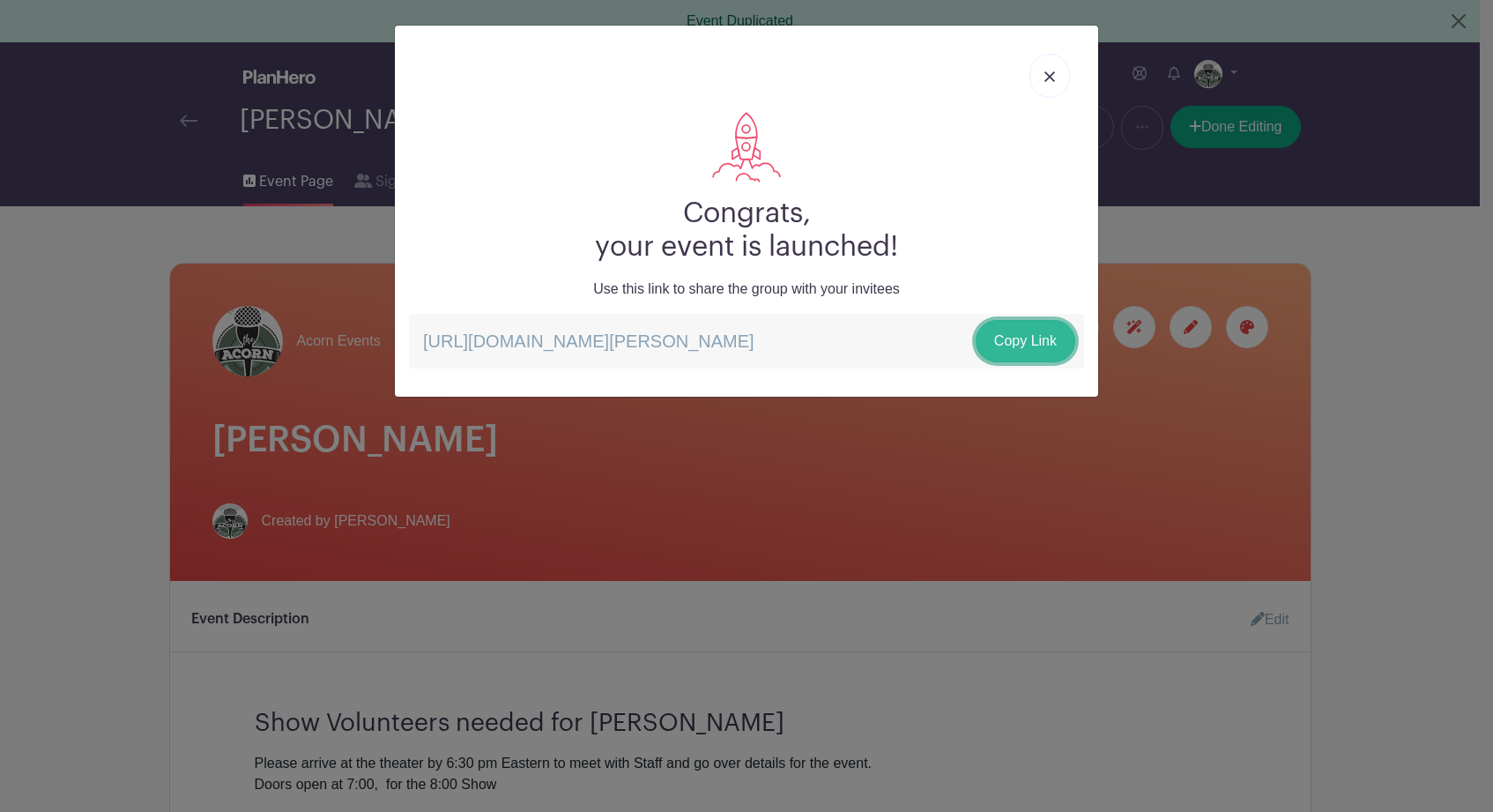
click at [1016, 341] on link "Copy Link" at bounding box center [1026, 341] width 99 height 42
click at [1048, 73] on img at bounding box center [1049, 76] width 10 height 10
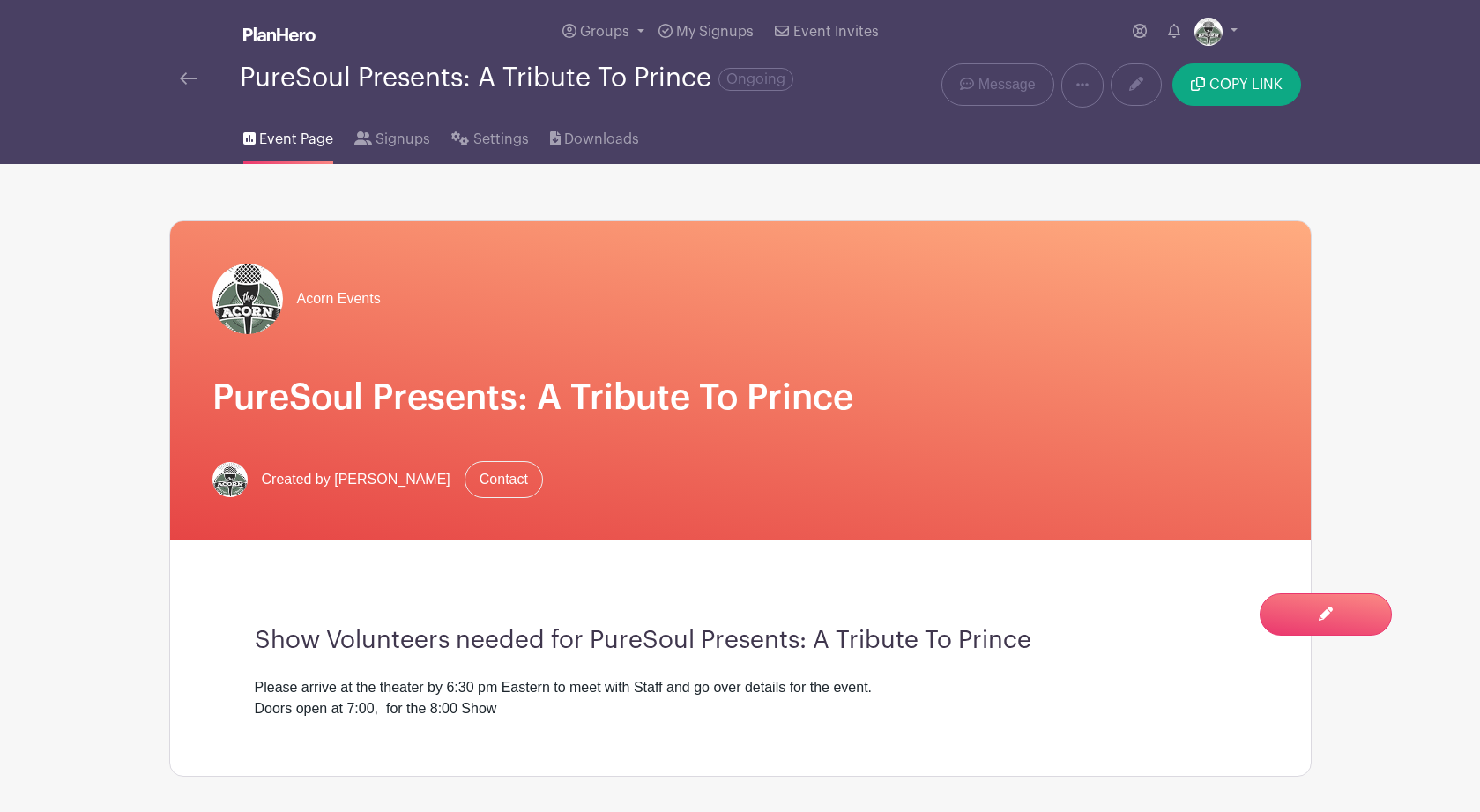
click at [186, 77] on img at bounding box center [188, 78] width 18 height 12
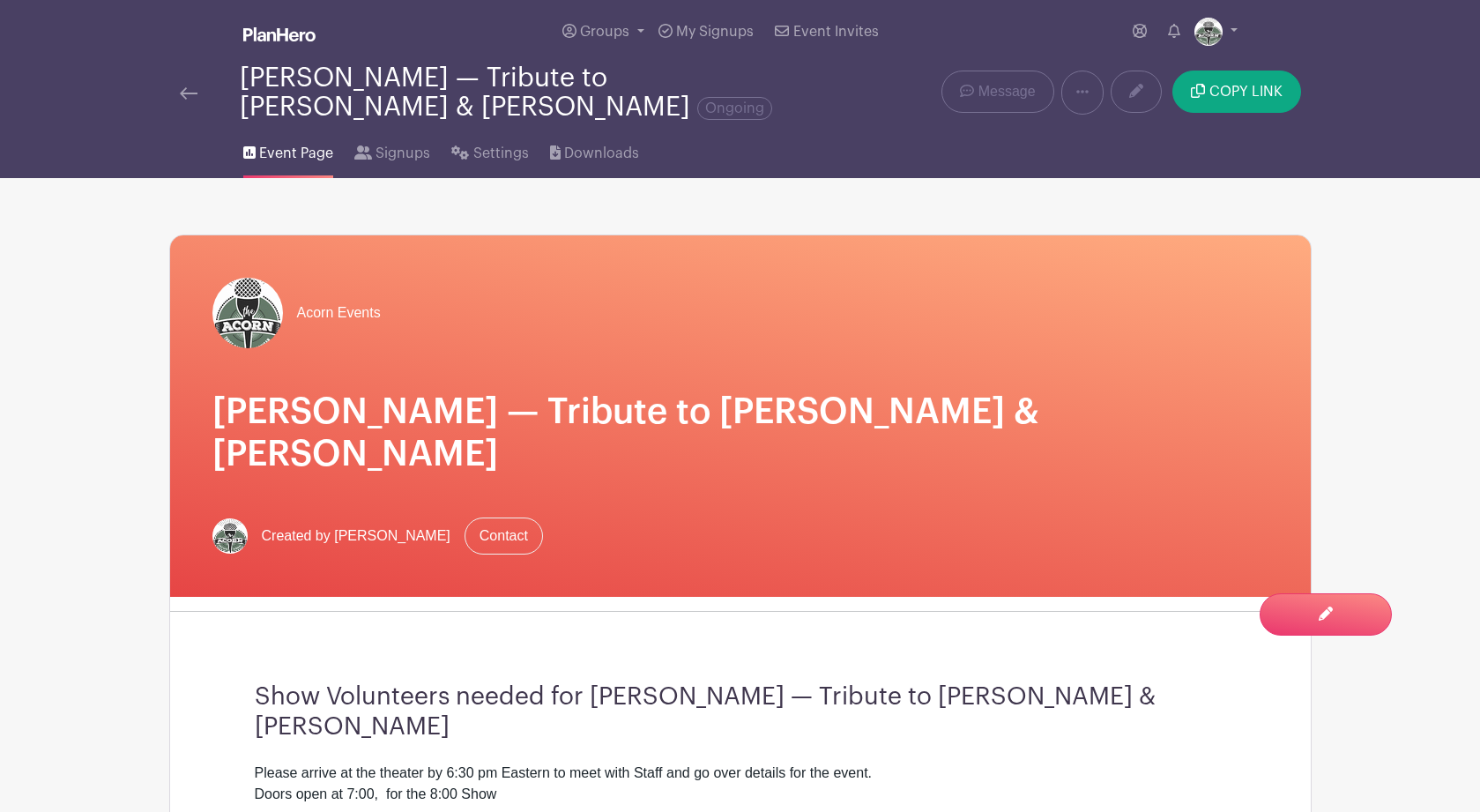
click at [189, 96] on img at bounding box center [188, 93] width 18 height 12
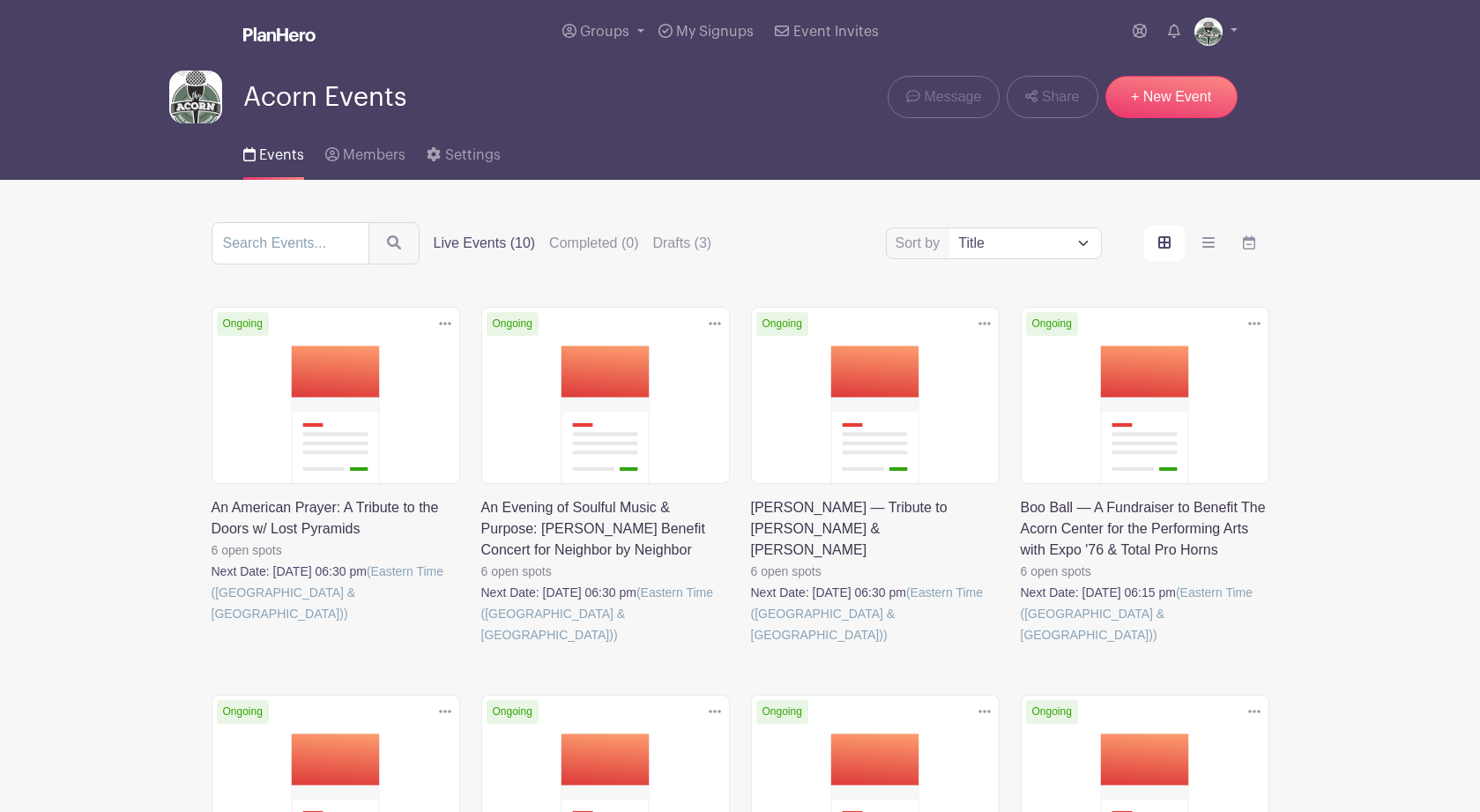
click at [141, 369] on main "Groups All Groups Acorn Events My Signups Event Invites My account Logout Acorn…" at bounding box center [740, 769] width 1480 height 1538
click at [212, 624] on link at bounding box center [212, 624] width 0 height 0
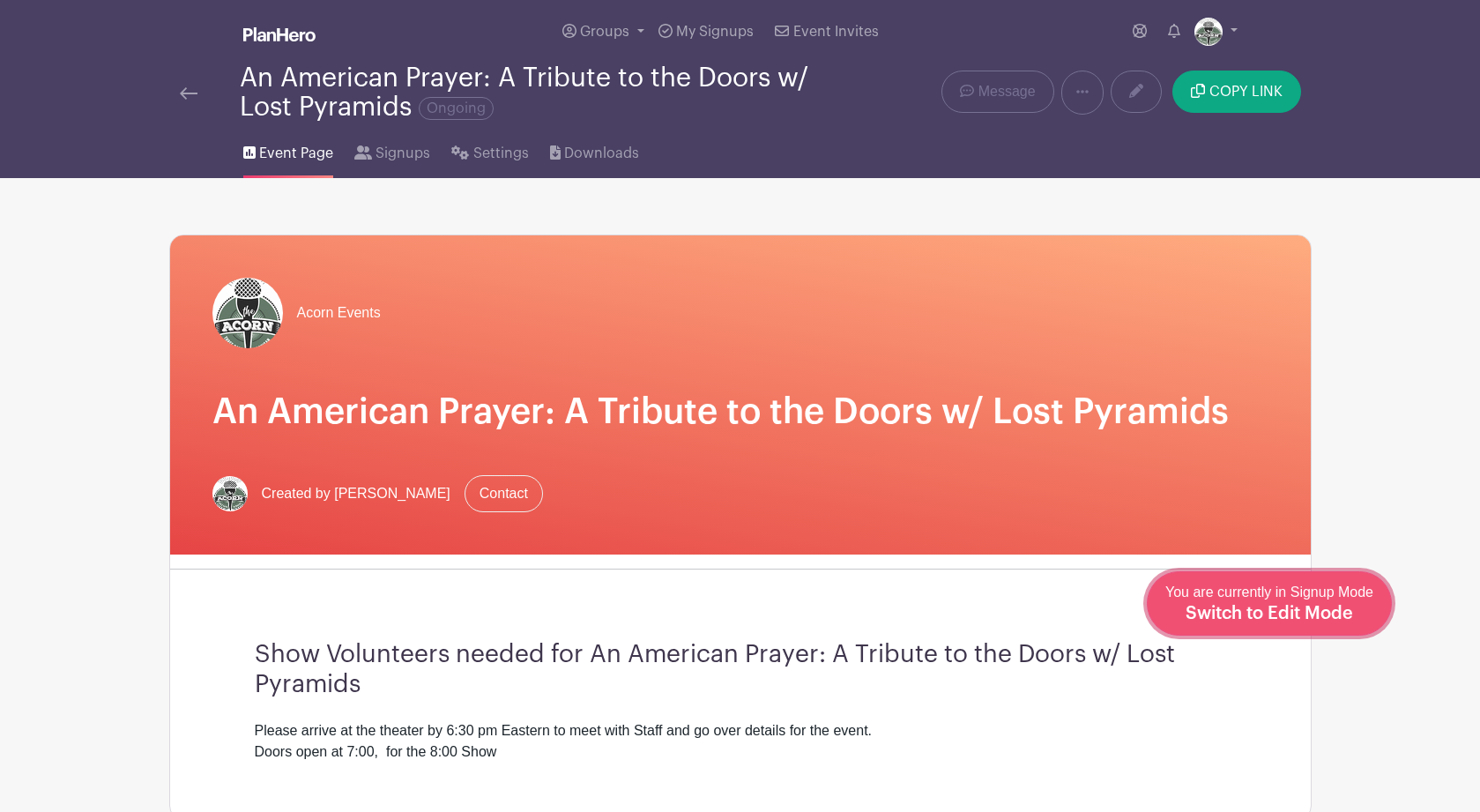
click at [1338, 615] on span "Switch to Edit Mode" at bounding box center [1268, 613] width 168 height 18
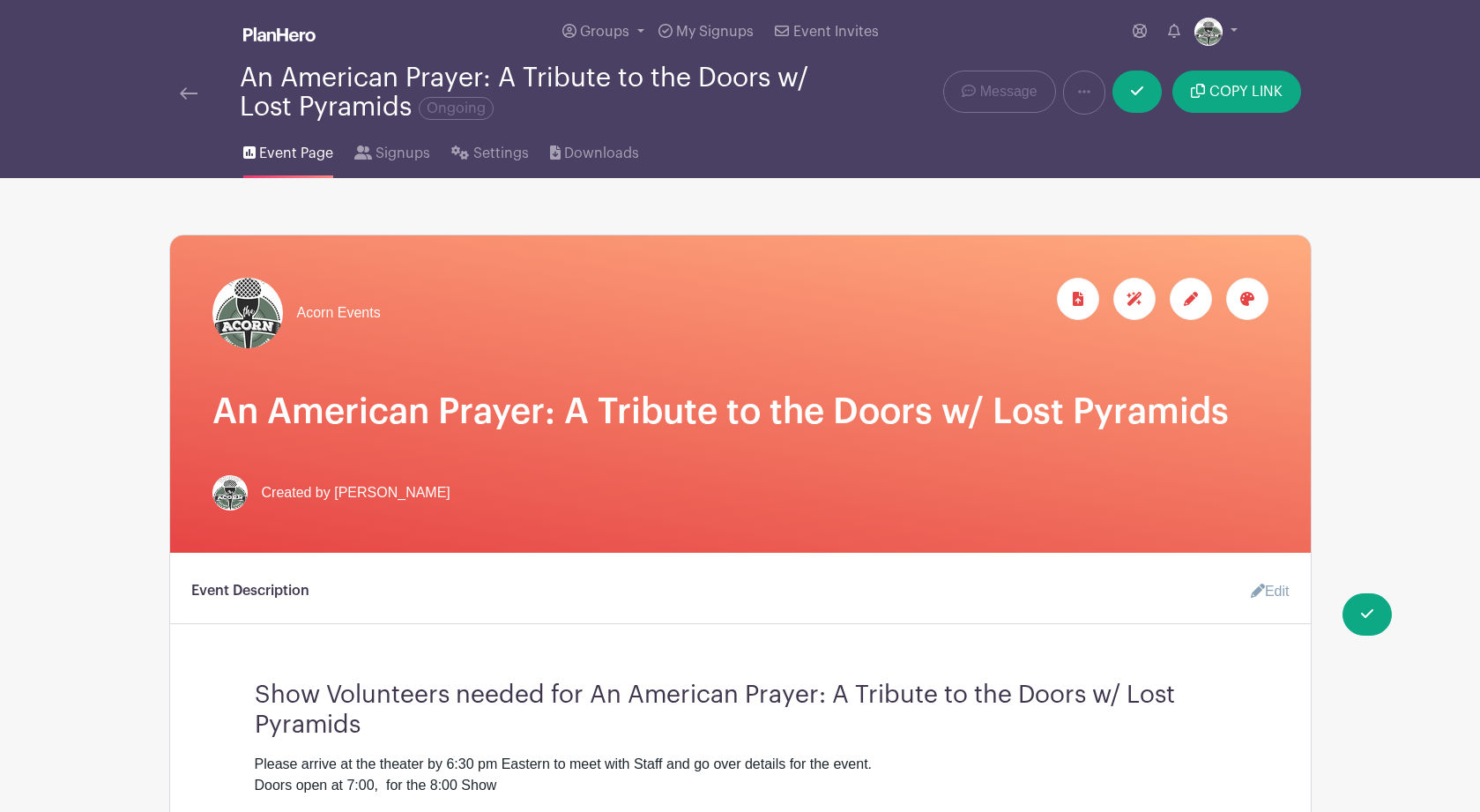
click at [1241, 305] on icon at bounding box center [1247, 298] width 14 height 14
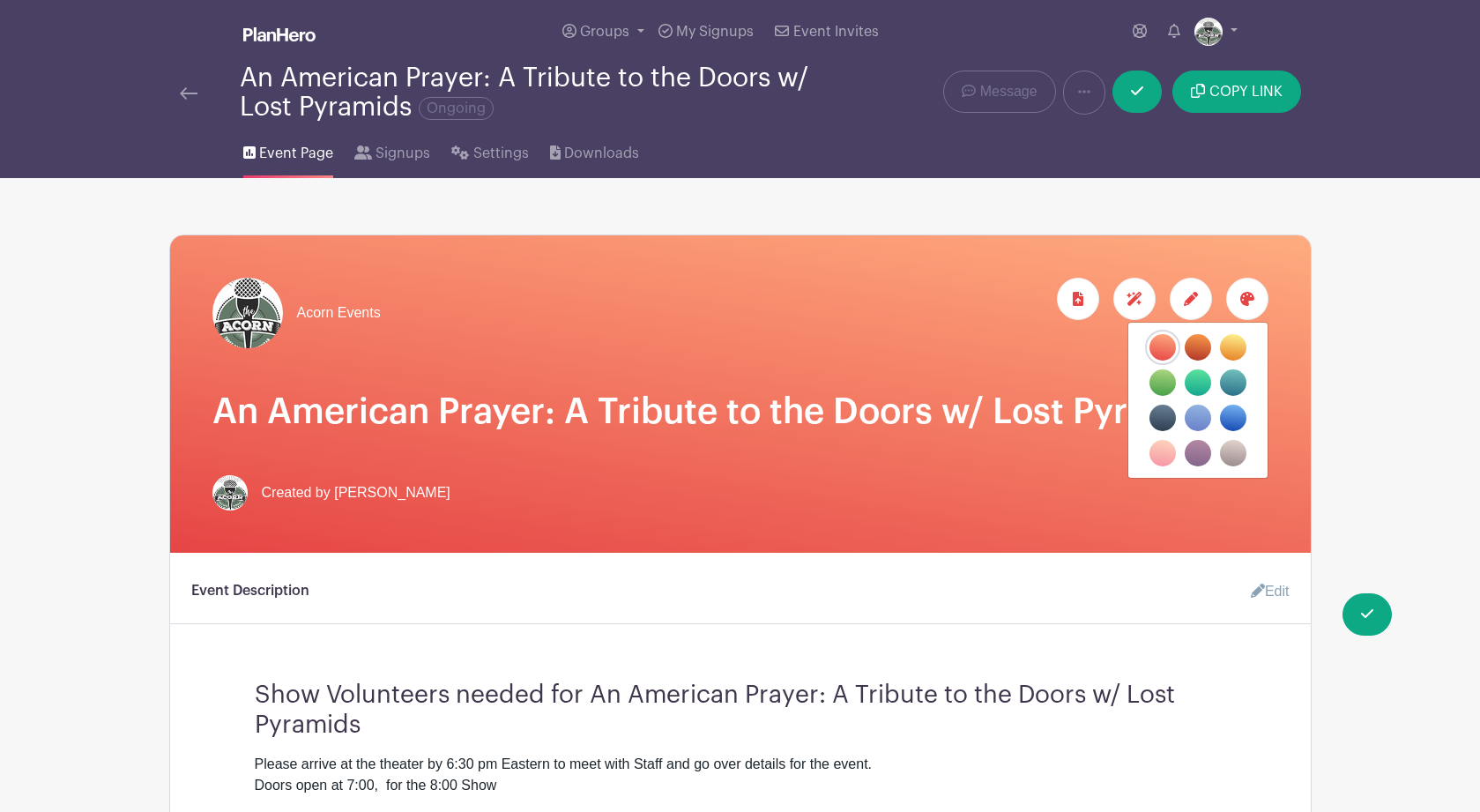
click at [1197, 385] on label "filters" at bounding box center [1197, 382] width 26 height 26
click at [0, 0] on input "filters" at bounding box center [0, 0] width 0 height 0
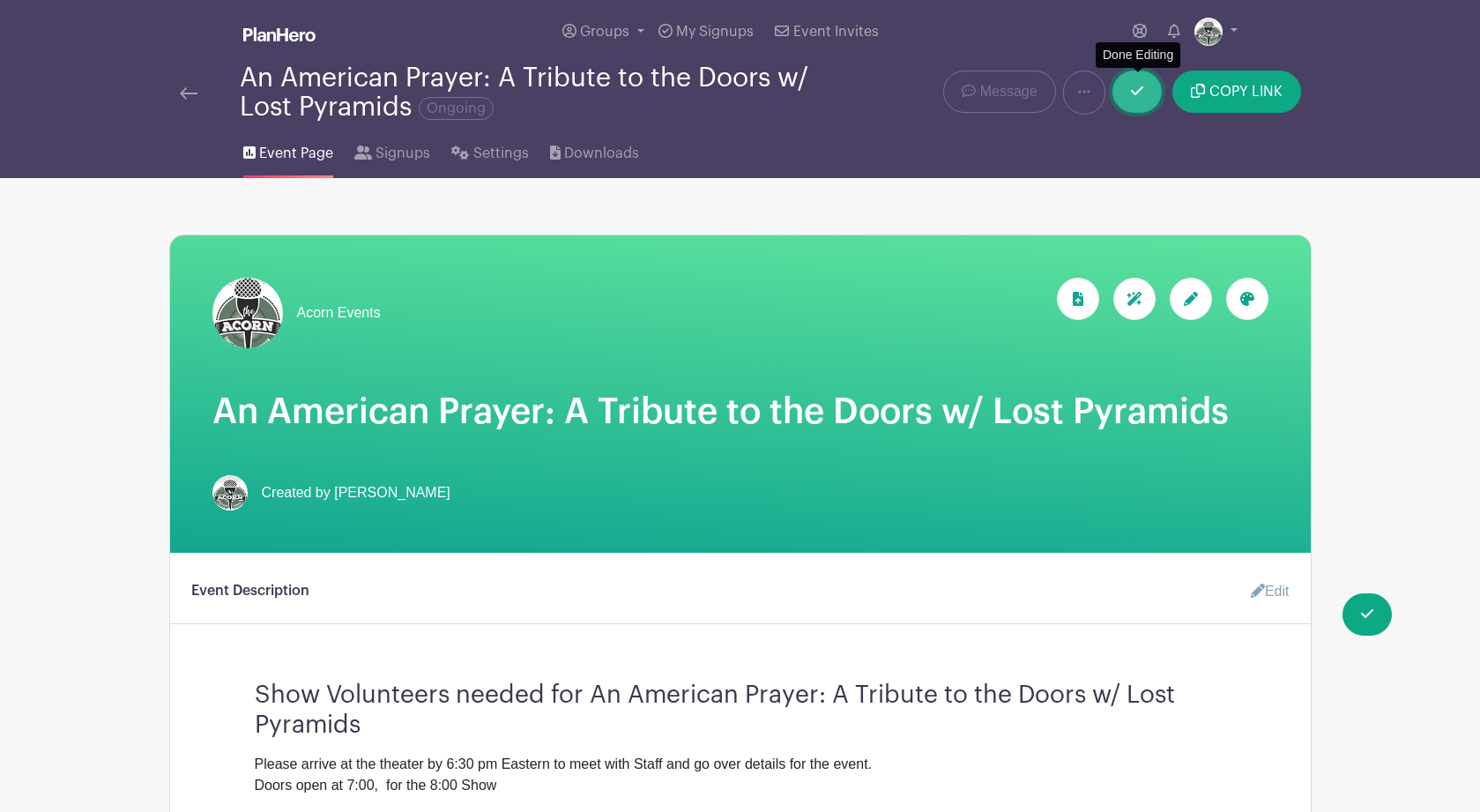
click at [1142, 96] on icon at bounding box center [1136, 90] width 12 height 14
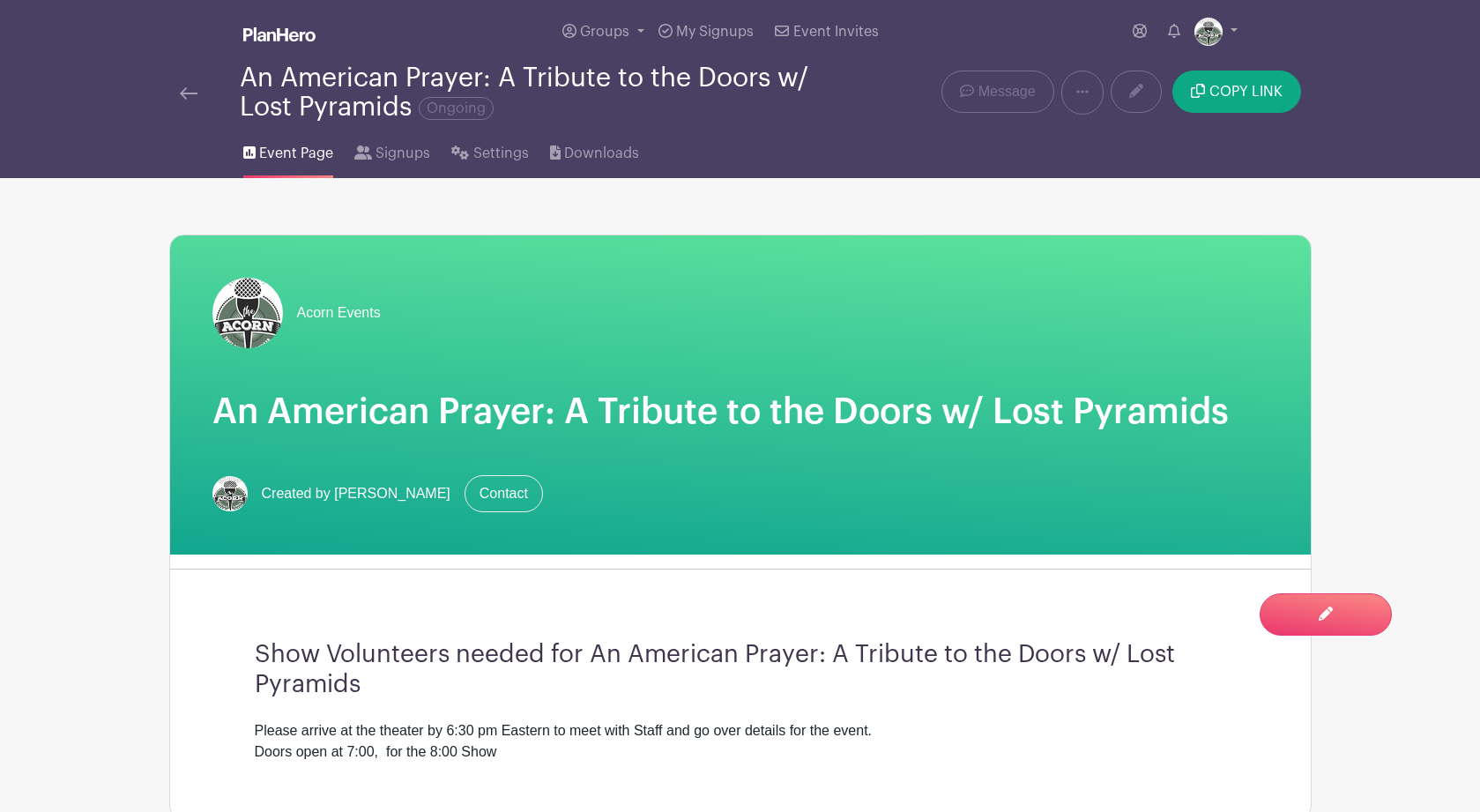
click at [190, 97] on img at bounding box center [188, 93] width 18 height 12
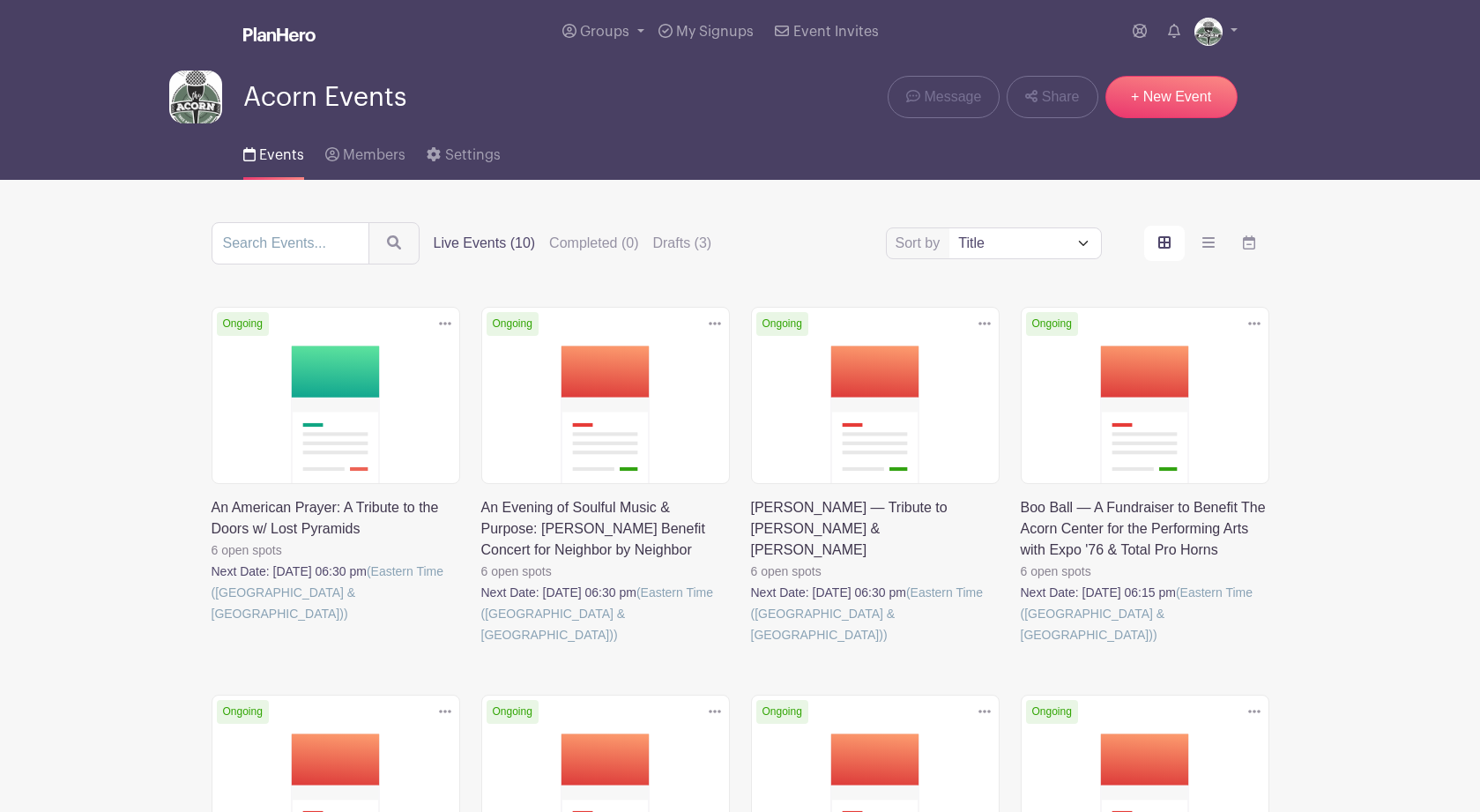
click at [751, 645] on link at bounding box center [751, 645] width 0 height 0
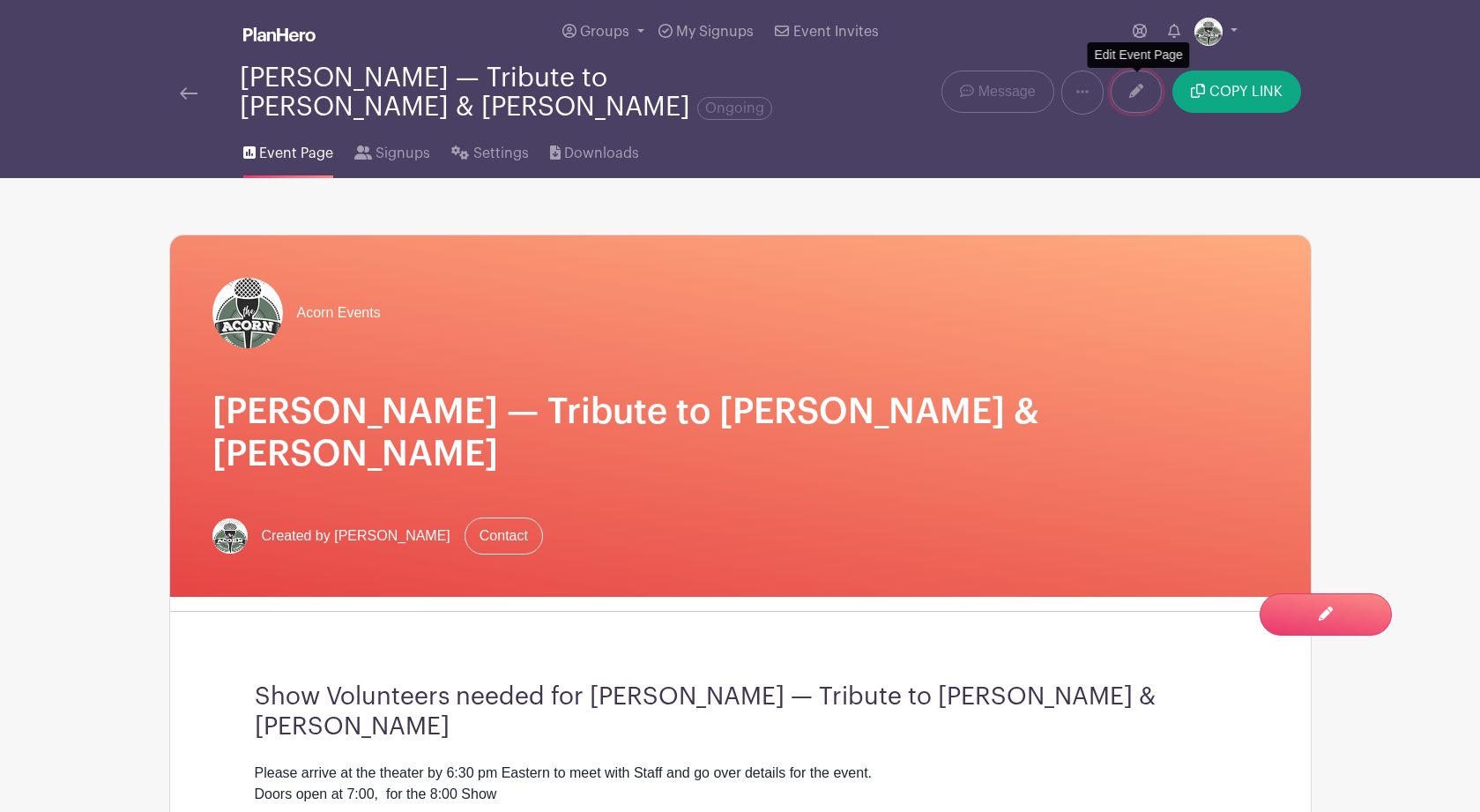
click at [1129, 97] on link at bounding box center [1135, 91] width 52 height 42
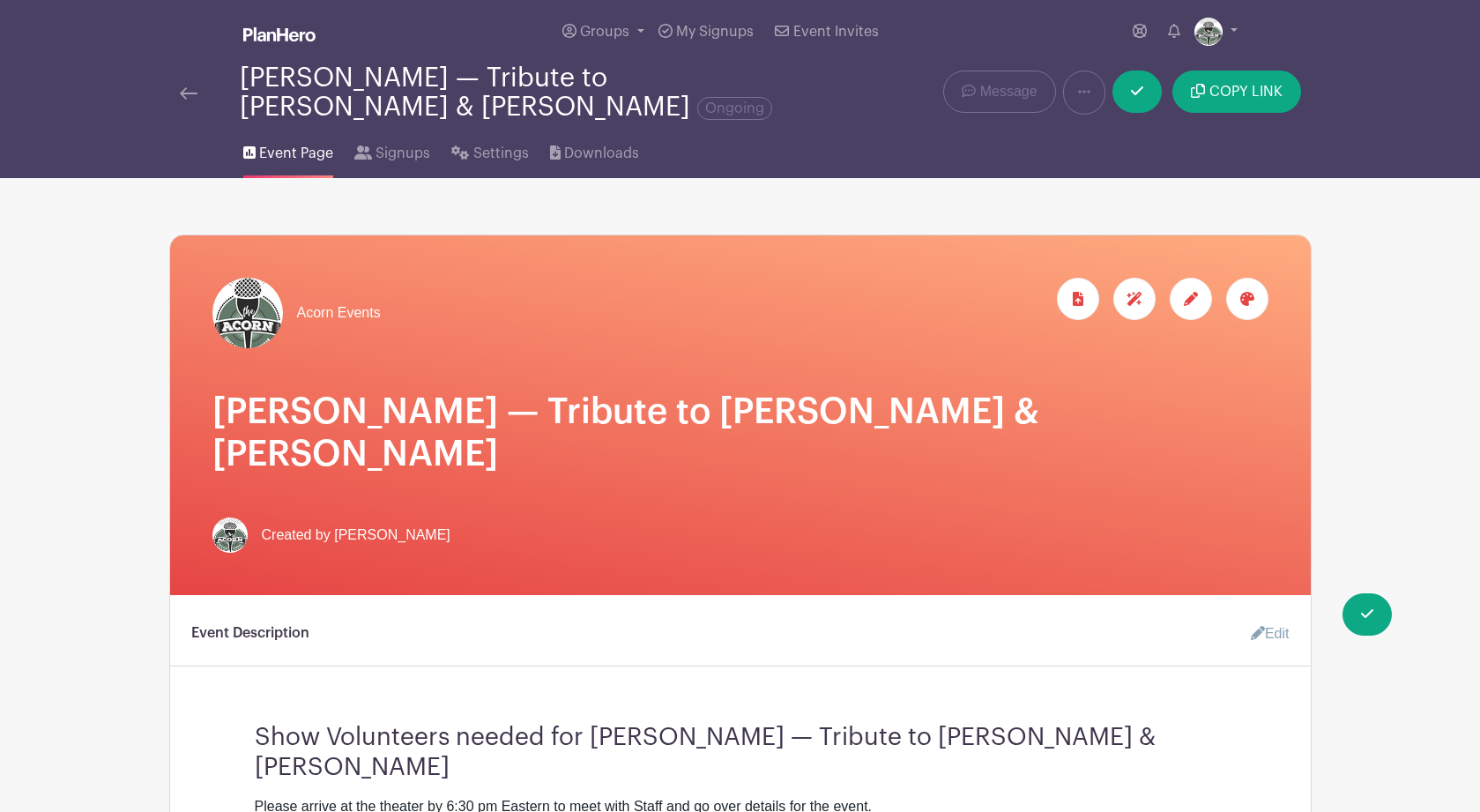
click at [1246, 299] on icon at bounding box center [1247, 298] width 14 height 14
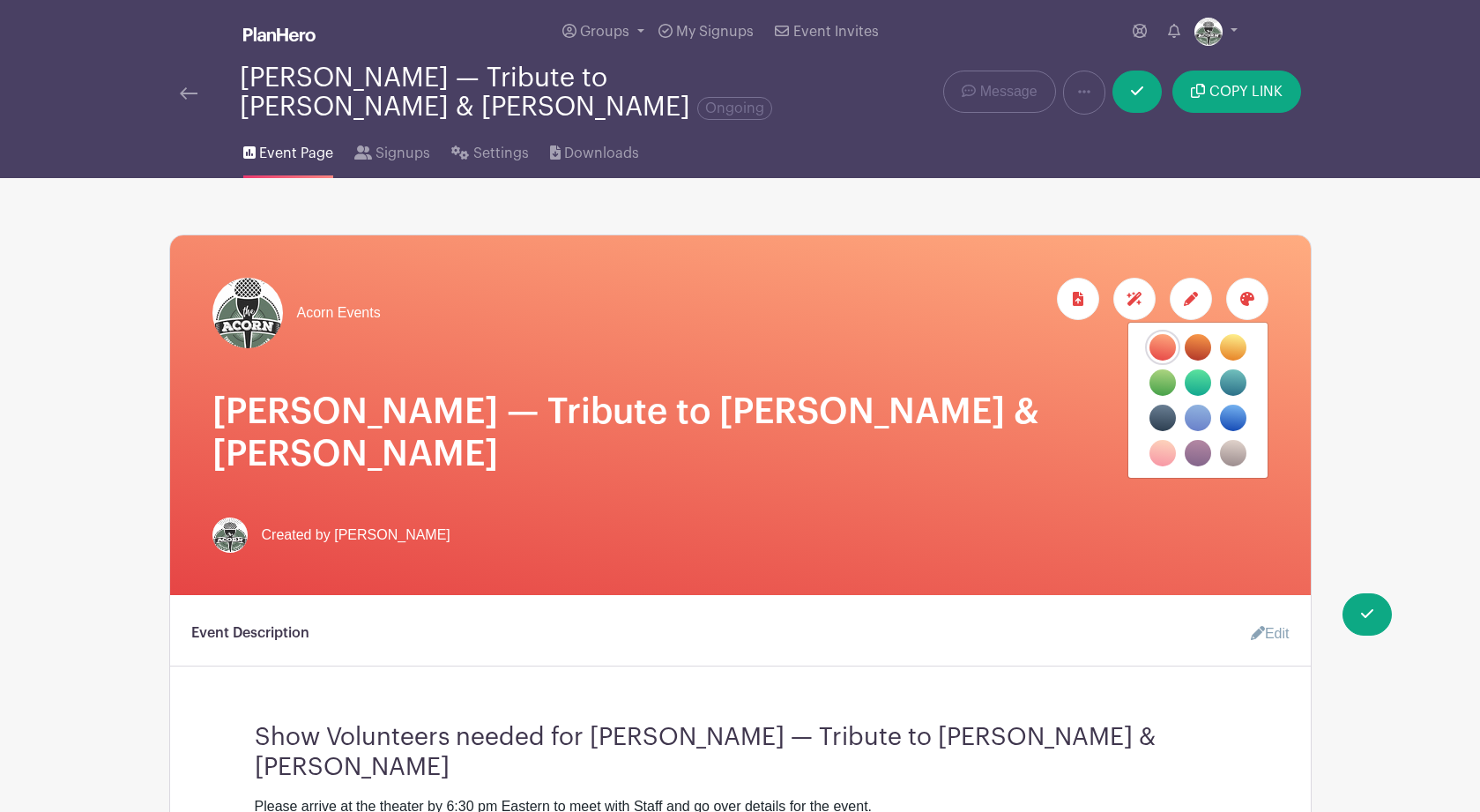
click at [1231, 424] on label "filters" at bounding box center [1233, 418] width 26 height 26
click at [0, 0] on input "filters" at bounding box center [0, 0] width 0 height 0
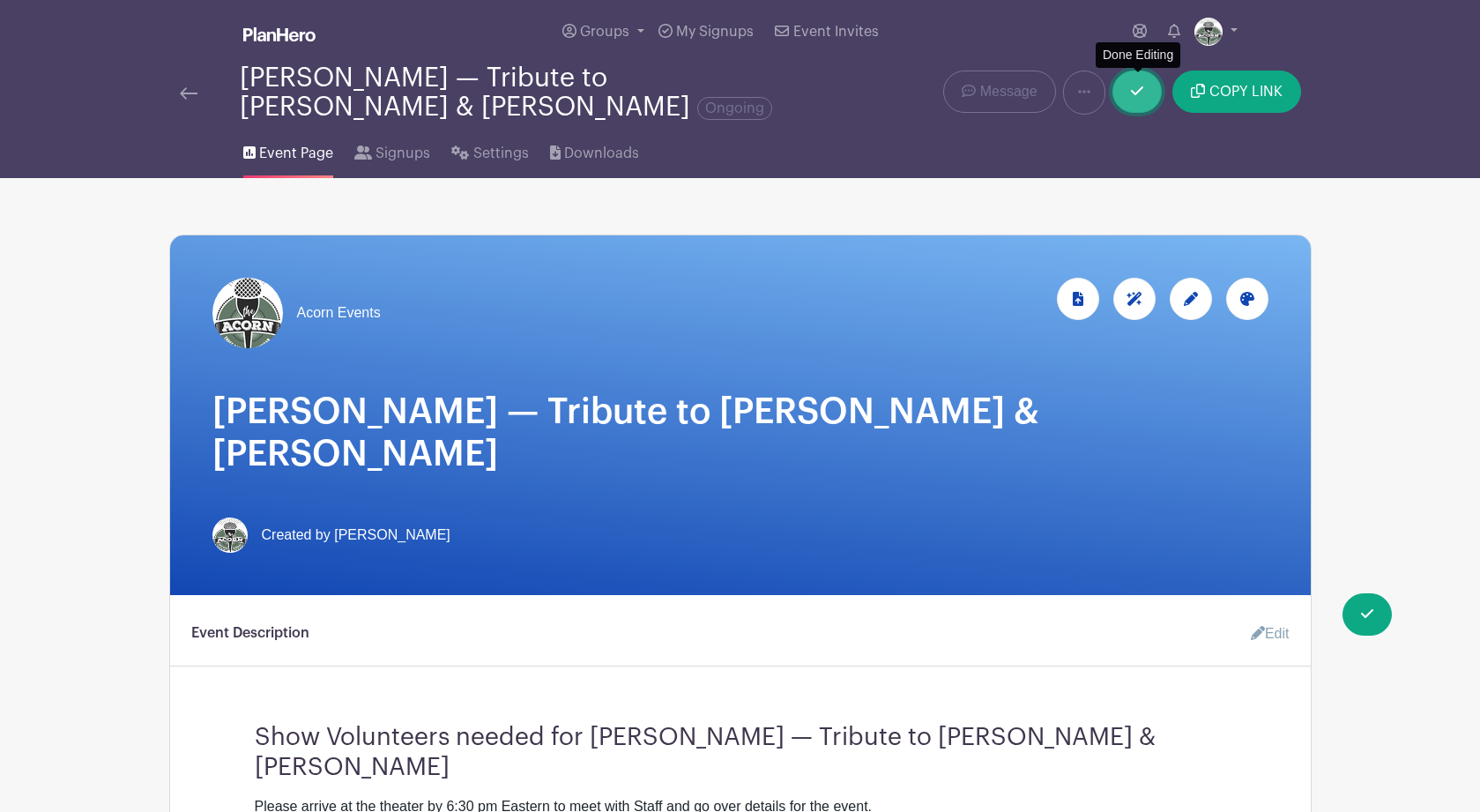
click at [1138, 97] on icon at bounding box center [1136, 90] width 12 height 14
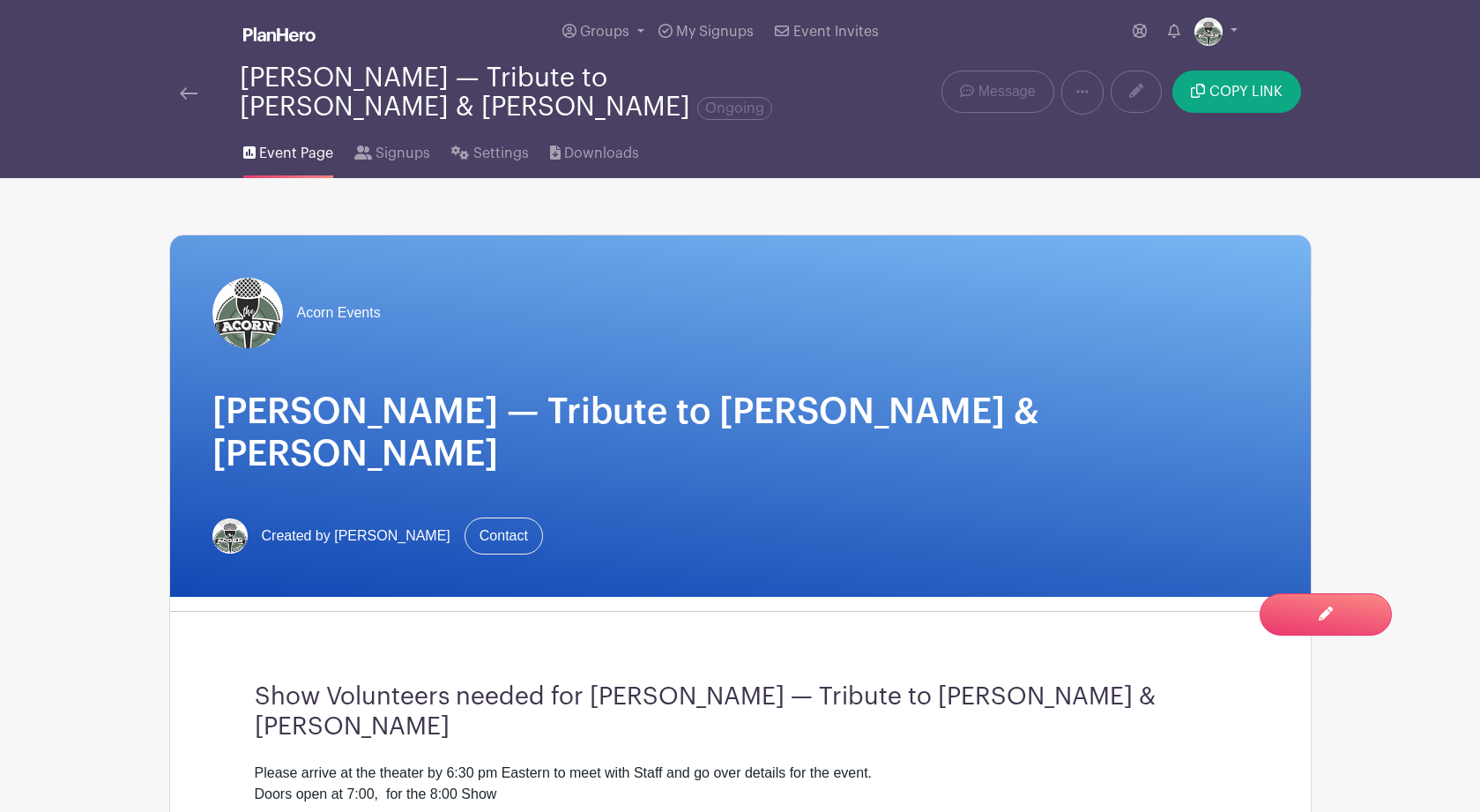
click at [193, 87] on link at bounding box center [188, 92] width 18 height 22
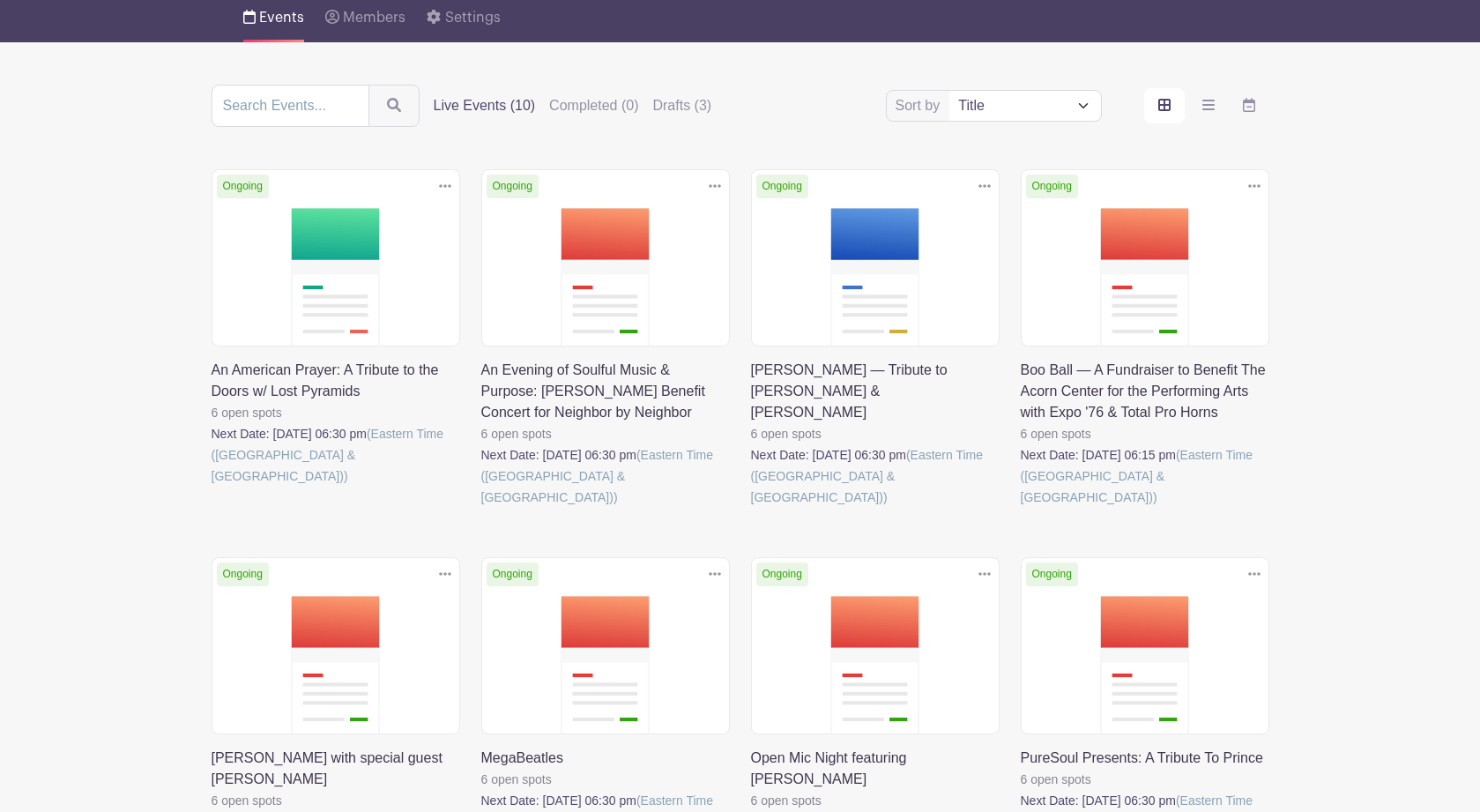
scroll to position [140, 0]
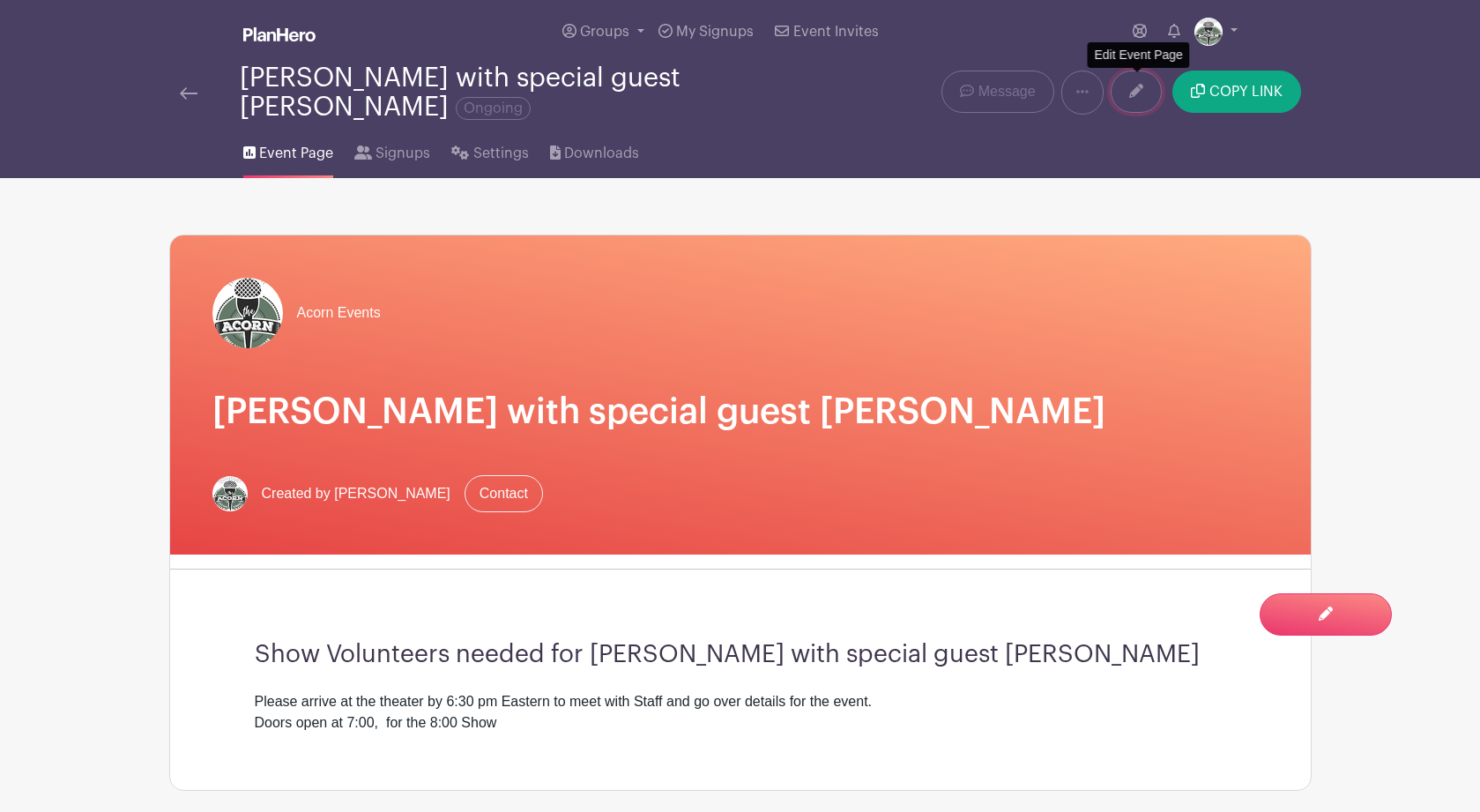
click at [1138, 92] on icon at bounding box center [1135, 90] width 14 height 14
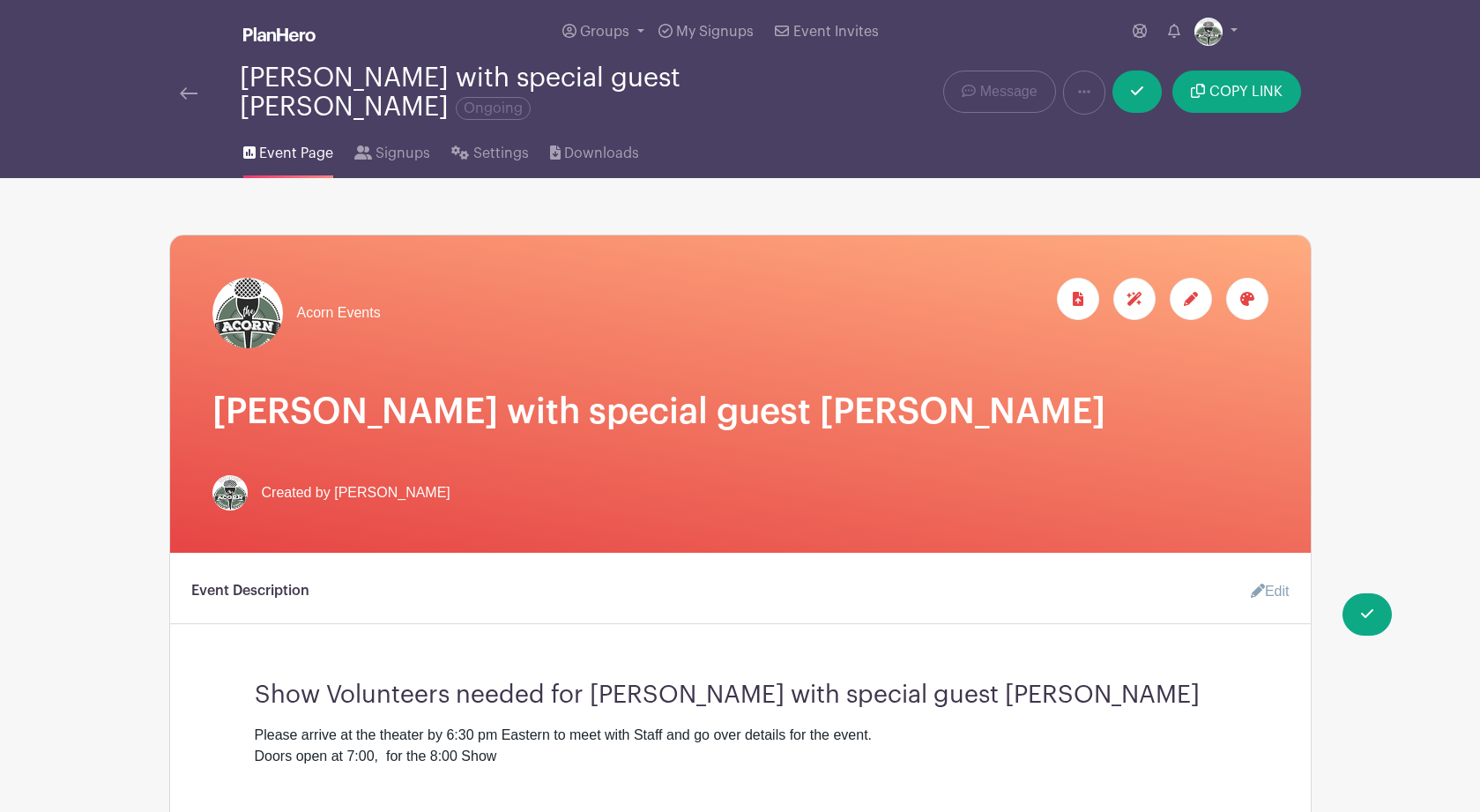
click at [1241, 305] on icon at bounding box center [1247, 298] width 14 height 14
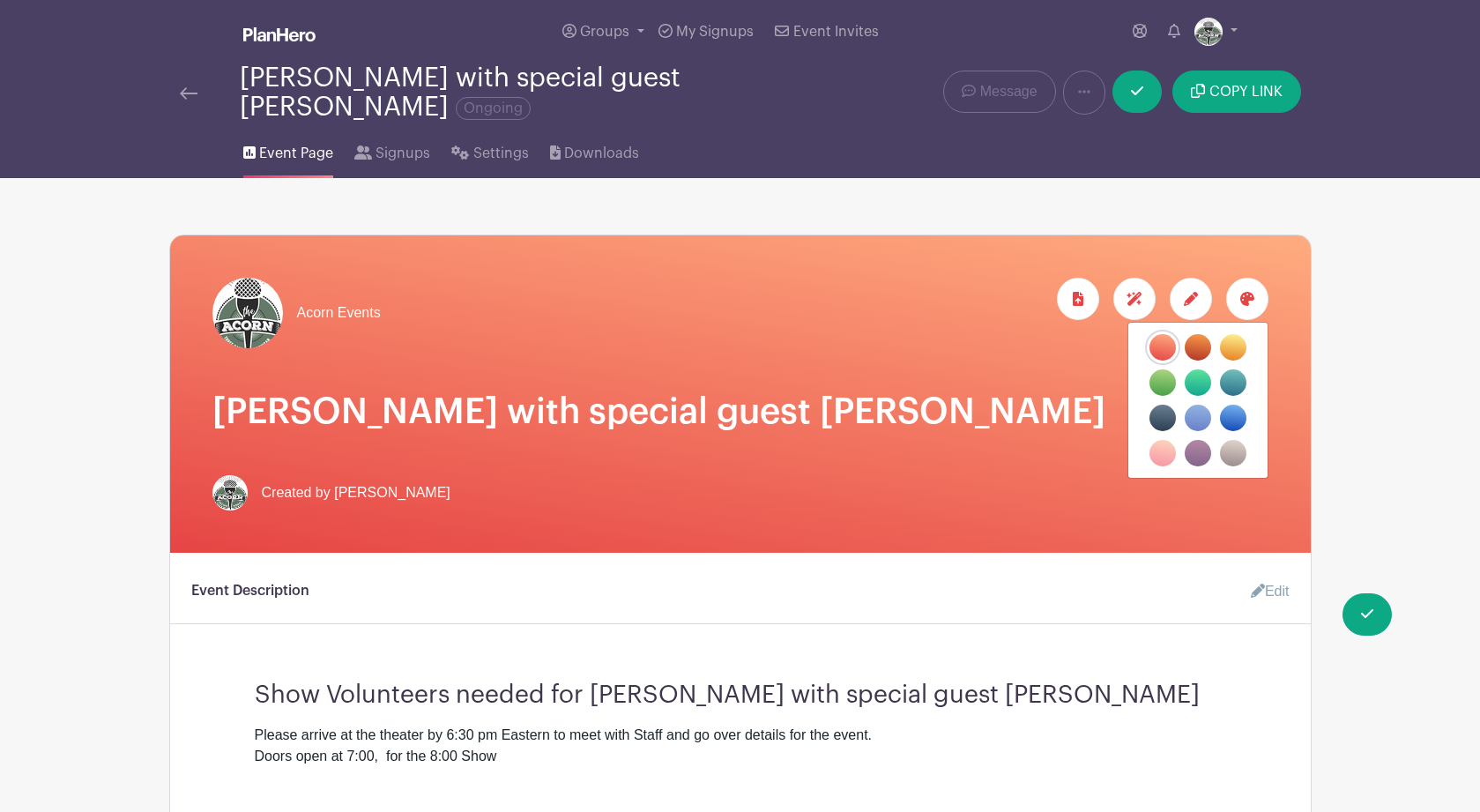
click at [1193, 455] on label "filters" at bounding box center [1197, 452] width 26 height 26
click at [0, 0] on input "filters" at bounding box center [0, 0] width 0 height 0
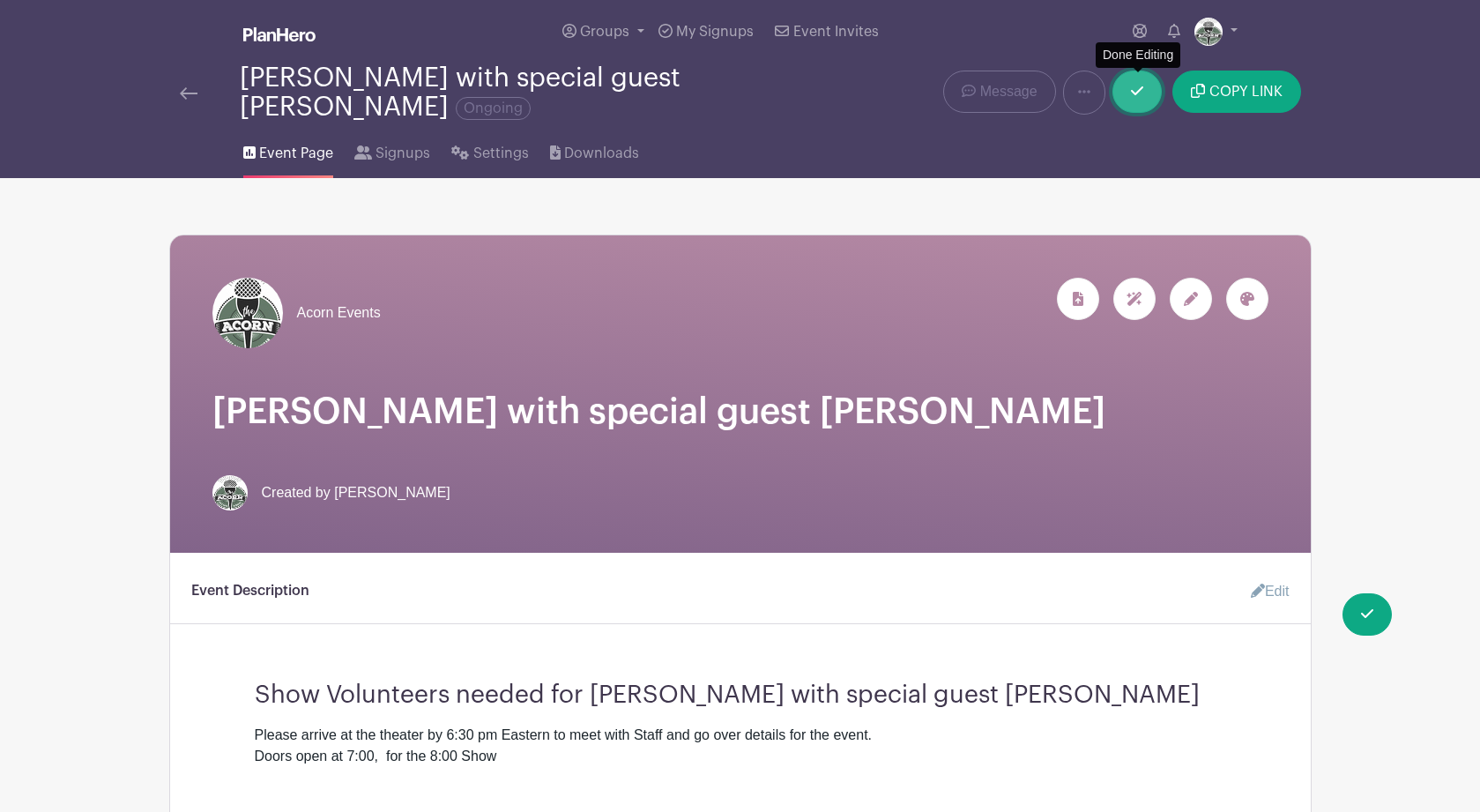
click at [1139, 96] on icon at bounding box center [1136, 90] width 12 height 8
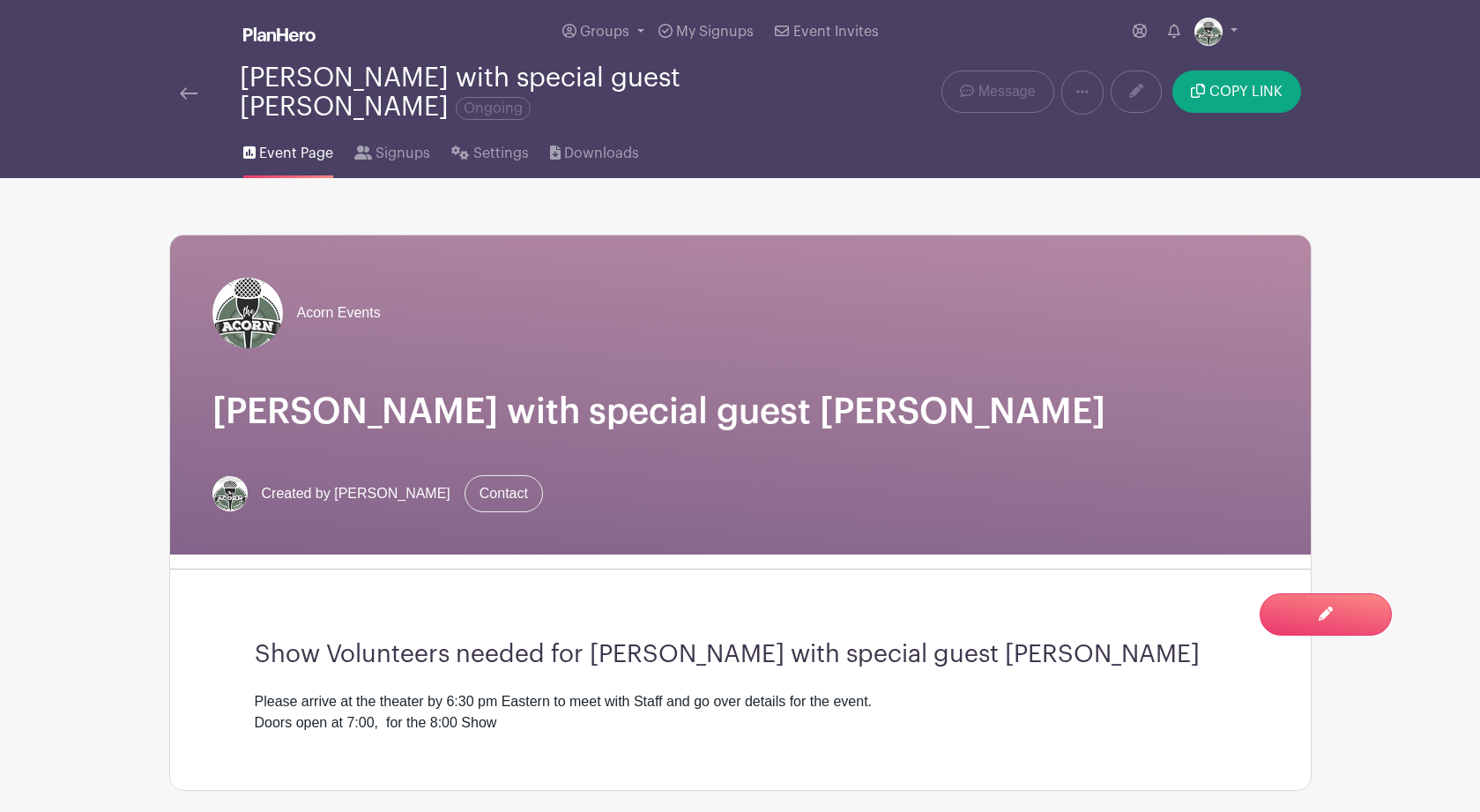
click at [189, 95] on img at bounding box center [188, 93] width 18 height 12
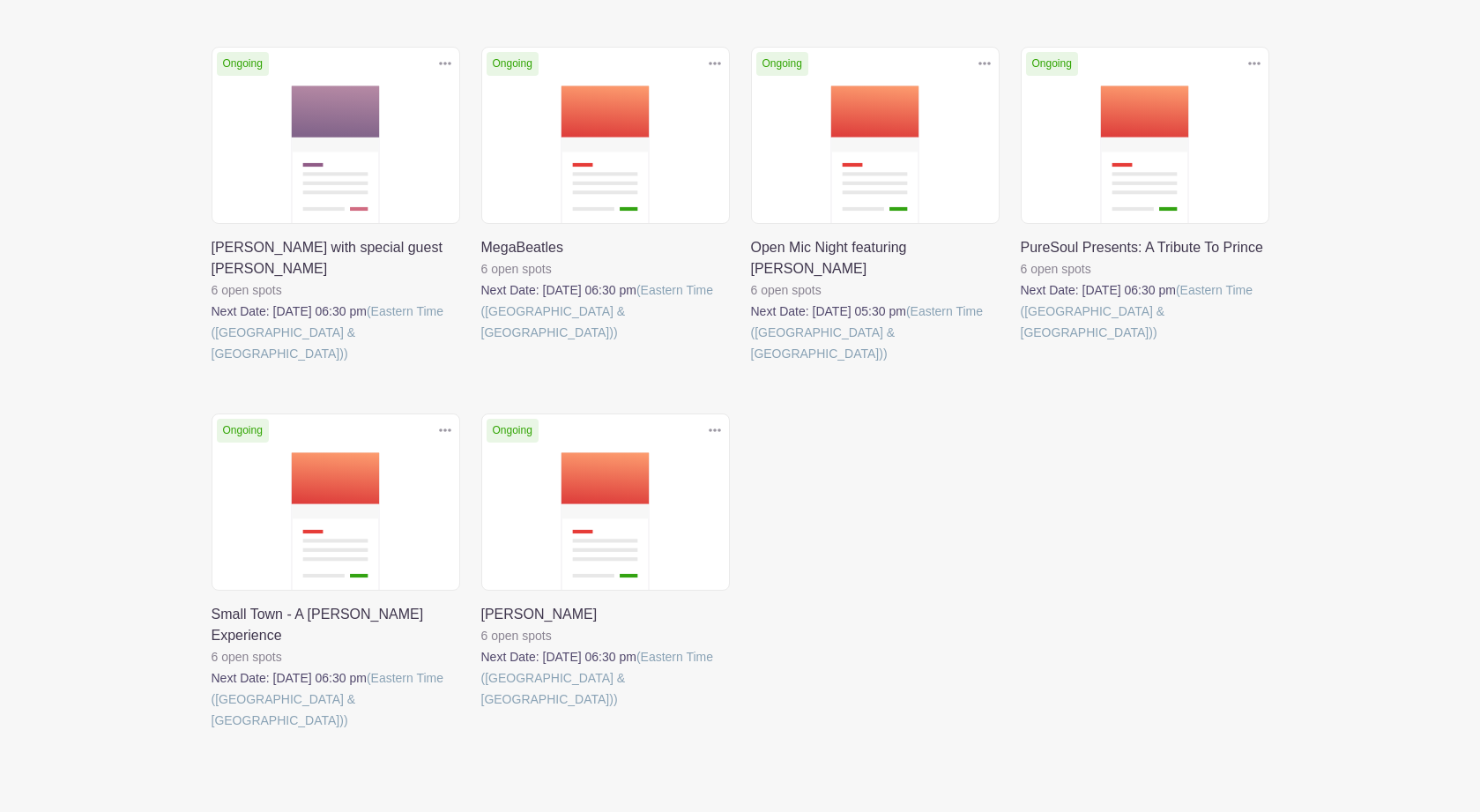
scroll to position [666, 0]
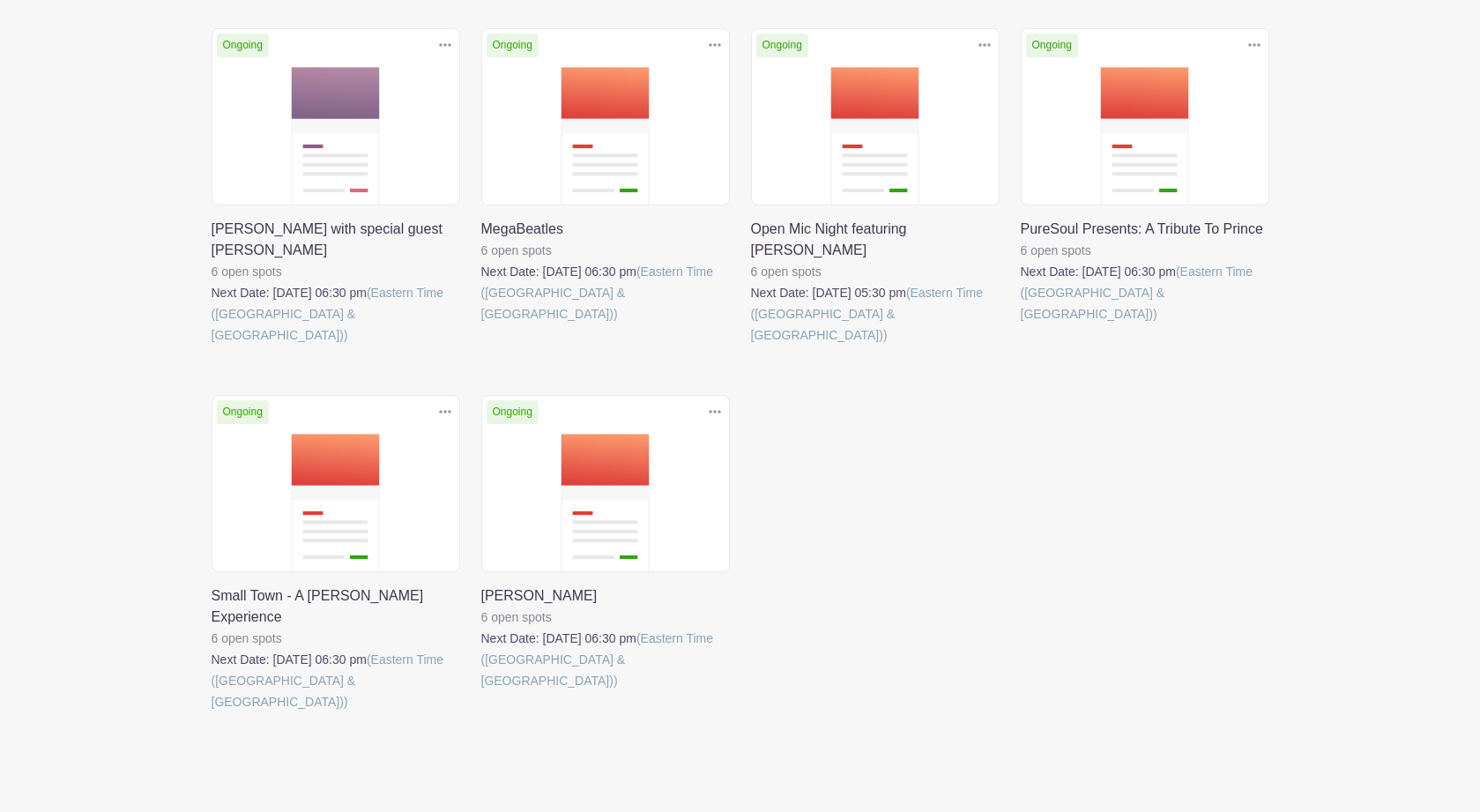
click at [481, 691] on link at bounding box center [481, 691] width 0 height 0
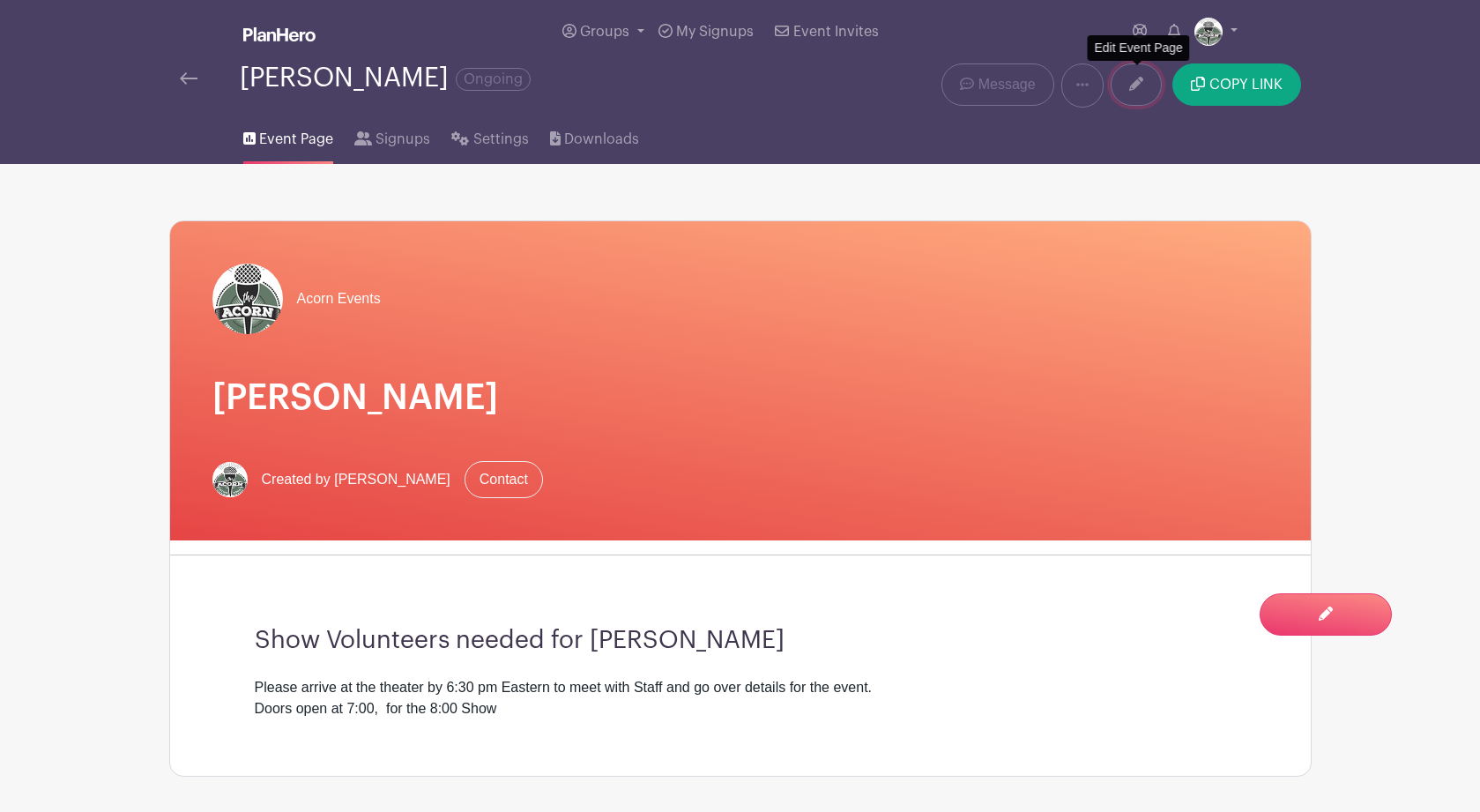
click at [1140, 87] on icon at bounding box center [1135, 83] width 14 height 14
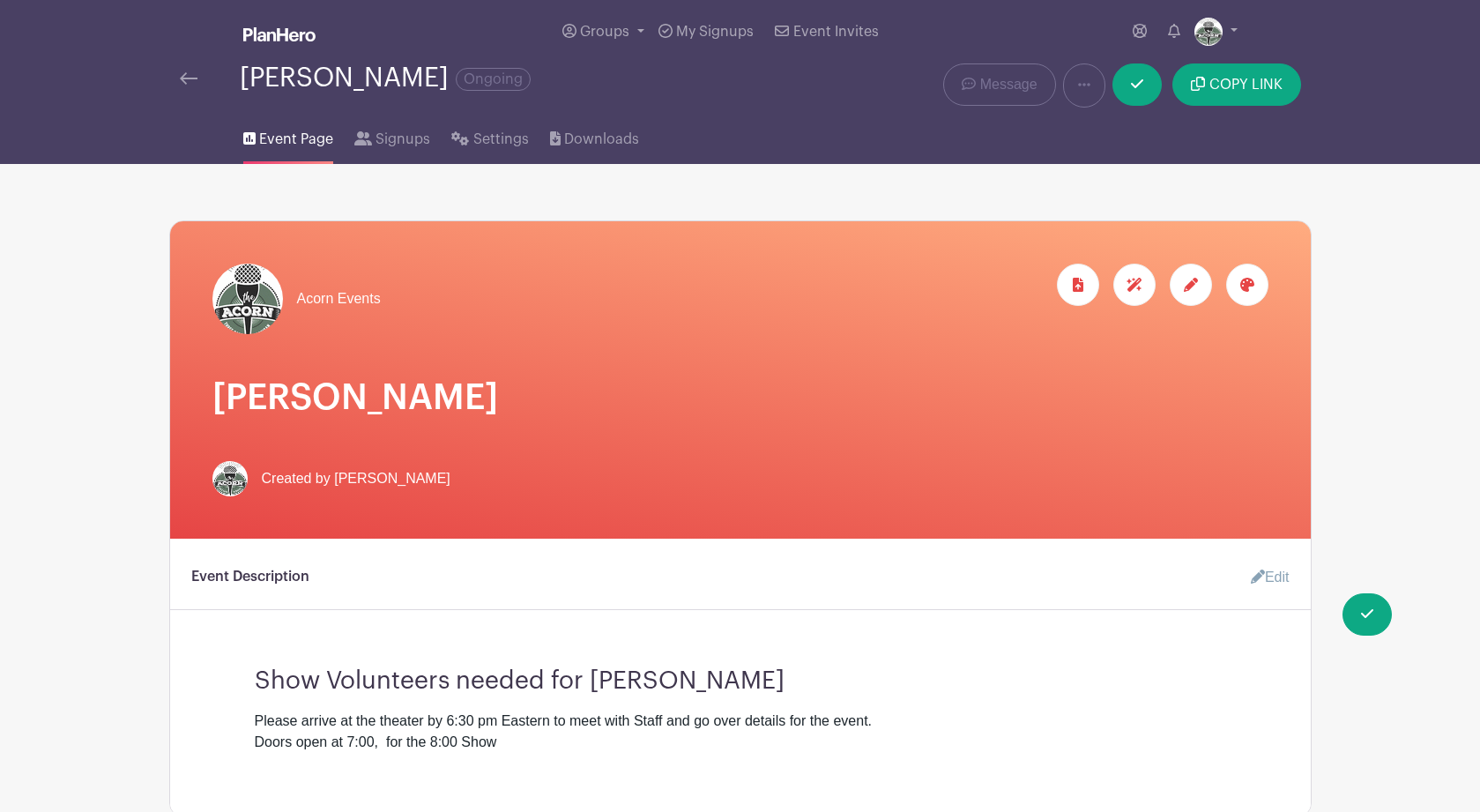
click at [1248, 290] on icon at bounding box center [1247, 284] width 14 height 14
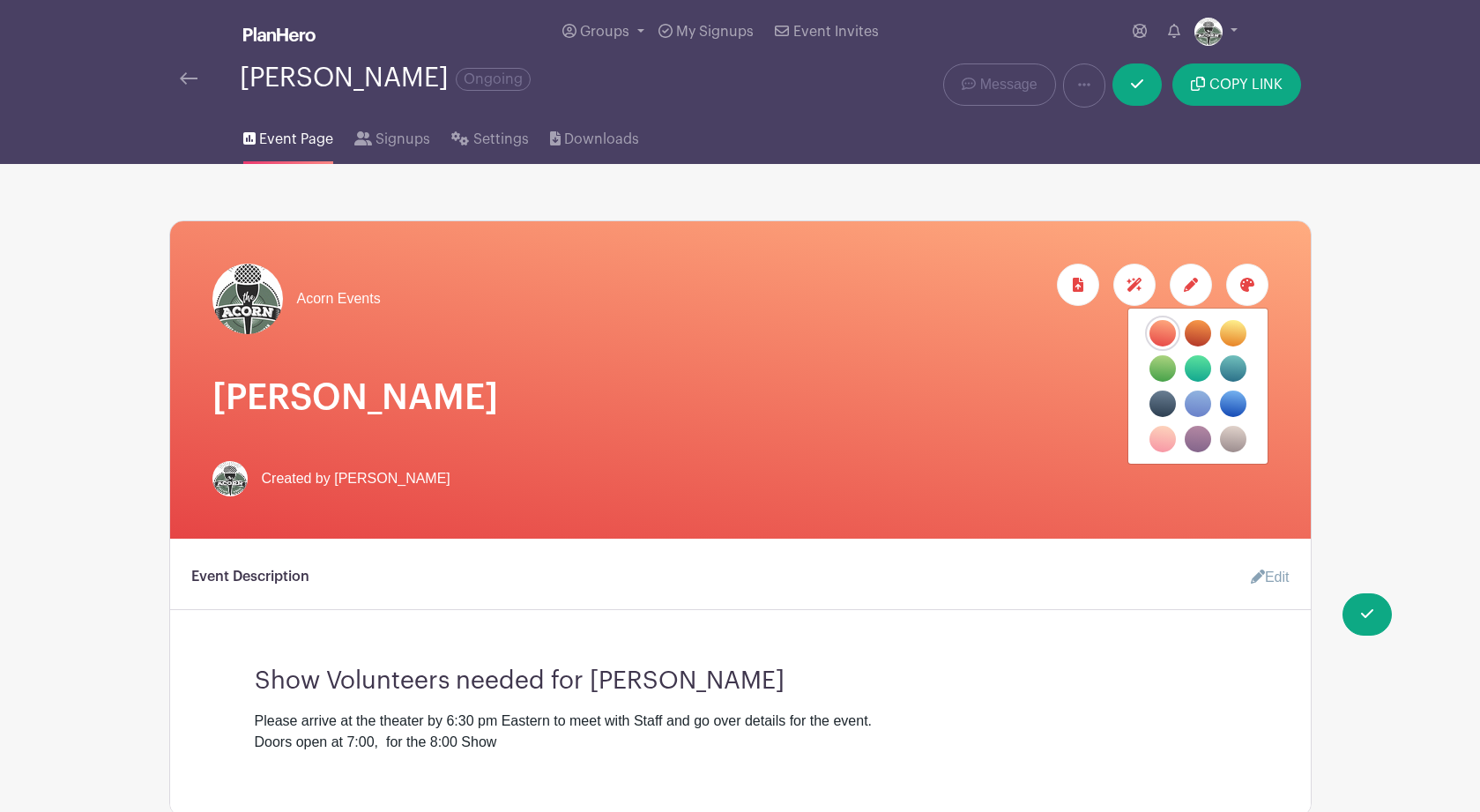
click at [1232, 445] on label "filters" at bounding box center [1233, 438] width 26 height 26
click at [0, 0] on input "filters" at bounding box center [0, 0] width 0 height 0
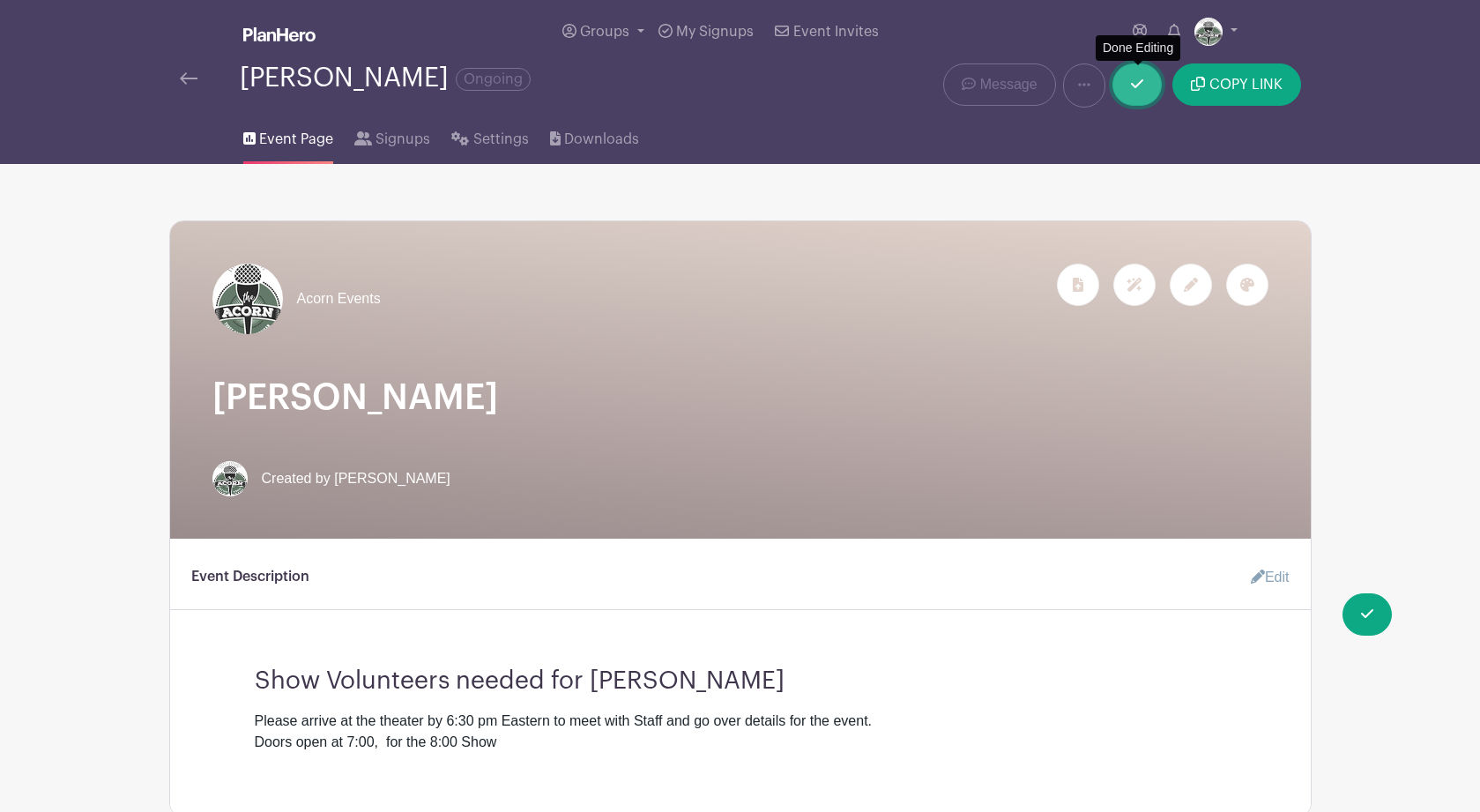
click at [1138, 91] on icon at bounding box center [1136, 83] width 12 height 14
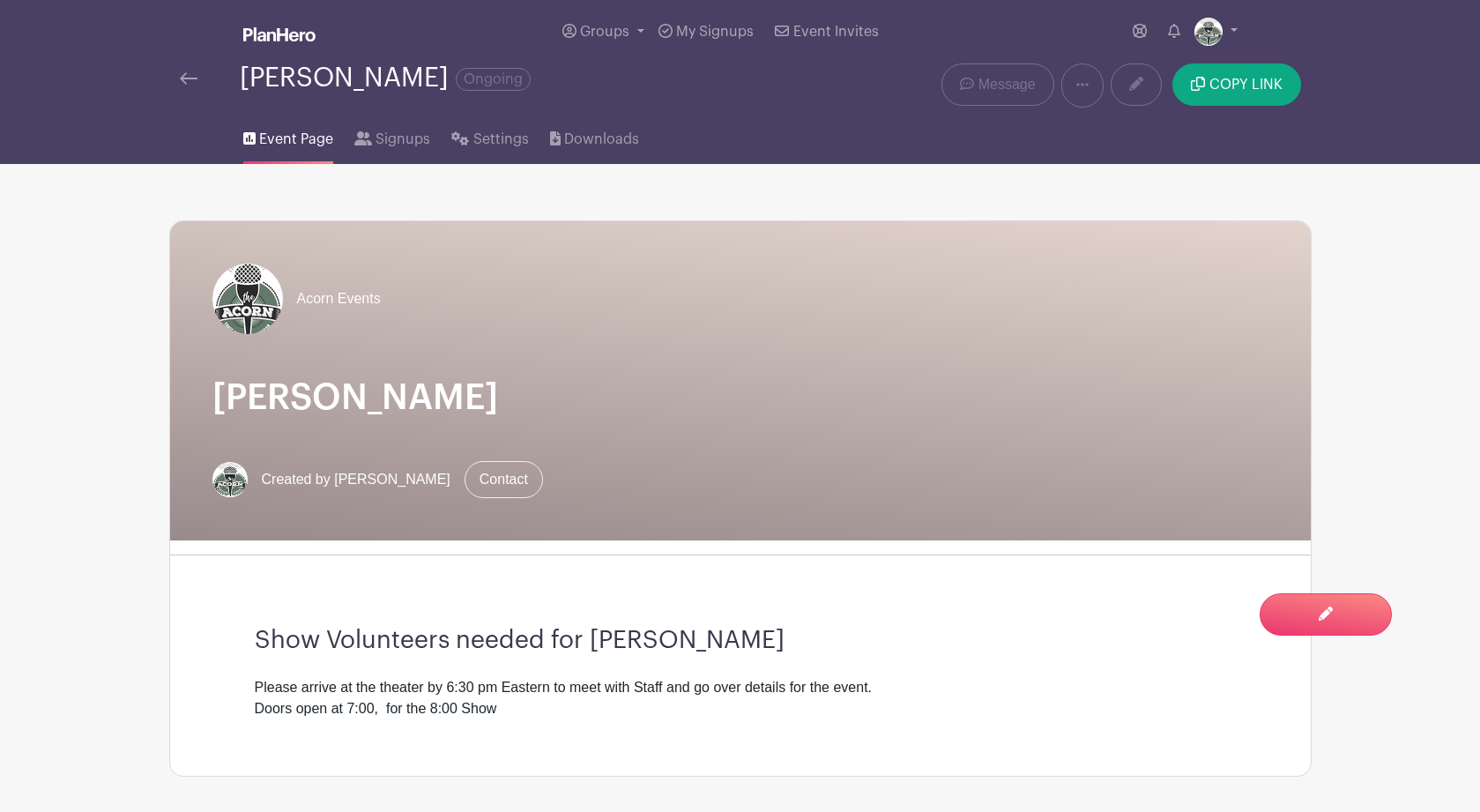
click at [268, 140] on span "Event Page" at bounding box center [296, 139] width 74 height 22
click at [186, 81] on img at bounding box center [188, 78] width 18 height 12
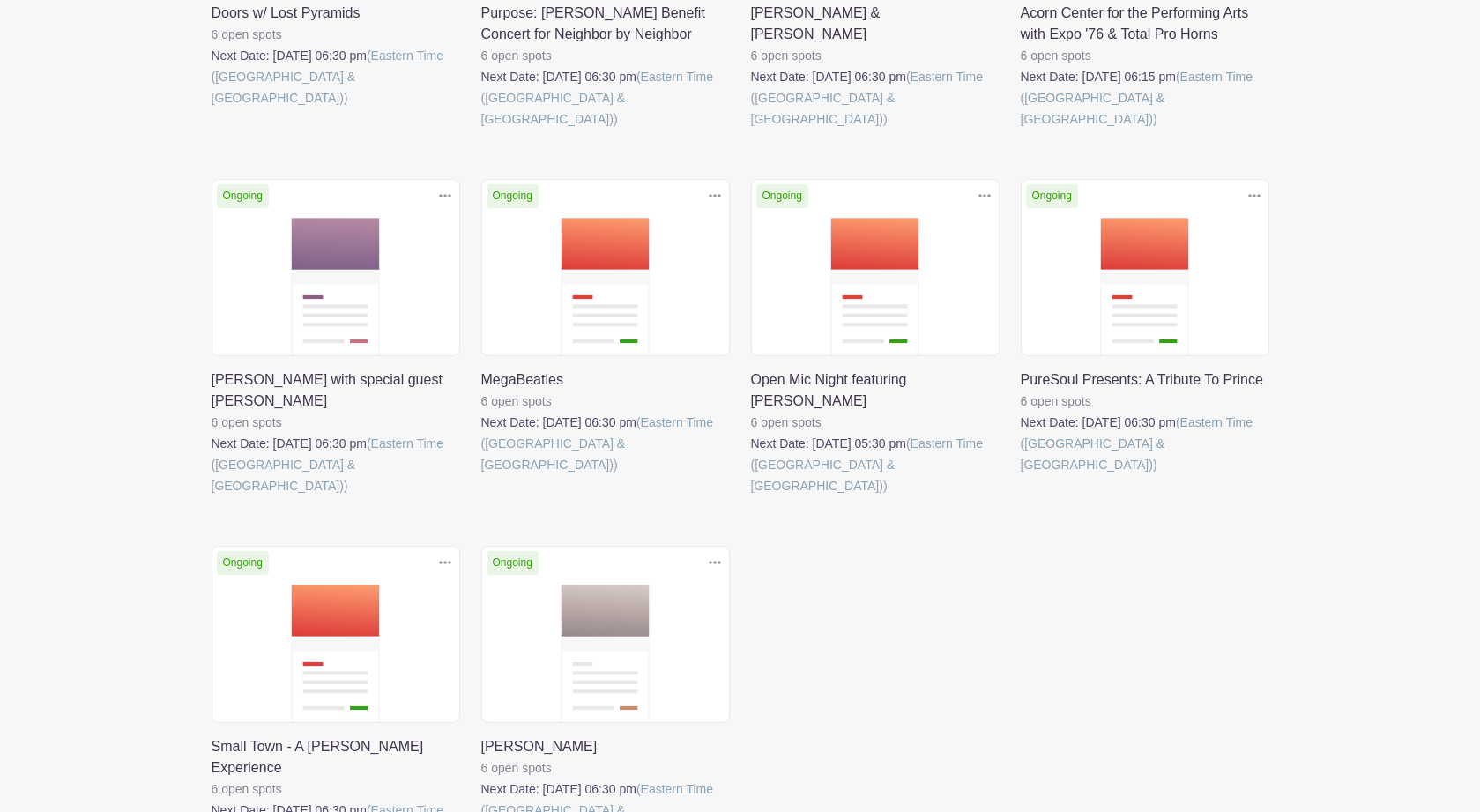
scroll to position [511, 0]
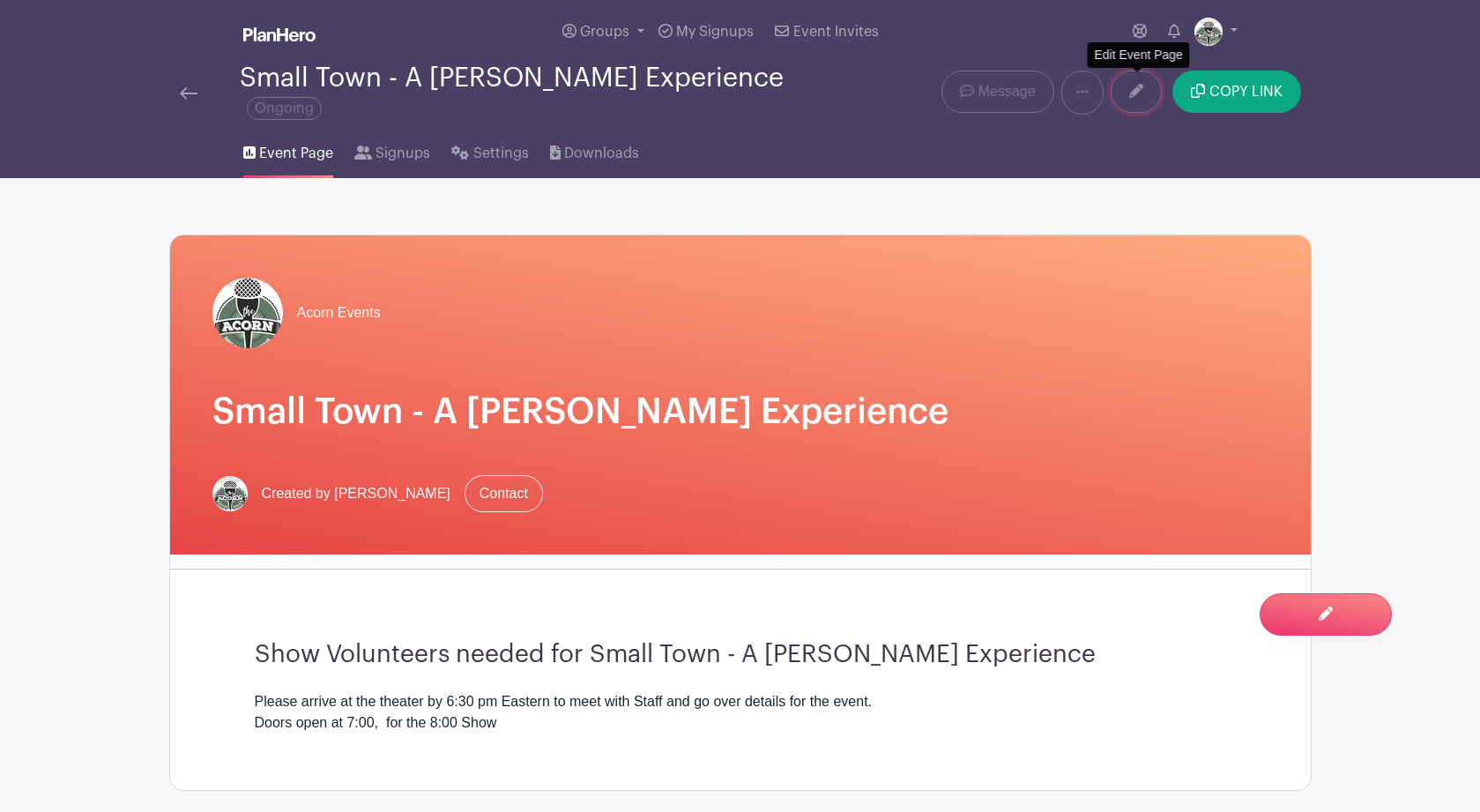
click at [1137, 96] on icon at bounding box center [1135, 90] width 14 height 14
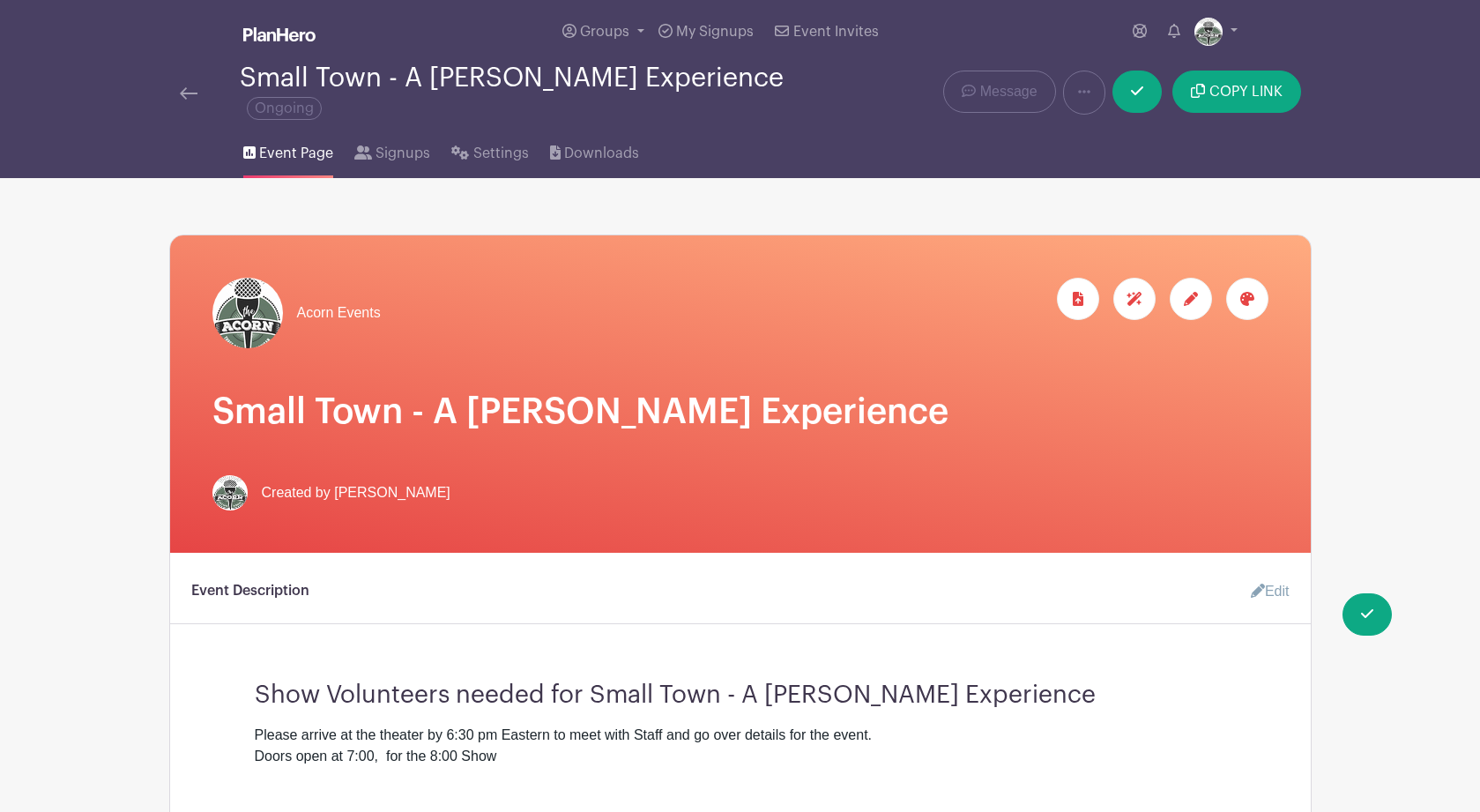
click at [1253, 305] on icon at bounding box center [1247, 298] width 14 height 14
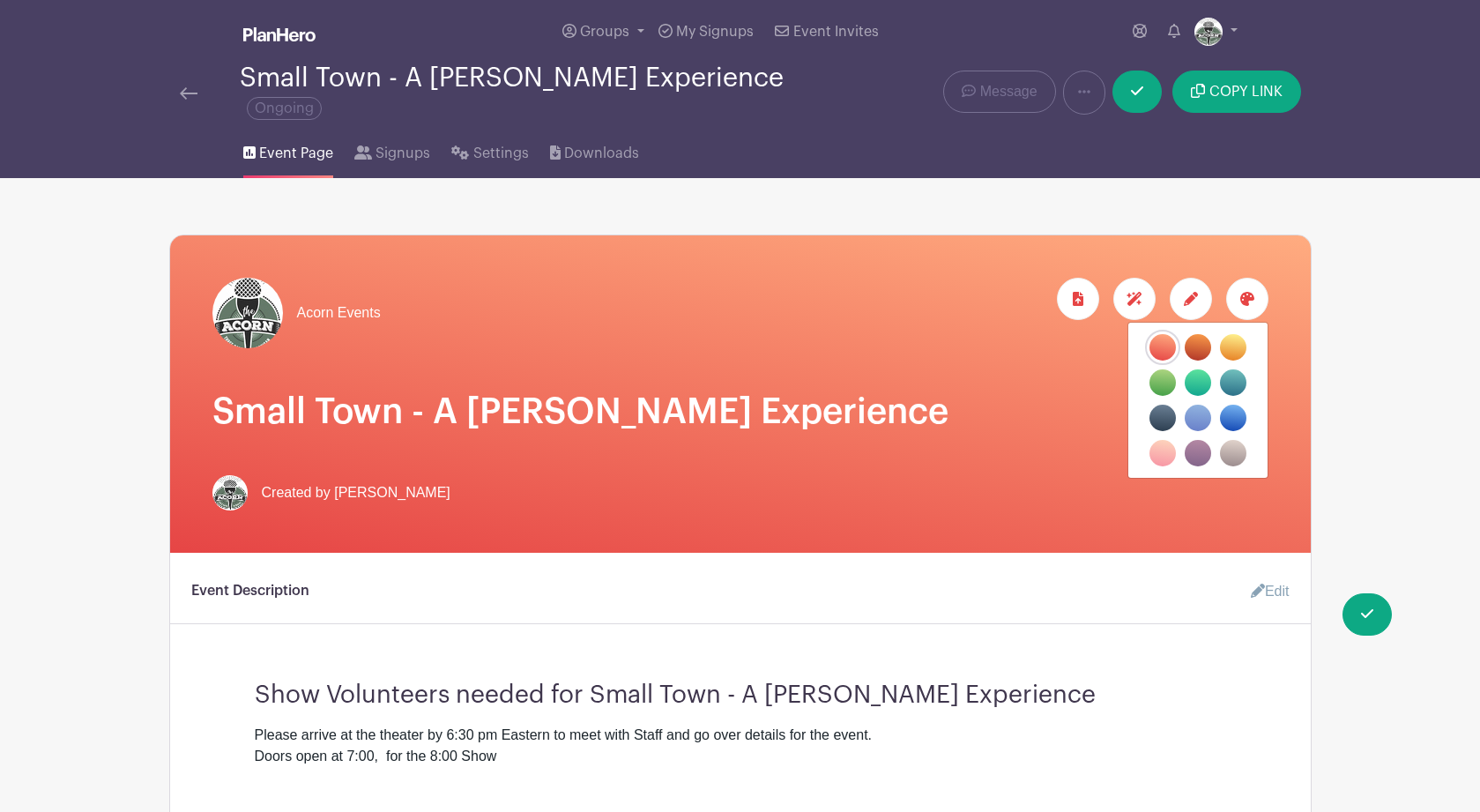
click at [1160, 422] on label "filters" at bounding box center [1162, 418] width 26 height 26
click at [0, 0] on input "filters" at bounding box center [0, 0] width 0 height 0
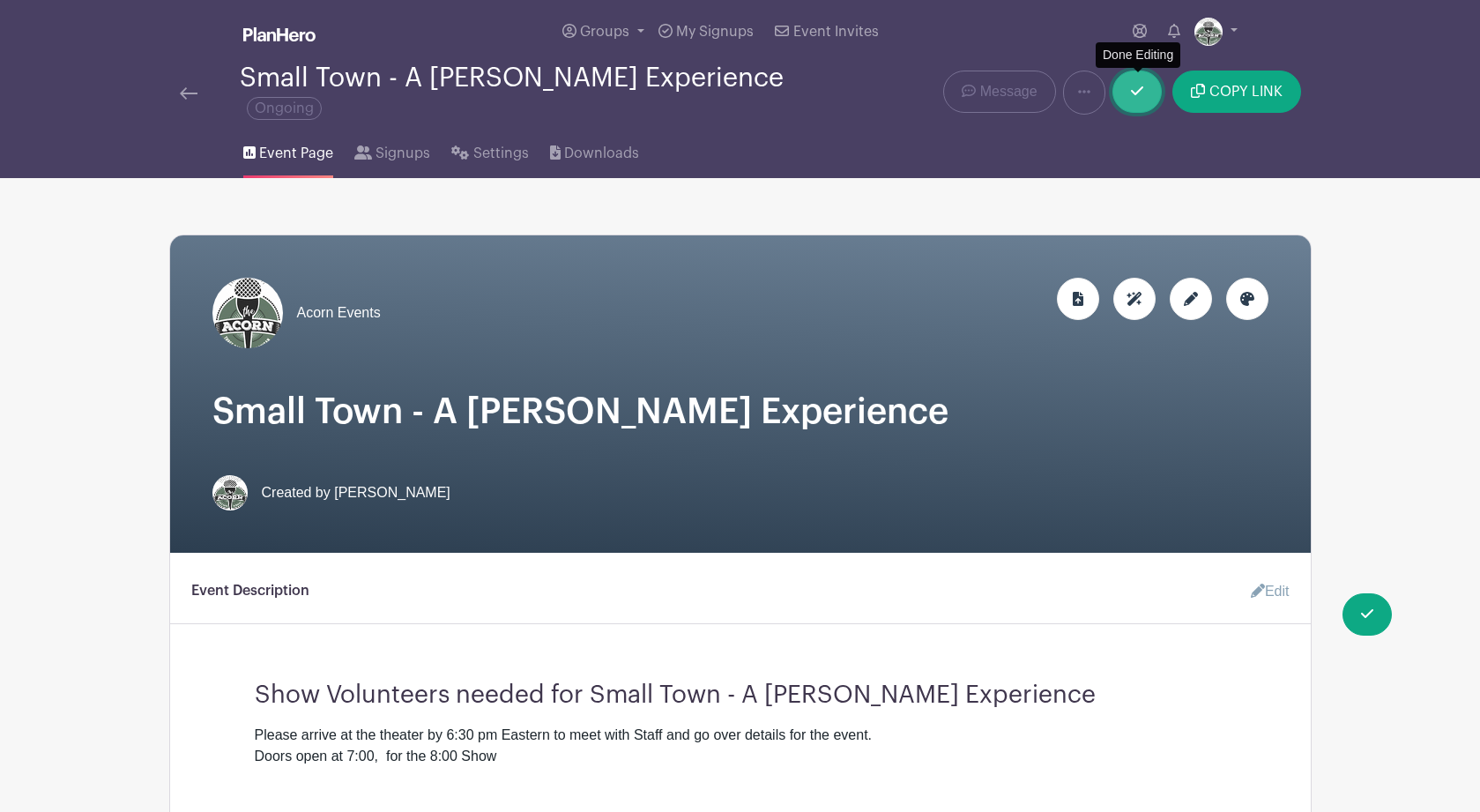
click at [1136, 96] on icon at bounding box center [1136, 90] width 12 height 14
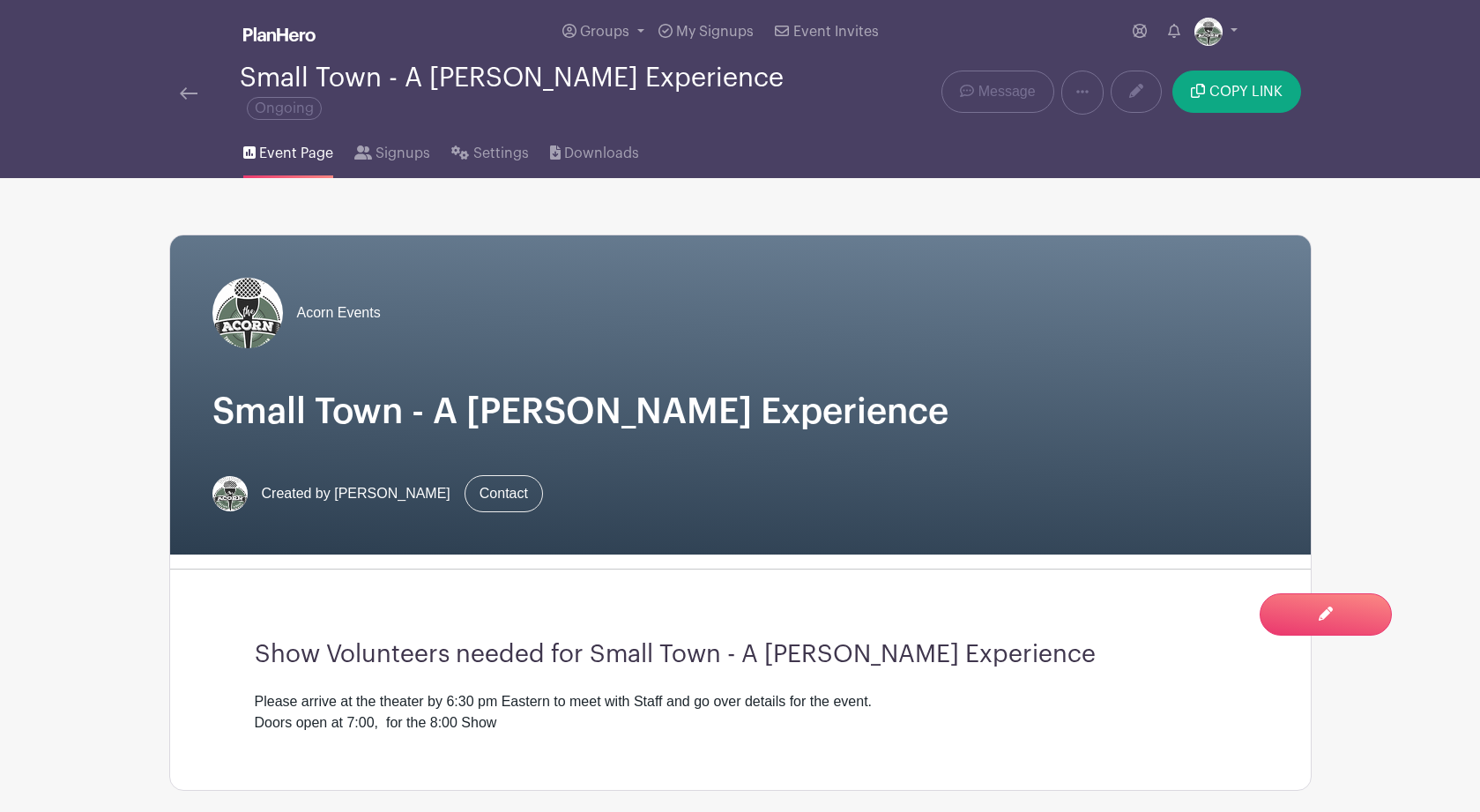
click at [191, 95] on img at bounding box center [188, 93] width 18 height 12
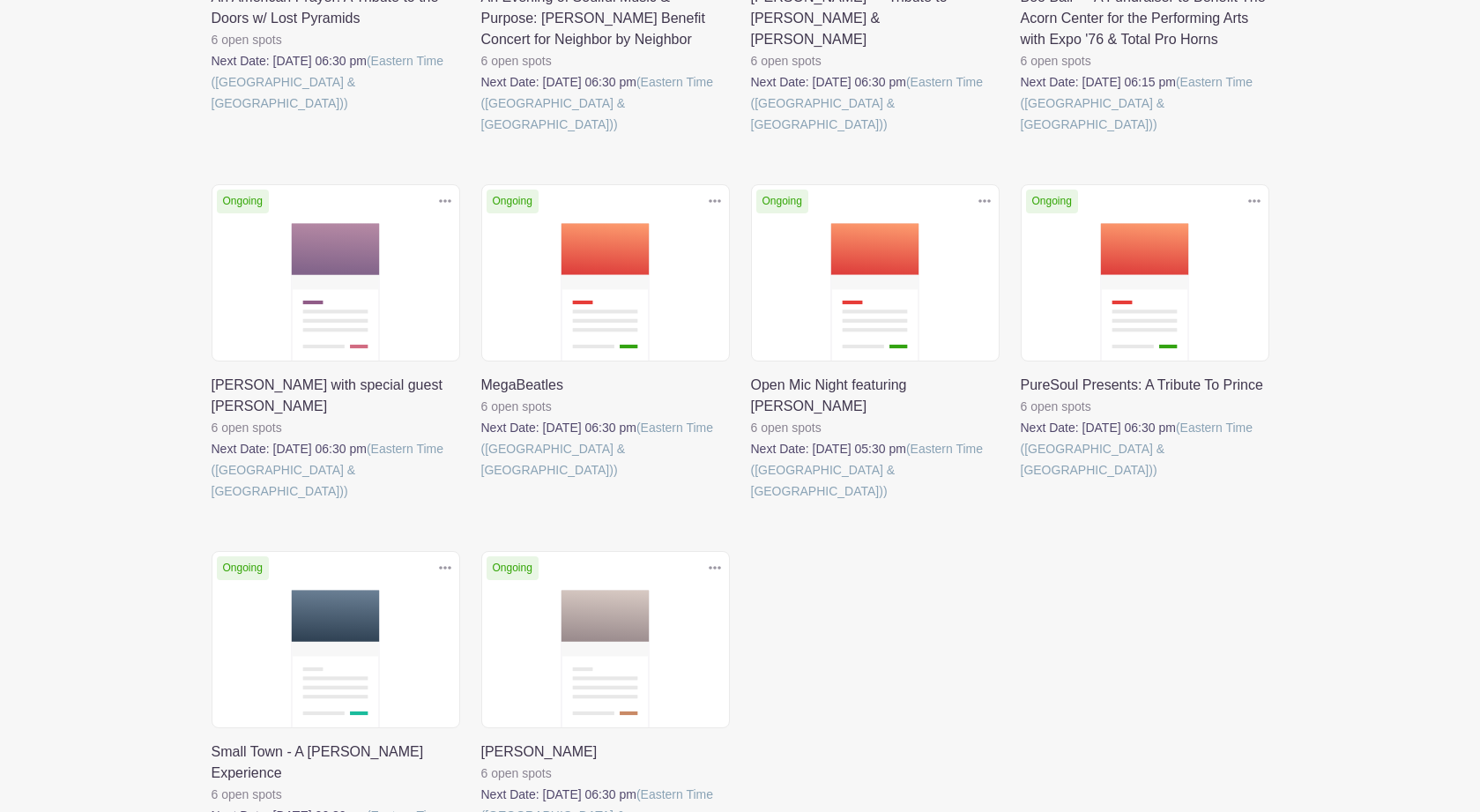
scroll to position [514, 0]
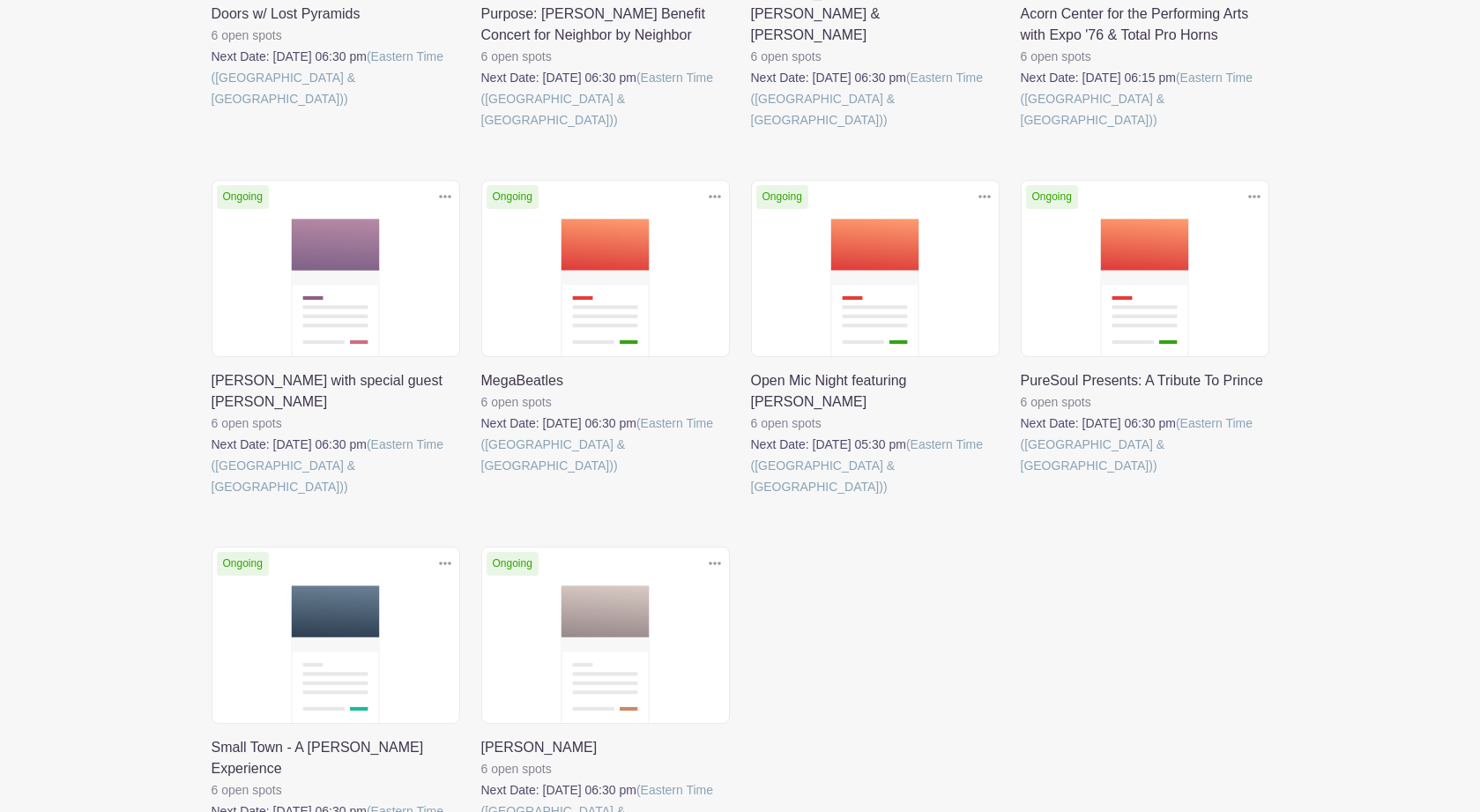
click at [751, 497] on link at bounding box center [751, 497] width 0 height 0
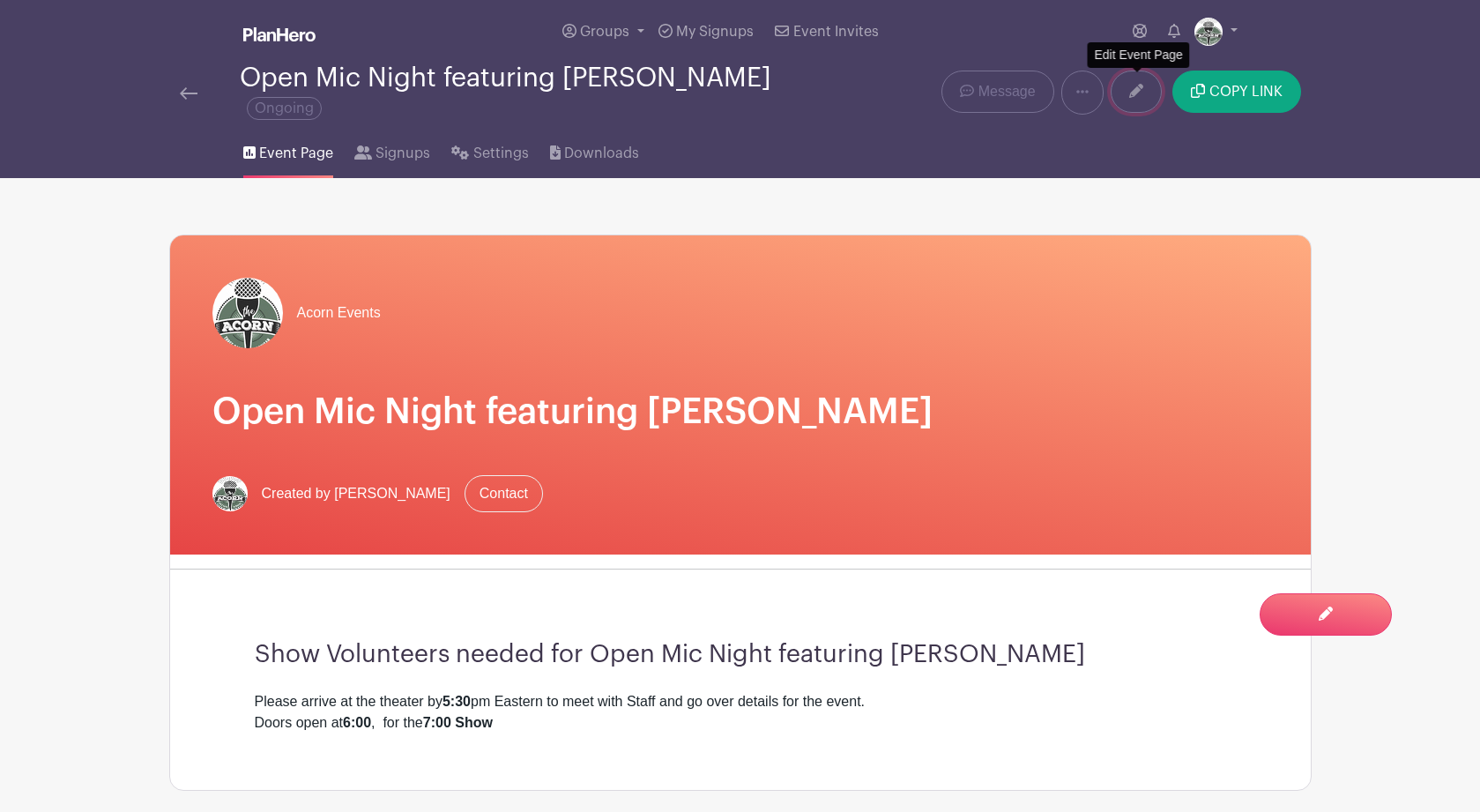
click at [1133, 89] on icon at bounding box center [1135, 90] width 14 height 14
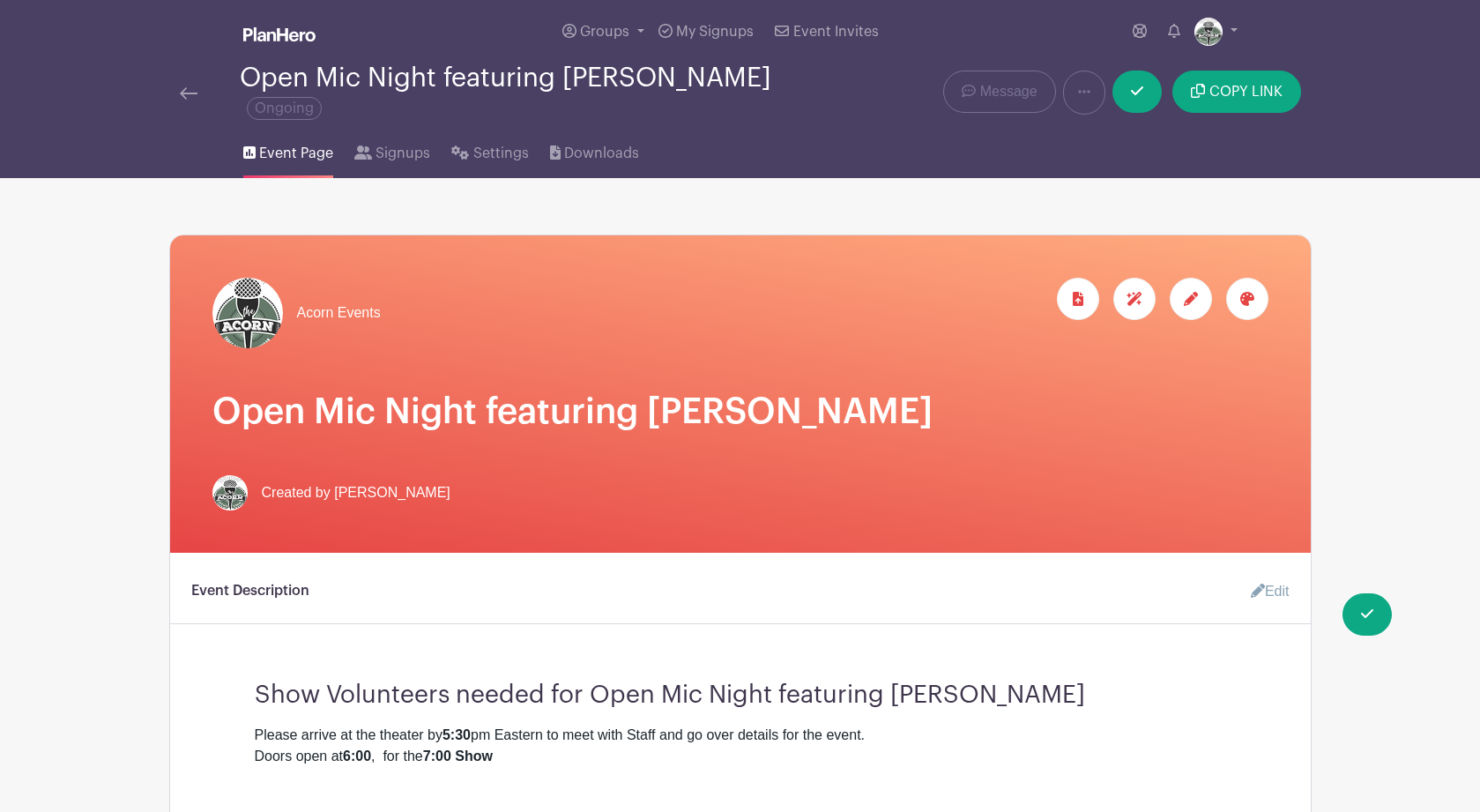
click at [1253, 298] on div at bounding box center [1247, 298] width 42 height 42
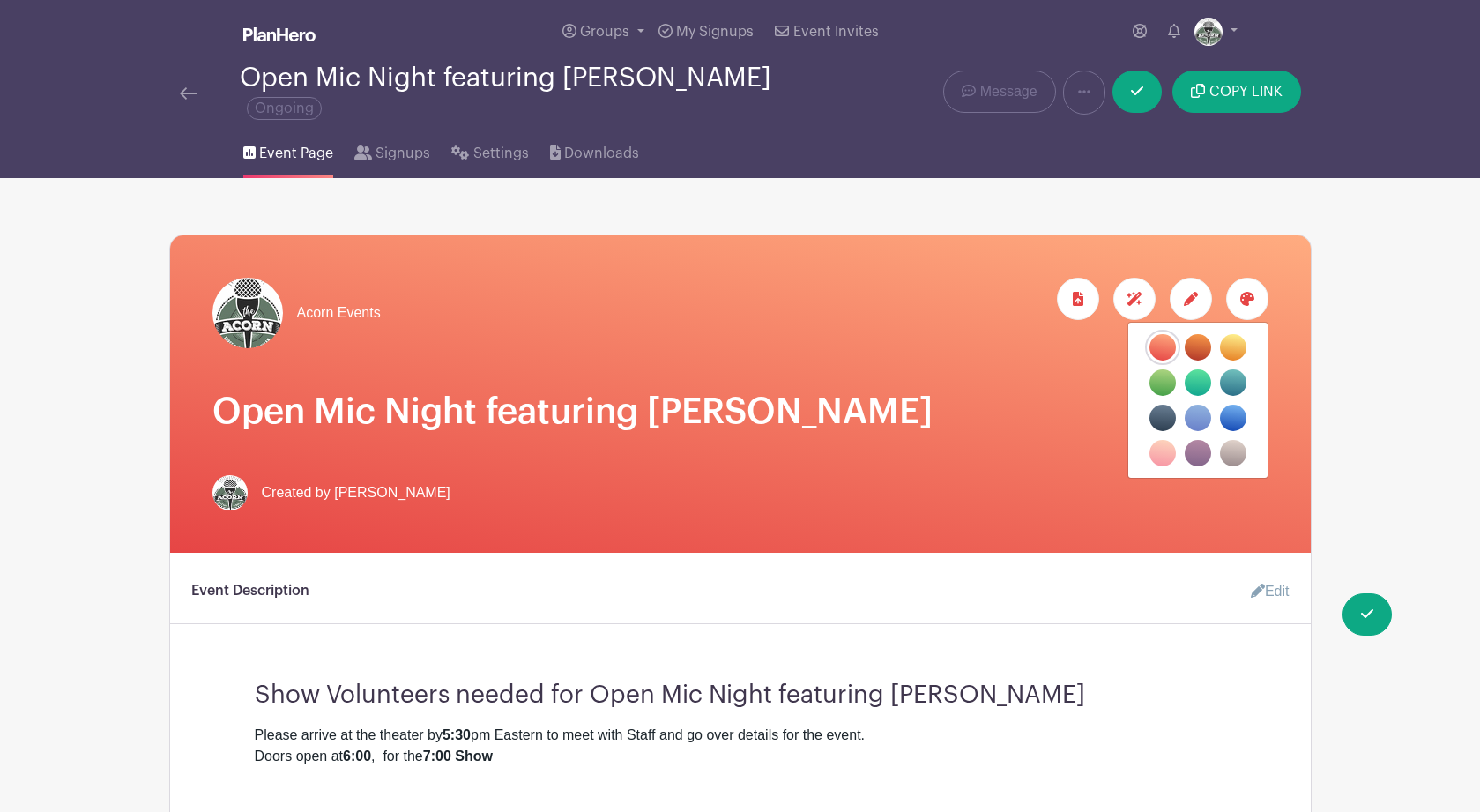
click at [1155, 387] on label "filters" at bounding box center [1162, 382] width 26 height 26
click at [0, 0] on input "filters" at bounding box center [0, 0] width 0 height 0
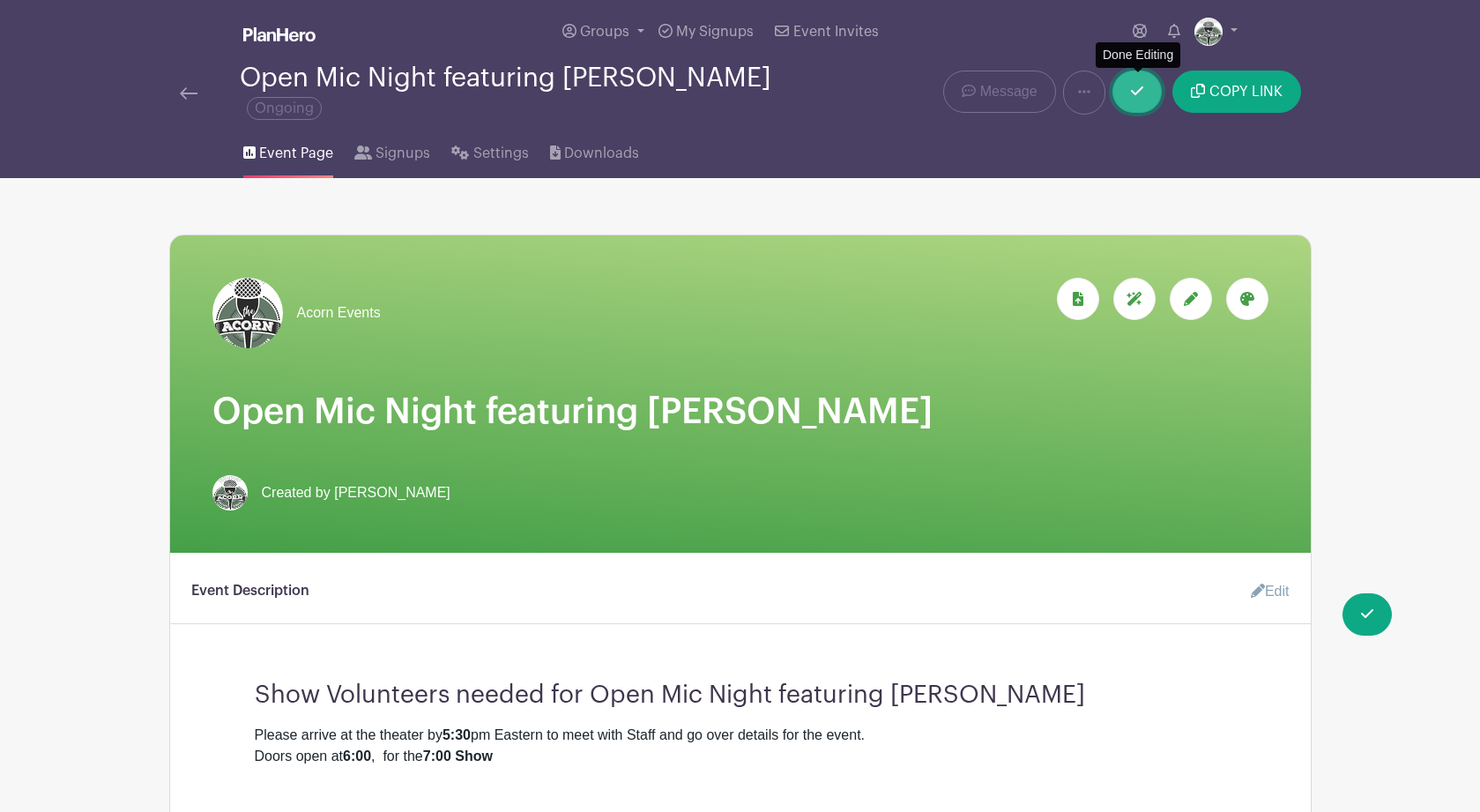
click at [1135, 96] on icon at bounding box center [1136, 90] width 12 height 8
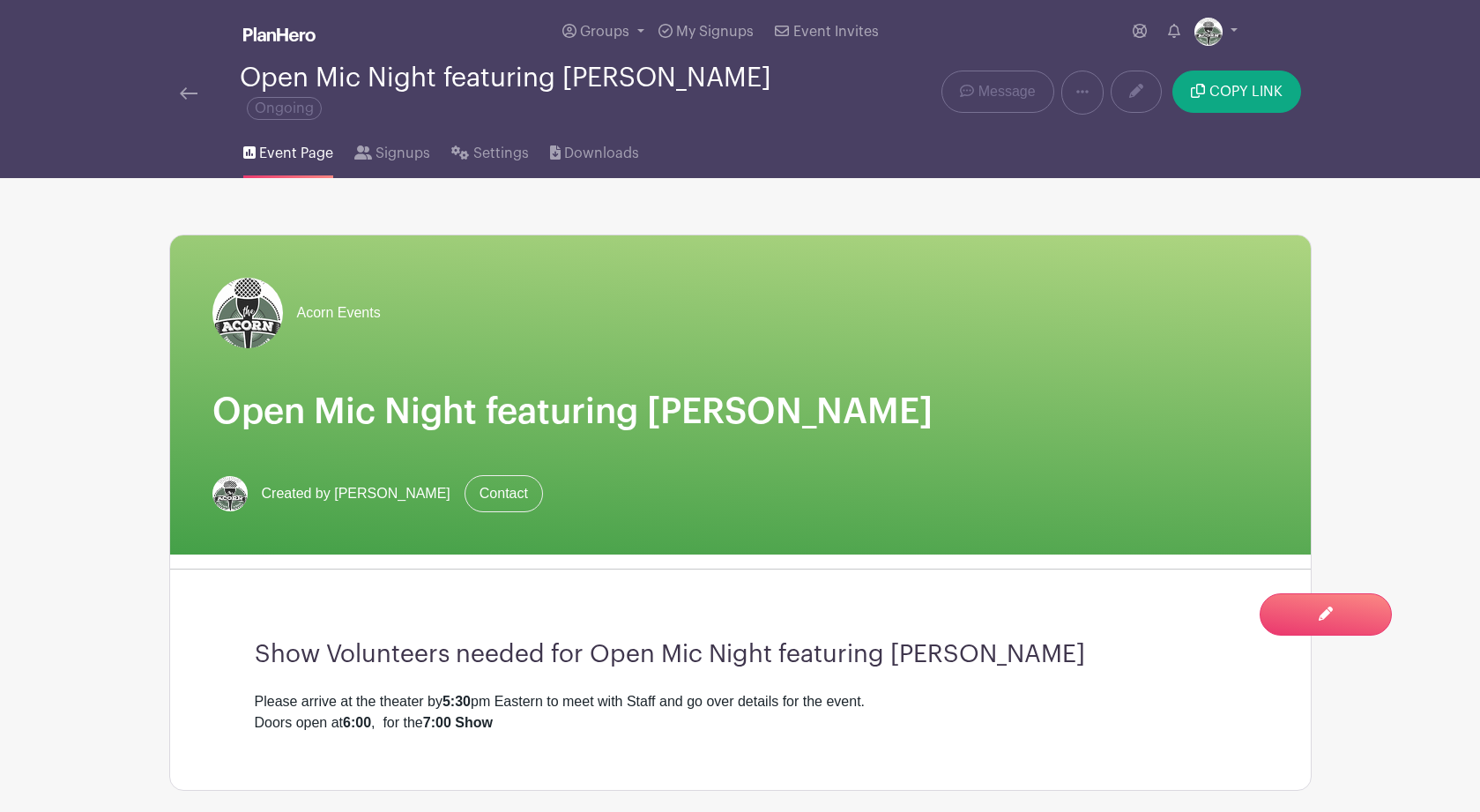
click at [184, 96] on img at bounding box center [188, 93] width 18 height 12
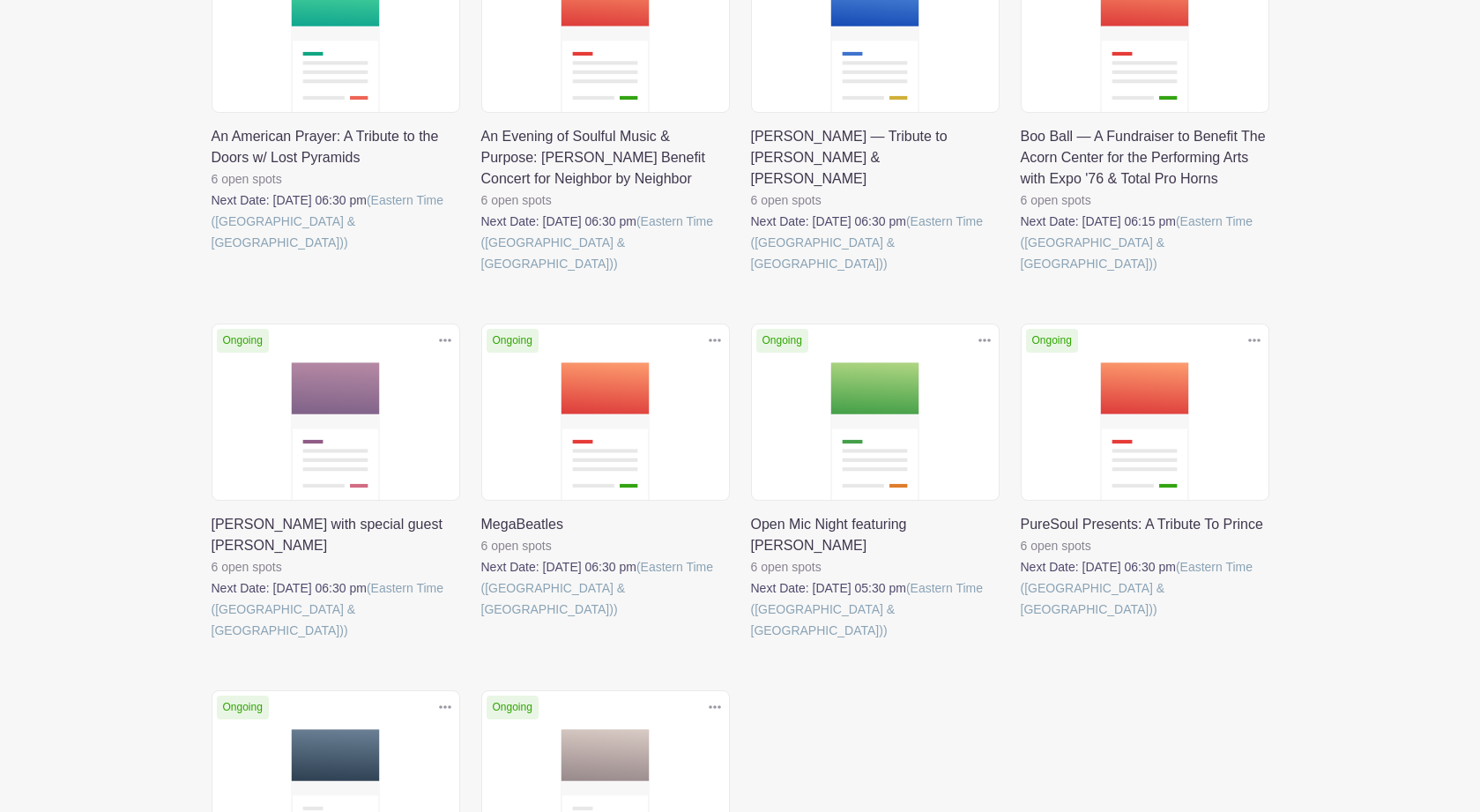
scroll to position [389, 0]
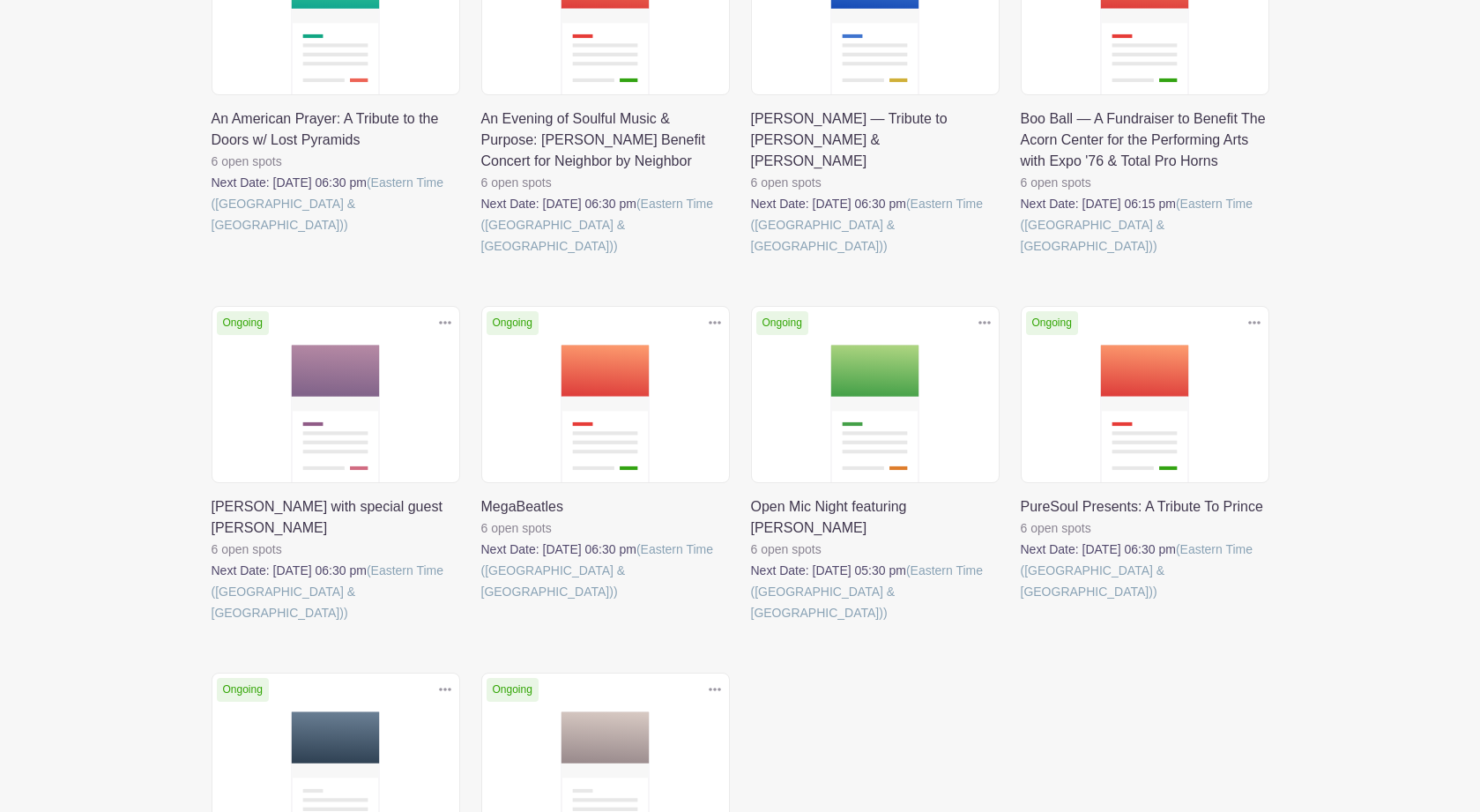
click at [481, 602] on link at bounding box center [481, 602] width 0 height 0
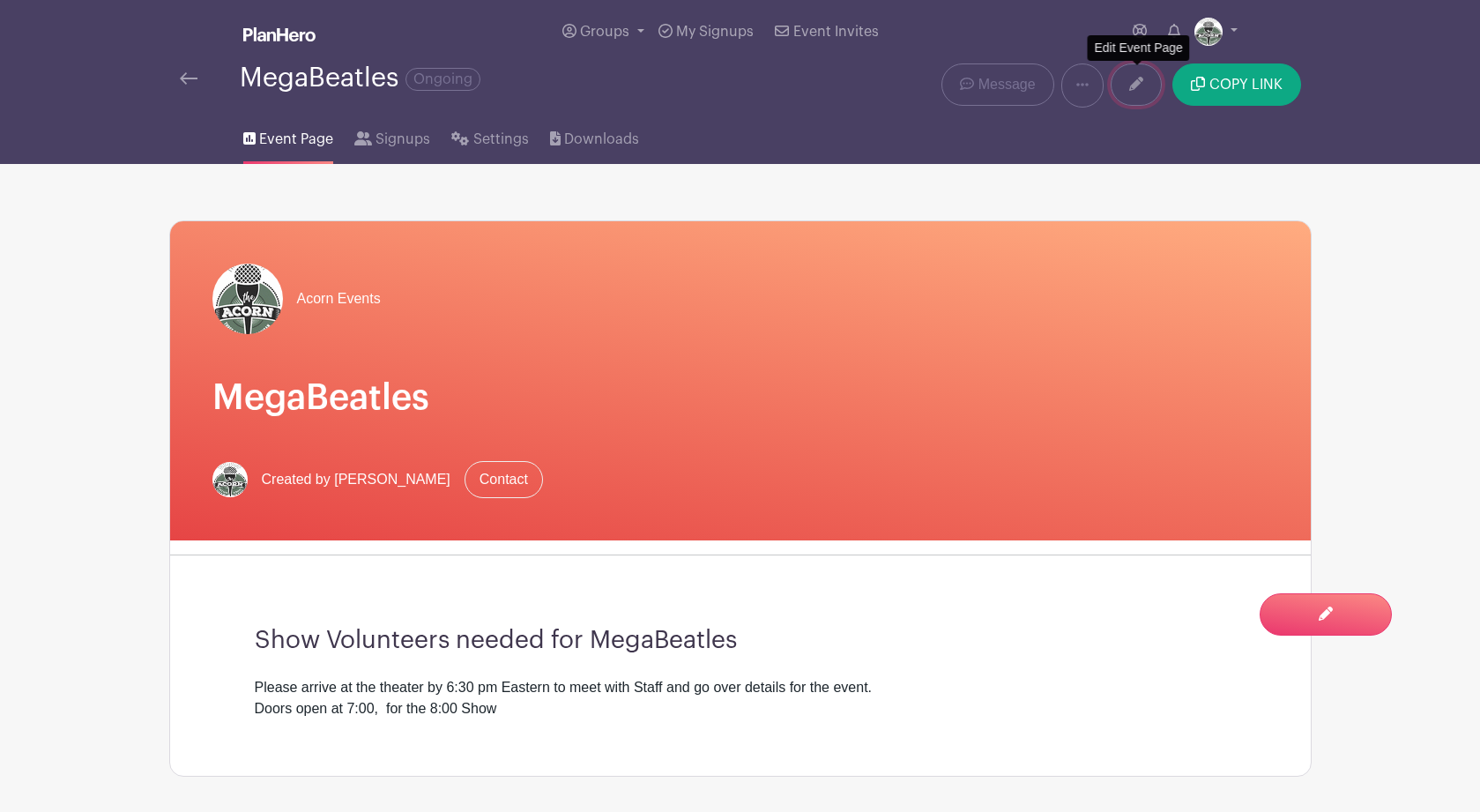
click at [1133, 82] on icon at bounding box center [1135, 83] width 14 height 14
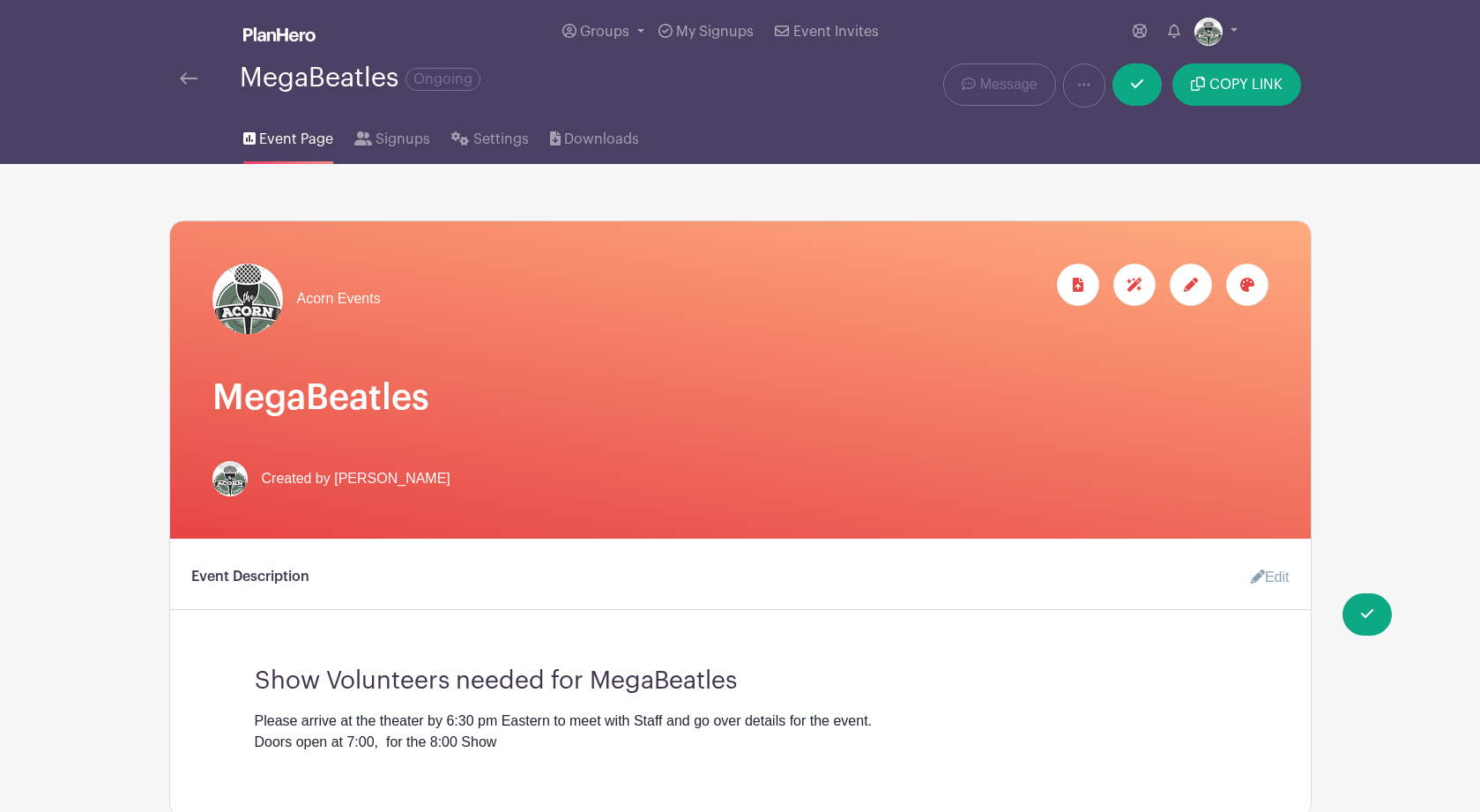
click at [1241, 291] on icon at bounding box center [1247, 284] width 14 height 14
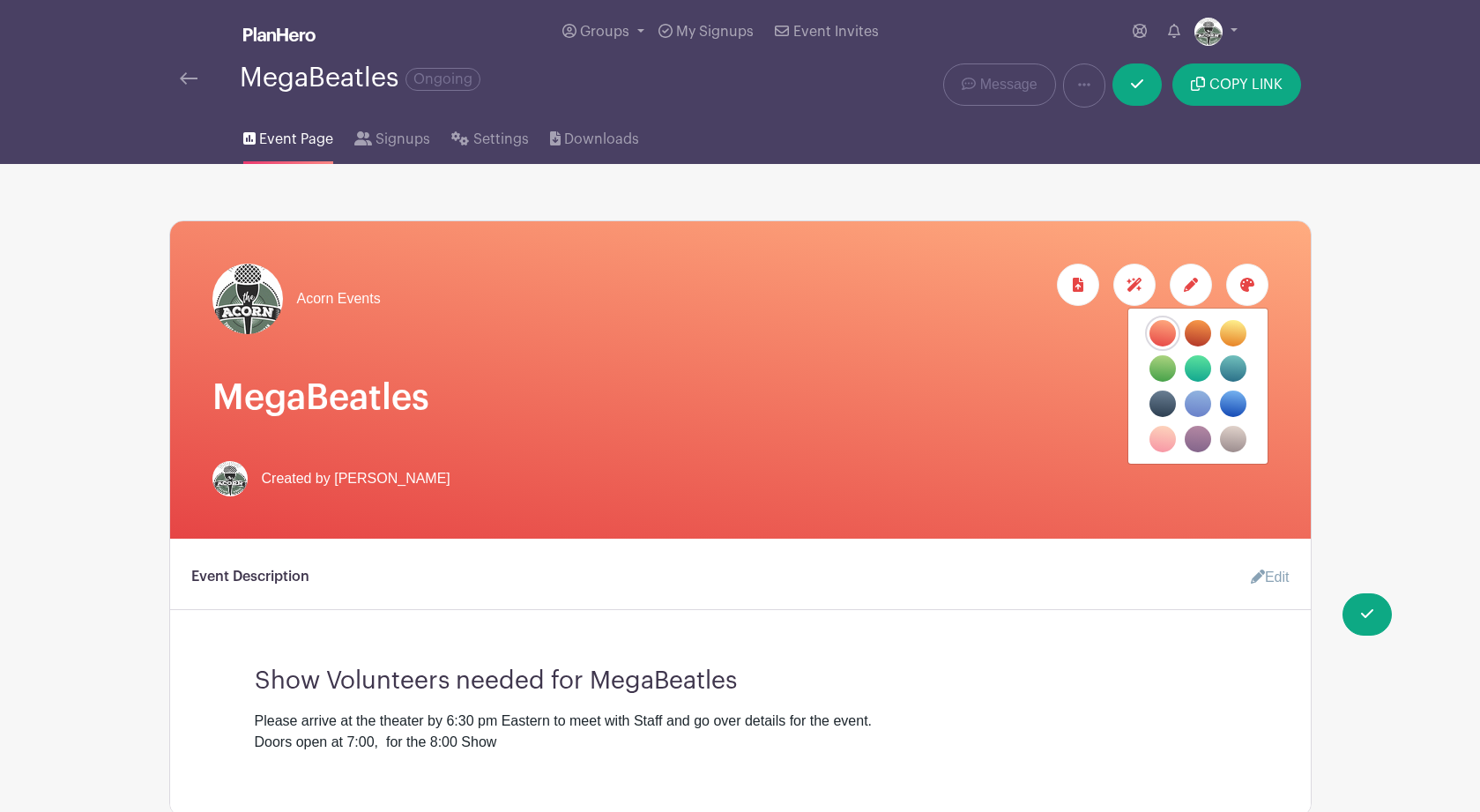
click at [1199, 407] on label "filters" at bounding box center [1197, 404] width 26 height 26
click at [0, 0] on input "filters" at bounding box center [0, 0] width 0 height 0
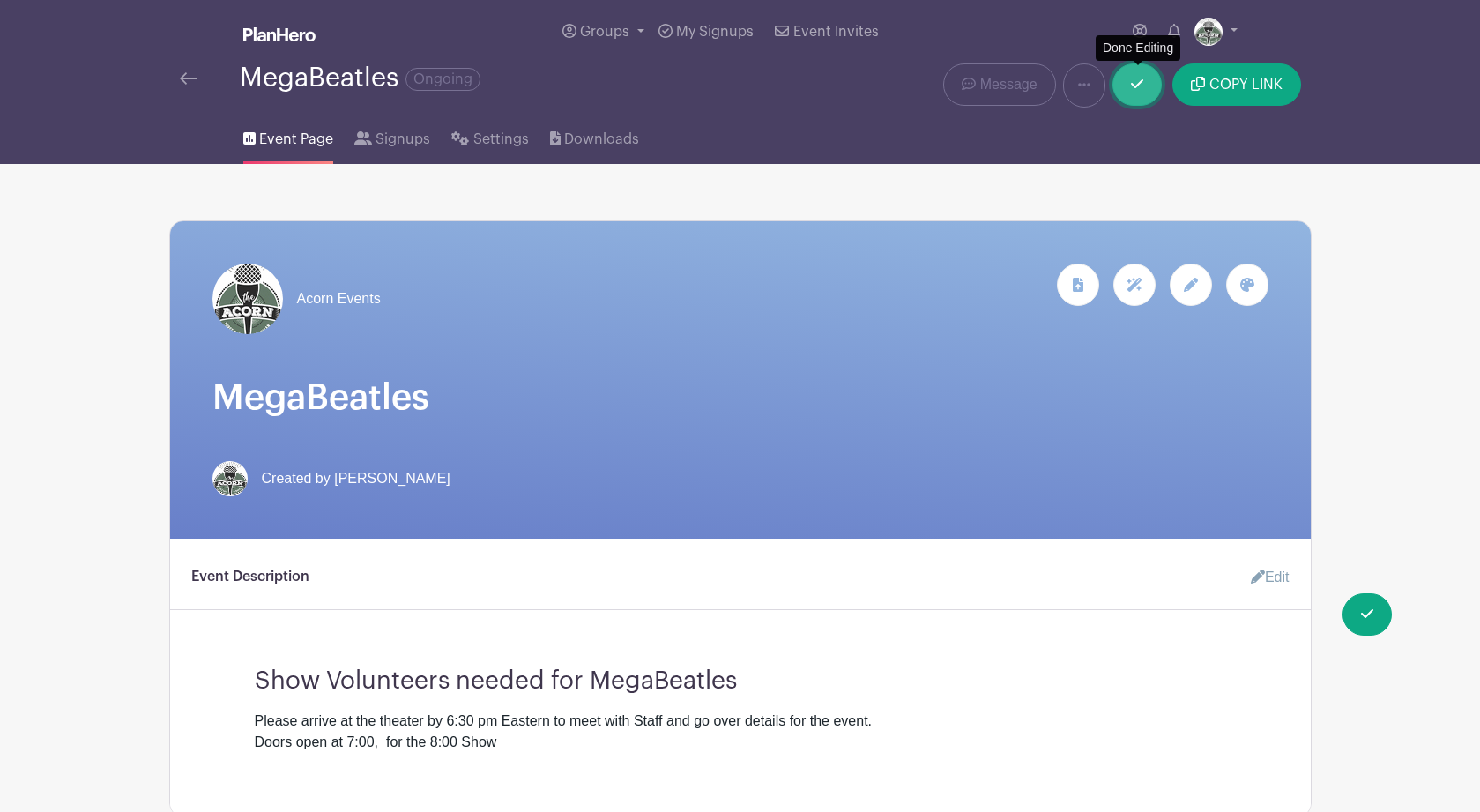
click at [1139, 81] on link at bounding box center [1136, 84] width 50 height 42
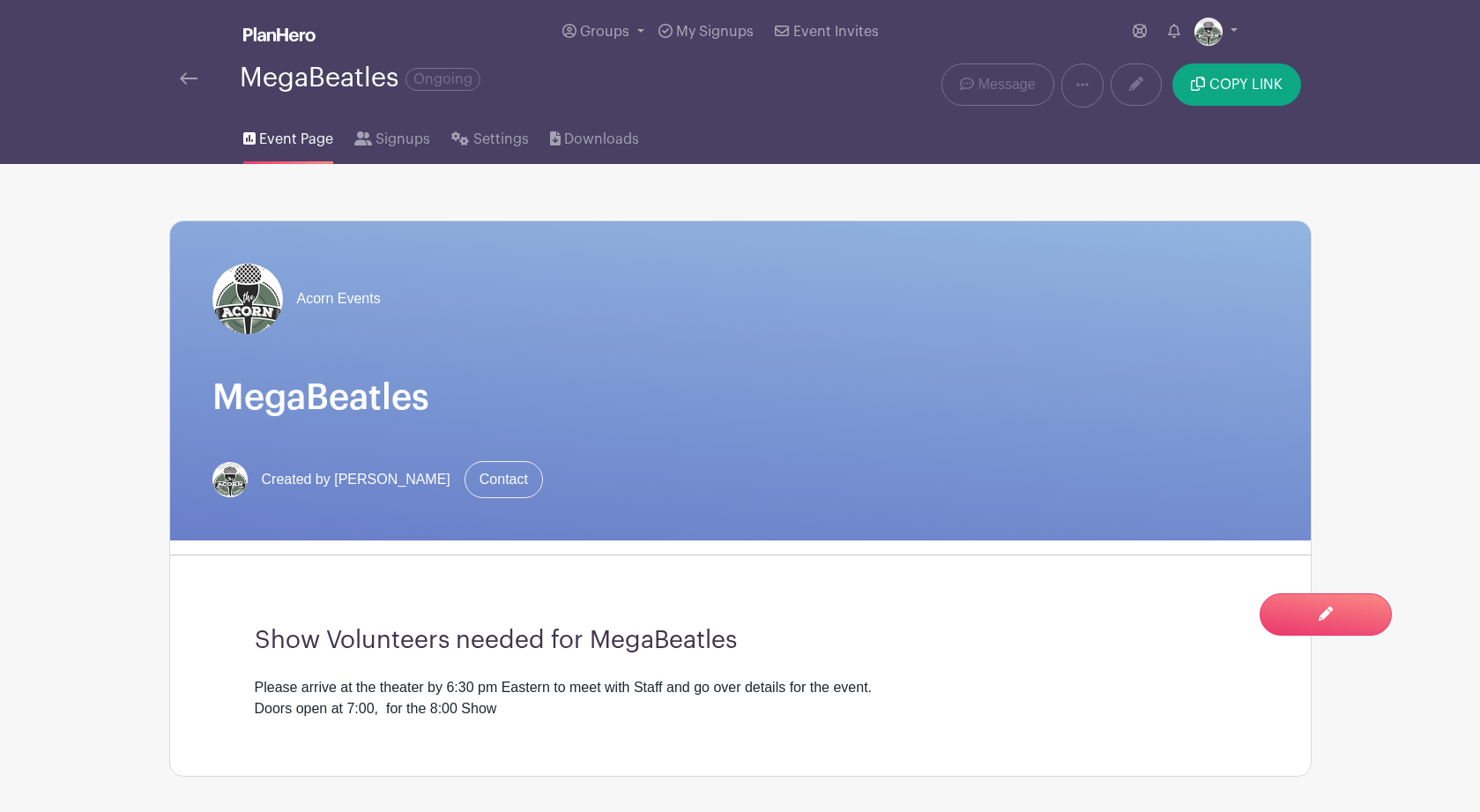
click at [186, 81] on img at bounding box center [188, 78] width 18 height 12
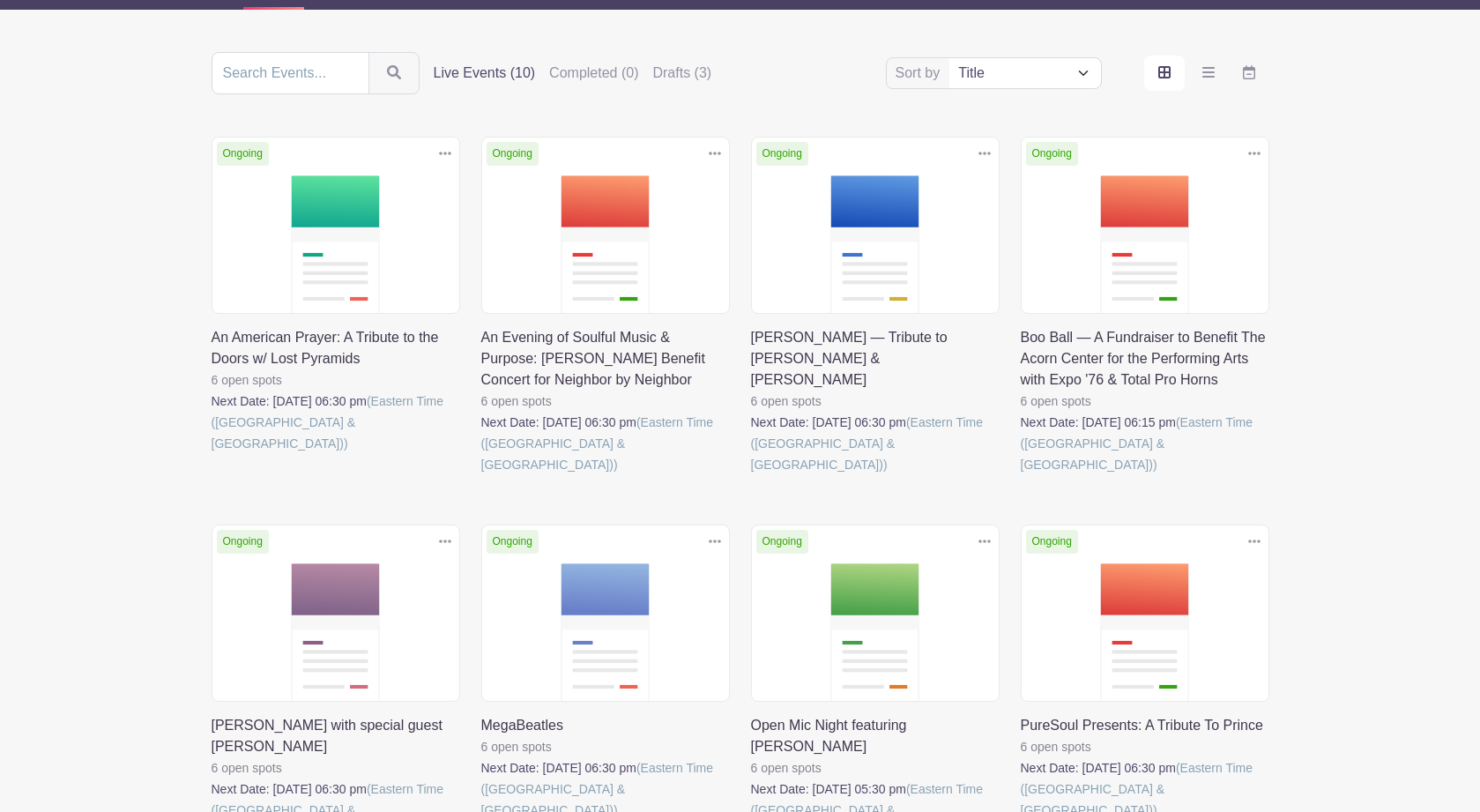
scroll to position [168, 0]
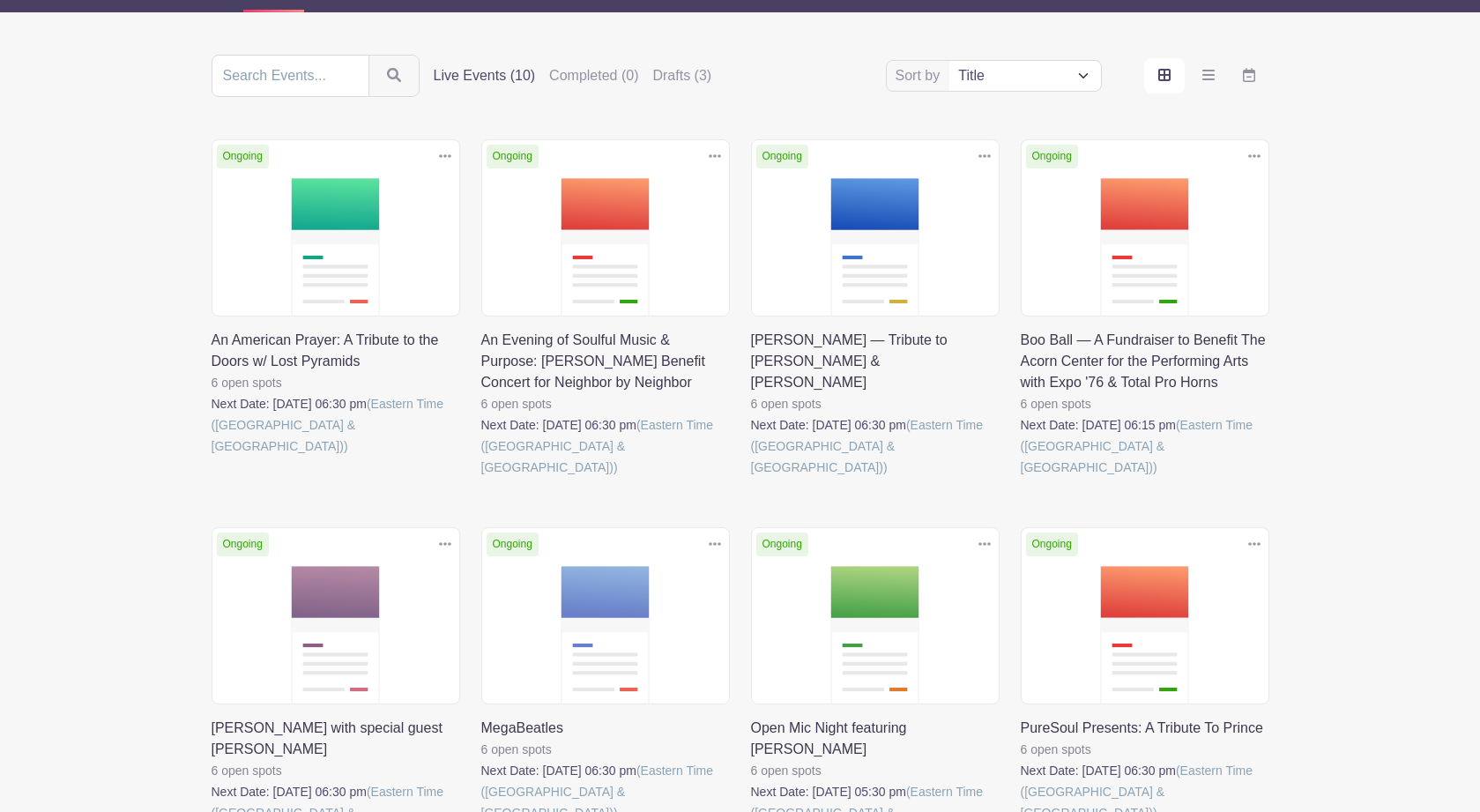
click at [1020, 811] on link at bounding box center [1020, 823] width 0 height 0
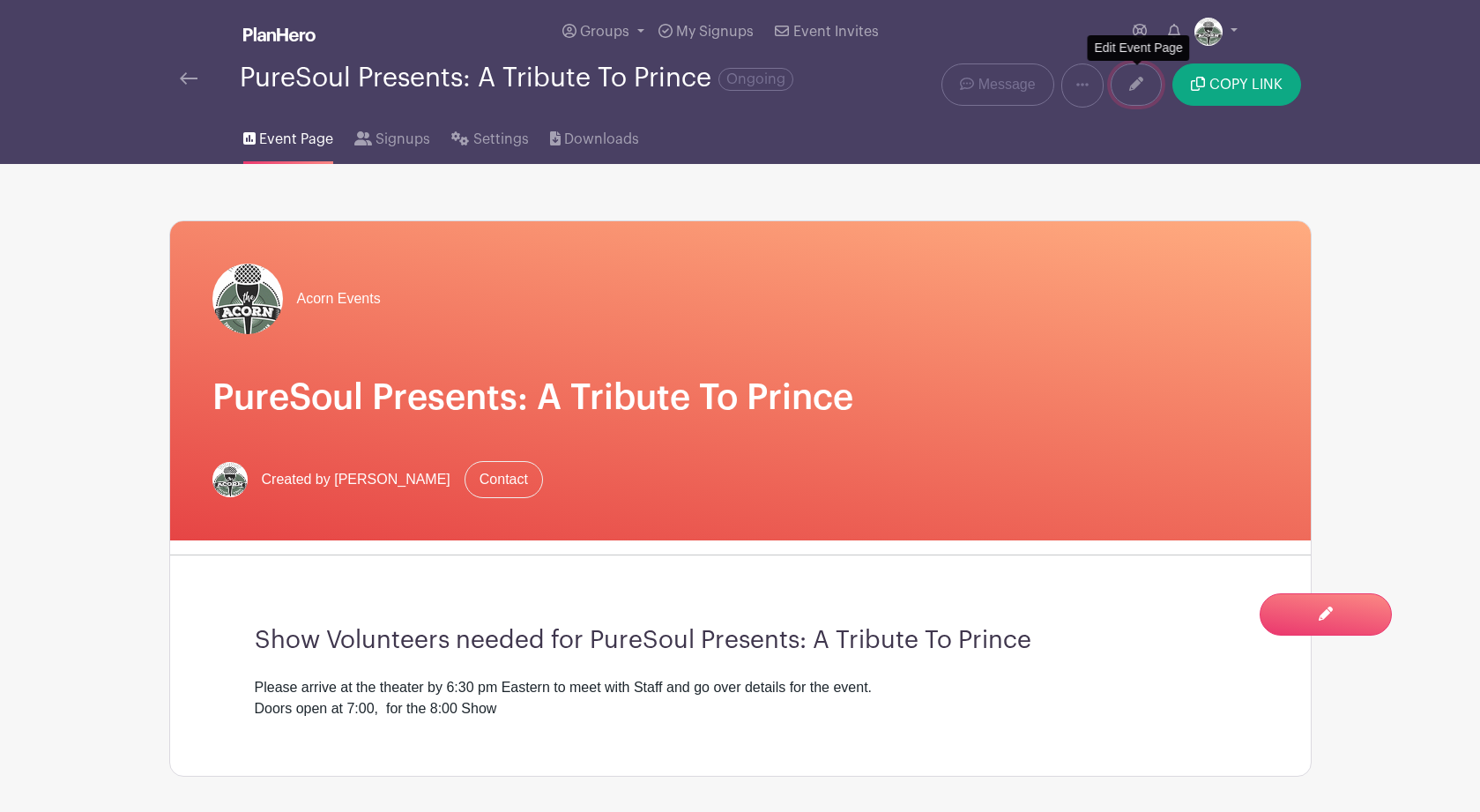
click at [1142, 88] on icon at bounding box center [1135, 83] width 14 height 14
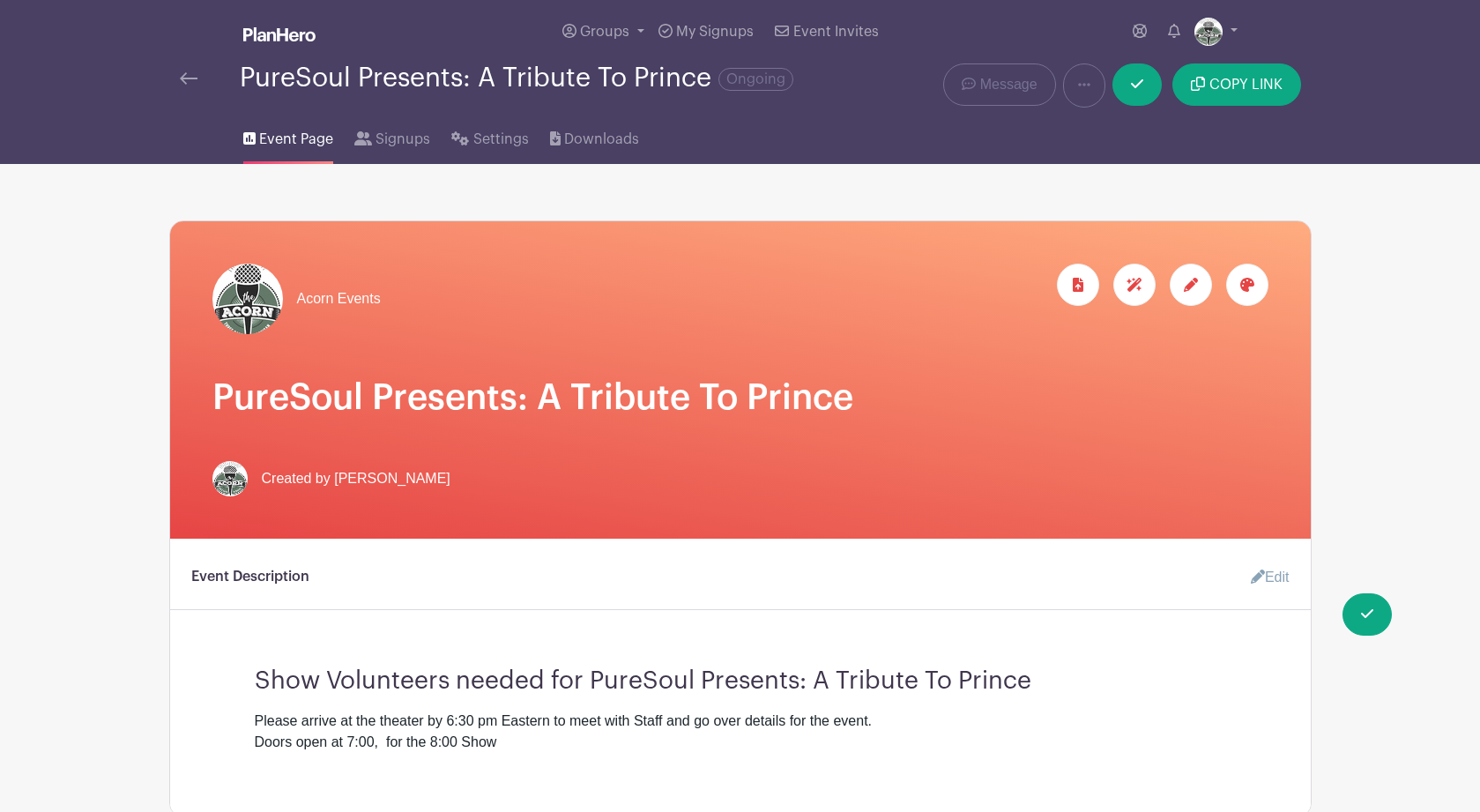
click at [1250, 278] on div at bounding box center [1247, 284] width 42 height 42
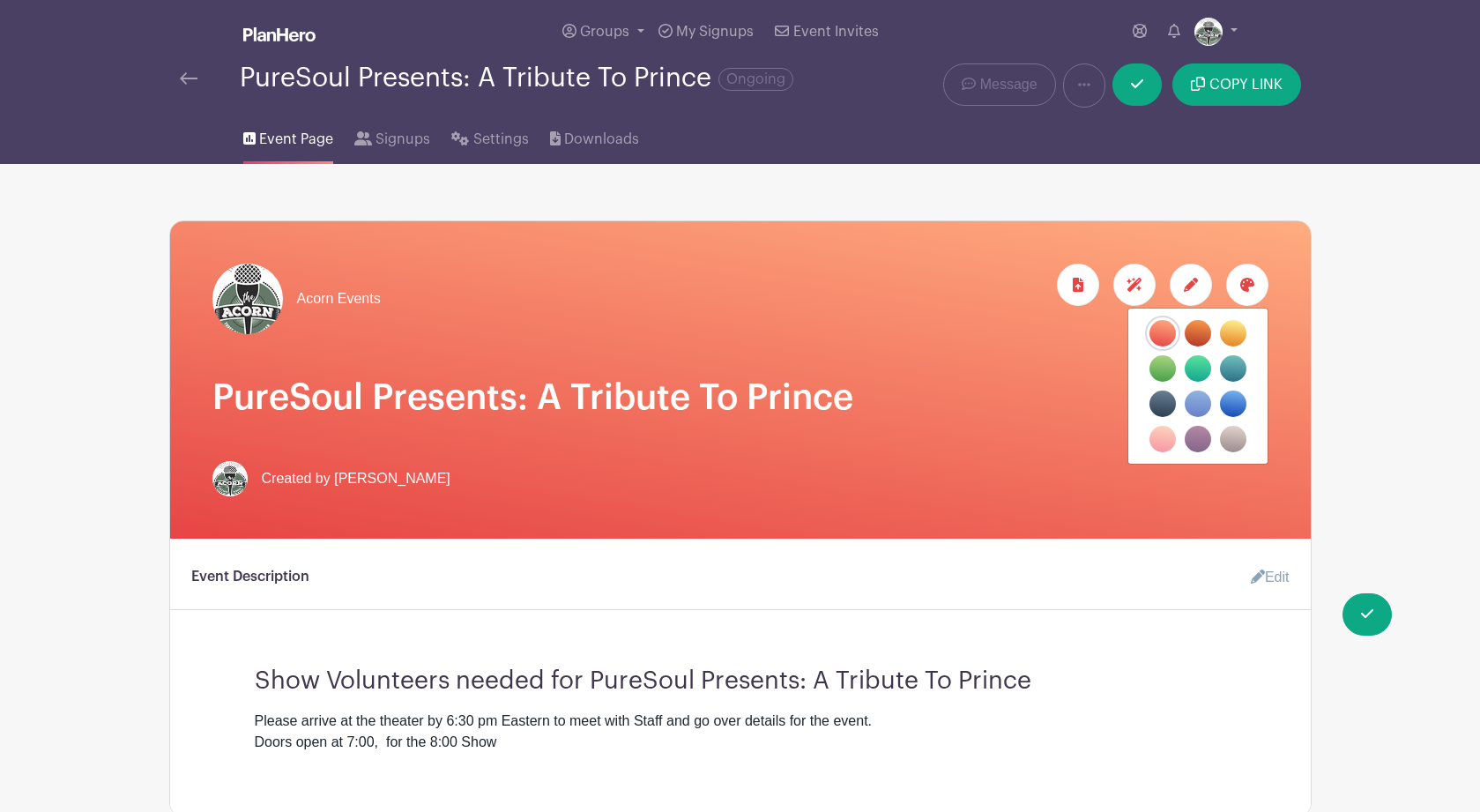
click at [1235, 335] on label "filters" at bounding box center [1233, 333] width 26 height 26
click at [0, 0] on input "filters" at bounding box center [0, 0] width 0 height 0
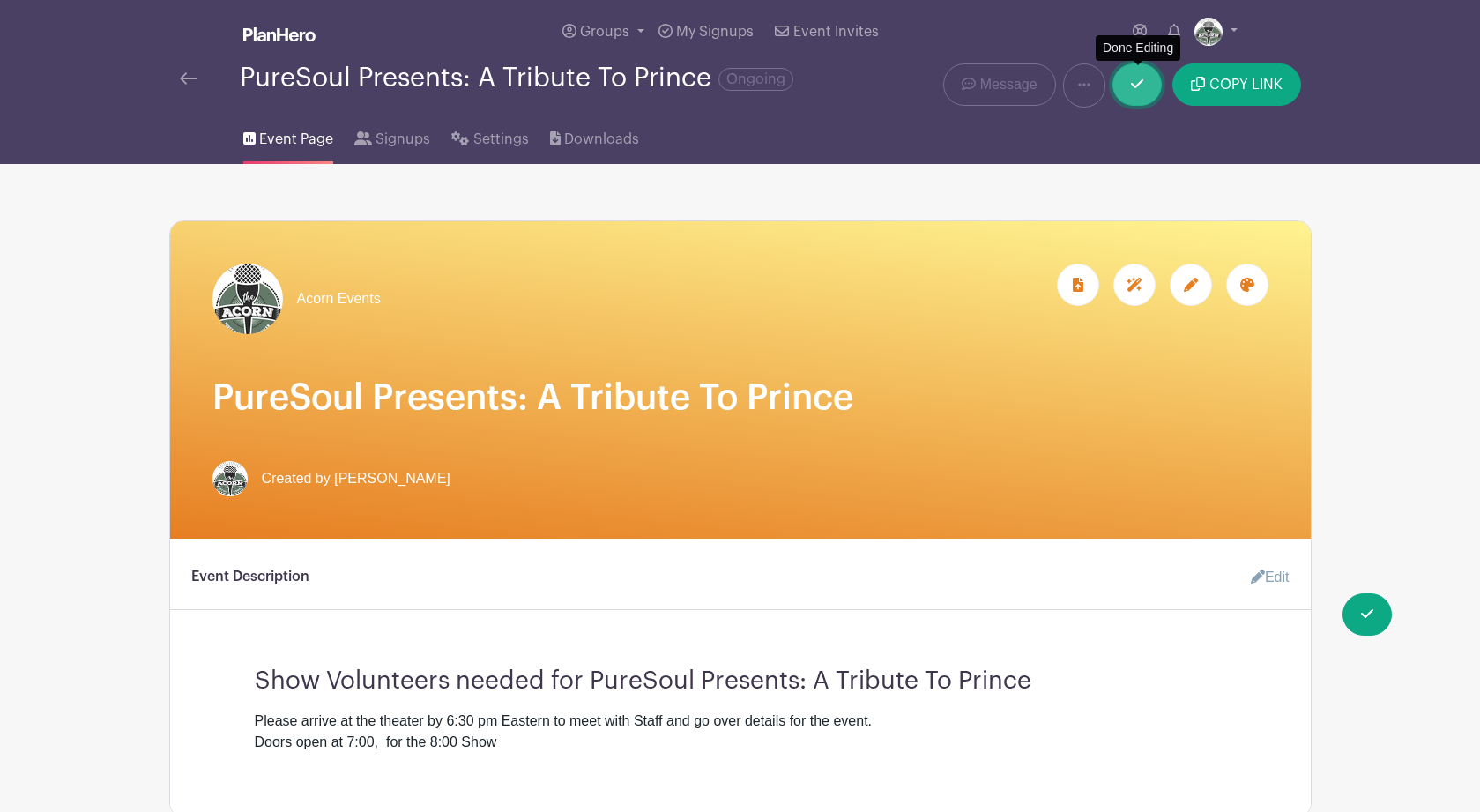
click at [1137, 86] on icon at bounding box center [1136, 83] width 12 height 14
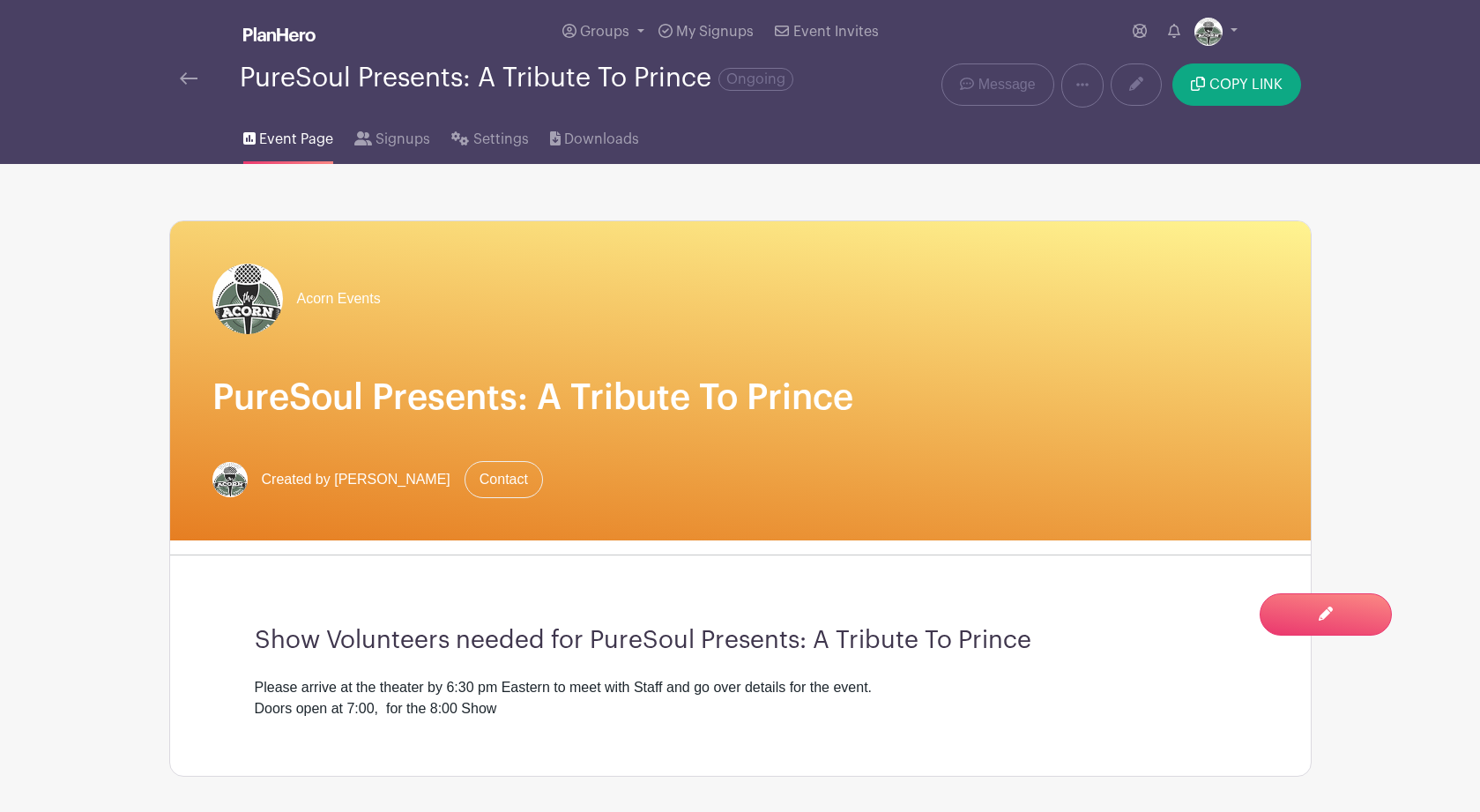
click at [186, 83] on img at bounding box center [188, 78] width 18 height 12
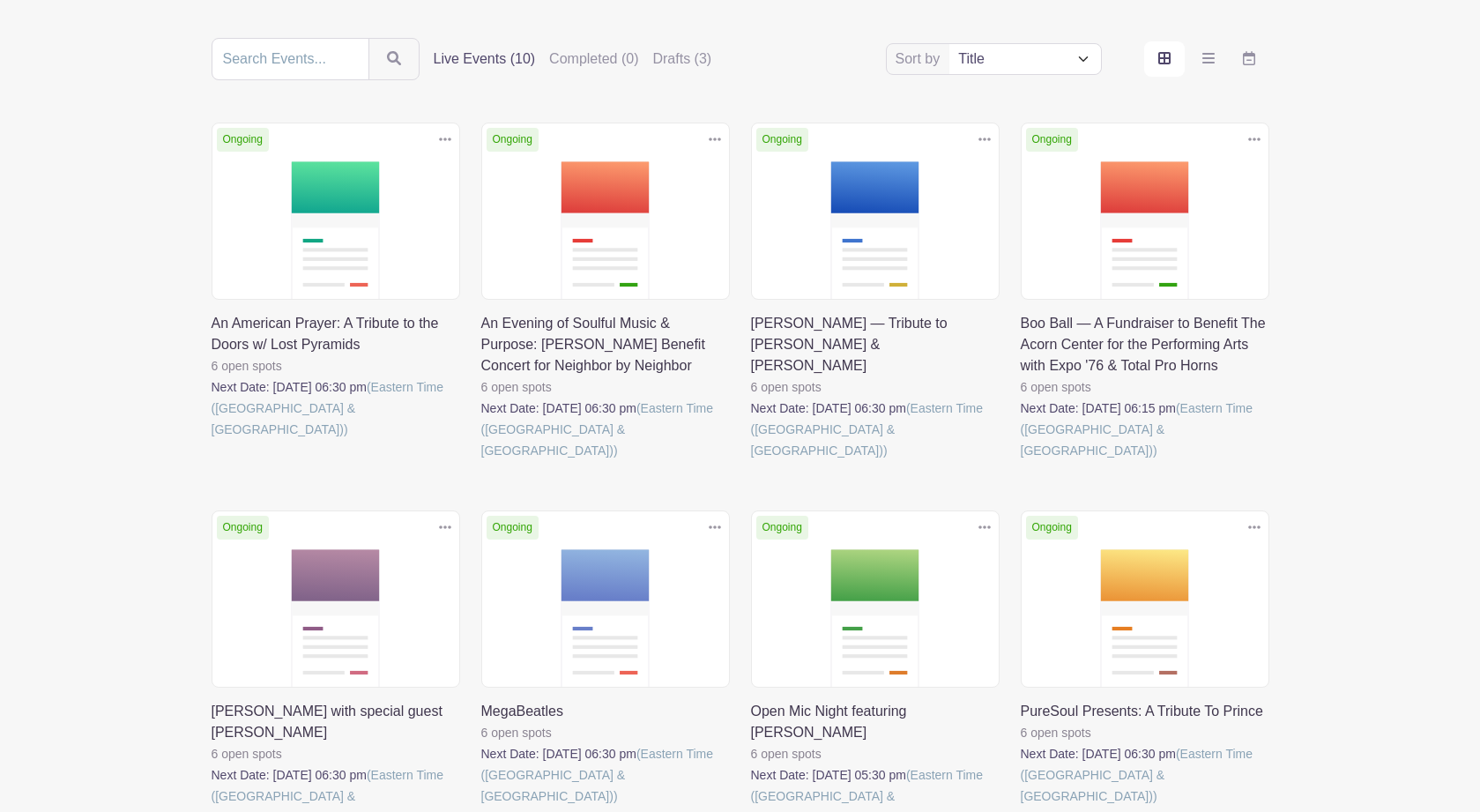
scroll to position [184, 0]
click at [481, 462] on link at bounding box center [481, 462] width 0 height 0
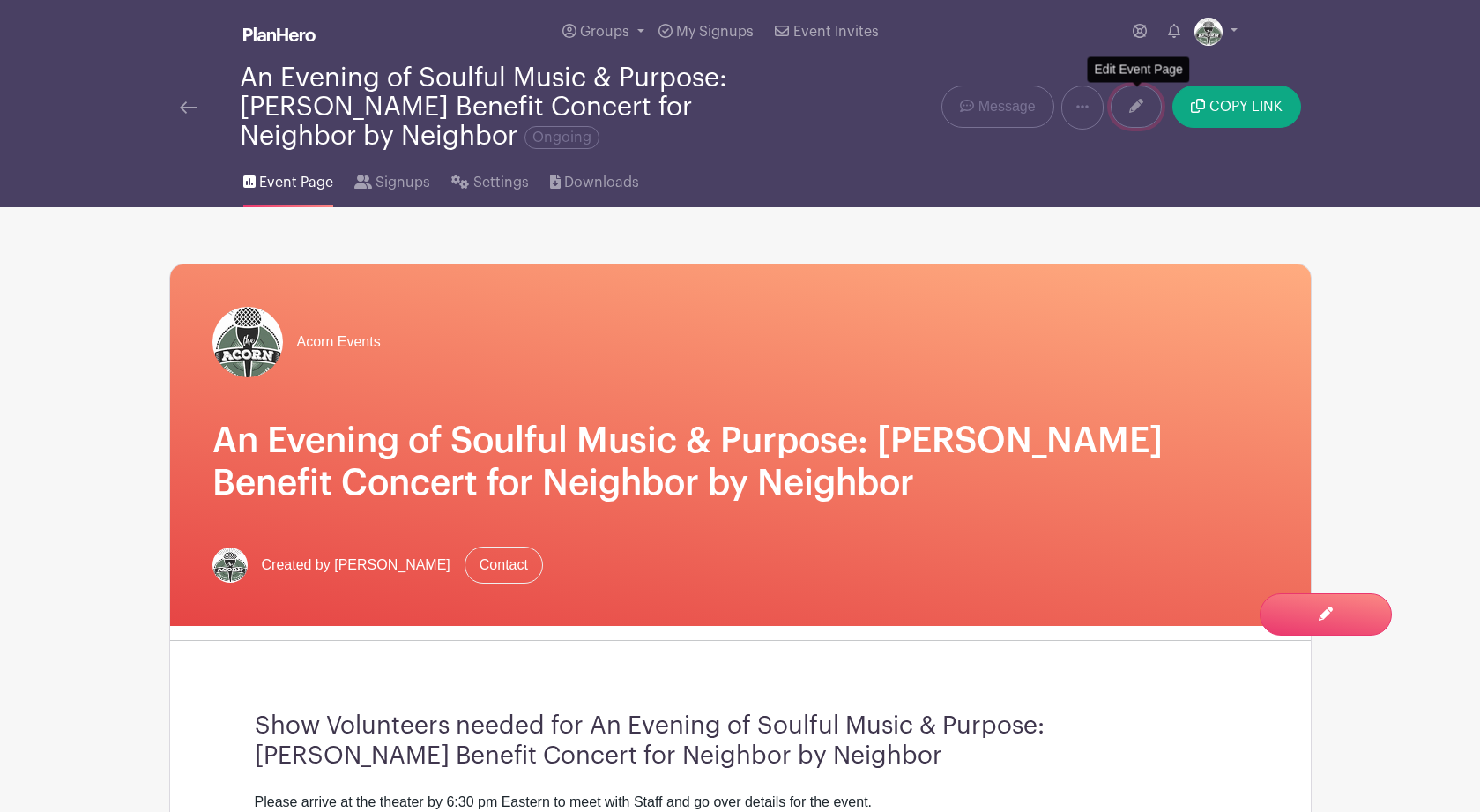
click at [1134, 109] on icon at bounding box center [1135, 105] width 14 height 14
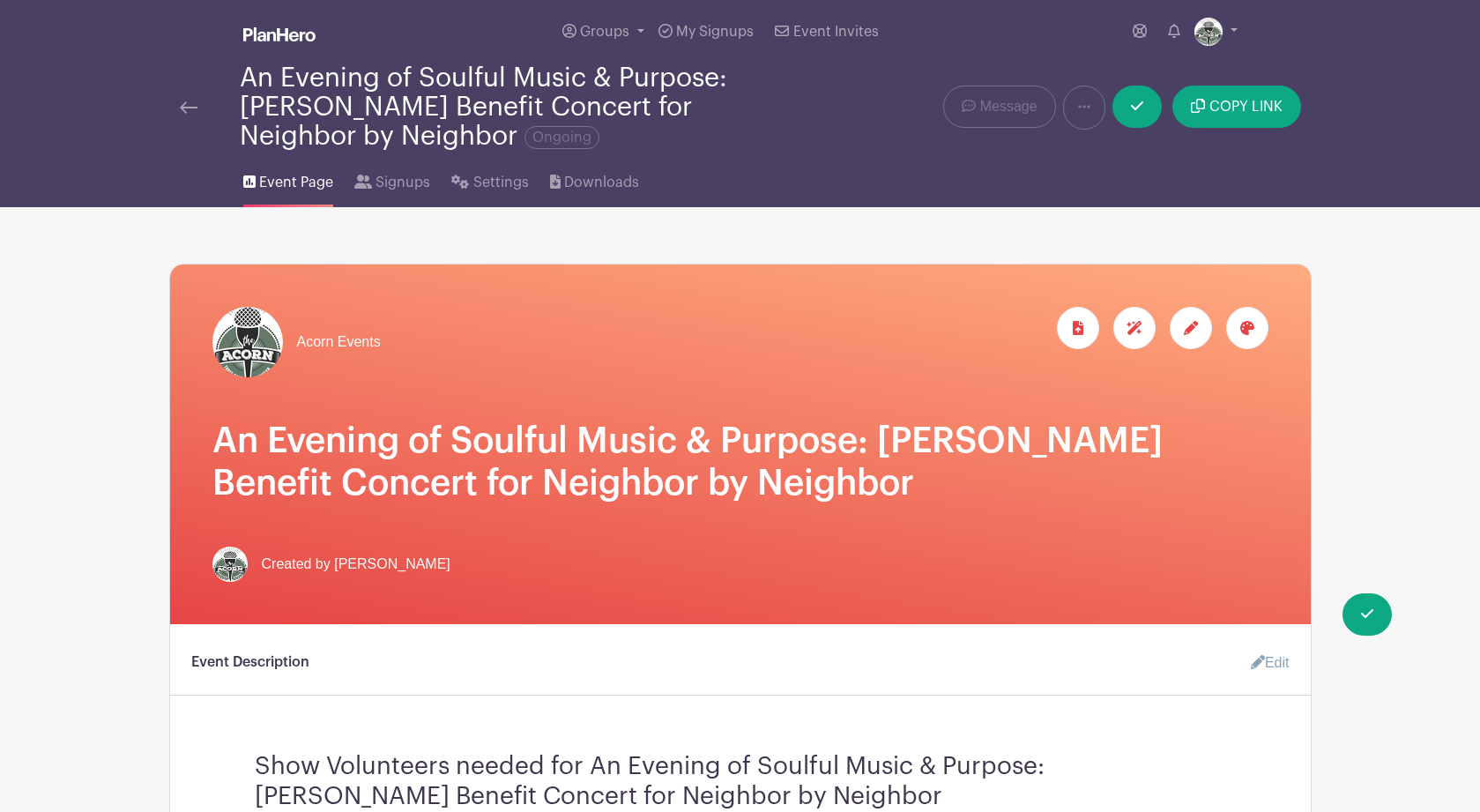
click at [1251, 331] on icon at bounding box center [1247, 327] width 14 height 14
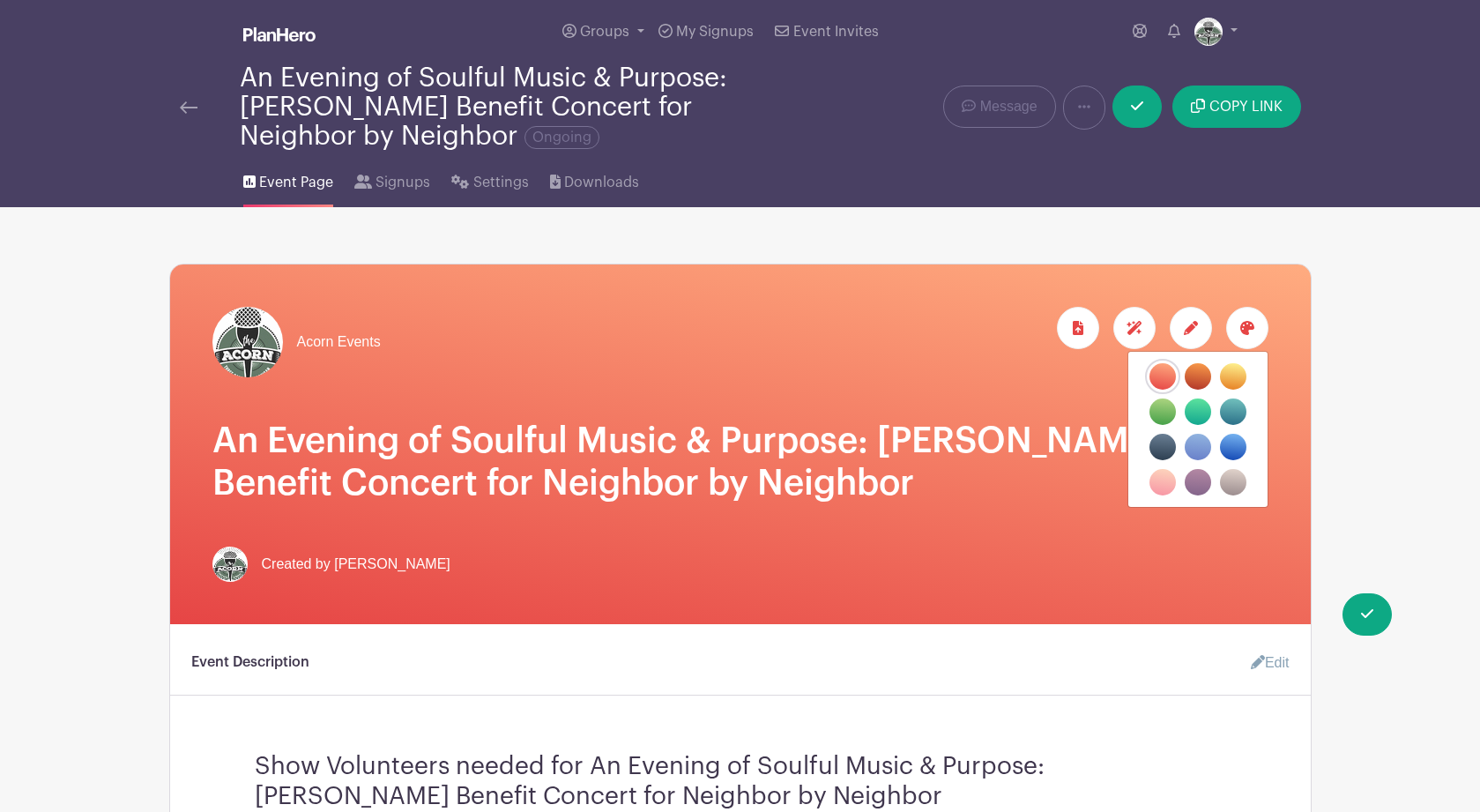
click at [1199, 378] on label "filters" at bounding box center [1197, 376] width 26 height 26
click at [0, 0] on input "filters" at bounding box center [0, 0] width 0 height 0
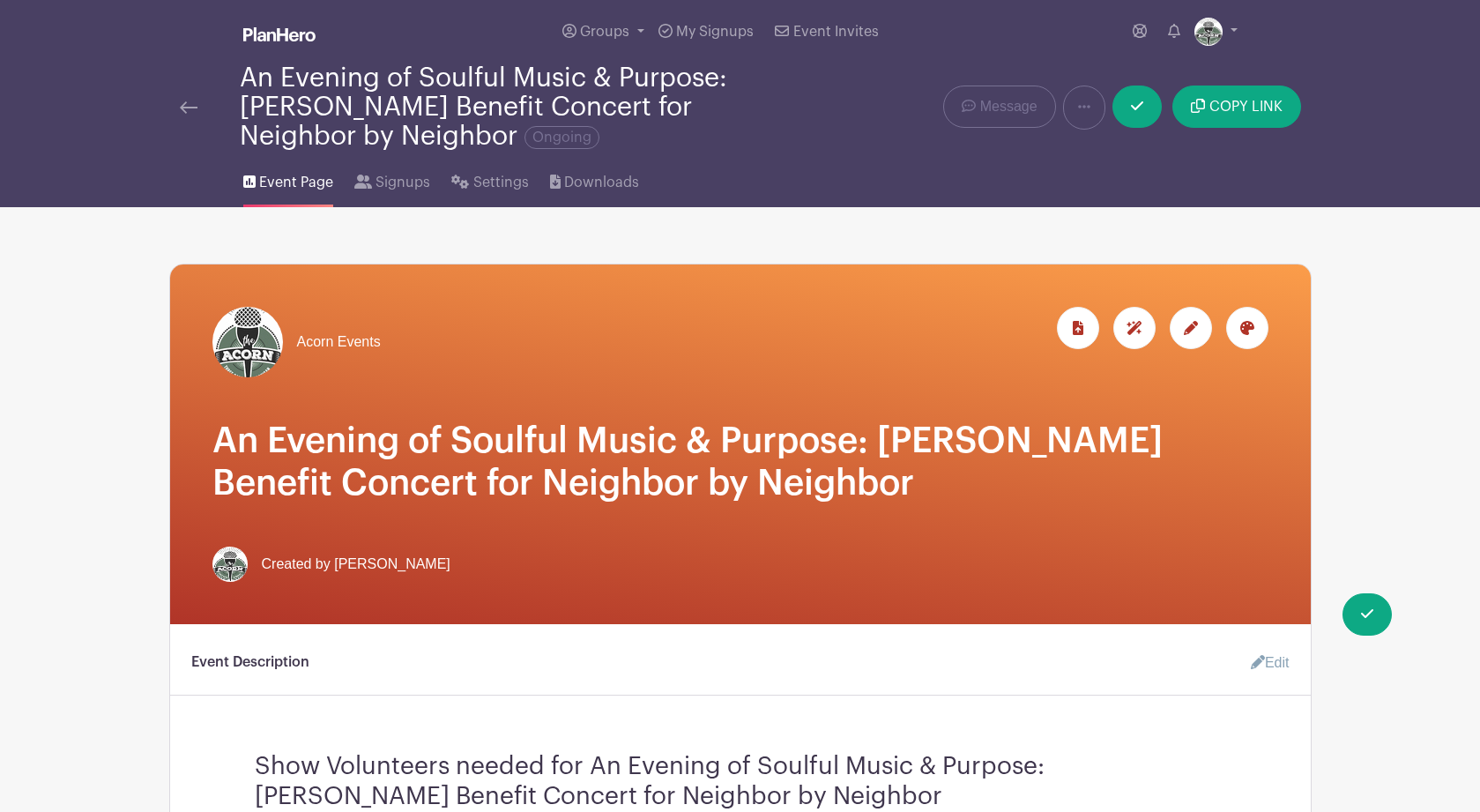
click at [1244, 335] on icon at bounding box center [1247, 327] width 14 height 14
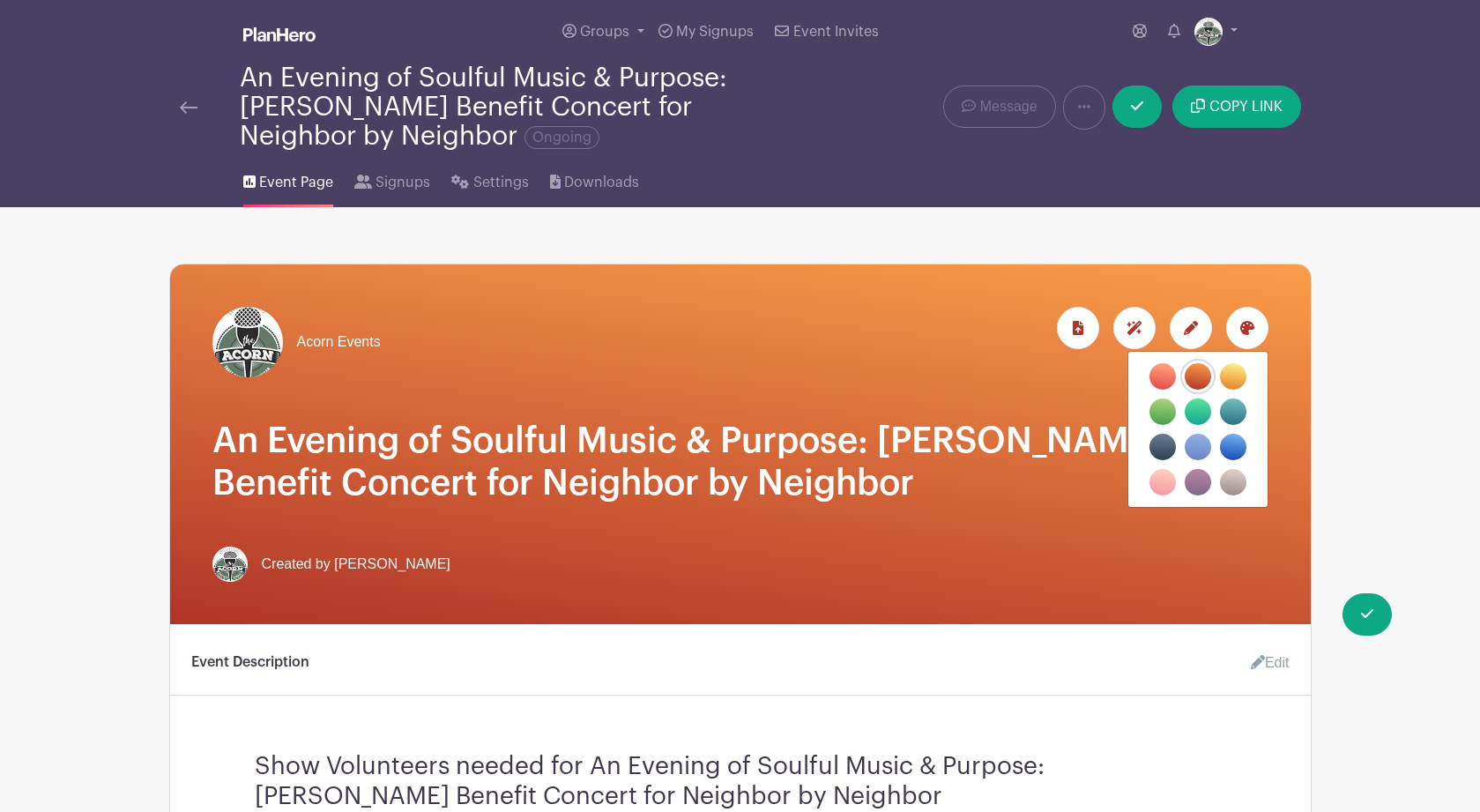
click at [1164, 376] on label "filters" at bounding box center [1162, 376] width 26 height 26
click at [0, 0] on input "filters" at bounding box center [0, 0] width 0 height 0
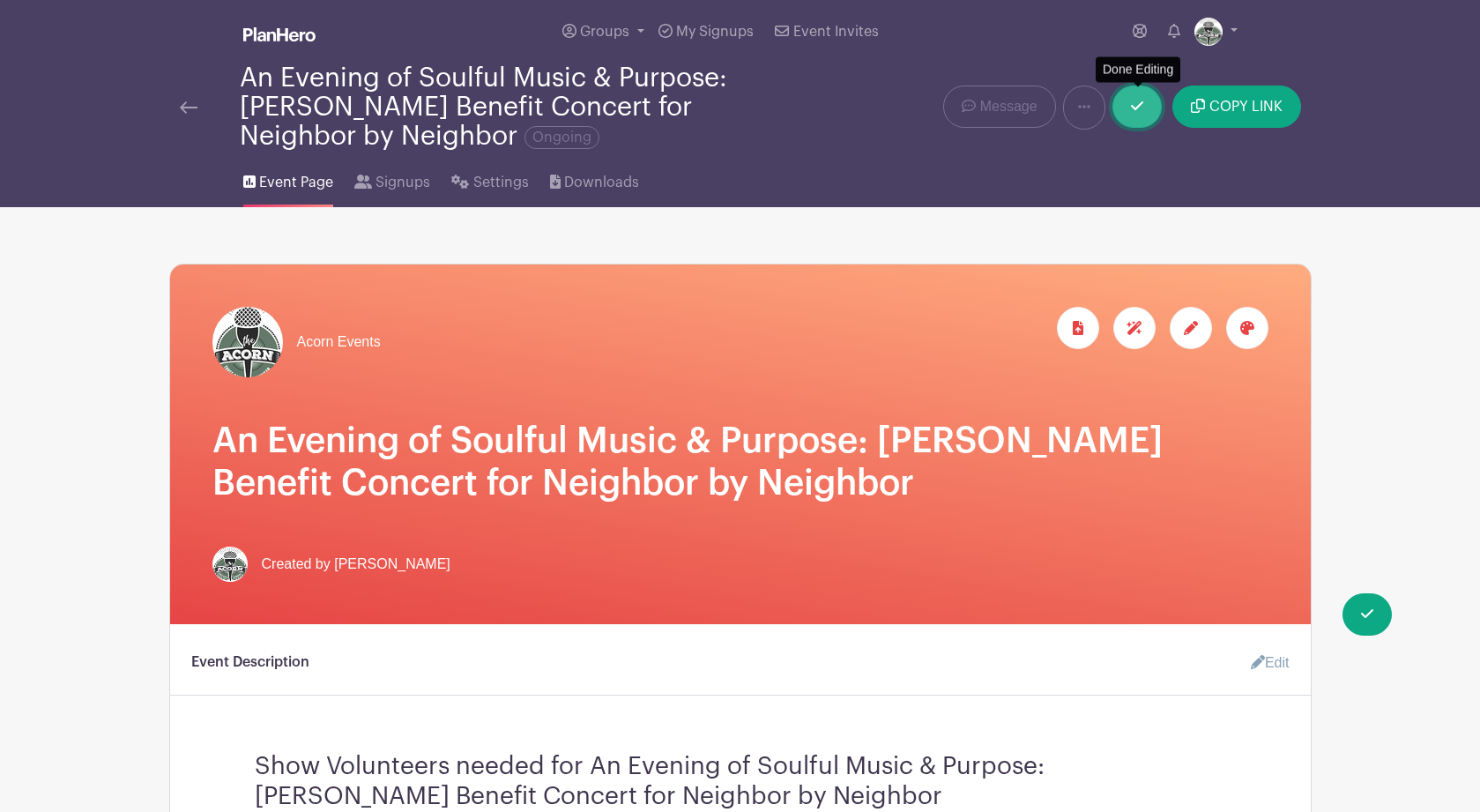
click at [1141, 112] on icon at bounding box center [1136, 105] width 12 height 14
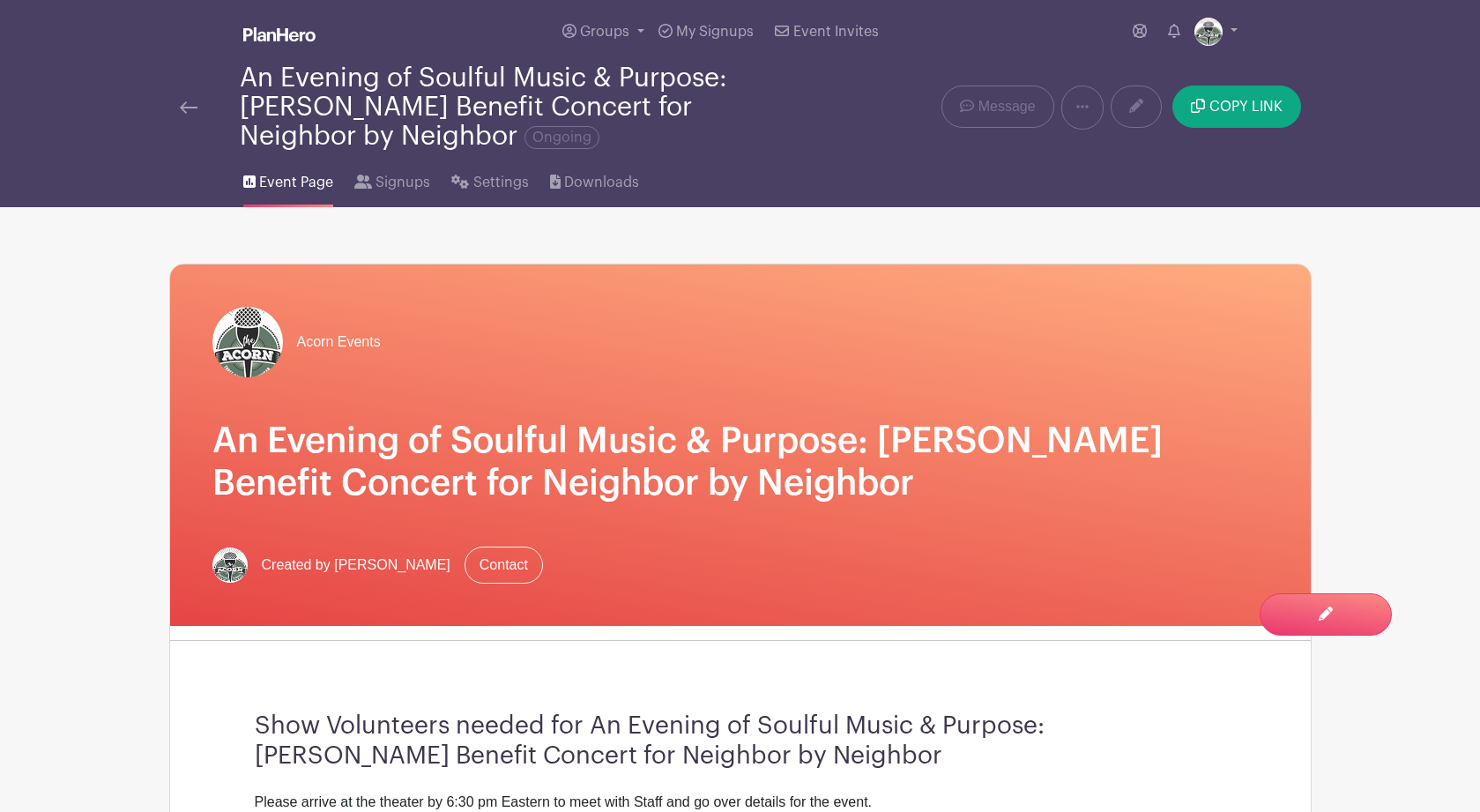
click at [184, 106] on img at bounding box center [188, 107] width 18 height 12
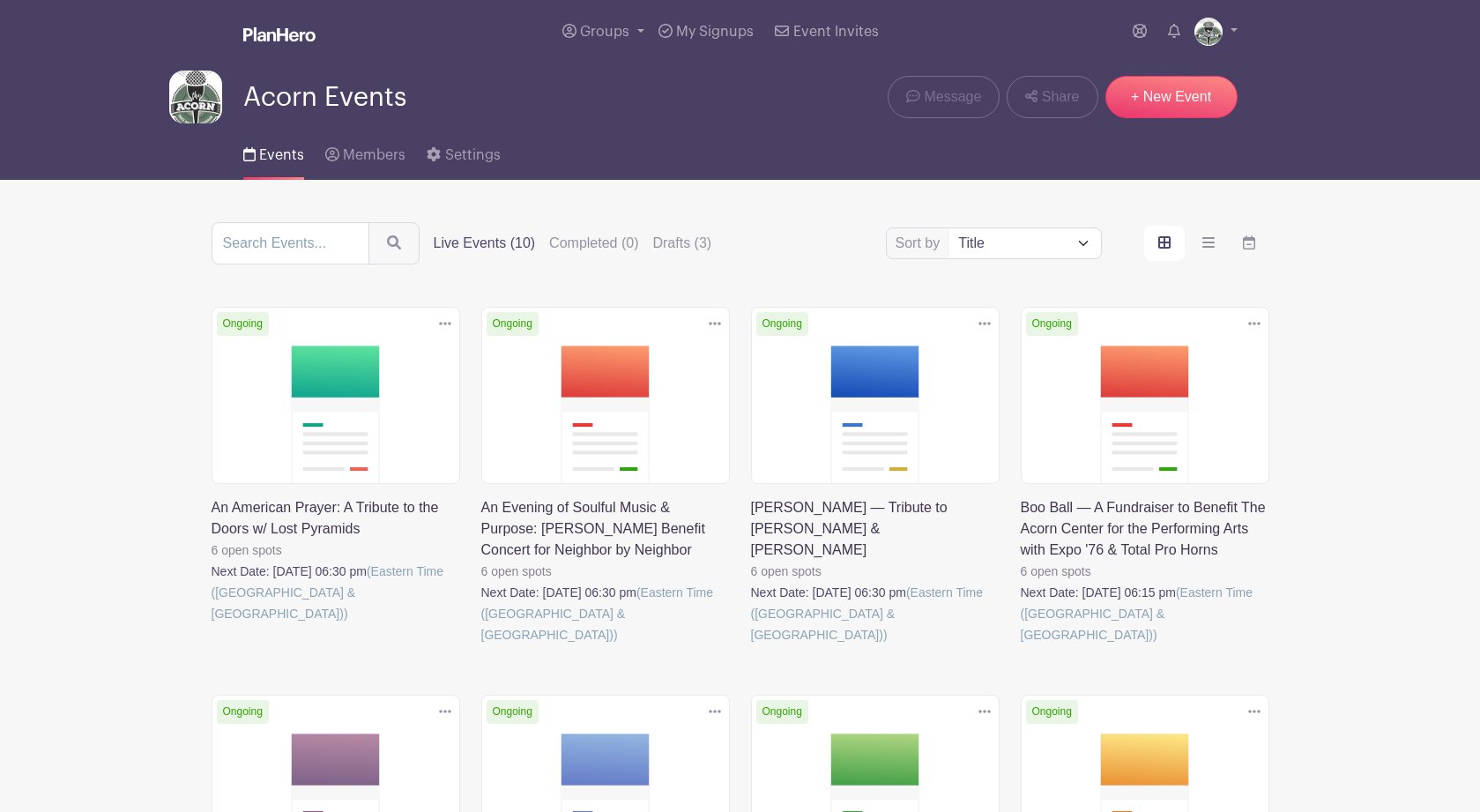
click at [1020, 645] on link at bounding box center [1020, 645] width 0 height 0
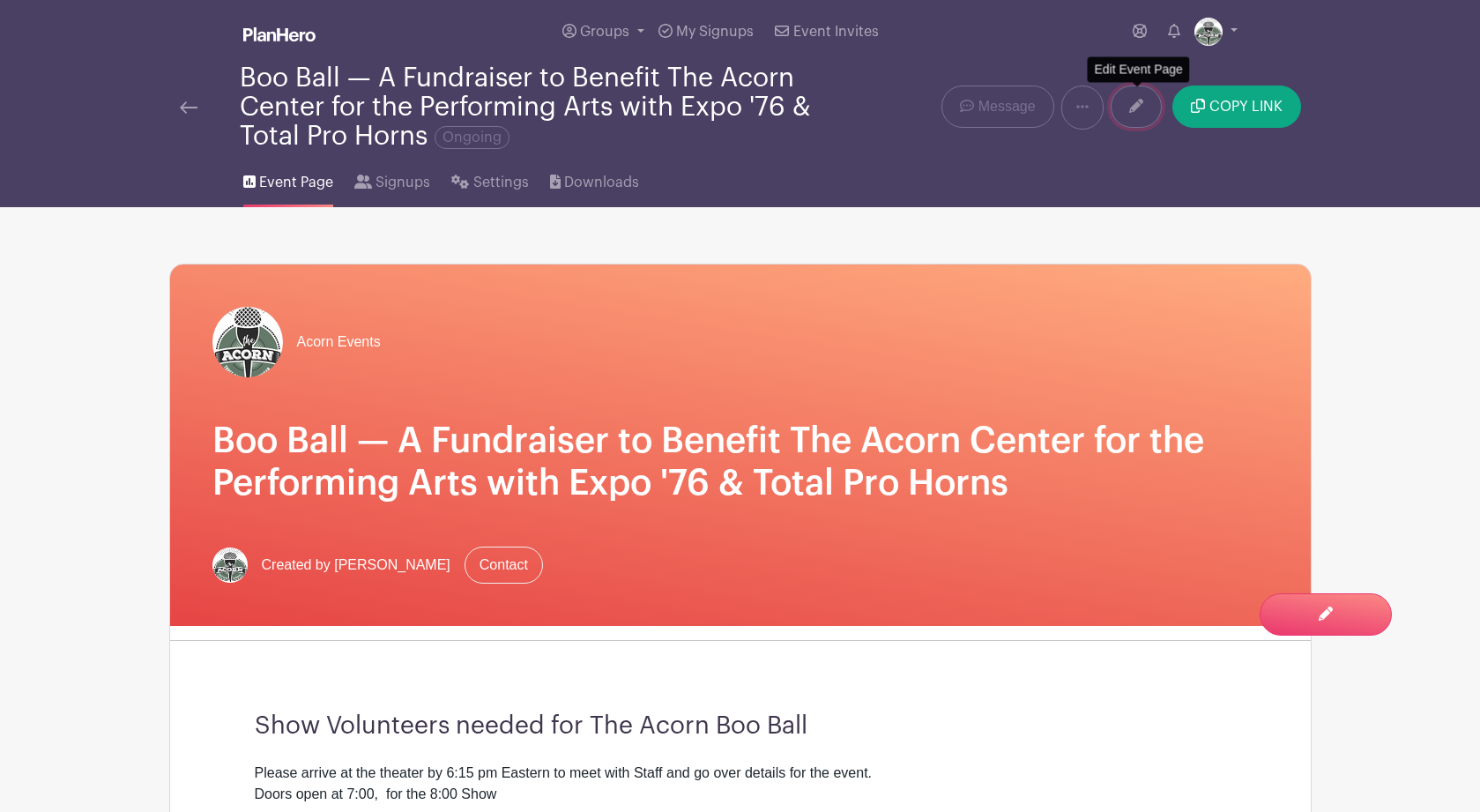
click at [1141, 112] on icon at bounding box center [1135, 105] width 14 height 14
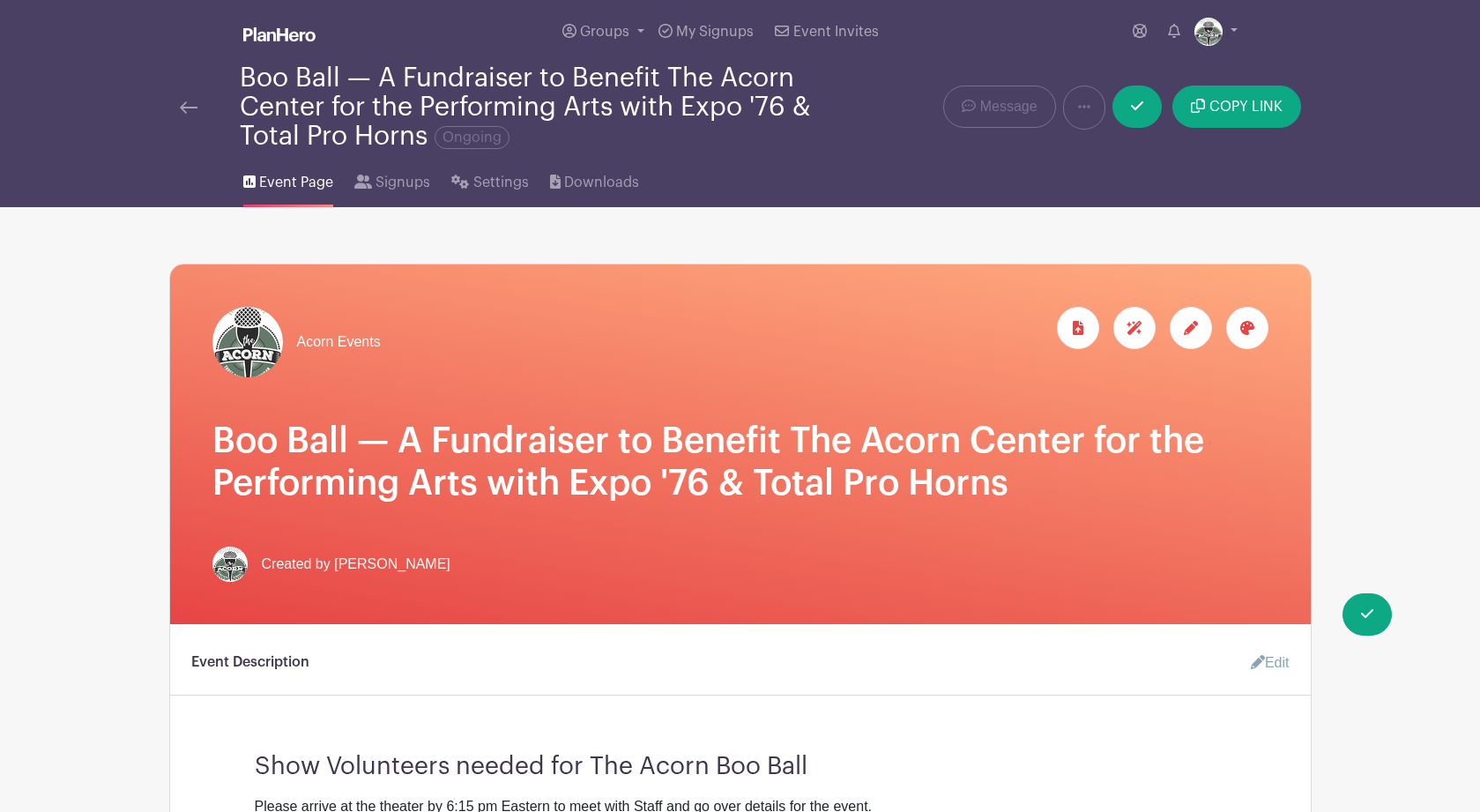
click at [1246, 334] on icon at bounding box center [1247, 327] width 14 height 14
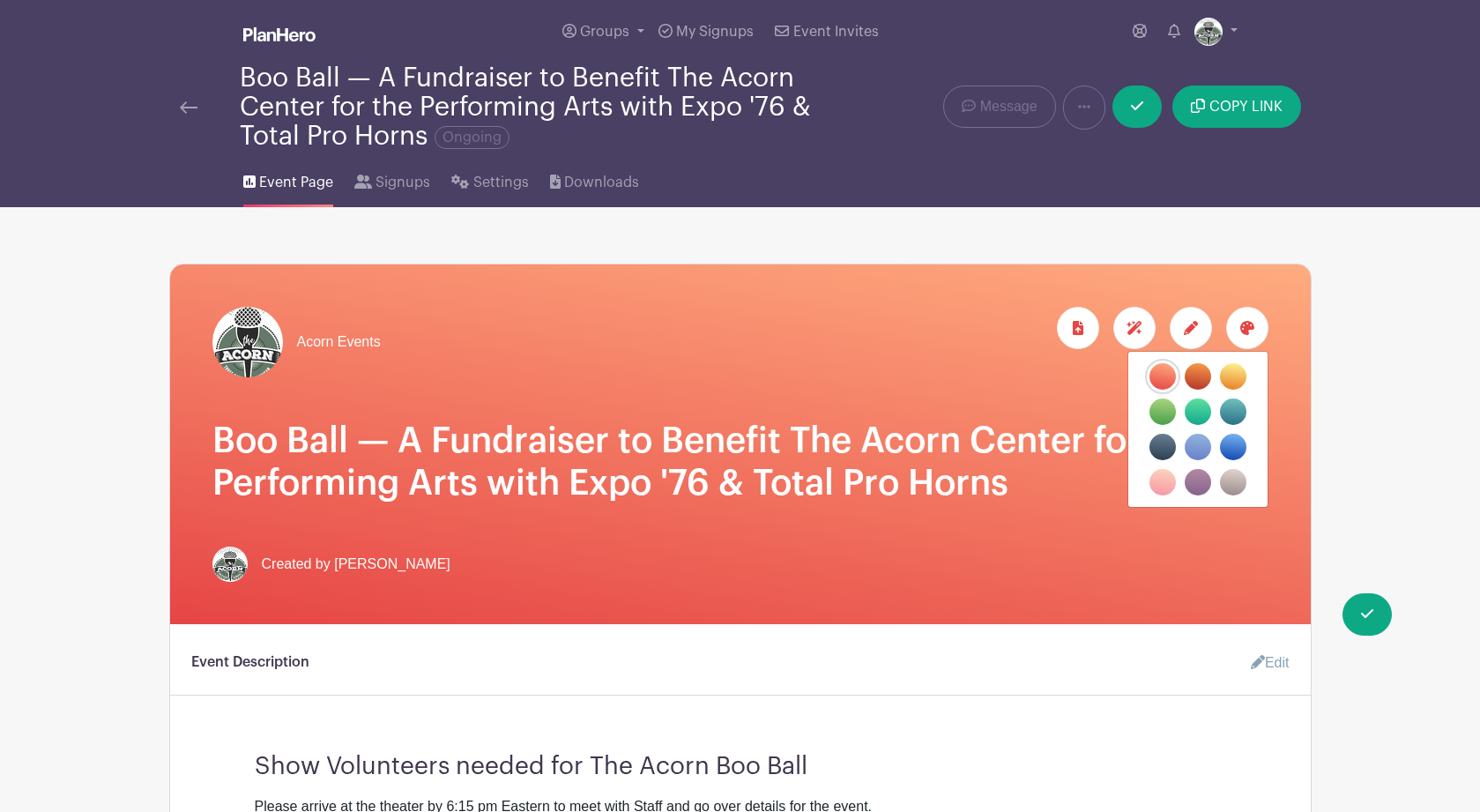
click at [1199, 372] on label "filters" at bounding box center [1197, 376] width 26 height 26
click at [0, 0] on input "filters" at bounding box center [0, 0] width 0 height 0
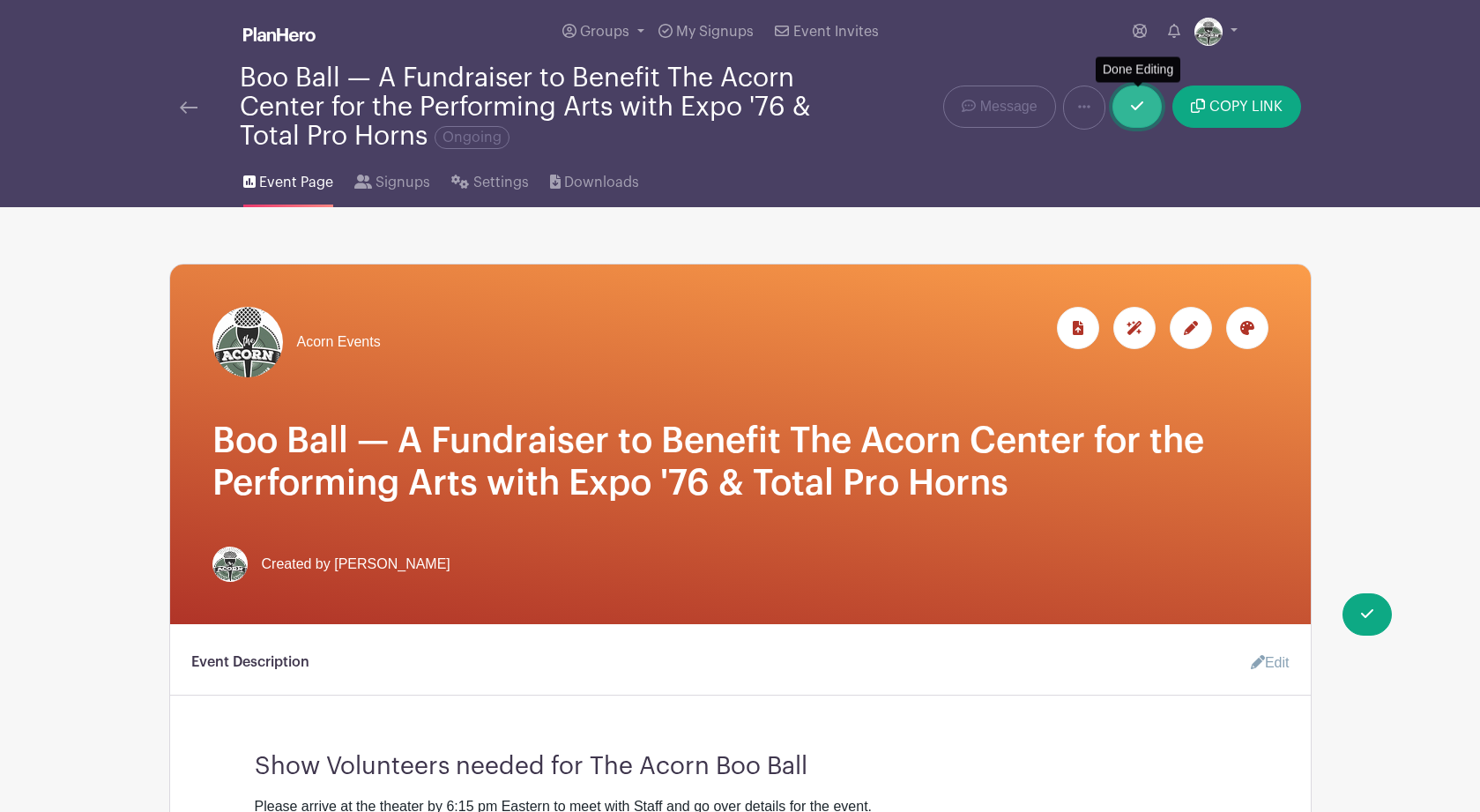
click at [1135, 103] on icon at bounding box center [1136, 105] width 12 height 14
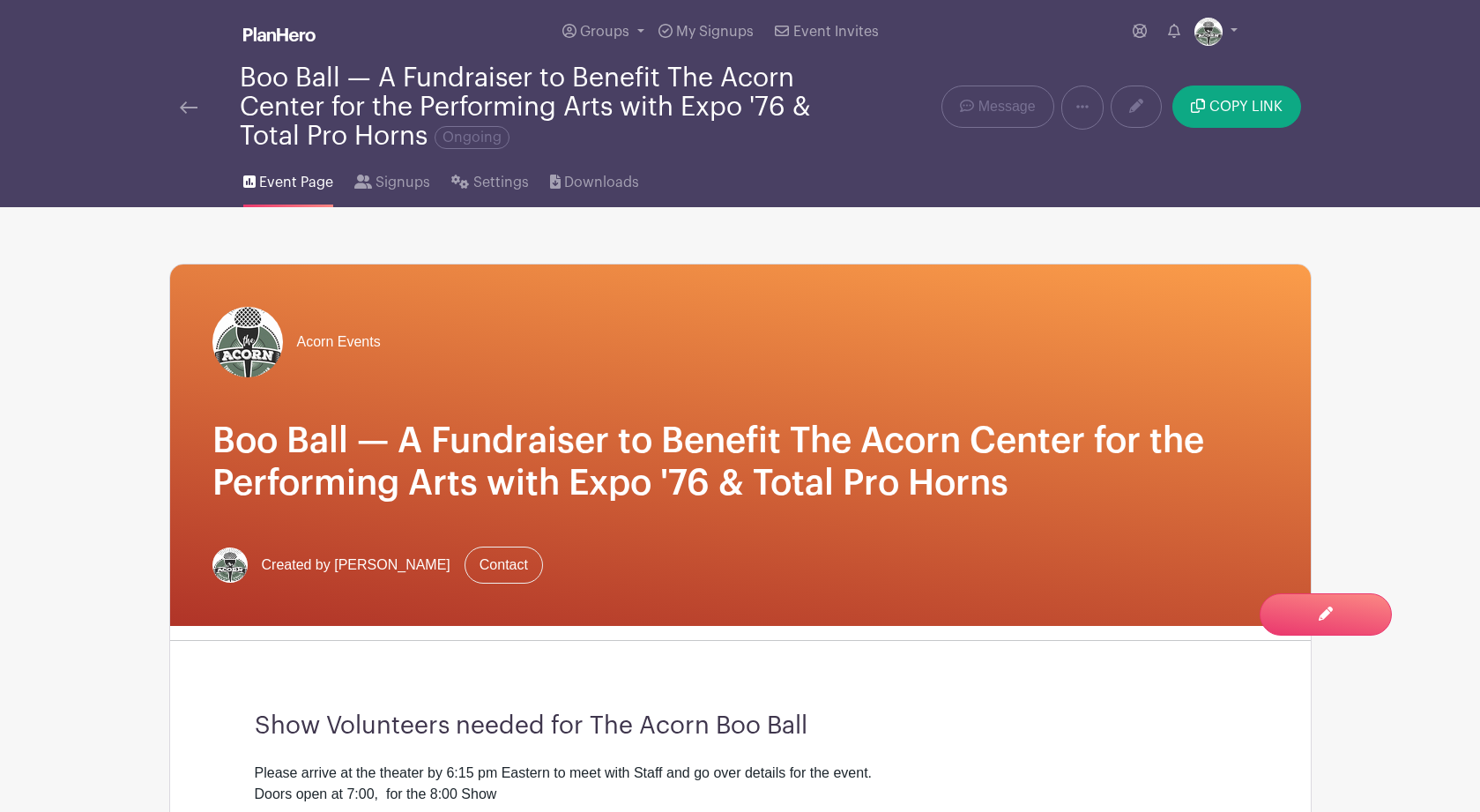
click at [184, 105] on img at bounding box center [188, 107] width 18 height 12
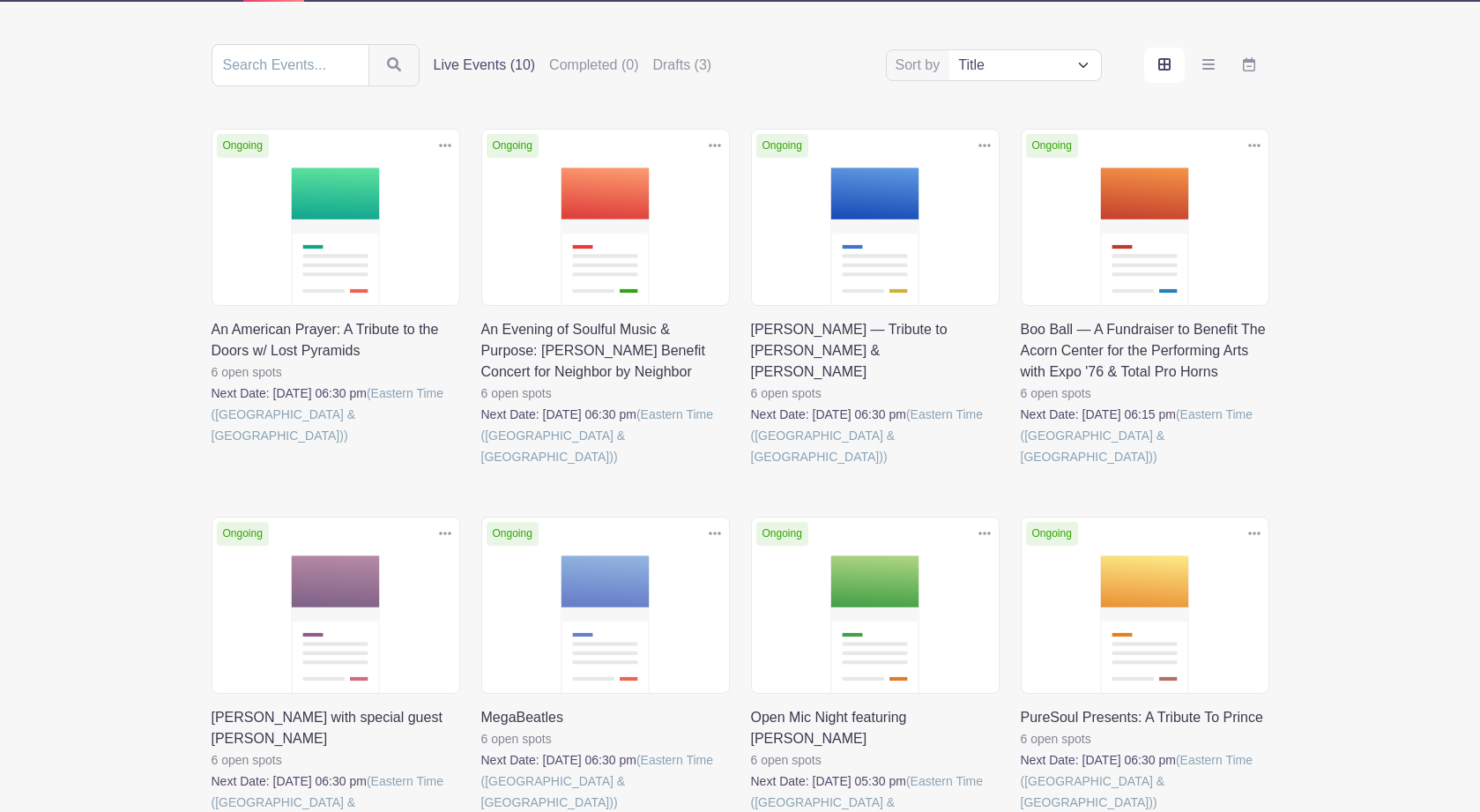
scroll to position [181, 0]
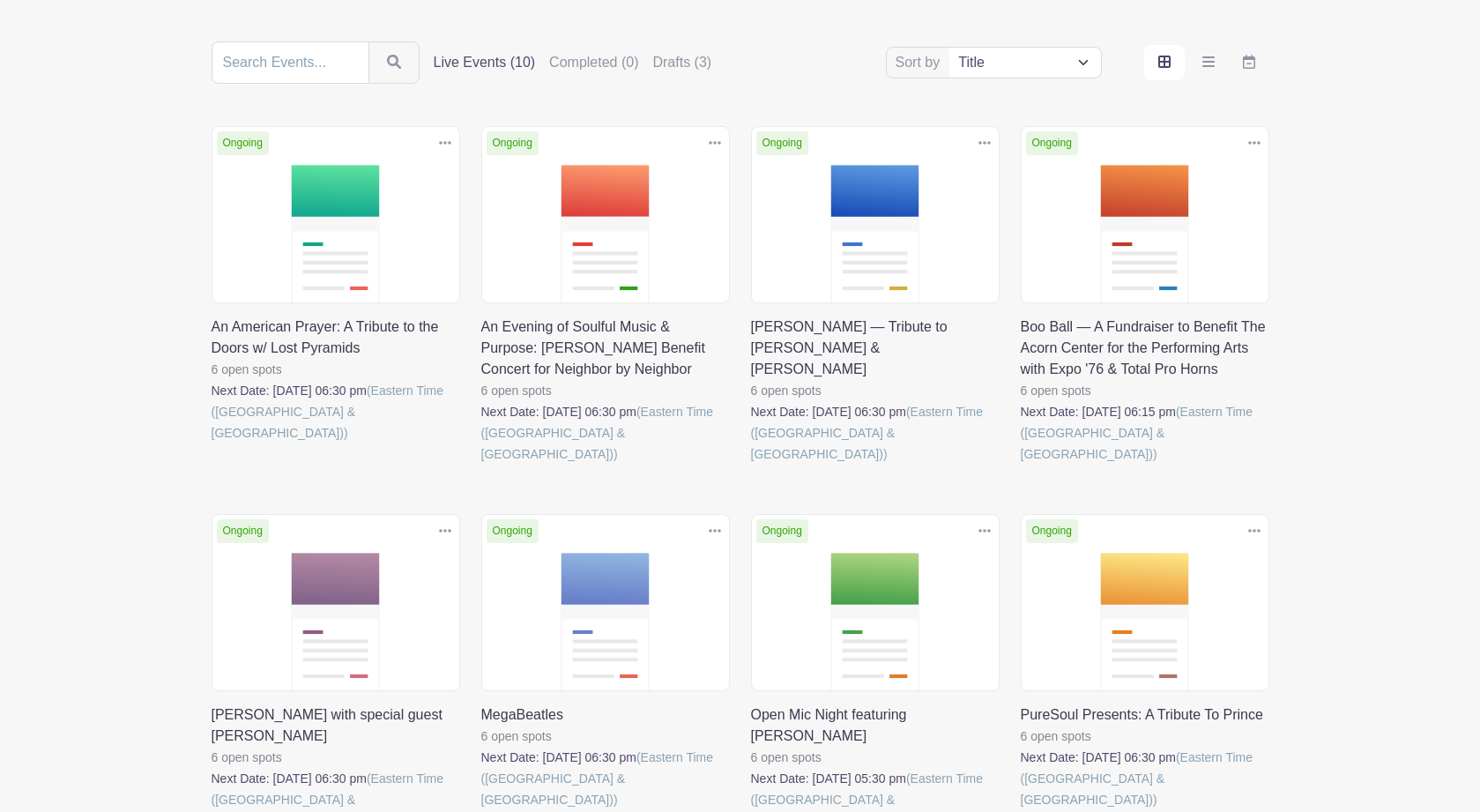
click at [1020, 465] on link at bounding box center [1020, 465] width 0 height 0
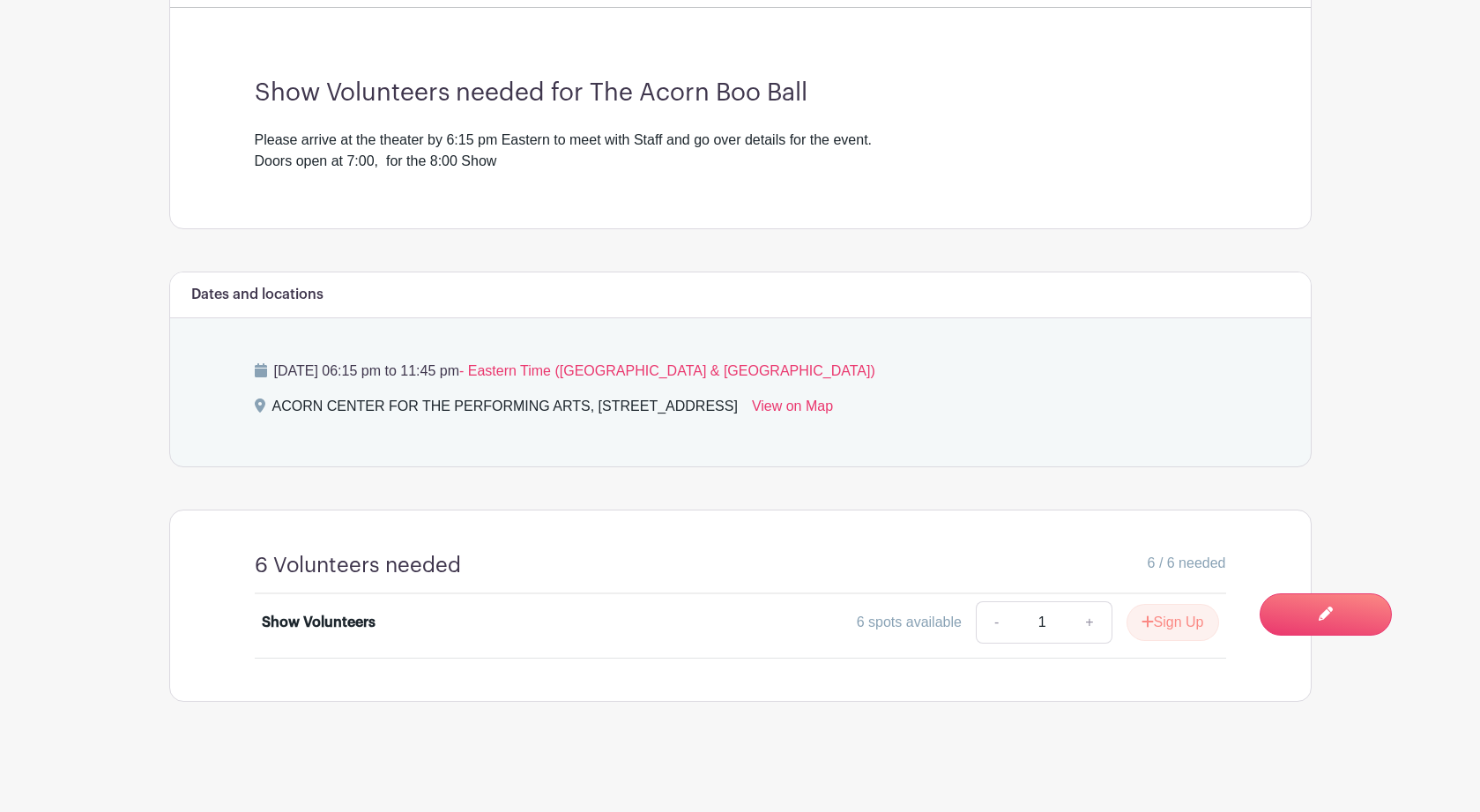
scroll to position [635, 0]
click at [1408, 406] on main "Groups All Groups Acorn Events My Signups Event Invites My account Logout Boo B…" at bounding box center [740, 89] width 1480 height 1444
click at [1162, 626] on button "Sign Up" at bounding box center [1172, 622] width 93 height 37
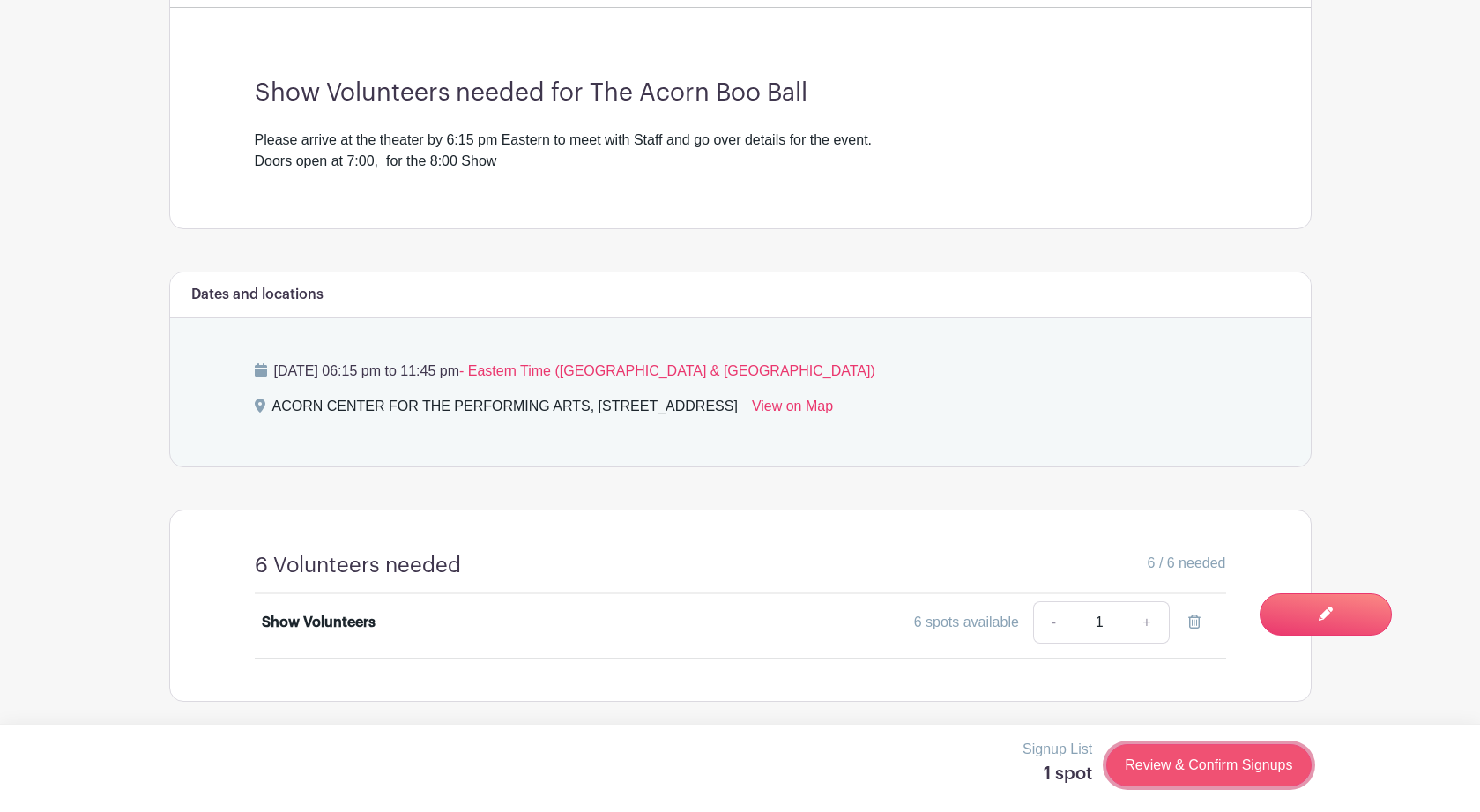
click at [1169, 763] on link "Review & Confirm Signups" at bounding box center [1208, 764] width 204 height 42
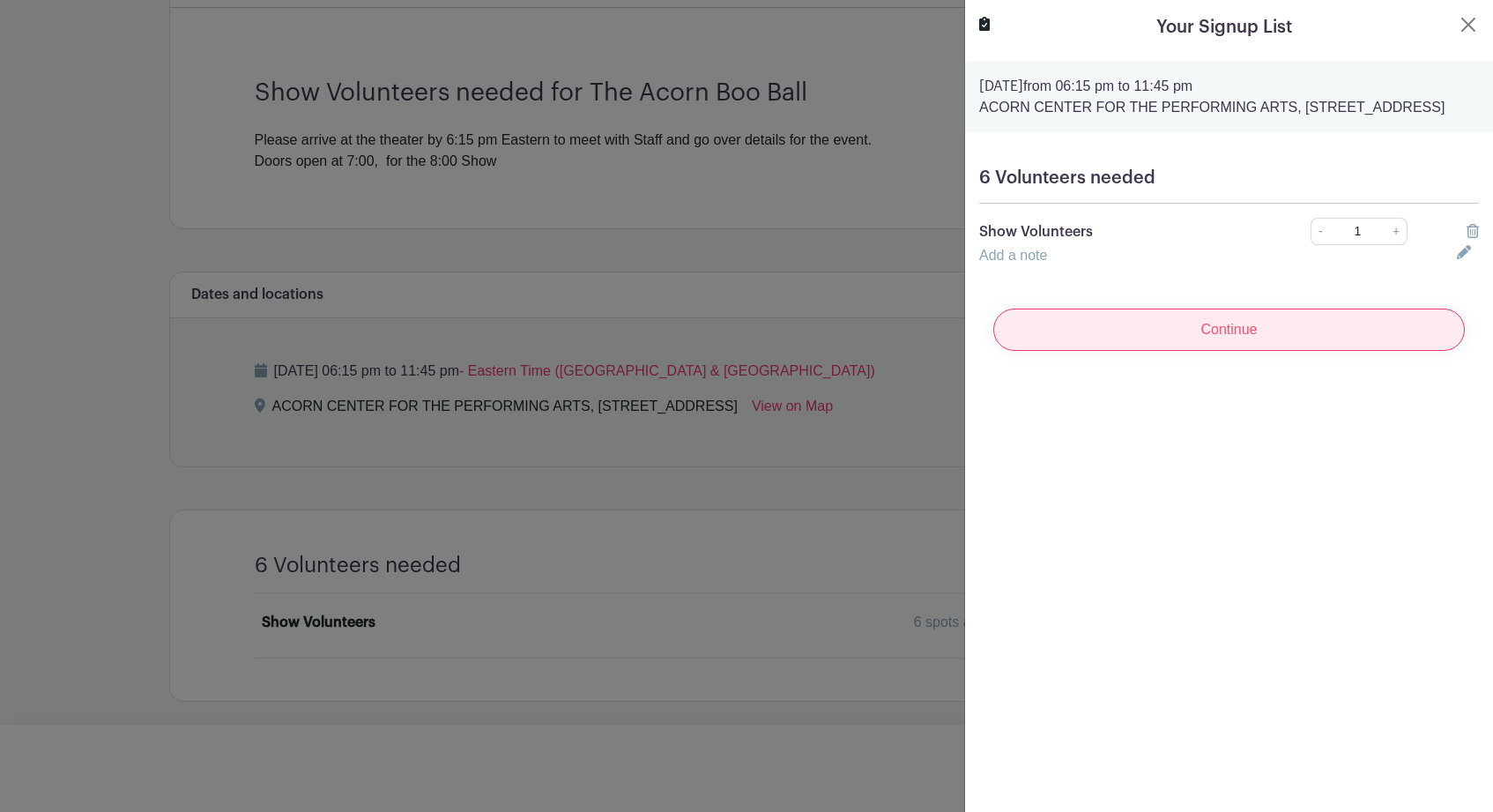
click at [1229, 350] on input "Continue" at bounding box center [1228, 329] width 471 height 42
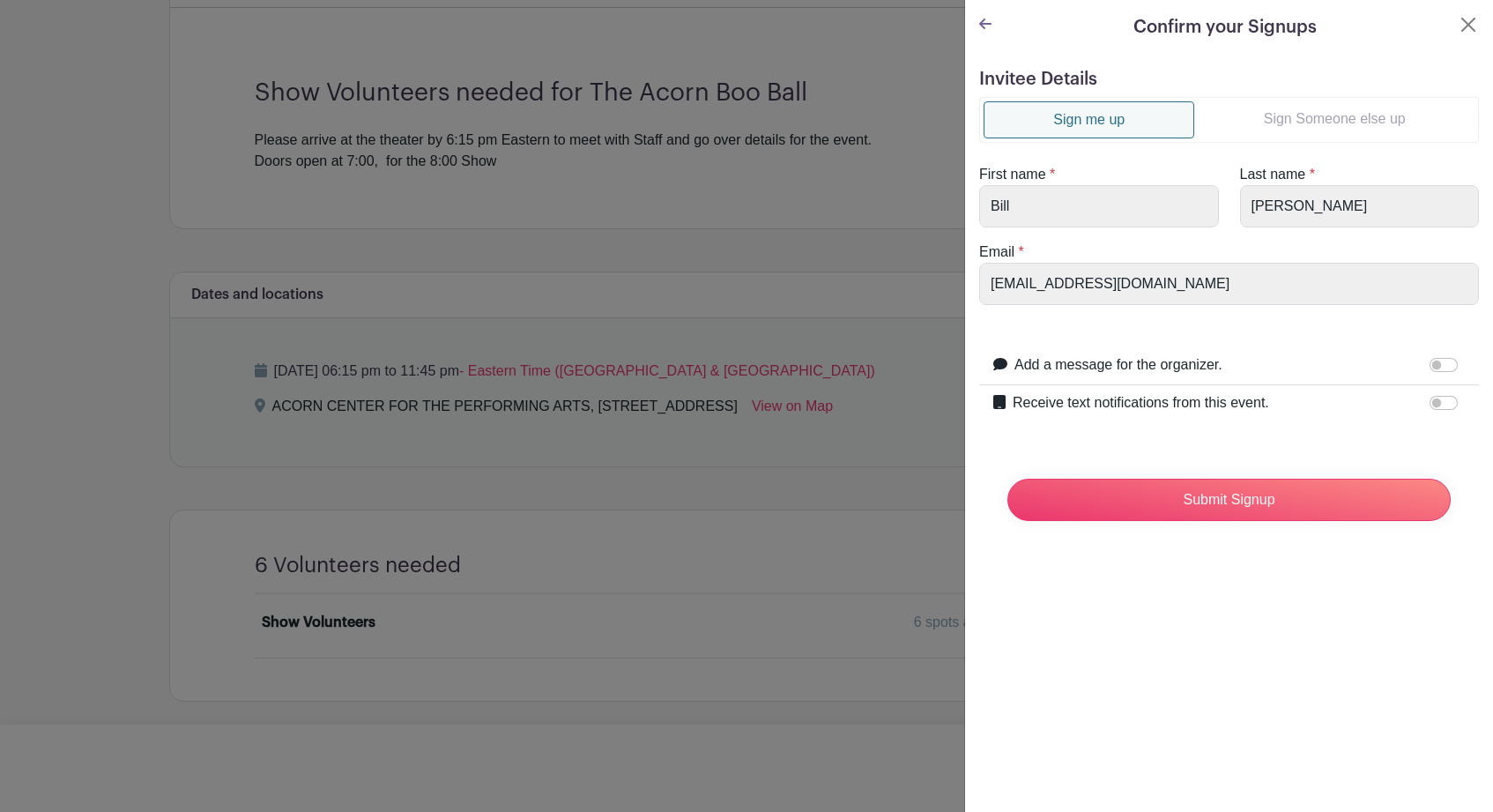
click at [1289, 123] on link "Sign Someone else up" at bounding box center [1334, 119] width 280 height 36
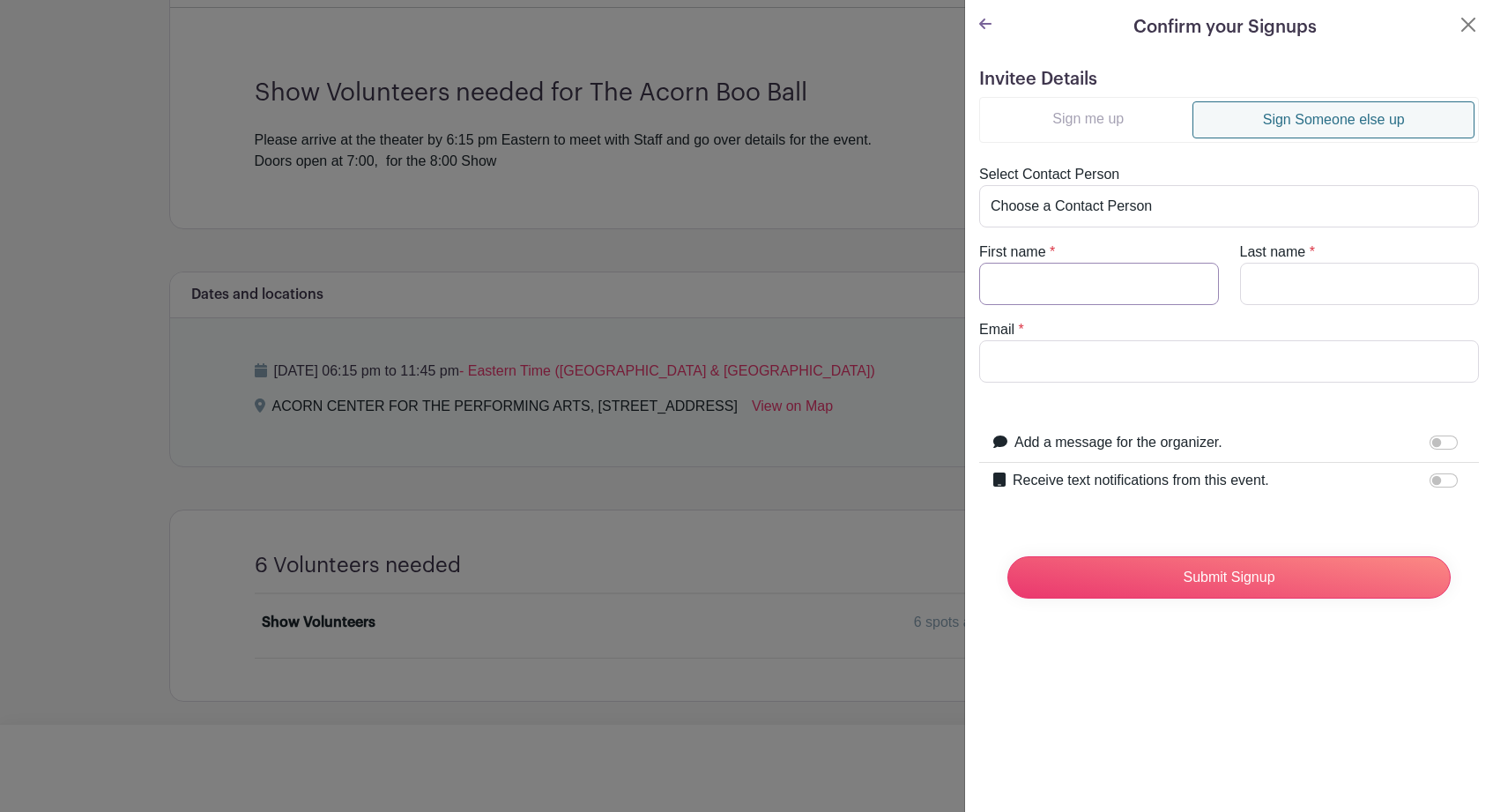
click at [1131, 279] on input "First name" at bounding box center [1099, 283] width 240 height 42
type input "Larry"
click at [1264, 278] on input "Last name" at bounding box center [1360, 283] width 240 height 42
type input "Wroblewski"
click at [1103, 356] on input "Email" at bounding box center [1228, 361] width 499 height 42
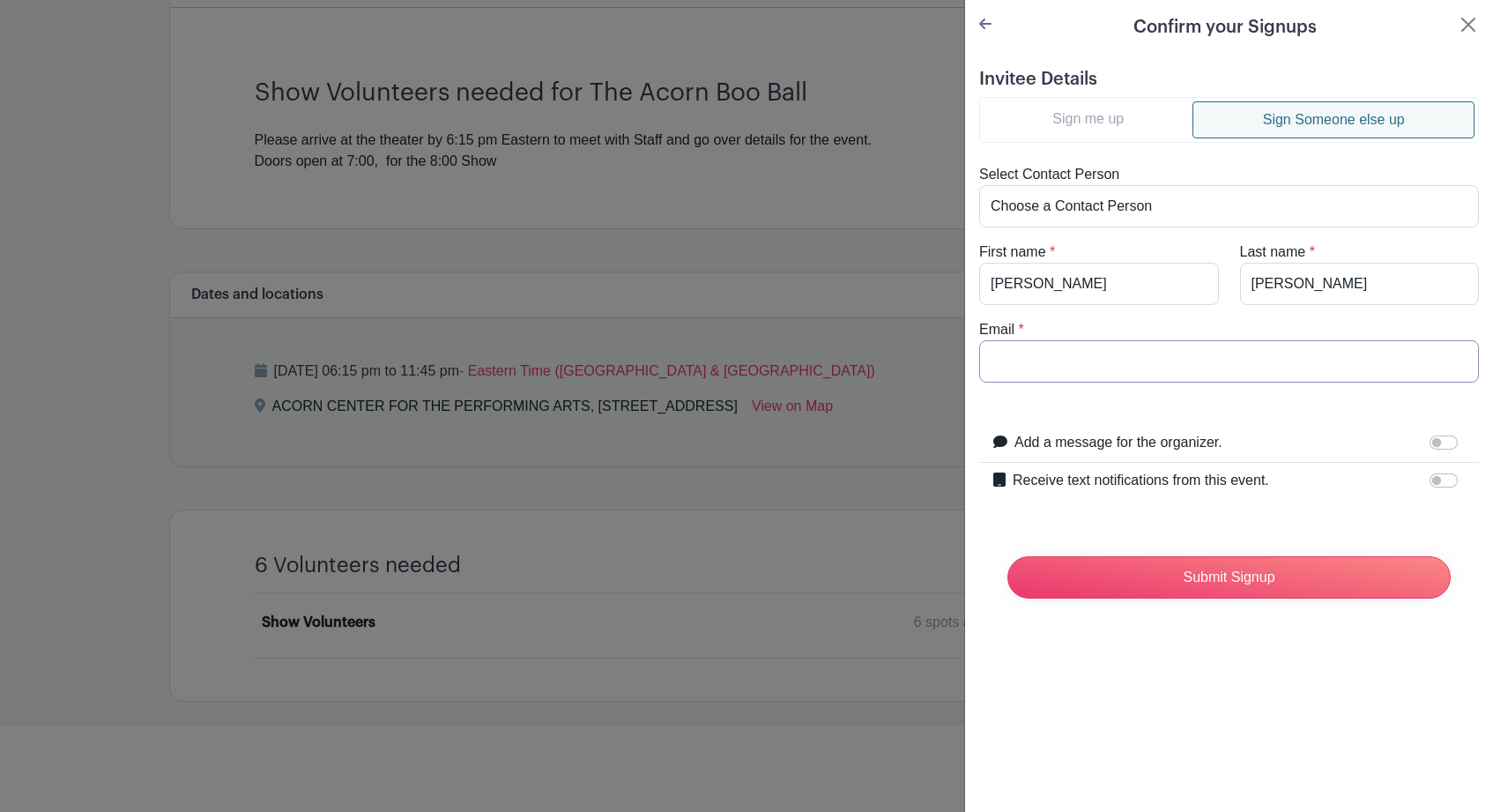
paste input "larrysw65@gmail.com"
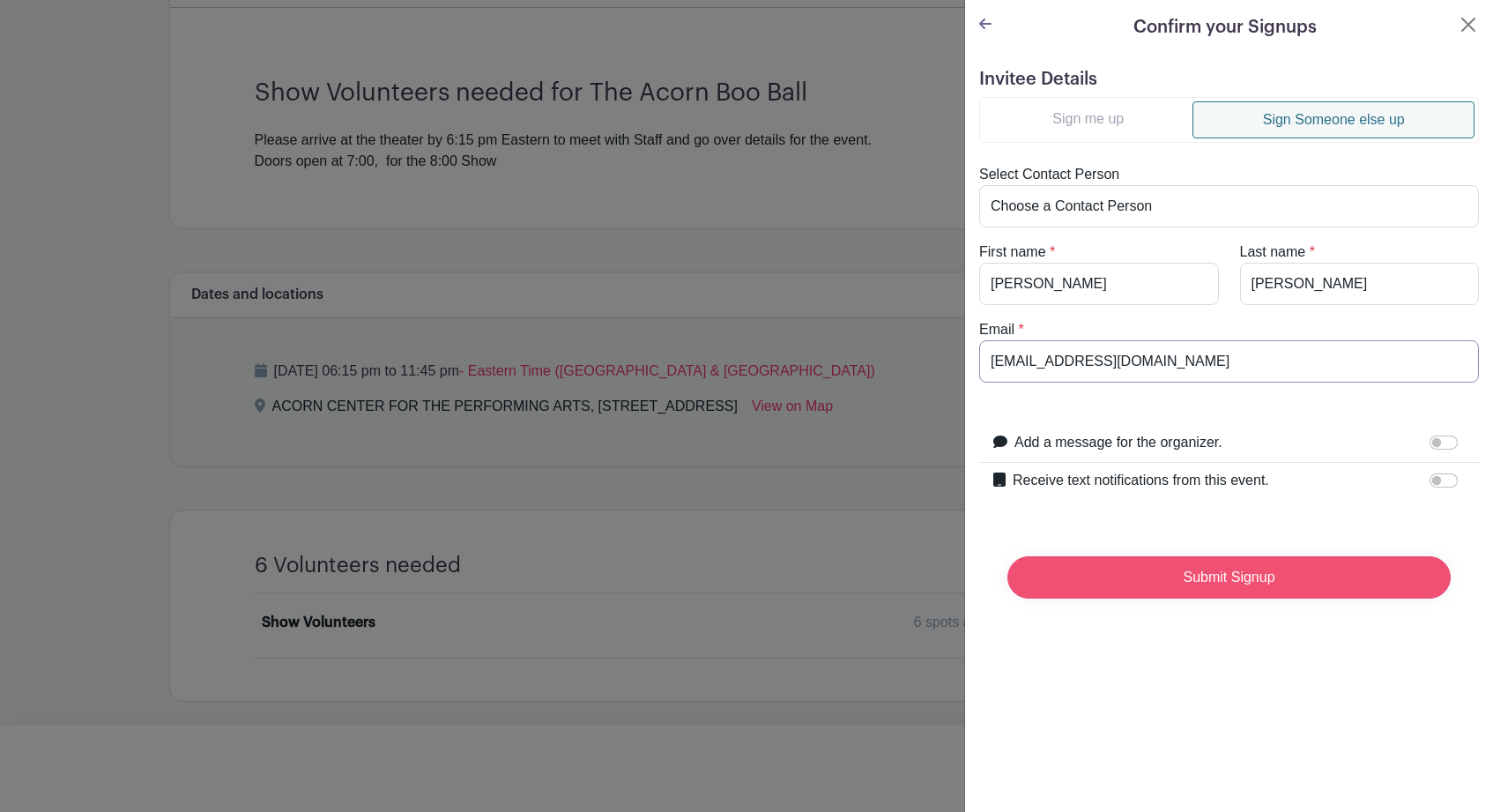
type input "larrysw65@gmail.com"
click at [1203, 577] on input "Submit Signup" at bounding box center [1228, 577] width 443 height 42
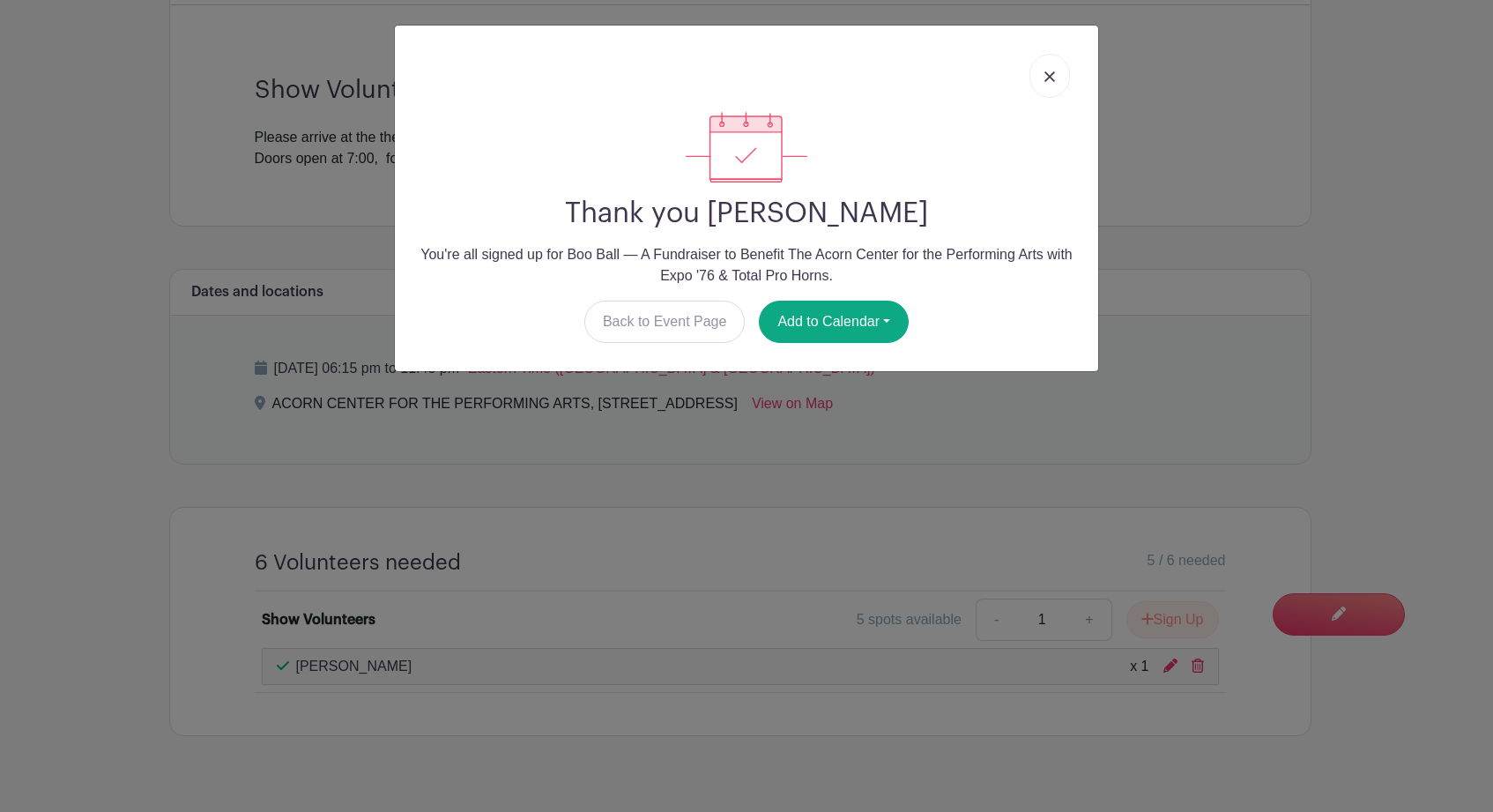
click at [1047, 78] on img at bounding box center [1049, 76] width 10 height 10
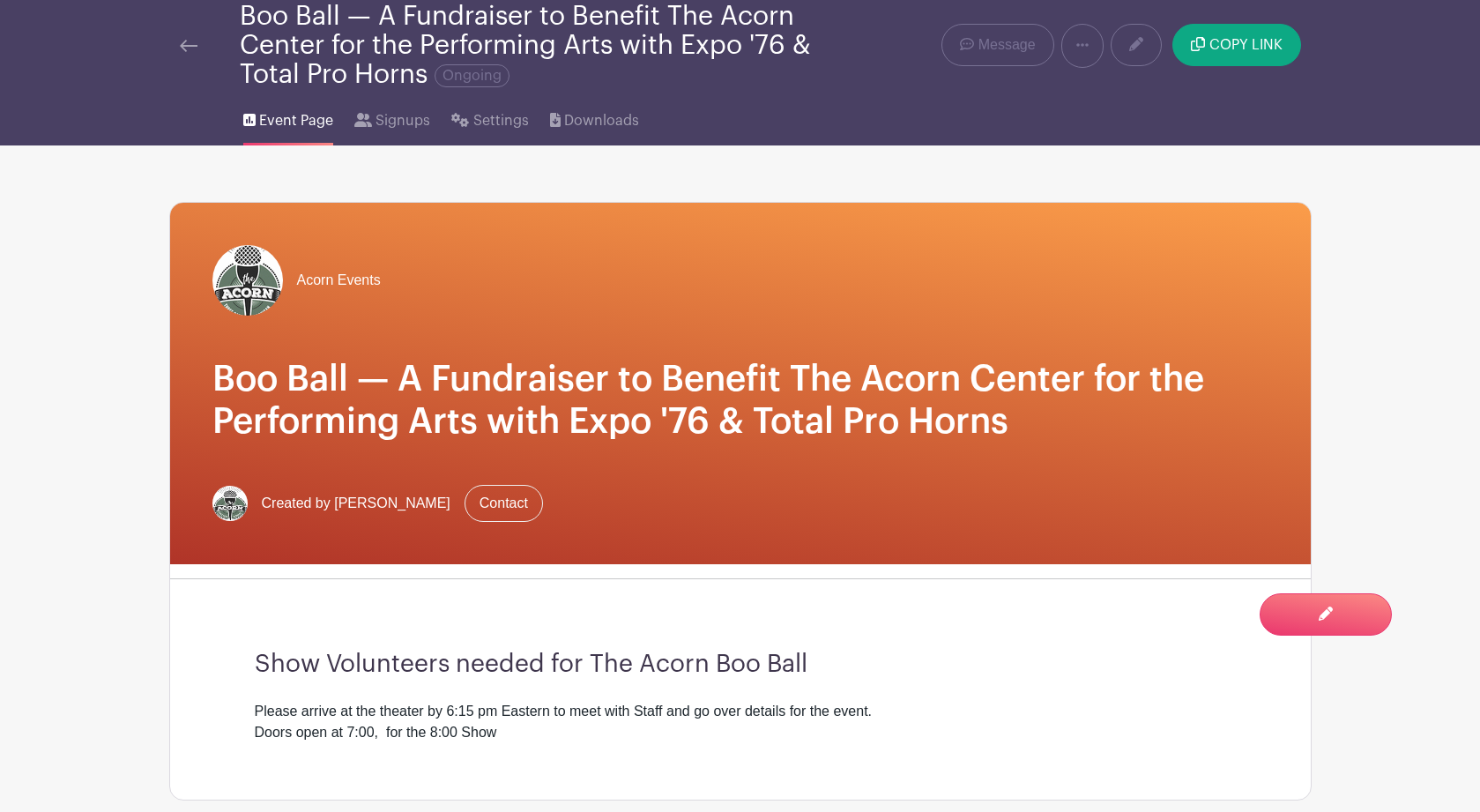
scroll to position [0, 0]
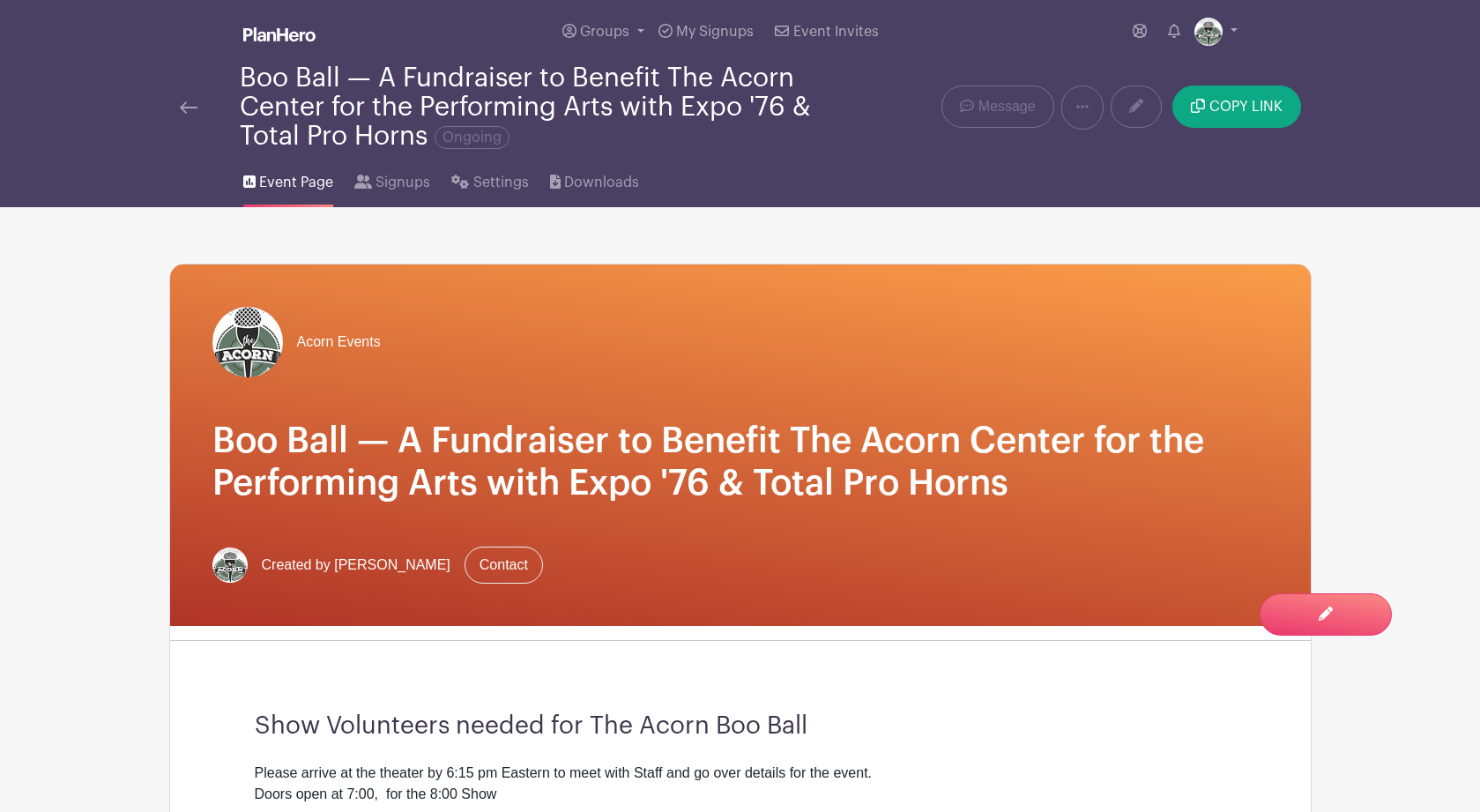
click at [187, 110] on img at bounding box center [188, 107] width 18 height 12
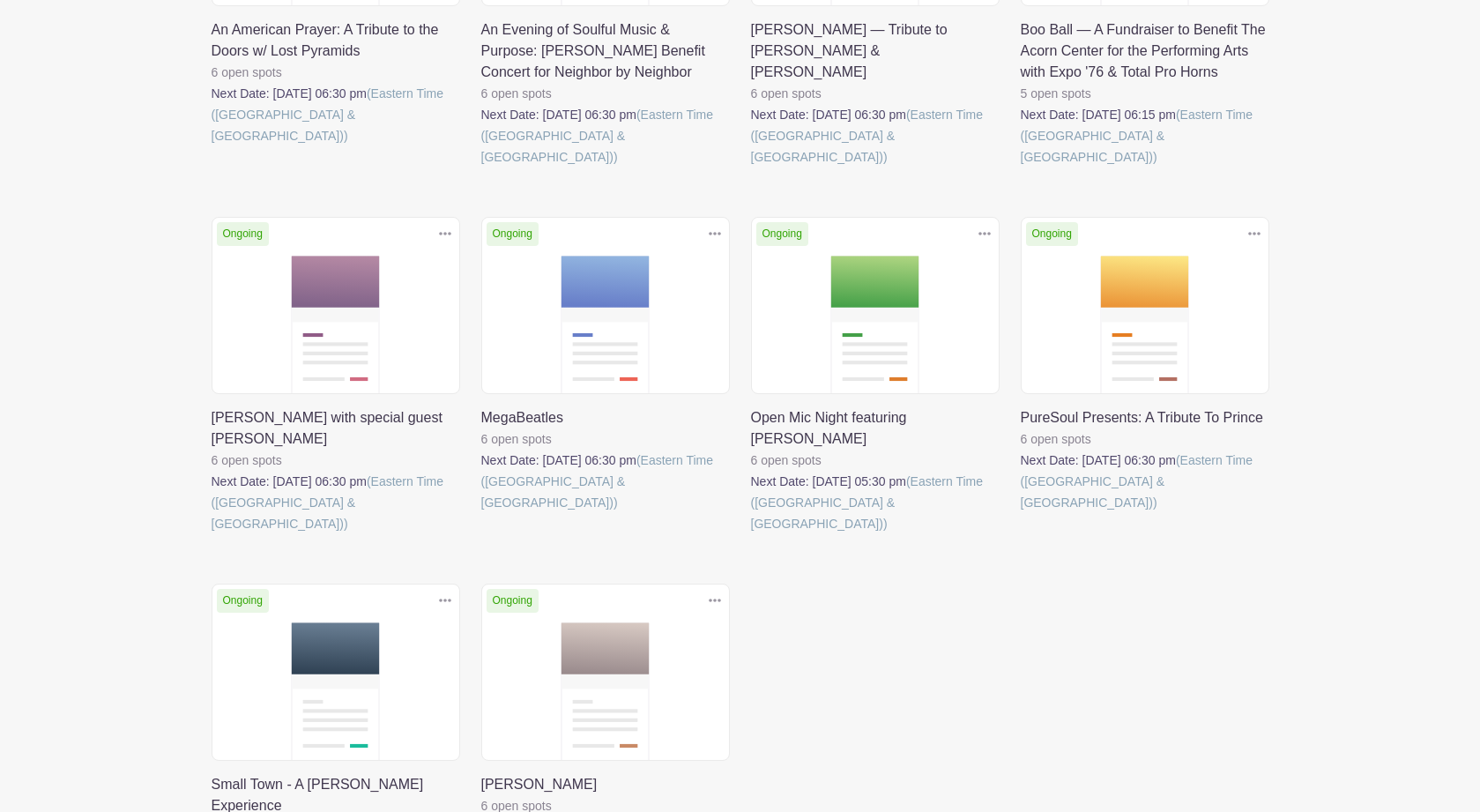
scroll to position [487, 0]
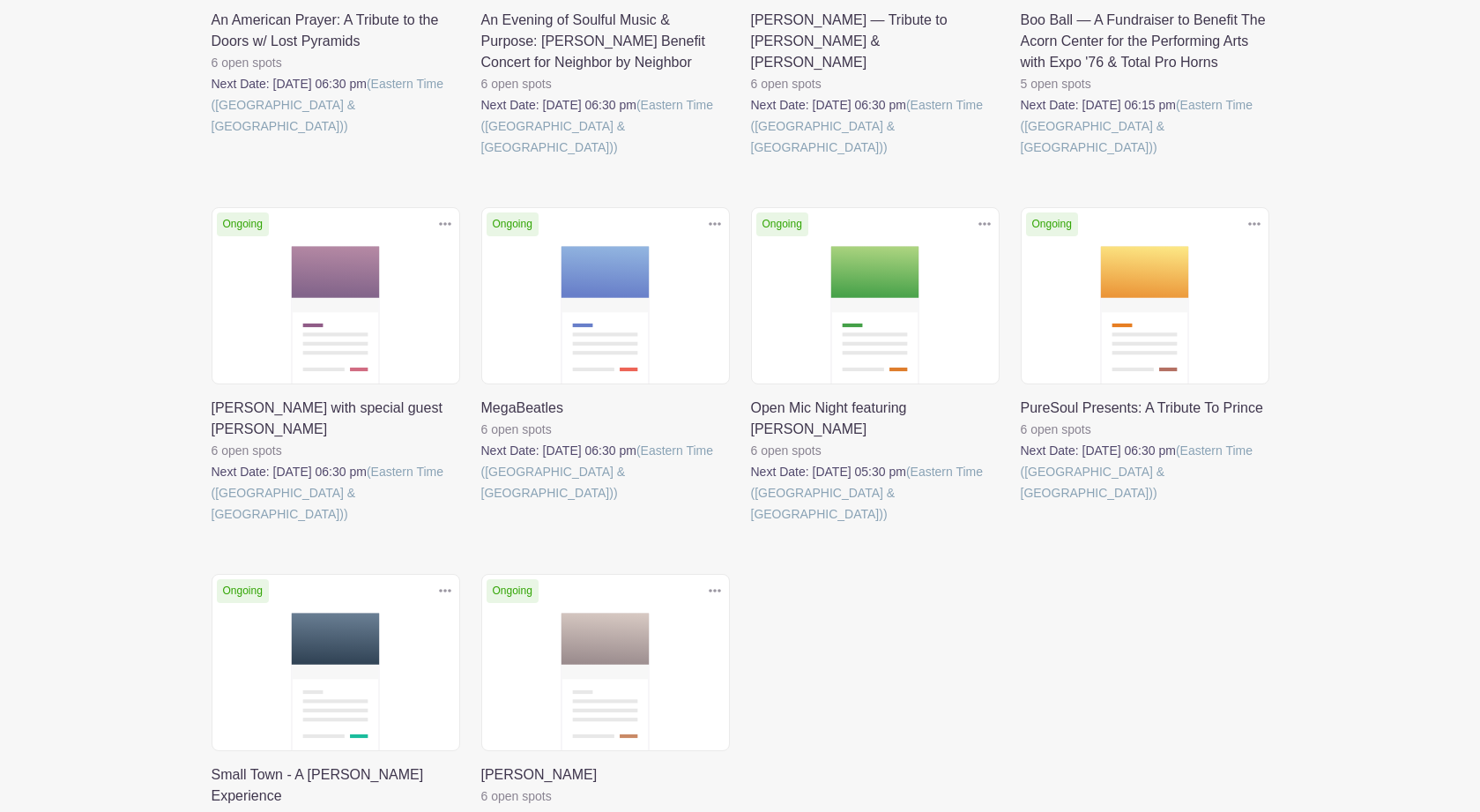
click at [1020, 503] on link at bounding box center [1020, 503] width 0 height 0
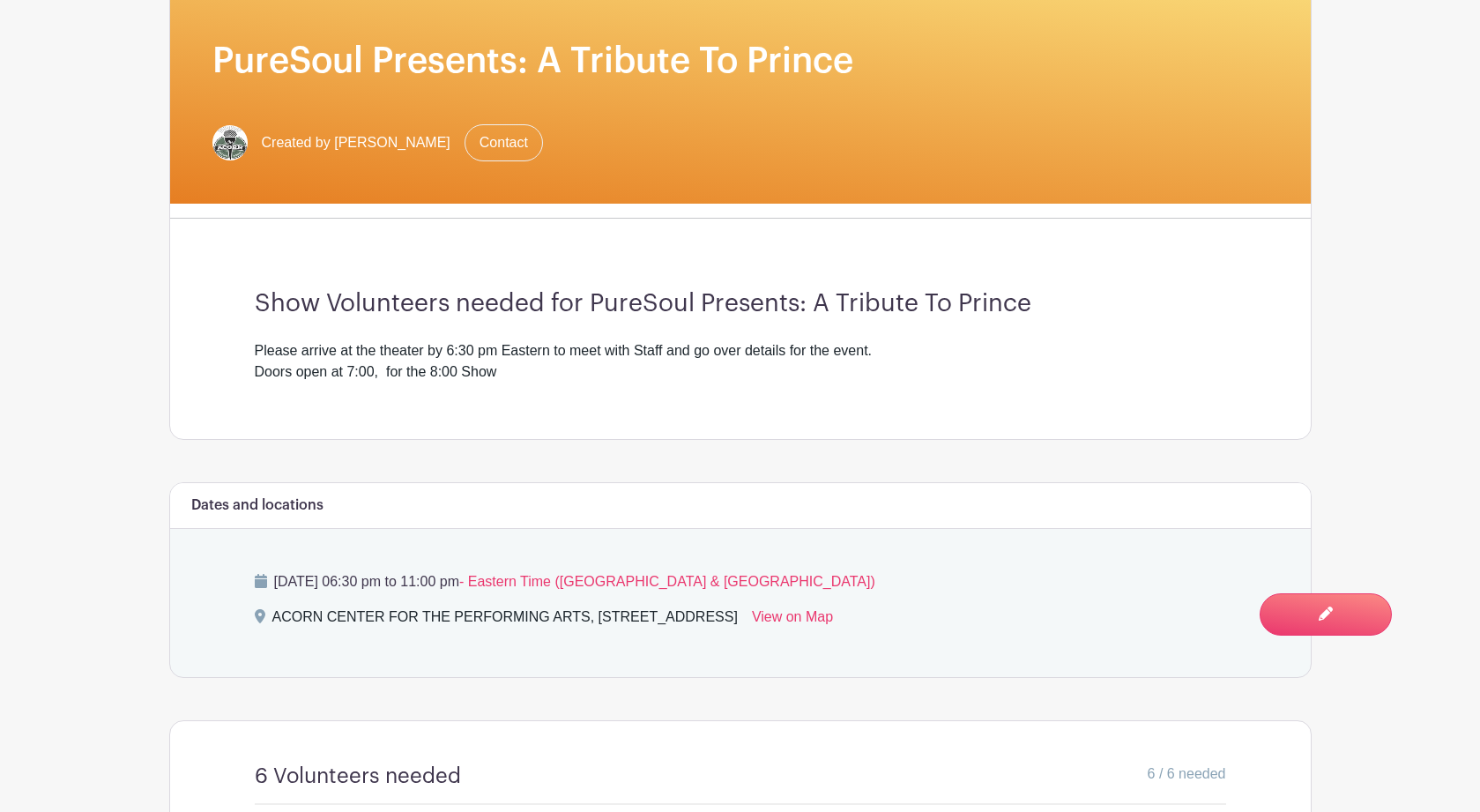
scroll to position [550, 0]
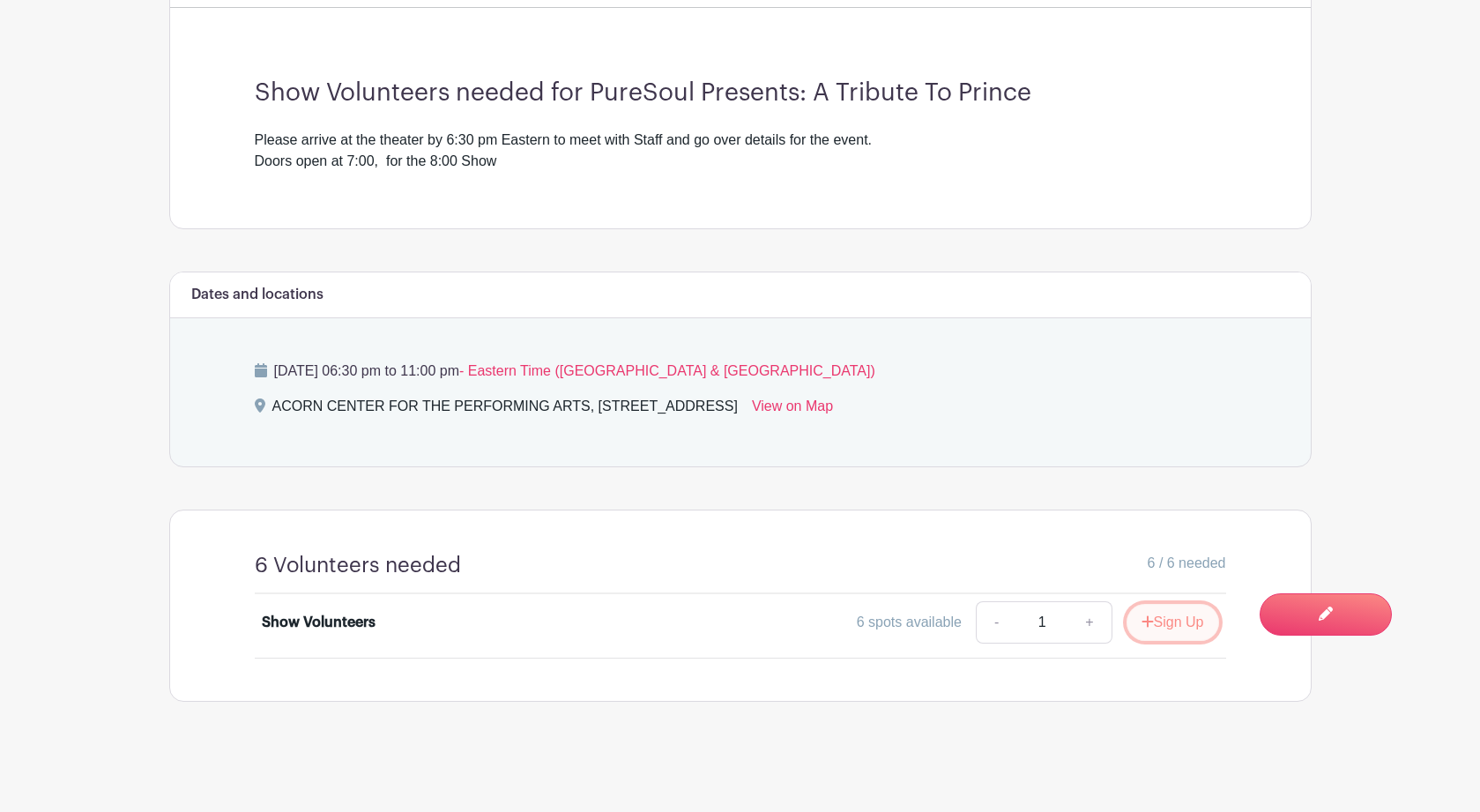
click at [1176, 622] on button "Sign Up" at bounding box center [1172, 622] width 93 height 37
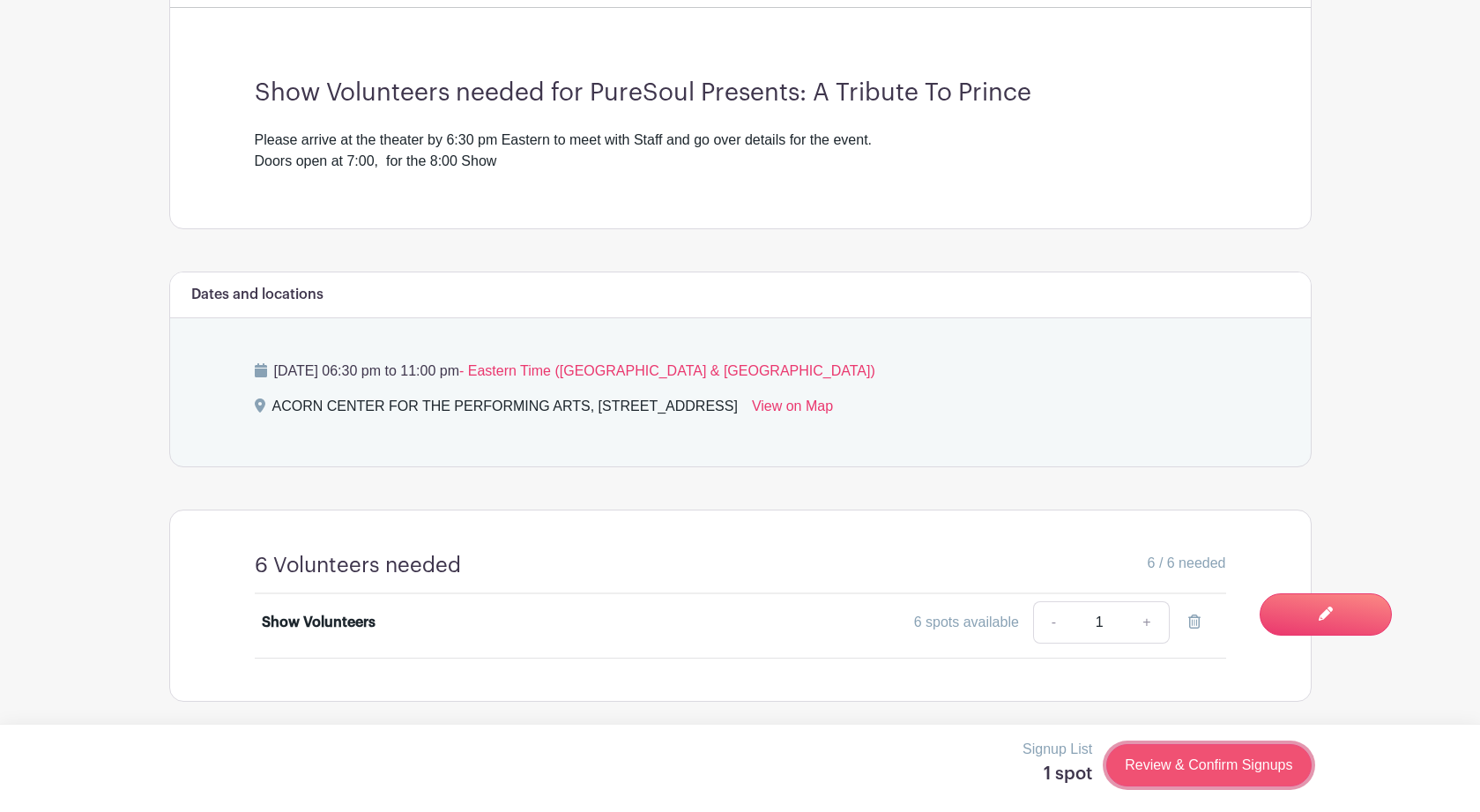
click at [1199, 770] on link "Review & Confirm Signups" at bounding box center [1208, 764] width 204 height 42
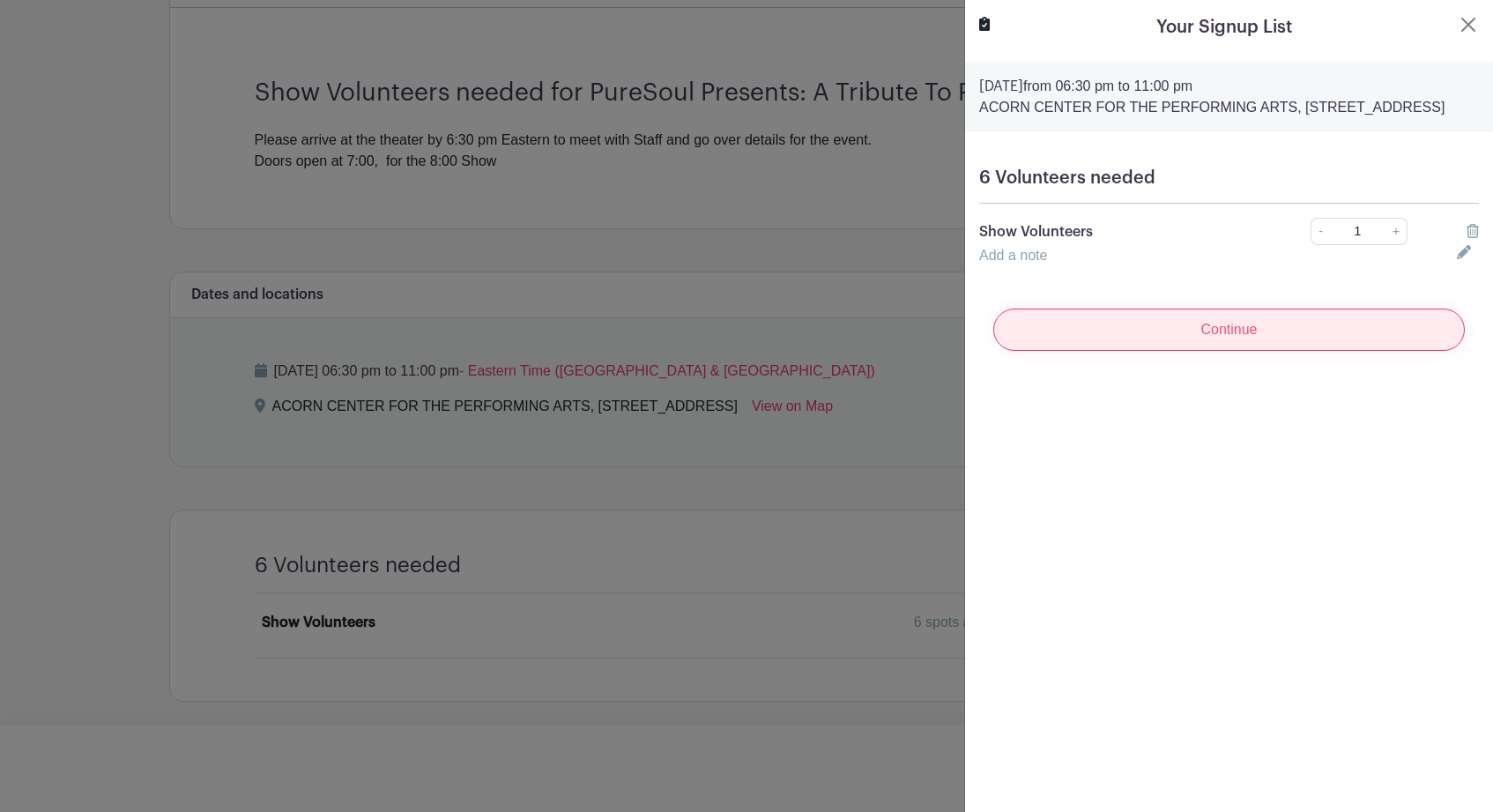
click at [1300, 350] on input "Continue" at bounding box center [1228, 329] width 471 height 42
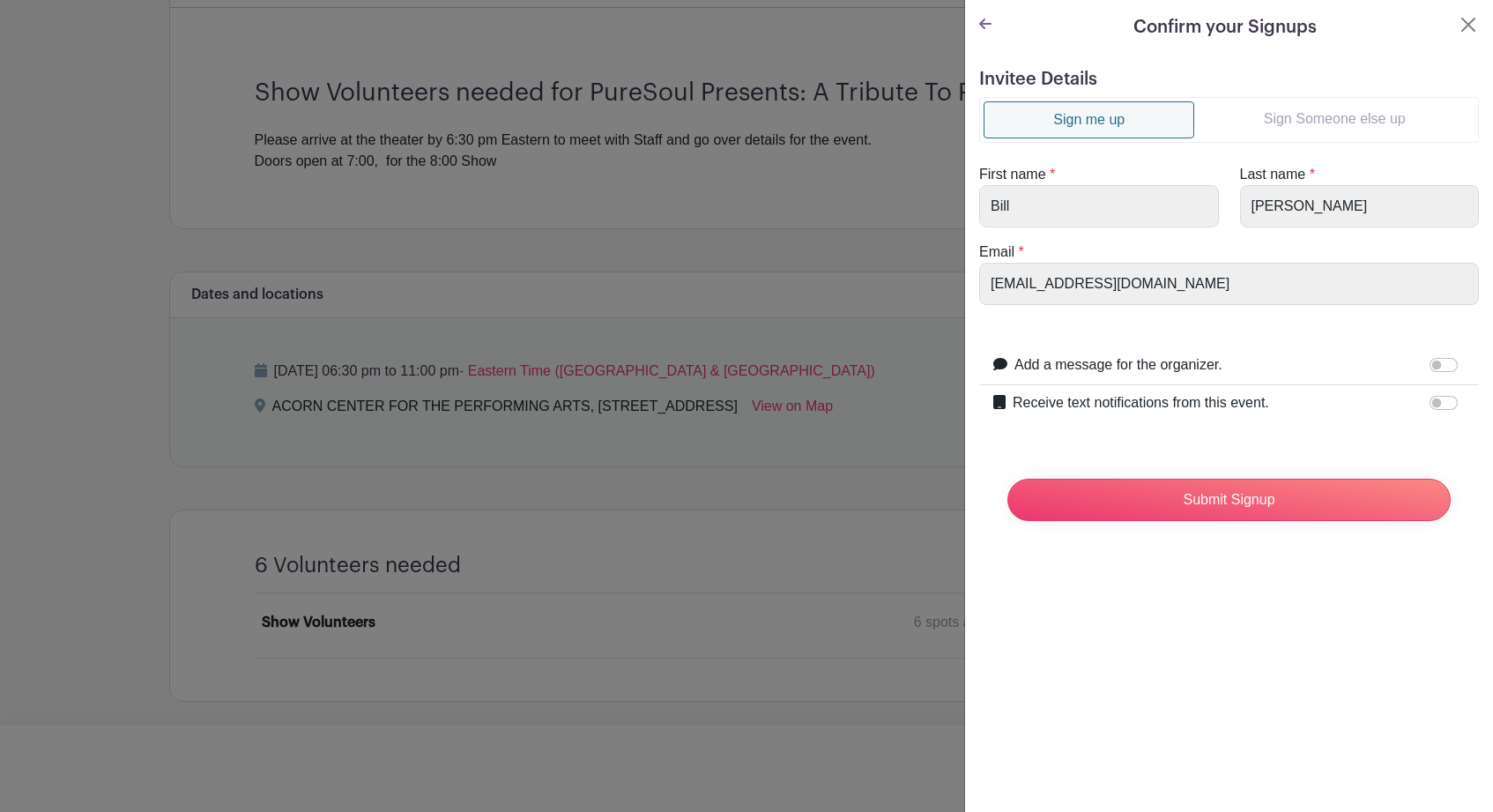
click at [1359, 122] on link "Sign Someone else up" at bounding box center [1334, 119] width 280 height 36
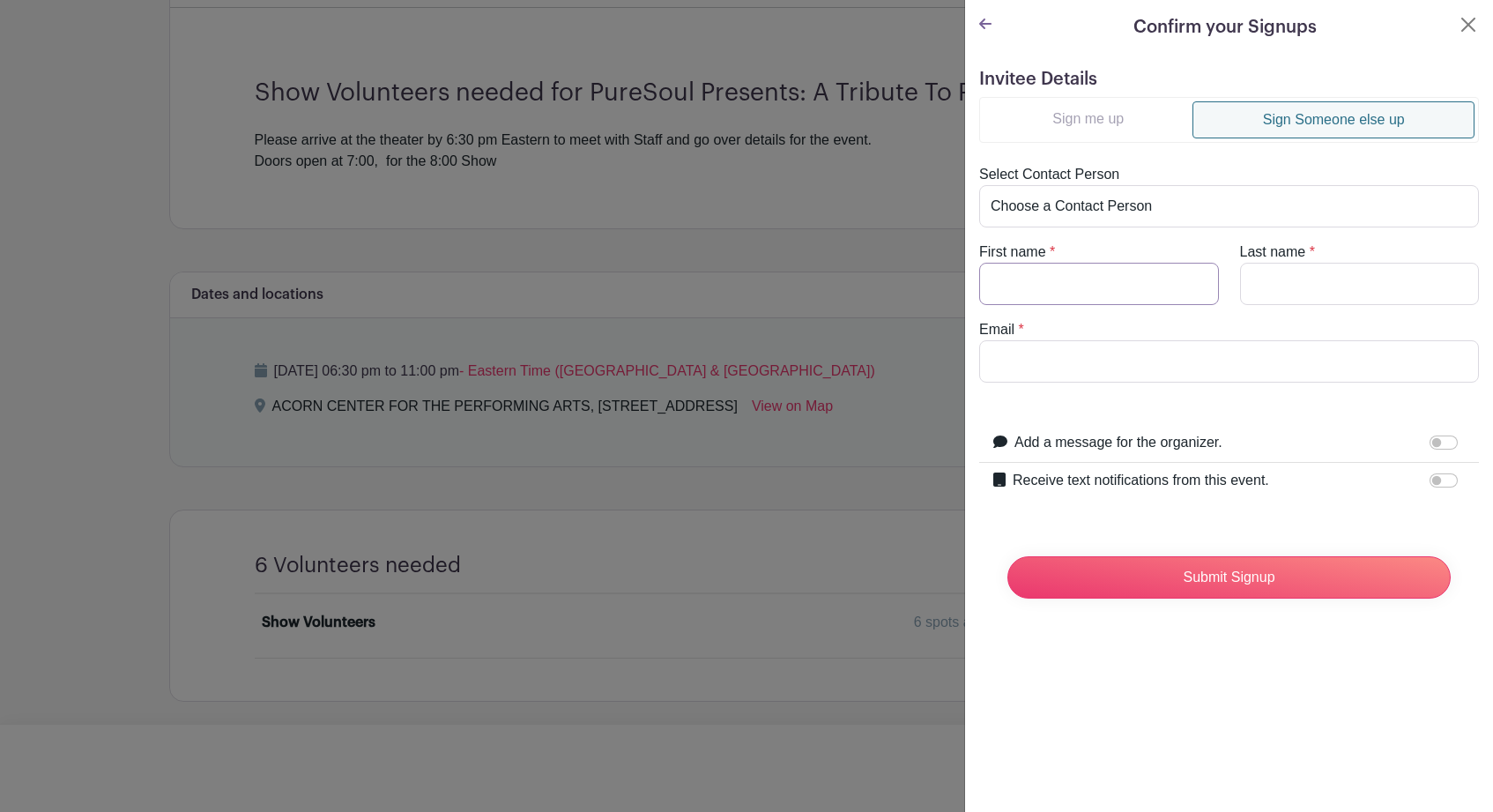
click at [1155, 283] on input "First name" at bounding box center [1099, 283] width 240 height 42
type input "Larry"
click at [1301, 290] on input "Last name" at bounding box center [1360, 283] width 240 height 42
type input "Wroblewski"
click at [1172, 369] on input "Email" at bounding box center [1228, 361] width 499 height 42
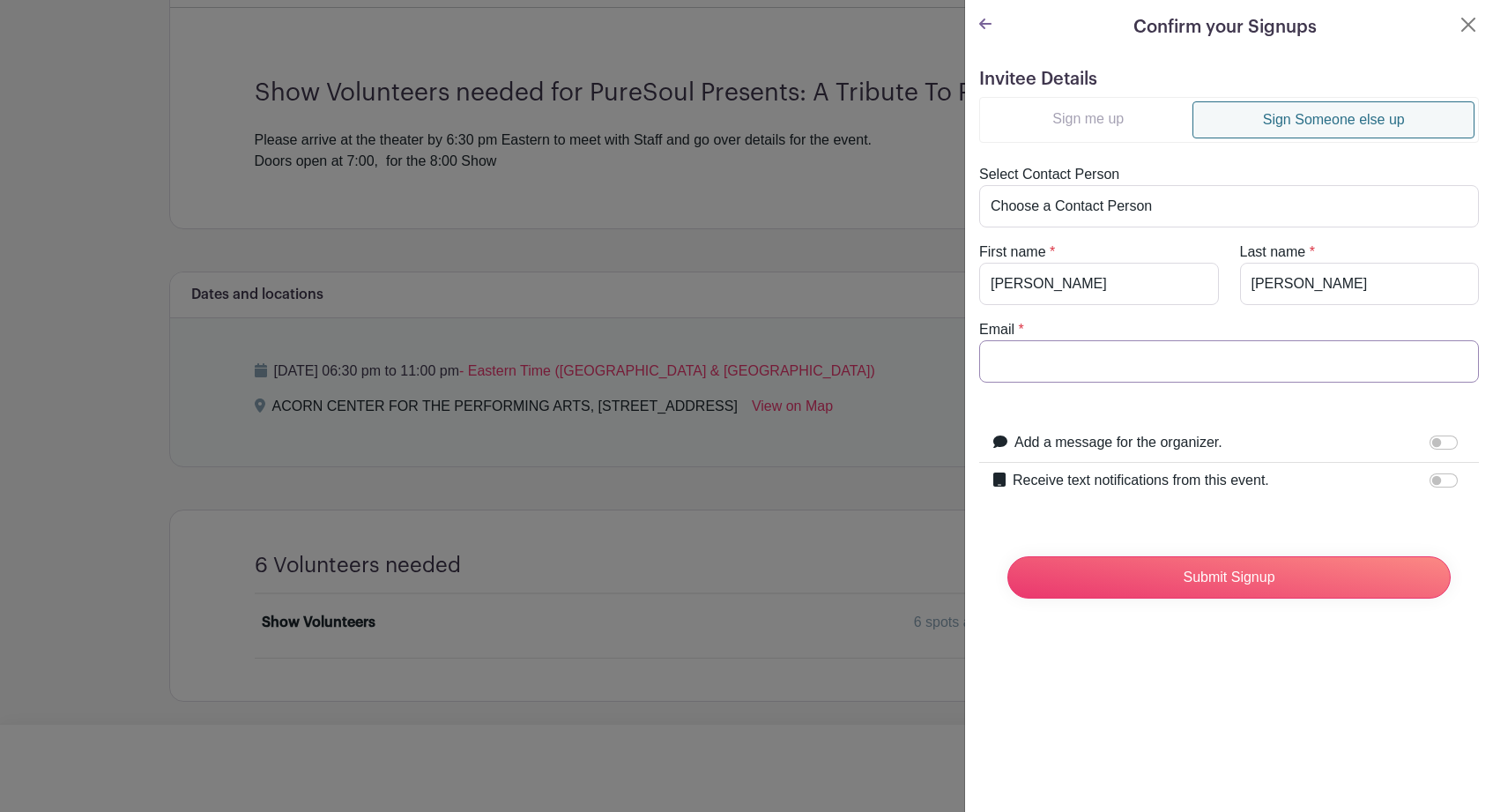
paste input "larrysw65@gmail.com"
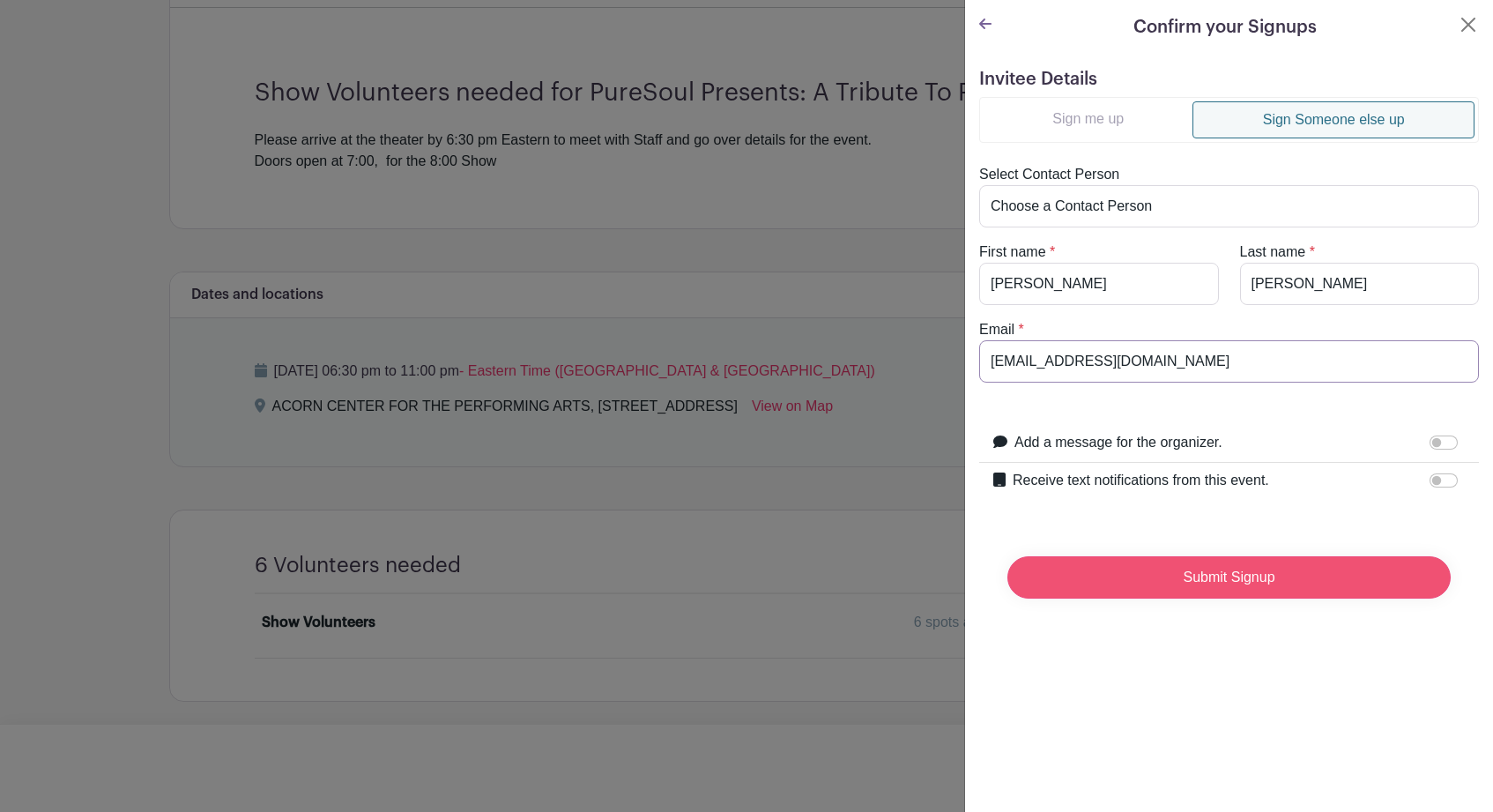
type input "larrysw65@gmail.com"
click at [1220, 574] on input "Submit Signup" at bounding box center [1228, 577] width 443 height 42
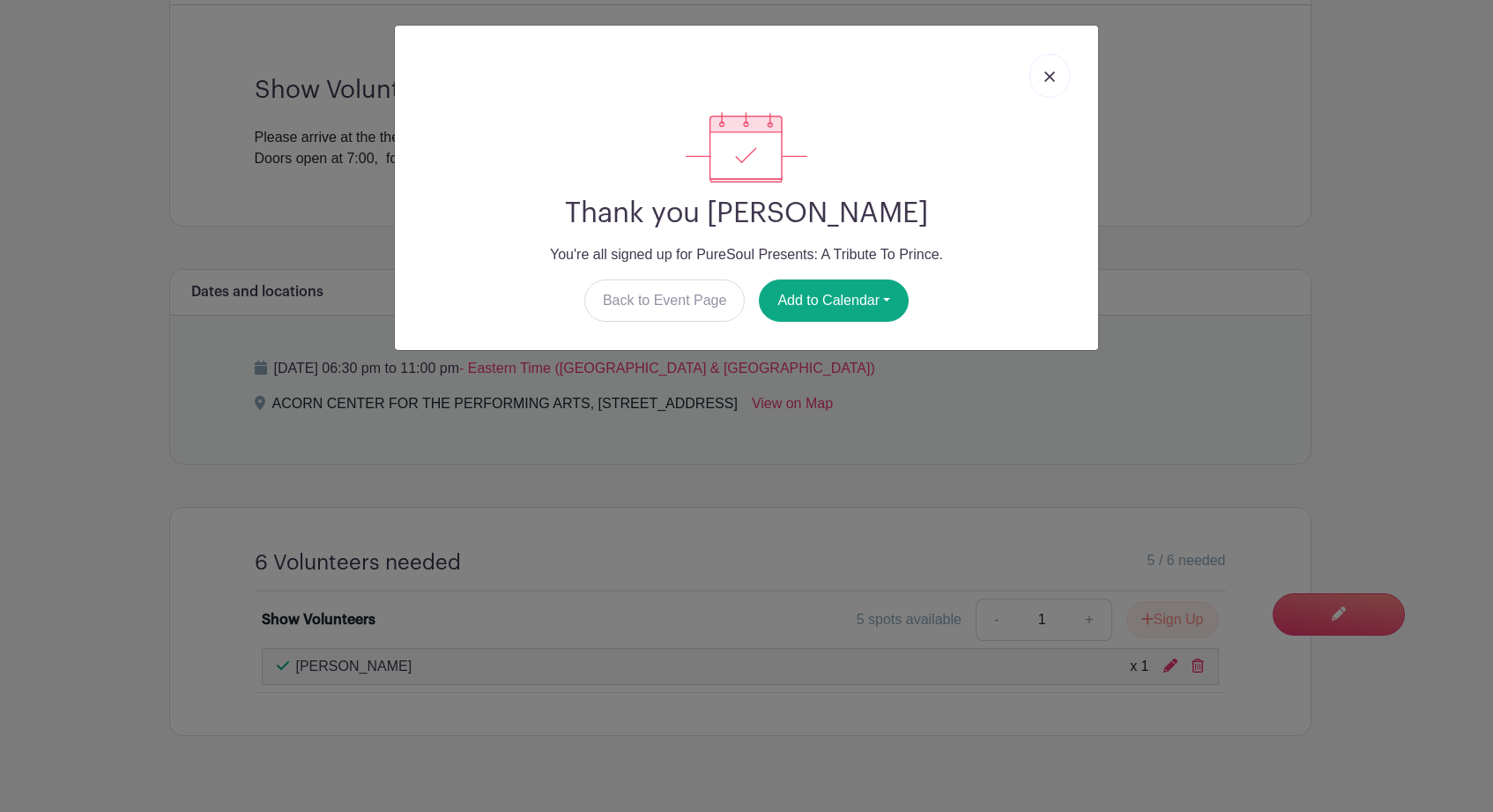
click at [1050, 81] on img at bounding box center [1049, 76] width 10 height 10
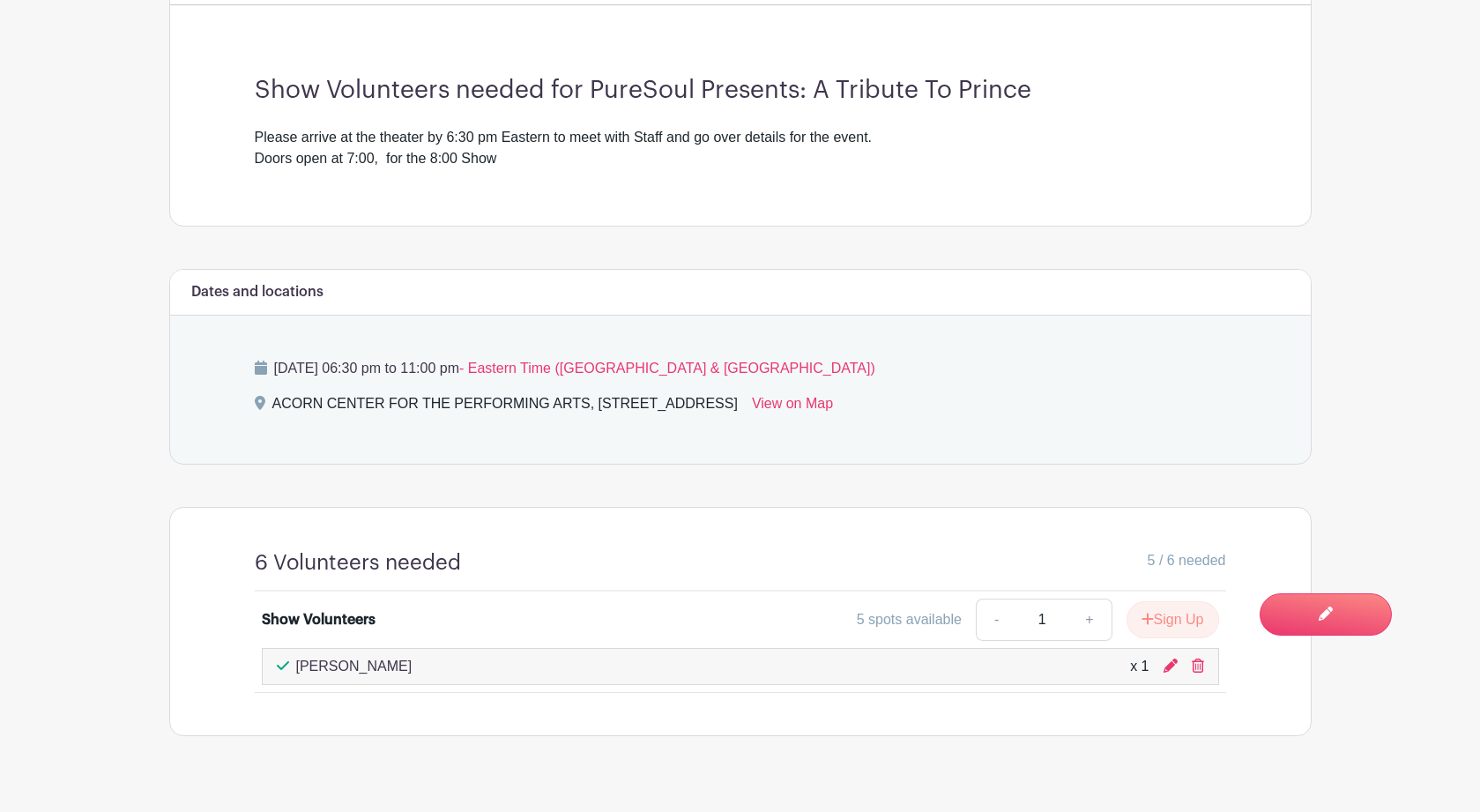
scroll to position [0, 0]
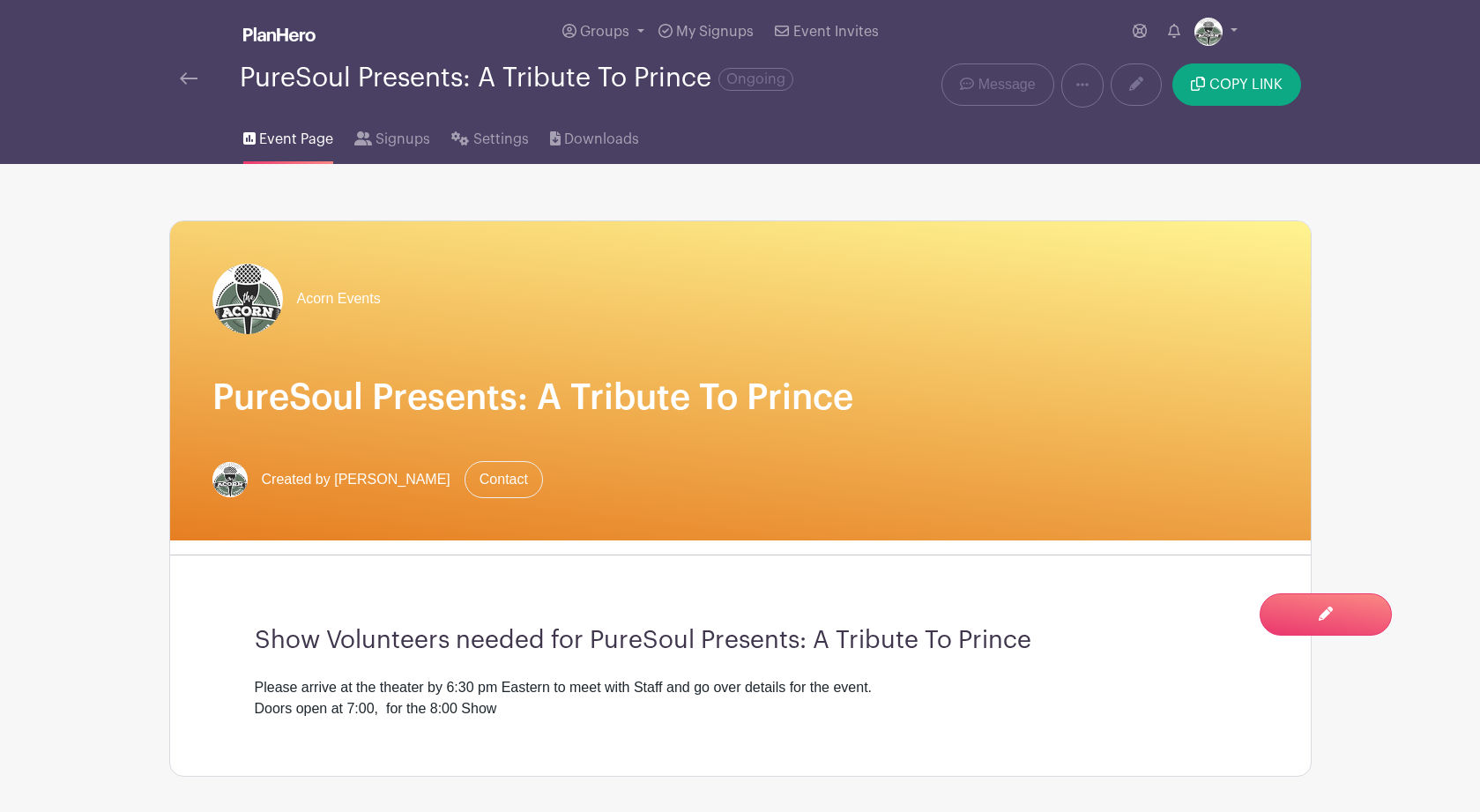
click at [185, 84] on img at bounding box center [188, 78] width 18 height 12
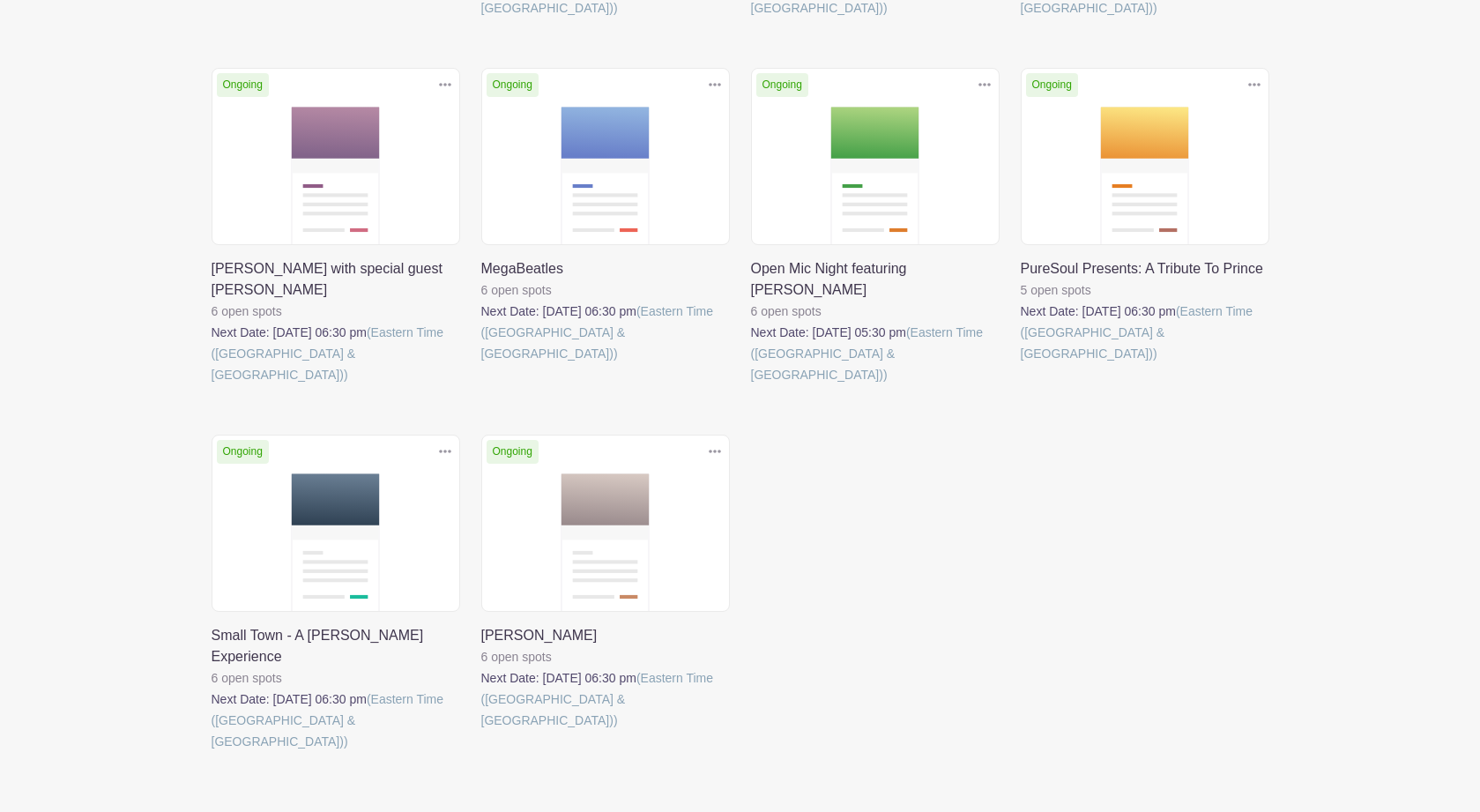
scroll to position [631, 0]
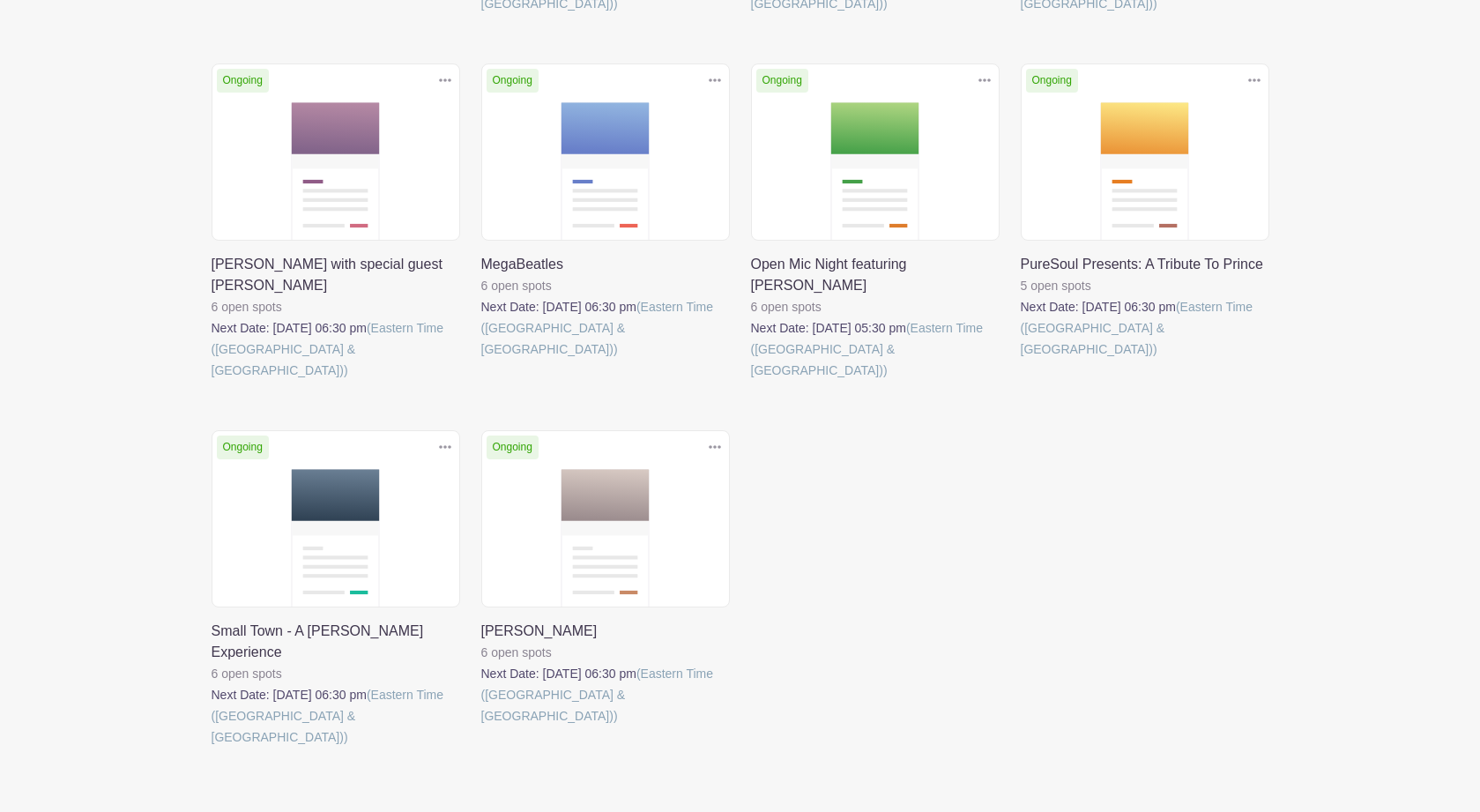
click at [212, 747] on link at bounding box center [212, 747] width 0 height 0
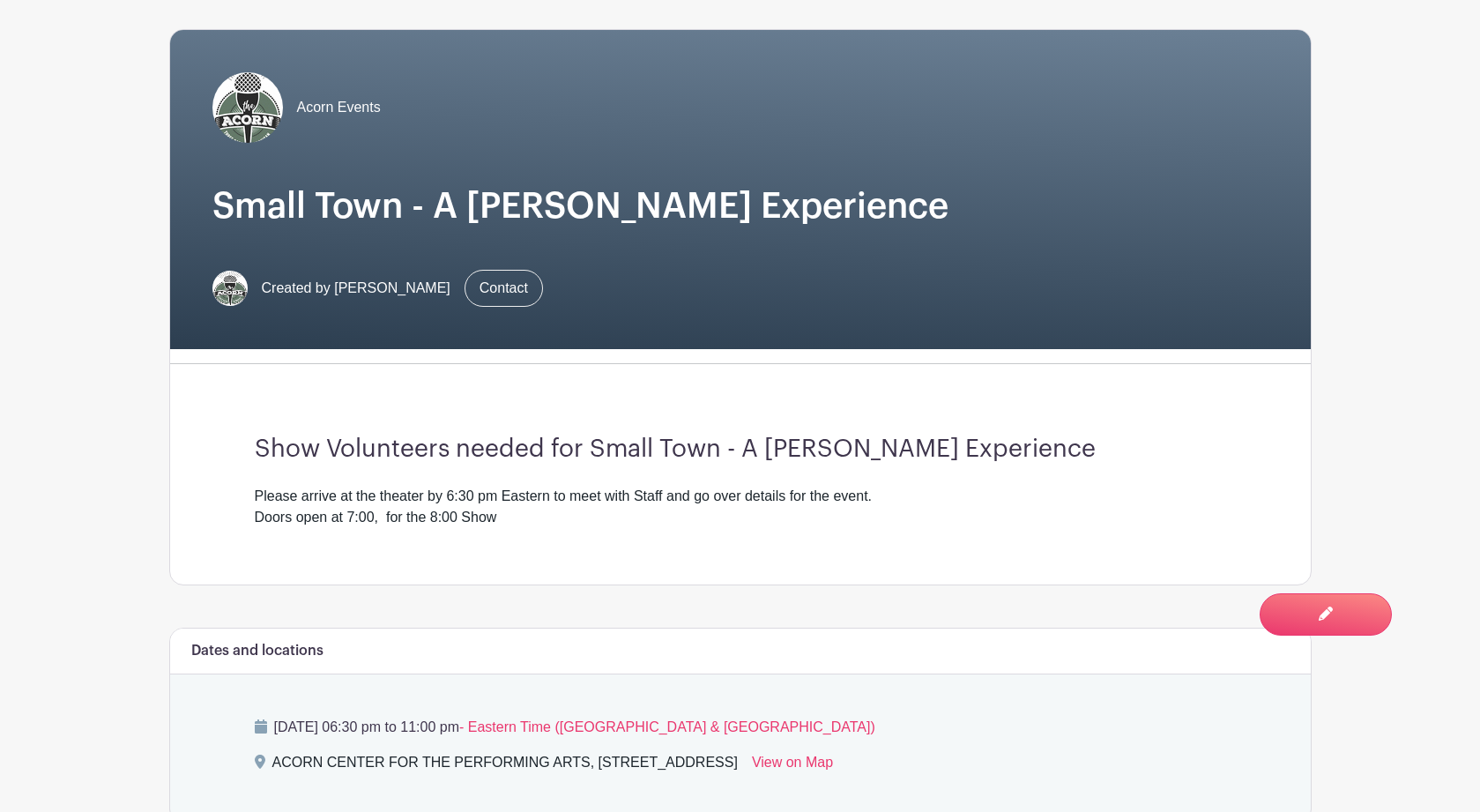
scroll to position [564, 0]
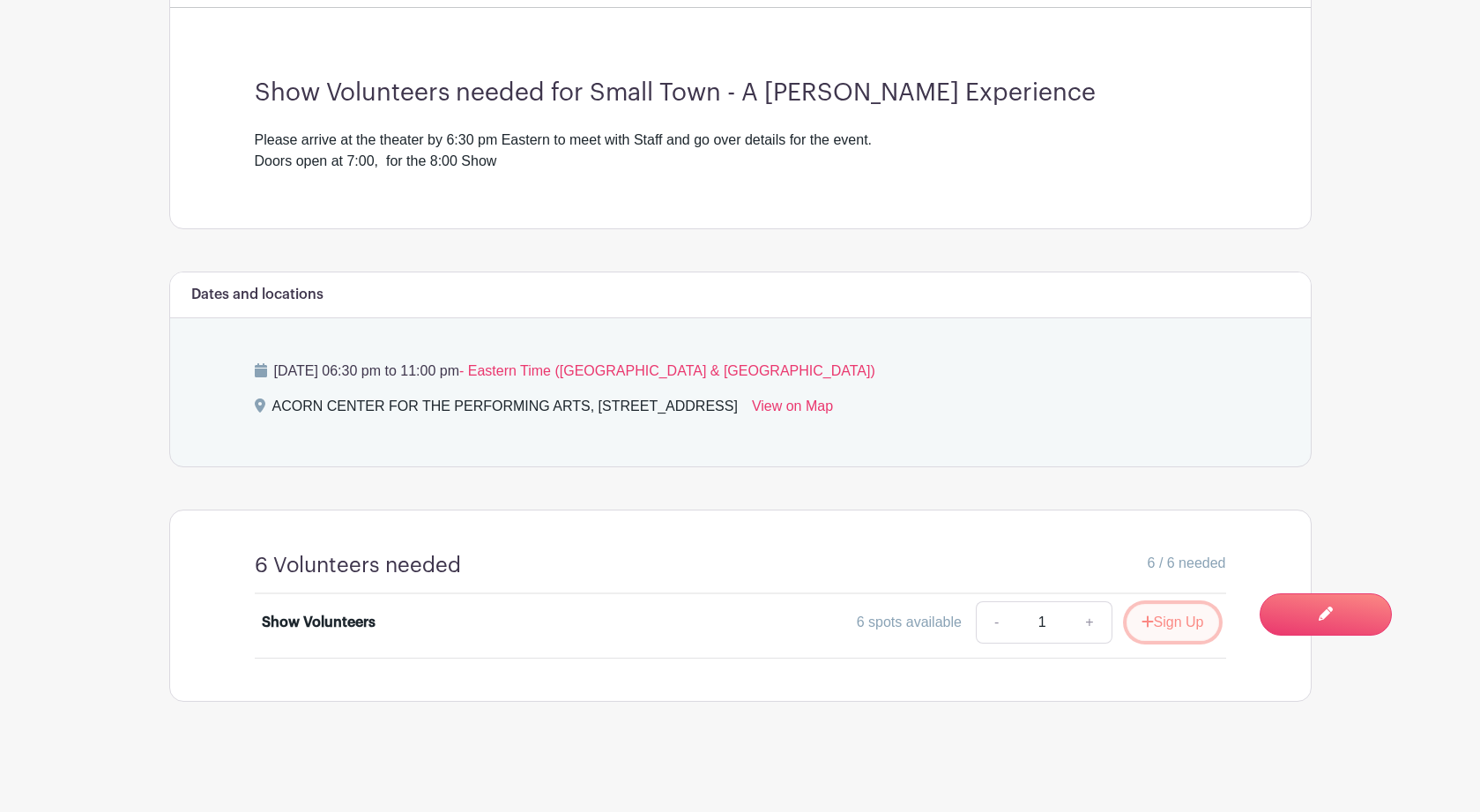
click at [1159, 627] on button "Sign Up" at bounding box center [1172, 622] width 93 height 37
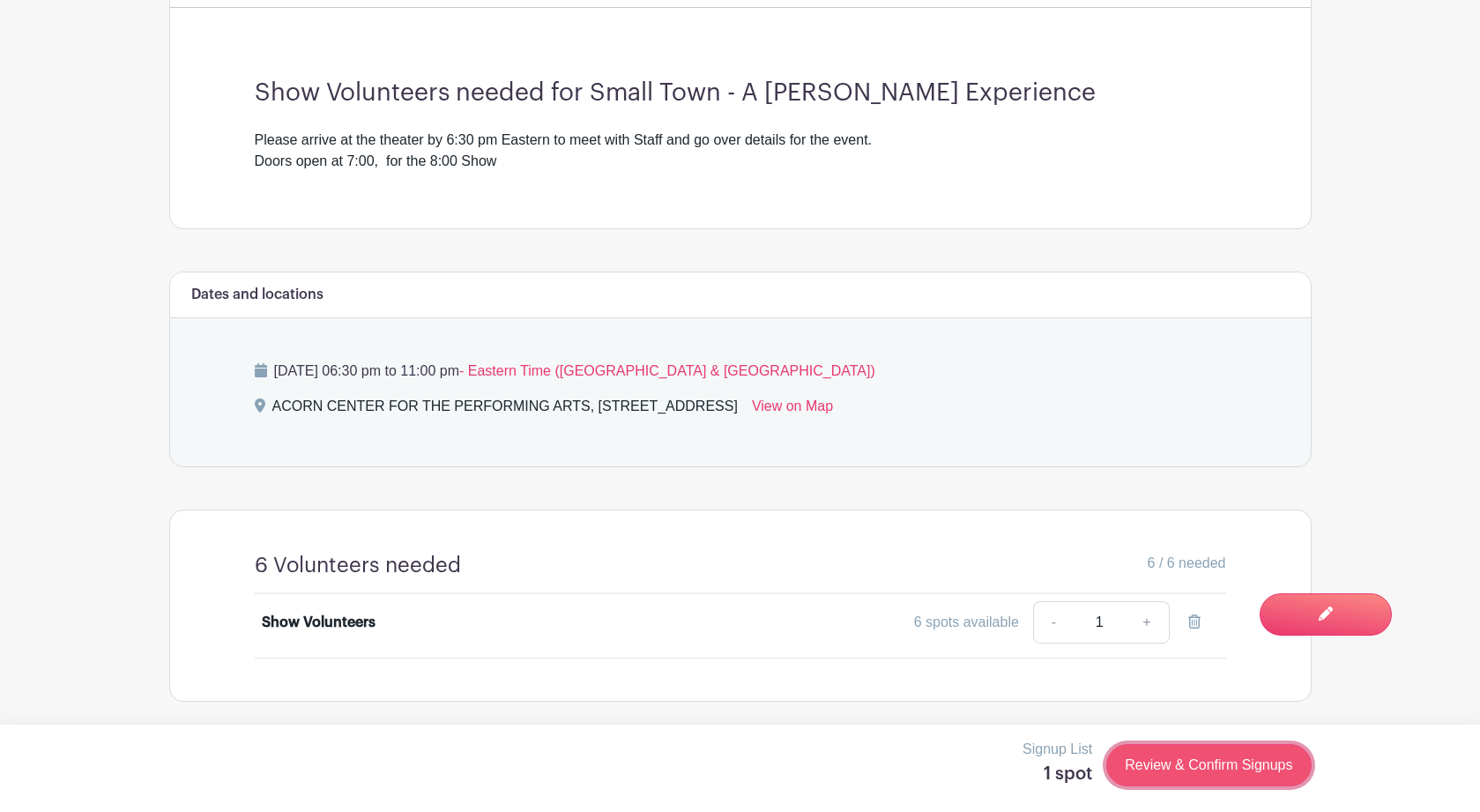
click at [1173, 761] on link "Review & Confirm Signups" at bounding box center [1208, 764] width 204 height 42
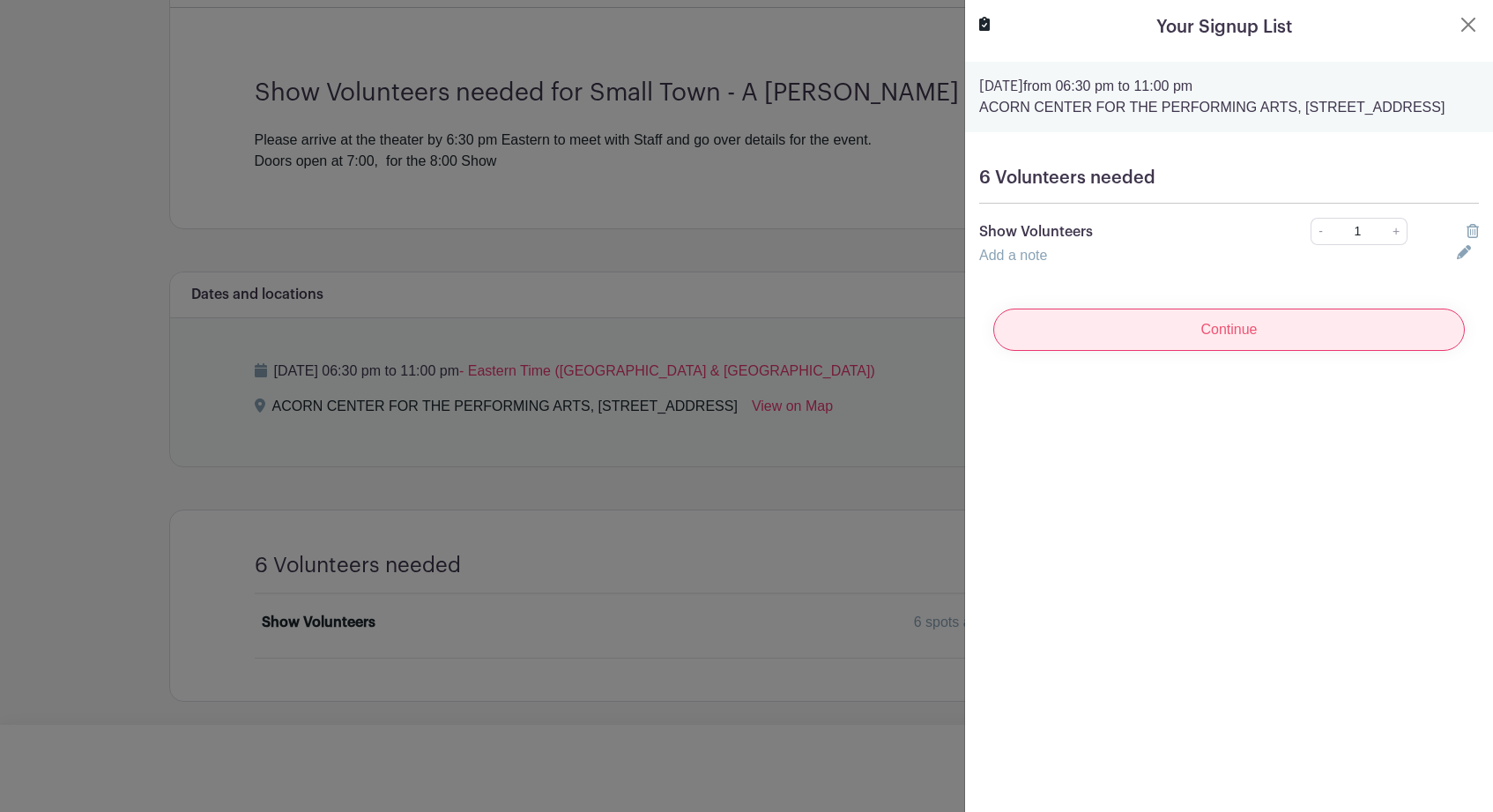
click at [1211, 350] on input "Continue" at bounding box center [1228, 329] width 471 height 42
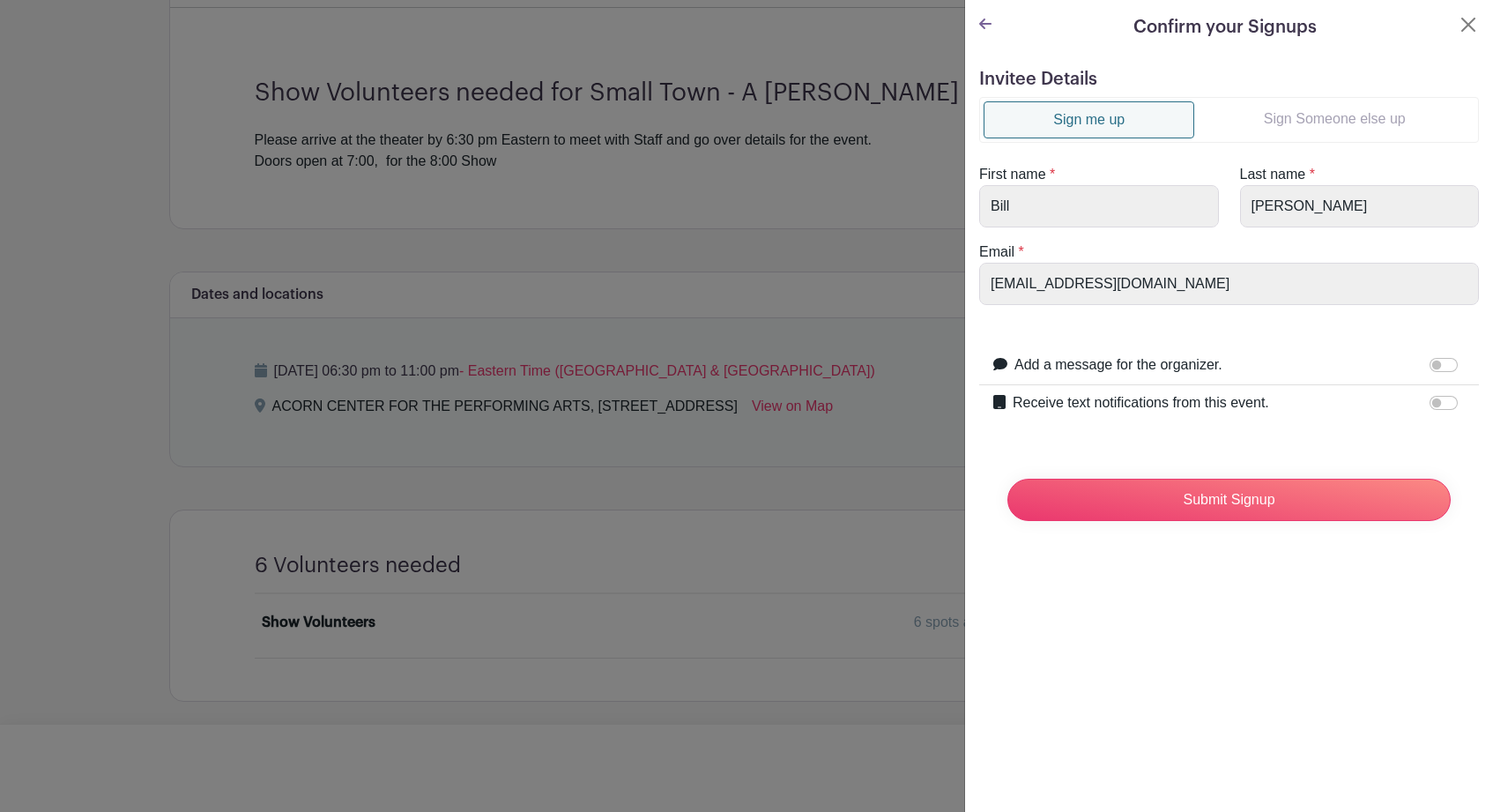
click at [1304, 118] on link "Sign Someone else up" at bounding box center [1334, 119] width 280 height 36
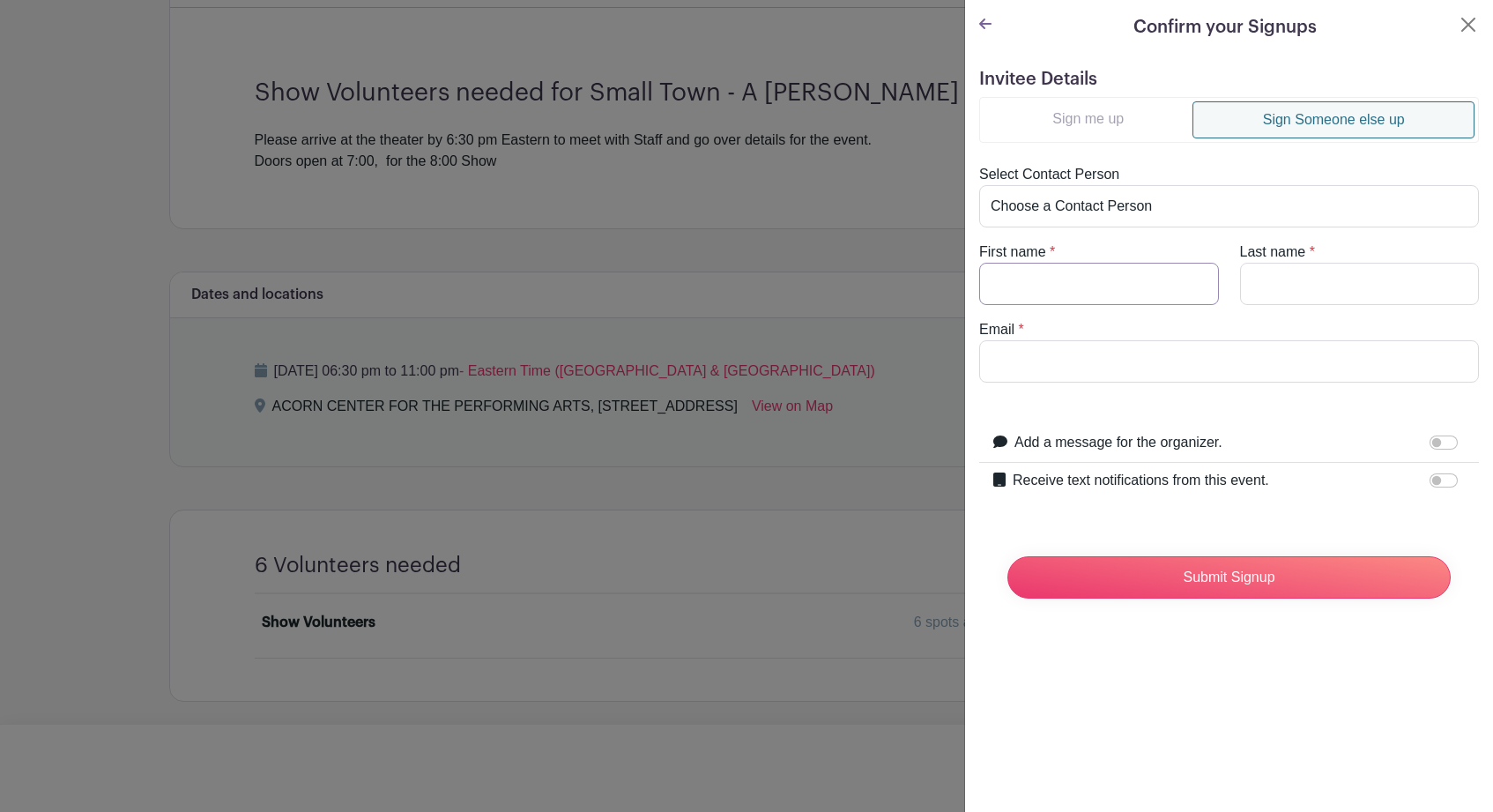
click at [1092, 285] on input "First name" at bounding box center [1099, 283] width 240 height 42
type input "Larry"
click at [1265, 293] on input "Last name" at bounding box center [1360, 283] width 240 height 42
type input "Wroblewski"
click at [1100, 362] on input "Email" at bounding box center [1228, 361] width 499 height 42
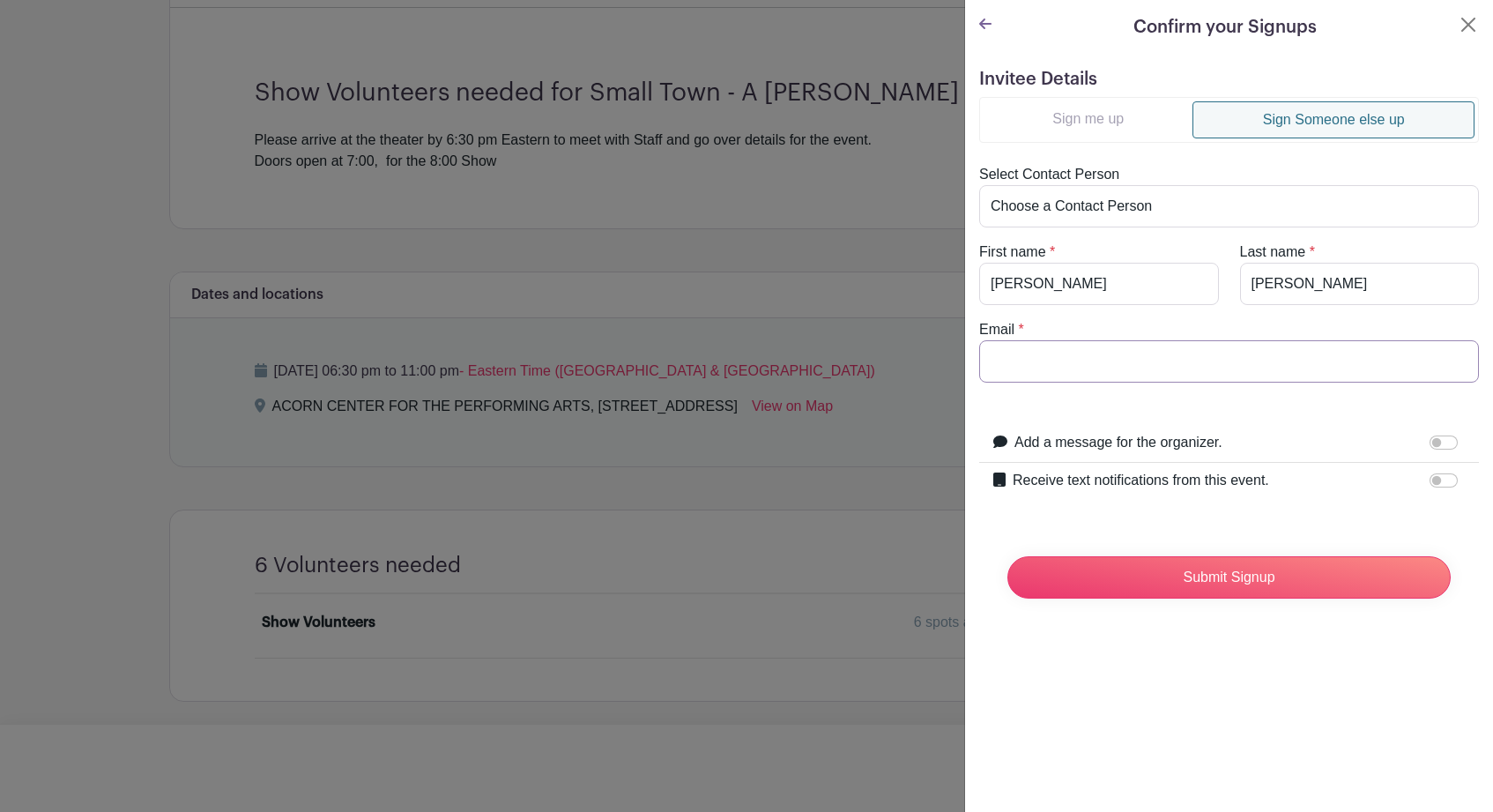
paste input "larrysw65@gmail.com"
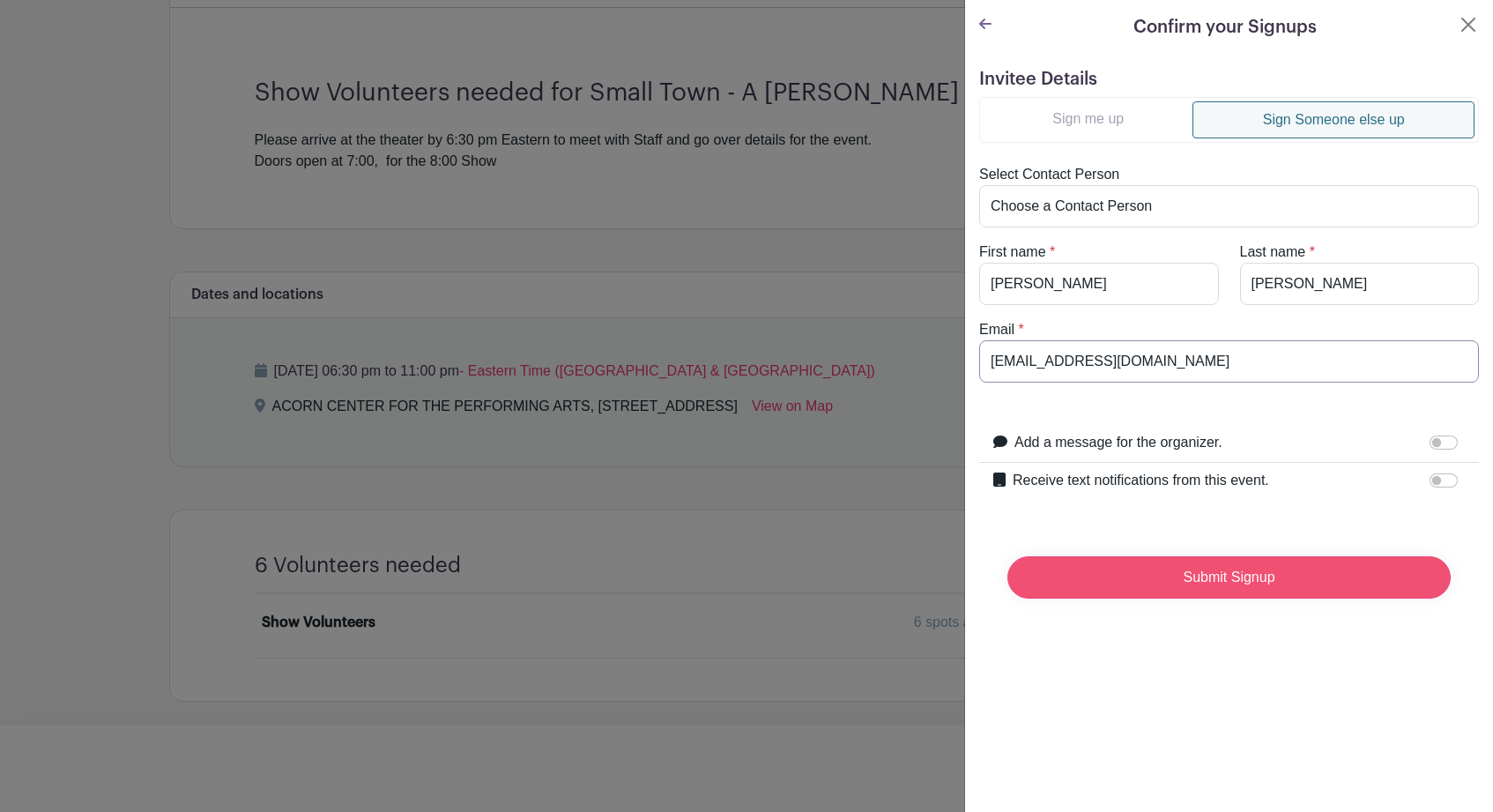
type input "larrysw65@gmail.com"
click at [1218, 580] on input "Submit Signup" at bounding box center [1228, 577] width 443 height 42
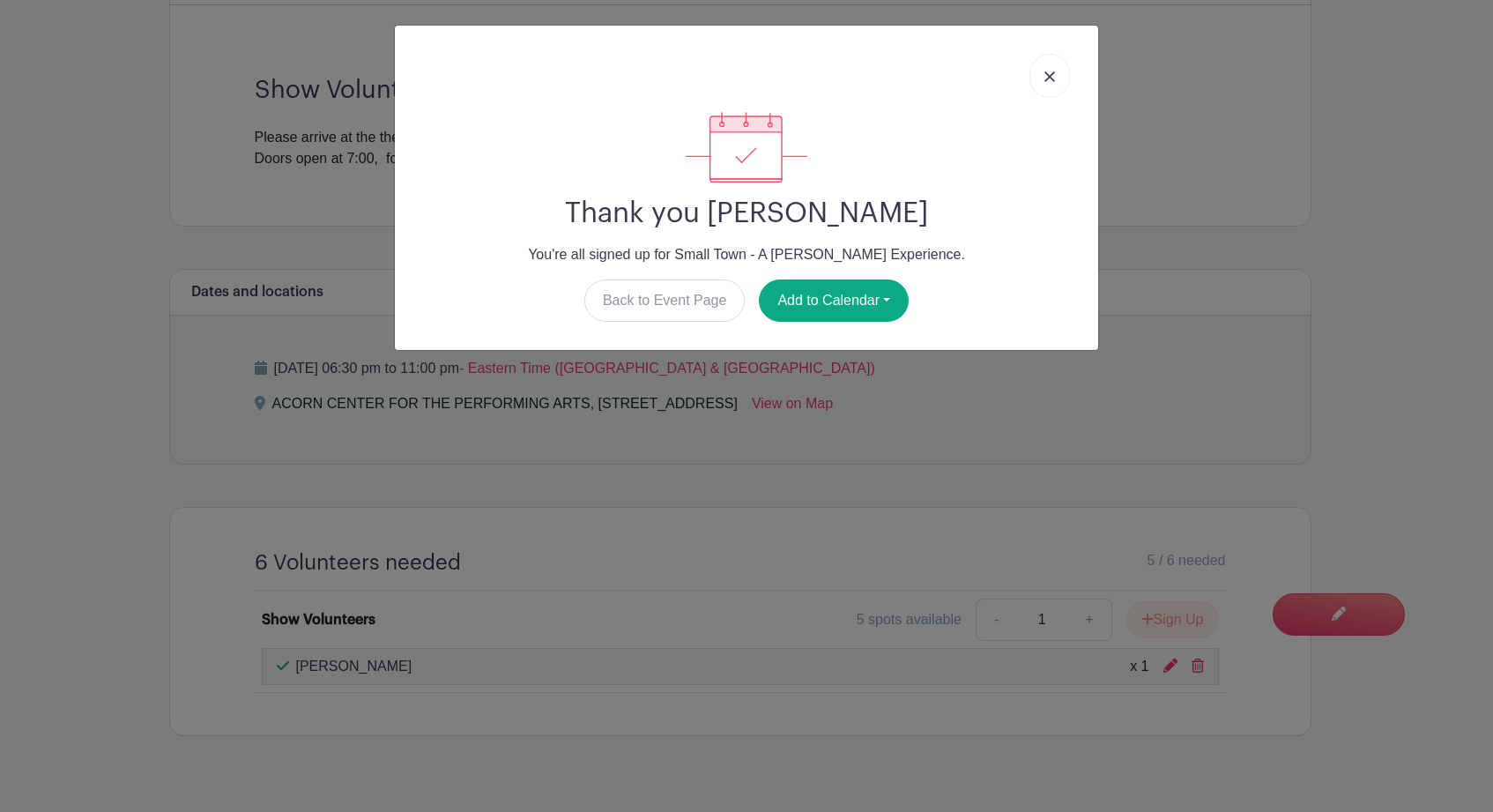
click at [1054, 80] on img at bounding box center [1049, 76] width 10 height 10
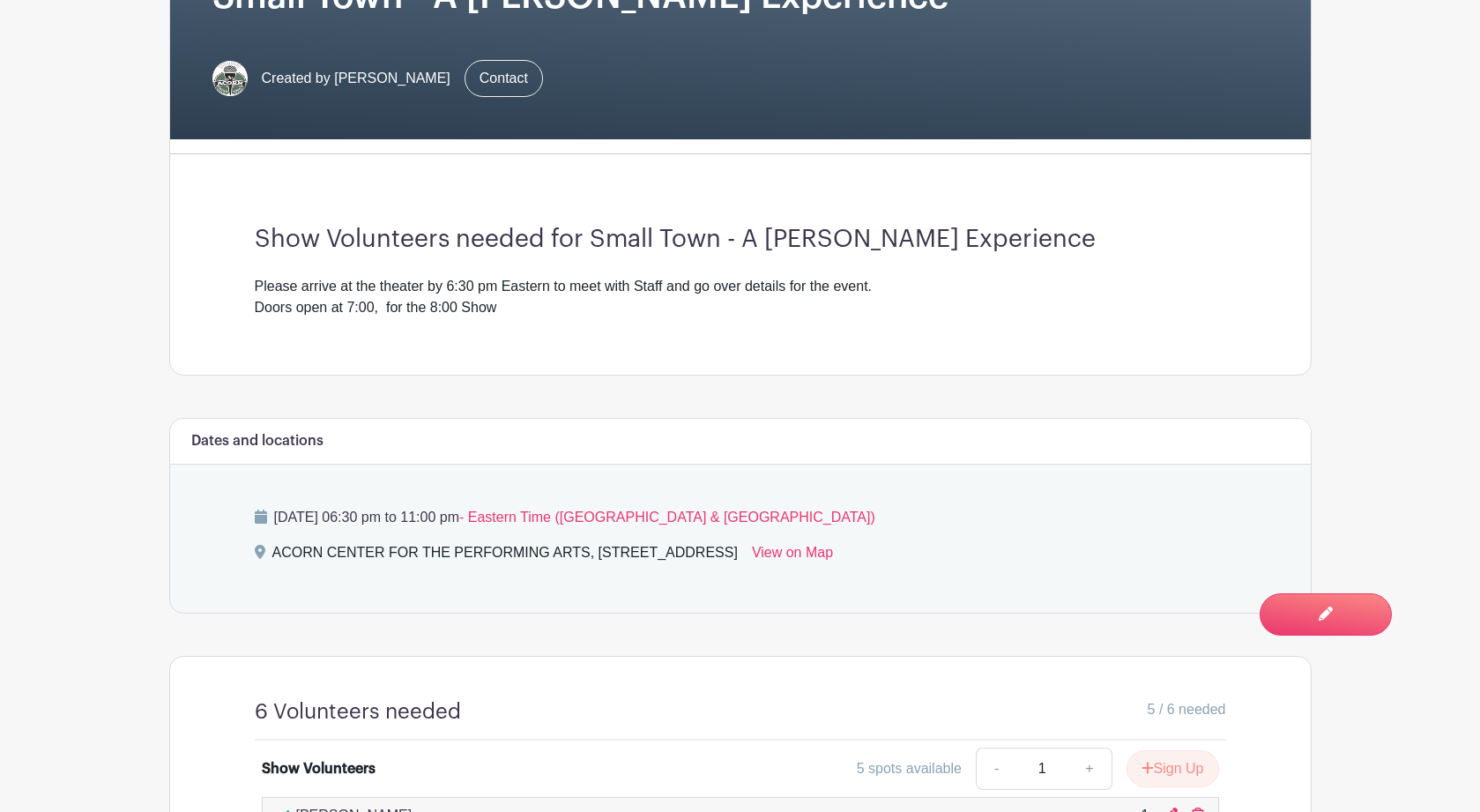
scroll to position [0, 0]
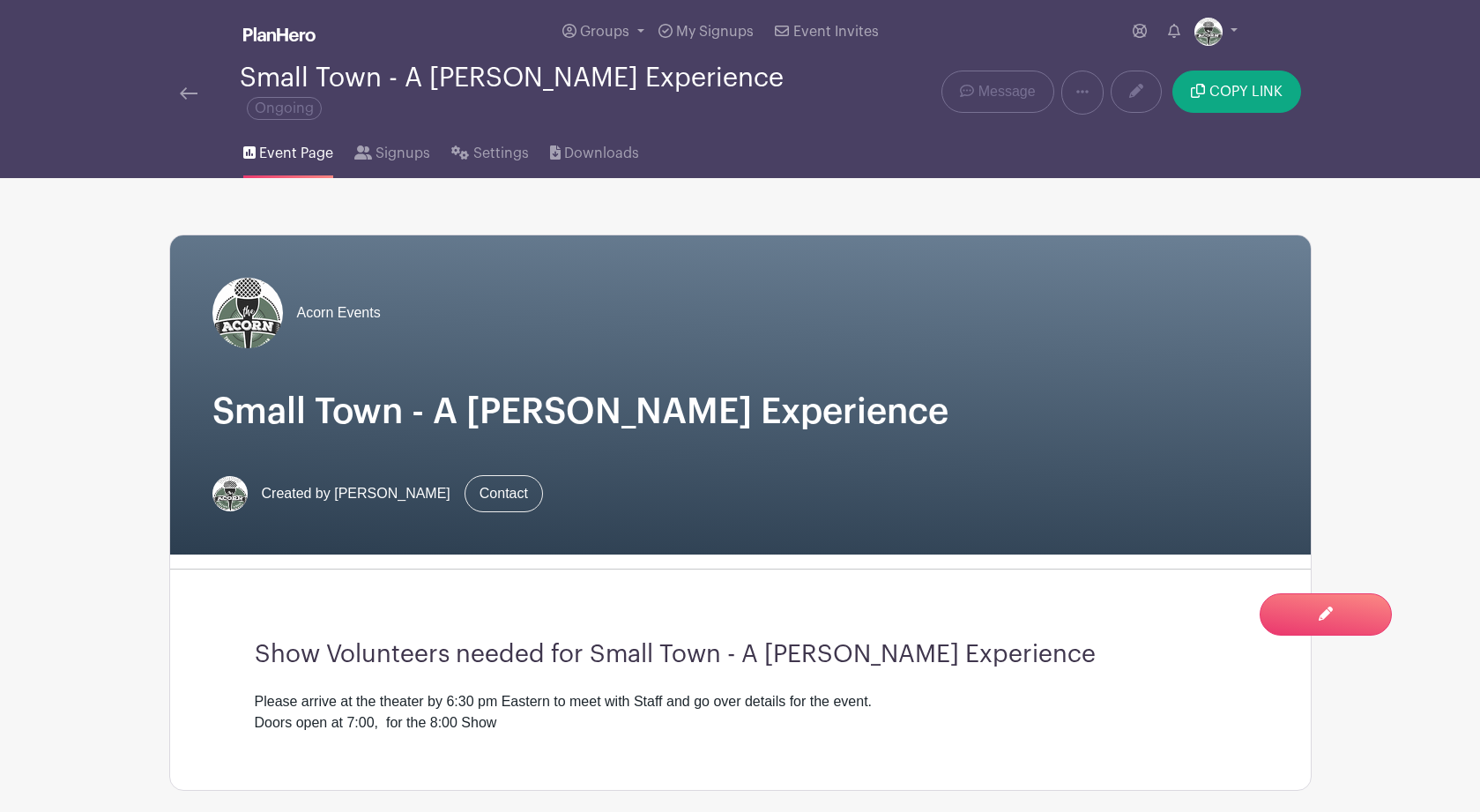
click at [180, 93] on img at bounding box center [188, 93] width 18 height 12
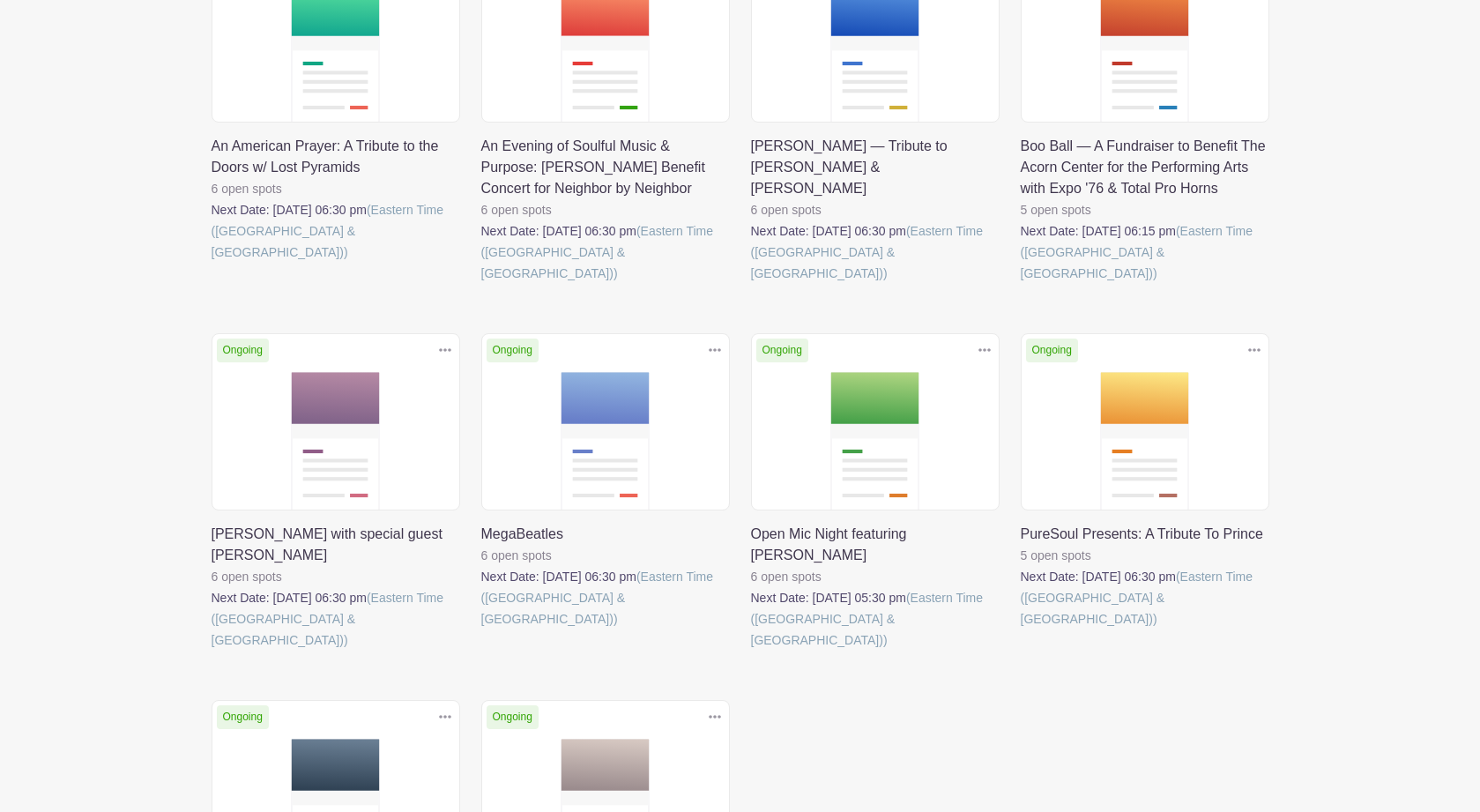
scroll to position [417, 0]
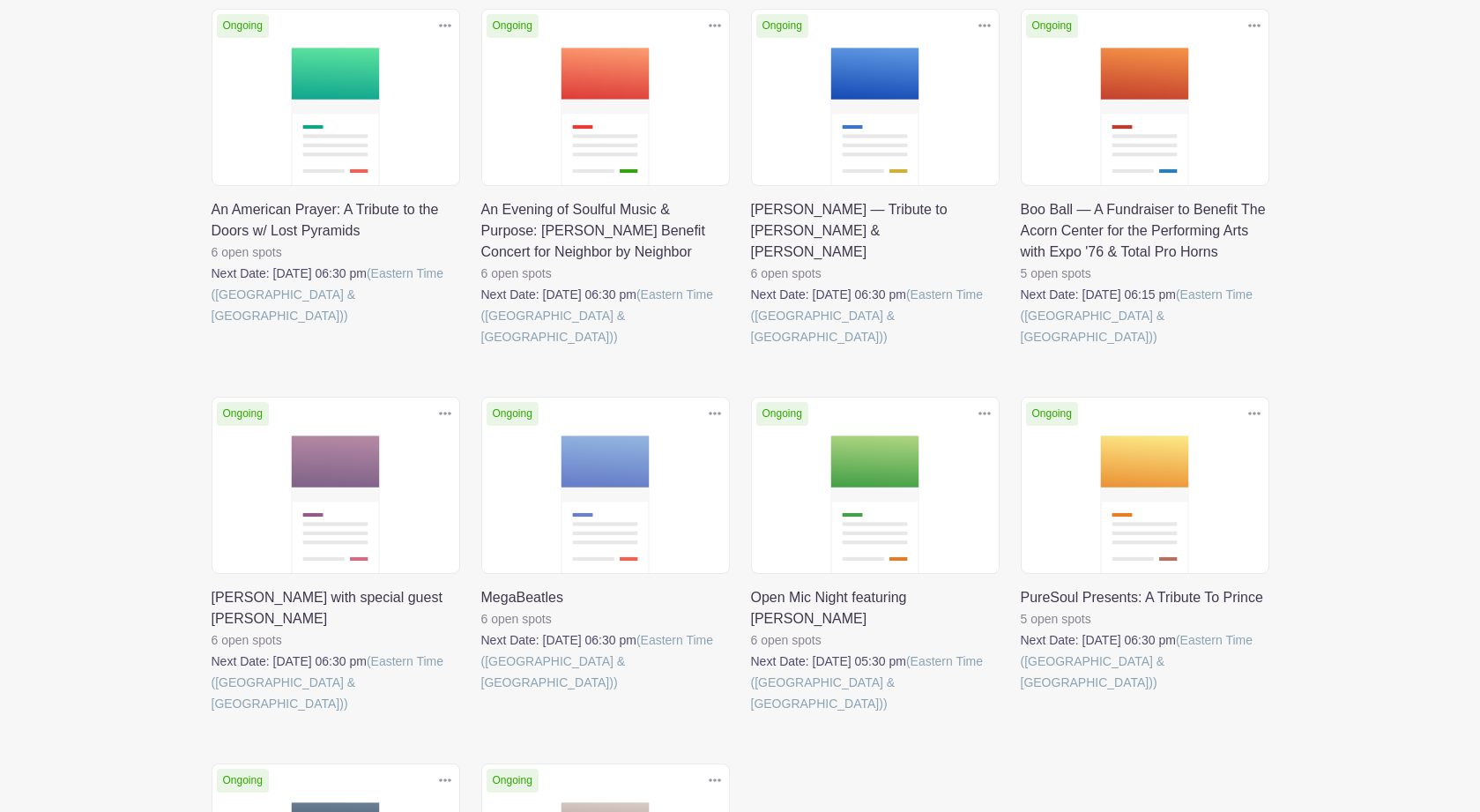
click at [1020, 347] on link at bounding box center [1020, 347] width 0 height 0
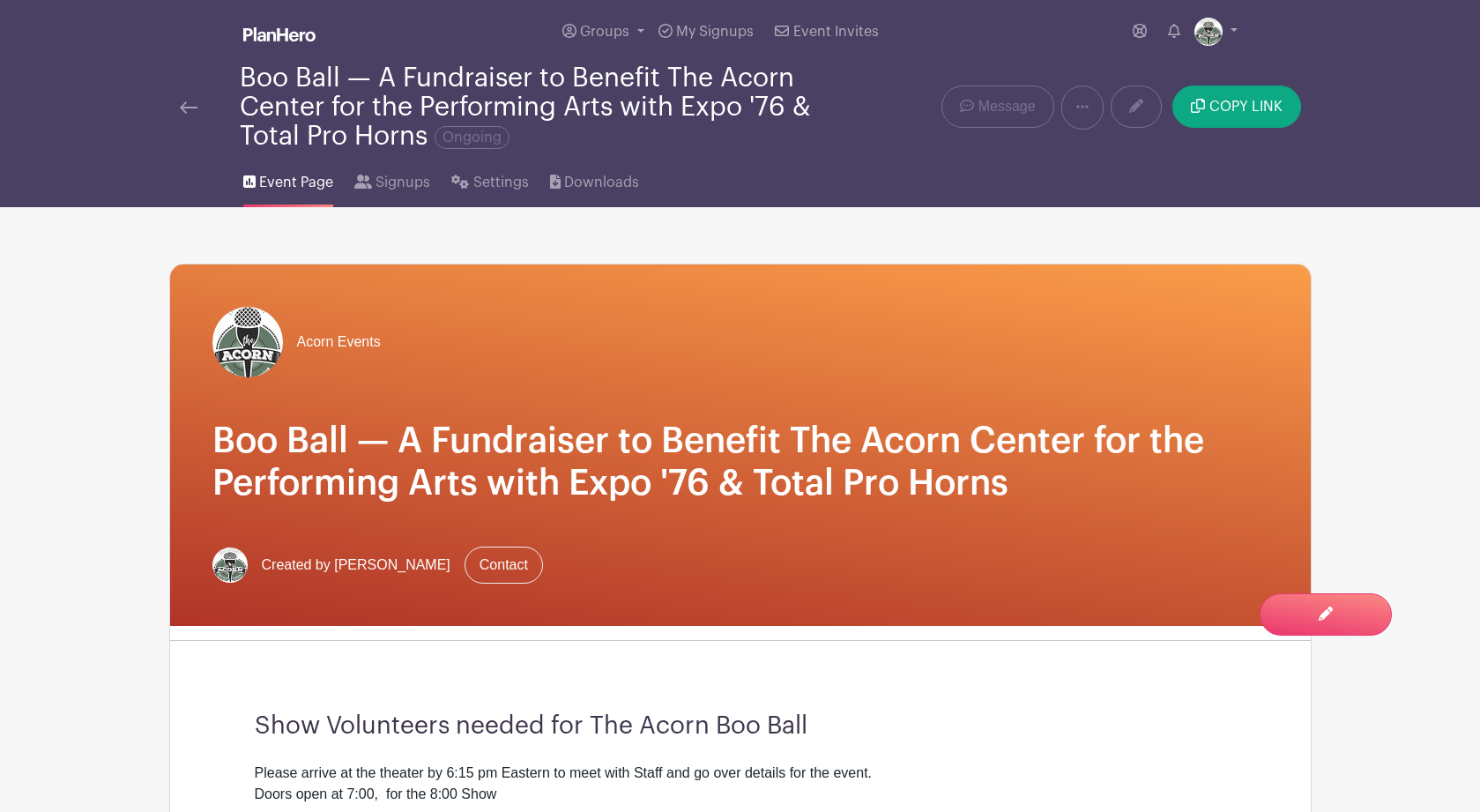
click at [186, 105] on img at bounding box center [188, 107] width 18 height 12
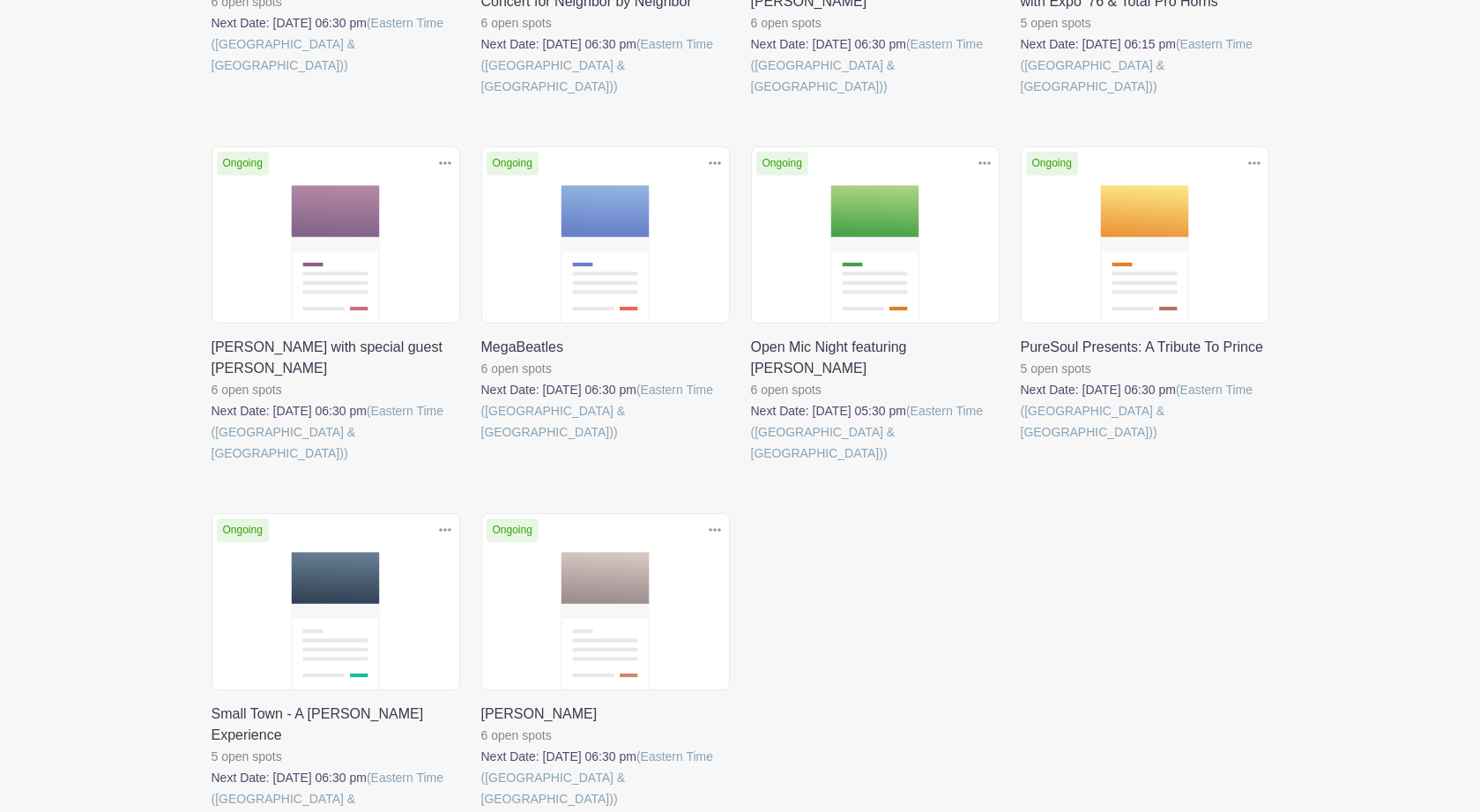
scroll to position [543, 0]
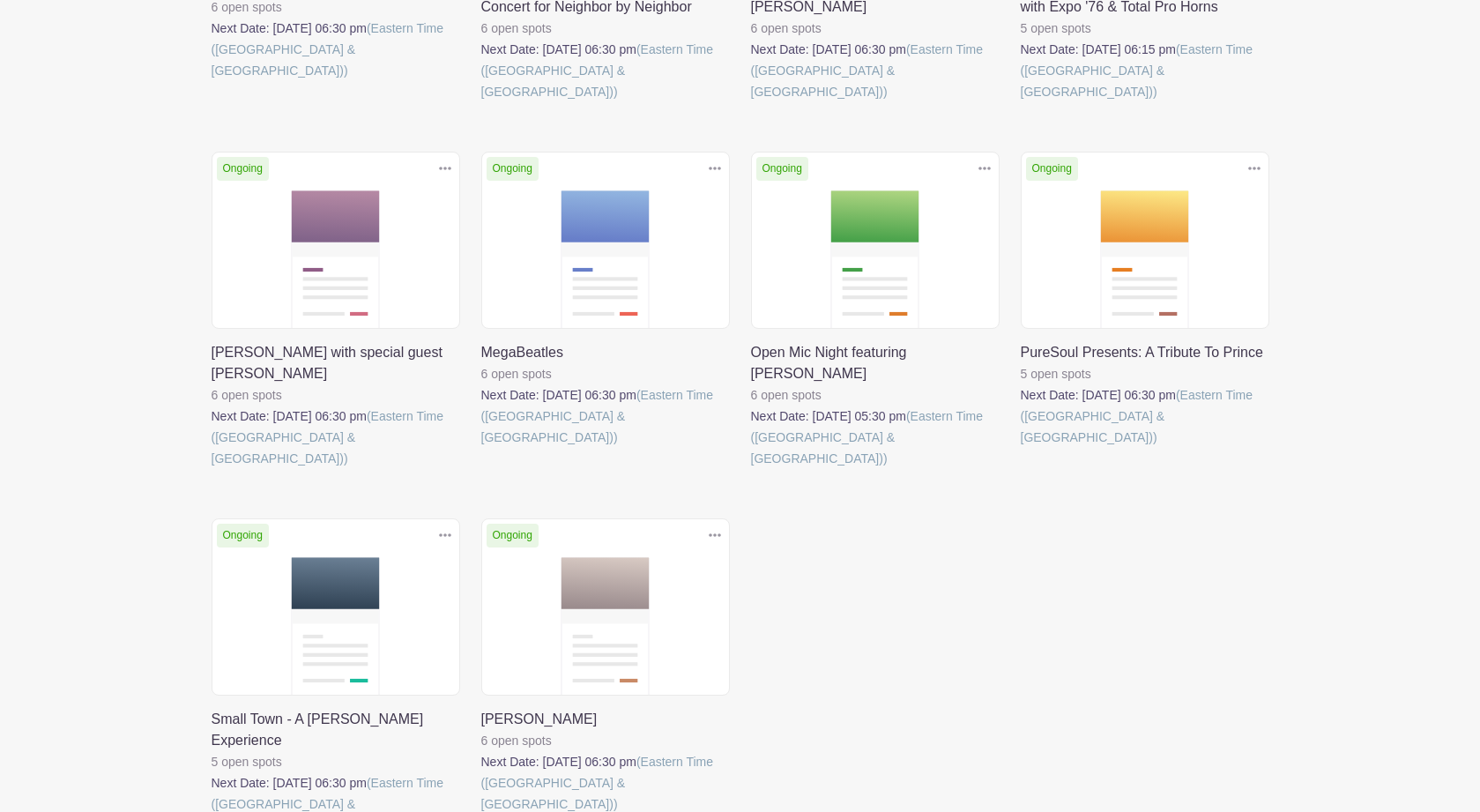
click at [1020, 448] on link at bounding box center [1020, 448] width 0 height 0
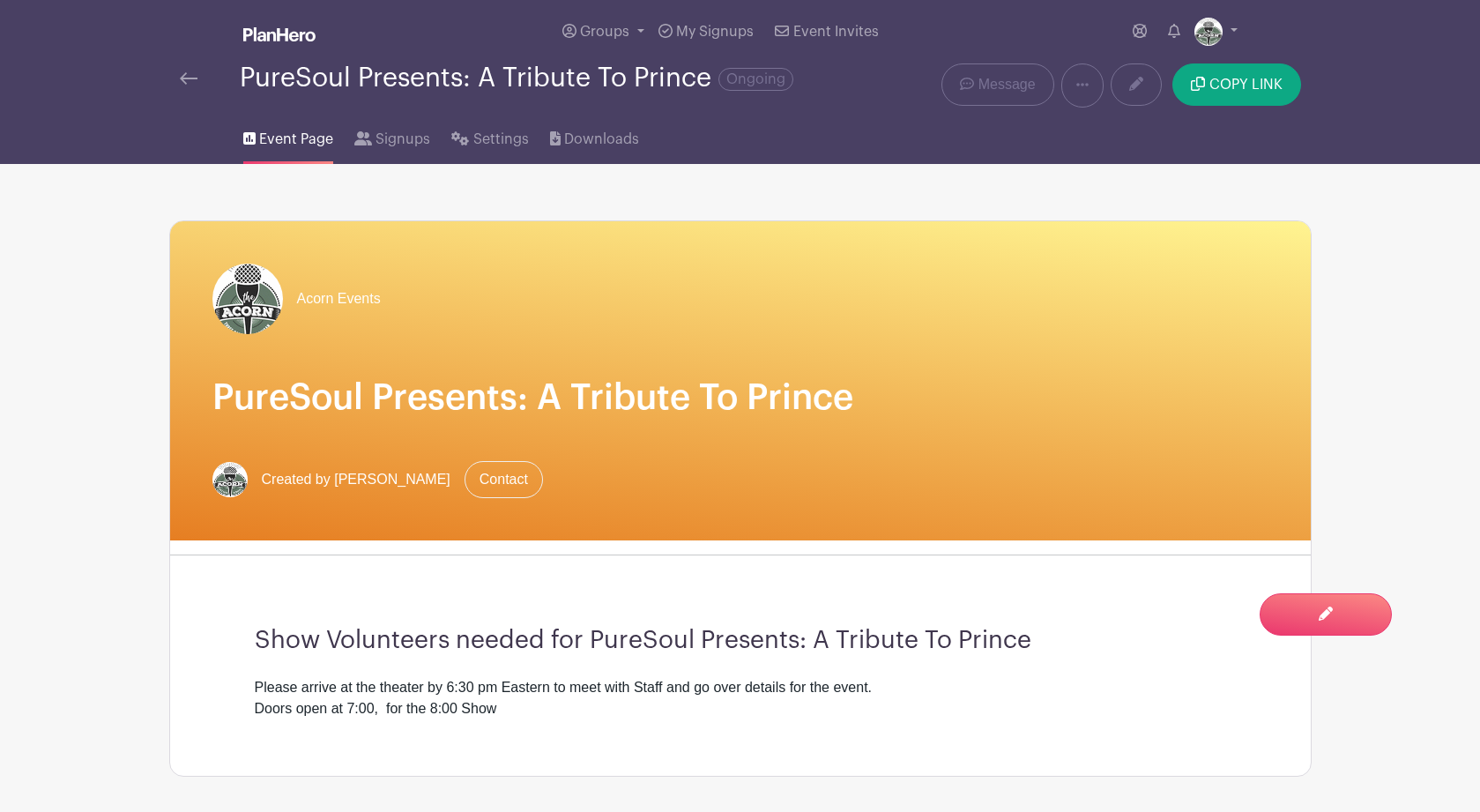
click at [196, 81] on img at bounding box center [188, 78] width 18 height 12
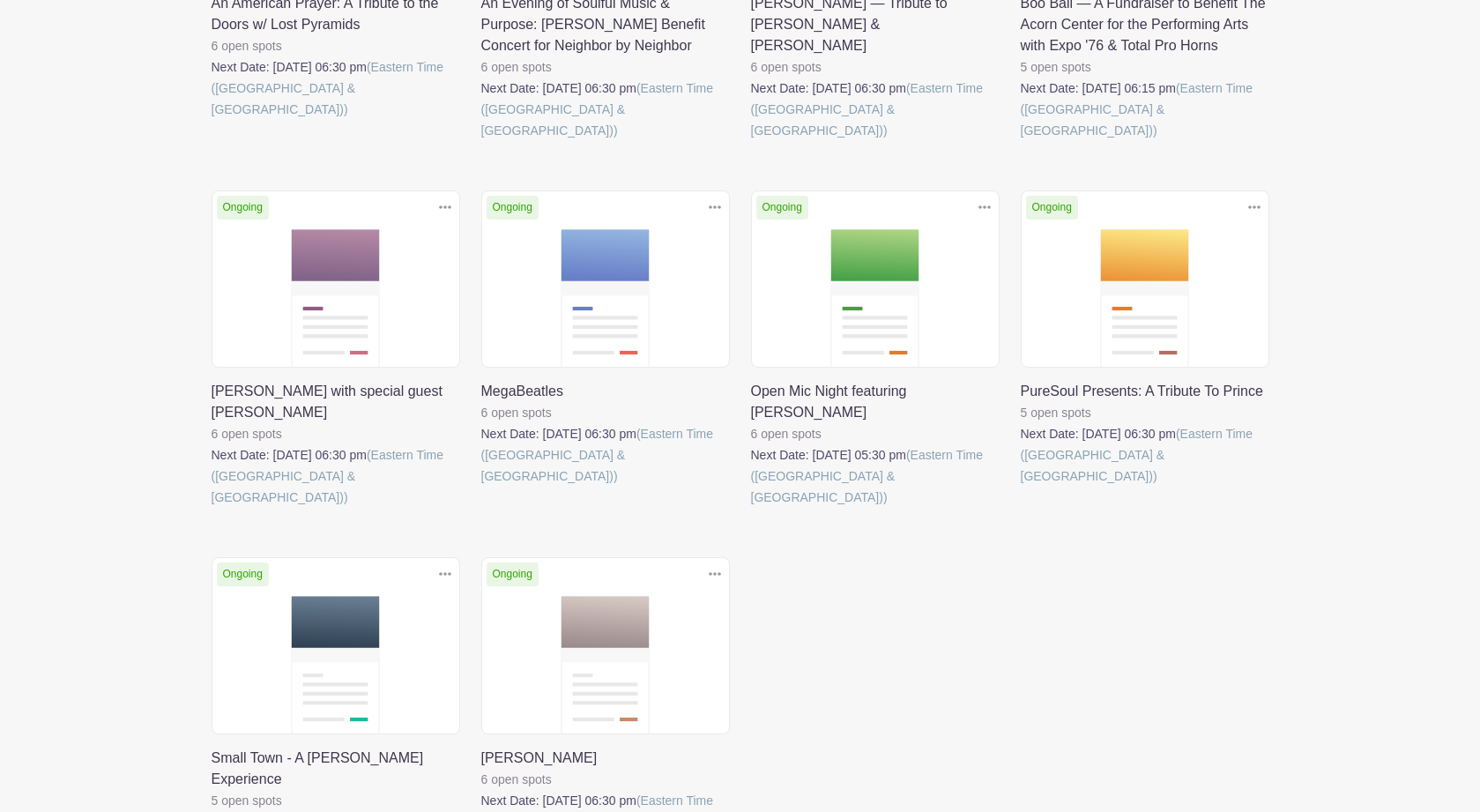
scroll to position [666, 0]
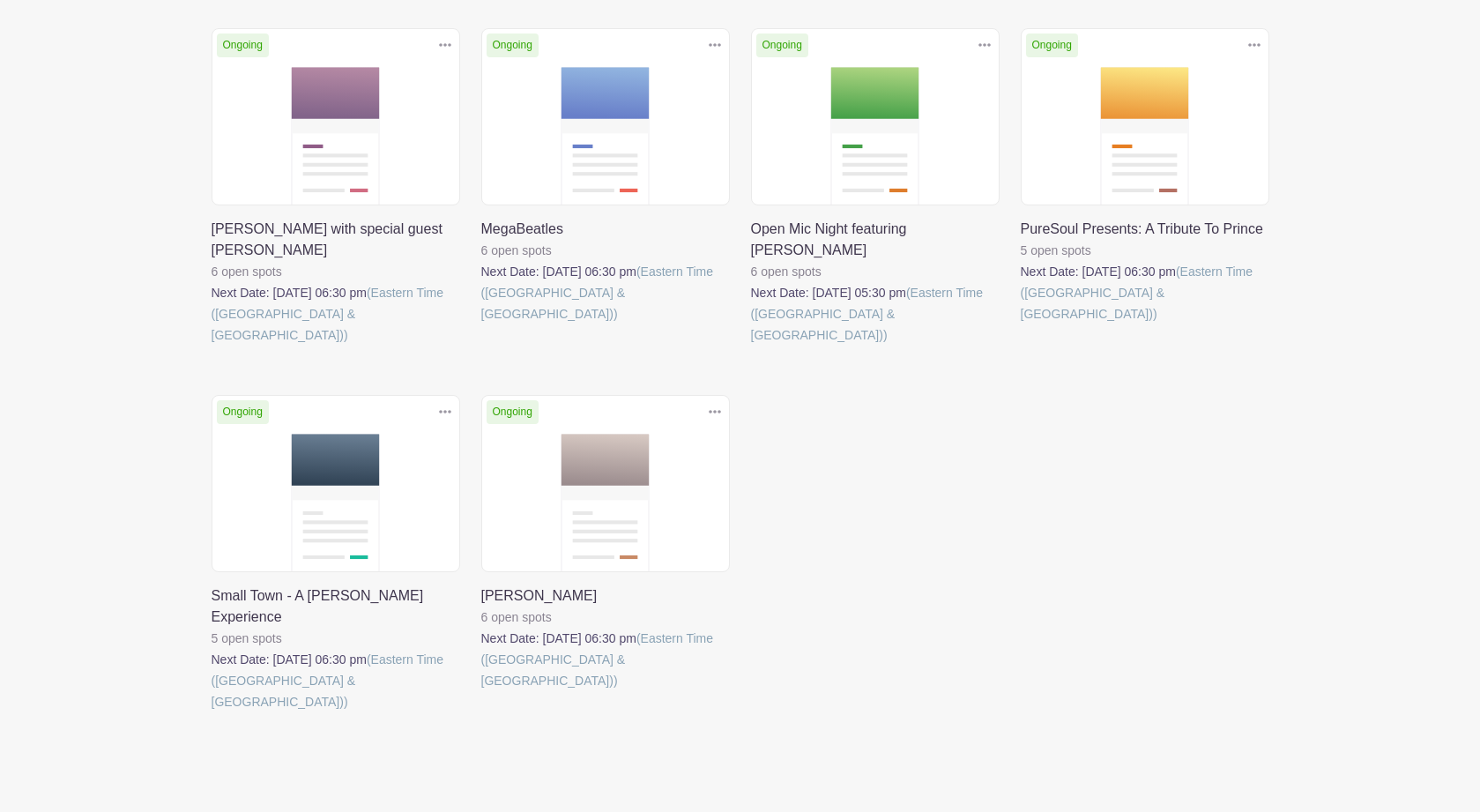
click at [212, 712] on link at bounding box center [212, 712] width 0 height 0
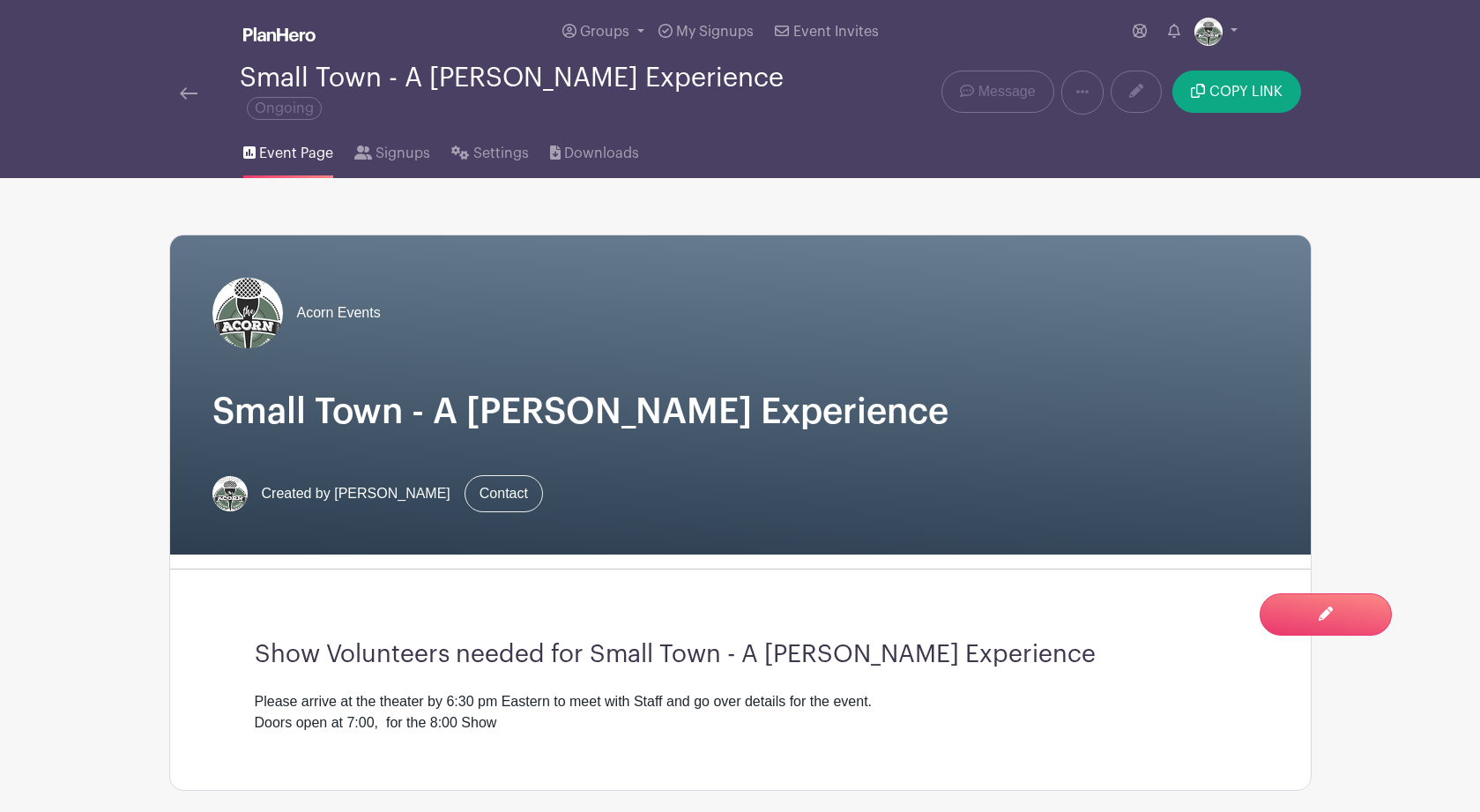
click at [181, 99] on img at bounding box center [188, 93] width 18 height 12
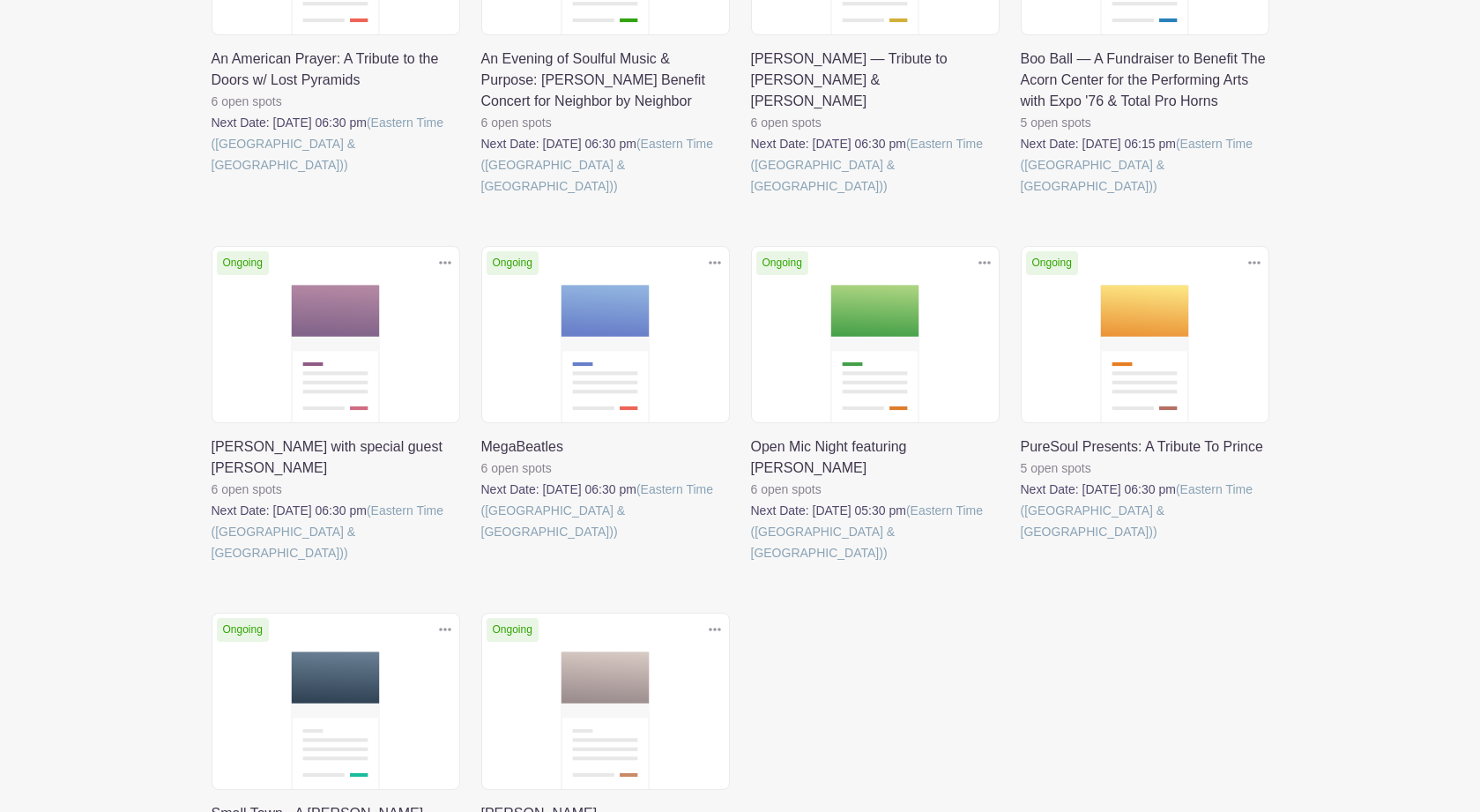
scroll to position [451, 0]
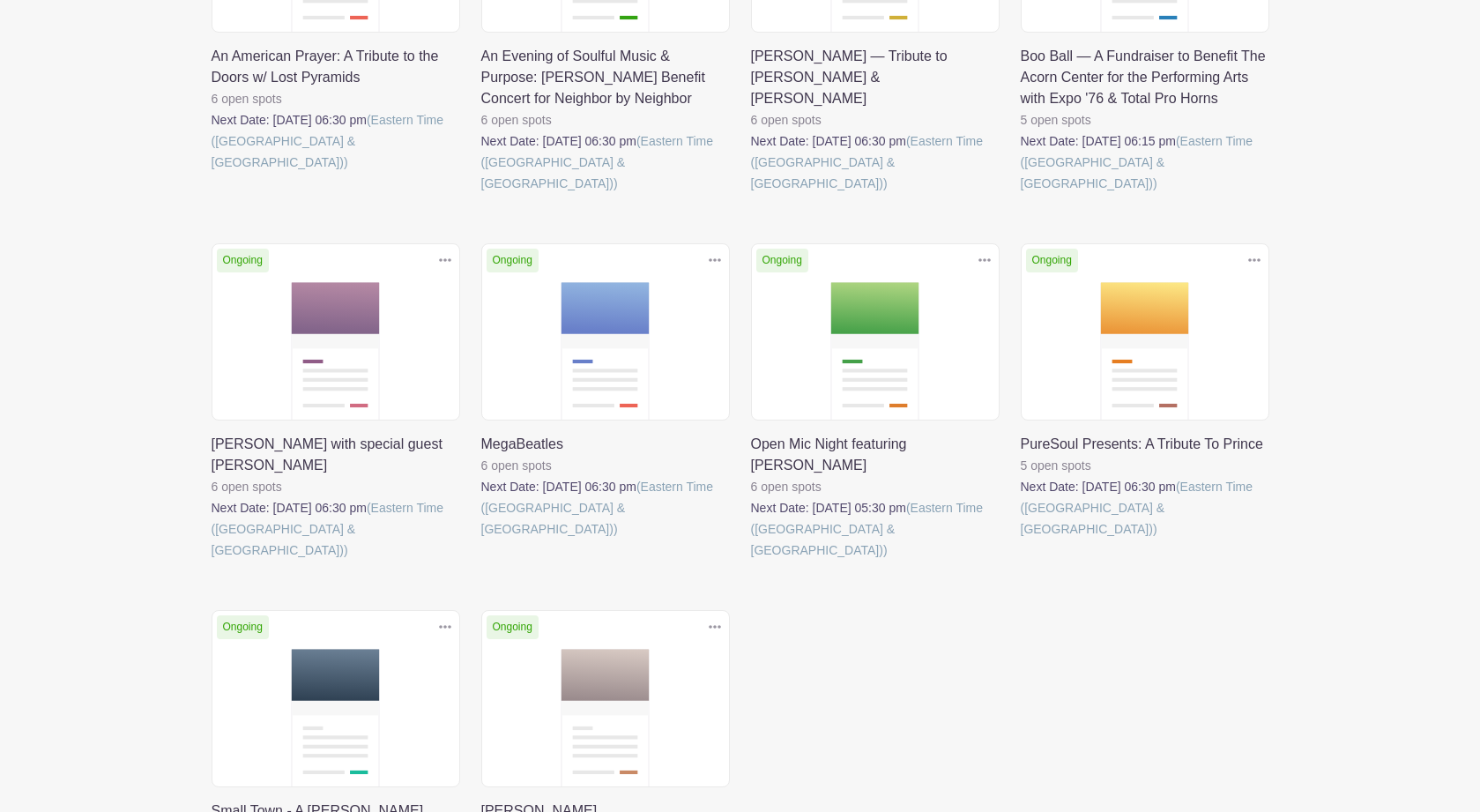
click at [212, 560] on link at bounding box center [212, 560] width 0 height 0
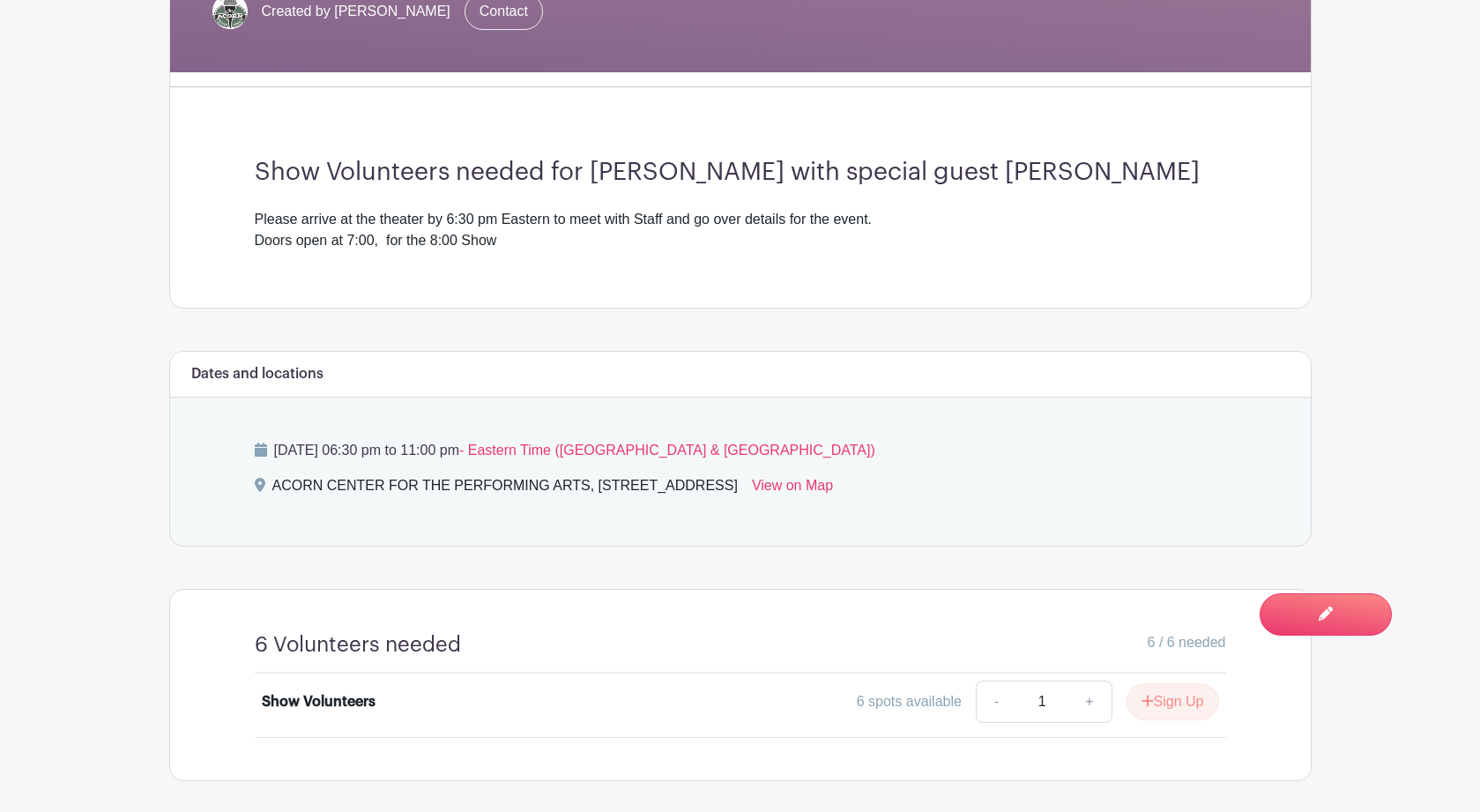
scroll to position [564, 0]
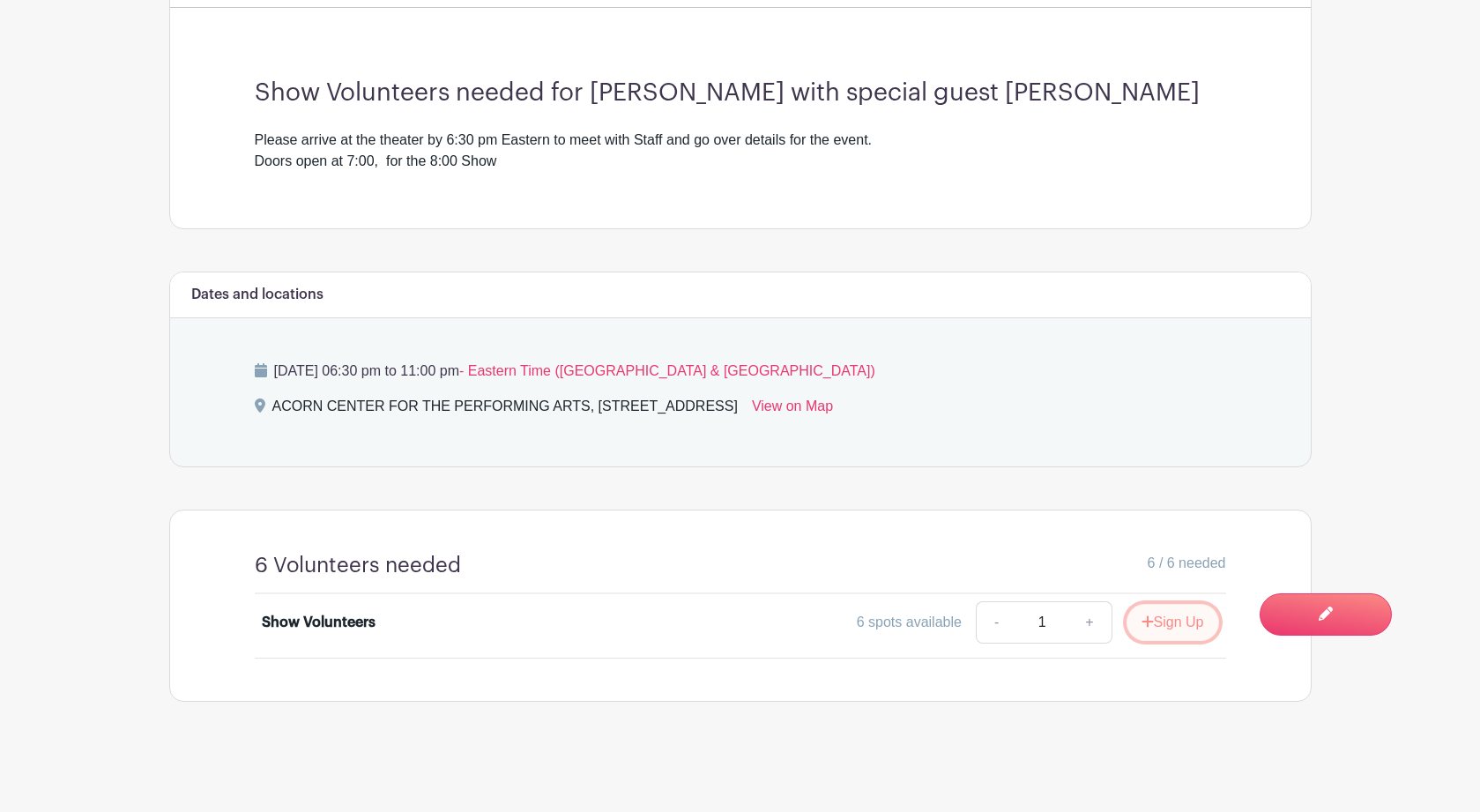
click at [1175, 626] on button "Sign Up" at bounding box center [1172, 622] width 93 height 37
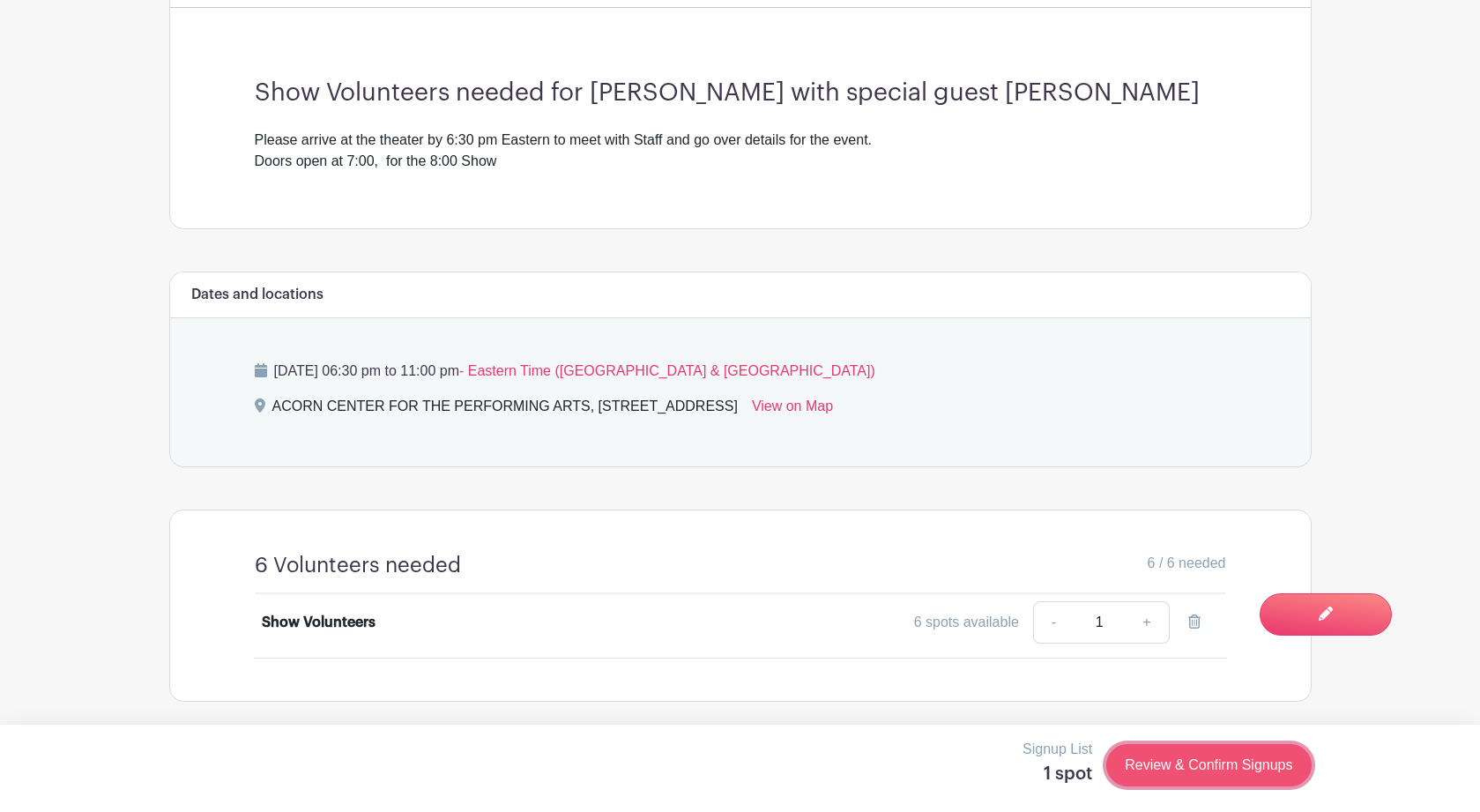
click at [1240, 763] on link "Review & Confirm Signups" at bounding box center [1208, 764] width 204 height 42
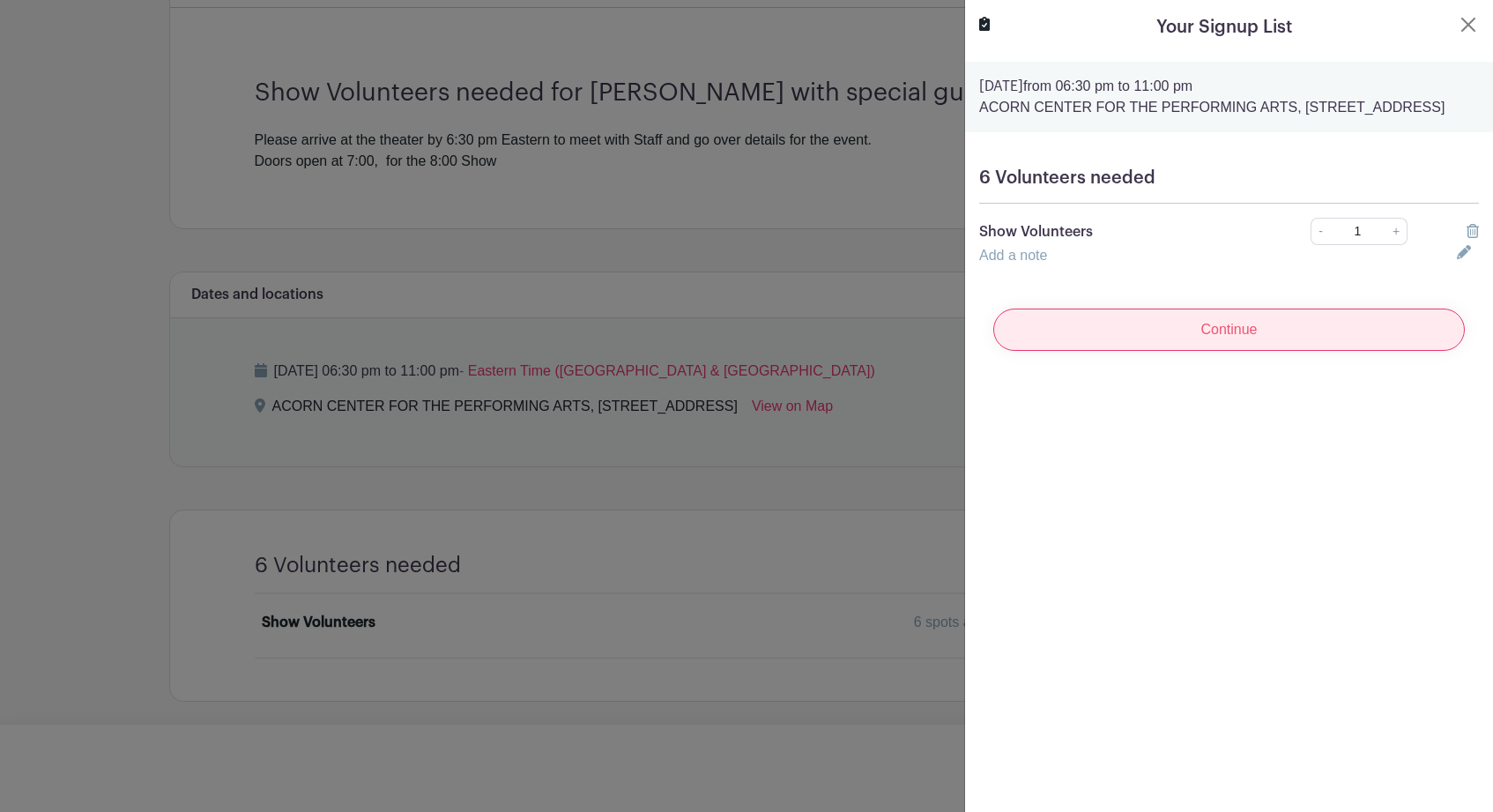
click at [1264, 350] on input "Continue" at bounding box center [1228, 329] width 471 height 42
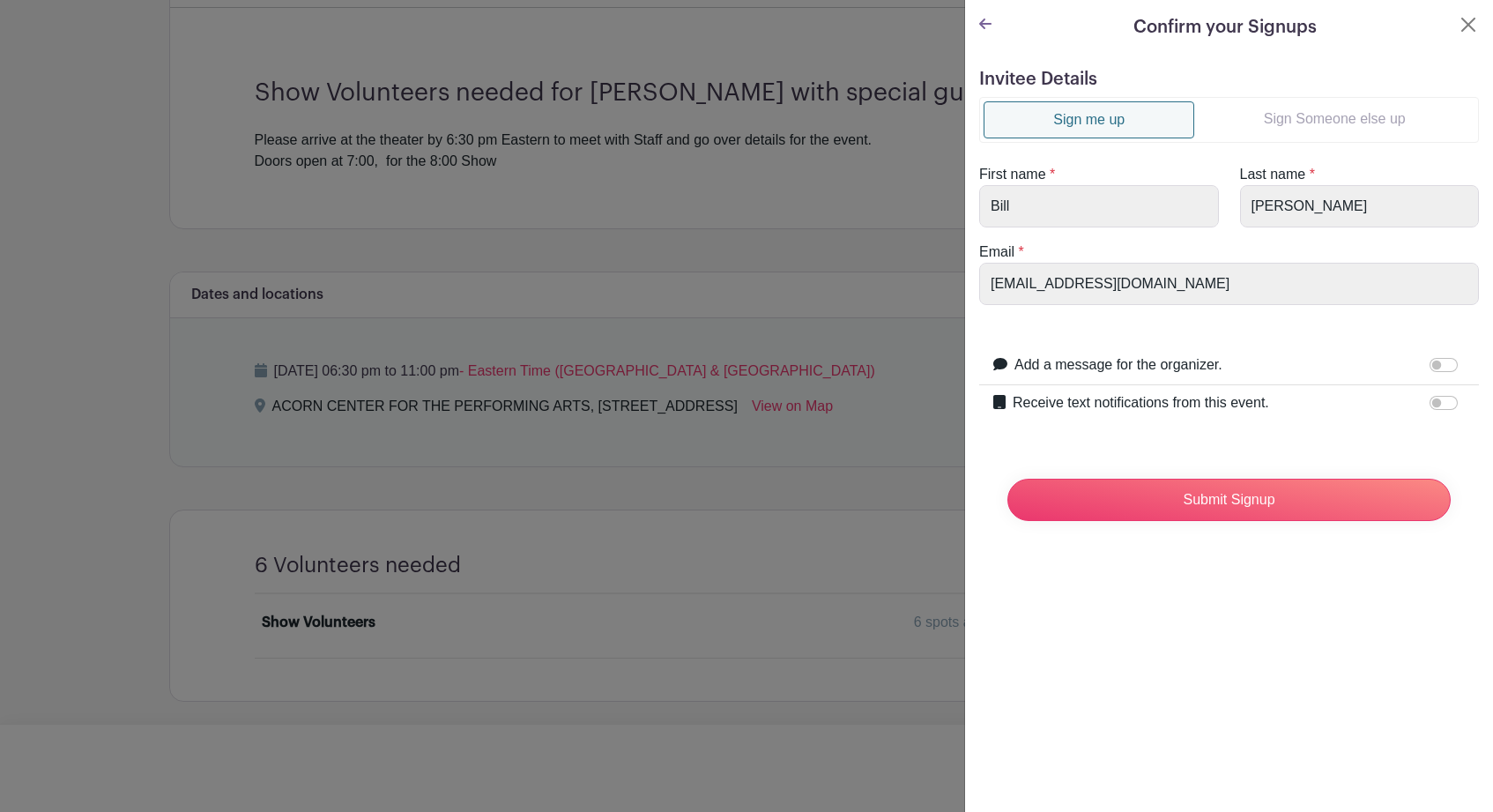
click at [1323, 116] on link "Sign Someone else up" at bounding box center [1334, 119] width 280 height 36
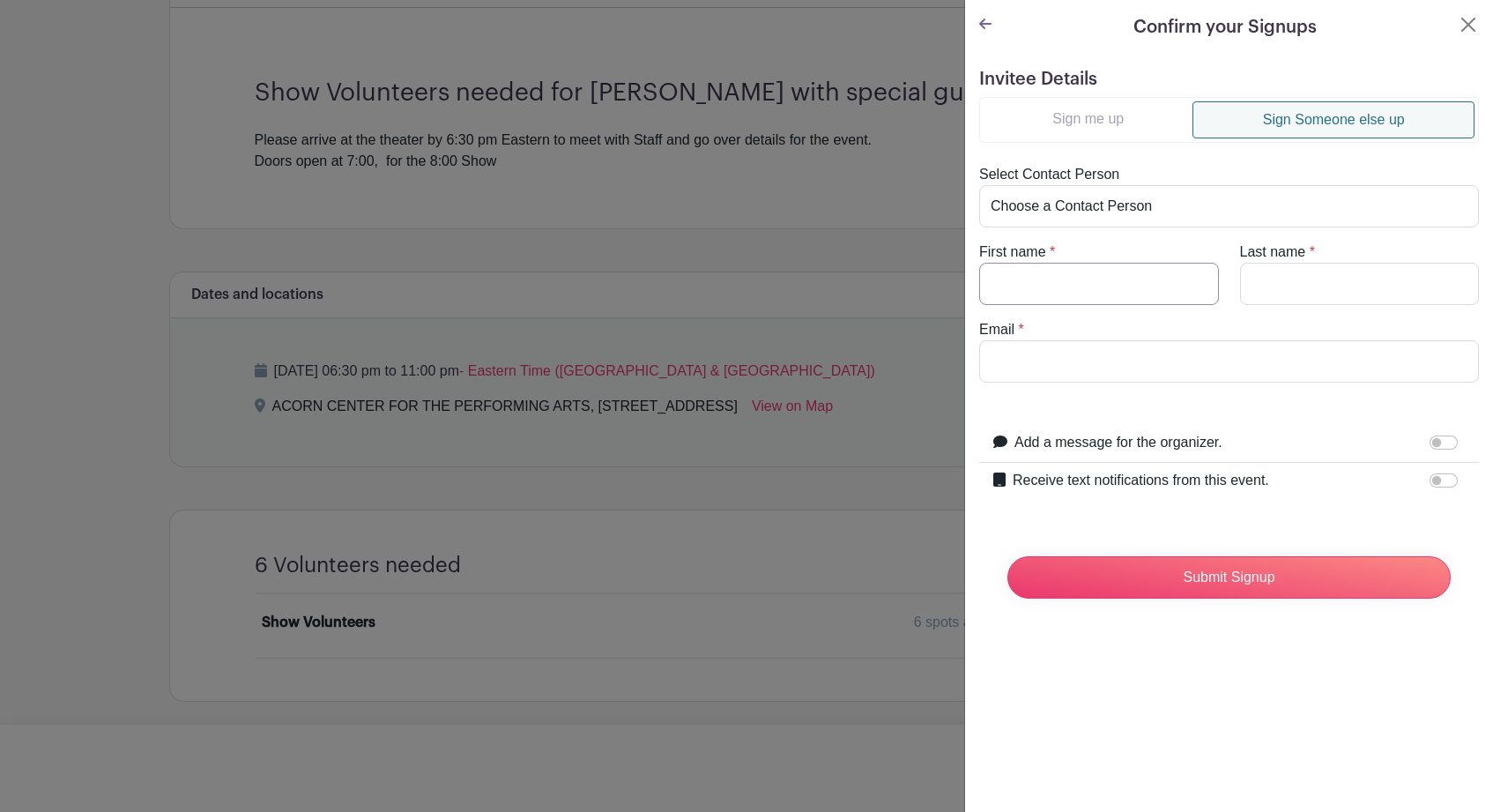
click at [1102, 290] on input "First name" at bounding box center [1099, 283] width 240 height 42
type input "Rasa"
click at [1197, 375] on input "Email" at bounding box center [1228, 361] width 499 height 42
paste input "dewey42b@hotmail.com"
type input "dewey42b@hotmail.com"
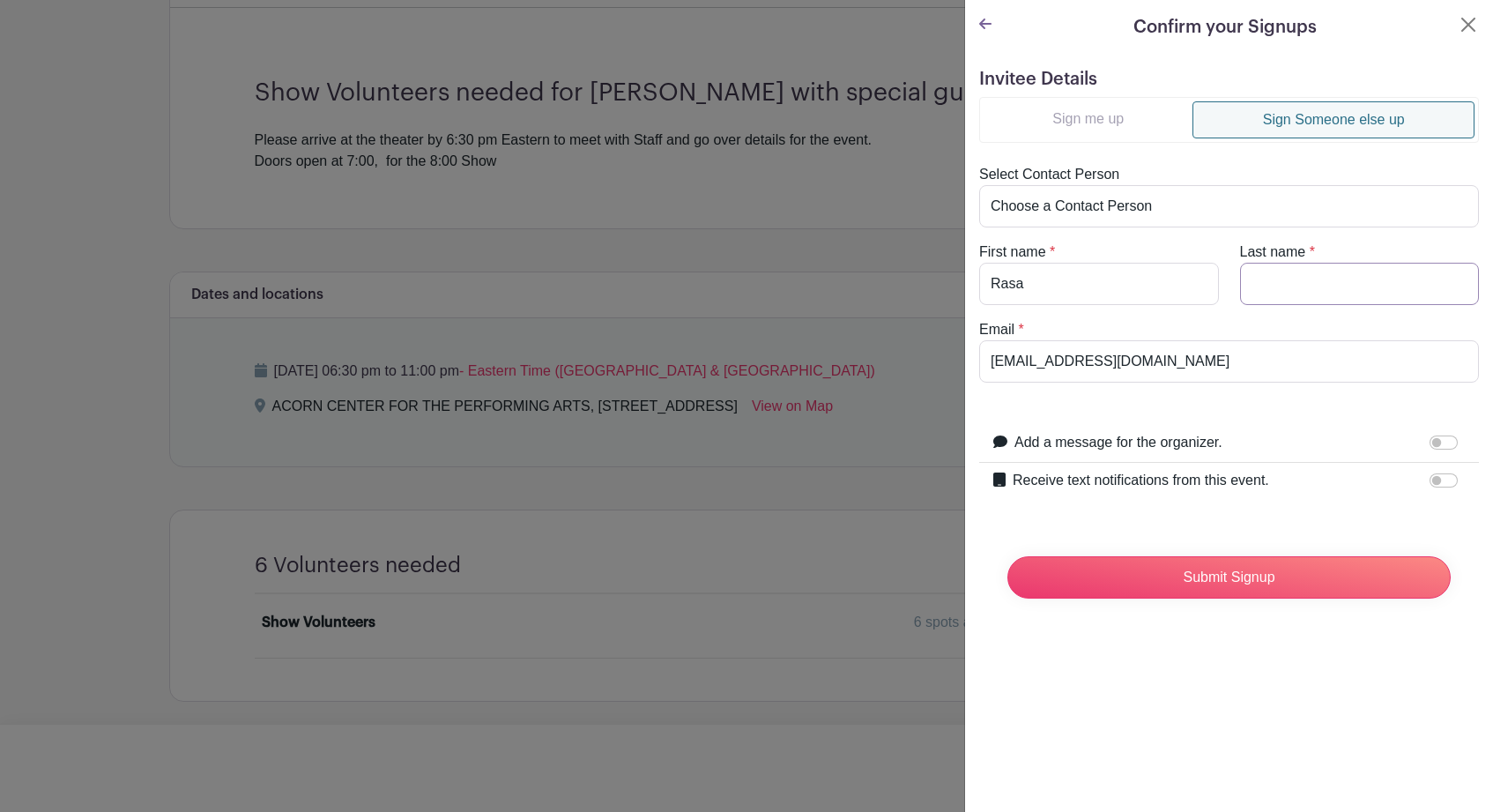
click at [1307, 286] on input "Last name" at bounding box center [1360, 283] width 240 height 42
type input "Lakas"
click at [1218, 578] on input "Submit Signup" at bounding box center [1228, 577] width 443 height 42
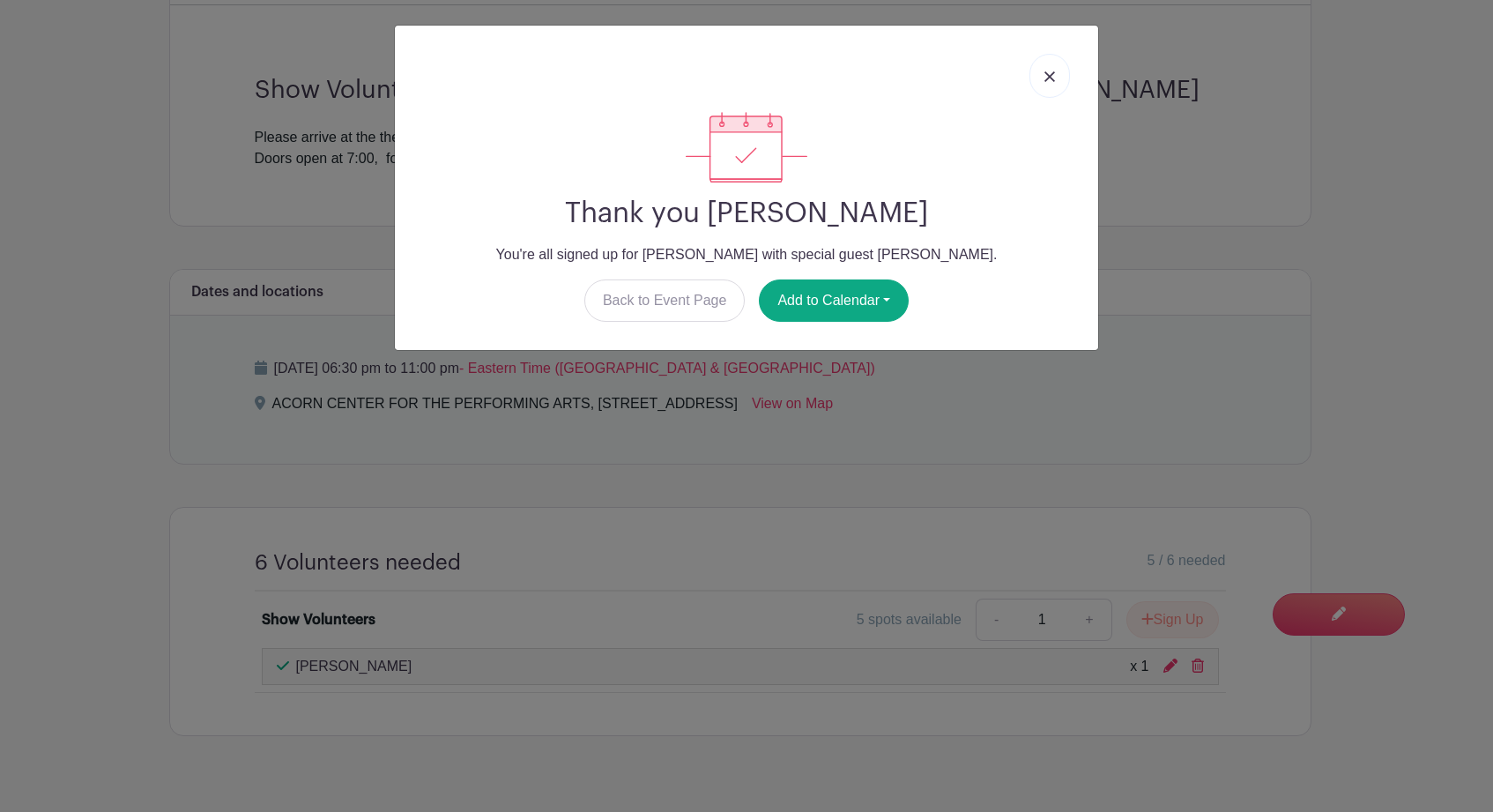
click at [1048, 77] on img at bounding box center [1049, 76] width 10 height 10
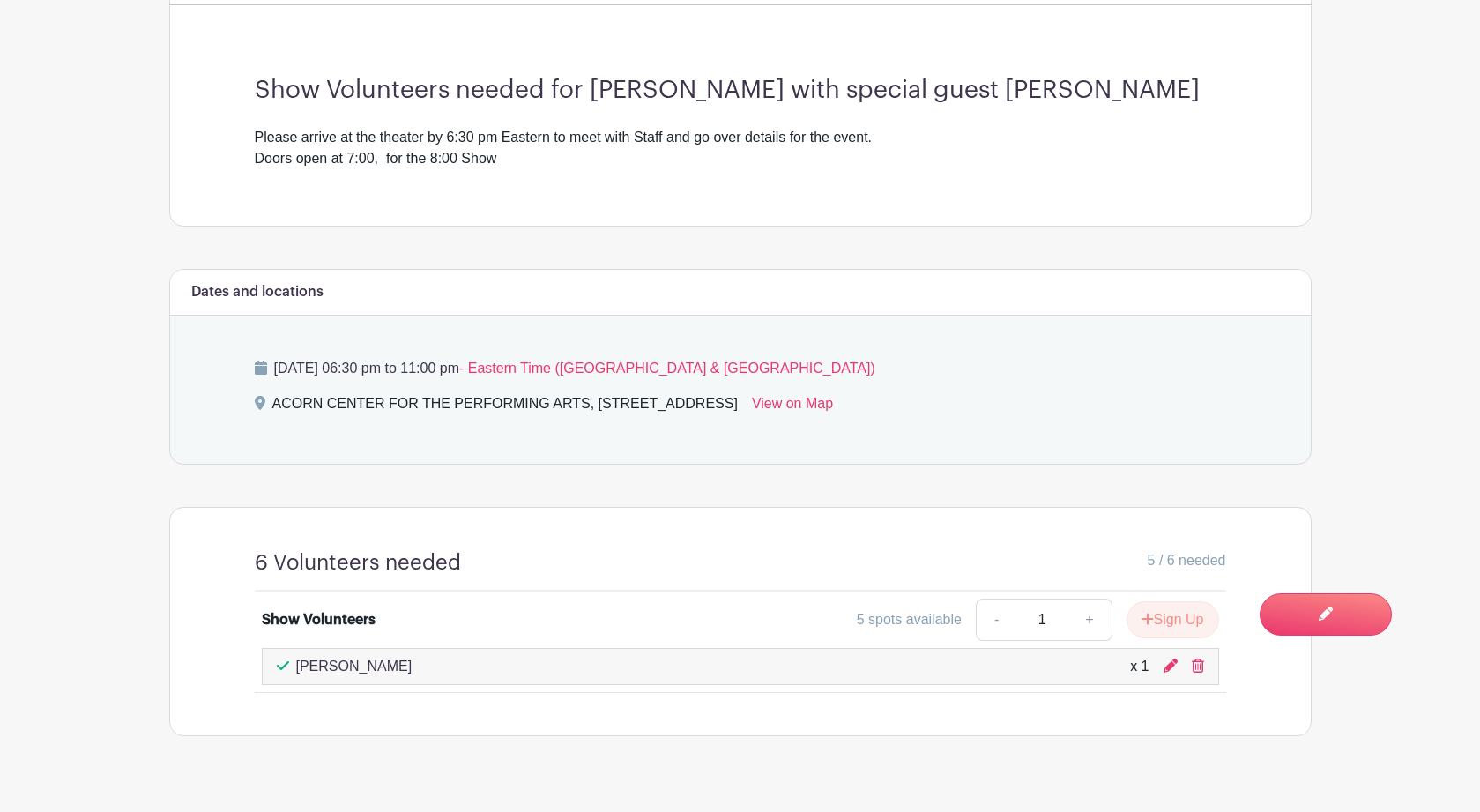
scroll to position [0, 0]
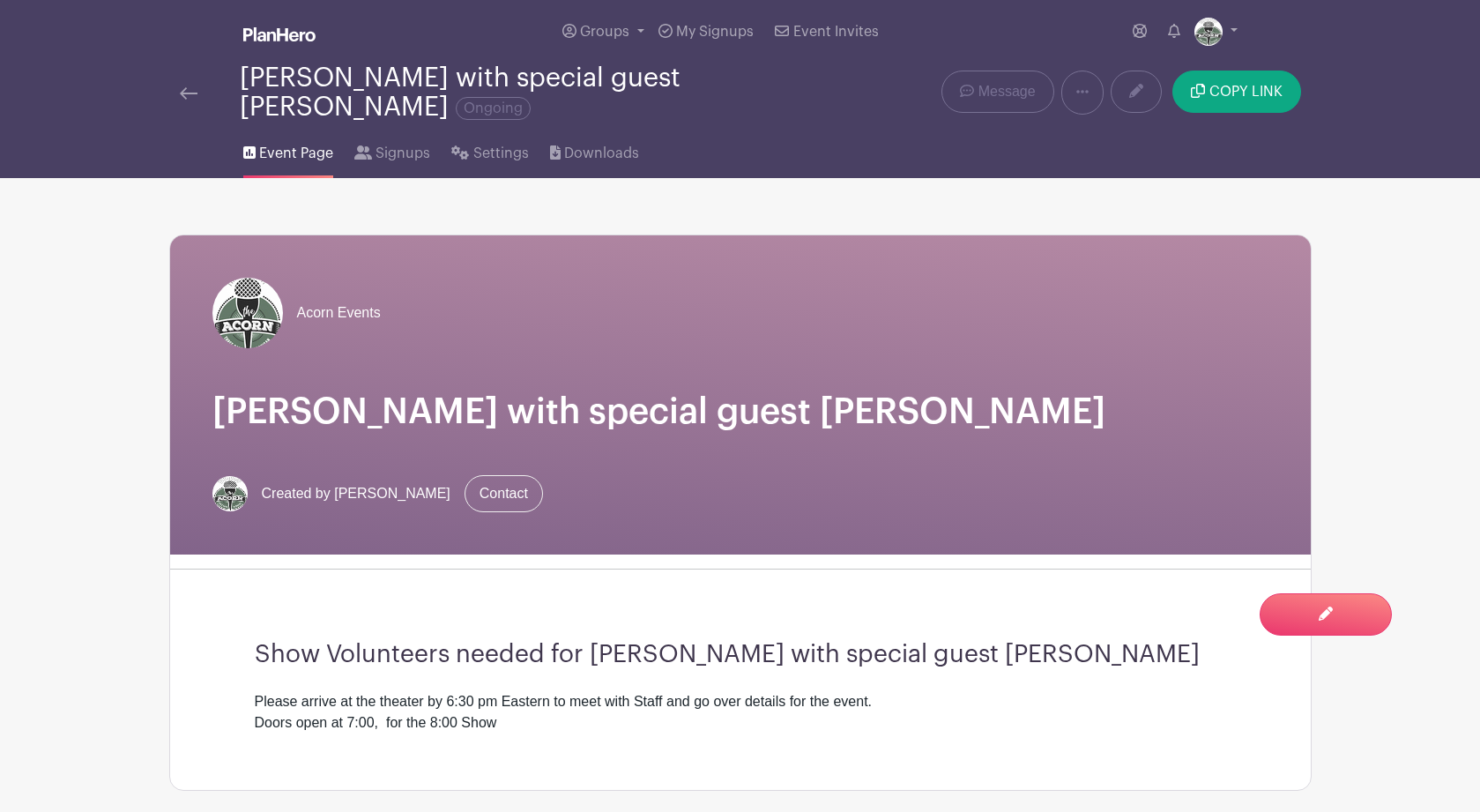
click at [182, 90] on link at bounding box center [188, 92] width 18 height 22
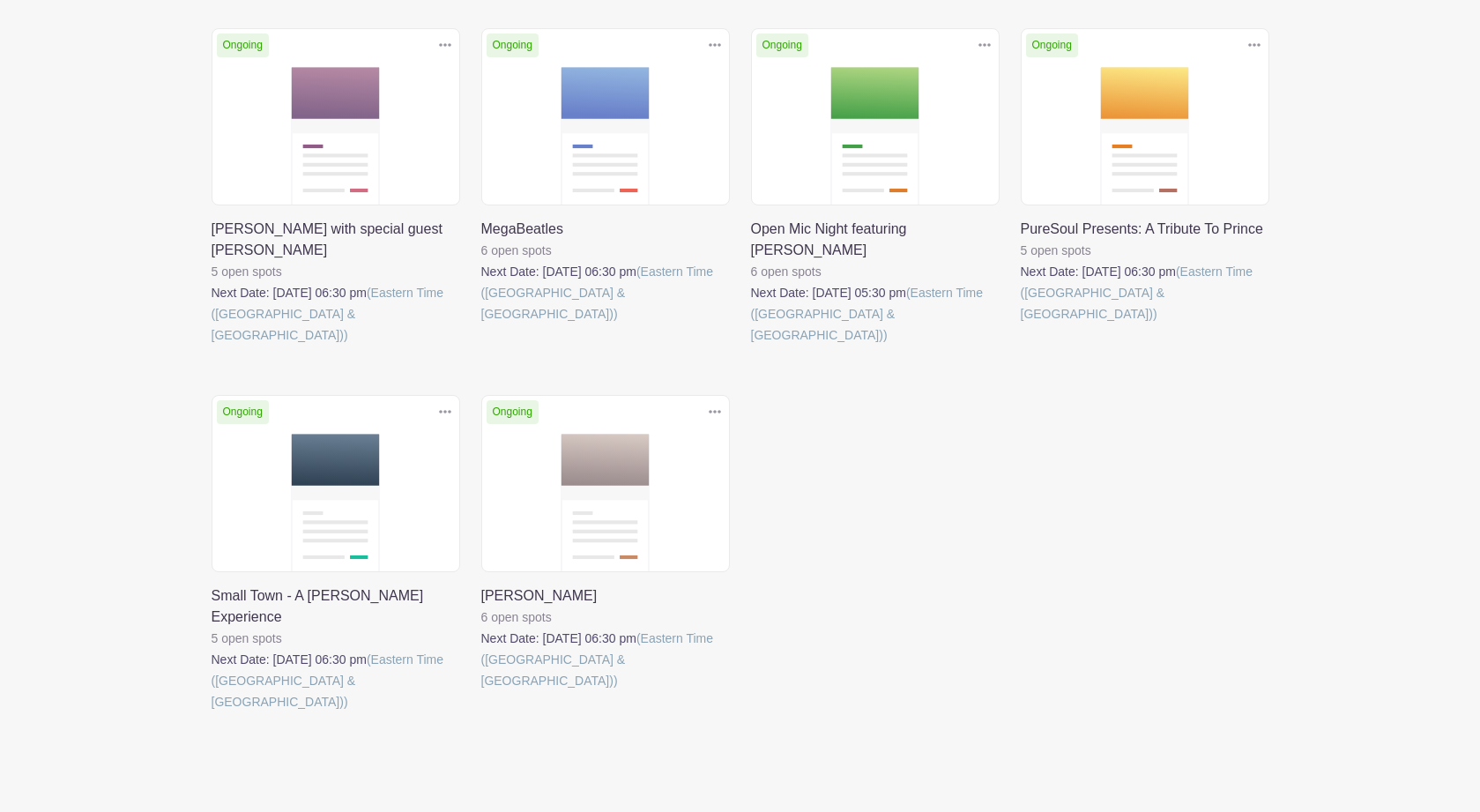
click at [212, 712] on link at bounding box center [212, 712] width 0 height 0
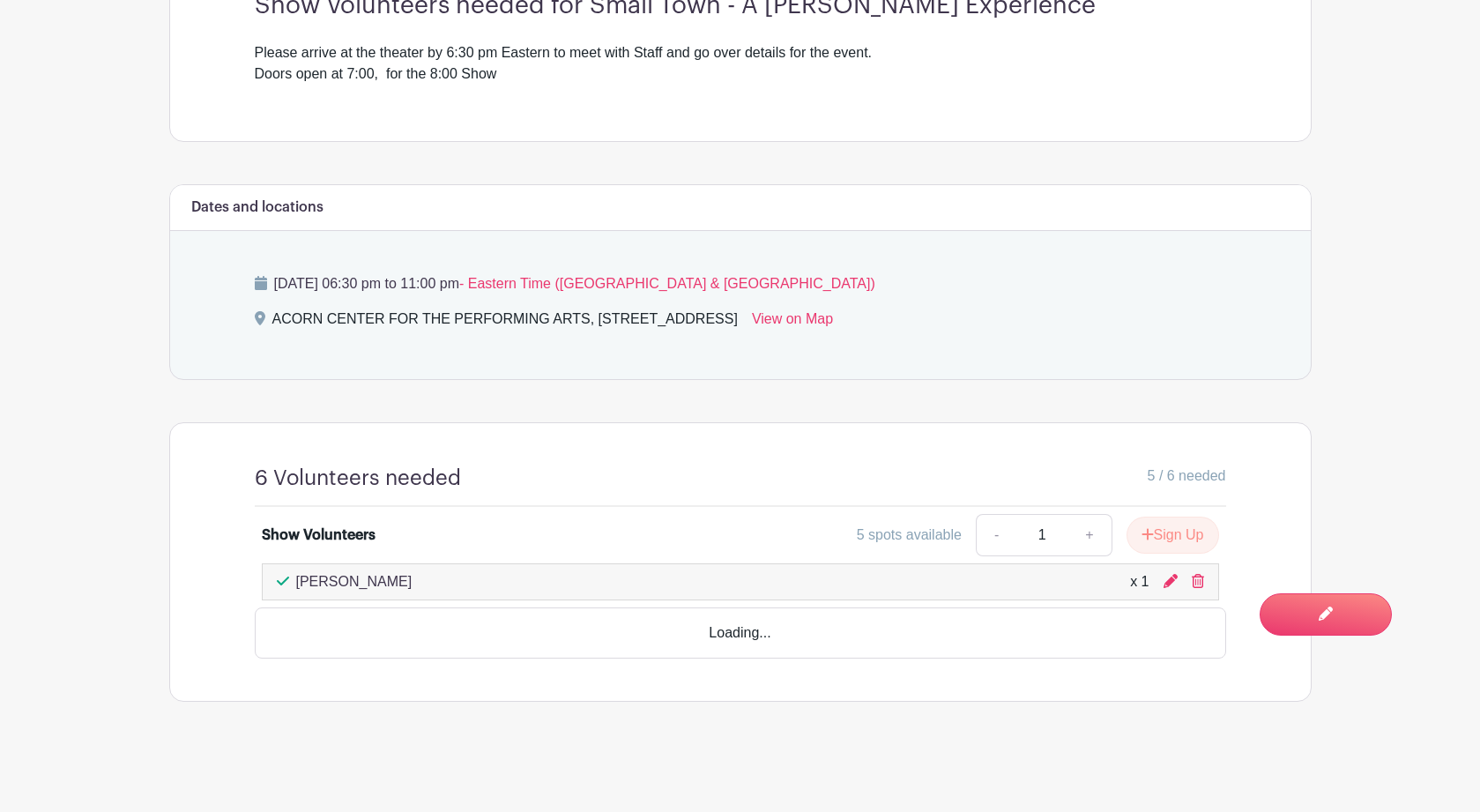
scroll to position [601, 0]
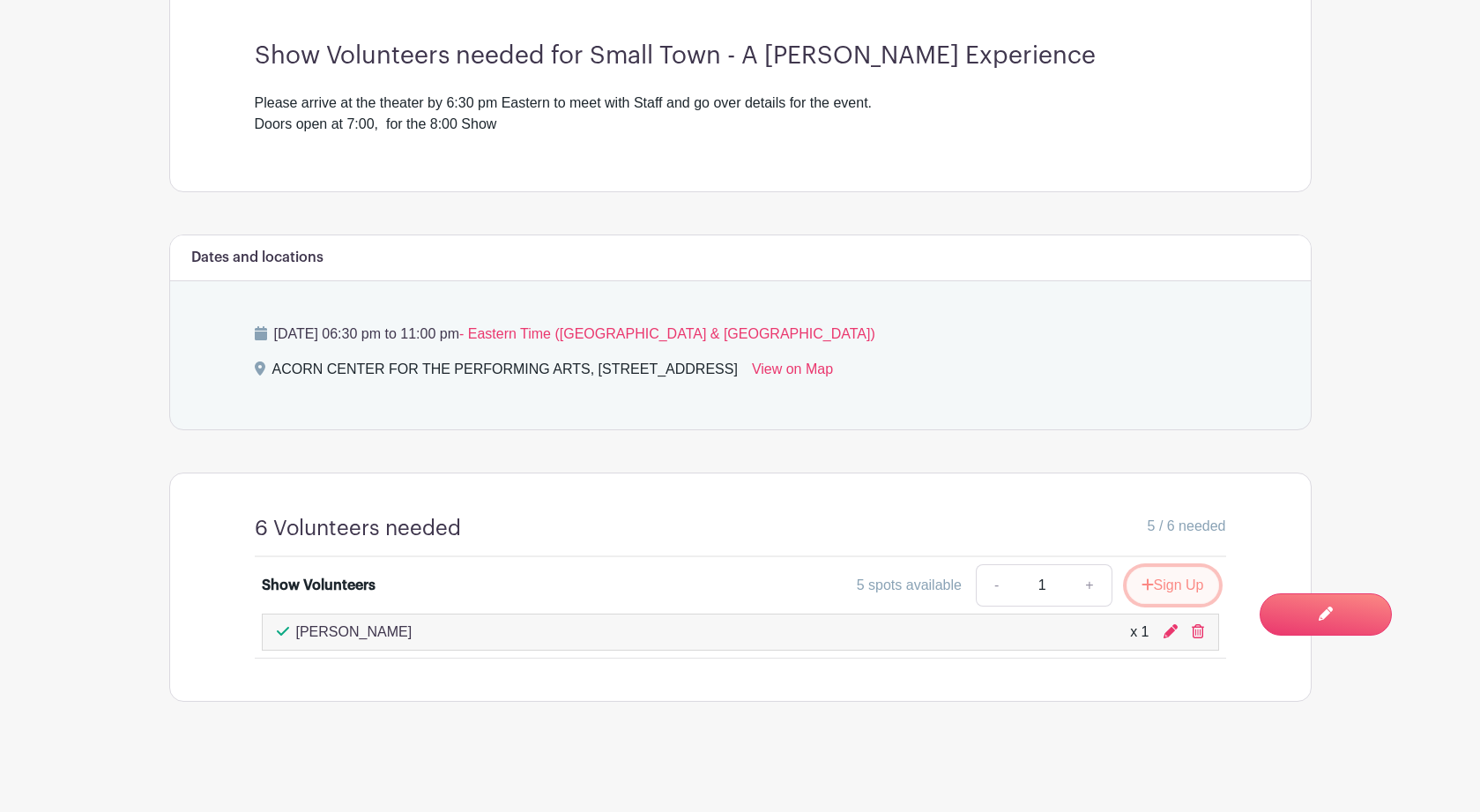
click at [1170, 592] on button "Sign Up" at bounding box center [1172, 585] width 93 height 37
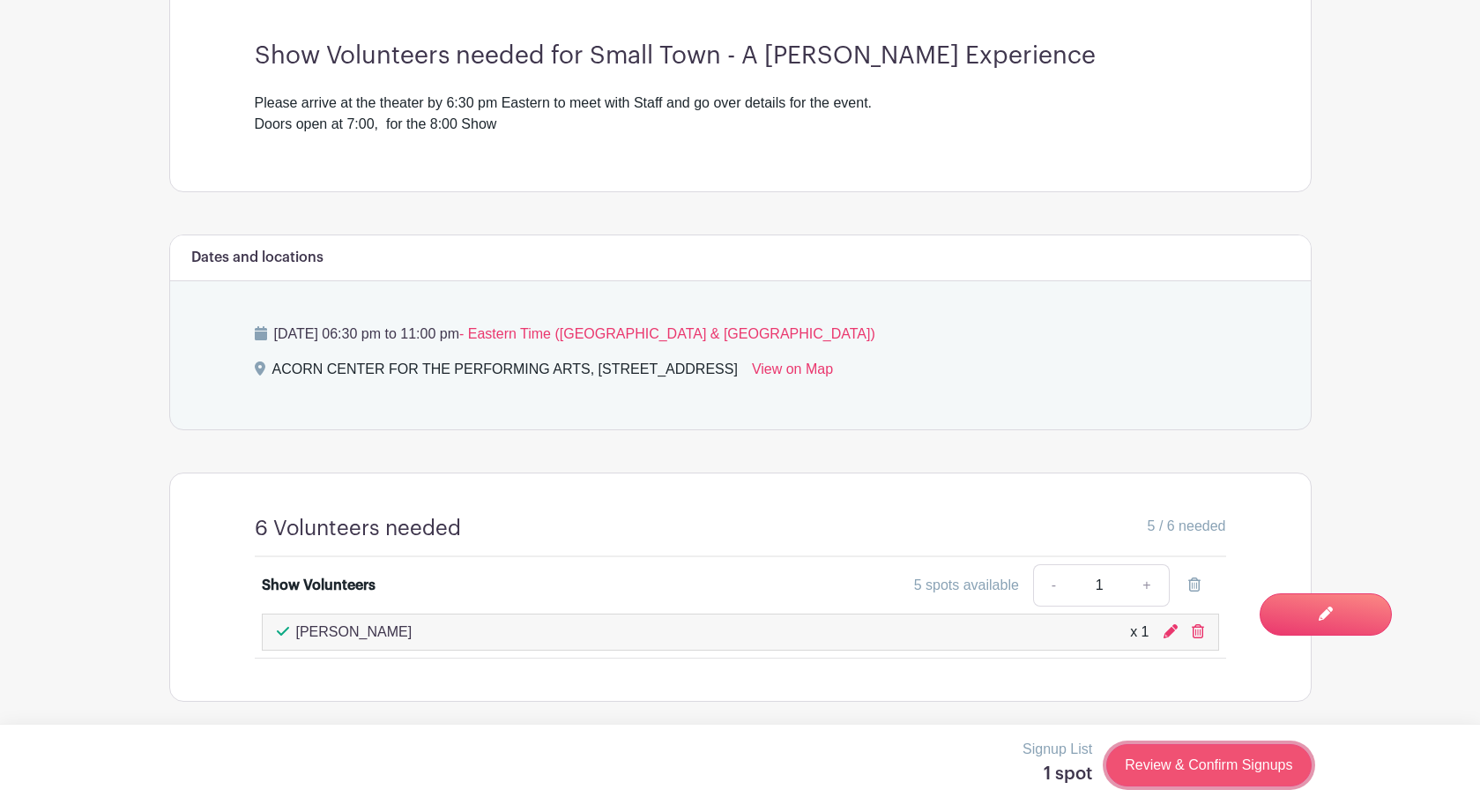
click at [1208, 764] on link "Review & Confirm Signups" at bounding box center [1208, 764] width 204 height 42
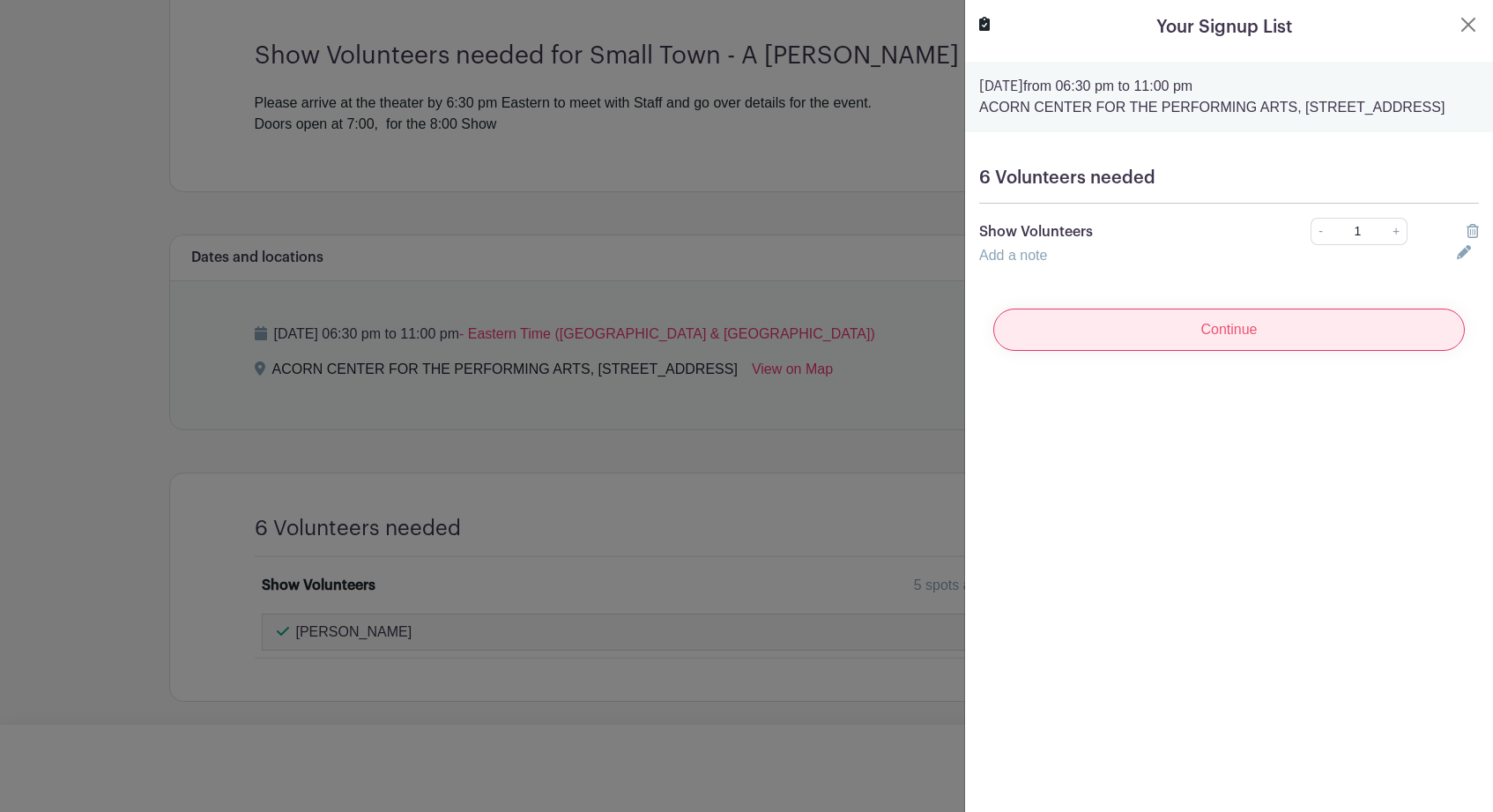
click at [1297, 347] on input "Continue" at bounding box center [1228, 329] width 471 height 42
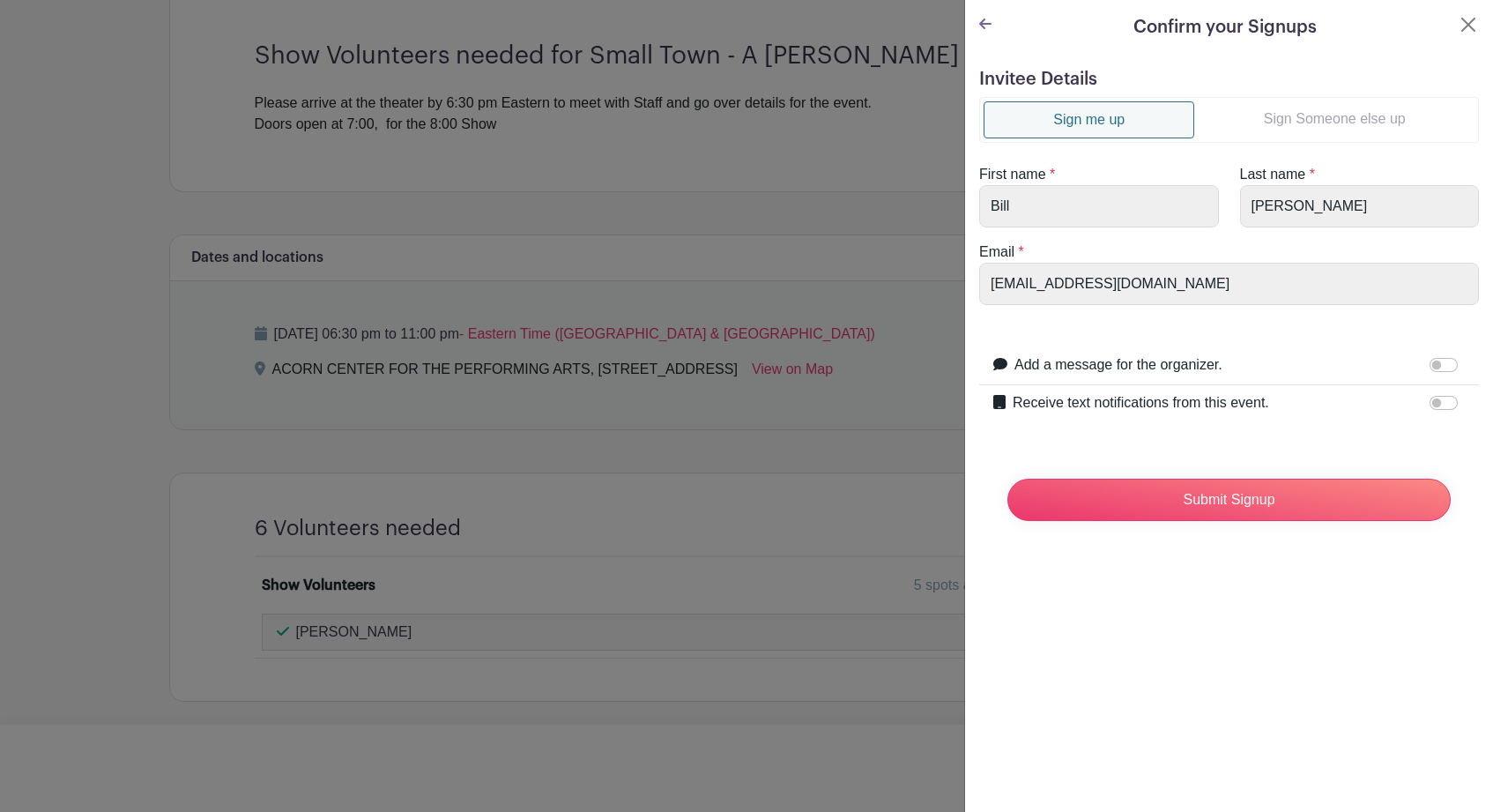
click at [1323, 116] on link "Sign Someone else up" at bounding box center [1334, 119] width 280 height 36
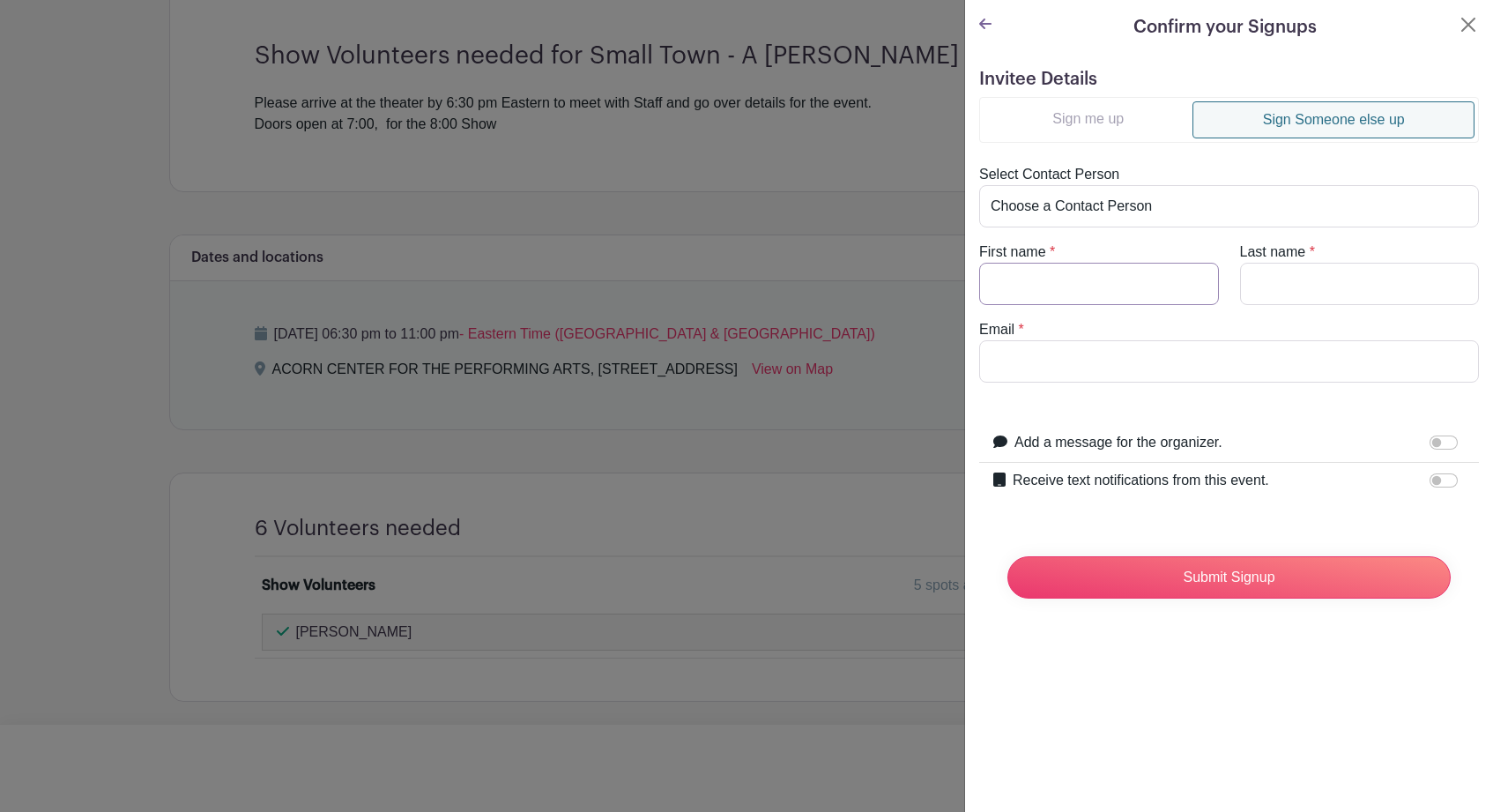
click at [1115, 287] on input "First name" at bounding box center [1099, 283] width 240 height 42
type input "Rasa"
click at [1257, 288] on input "Last name" at bounding box center [1360, 283] width 240 height 42
type input "Lakas"
click at [1247, 354] on input "Email" at bounding box center [1228, 361] width 499 height 42
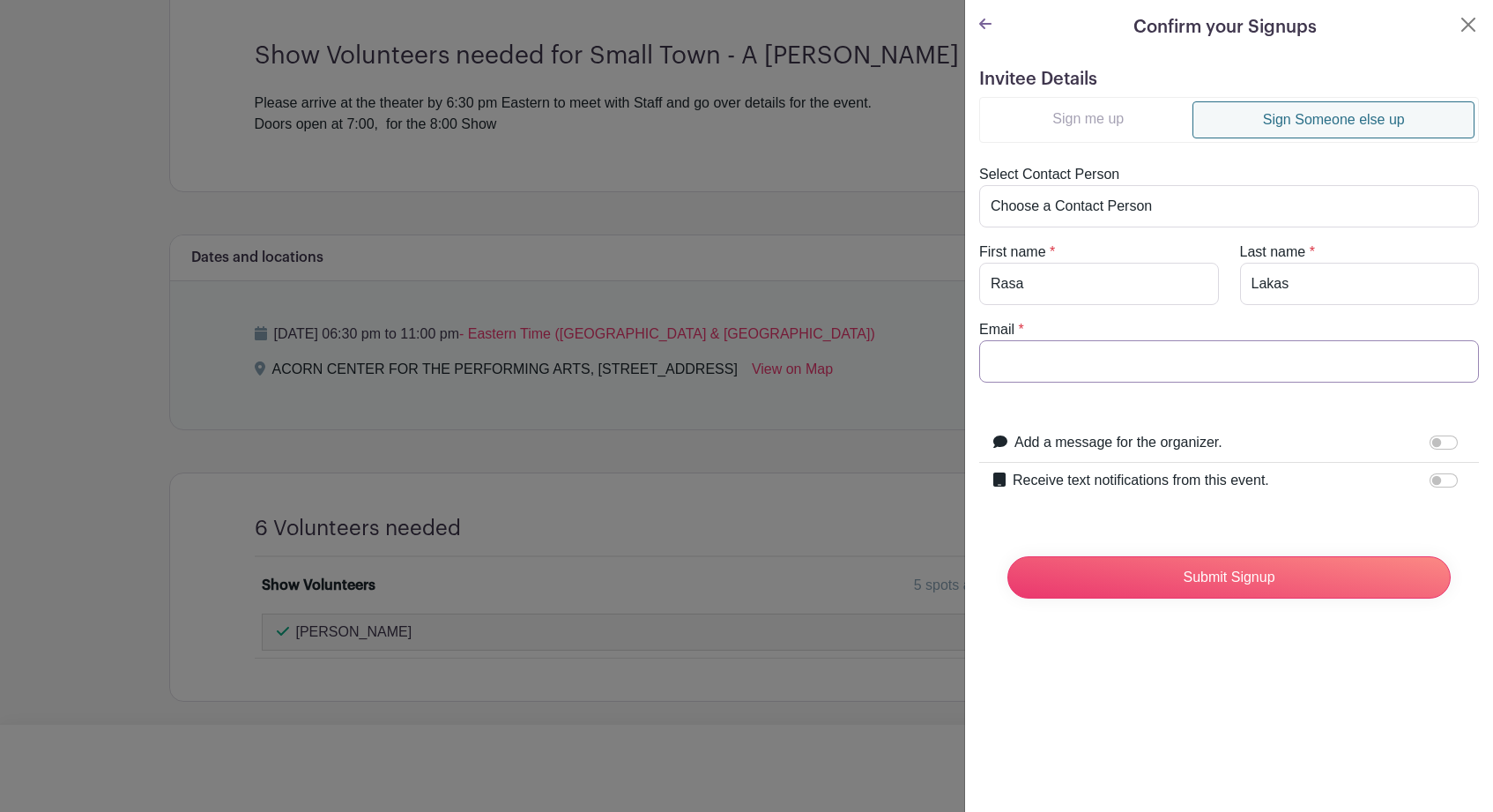
paste input "dewey42b@hotmail.com"
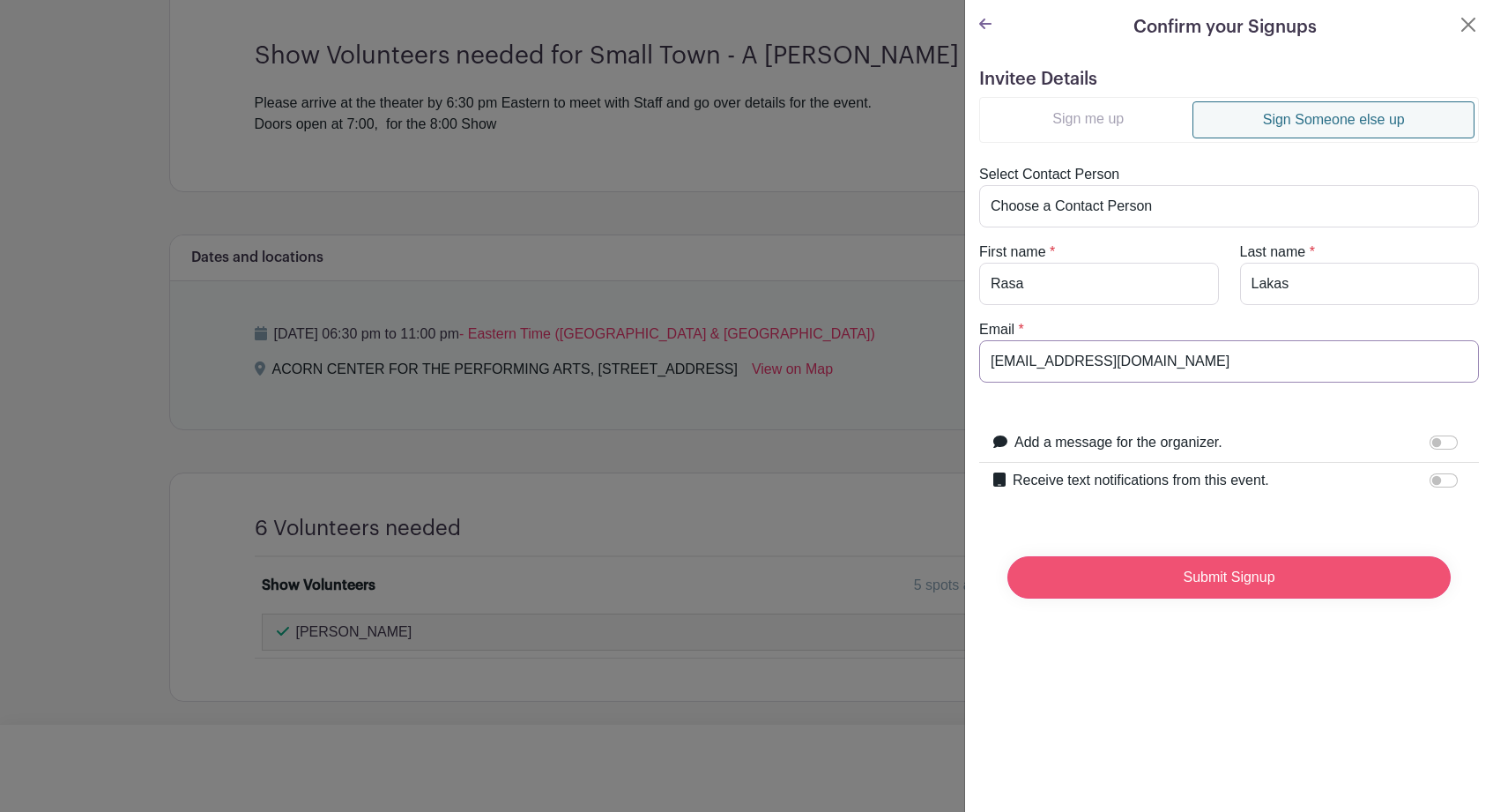
type input "dewey42b@hotmail.com"
click at [1214, 585] on input "Submit Signup" at bounding box center [1228, 577] width 443 height 42
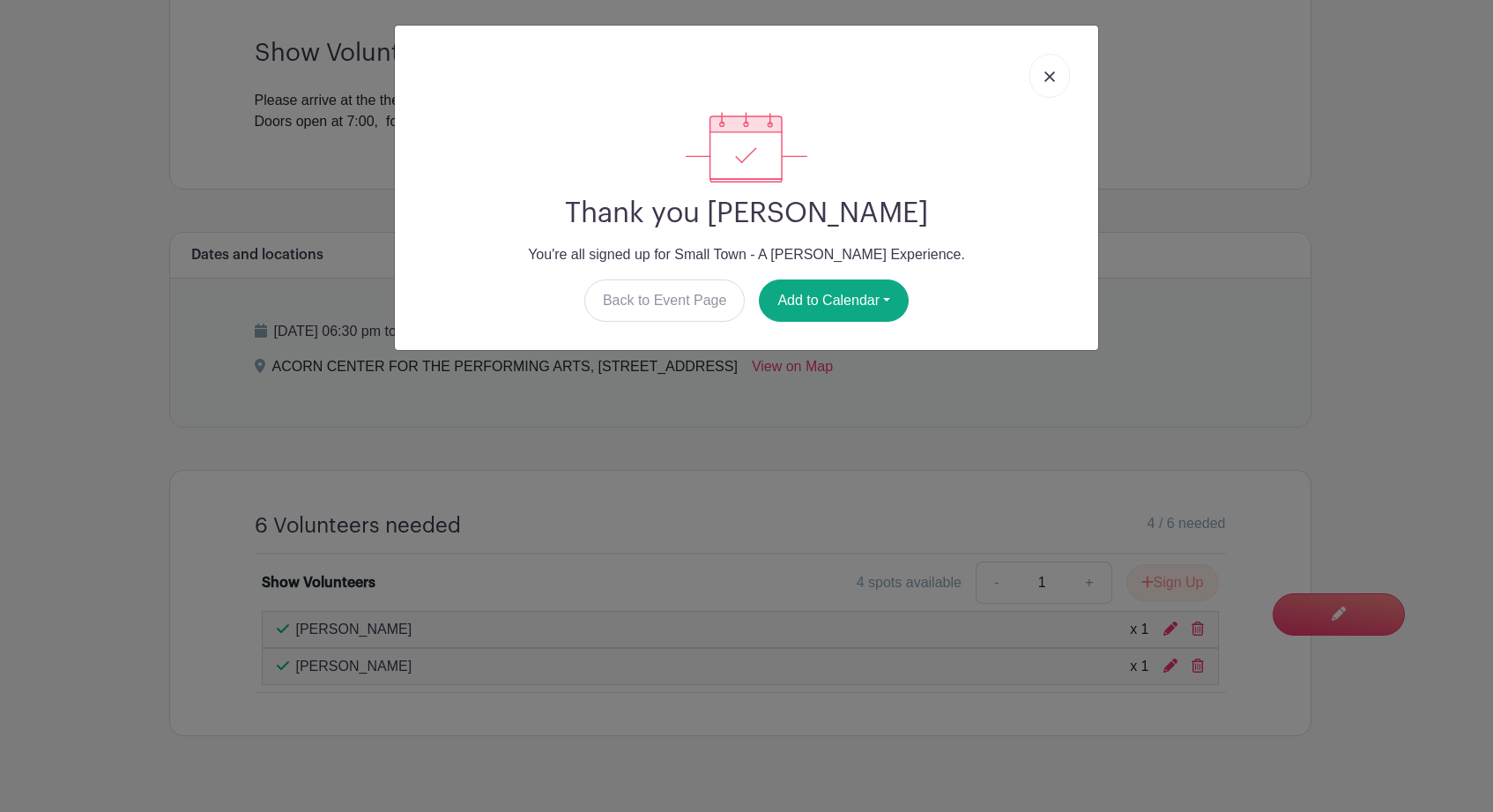
click at [1050, 79] on img at bounding box center [1049, 76] width 10 height 10
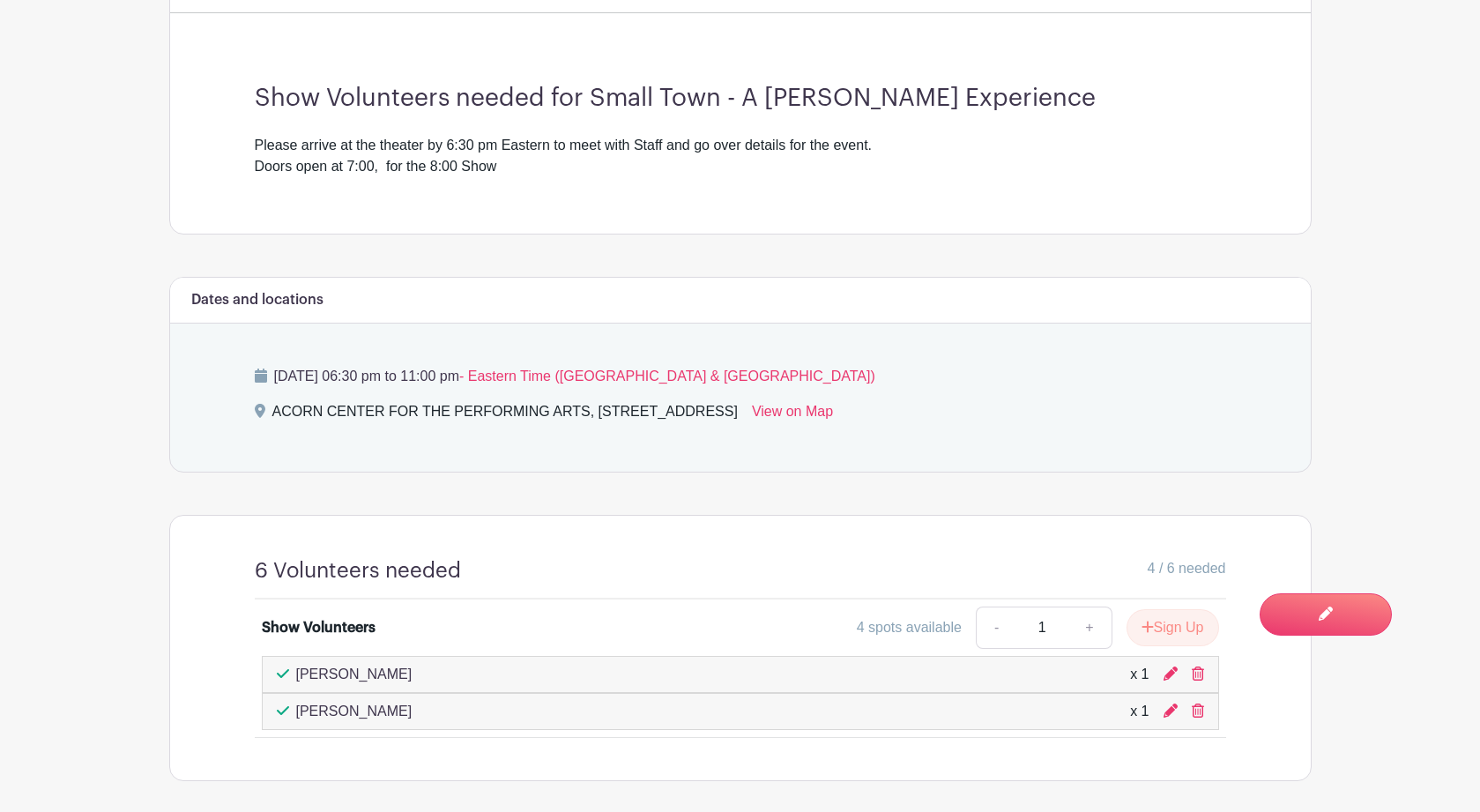
scroll to position [0, 0]
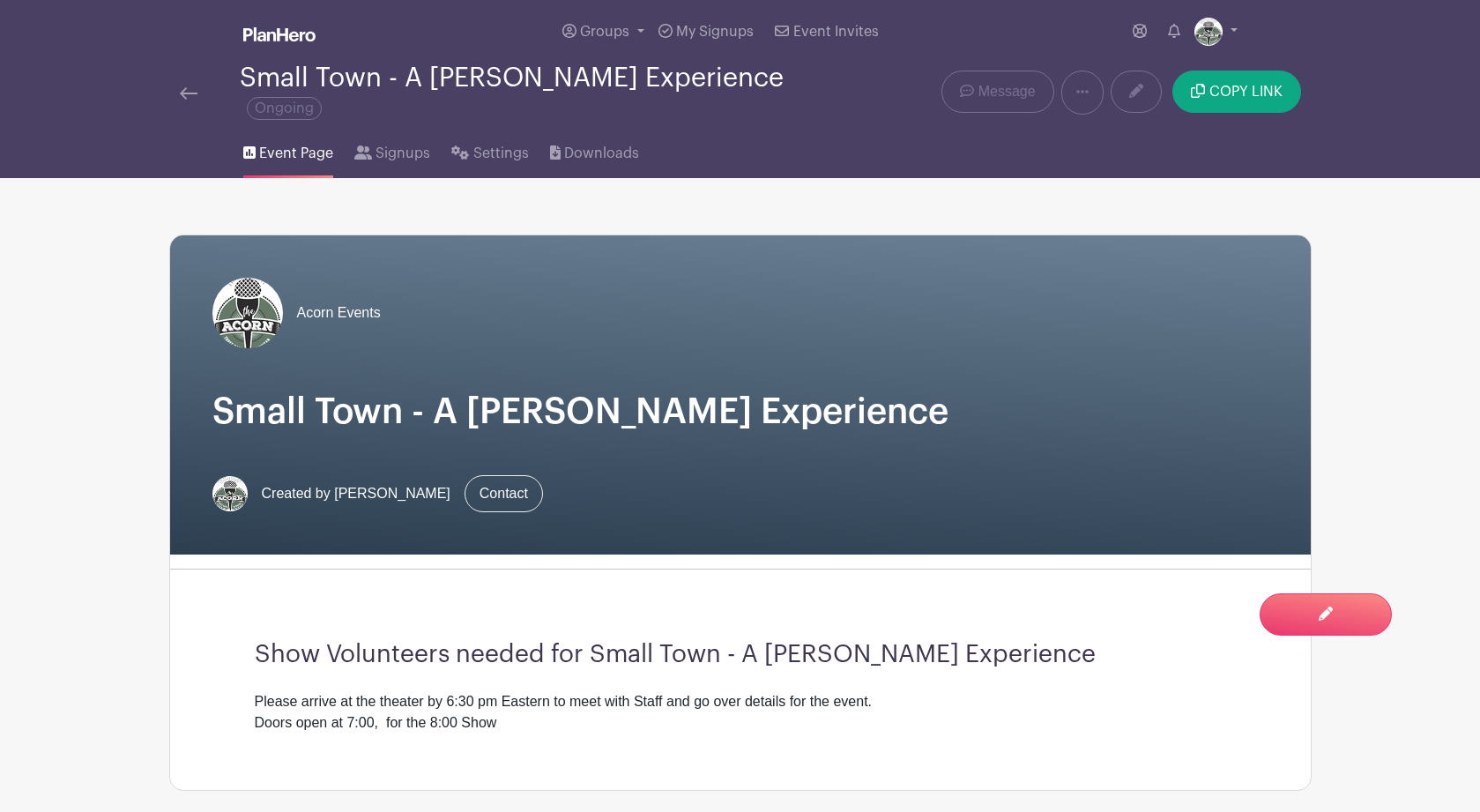
click at [186, 94] on img at bounding box center [188, 93] width 18 height 12
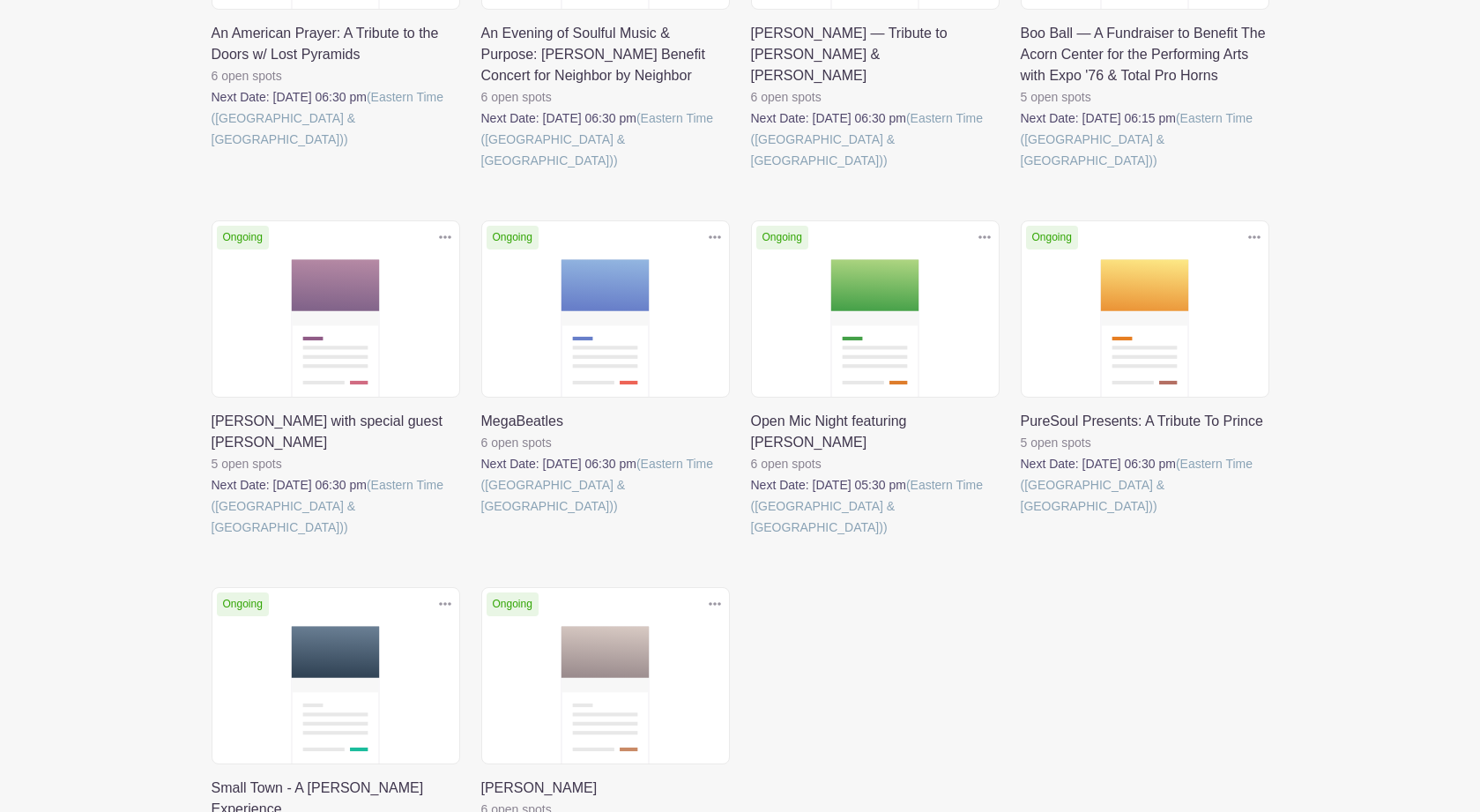
scroll to position [479, 0]
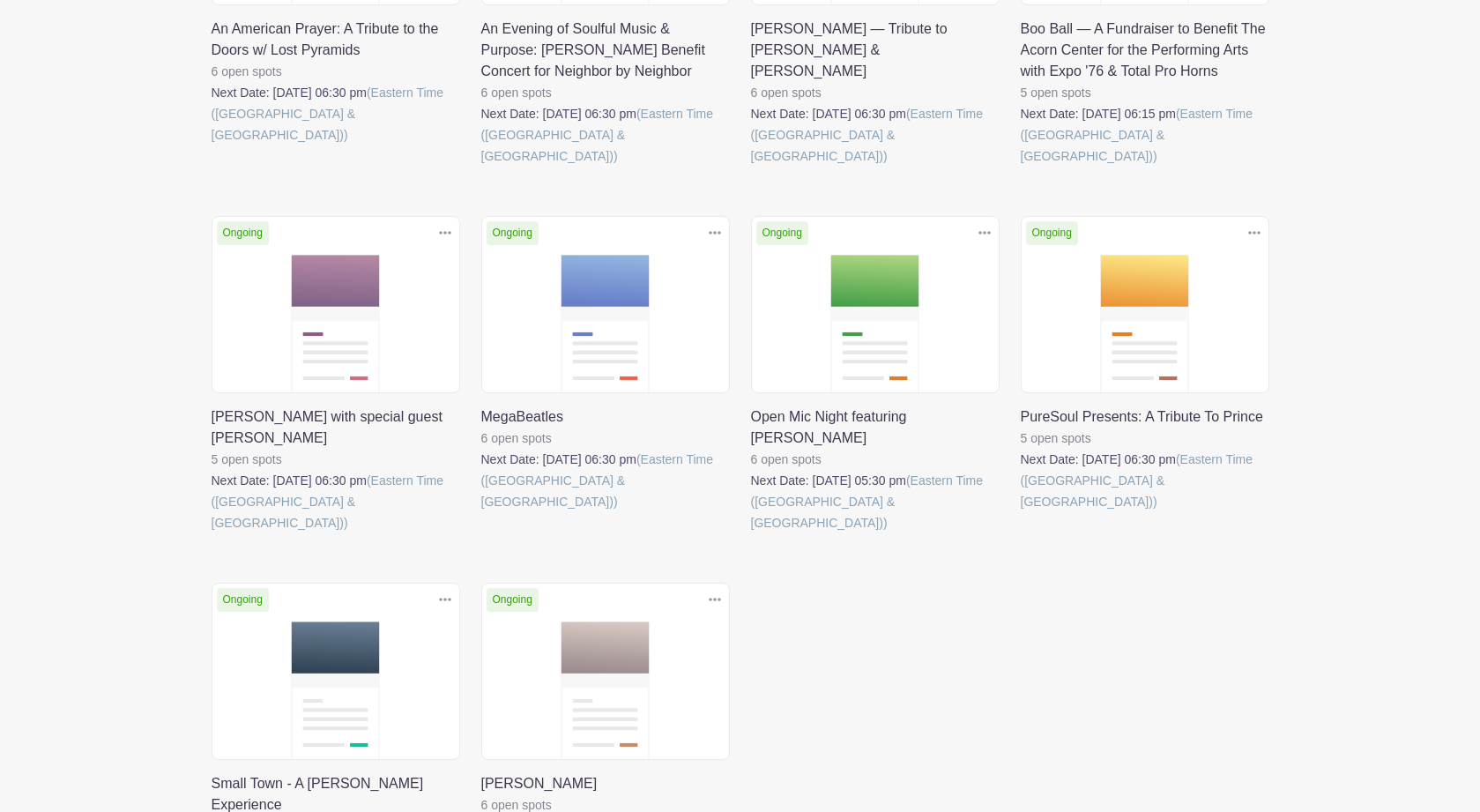
click at [1020, 512] on link at bounding box center [1020, 512] width 0 height 0
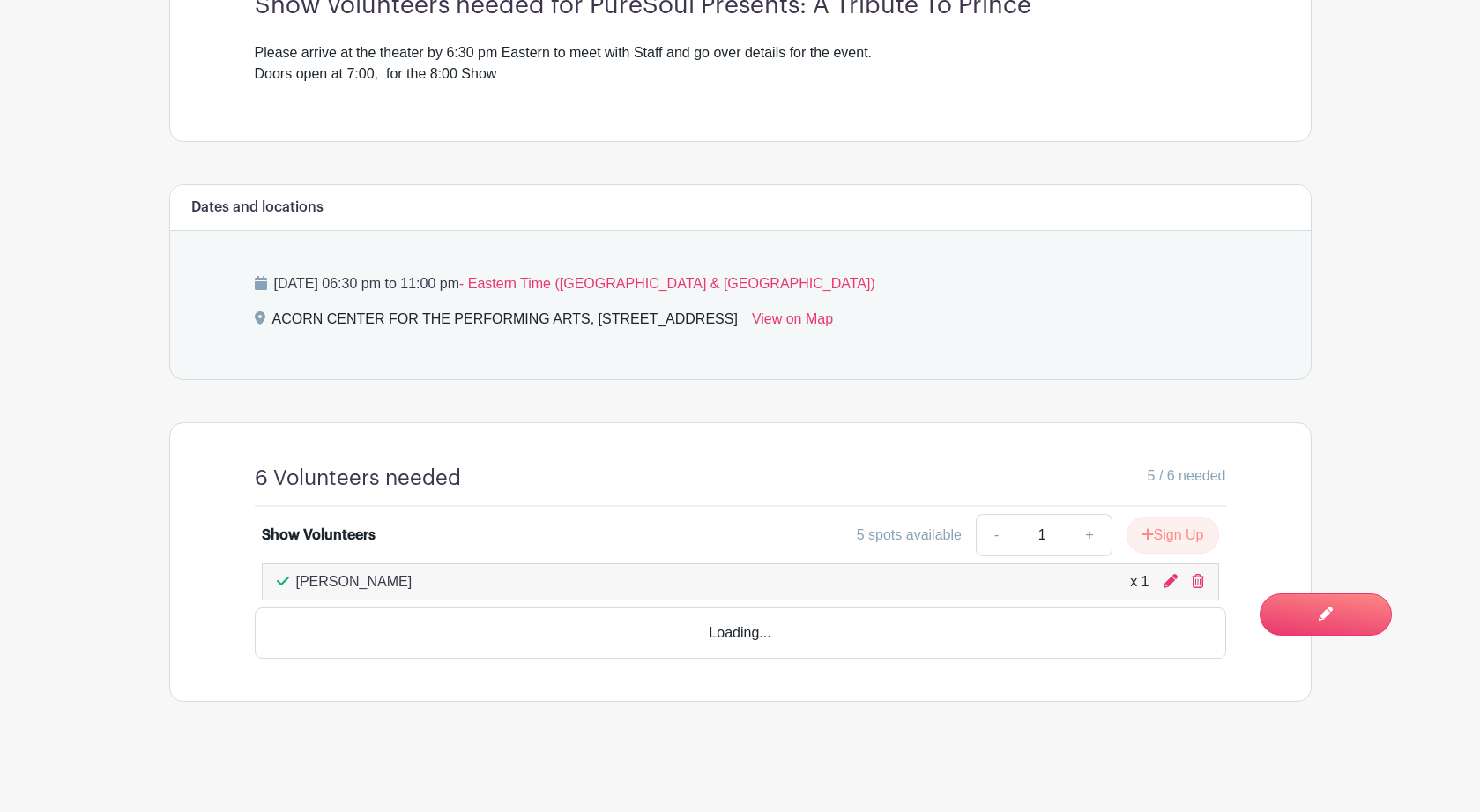
scroll to position [587, 0]
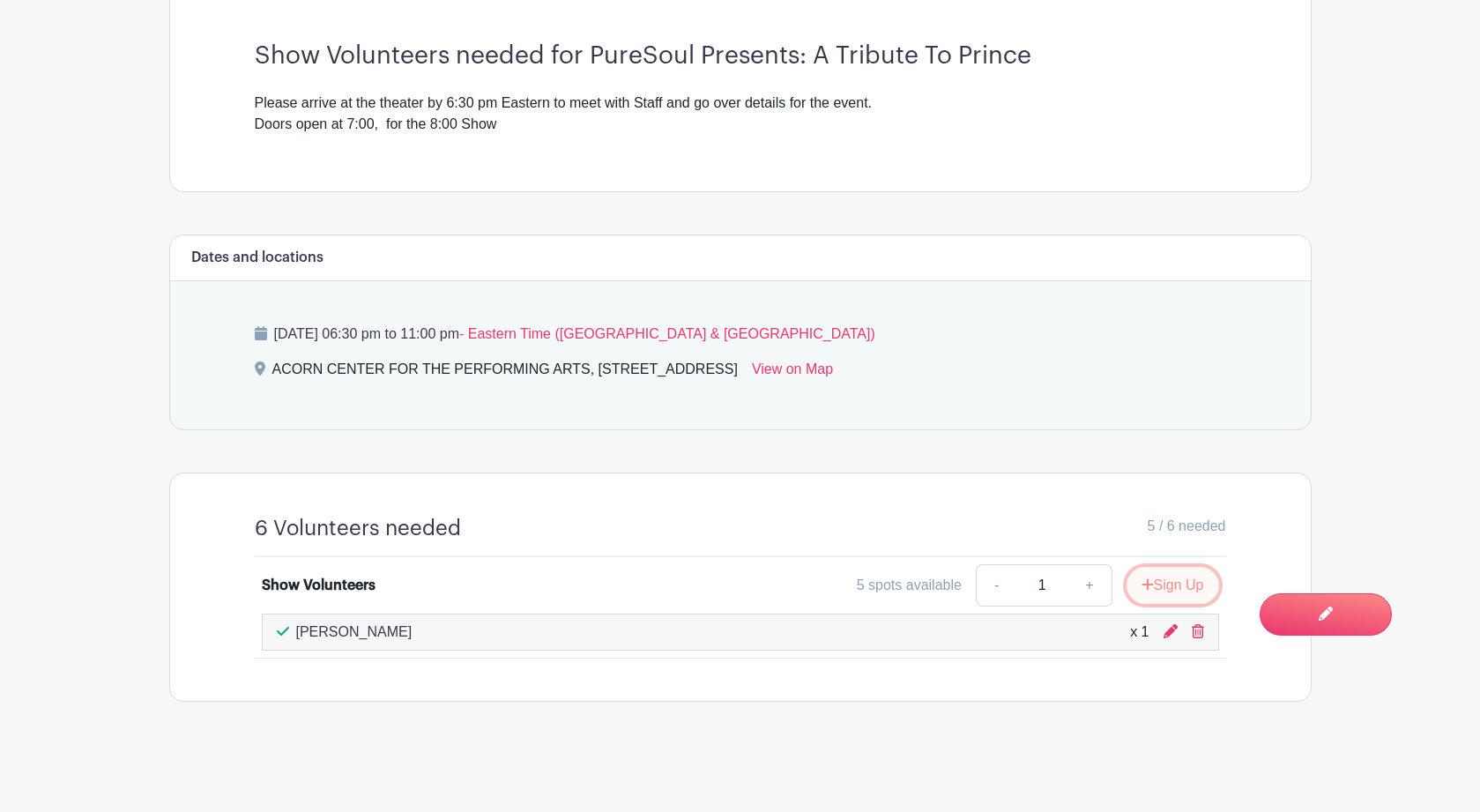
click at [1172, 588] on button "Sign Up" at bounding box center [1172, 585] width 93 height 37
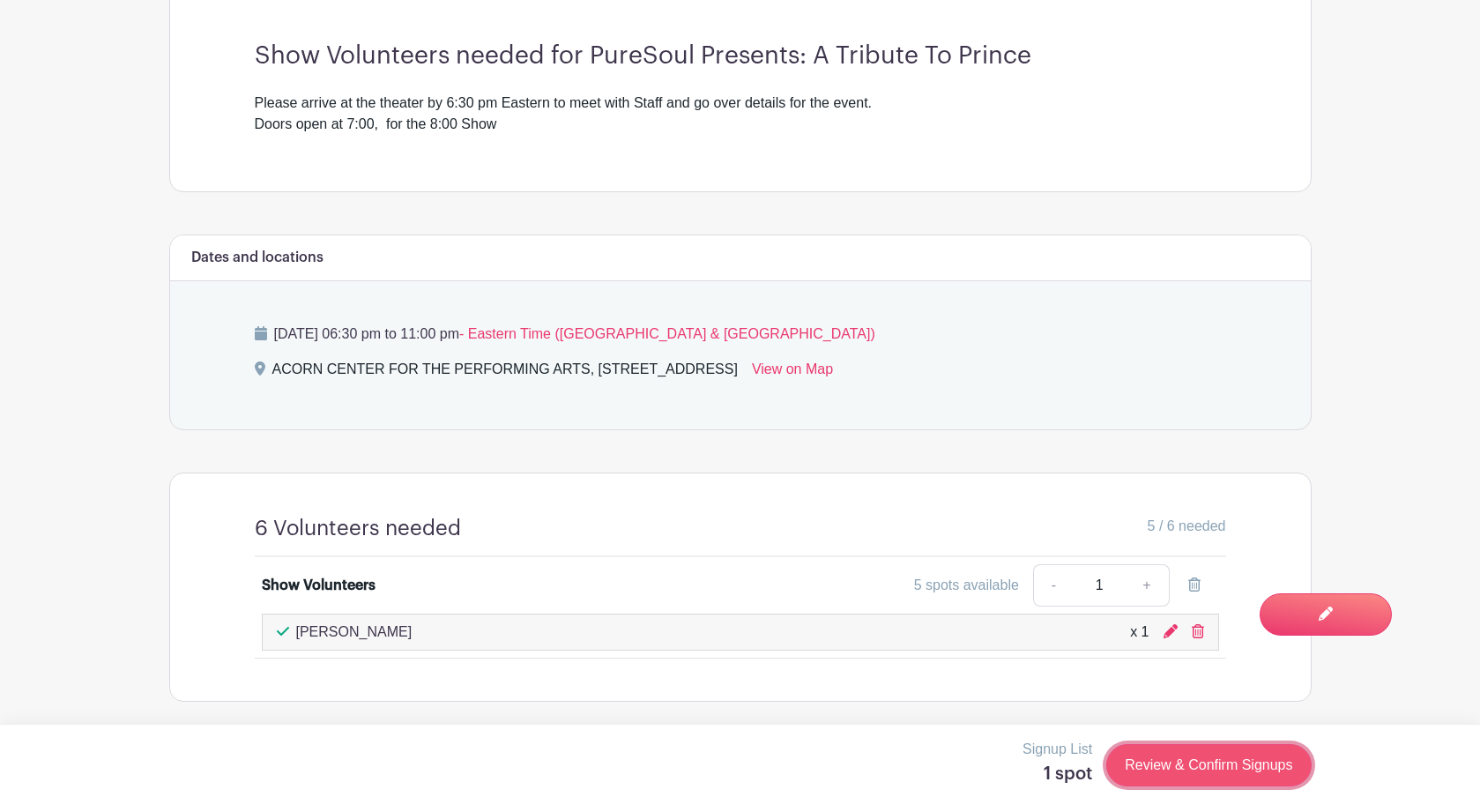
click at [1177, 767] on link "Review & Confirm Signups" at bounding box center [1208, 764] width 204 height 42
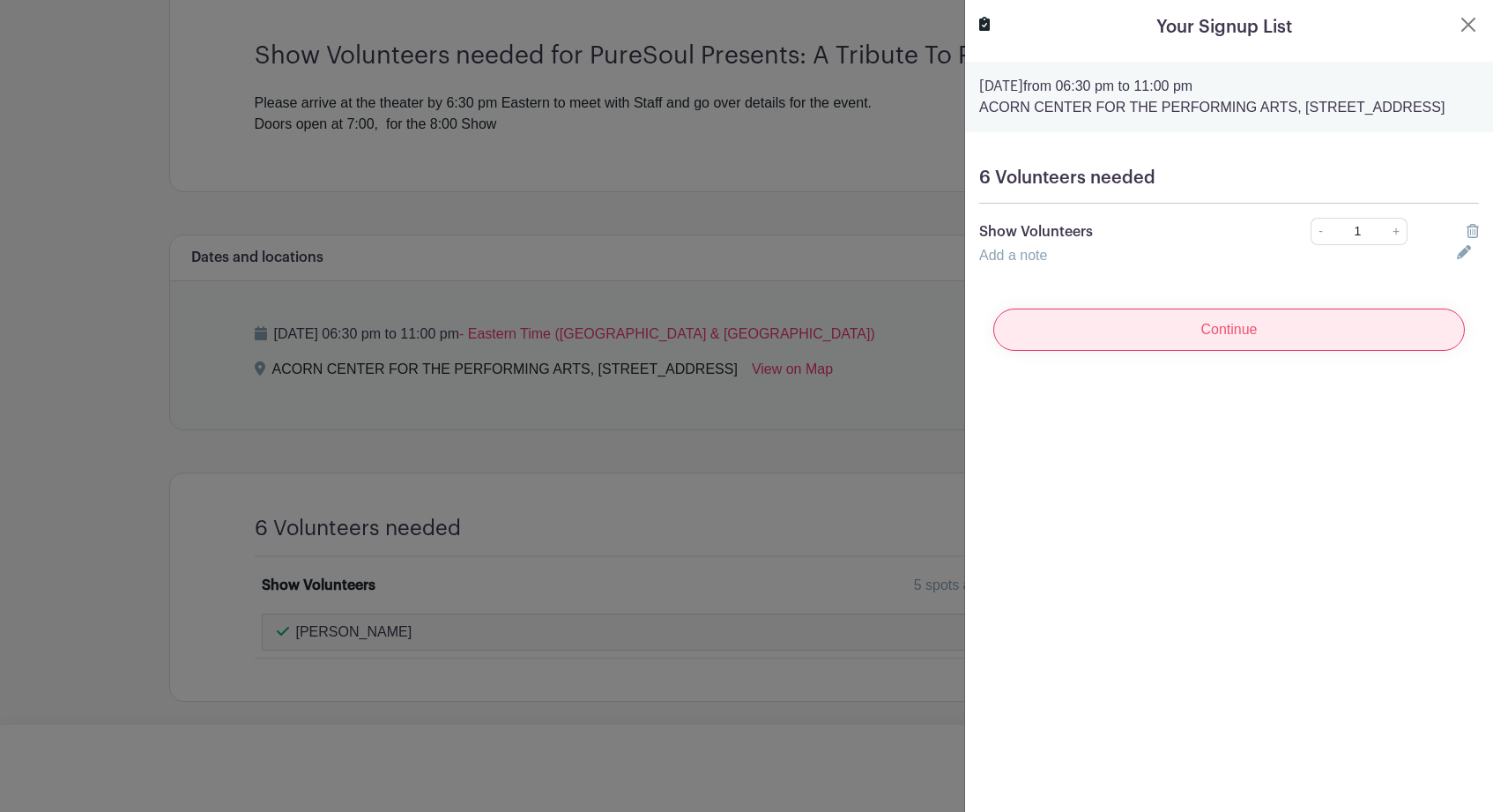
click at [1301, 350] on input "Continue" at bounding box center [1228, 329] width 471 height 42
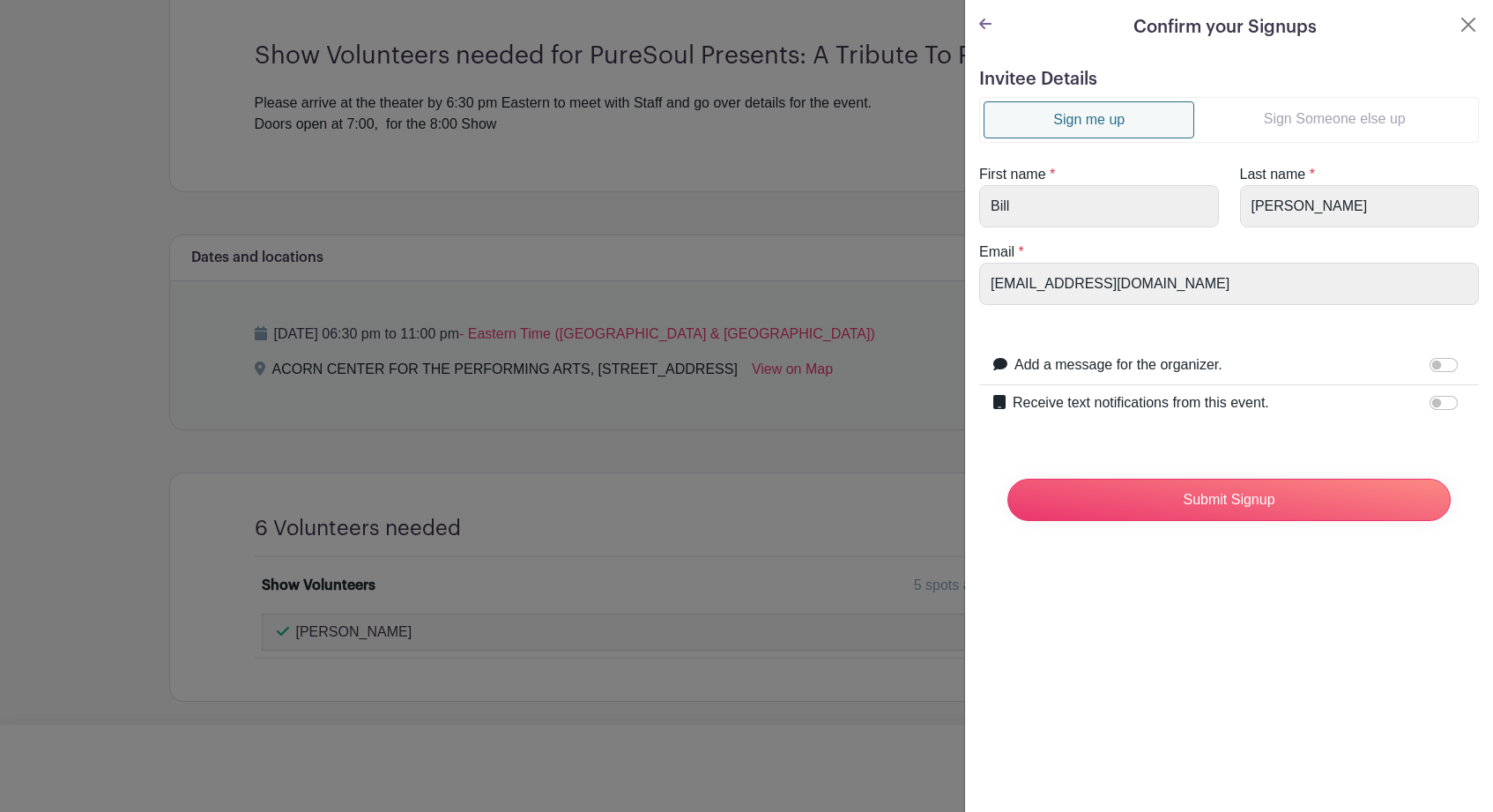
click at [1295, 110] on link "Sign Someone else up" at bounding box center [1334, 119] width 280 height 36
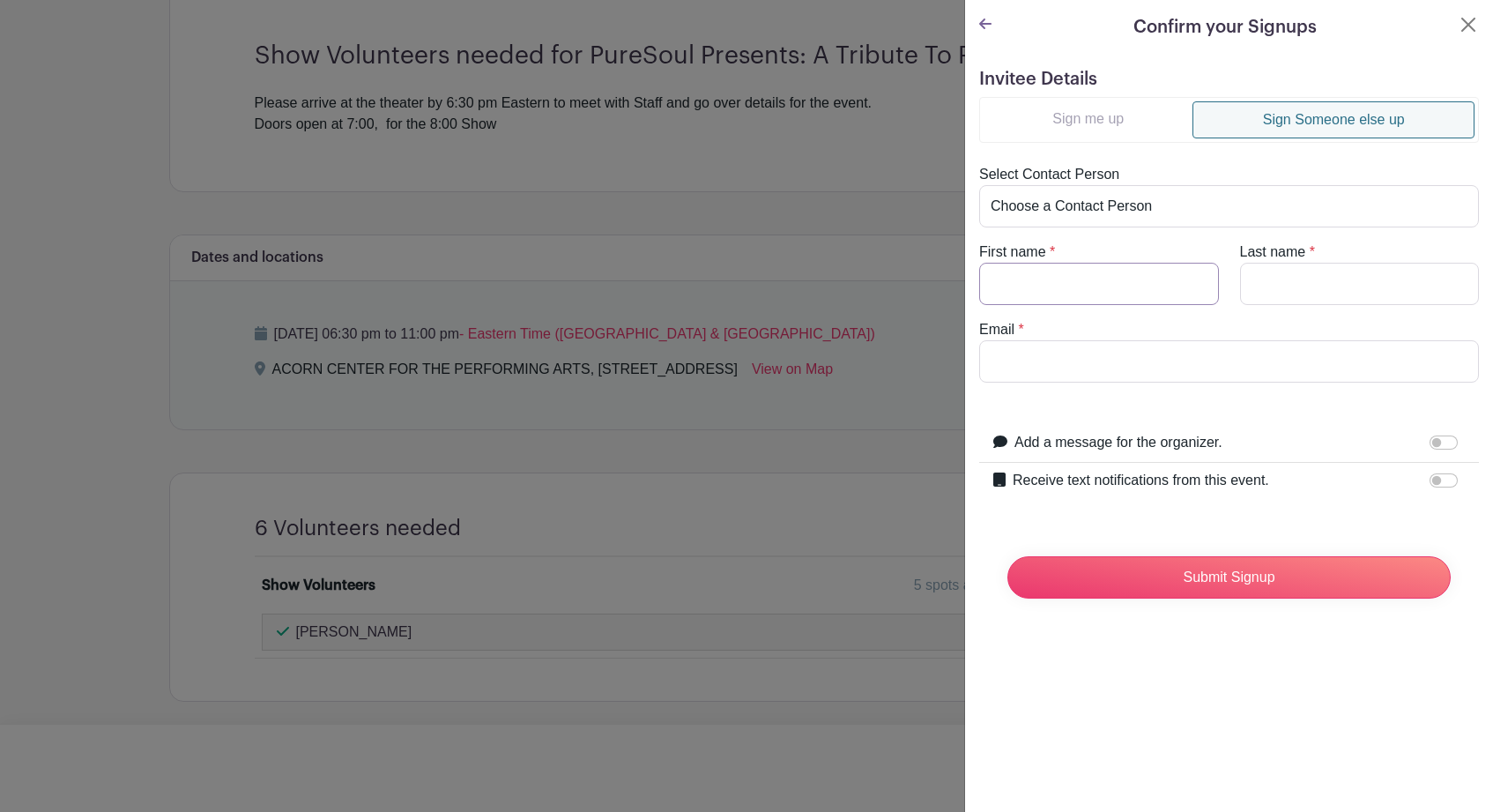
click at [1125, 274] on input "First name" at bounding box center [1099, 283] width 240 height 42
type input "Rasa"
click at [1347, 285] on input "Last name" at bounding box center [1360, 283] width 240 height 42
type input "Lakas"
click at [1221, 365] on input "Email" at bounding box center [1228, 361] width 499 height 42
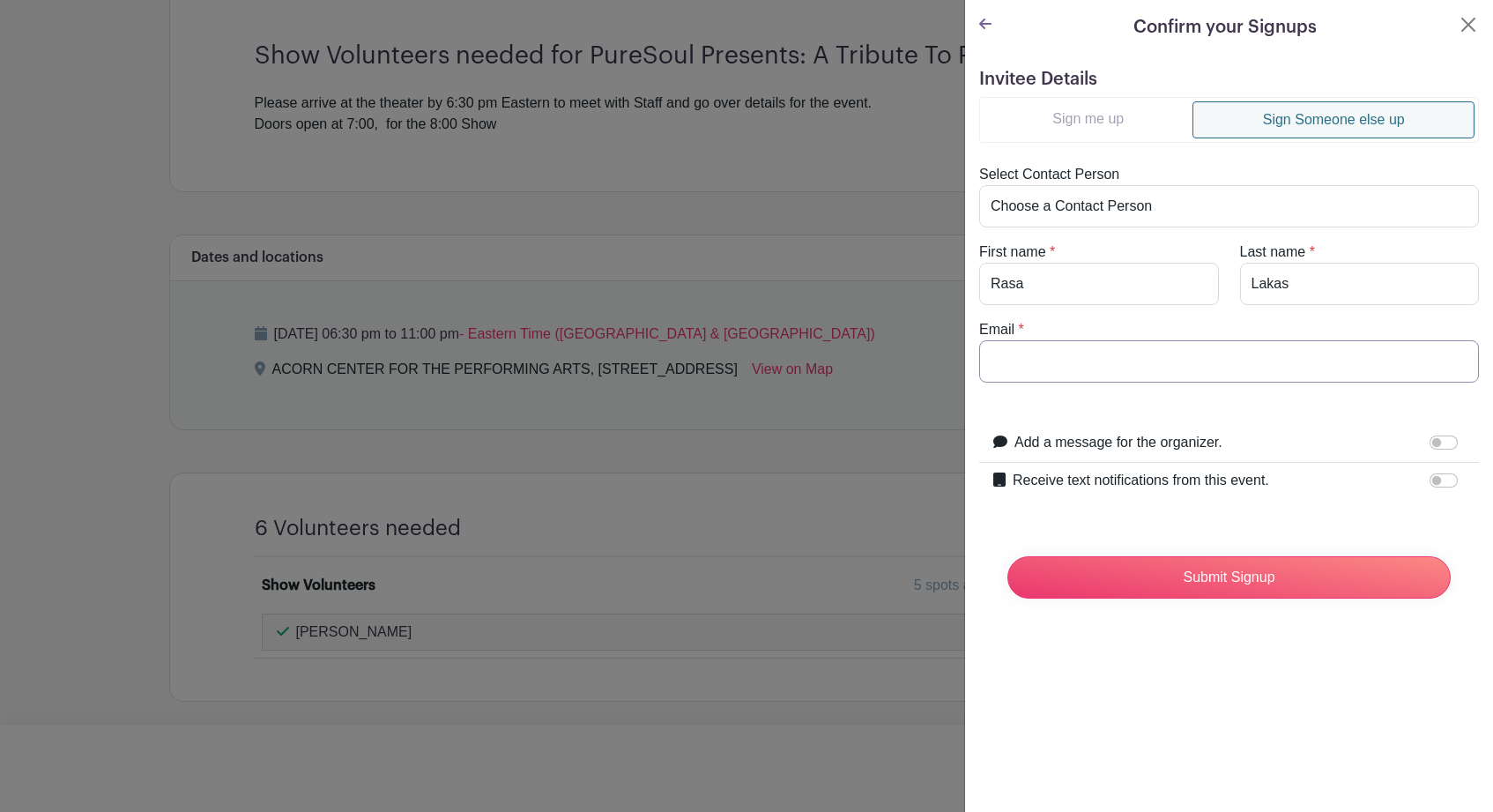
paste input "dewey42b@hotmail.com"
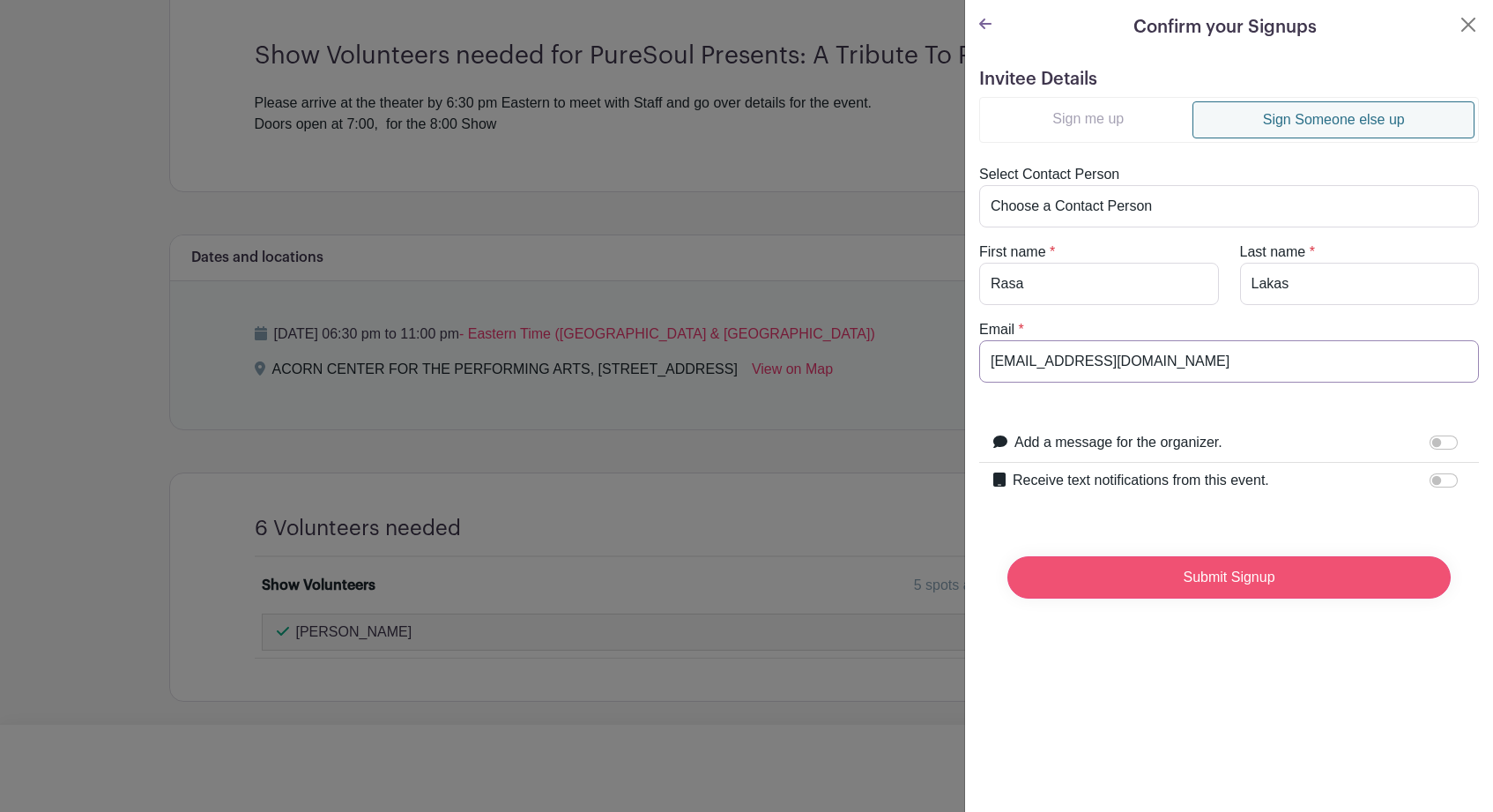
type input "dewey42b@hotmail.com"
click at [1226, 577] on input "Submit Signup" at bounding box center [1228, 577] width 443 height 42
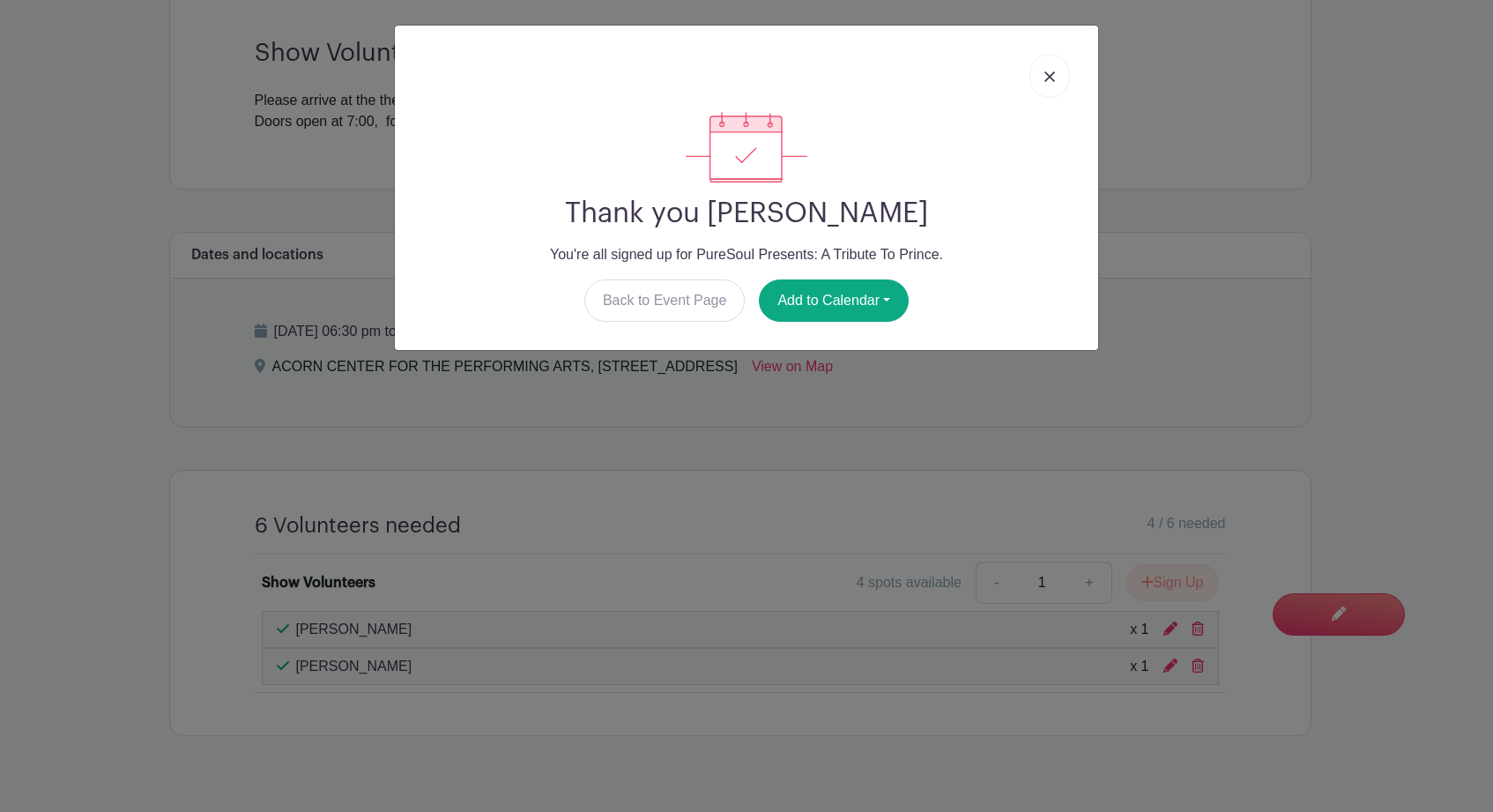
click at [1050, 81] on img at bounding box center [1049, 76] width 10 height 10
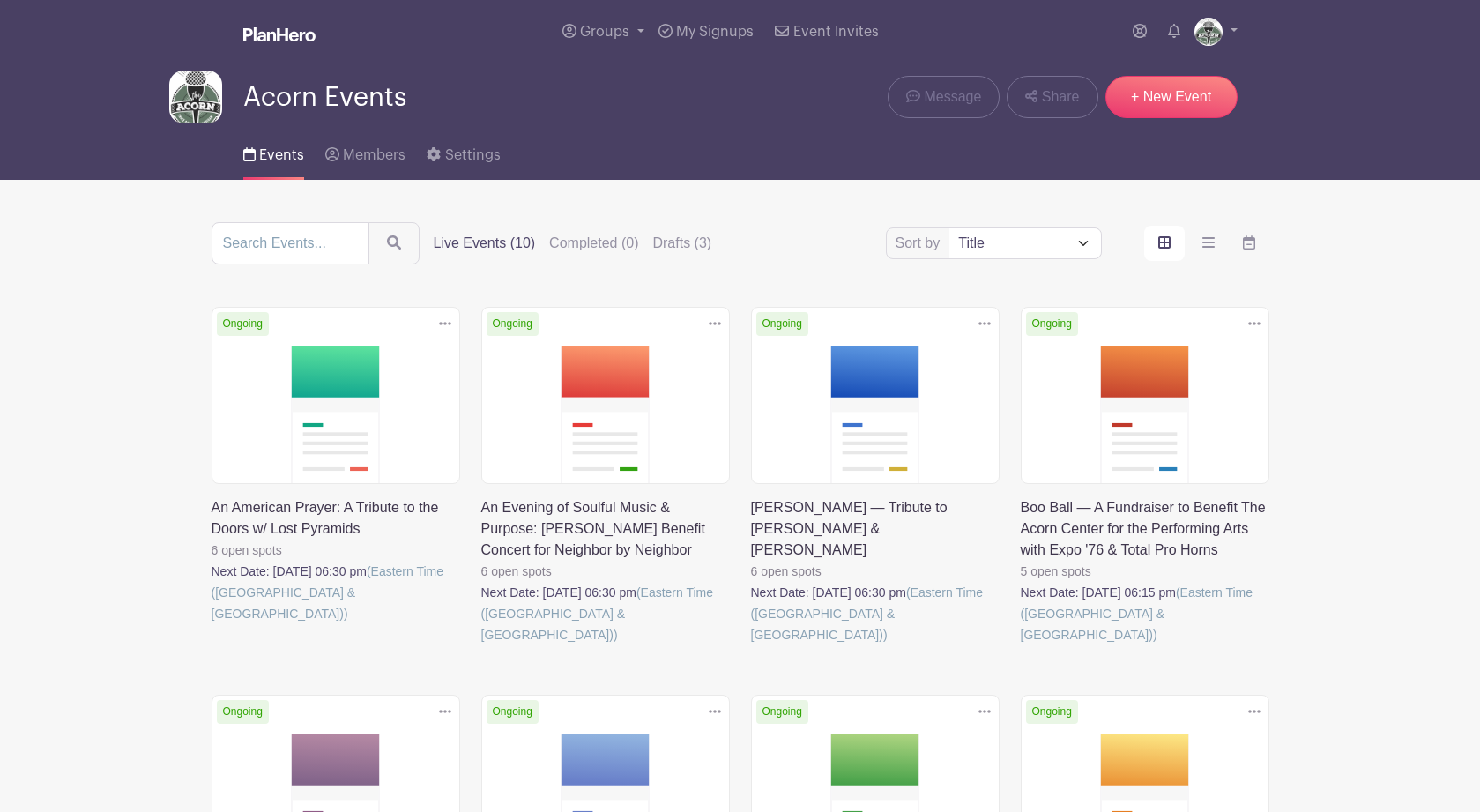
click at [1020, 645] on link at bounding box center [1020, 645] width 0 height 0
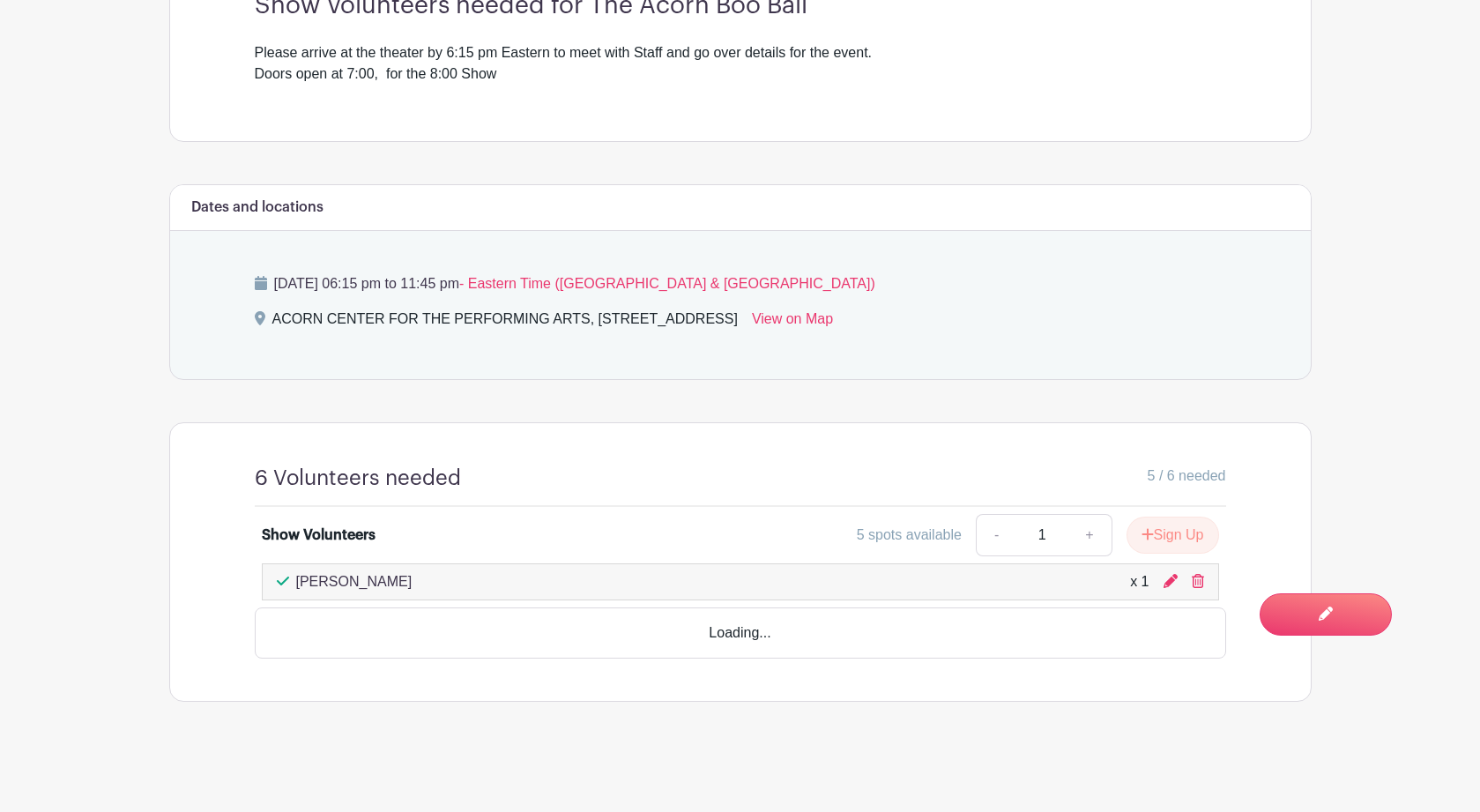
scroll to position [672, 0]
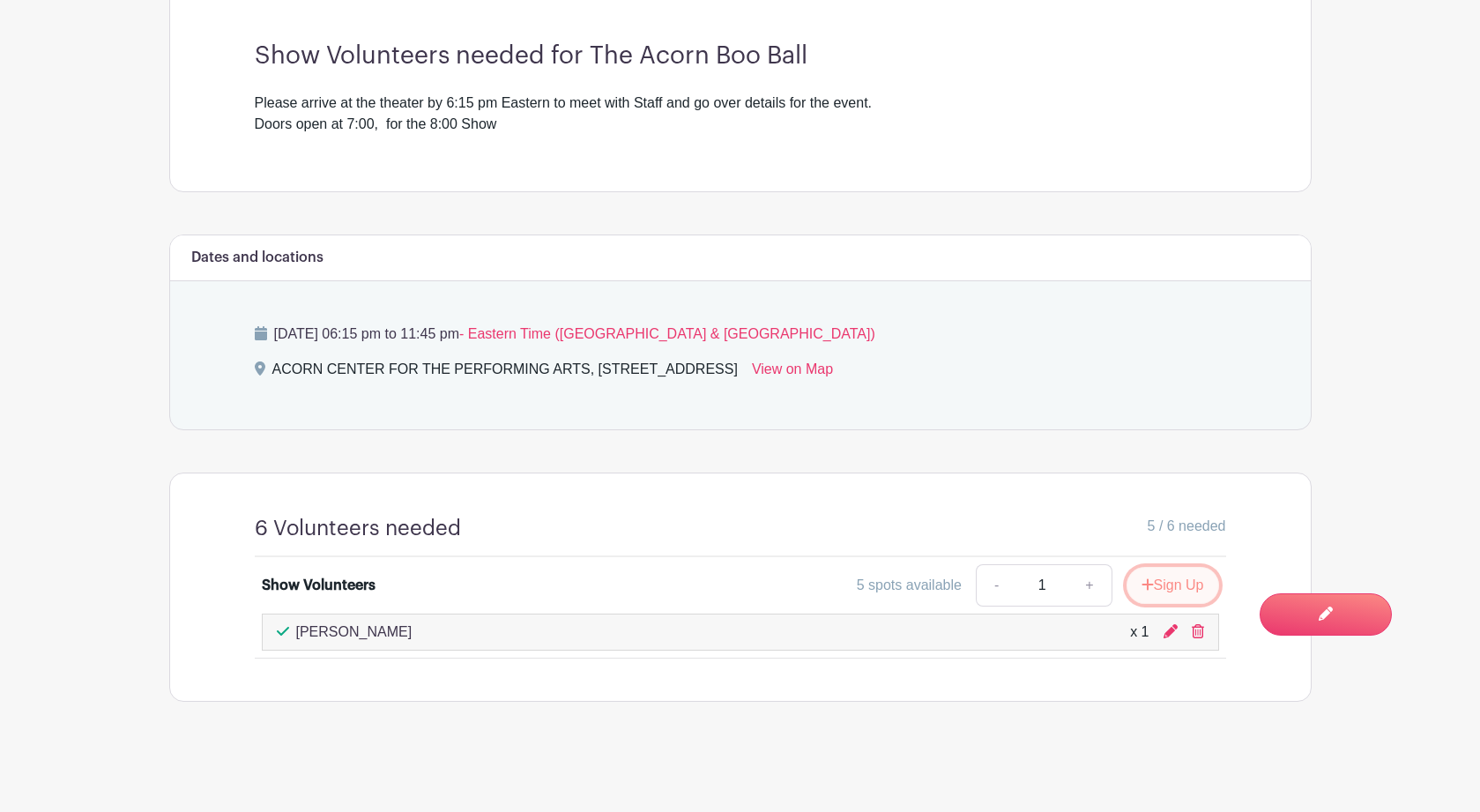
click at [1176, 583] on button "Sign Up" at bounding box center [1172, 585] width 93 height 37
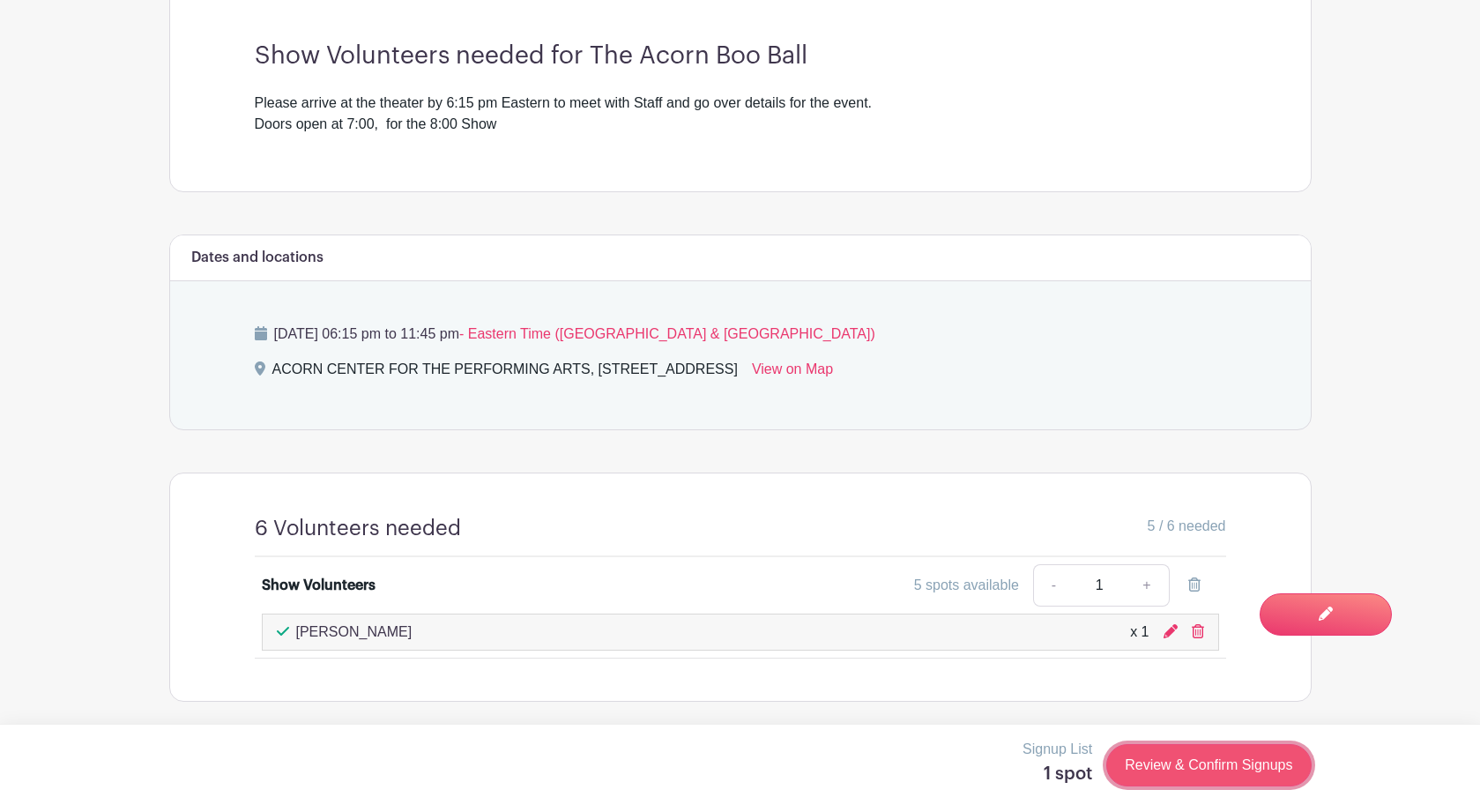
click at [1162, 760] on link "Review & Confirm Signups" at bounding box center [1208, 764] width 204 height 42
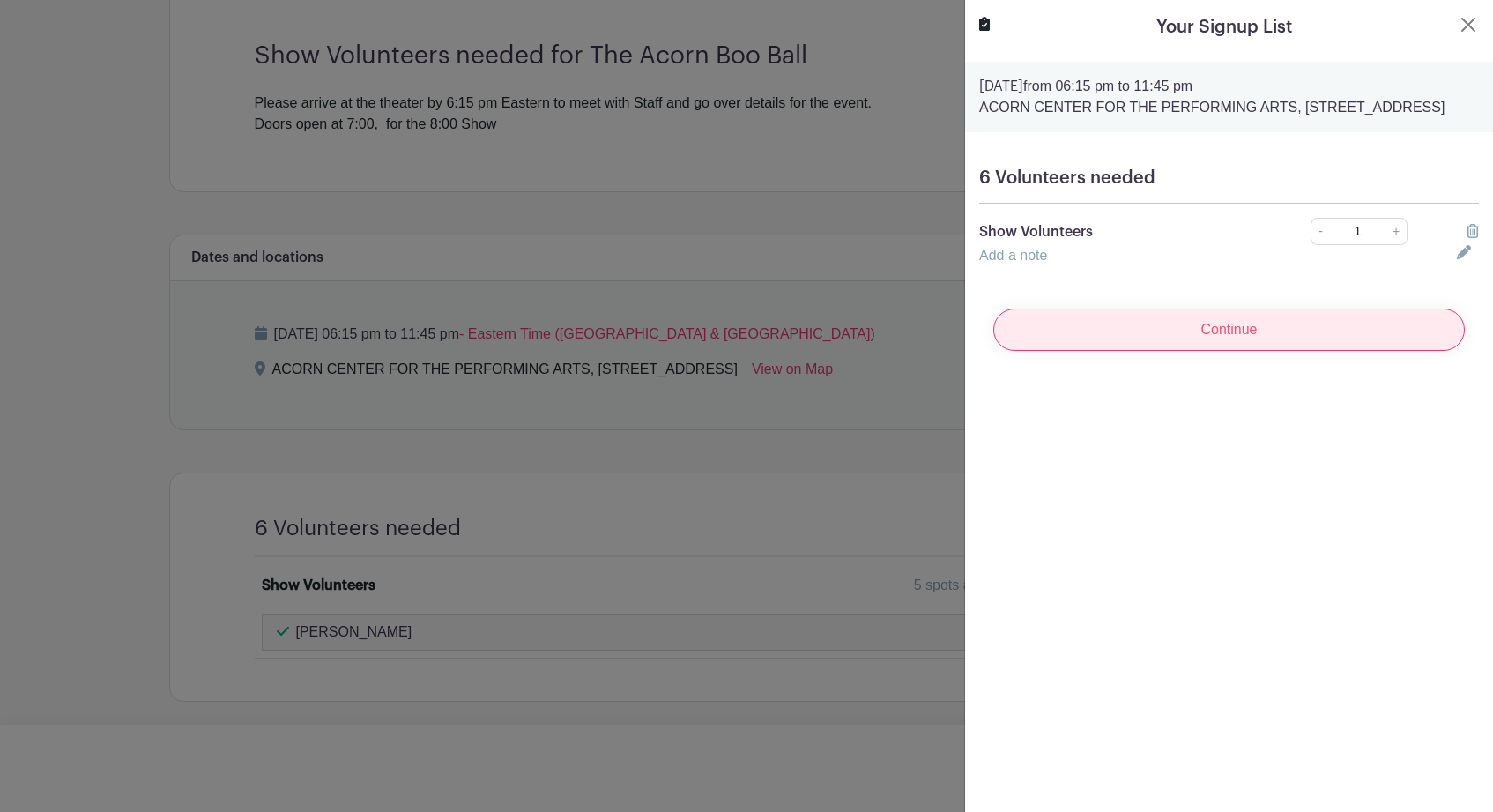
click at [1333, 348] on input "Continue" at bounding box center [1228, 329] width 471 height 42
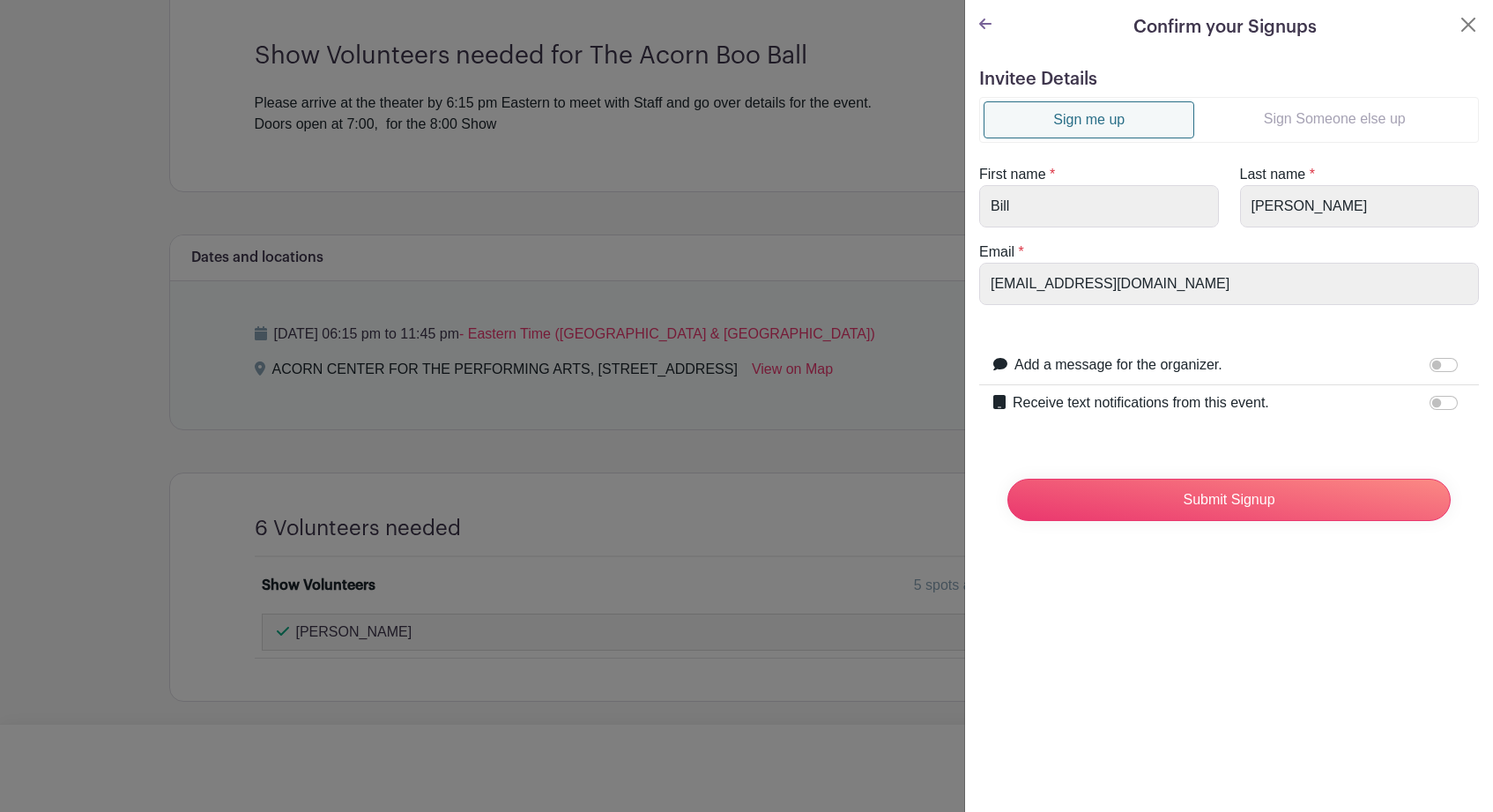
click at [1278, 125] on link "Sign Someone else up" at bounding box center [1334, 119] width 280 height 36
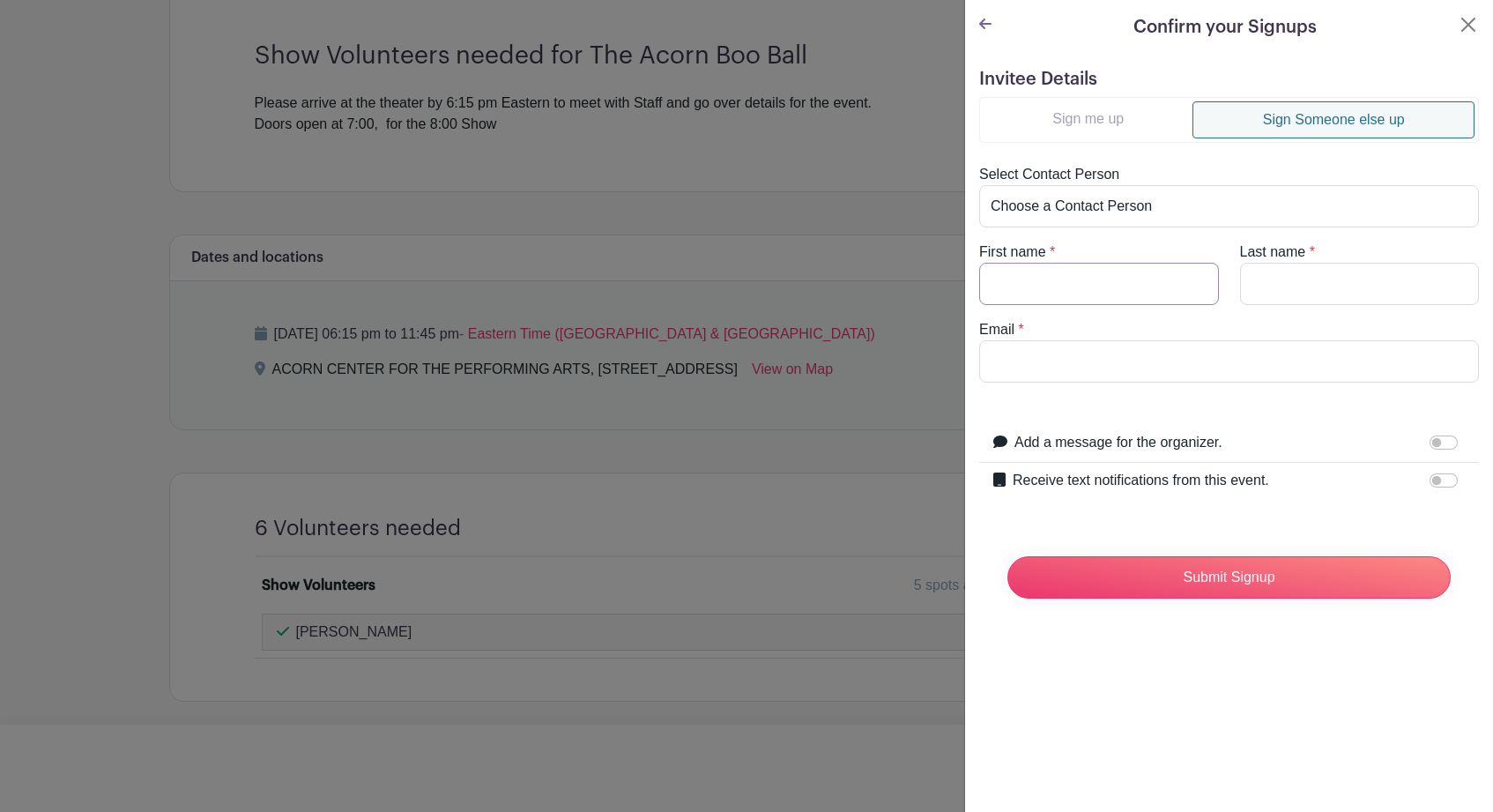
click at [1114, 277] on input "First name" at bounding box center [1099, 283] width 240 height 42
click at [1203, 238] on turbo-frame "Sign me up Sign Someone else up Select Contact Person Choose a Contact Person L…" at bounding box center [1228, 239] width 499 height 286
click at [1267, 119] on link "Sign Someone else up" at bounding box center [1333, 120] width 282 height 37
click at [1139, 290] on input "First name" at bounding box center [1099, 283] width 240 height 42
type input "Rasa"
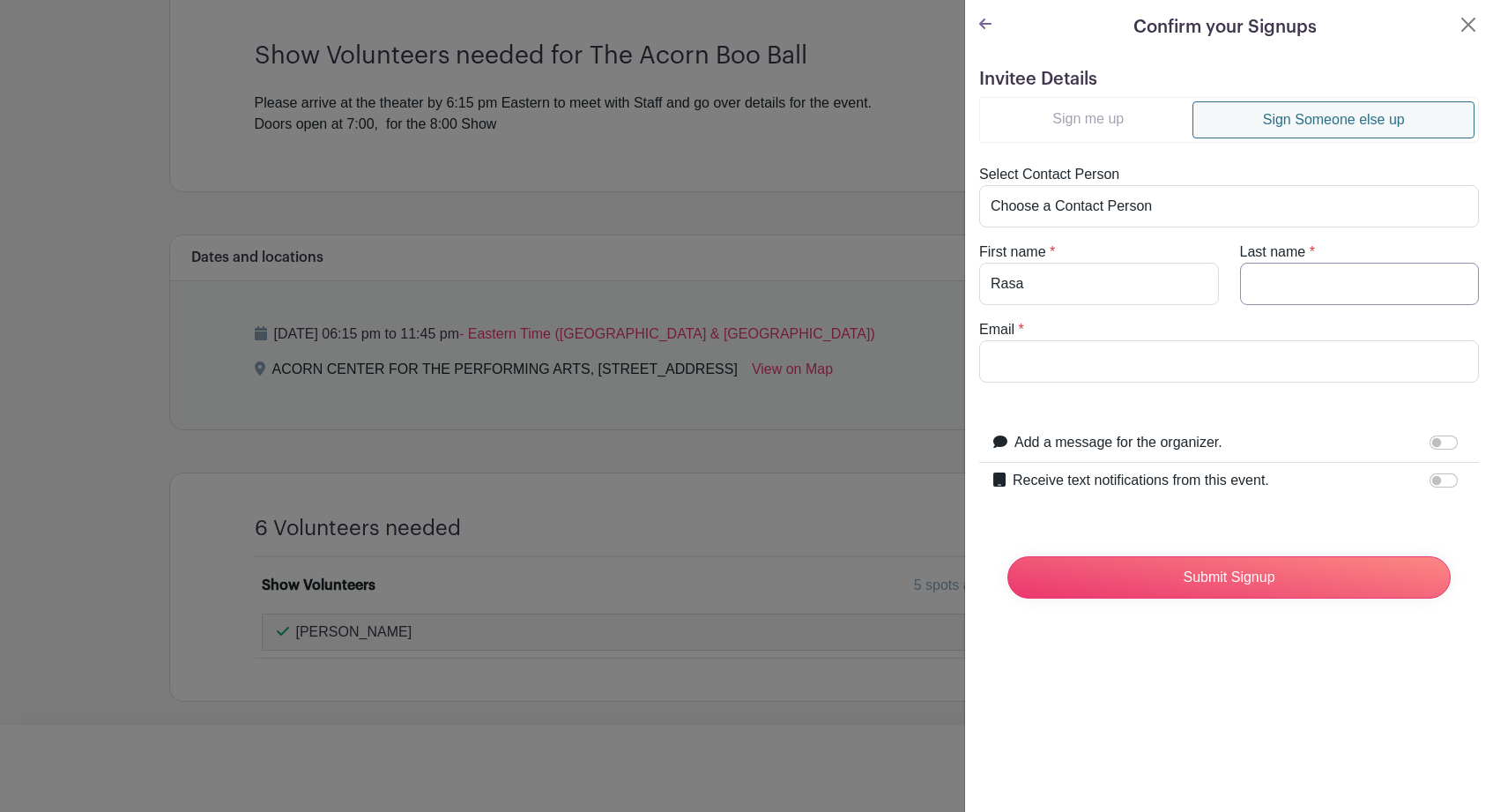
click at [1299, 281] on input "Last name" at bounding box center [1360, 283] width 240 height 42
click at [1205, 703] on div "Confirm your Signups Invitee Details Sign me up Sign Someone else up Select Con…" at bounding box center [1228, 406] width 529 height 812
click at [1457, 20] on button "Close" at bounding box center [1468, 24] width 22 height 22
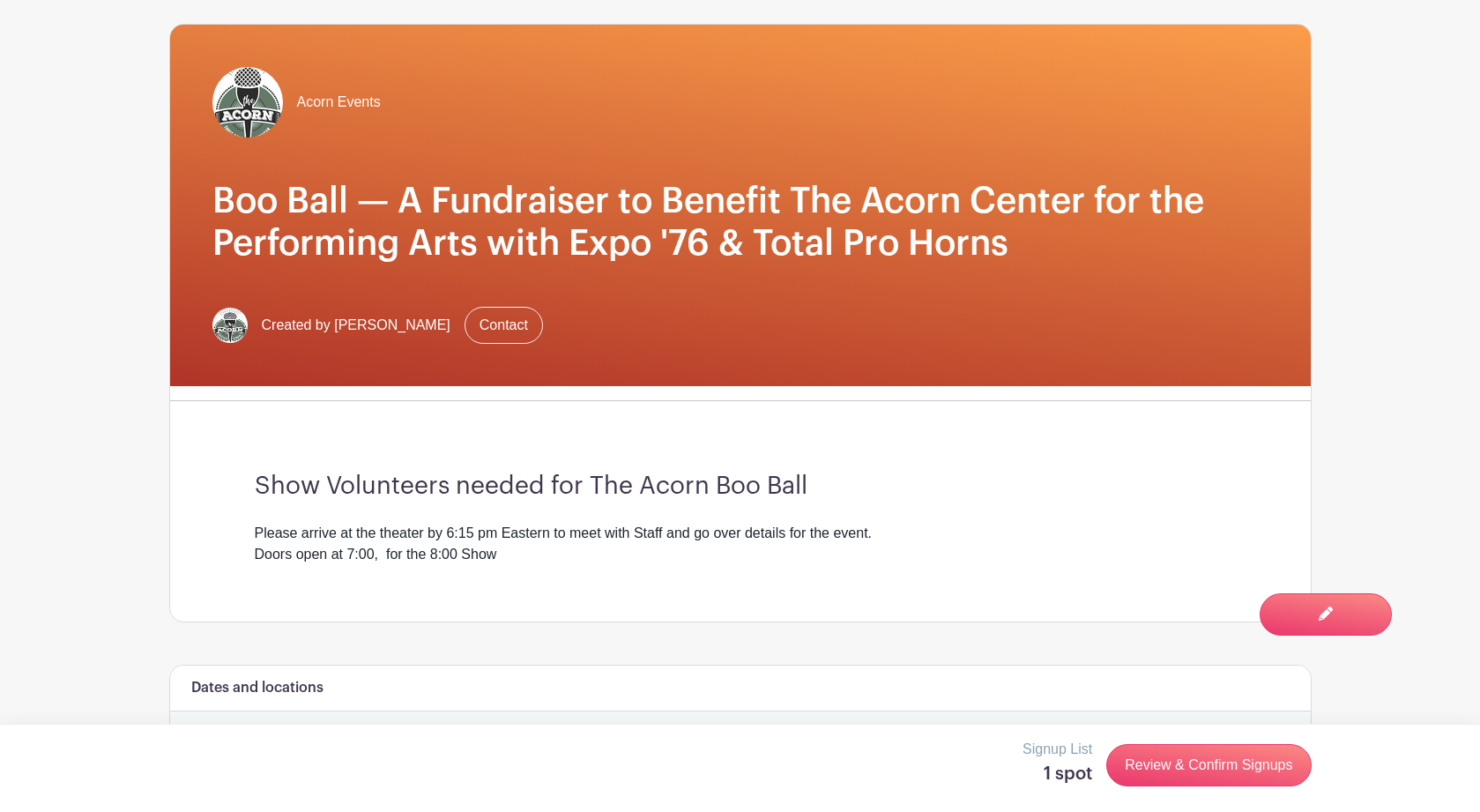
scroll to position [0, 0]
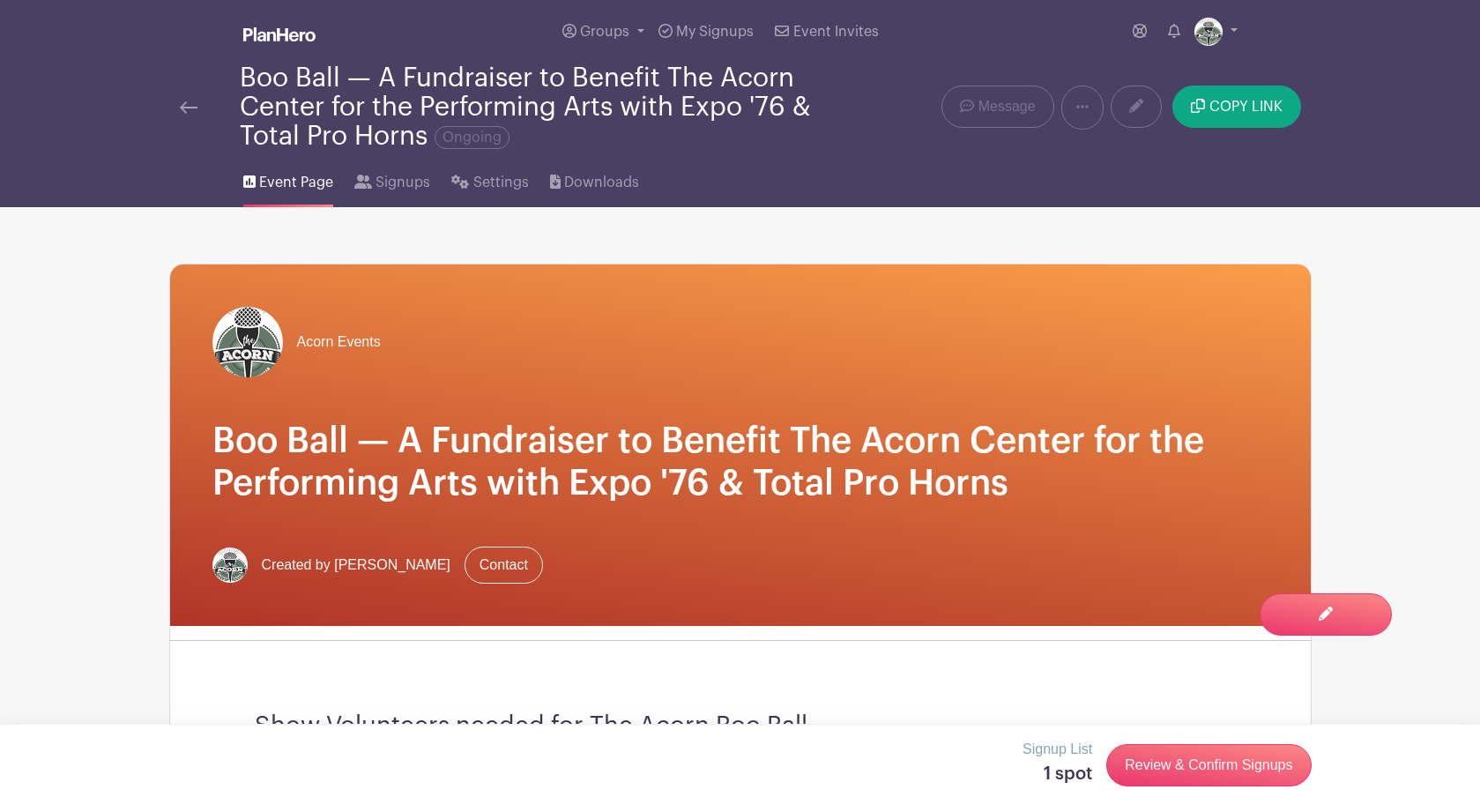
click at [184, 110] on img at bounding box center [188, 107] width 18 height 12
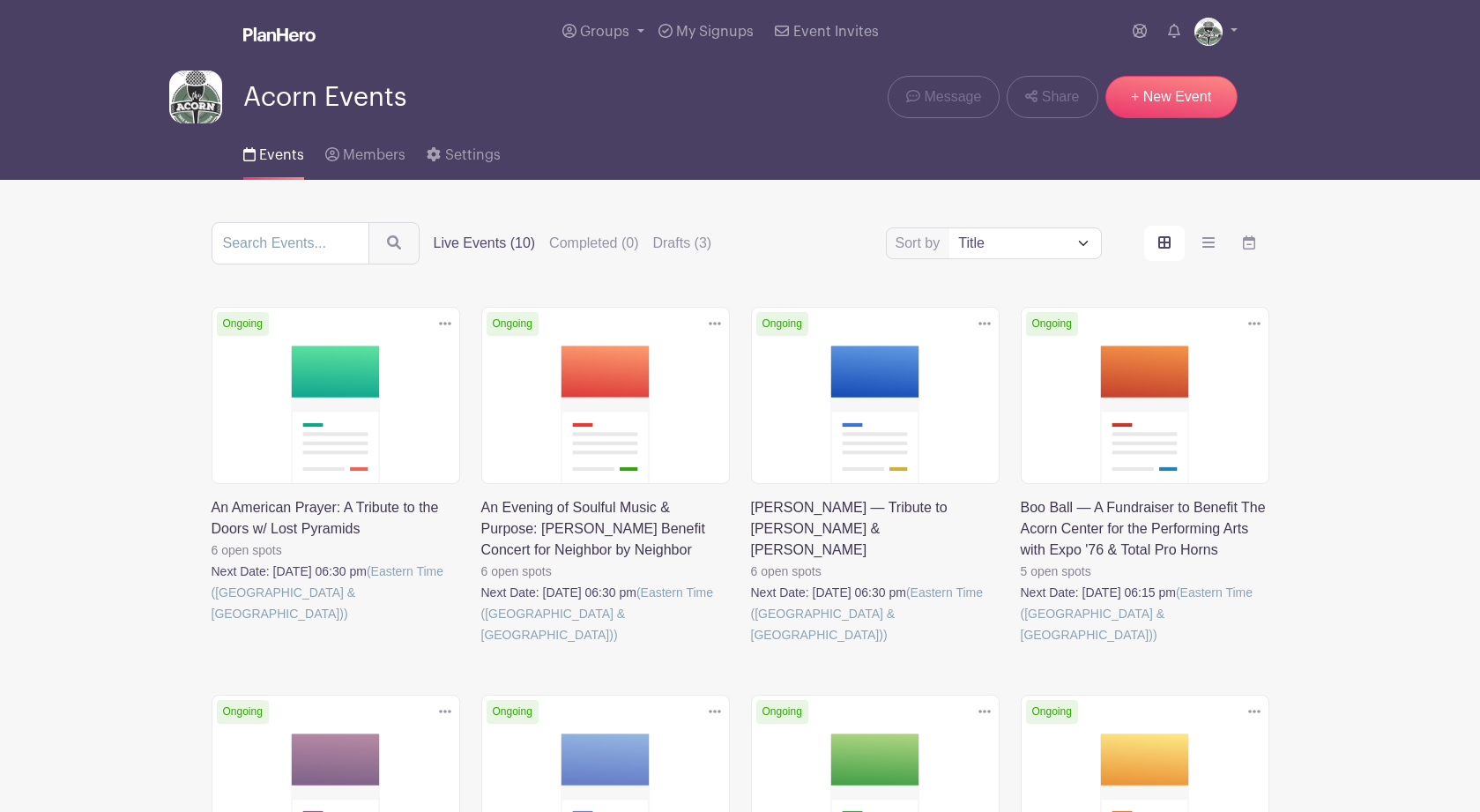
click at [1020, 645] on link at bounding box center [1020, 645] width 0 height 0
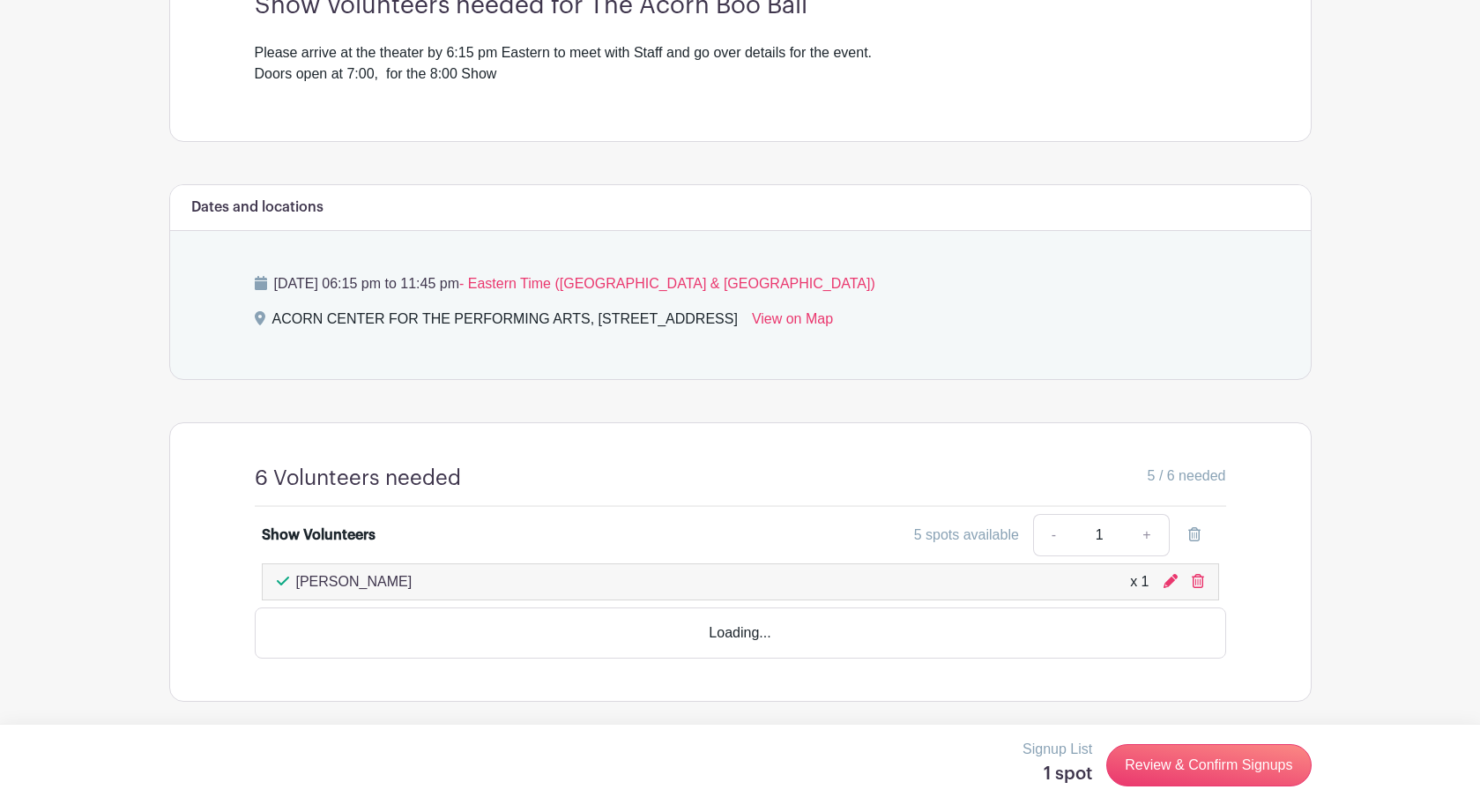
scroll to position [672, 0]
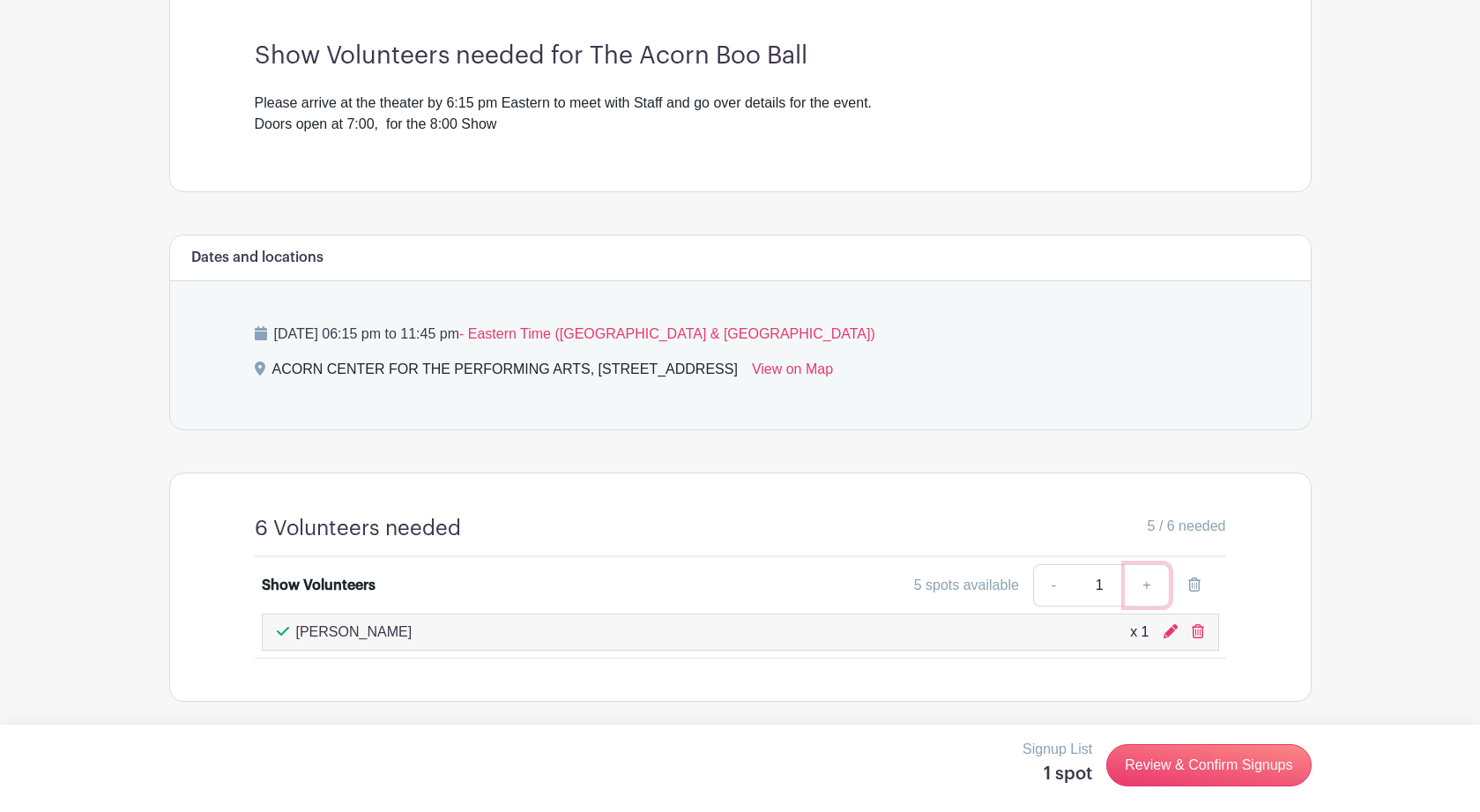
click at [1145, 583] on link "+" at bounding box center [1147, 584] width 44 height 42
type input "2"
click at [1058, 588] on link "-" at bounding box center [1053, 584] width 40 height 42
type input "1"
click at [1247, 527] on div "6 Volunteers needed 5 / 6 needed Show Volunteers 5 spots available - 1 + Larry …" at bounding box center [740, 586] width 1056 height 228
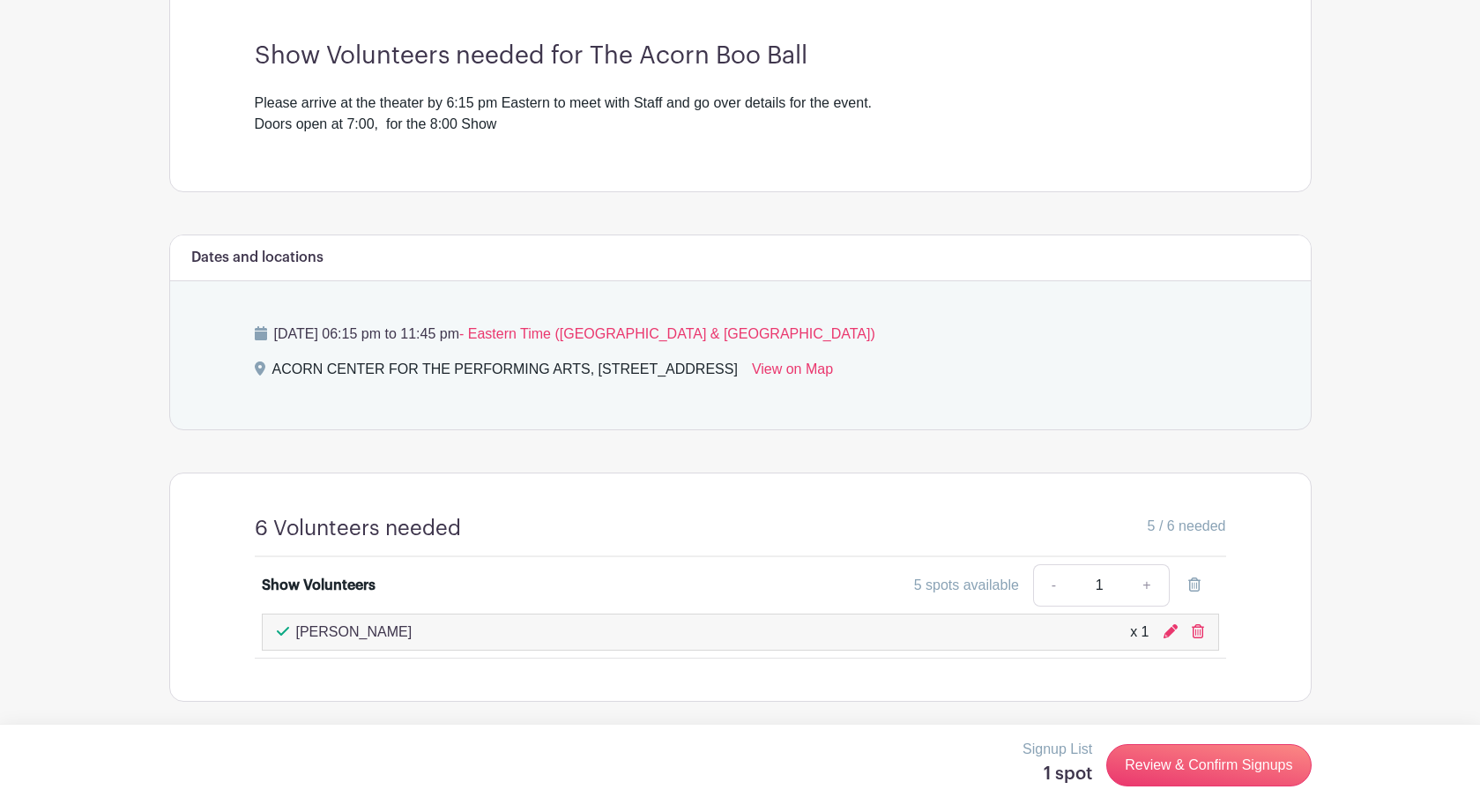
click at [475, 533] on div "5 / 6 needed" at bounding box center [843, 527] width 765 height 25
click at [1350, 579] on main "Groups All Groups Acorn Events My Signups Event Invites My account Logout Boo B…" at bounding box center [740, 71] width 1480 height 1482
drag, startPoint x: 1022, startPoint y: 760, endPoint x: 958, endPoint y: 759, distance: 64.0
click at [958, 759] on div "Signup List 1 spot Review & Confirm Signups" at bounding box center [740, 764] width 1142 height 52
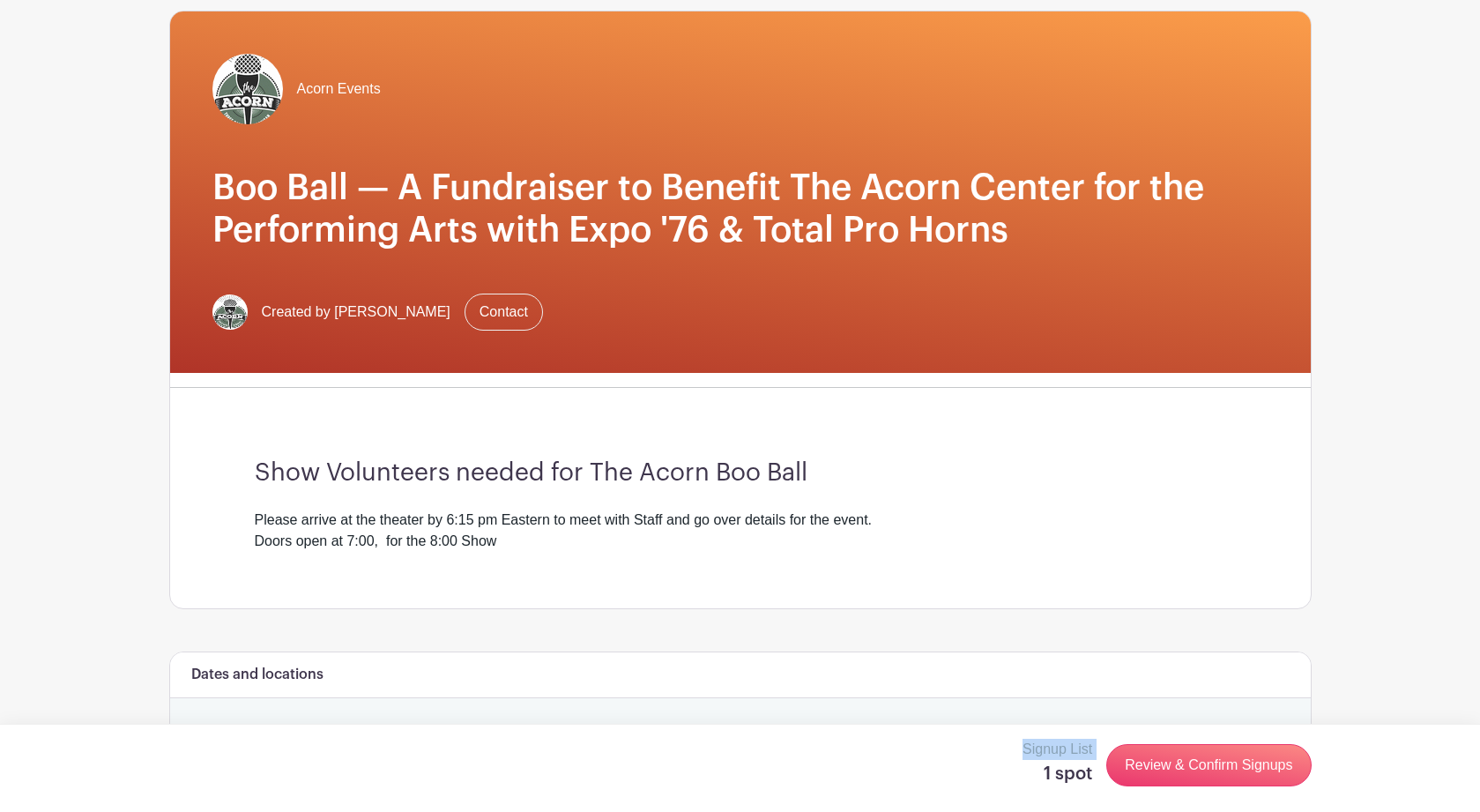
scroll to position [0, 0]
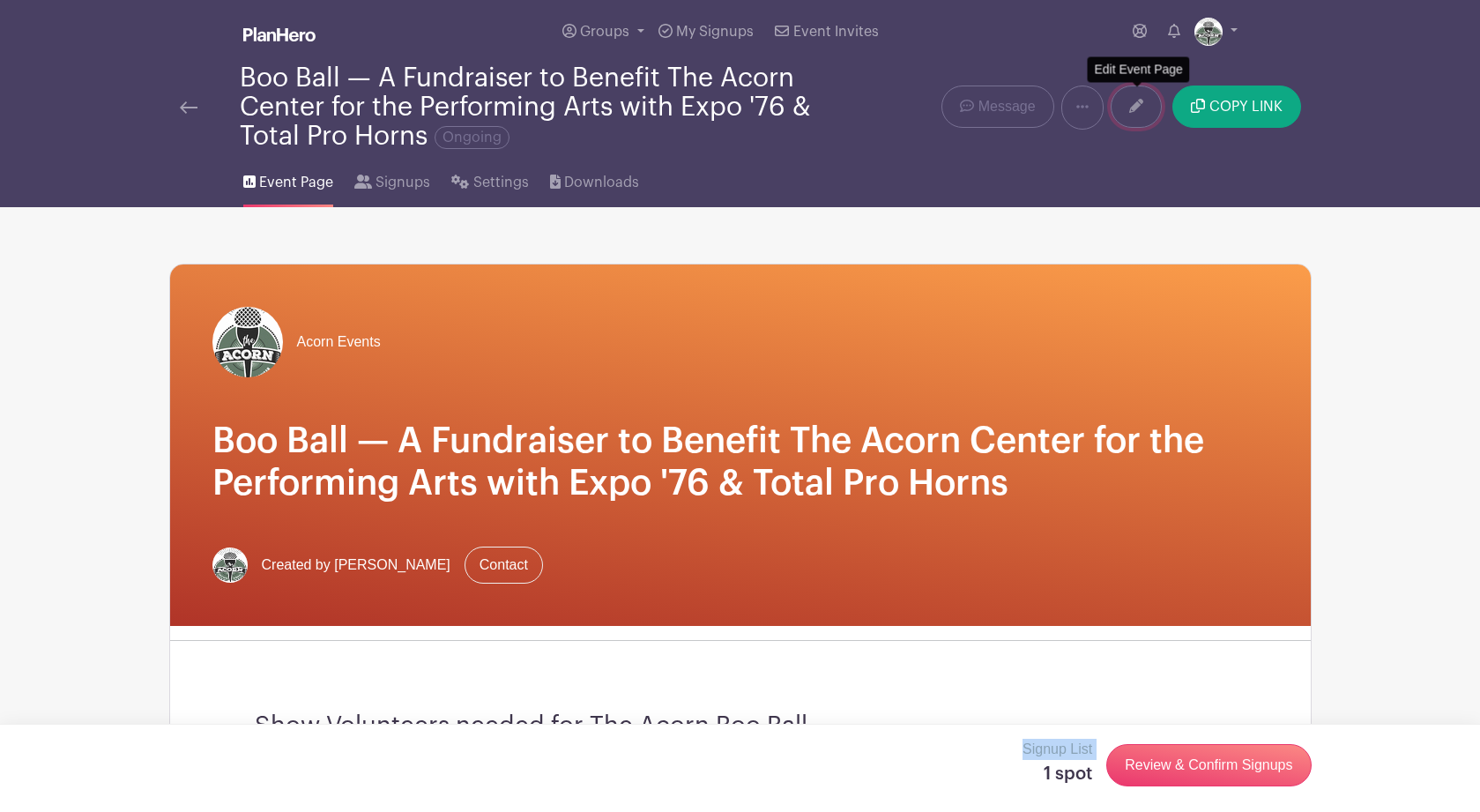
click at [1130, 111] on icon at bounding box center [1135, 105] width 14 height 14
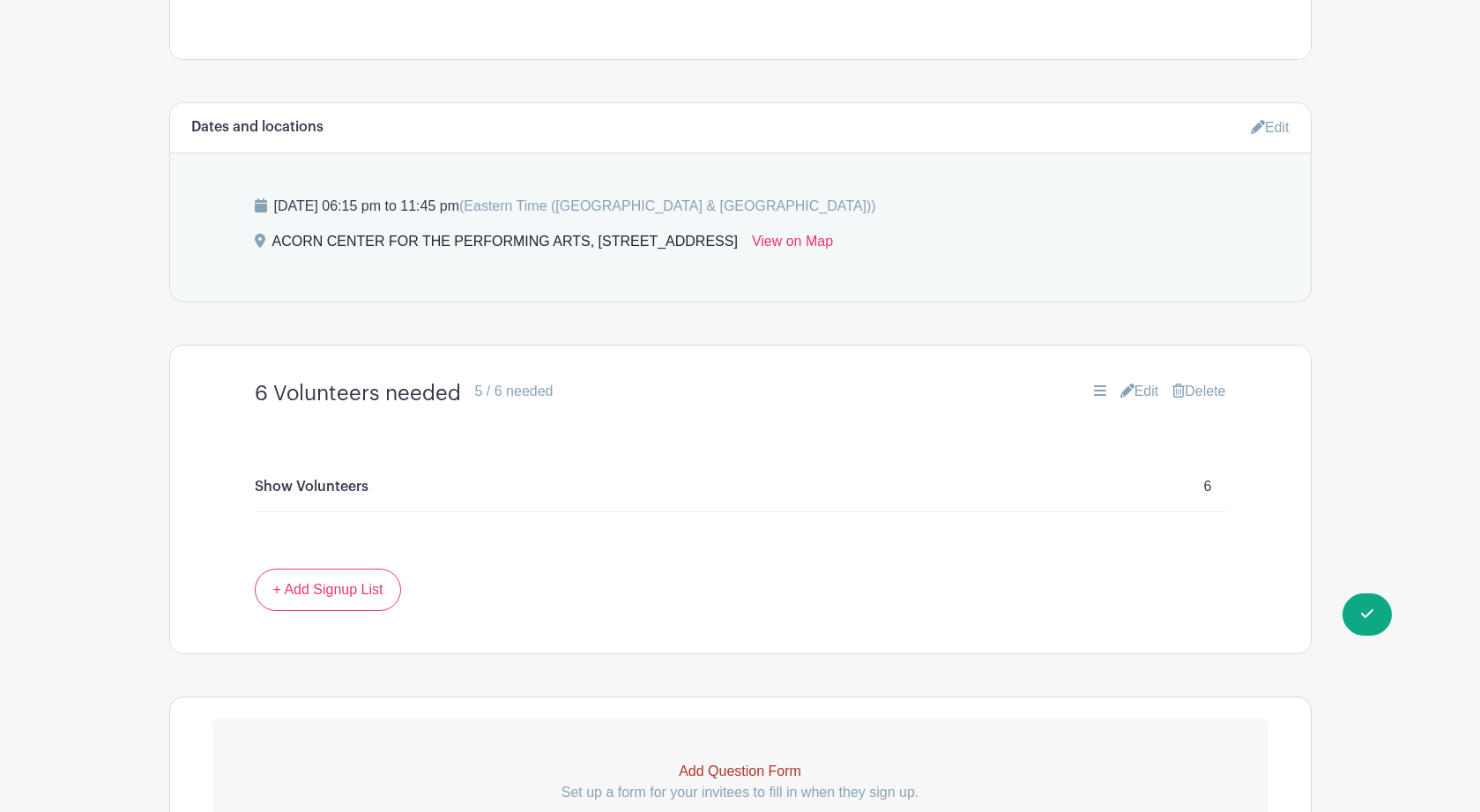
scroll to position [834, 0]
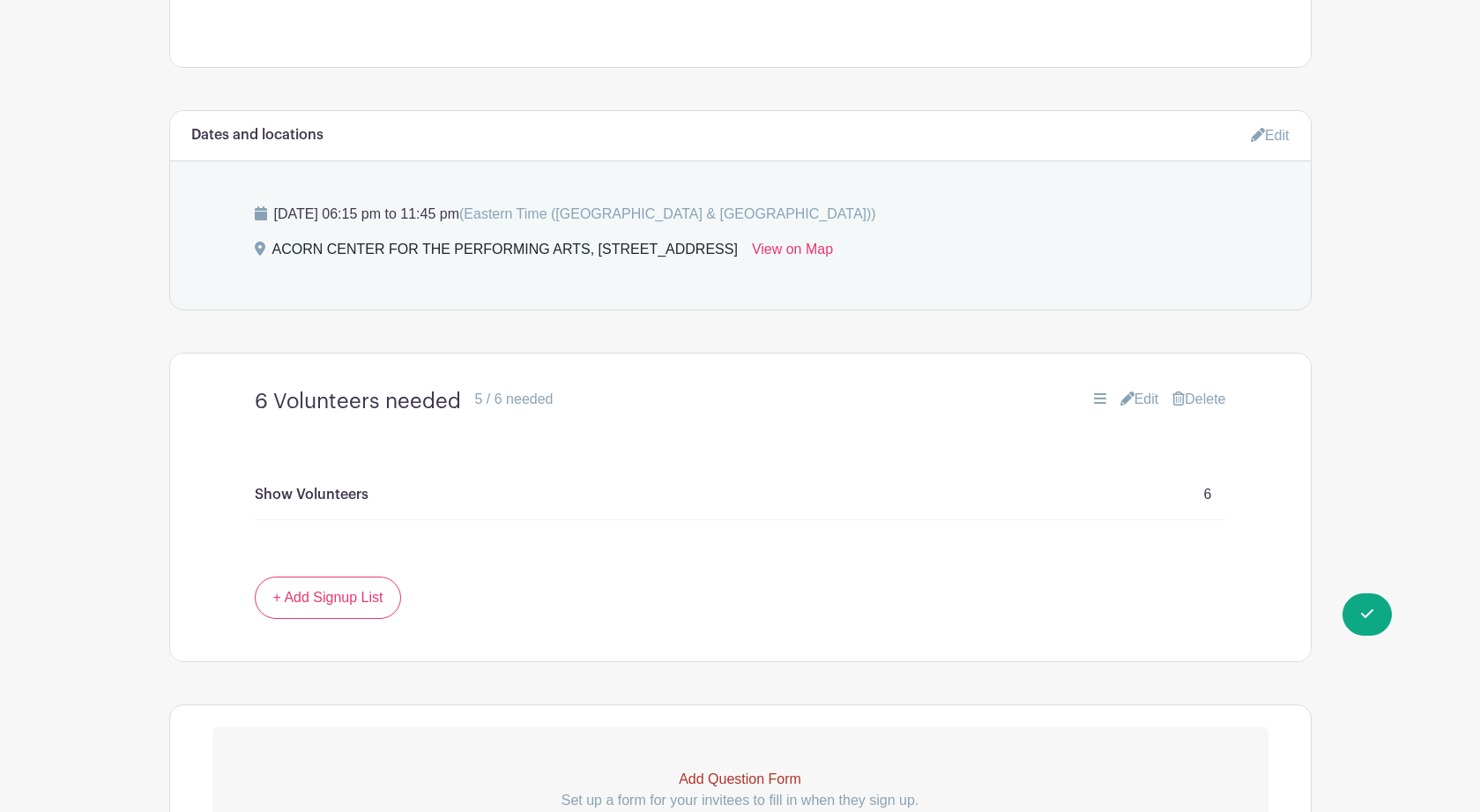
click at [1134, 401] on link "Edit" at bounding box center [1139, 399] width 38 height 22
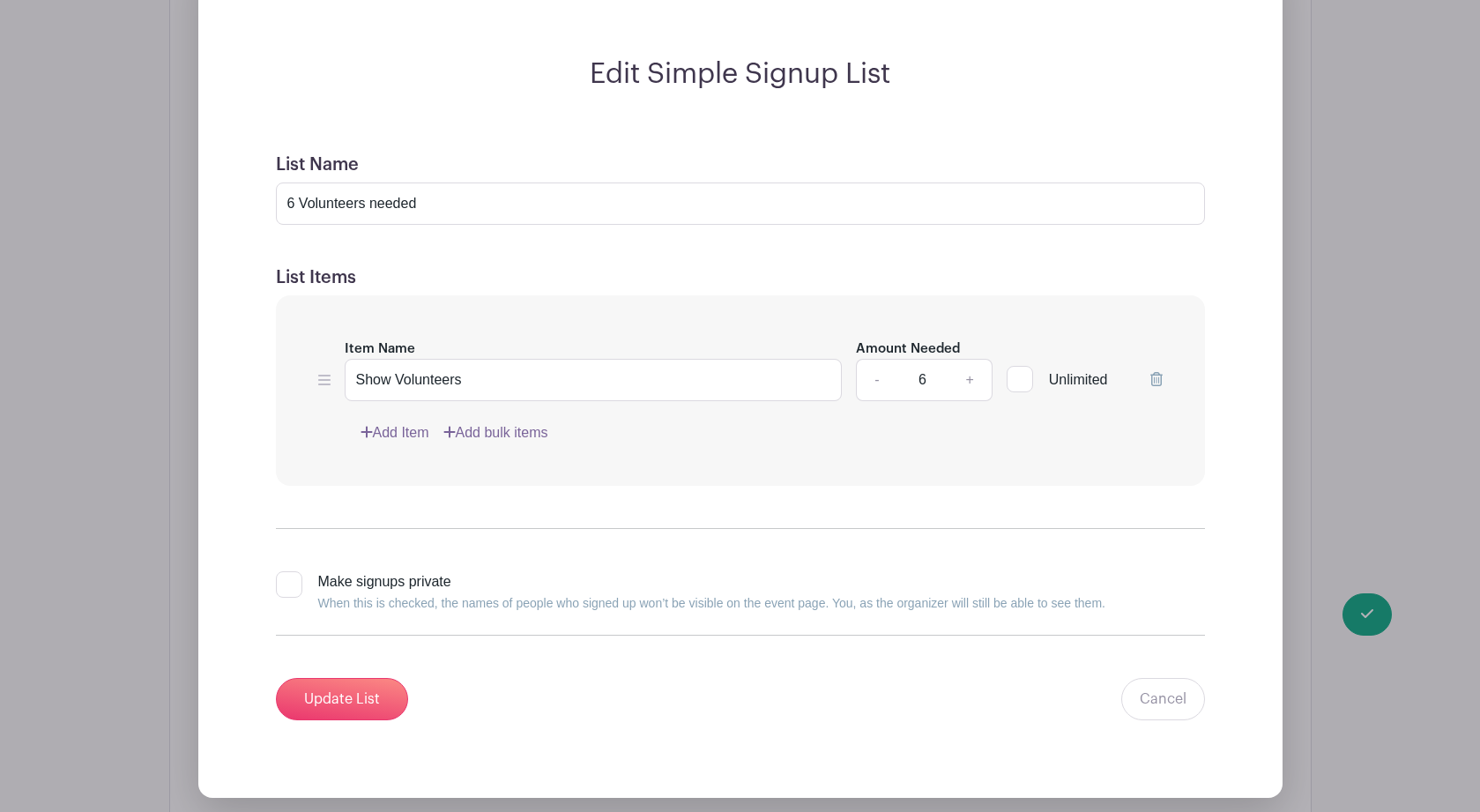
scroll to position [1274, 0]
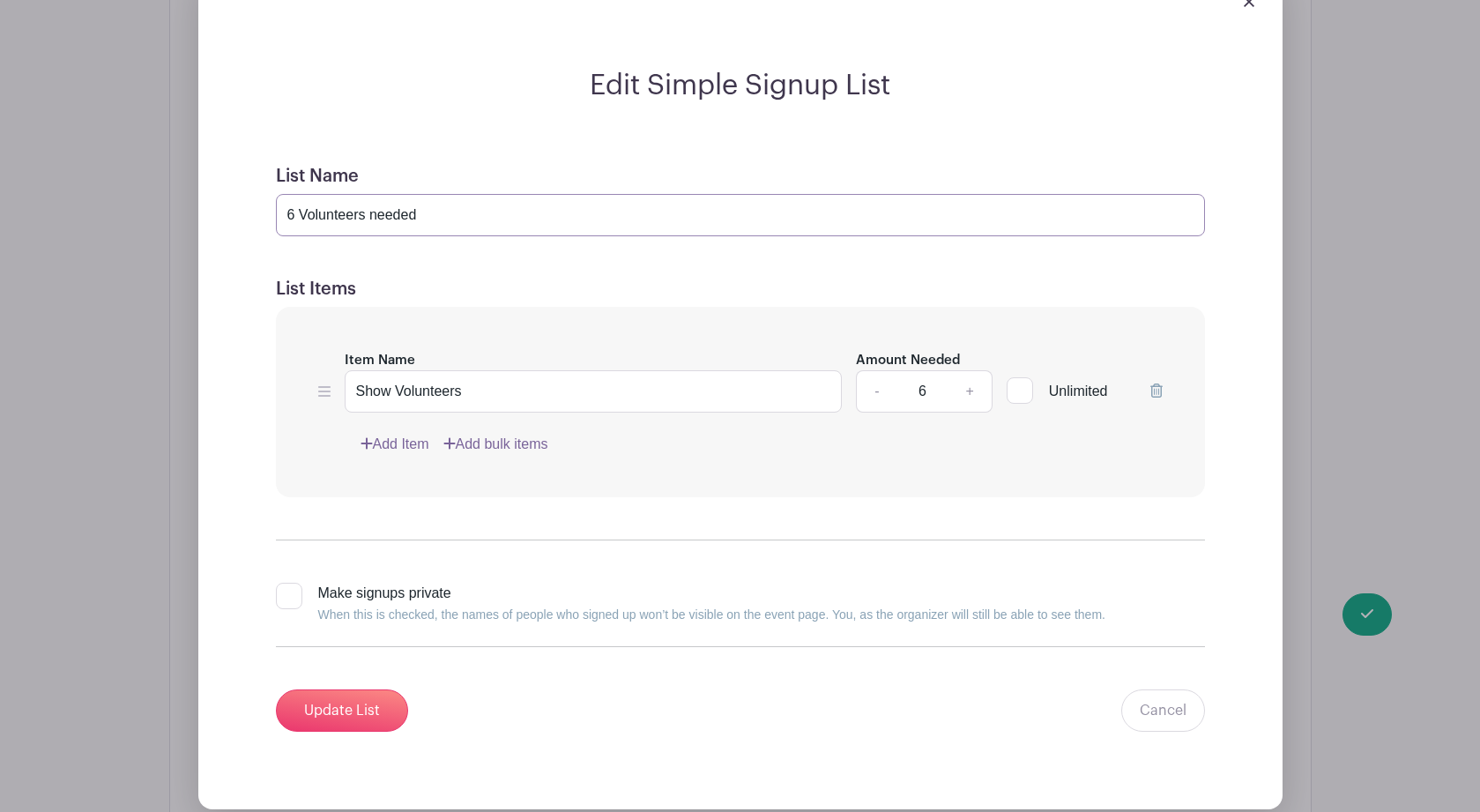
click at [296, 218] on input "6 Volunteers needed" at bounding box center [740, 214] width 929 height 42
type input "7 Volunteers needed"
click at [966, 391] on link "+" at bounding box center [969, 391] width 44 height 42
type input "7"
click at [345, 720] on input "Update List" at bounding box center [341, 710] width 132 height 42
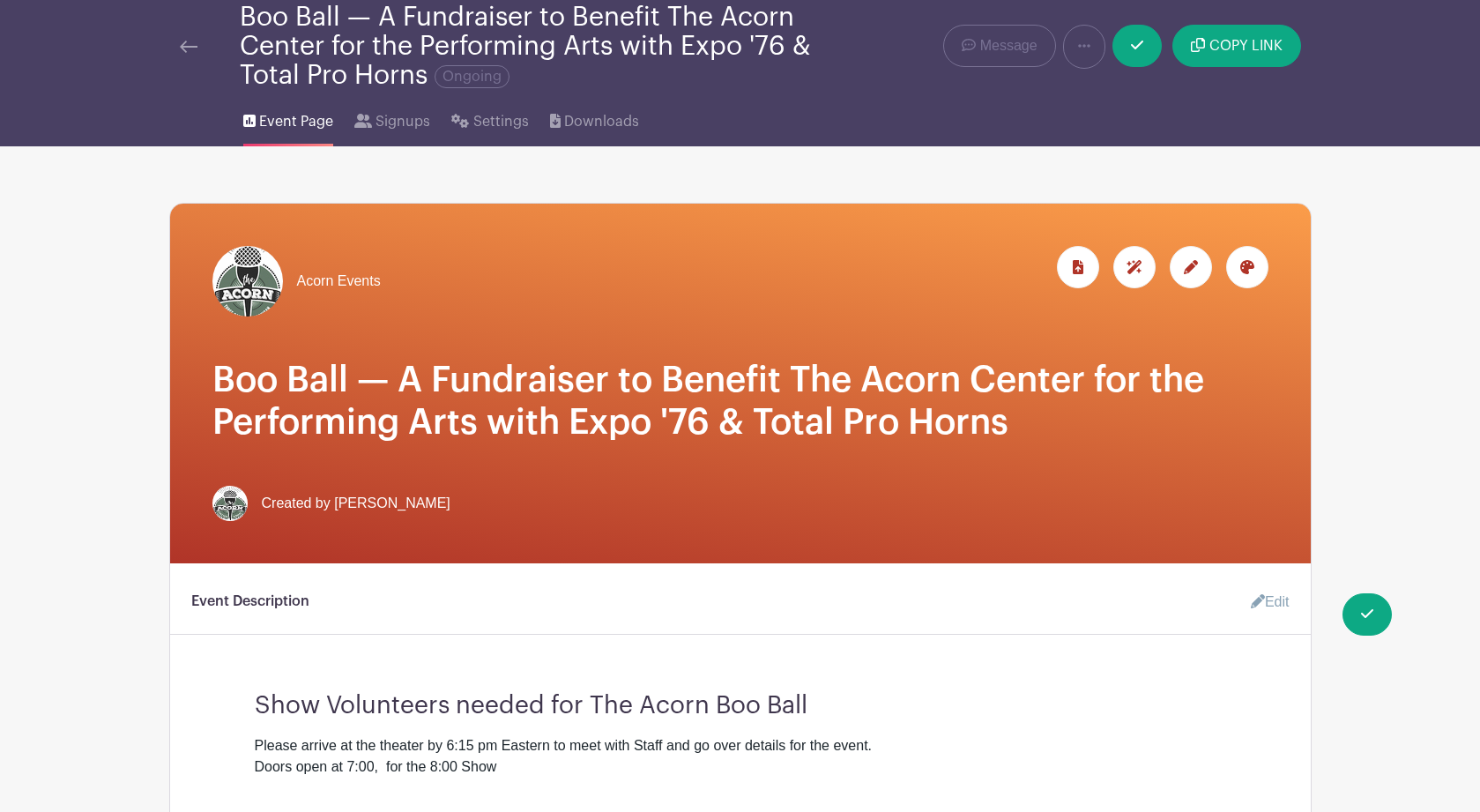
scroll to position [0, 0]
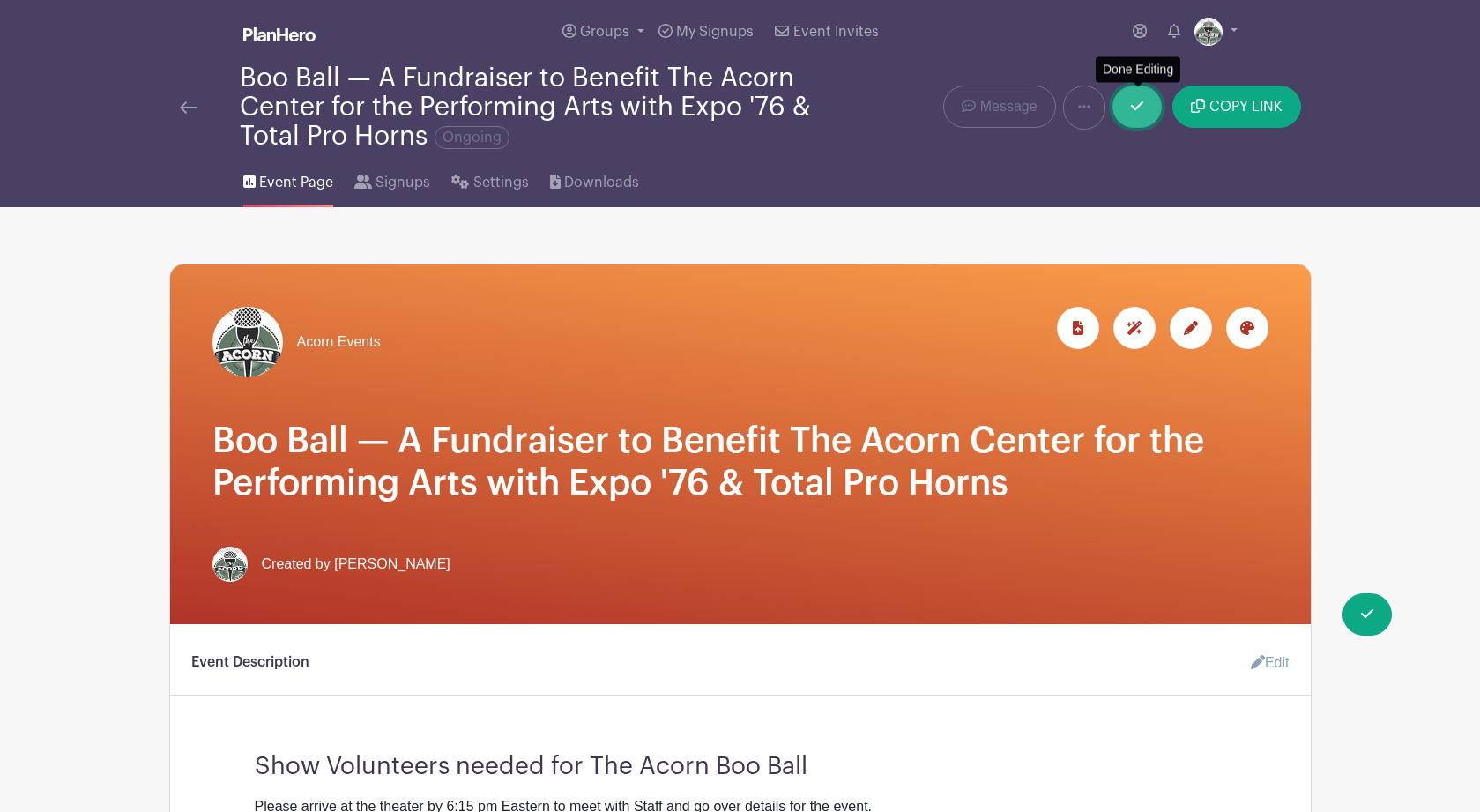
click at [1137, 111] on icon at bounding box center [1136, 105] width 12 height 8
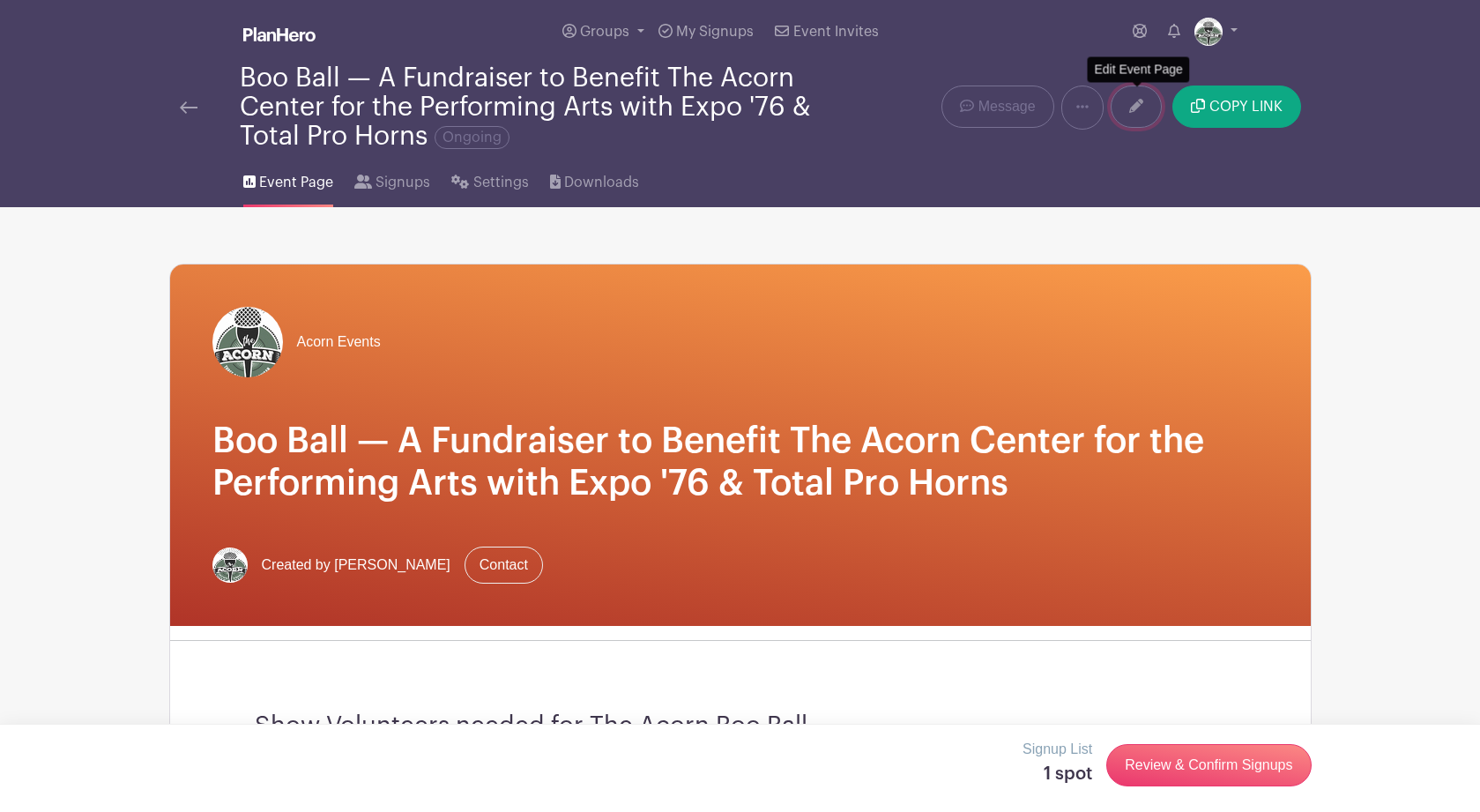
click at [1140, 112] on icon at bounding box center [1135, 105] width 14 height 14
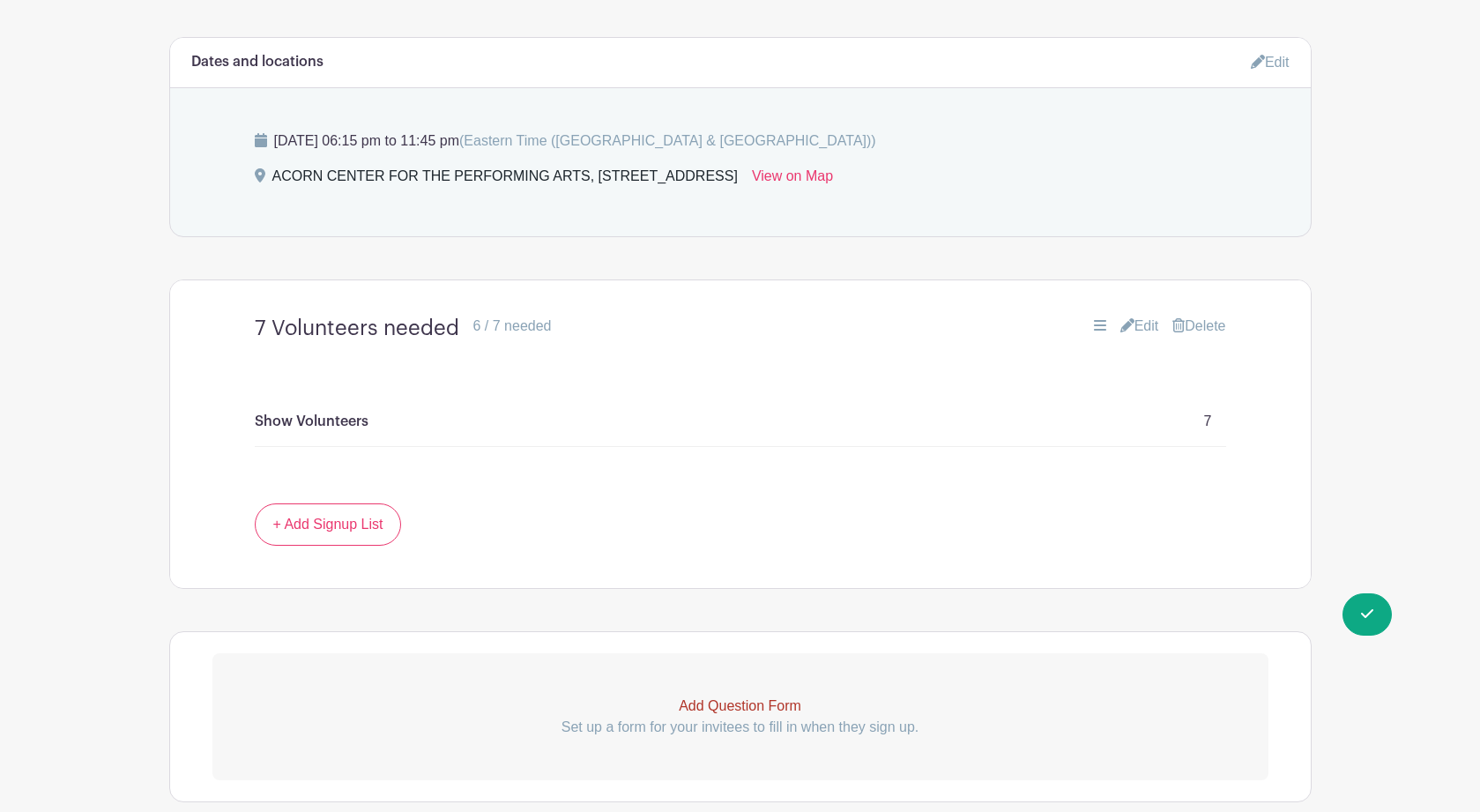
scroll to position [900, 0]
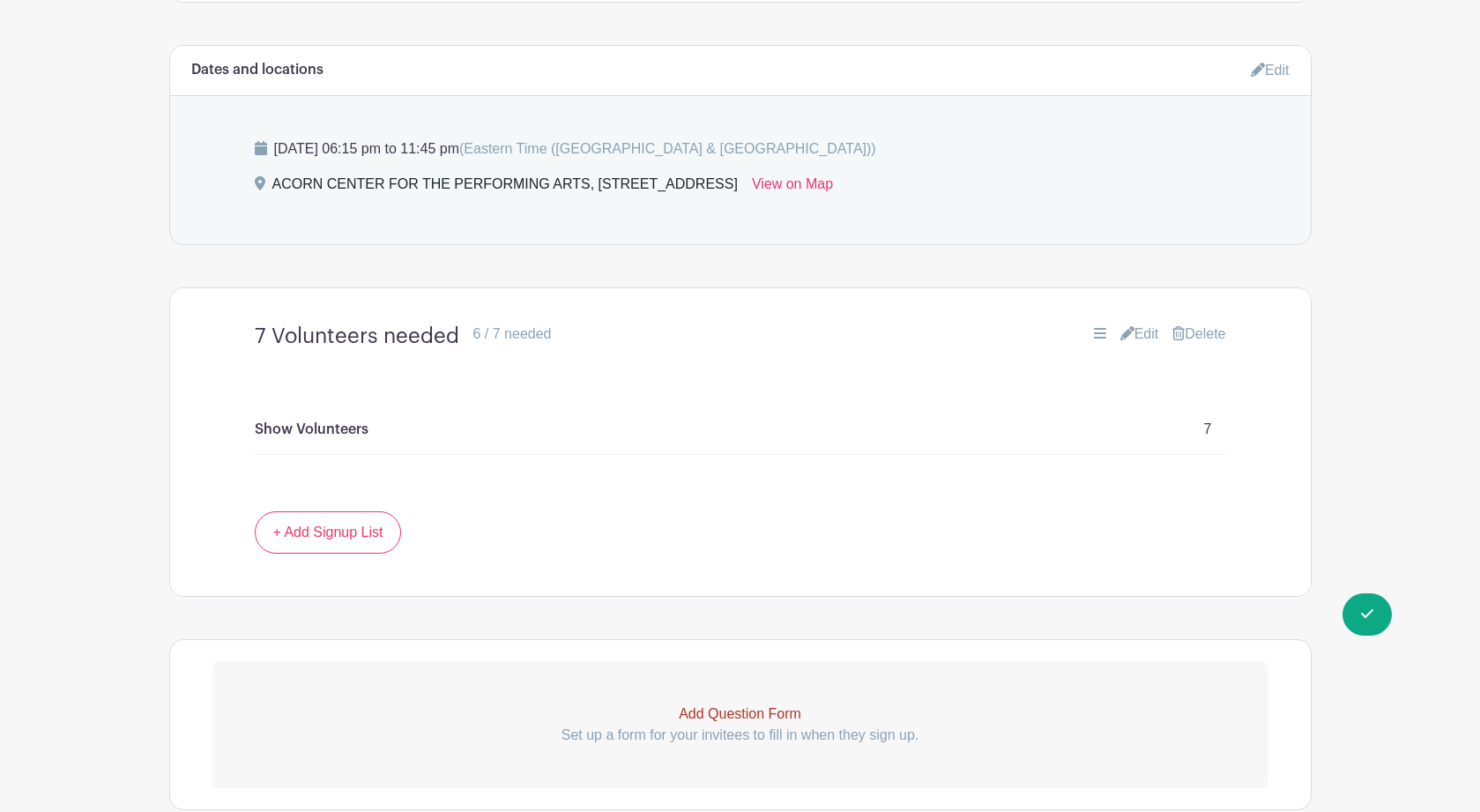
click at [1094, 339] on icon at bounding box center [1100, 332] width 12 height 14
click at [1094, 336] on icon at bounding box center [1100, 332] width 12 height 10
click at [1094, 331] on icon at bounding box center [1100, 332] width 12 height 14
click at [1138, 335] on link "Edit" at bounding box center [1139, 333] width 38 height 22
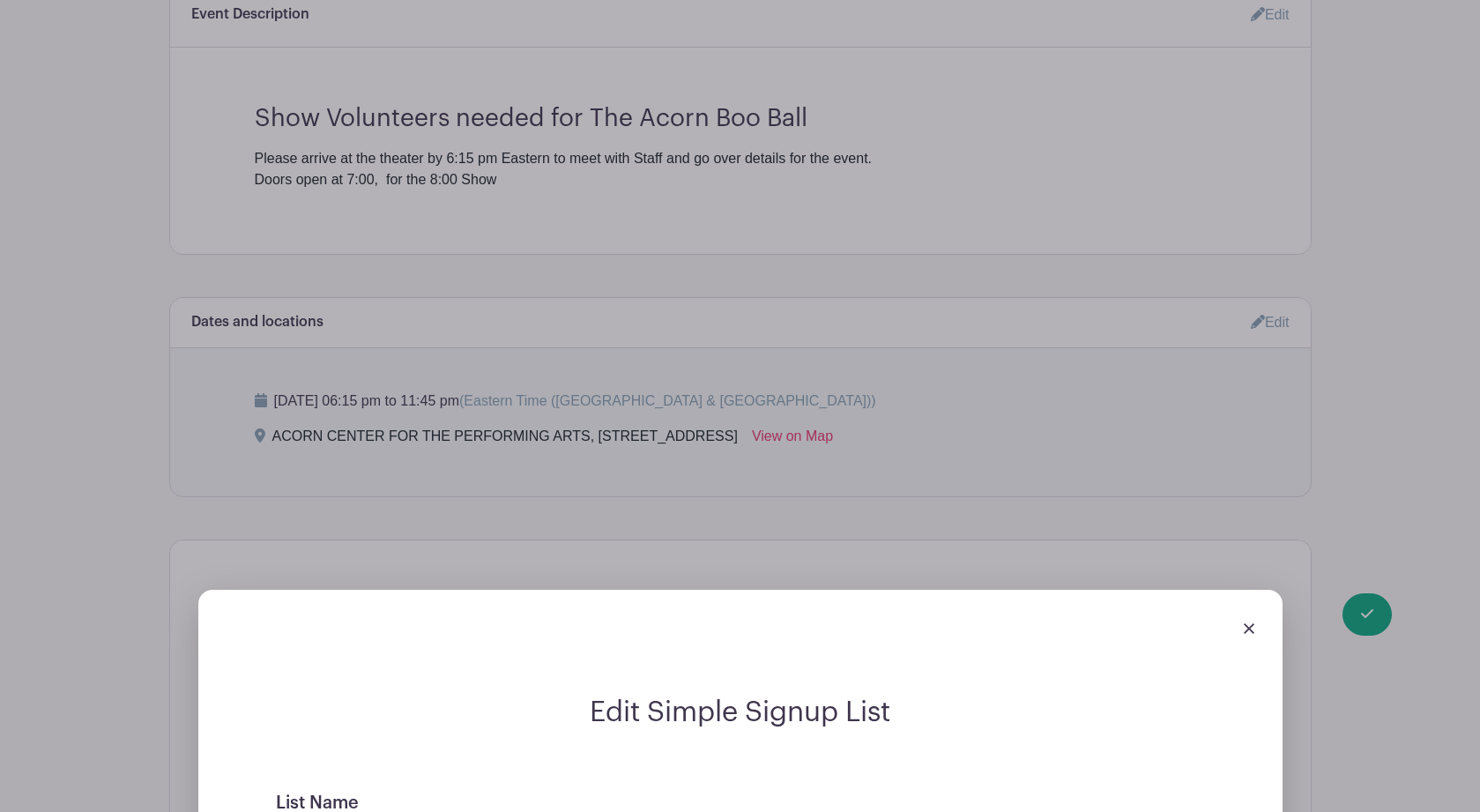
scroll to position [0, 0]
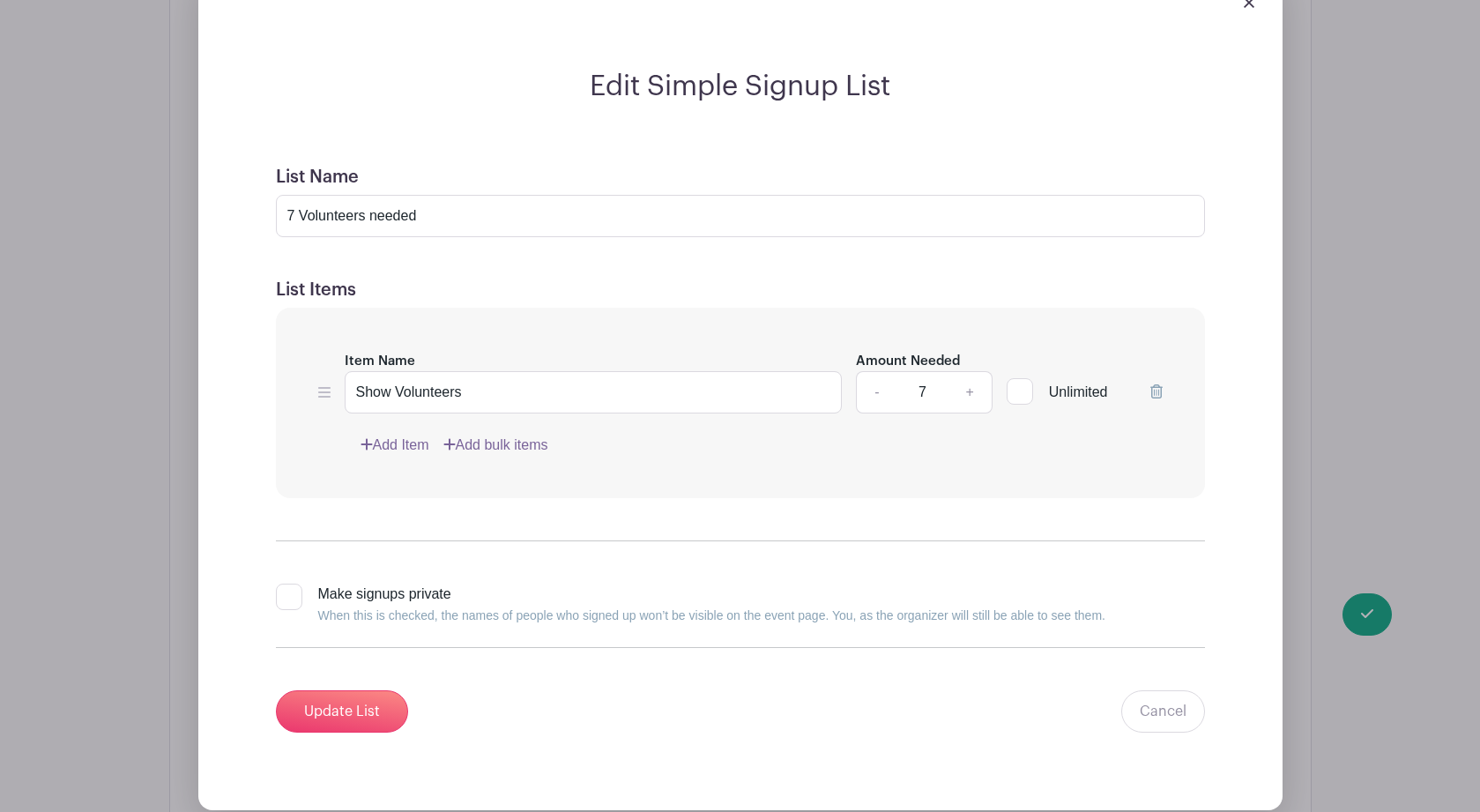
scroll to position [1275, 0]
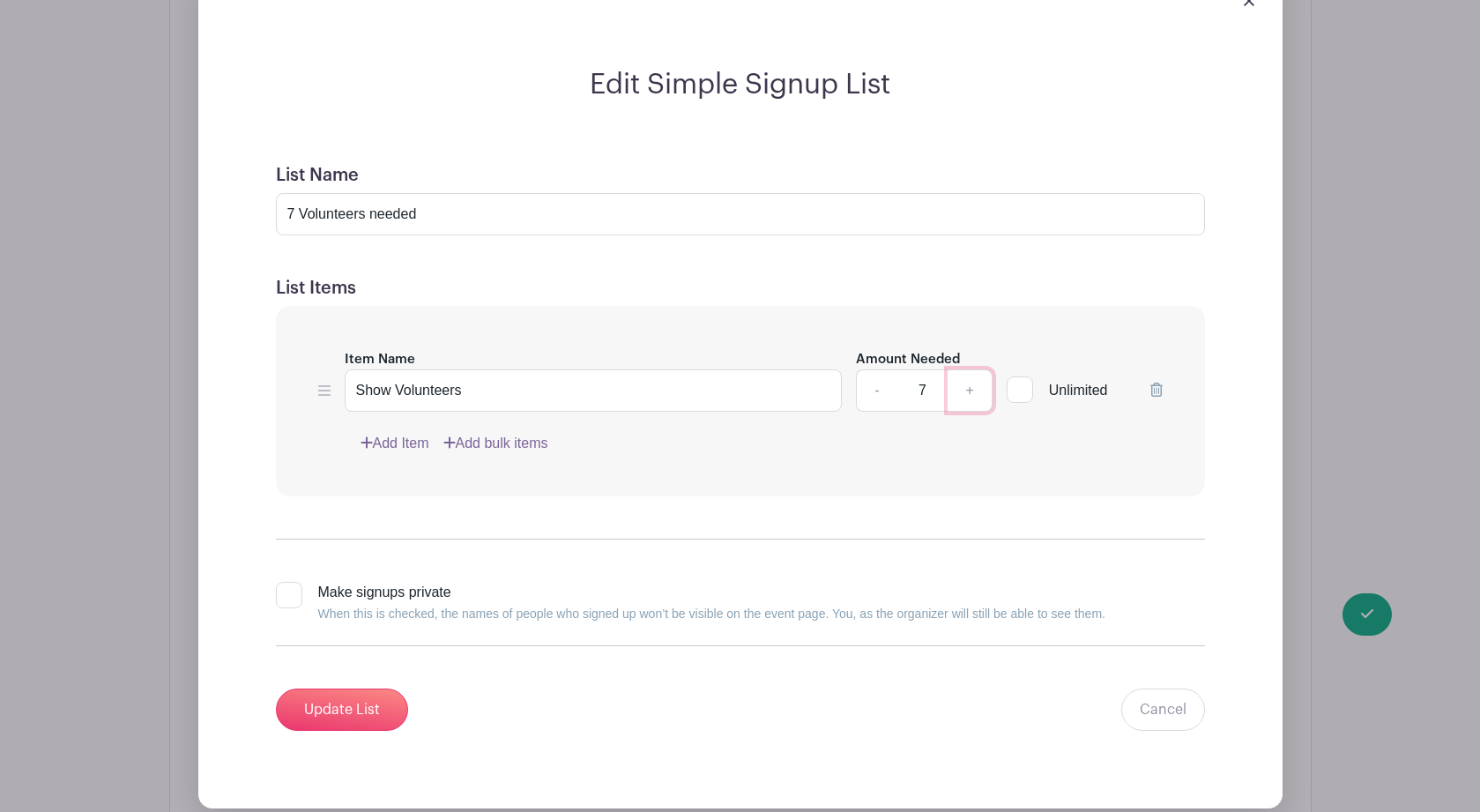
click at [964, 396] on link "+" at bounding box center [969, 390] width 44 height 42
type input "8"
click at [293, 219] on input "7 Volunteers needed" at bounding box center [740, 214] width 929 height 42
type input "8 Volunteers needed"
click at [360, 716] on input "Update List" at bounding box center [341, 709] width 132 height 42
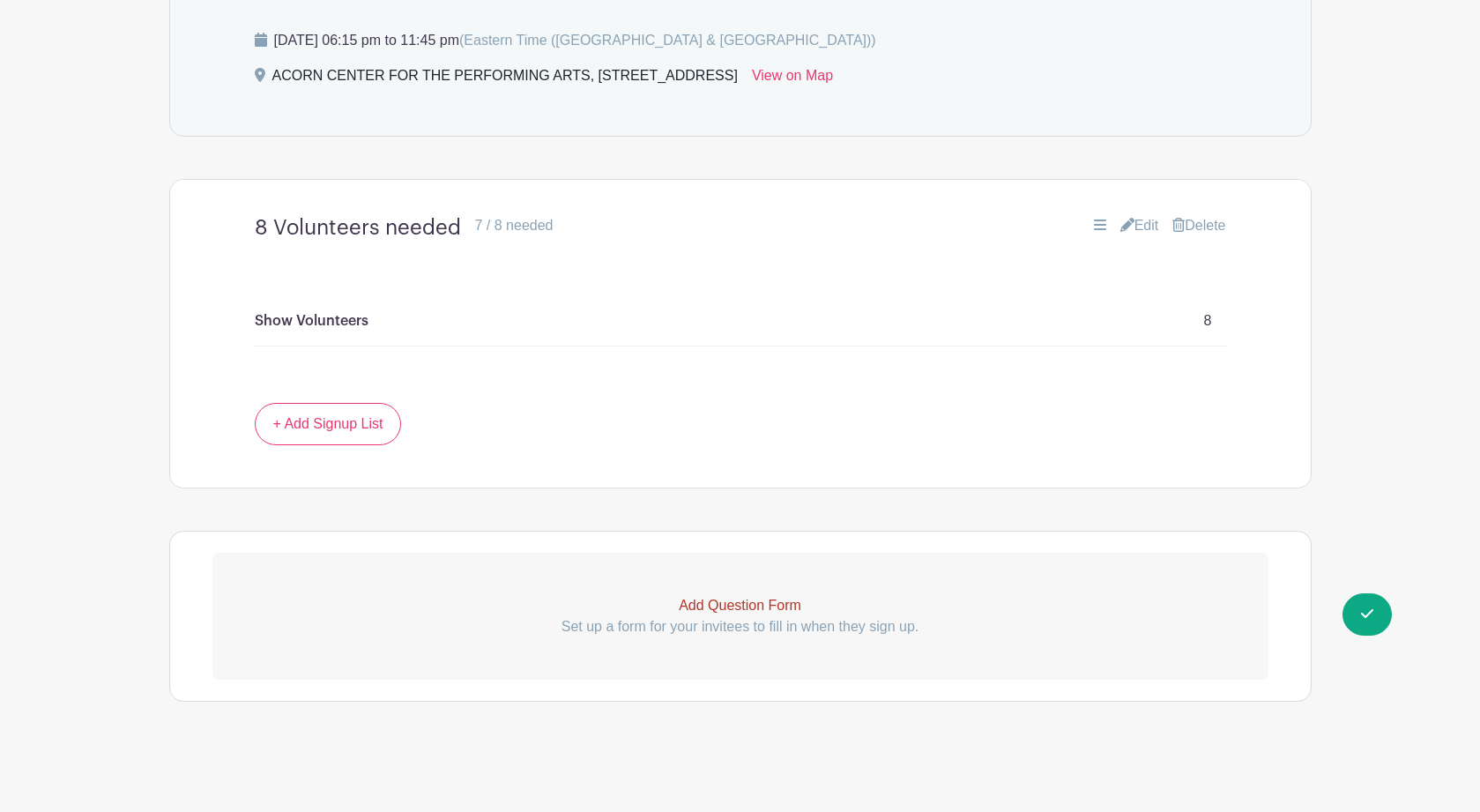
scroll to position [0, 0]
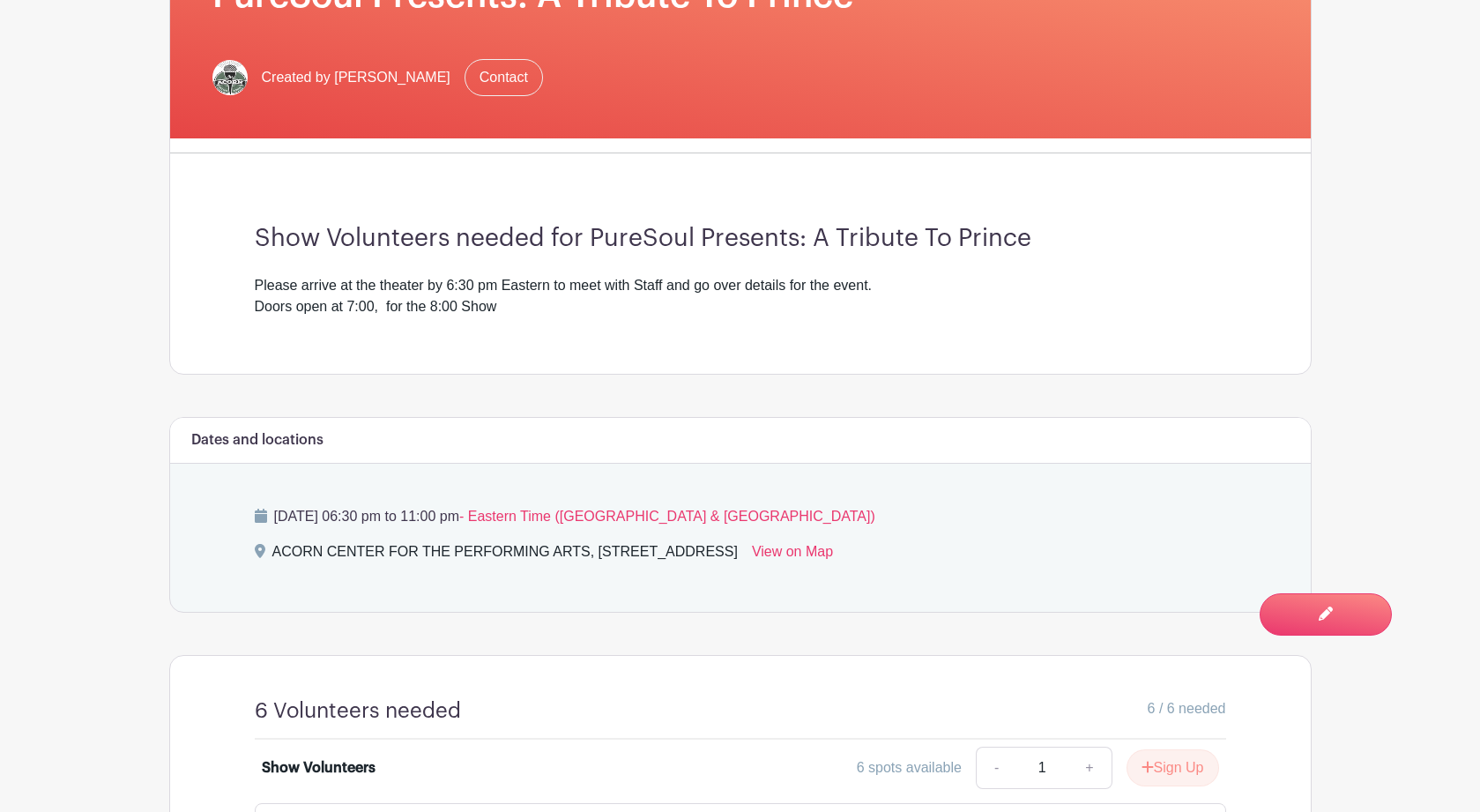
scroll to position [465, 0]
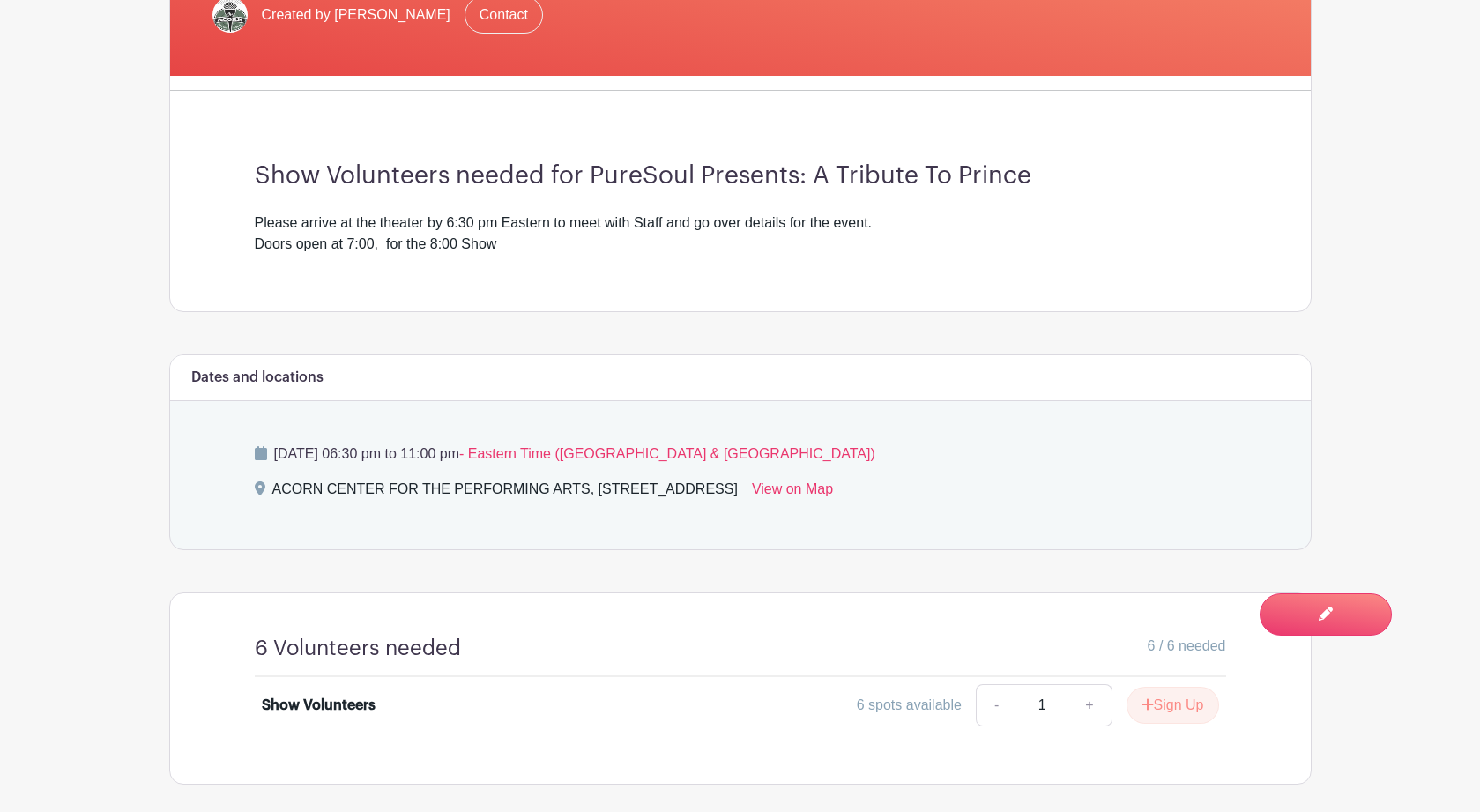
click at [172, 194] on div "Acorn Events PureSoul Presents: A Tribute To Prince Created by Bill Lindblom Co…" at bounding box center [740, 34] width 1142 height 556
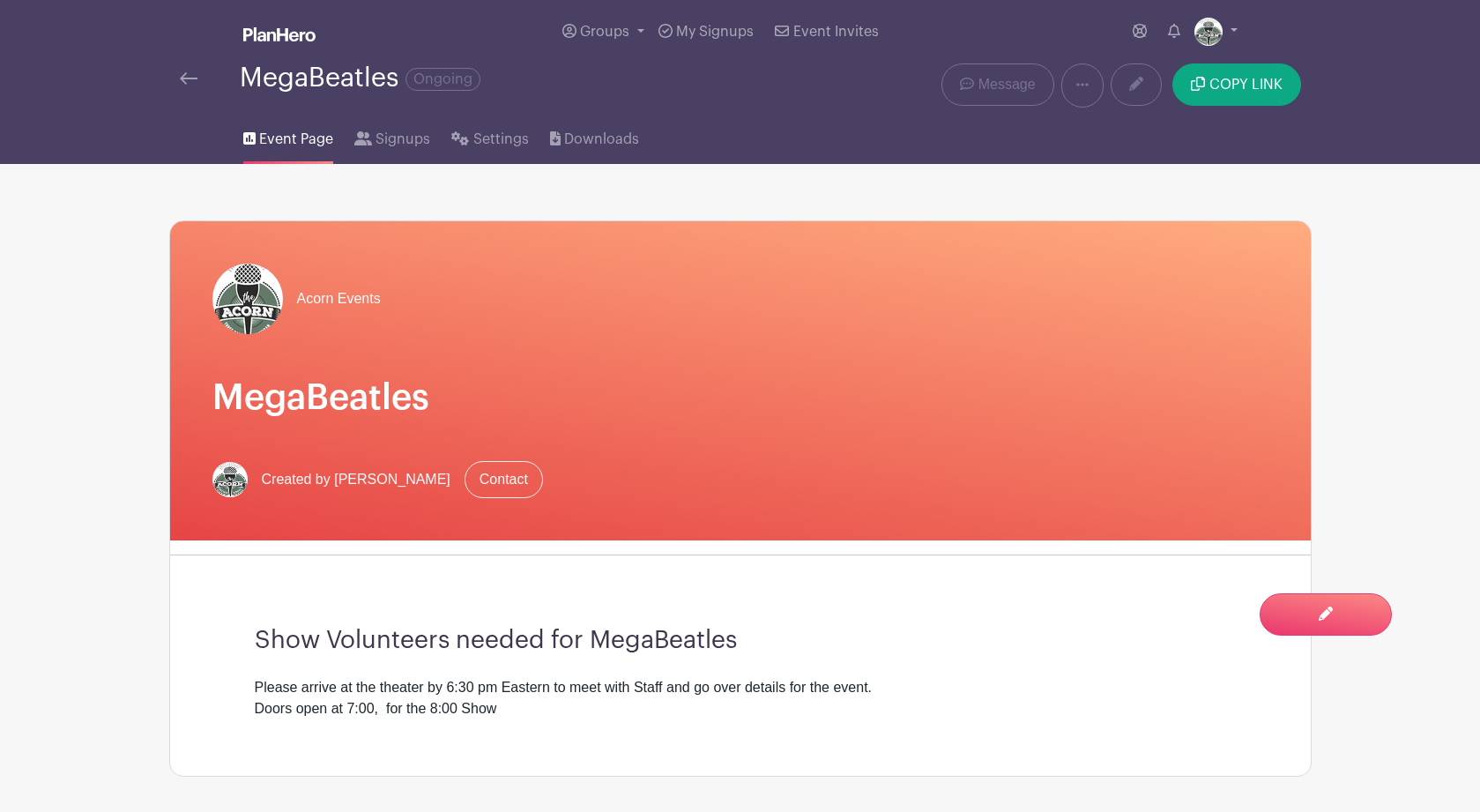
click at [188, 75] on link at bounding box center [188, 78] width 18 height 22
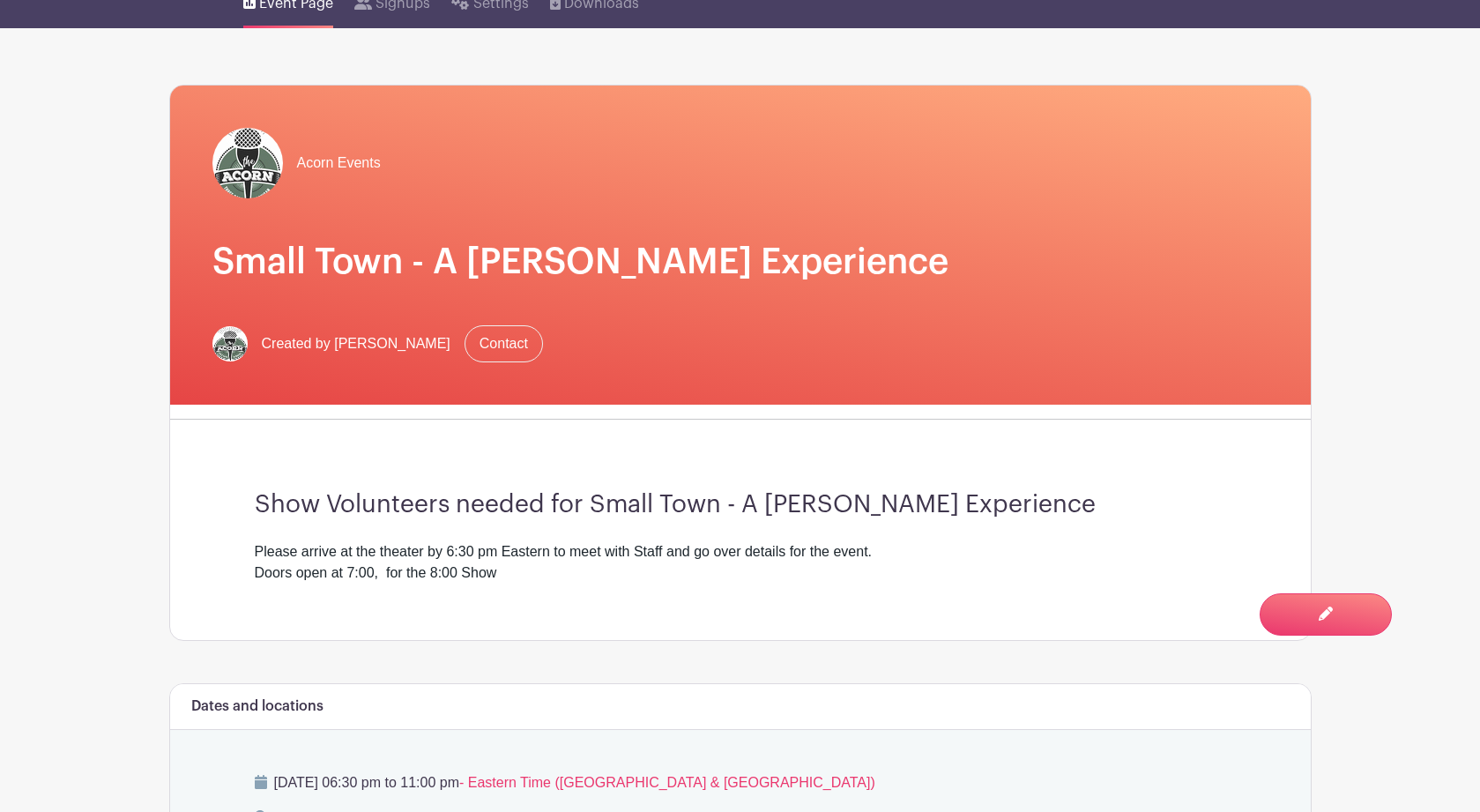
scroll to position [145, 0]
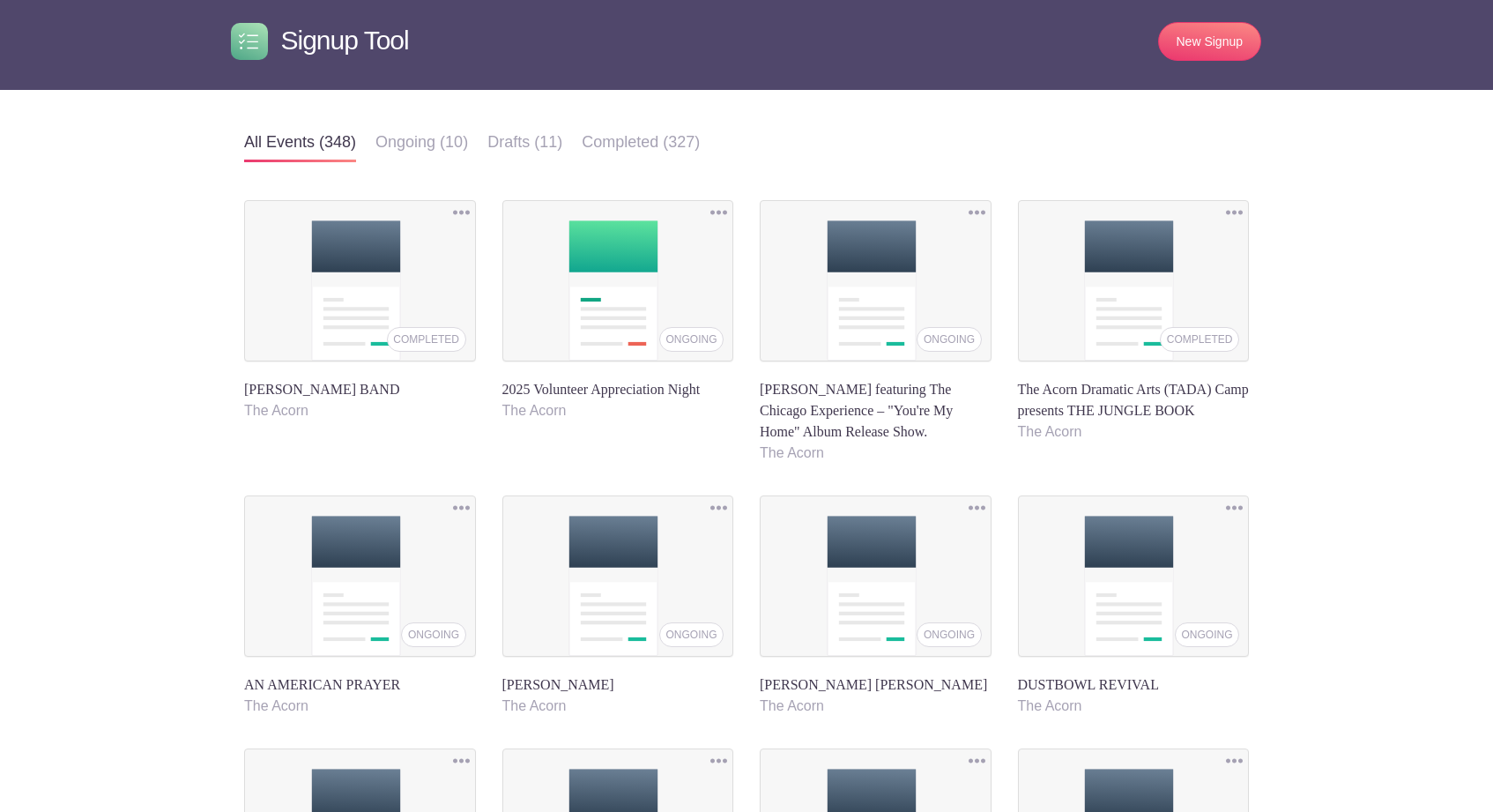
scroll to position [52, 0]
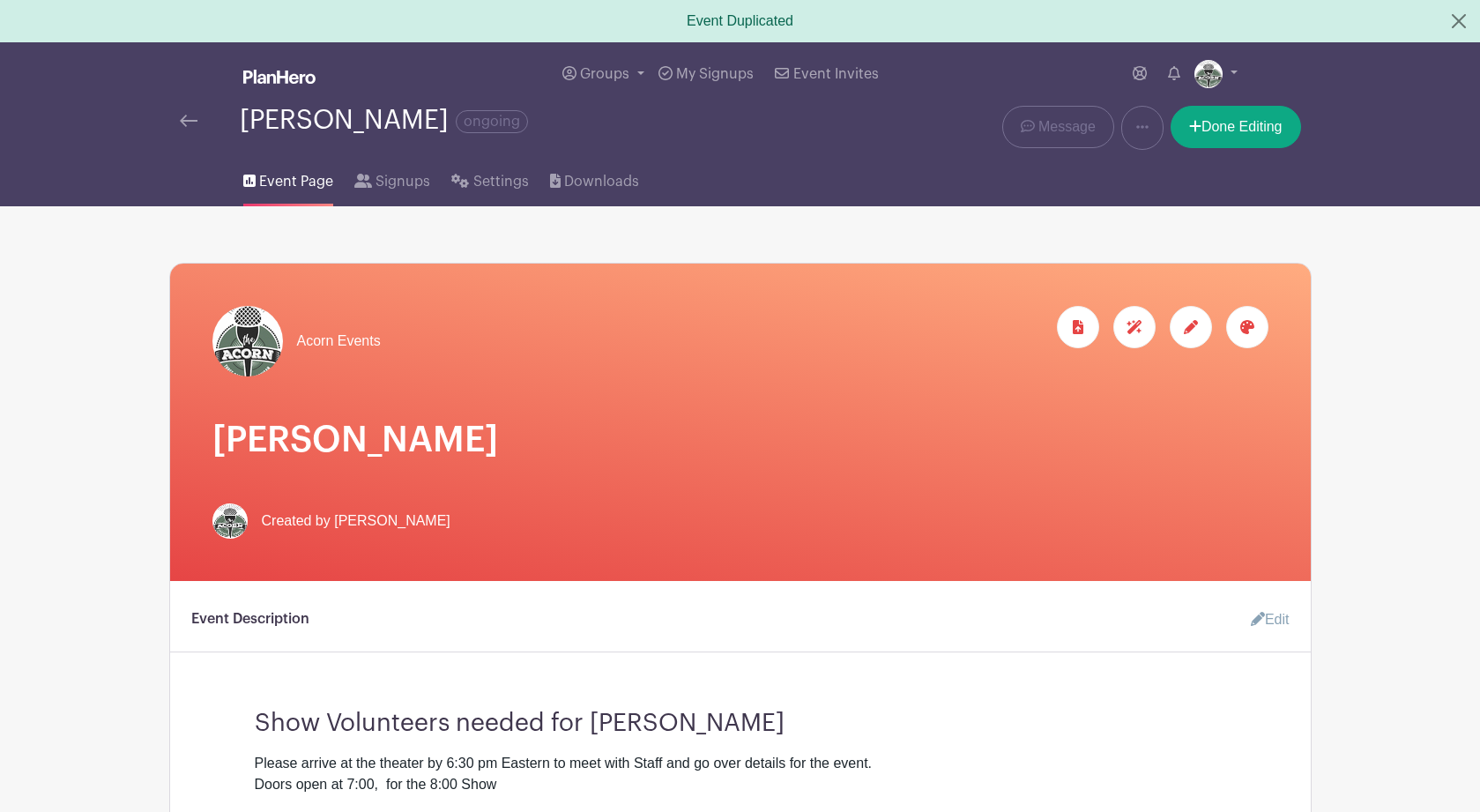
click at [198, 126] on div at bounding box center [210, 121] width 60 height 22
click at [186, 125] on img at bounding box center [188, 120] width 18 height 12
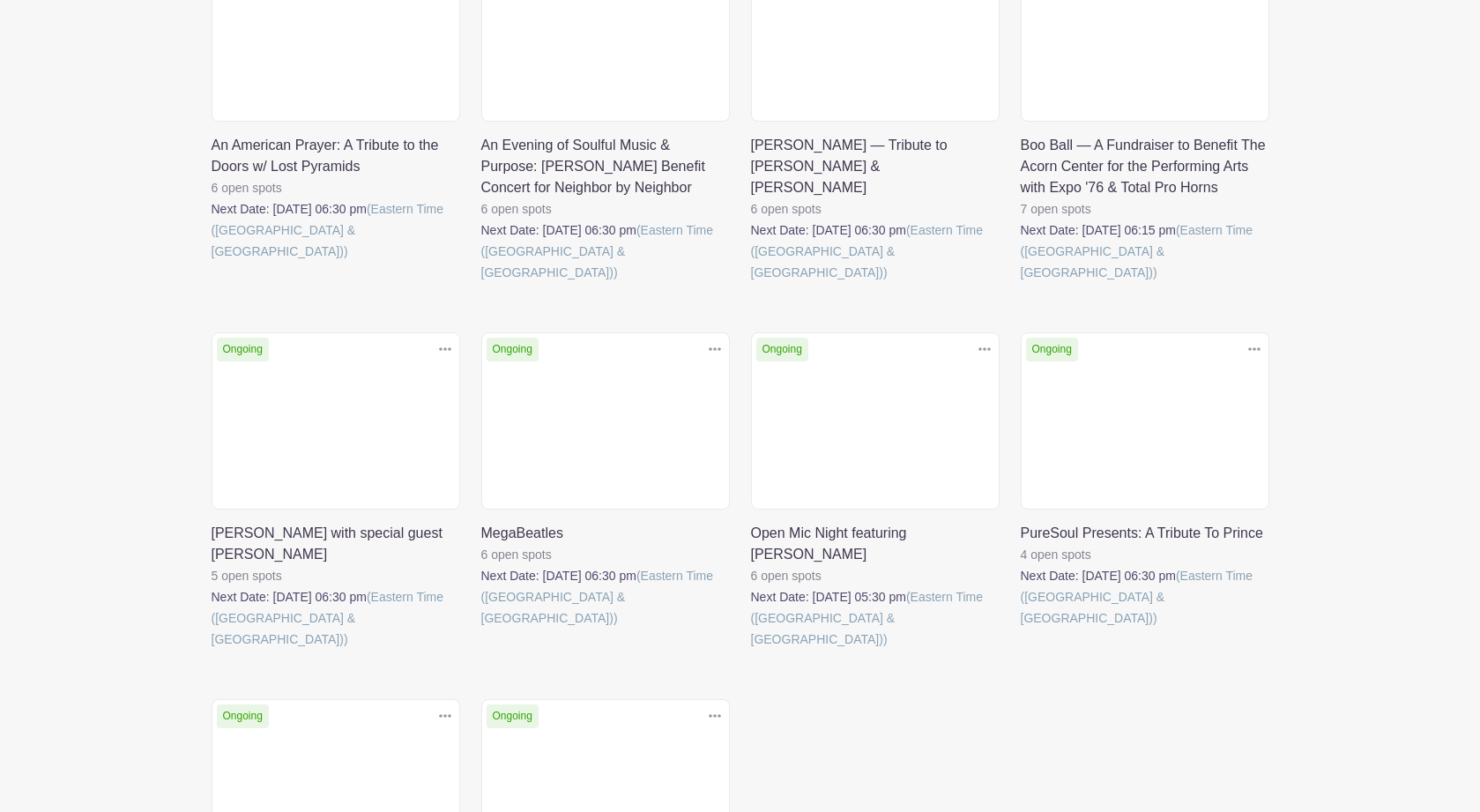
scroll to position [412, 0]
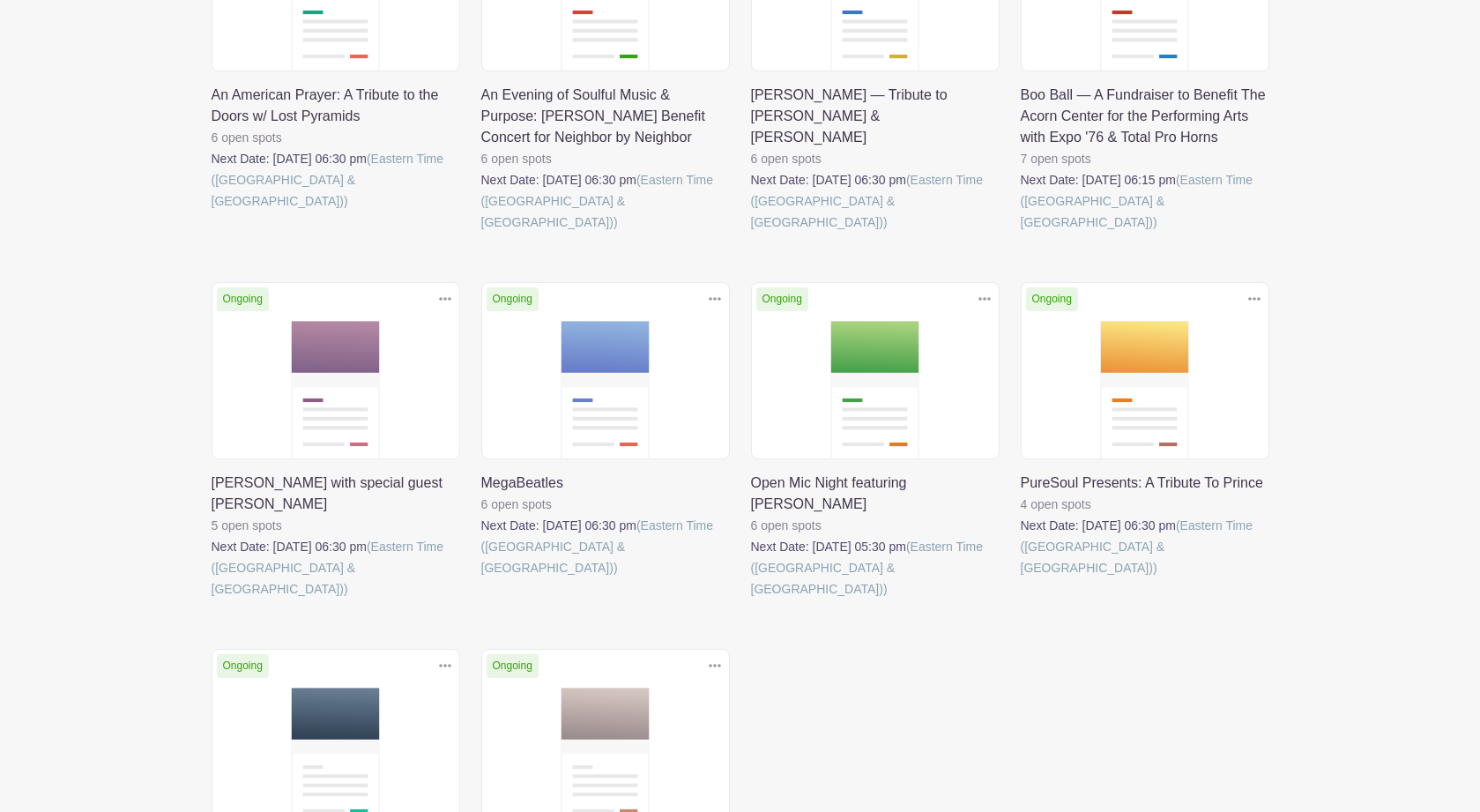
click at [212, 599] on link at bounding box center [212, 599] width 0 height 0
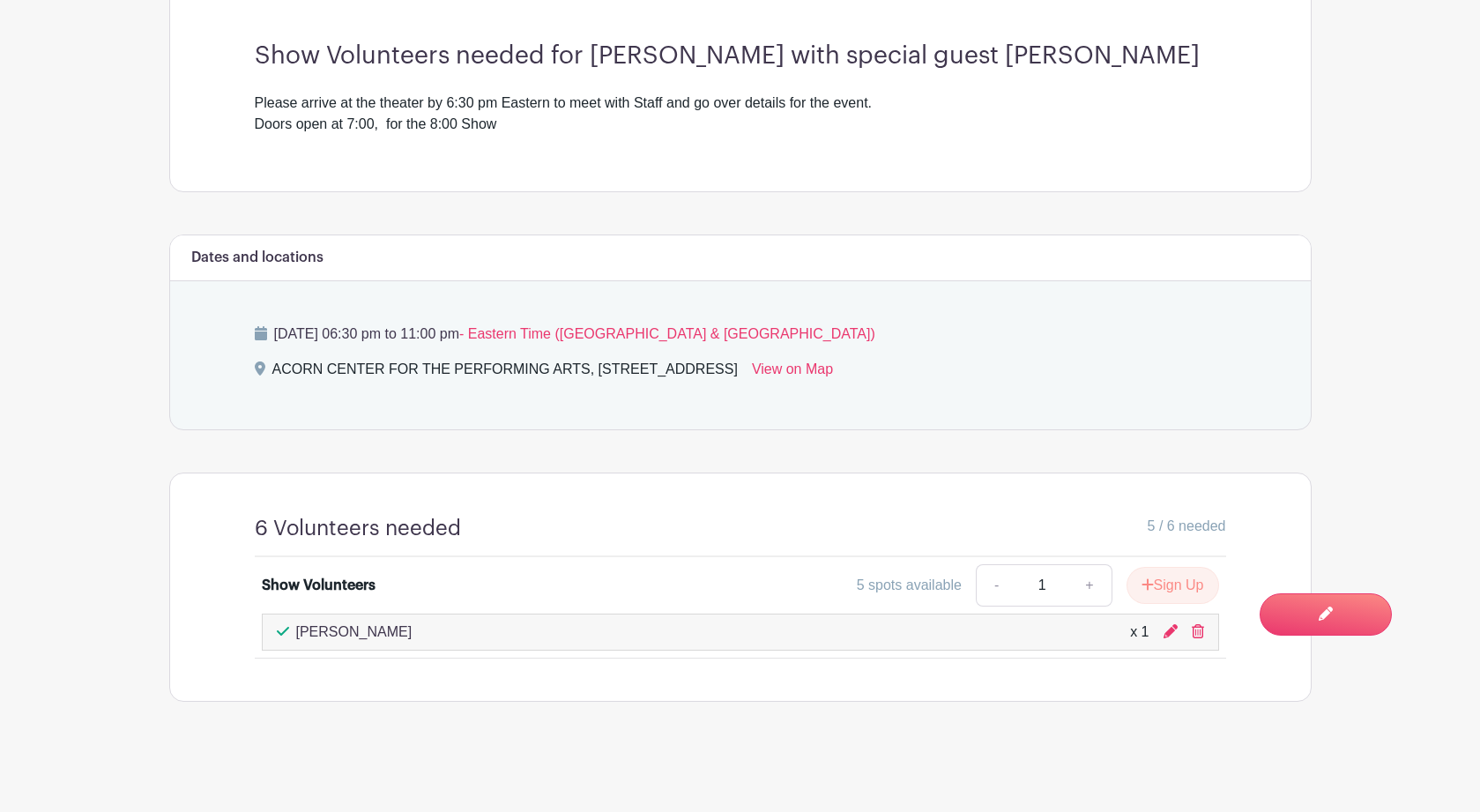
scroll to position [601, 0]
click at [1175, 584] on button "Sign Up" at bounding box center [1172, 585] width 93 height 37
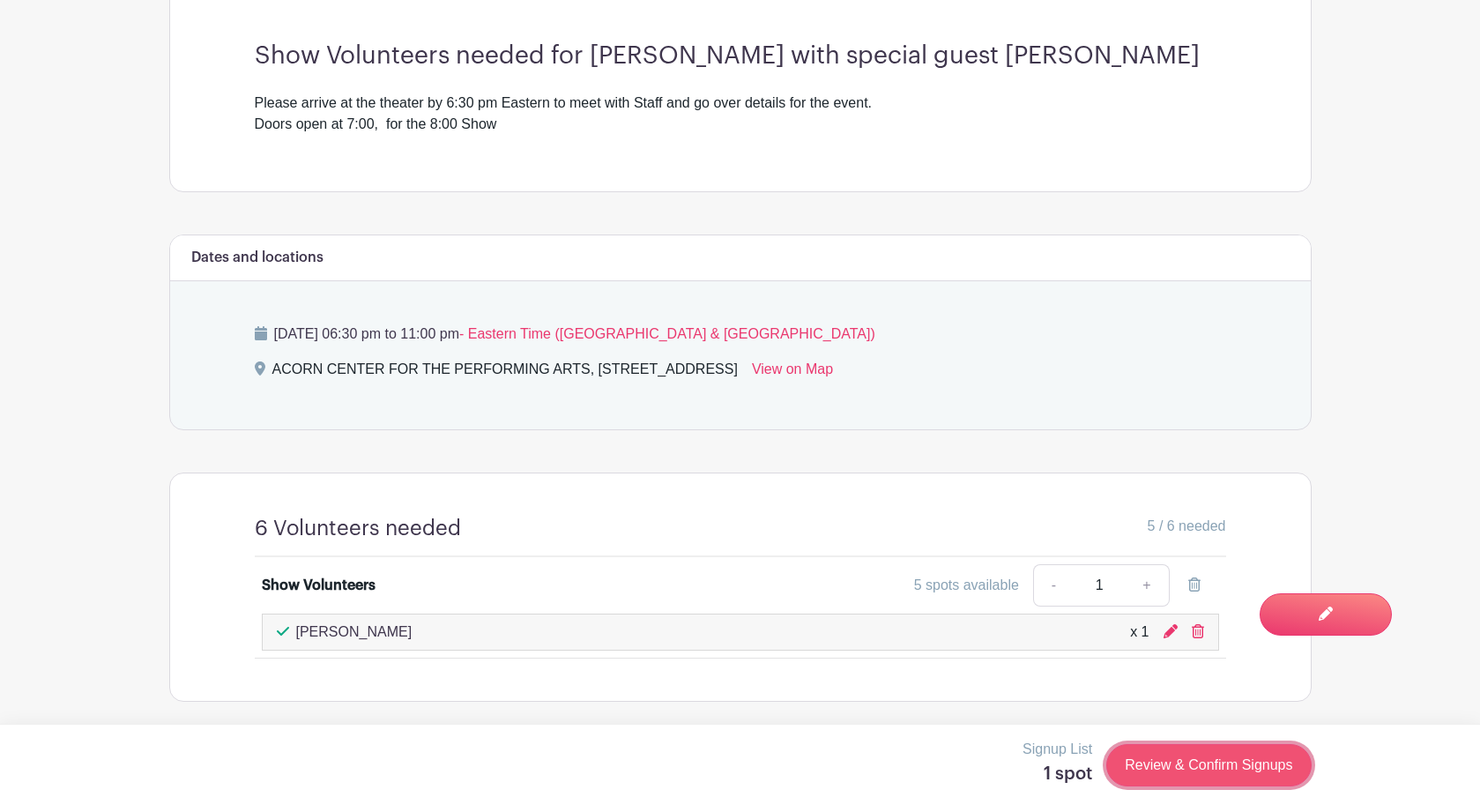
click at [1191, 775] on link "Review & Confirm Signups" at bounding box center [1208, 764] width 204 height 42
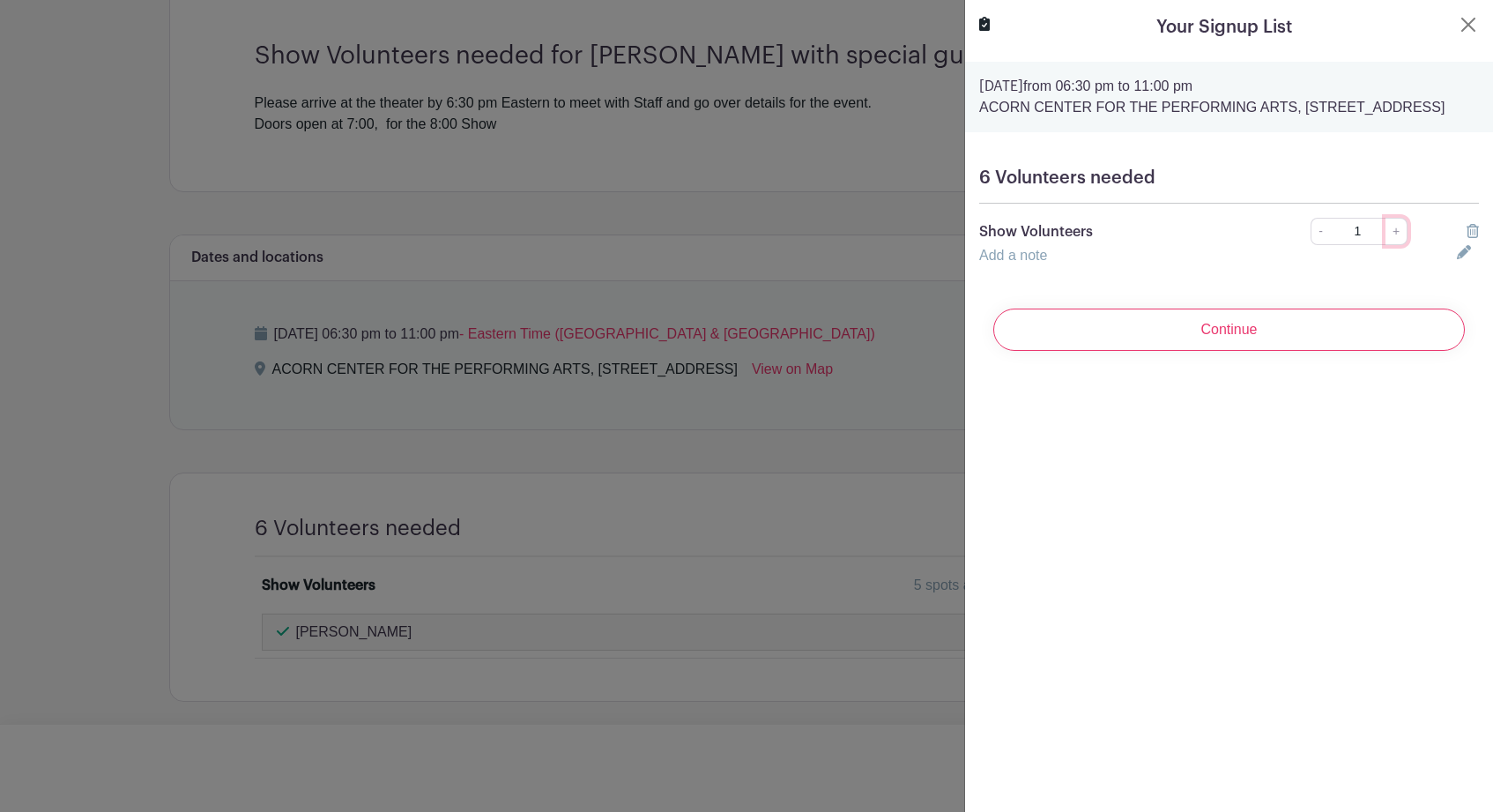
click at [1385, 245] on link "+" at bounding box center [1397, 230] width 22 height 27
type input "2"
click at [1254, 350] on input "Continue" at bounding box center [1228, 329] width 471 height 42
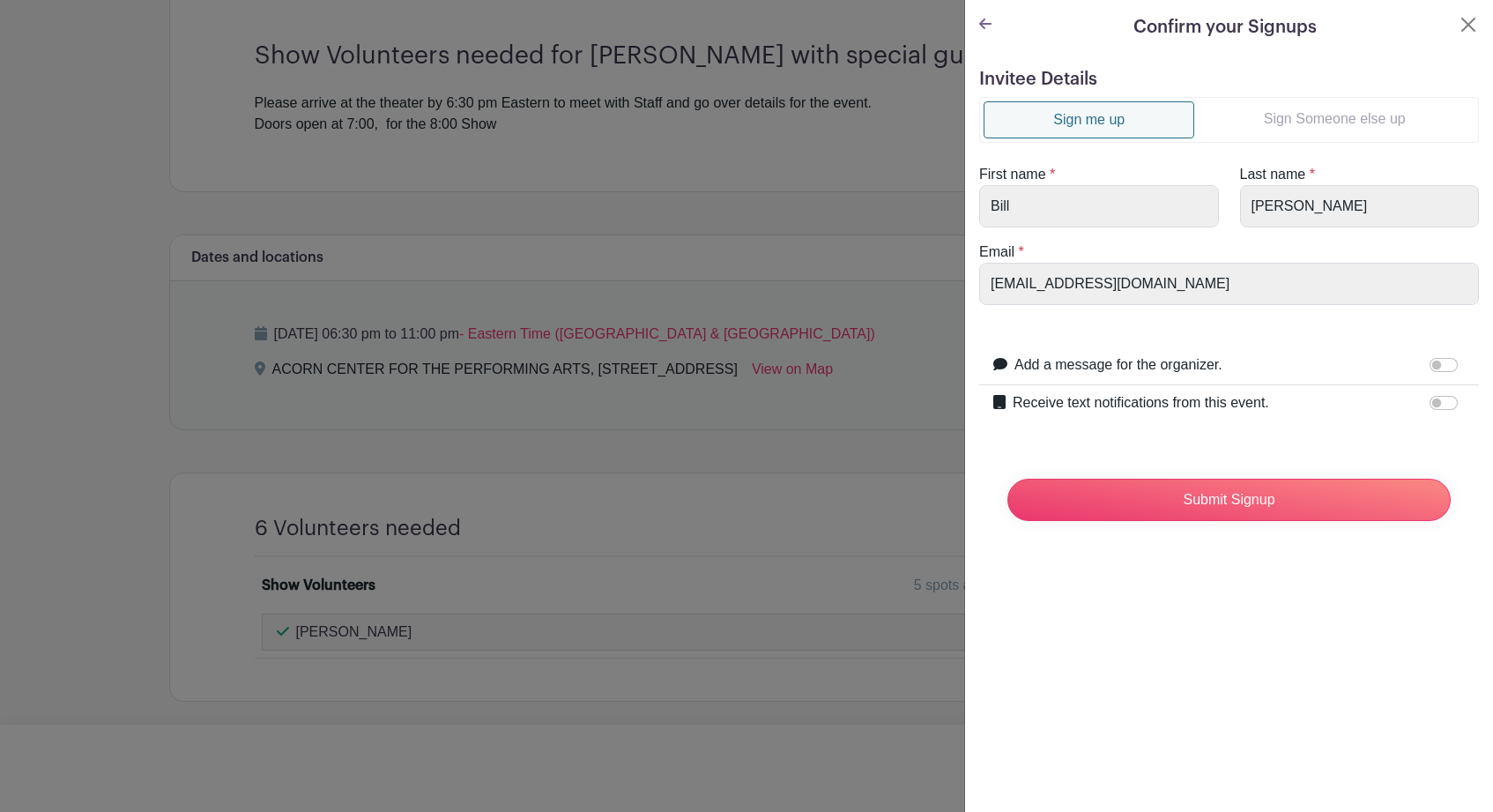
click at [1286, 112] on link "Sign Someone else up" at bounding box center [1334, 119] width 280 height 36
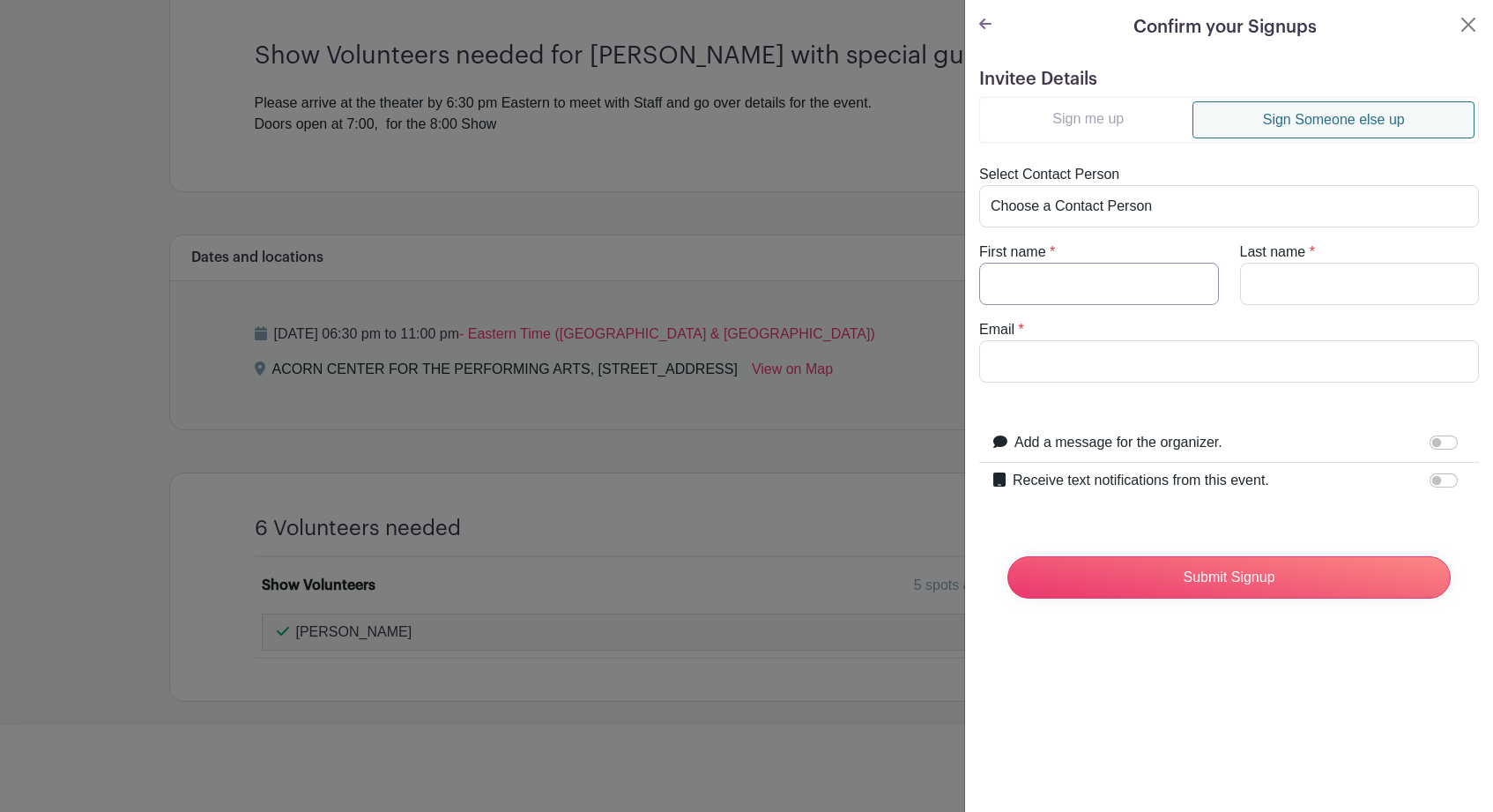
click at [1070, 288] on input "First name" at bounding box center [1099, 283] width 240 height 42
type input "[PERSON_NAME]"
click at [1258, 292] on input "Last name" at bounding box center [1360, 283] width 240 height 42
type input "Majerek"
click at [1140, 375] on input "Email" at bounding box center [1228, 361] width 499 height 42
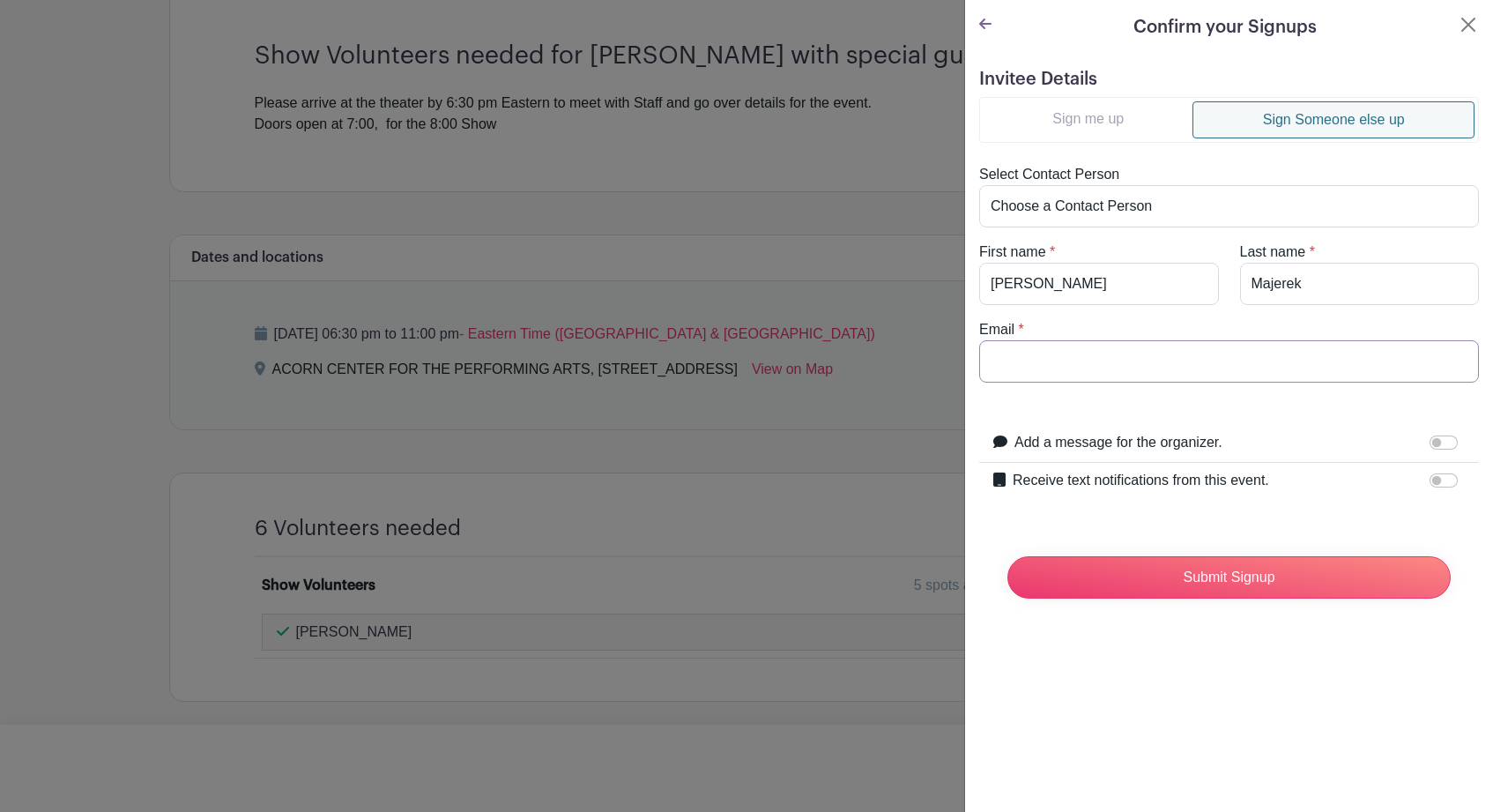
paste input "[EMAIL_ADDRESS][DOMAIN_NAME]"
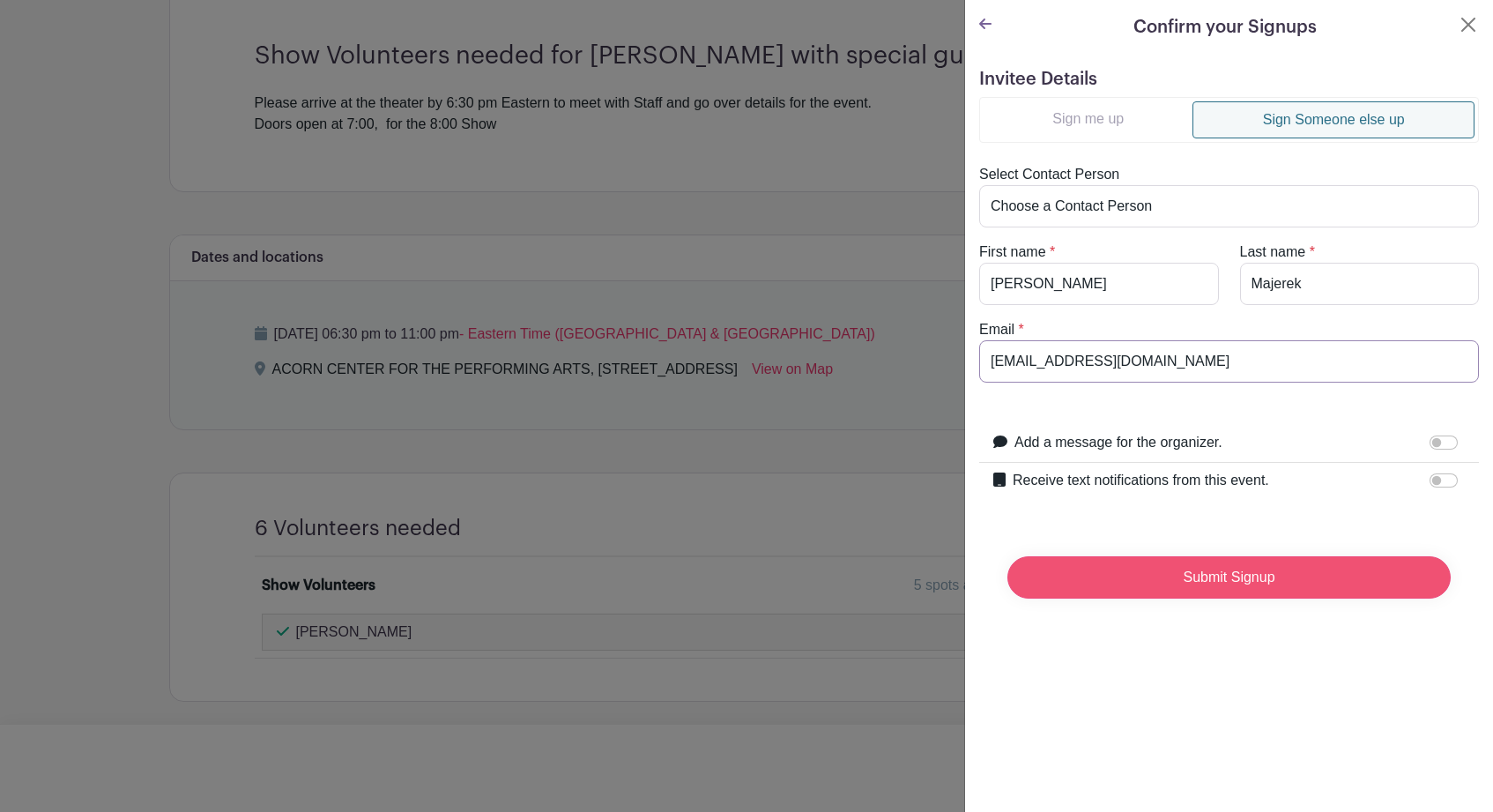
type input "[EMAIL_ADDRESS][DOMAIN_NAME]"
click at [1235, 580] on input "Submit Signup" at bounding box center [1228, 577] width 443 height 42
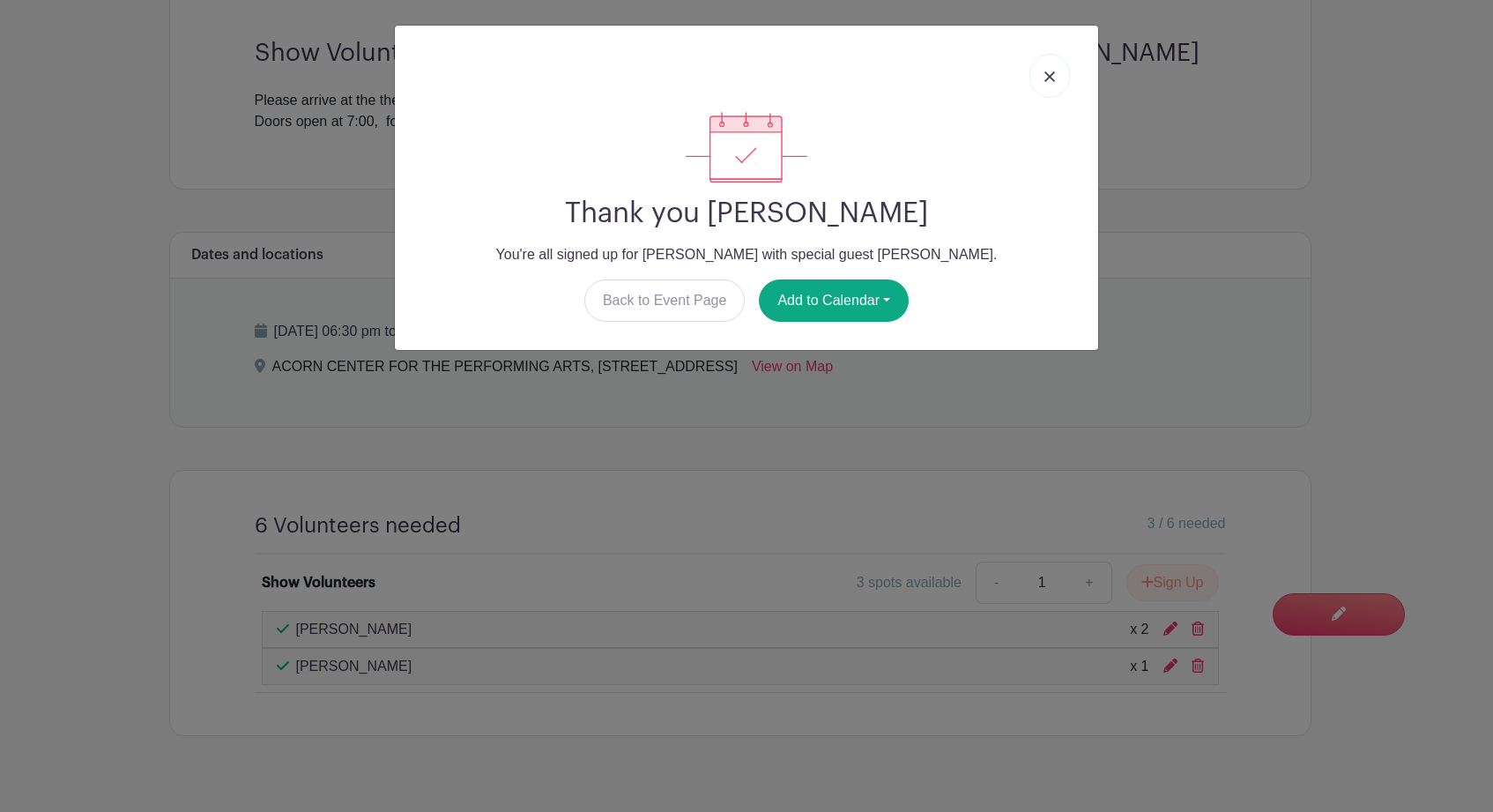
click at [1050, 72] on img at bounding box center [1049, 76] width 10 height 10
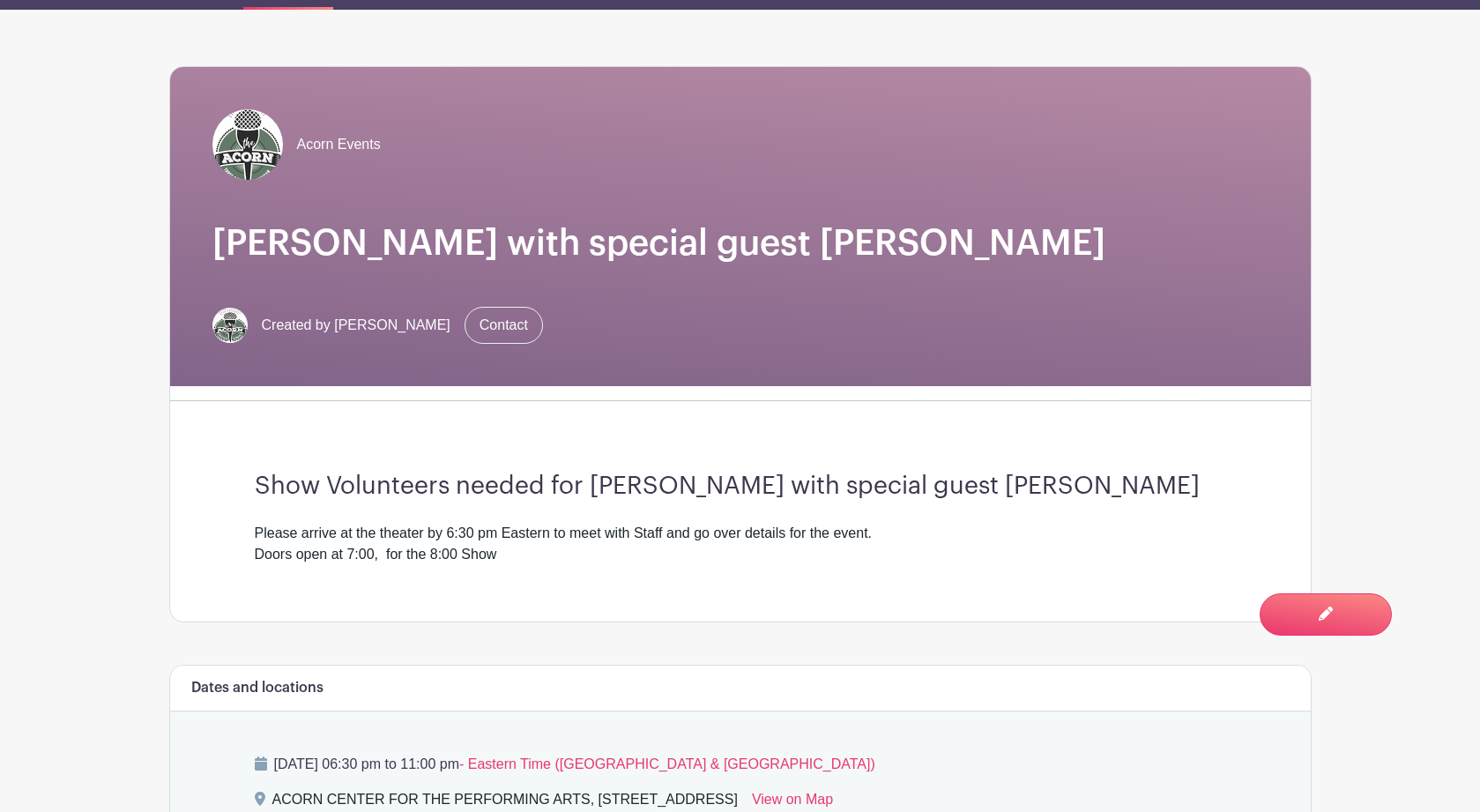
scroll to position [0, 0]
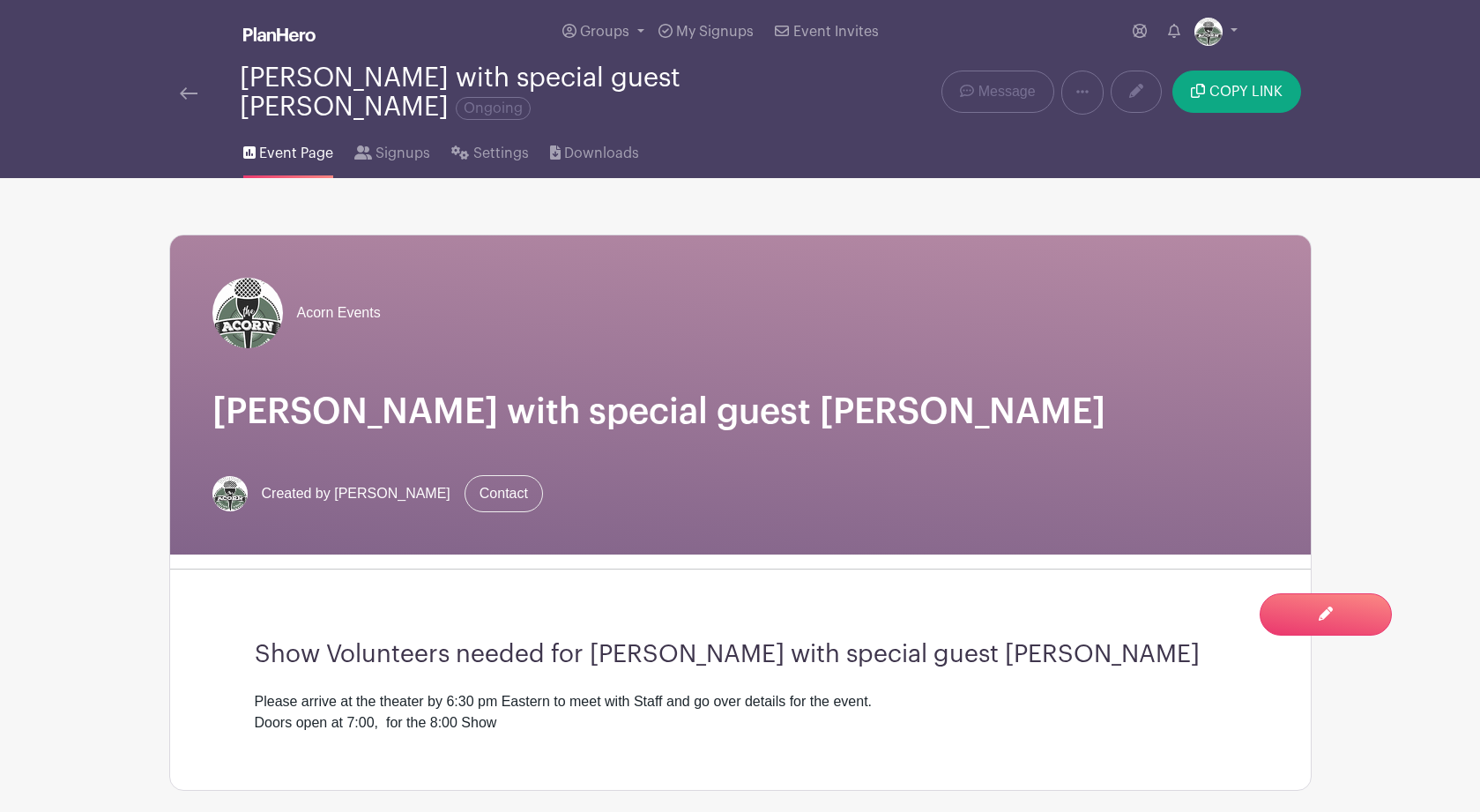
click at [81, 355] on main "Groups All Groups Acorn Events My Signups Event Invites My account Logout [PERS…" at bounding box center [740, 723] width 1480 height 1447
click at [67, 295] on main "Groups All Groups Acorn Events My Signups Event Invites My account Logout [PERS…" at bounding box center [740, 723] width 1480 height 1447
click at [86, 299] on main "Groups All Groups Acorn Events My Signups Event Invites My account Logout [PERS…" at bounding box center [740, 723] width 1480 height 1447
click at [186, 96] on img at bounding box center [188, 93] width 18 height 12
